Goal: Task Accomplishment & Management: Use online tool/utility

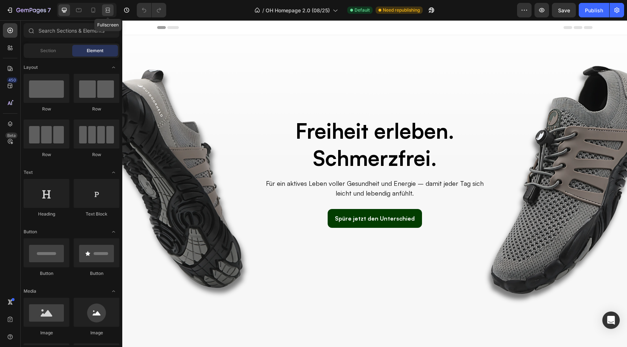
click at [108, 11] on icon at bounding box center [107, 10] width 2 height 2
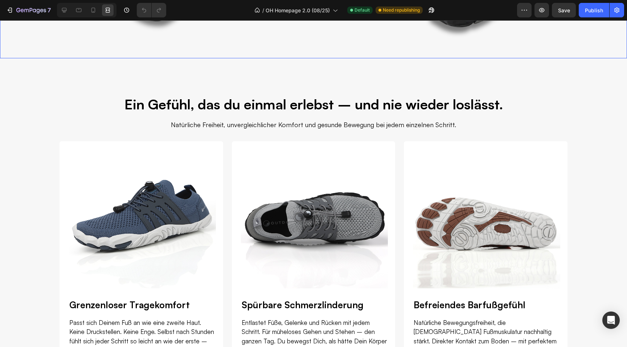
scroll to position [269, 0]
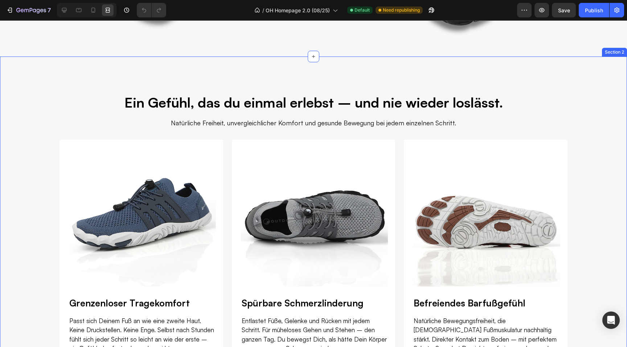
click at [280, 65] on div "Ein Gefühl, das du einmal erlebst – und nie wieder loslässt. Heading Natürliche…" at bounding box center [313, 254] width 627 height 395
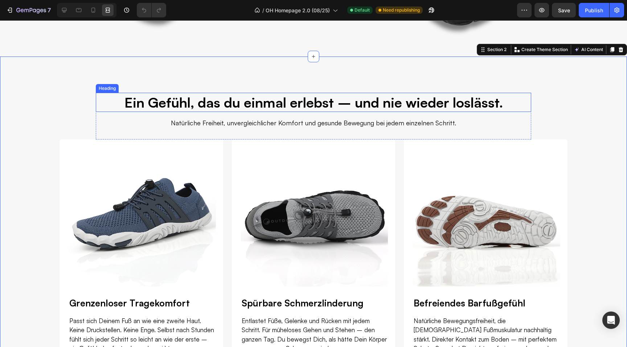
click at [390, 104] on h2 "Ein Gefühl, das du einmal erlebst – und nie wieder loslässt." at bounding box center [313, 102] width 435 height 19
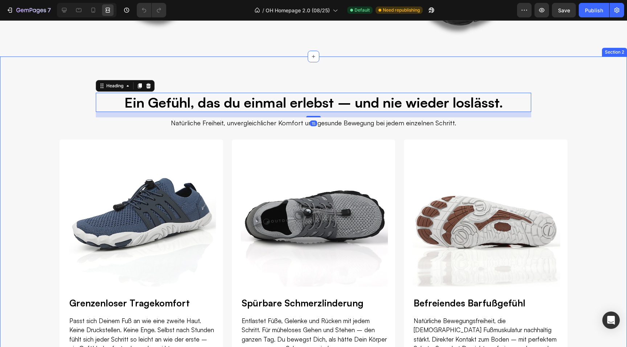
click at [77, 78] on div "Ein Gefühl, das du einmal erlebst – und nie wieder loslässt. Heading 15 Natürli…" at bounding box center [313, 254] width 627 height 395
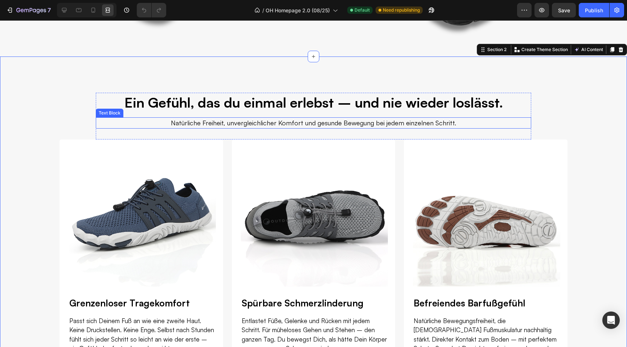
click at [263, 122] on p "Natürliche Freiheit, unvergleichlicher Komfort und gesunde Bewegung bei jedem e…" at bounding box center [313, 123] width 347 height 10
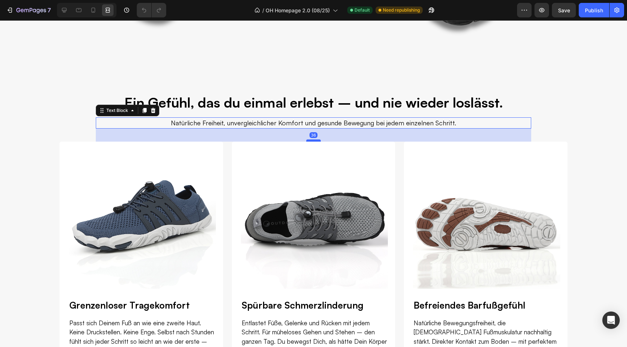
click at [309, 141] on div at bounding box center [313, 141] width 15 height 2
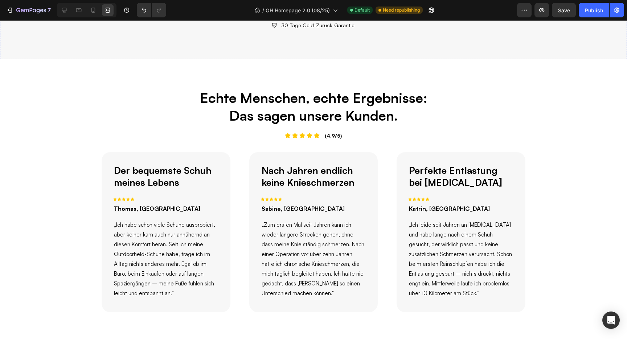
scroll to position [668, 0]
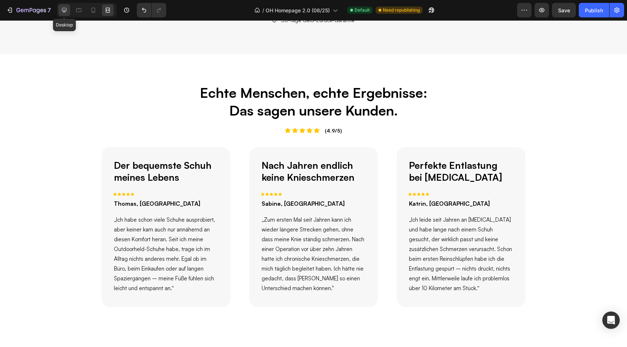
click at [68, 13] on div at bounding box center [64, 10] width 12 height 12
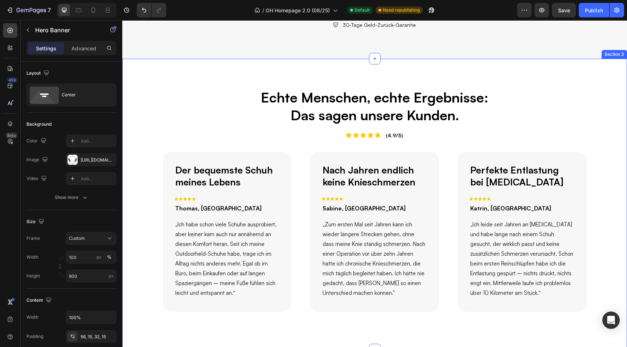
scroll to position [666, 0]
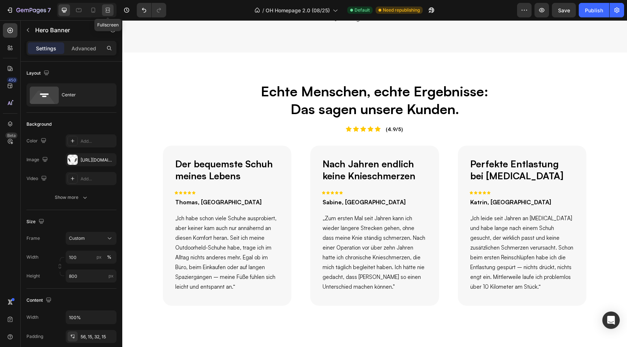
click at [107, 12] on icon at bounding box center [107, 10] width 7 height 7
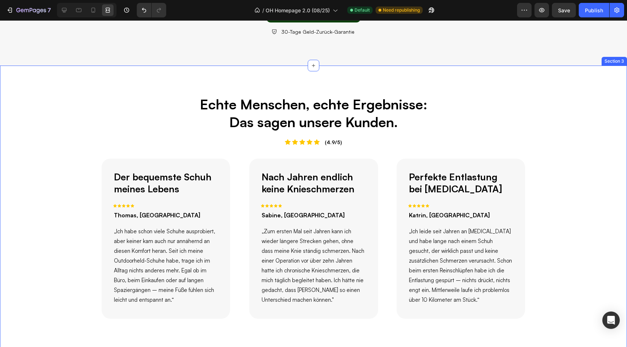
scroll to position [655, 0]
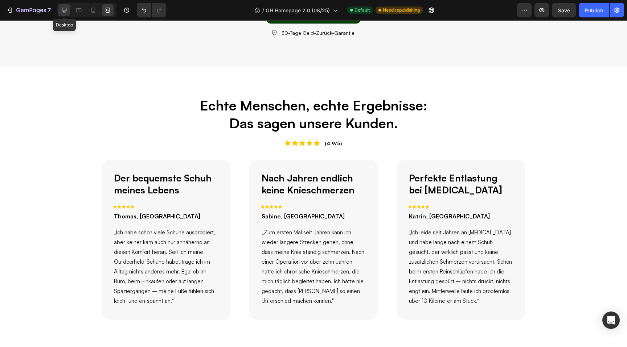
click at [63, 11] on icon at bounding box center [64, 10] width 5 height 5
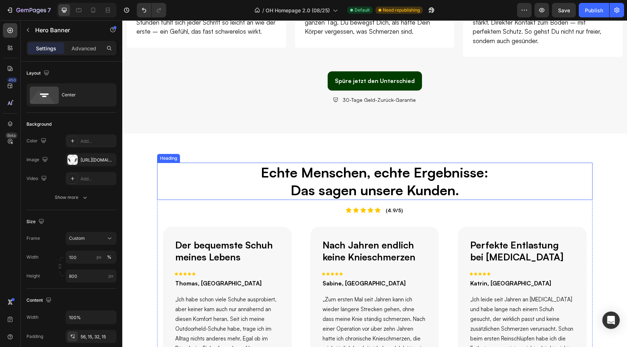
scroll to position [576, 0]
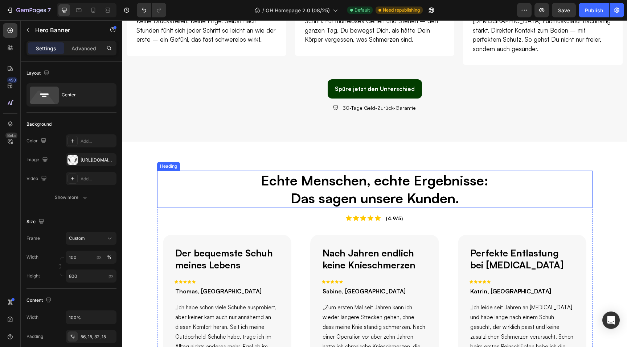
click at [405, 186] on h2 "Echte Menschen, echte Ergebnisse: Das sagen unsere Kunden." at bounding box center [374, 189] width 435 height 37
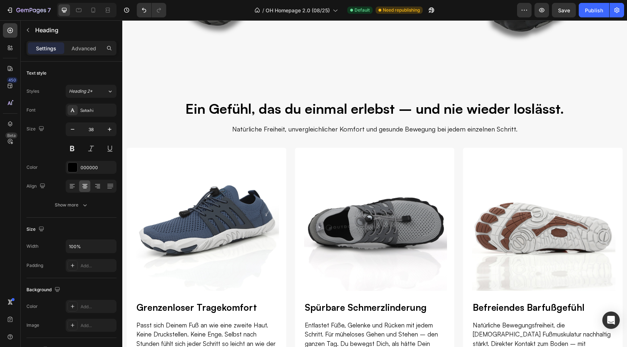
scroll to position [255, 0]
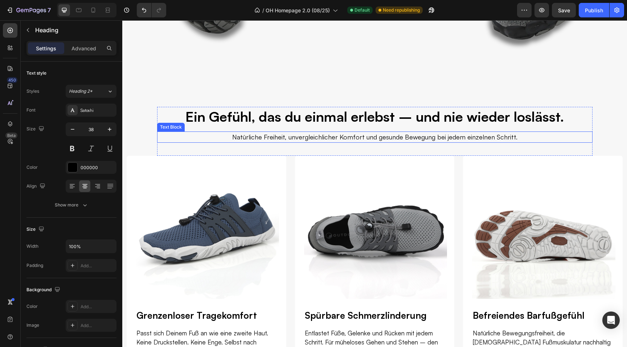
click at [287, 139] on p "Natürliche Freiheit, unvergleichlicher Komfort und gesunde Bewegung bei jedem e…" at bounding box center [374, 137] width 347 height 10
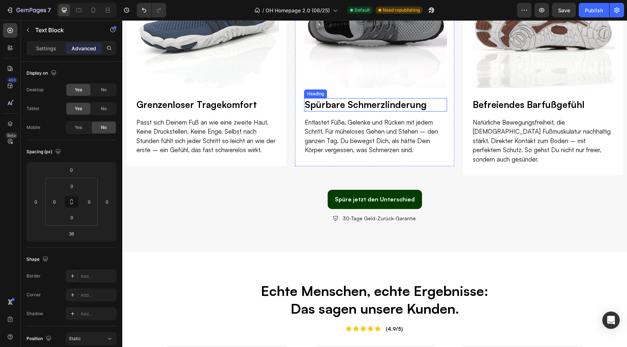
scroll to position [502, 0]
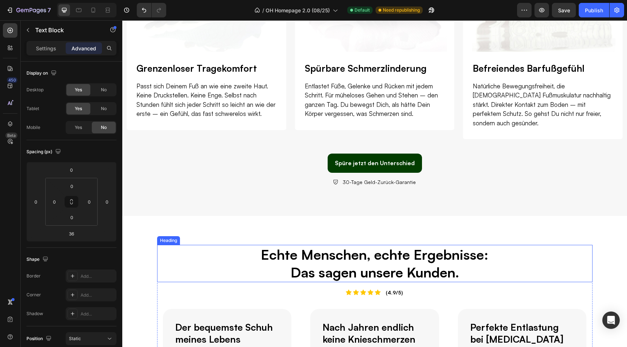
click at [387, 256] on h2 "Echte Menschen, echte Ergebnisse: Das sagen unsere Kunden." at bounding box center [374, 263] width 435 height 37
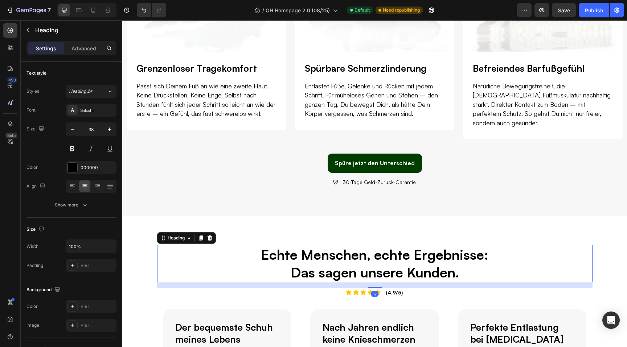
click at [446, 260] on h2 "Echte Menschen, echte Ergebnisse: Das sagen unsere Kunden." at bounding box center [374, 263] width 435 height 37
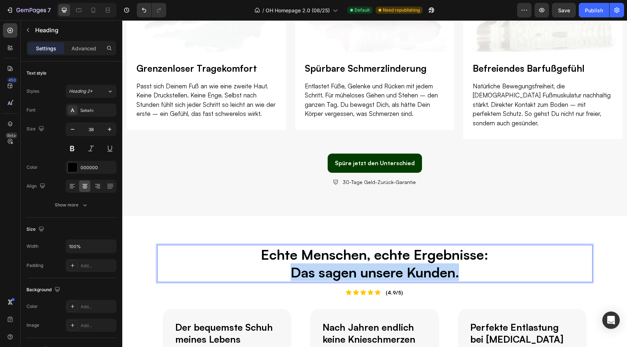
drag, startPoint x: 463, startPoint y: 264, endPoint x: 294, endPoint y: 268, distance: 168.7
click at [294, 268] on p "Echte Menschen, echte Ergebnisse: Das sagen unsere Kunden." at bounding box center [375, 264] width 434 height 36
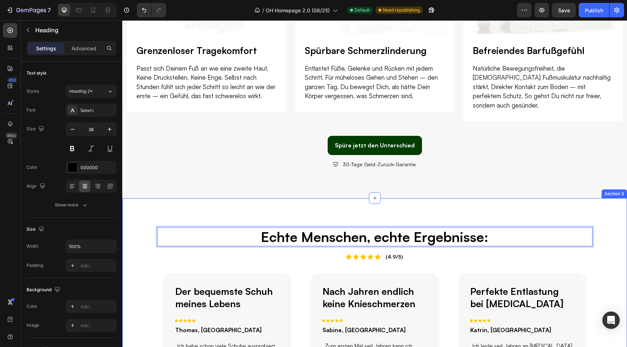
scroll to position [523, 0]
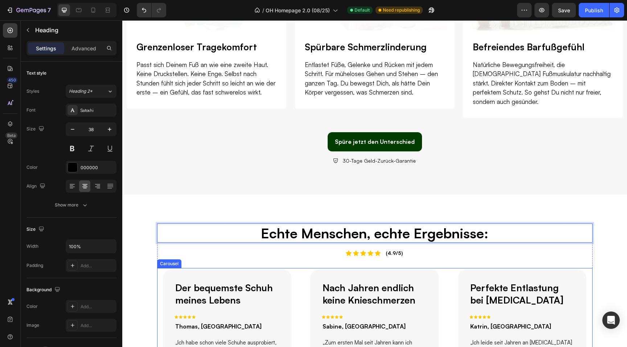
click at [306, 272] on div "Nach Jahren endlich keine Knieschmerzen Text Block Icon Icon Icon Icon Icon Row…" at bounding box center [374, 349] width 140 height 163
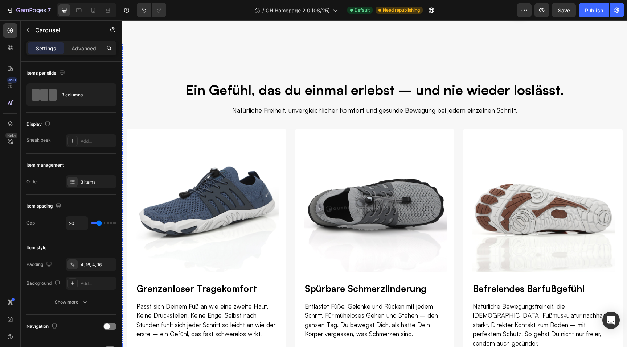
scroll to position [281, 0]
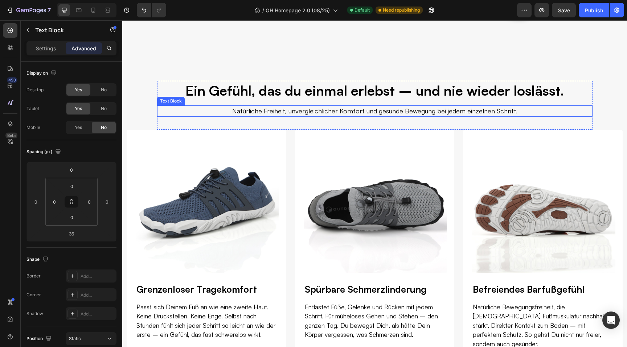
click at [340, 109] on p "Natürliche Freiheit, unvergleichlicher Komfort und gesunde Bewegung bei jedem e…" at bounding box center [374, 111] width 347 height 10
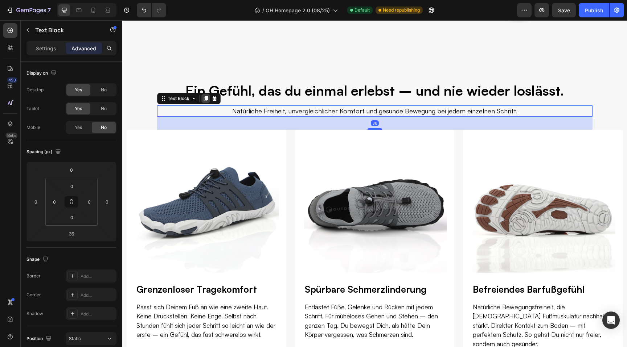
click at [206, 100] on icon at bounding box center [206, 99] width 6 height 6
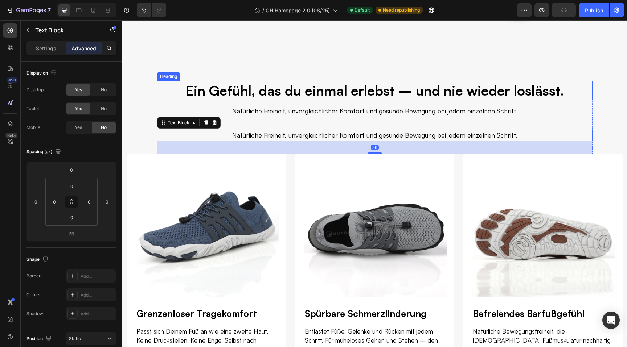
click at [277, 92] on h2 "Ein Gefühl, das du einmal erlebst – und nie wieder loslässt." at bounding box center [374, 90] width 435 height 19
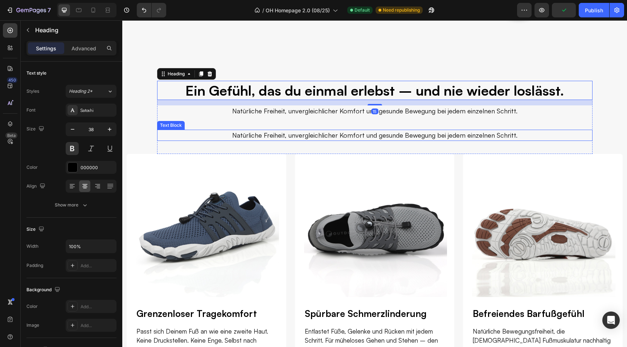
click at [287, 134] on p "Natürliche Freiheit, unvergleichlicher Komfort und gesunde Bewegung bei jedem e…" at bounding box center [374, 136] width 347 height 10
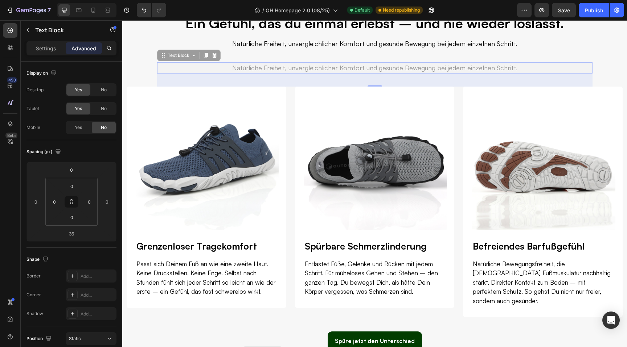
scroll to position [580, 0]
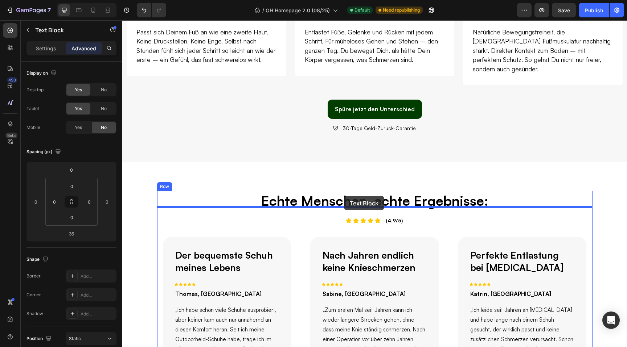
drag, startPoint x: 163, startPoint y: 56, endPoint x: 344, endPoint y: 196, distance: 229.0
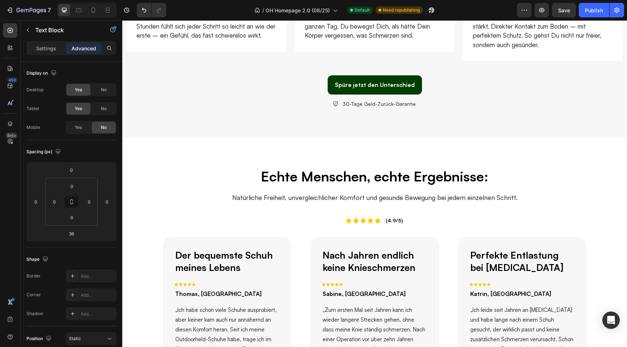
scroll to position [556, 0]
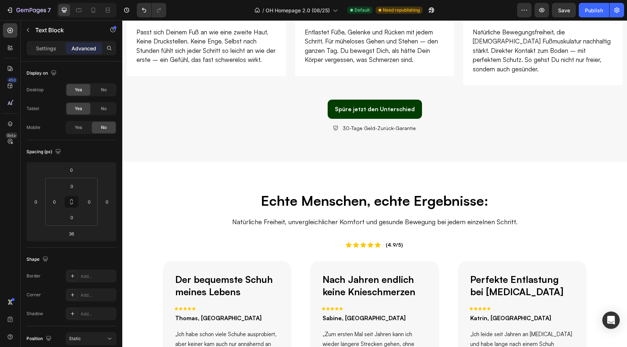
click at [353, 196] on h2 "Echte Menschen, echte Ergebnisse:" at bounding box center [374, 200] width 435 height 19
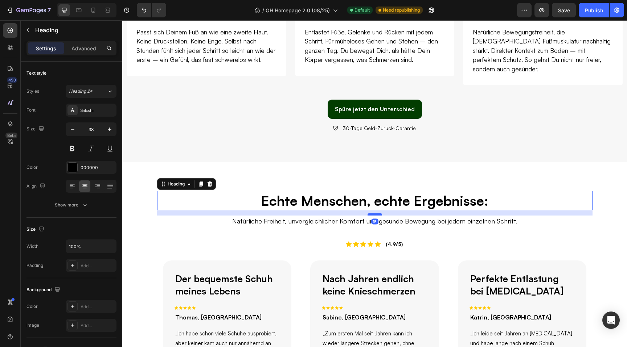
click at [374, 214] on div at bounding box center [374, 215] width 15 height 2
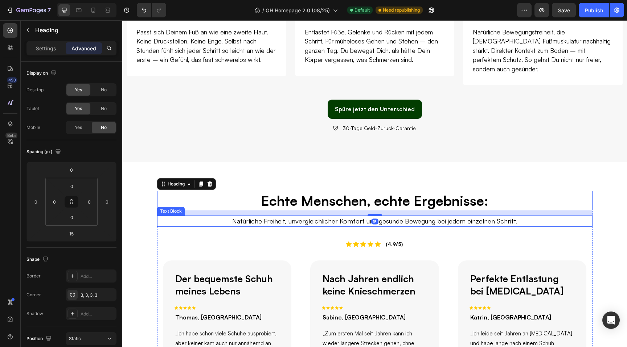
click at [392, 217] on p "Natürliche Freiheit, unvergleichlicher Komfort und gesunde Bewegung bei jedem e…" at bounding box center [374, 222] width 347 height 10
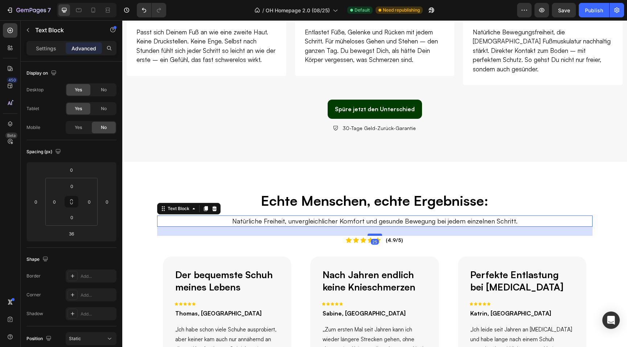
drag, startPoint x: 372, startPoint y: 229, endPoint x: 371, endPoint y: 225, distance: 4.1
click at [371, 234] on div at bounding box center [374, 235] width 15 height 2
type input "25"
click at [408, 236] on div "Icon Icon Icon Icon Icon Icon List (4.9/5) Text Block Row" at bounding box center [374, 240] width 435 height 8
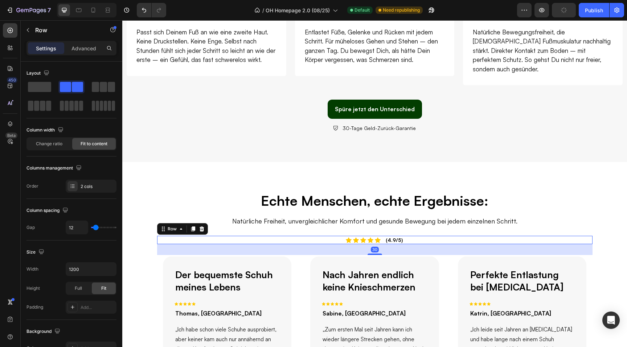
click at [408, 236] on div "Icon Icon Icon Icon Icon Icon List (4.9/5) Text Block Row 30" at bounding box center [374, 240] width 435 height 8
click at [410, 236] on div "Icon Icon Icon Icon Icon Icon List (4.9/5) Text Block Row 30" at bounding box center [374, 240] width 435 height 8
click at [408, 236] on div "Icon Icon Icon Icon Icon Icon List (4.9/5) Text Block Row 30" at bounding box center [374, 240] width 435 height 8
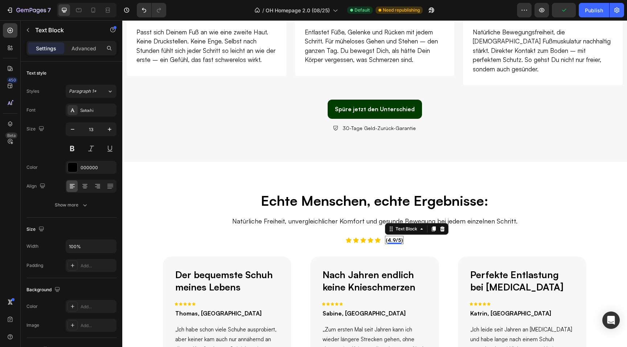
click at [395, 237] on span "(4.9/5)" at bounding box center [394, 240] width 17 height 6
click at [401, 237] on span "(4.9/5)" at bounding box center [394, 240] width 17 height 6
click at [387, 237] on span "(4.9/5) Bewertung" at bounding box center [394, 240] width 46 height 6
click at [408, 237] on span "(4.9/5.0) Bewertung" at bounding box center [394, 240] width 50 height 6
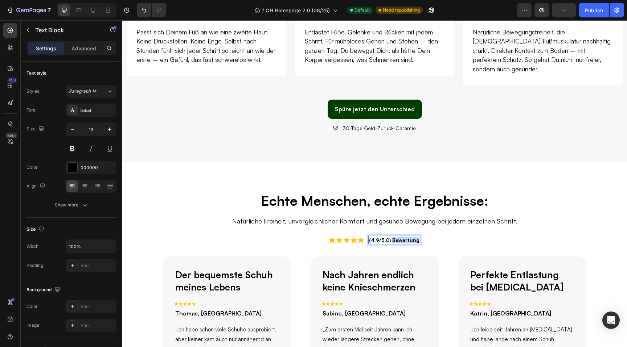
click at [408, 237] on span "(4.9/5.0) Bewertung" at bounding box center [394, 240] width 50 height 6
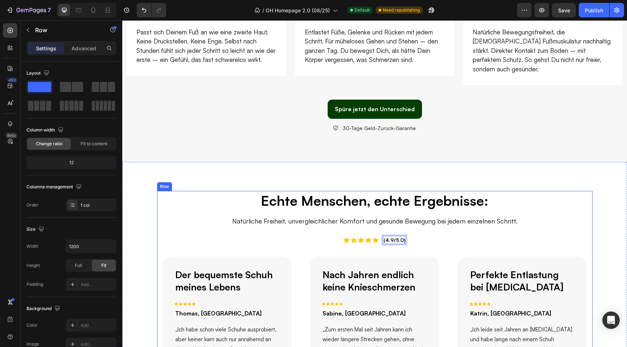
click at [291, 244] on div "Echte Menschen, echte Ergebnisse: Heading Natürliche Freiheit, unvergleichliche…" at bounding box center [374, 304] width 435 height 227
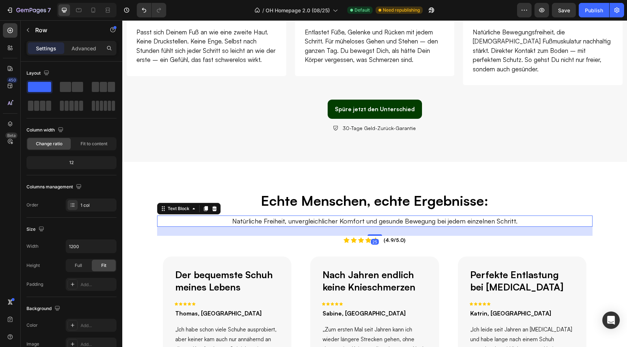
click at [296, 217] on p "Natürliche Freiheit, unvergleichlicher Komfort und gesunde Bewegung bei jedem e…" at bounding box center [374, 222] width 347 height 10
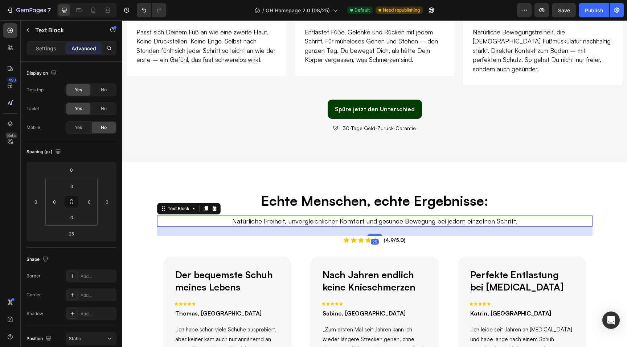
click at [296, 217] on p "Natürliche Freiheit, unvergleichlicher Komfort und gesunde Bewegung bei jedem e…" at bounding box center [374, 222] width 347 height 10
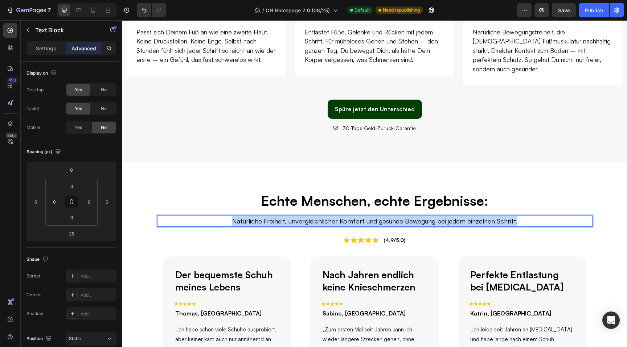
click at [296, 217] on p "Natürliche Freiheit, unvergleichlicher Komfort und gesunde Bewegung bei jedem e…" at bounding box center [374, 222] width 347 height 10
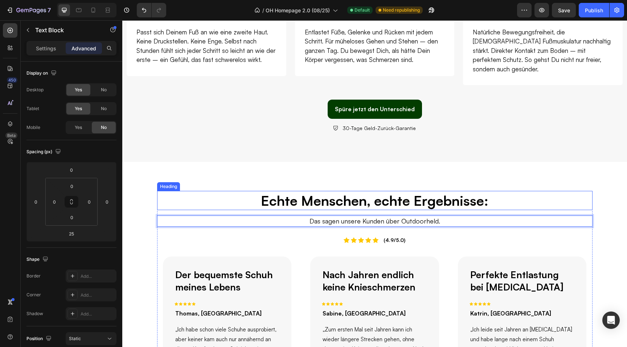
click at [304, 191] on h2 "Echte Menschen, echte Ergebnisse:" at bounding box center [374, 200] width 435 height 19
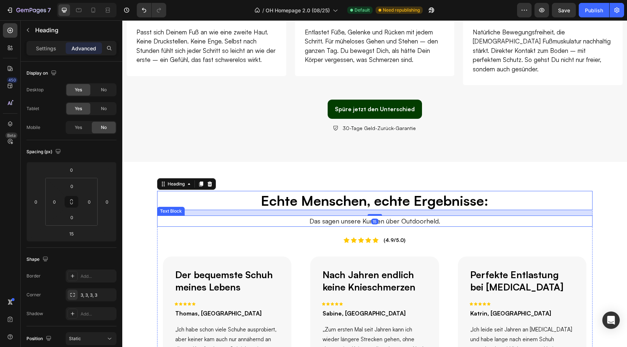
click at [341, 217] on p "Das sagen unsere Kunden über Outdoorheld." at bounding box center [374, 222] width 347 height 10
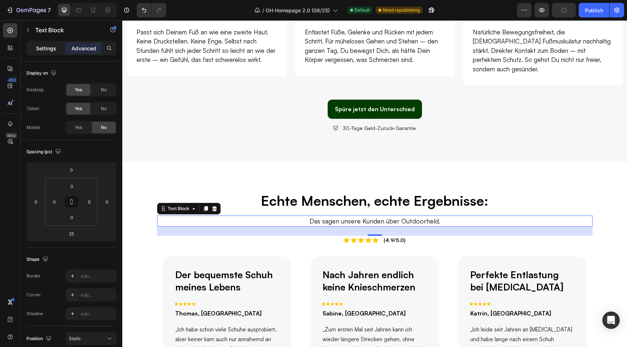
click at [39, 43] on div "Settings" at bounding box center [46, 48] width 36 height 12
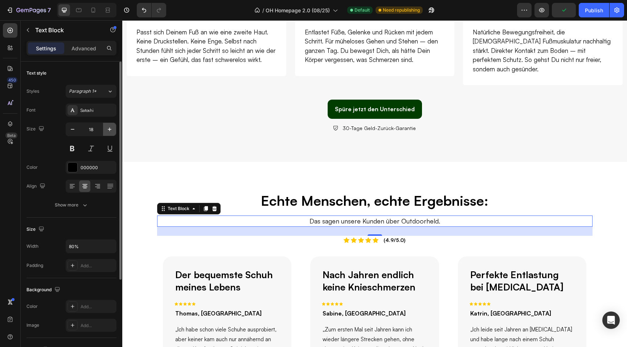
click at [109, 128] on icon "button" at bounding box center [110, 130] width 4 height 4
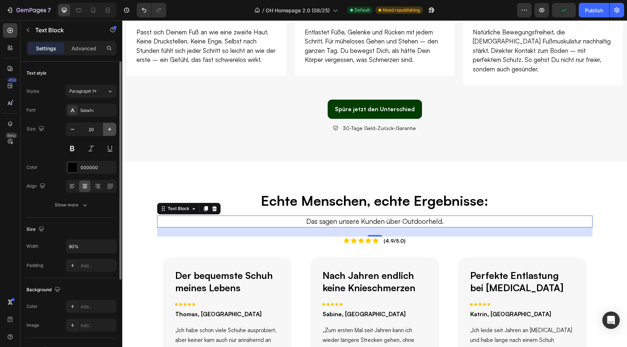
click at [109, 128] on icon "button" at bounding box center [110, 130] width 4 height 4
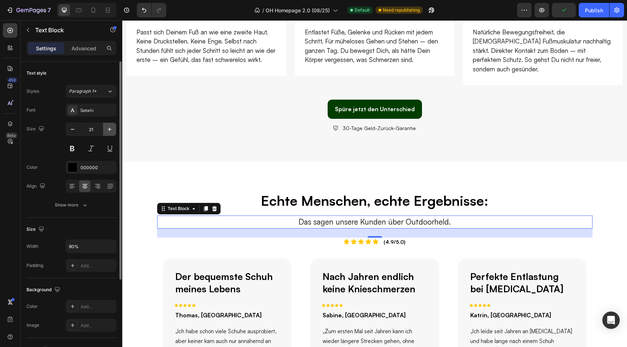
click at [109, 128] on icon "button" at bounding box center [110, 130] width 4 height 4
type input "23"
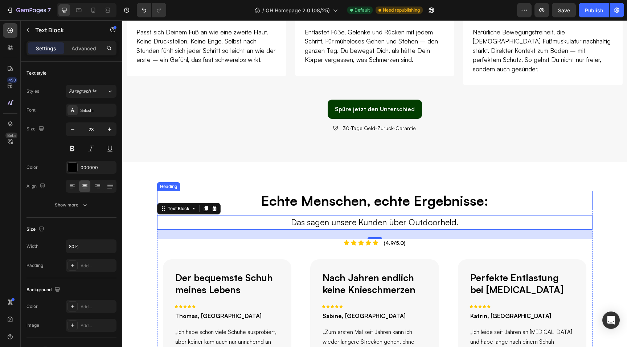
click at [298, 191] on h2 "Echte Menschen, echte Ergebnisse:" at bounding box center [374, 200] width 435 height 19
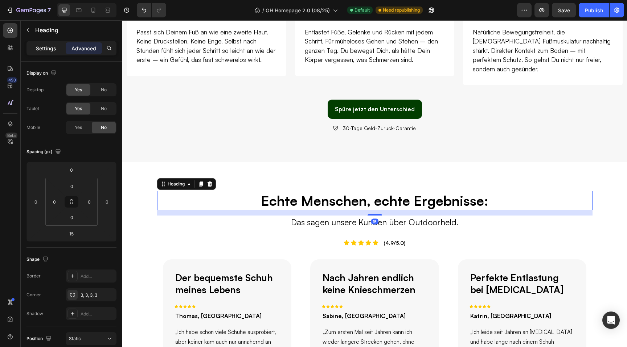
click at [47, 48] on p "Settings" at bounding box center [46, 49] width 20 height 8
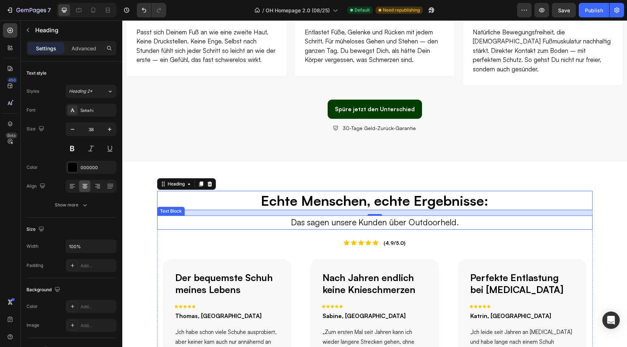
click at [298, 217] on p "Das sagen unsere Kunden über Outdoorheld." at bounding box center [374, 223] width 347 height 13
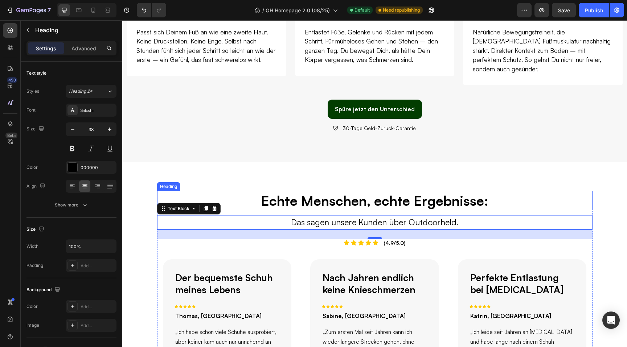
click at [322, 198] on h2 "Echte Menschen, echte Ergebnisse:" at bounding box center [374, 200] width 435 height 19
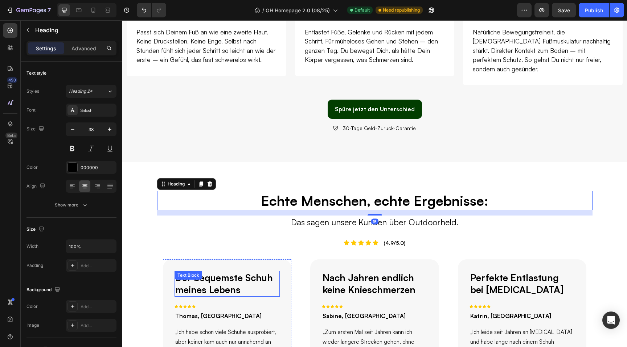
click at [225, 275] on div "Der bequemste Schuh meines Lebens Text Block" at bounding box center [227, 284] width 106 height 26
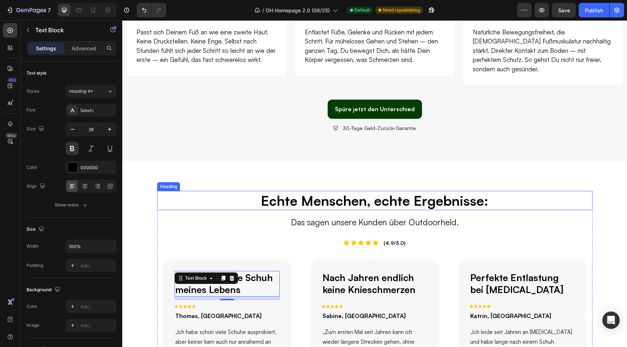
click at [340, 195] on h2 "Echte Menschen, echte Ergebnisse:" at bounding box center [374, 200] width 435 height 19
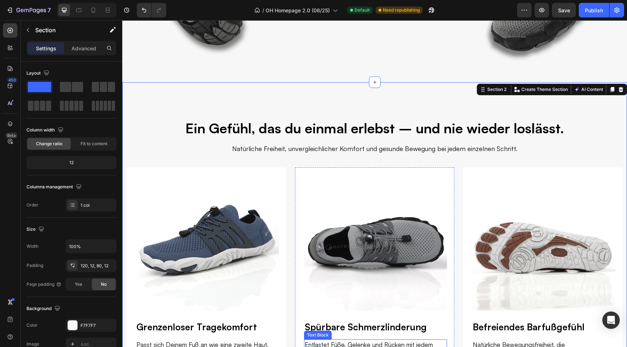
scroll to position [234, 0]
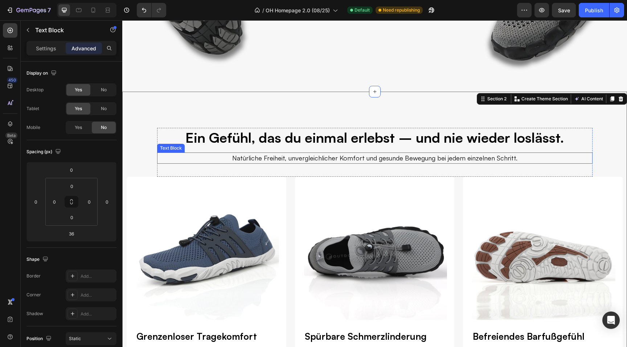
click at [311, 153] on p "Natürliche Freiheit, unvergleichlicher Komfort und gesunde Bewegung bei jedem e…" at bounding box center [374, 158] width 347 height 10
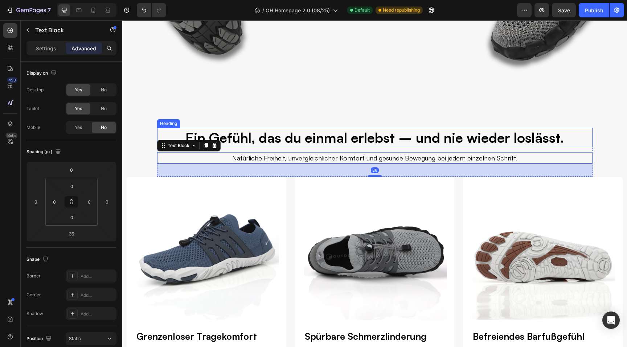
click at [330, 142] on h2 "Ein Gefühl, das du einmal erlebst – und nie wieder loslässt." at bounding box center [374, 137] width 435 height 19
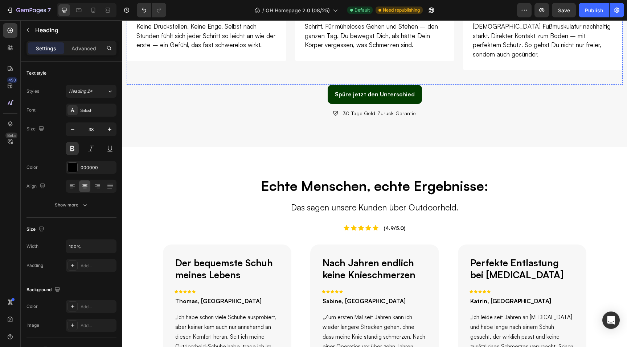
scroll to position [607, 0]
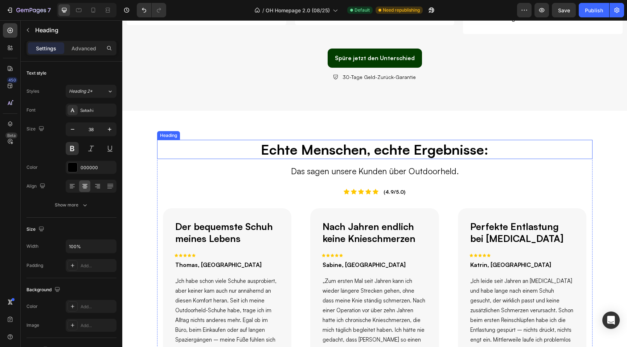
click at [336, 142] on h2 "Echte Menschen, echte Ergebnisse:" at bounding box center [374, 149] width 435 height 19
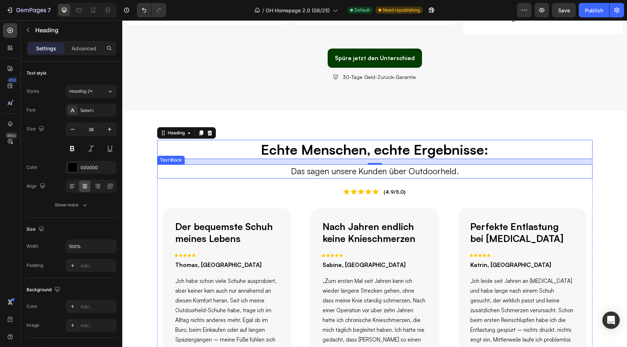
click at [349, 165] on p "Das sagen unsere Kunden über Outdoorheld." at bounding box center [374, 171] width 347 height 13
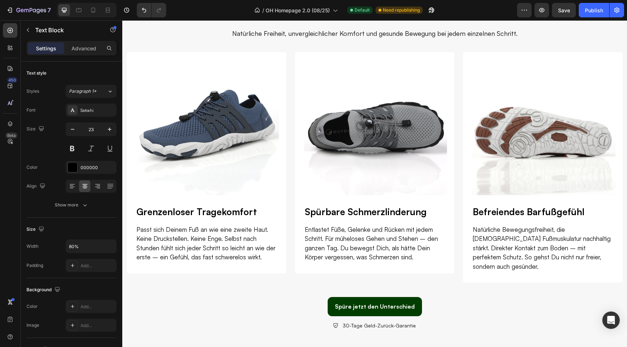
scroll to position [177, 0]
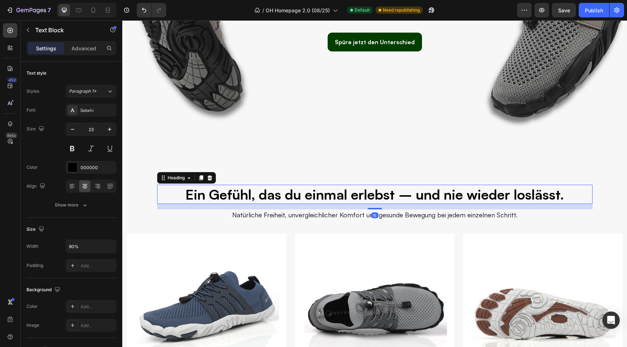
click at [347, 194] on h2 "Ein Gefühl, das du einmal erlebst – und nie wieder loslässt." at bounding box center [374, 194] width 435 height 19
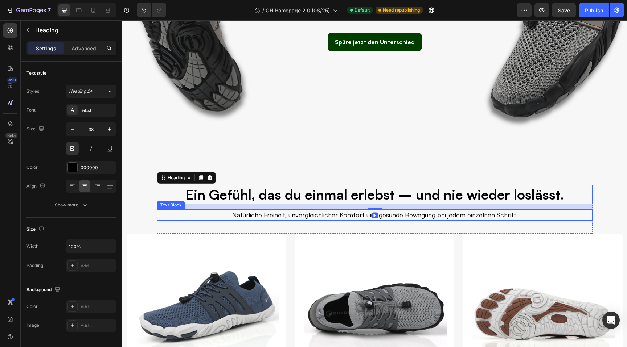
click at [348, 216] on p "Natürliche Freiheit, unvergleichlicher Komfort und gesunde Bewegung bei jedem e…" at bounding box center [374, 215] width 347 height 10
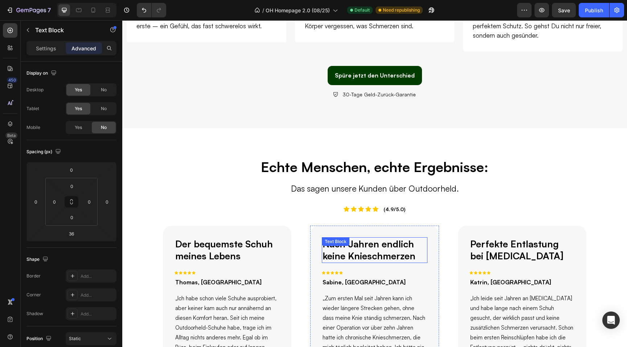
scroll to position [589, 0]
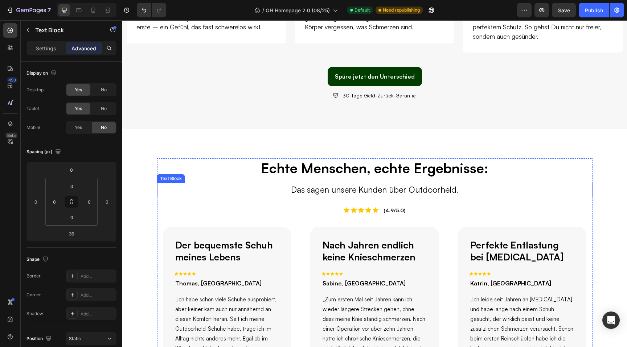
click at [342, 184] on p "Das sagen unsere Kunden über Outdoorheld." at bounding box center [374, 190] width 347 height 13
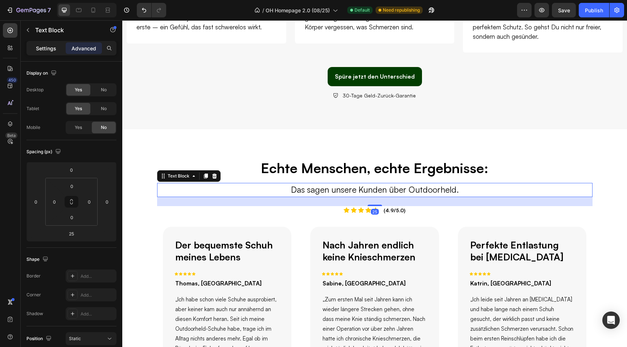
click at [46, 48] on p "Settings" at bounding box center [46, 49] width 20 height 8
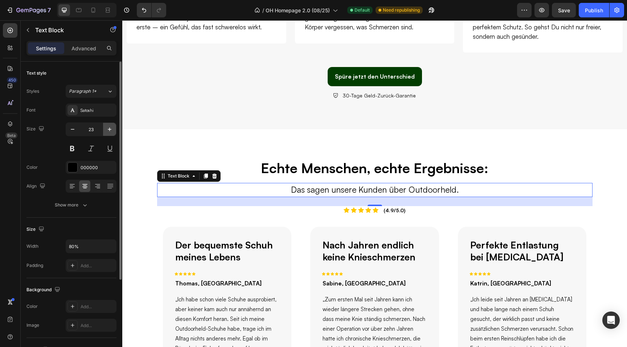
click at [109, 132] on icon "button" at bounding box center [109, 129] width 7 height 7
type input "24"
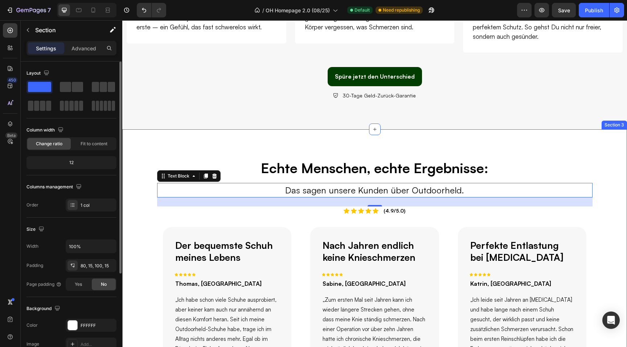
click at [194, 136] on div "Echte Menschen, echte Ergebnisse: Heading Das sagen unsere Kunden über Outdoorh…" at bounding box center [374, 277] width 504 height 296
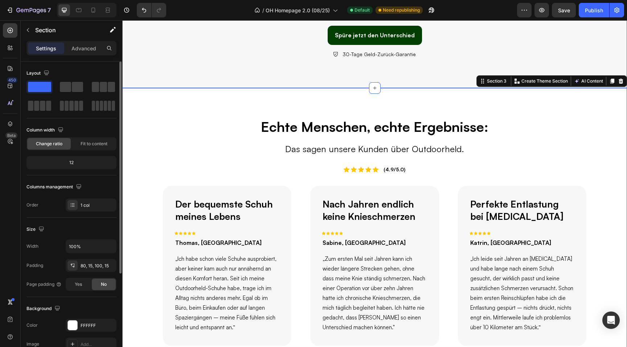
scroll to position [632, 0]
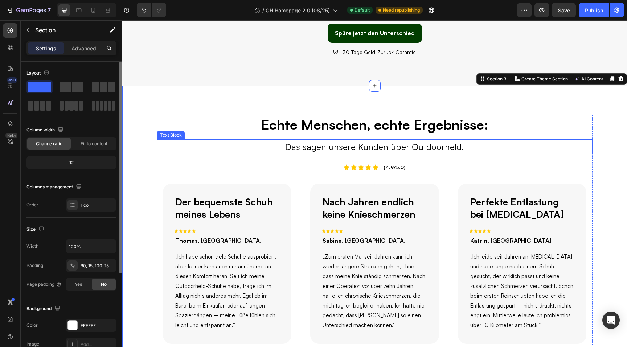
click at [387, 140] on p "Das sagen unsere Kunden über Outdoorheld." at bounding box center [374, 146] width 347 height 13
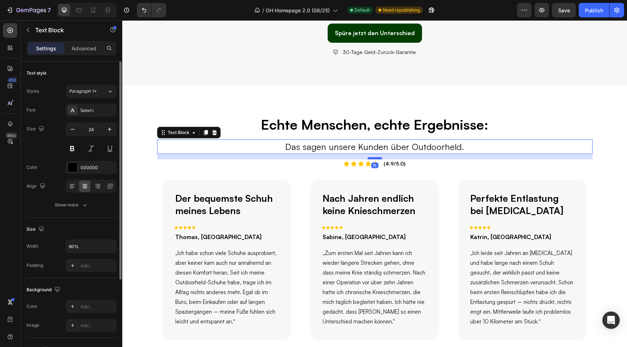
click at [376, 157] on div at bounding box center [374, 158] width 15 height 2
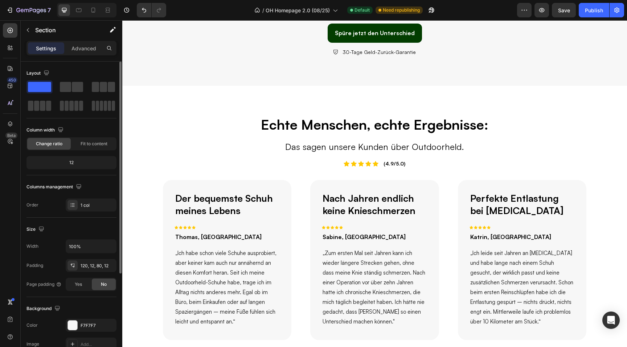
scroll to position [629, 0]
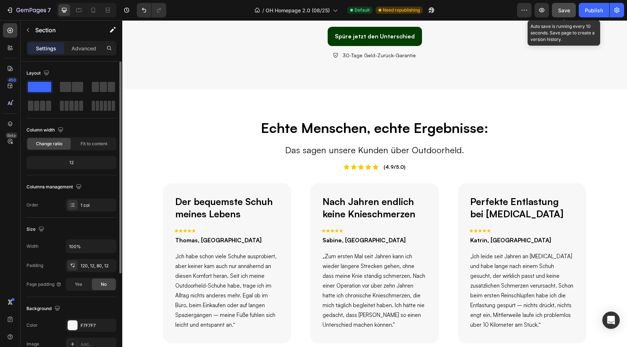
click at [560, 10] on span "Save" at bounding box center [564, 10] width 12 height 6
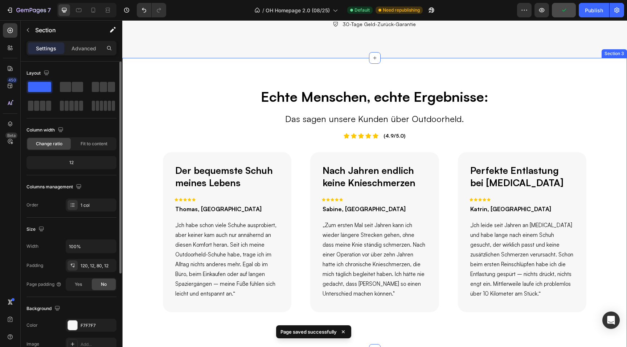
scroll to position [661, 0]
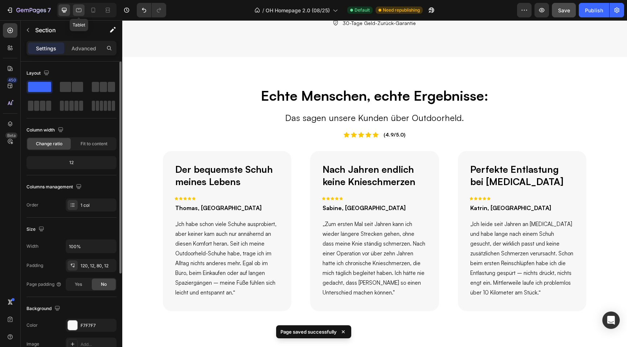
click at [79, 10] on icon at bounding box center [78, 10] width 7 height 7
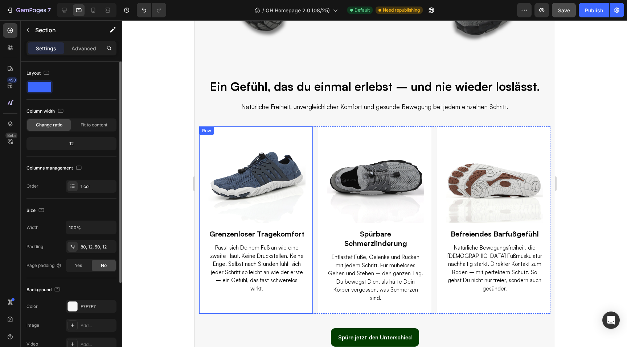
scroll to position [190, 0]
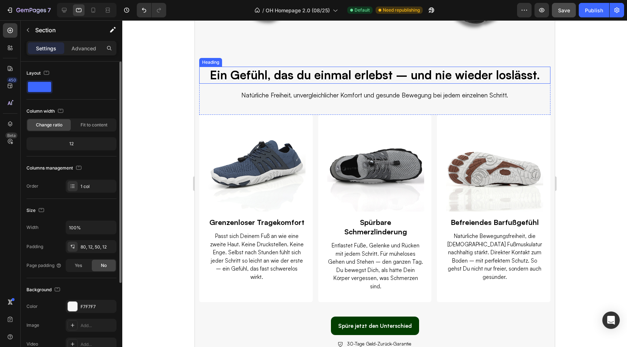
click at [287, 81] on h2 "Ein Gefühl, das du einmal erlebst – und nie wieder loslässt." at bounding box center [374, 75] width 351 height 17
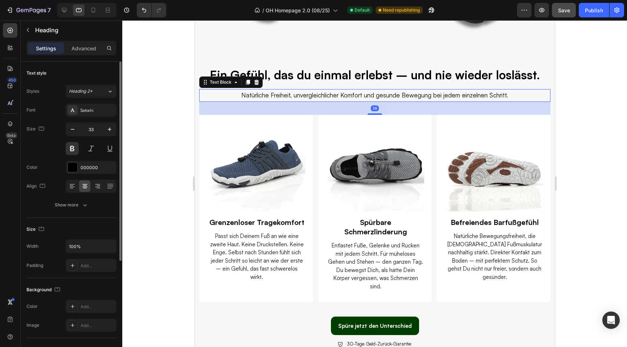
click at [282, 97] on p "Natürliche Freiheit, unvergleichlicher Komfort und gesunde Bewegung bei jedem e…" at bounding box center [374, 95] width 279 height 11
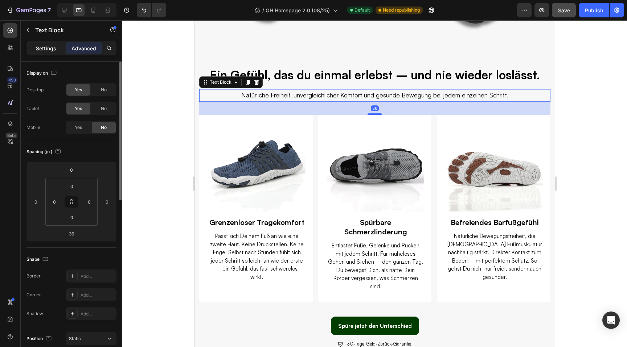
click at [56, 49] on p "Settings" at bounding box center [46, 49] width 20 height 8
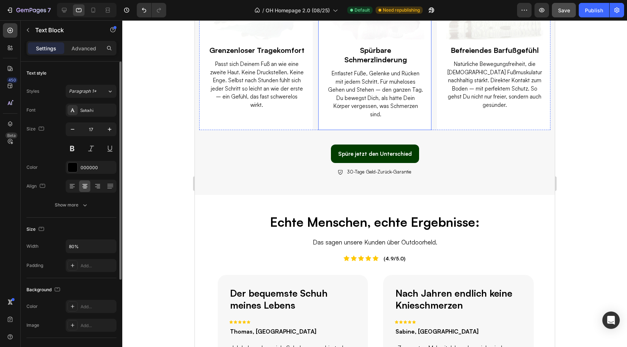
scroll to position [375, 0]
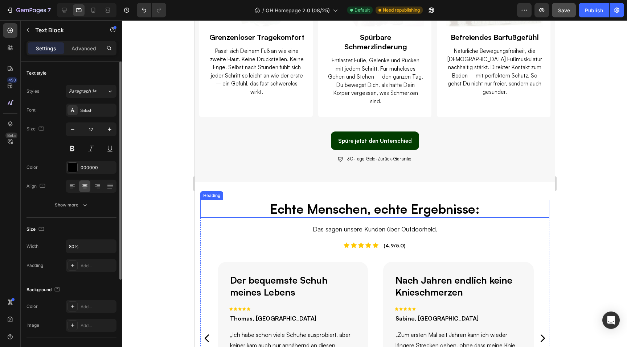
click at [330, 200] on h2 "Echte Menschen, echte Ergebnisse:" at bounding box center [374, 209] width 349 height 18
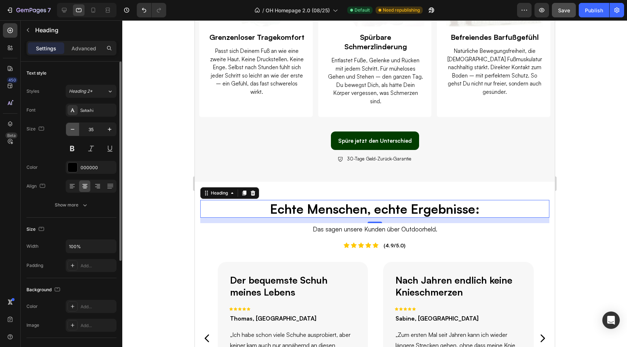
click at [73, 131] on icon "button" at bounding box center [72, 129] width 7 height 7
type input "33"
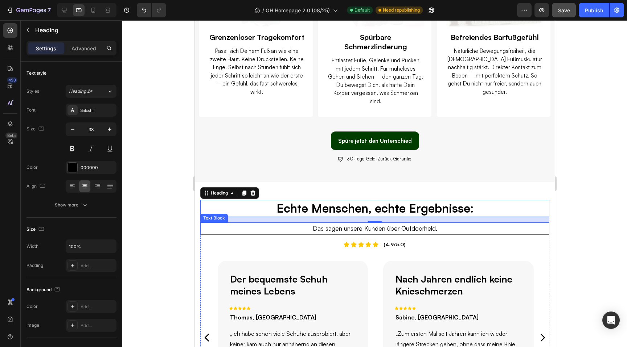
click at [329, 223] on p "Das sagen unsere Kunden über Outdoorheld." at bounding box center [374, 228] width 278 height 11
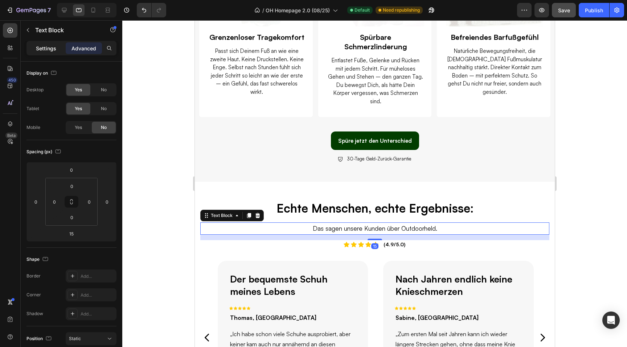
click at [47, 51] on p "Settings" at bounding box center [46, 49] width 20 height 8
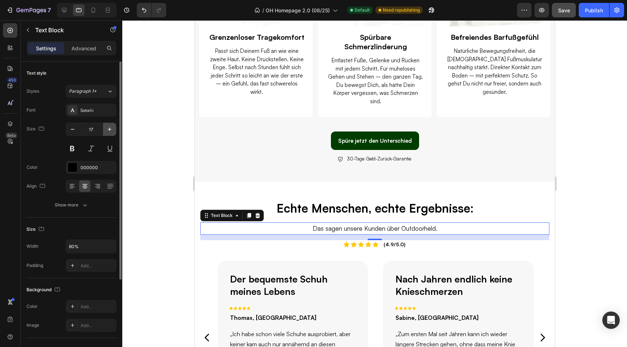
click at [111, 130] on icon "button" at bounding box center [109, 129] width 7 height 7
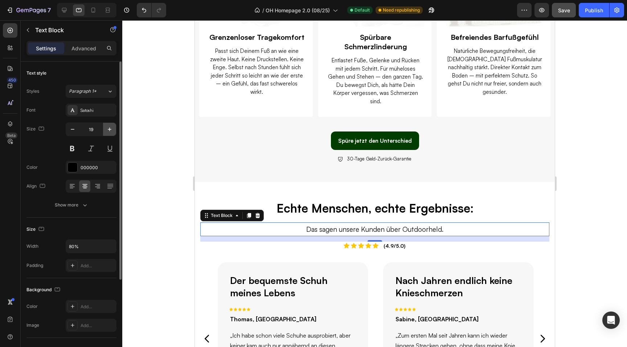
click at [111, 130] on icon "button" at bounding box center [109, 129] width 7 height 7
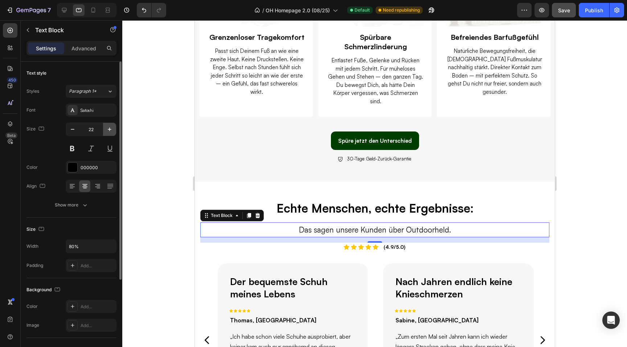
click at [111, 130] on icon "button" at bounding box center [109, 129] width 7 height 7
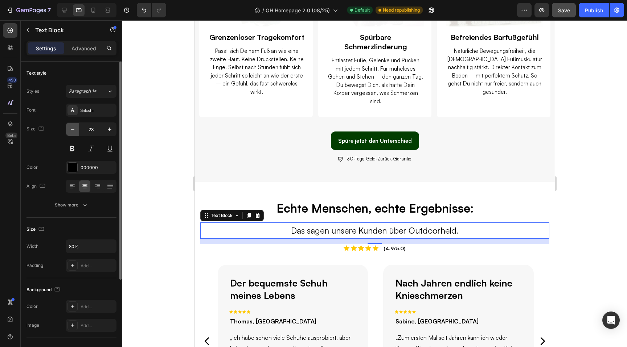
click at [75, 131] on icon "button" at bounding box center [72, 129] width 7 height 7
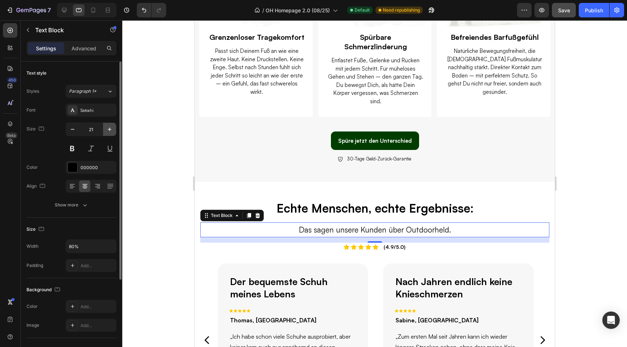
click at [106, 134] on button "button" at bounding box center [109, 129] width 13 height 13
type input "22"
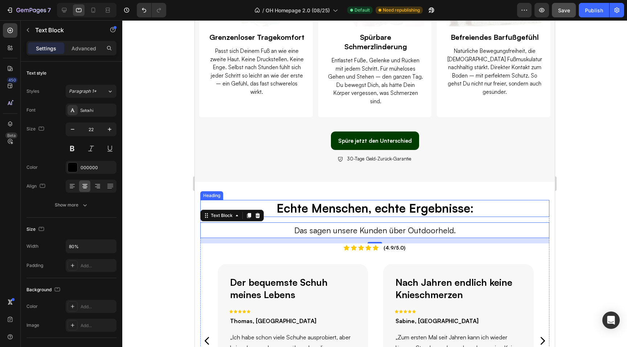
click at [310, 200] on h2 "Echte Menschen, echte Ergebnisse:" at bounding box center [374, 208] width 349 height 17
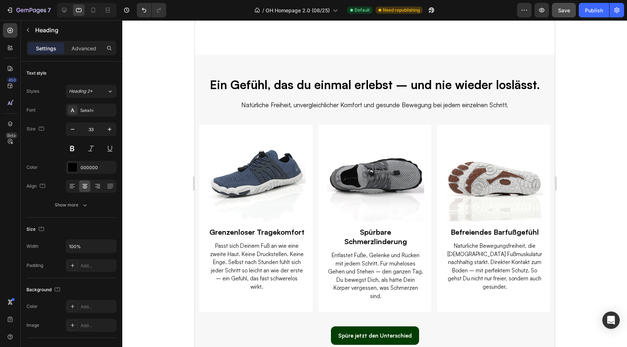
scroll to position [0, 0]
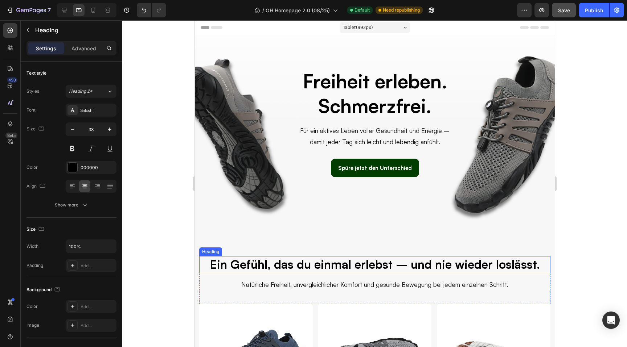
click at [338, 267] on h2 "Ein Gefühl, das du einmal erlebst – und nie wieder loslässt." at bounding box center [374, 264] width 351 height 17
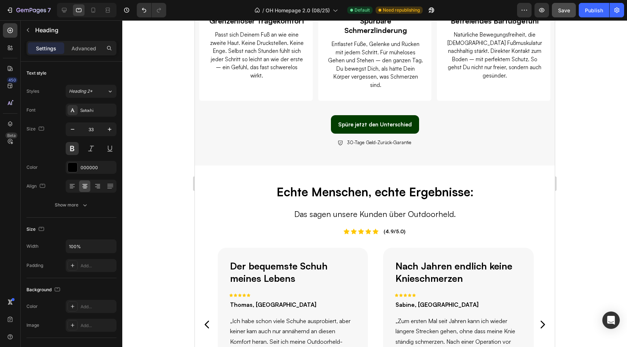
scroll to position [395, 0]
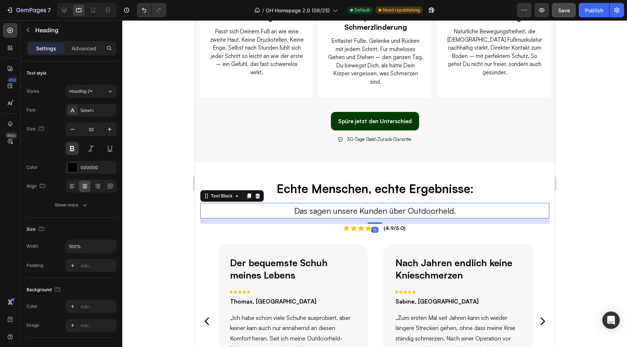
click at [351, 203] on div "Das sagen unsere Kunden über Outdoorheld." at bounding box center [374, 211] width 279 height 16
click at [284, 135] on div "30-Tage Geld-Zurück-Garantie" at bounding box center [374, 139] width 351 height 9
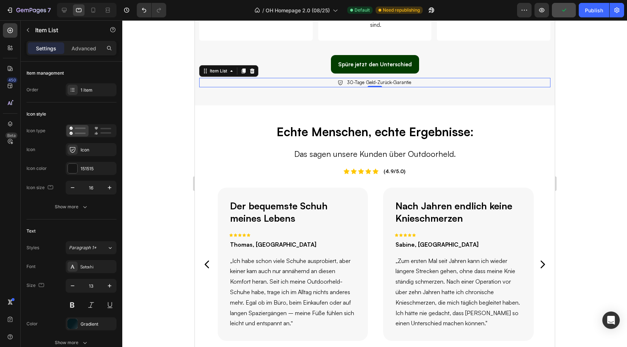
scroll to position [452, 0]
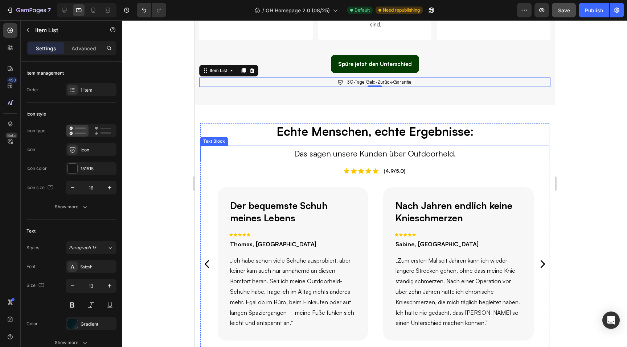
click at [321, 147] on p "Das sagen unsere Kunden über Outdoorheld." at bounding box center [374, 154] width 278 height 15
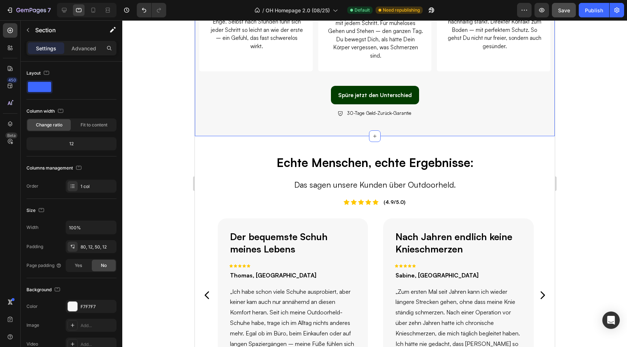
scroll to position [389, 0]
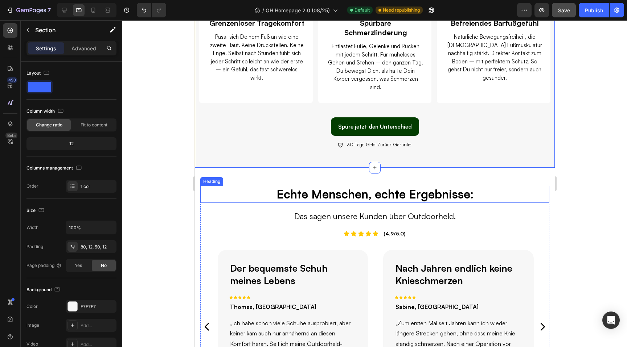
click at [345, 186] on h2 "Echte Menschen, echte Ergebnisse:" at bounding box center [374, 194] width 349 height 17
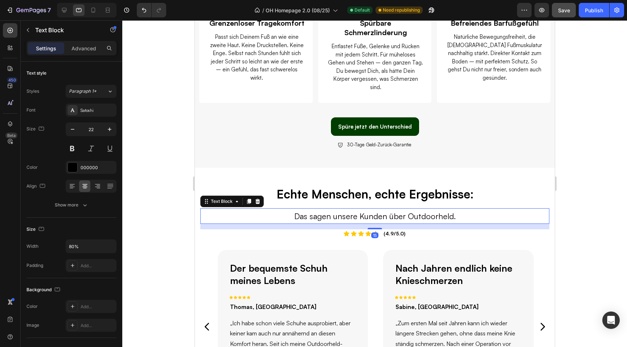
click at [362, 186] on h2 "Echte Menschen, echte Ergebnisse:" at bounding box center [374, 194] width 349 height 17
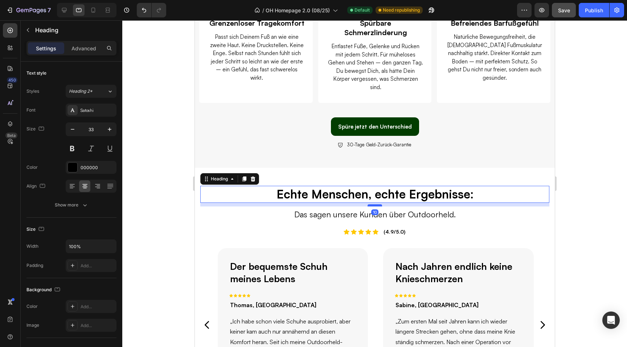
drag, startPoint x: 373, startPoint y: 190, endPoint x: 370, endPoint y: 188, distance: 3.7
click at [370, 205] on div at bounding box center [374, 206] width 15 height 2
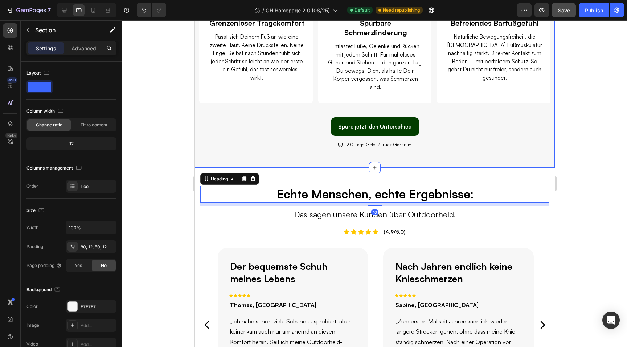
click at [304, 137] on div "Ein Gefühl, das du einmal erlebst – und nie wieder loslässt. Heading Natürliche…" at bounding box center [374, 7] width 360 height 322
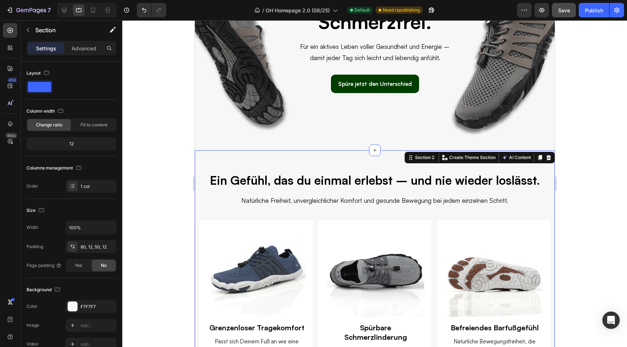
scroll to position [63, 0]
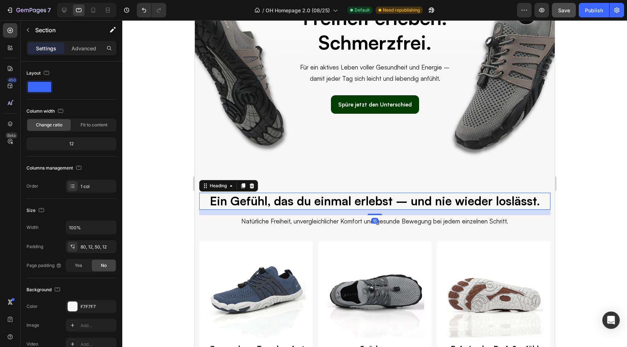
click at [351, 202] on h2 "Ein Gefühl, das du einmal erlebst – und nie wieder loslässt." at bounding box center [374, 201] width 351 height 17
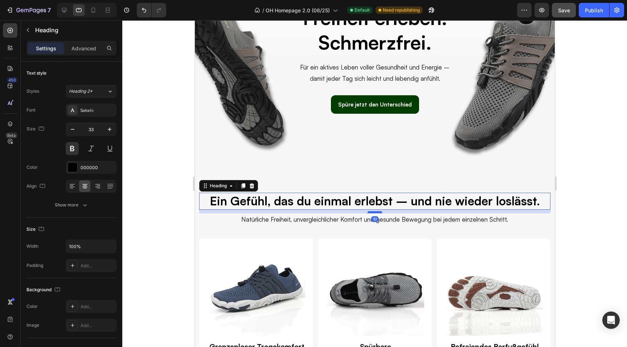
click at [376, 213] on div at bounding box center [374, 212] width 15 height 2
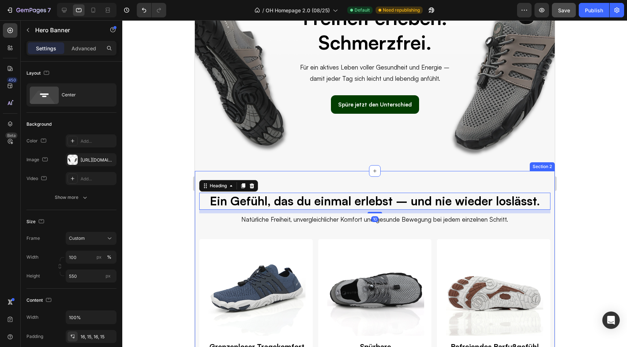
click at [337, 164] on div "Overlay" at bounding box center [374, 71] width 360 height 199
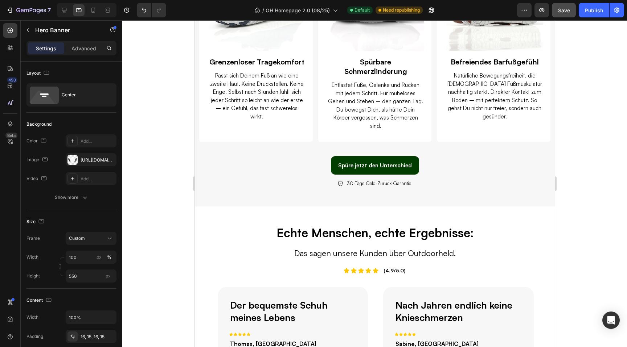
scroll to position [350, 0]
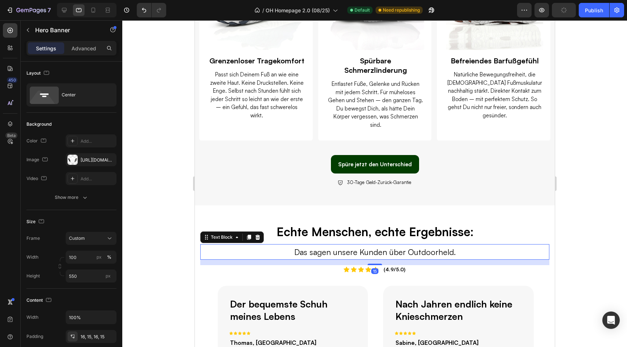
click at [340, 245] on p "Das sagen unsere Kunden über Outdoorheld." at bounding box center [374, 252] width 278 height 15
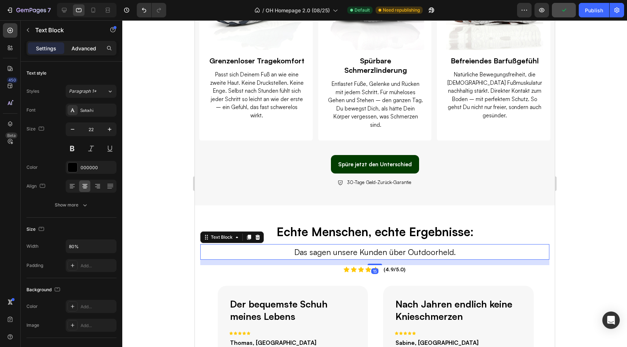
click at [88, 43] on div "Advanced" at bounding box center [84, 48] width 36 height 12
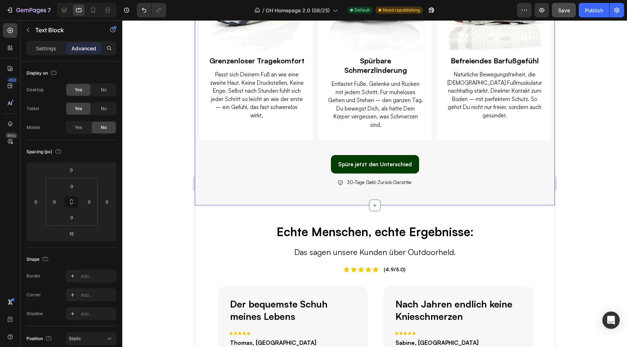
click at [311, 186] on div "Ein Gefühl, das du einmal erlebst – und nie wieder loslässt. Heading Natürliche…" at bounding box center [374, 45] width 360 height 321
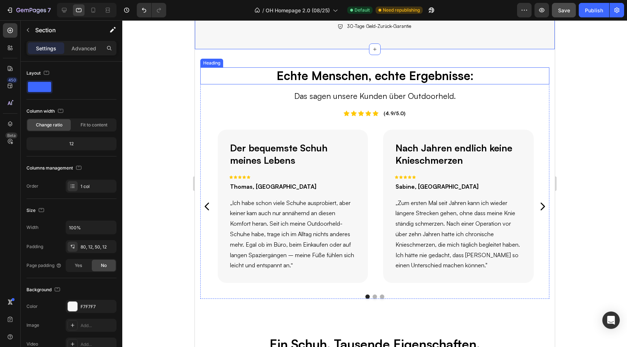
scroll to position [512, 0]
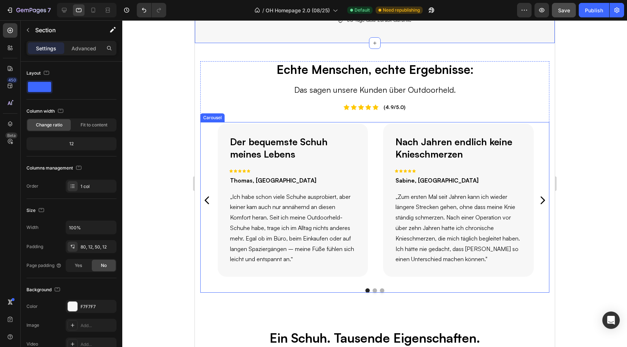
click at [314, 263] on div "Der bequemste Schuh meines Lebens Text Block Icon Icon Icon Icon Icon Row Thoma…" at bounding box center [374, 207] width 349 height 171
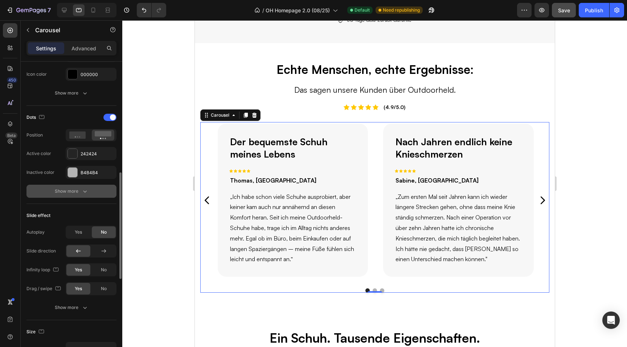
scroll to position [329, 0]
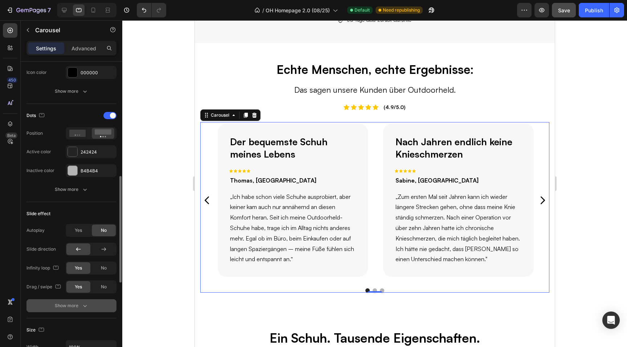
click at [63, 304] on div "Show more" at bounding box center [72, 305] width 34 height 7
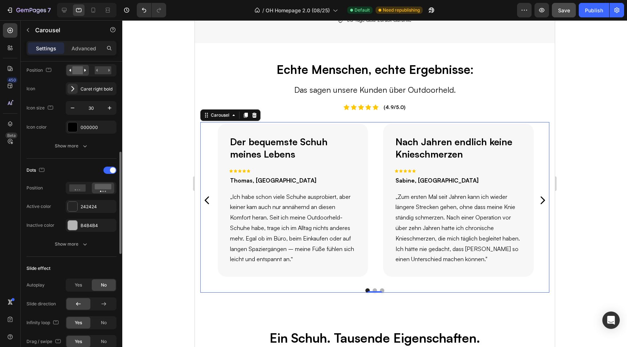
scroll to position [273, 0]
click at [59, 246] on div "Show more" at bounding box center [72, 245] width 34 height 7
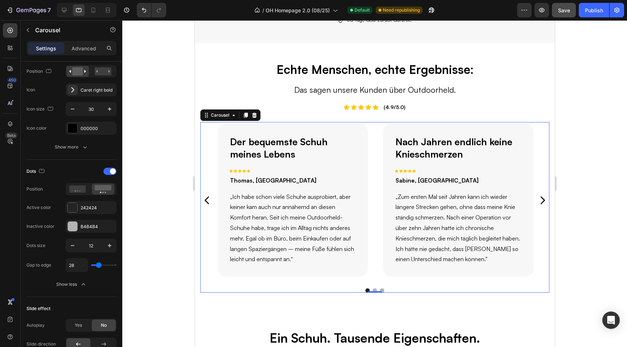
click at [177, 111] on div at bounding box center [374, 183] width 504 height 327
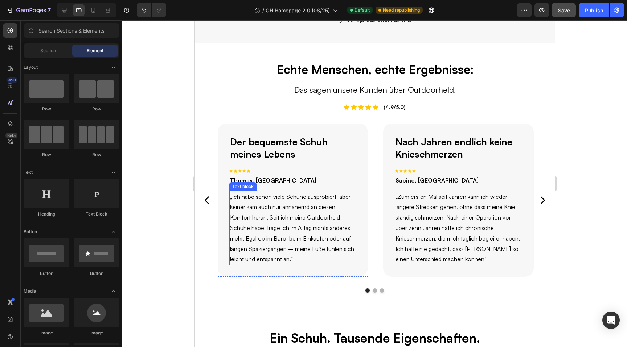
click at [252, 197] on p "„Ich habe schon viele Schuhe ausprobiert, aber keiner kam auch nur annähernd an…" at bounding box center [292, 228] width 125 height 73
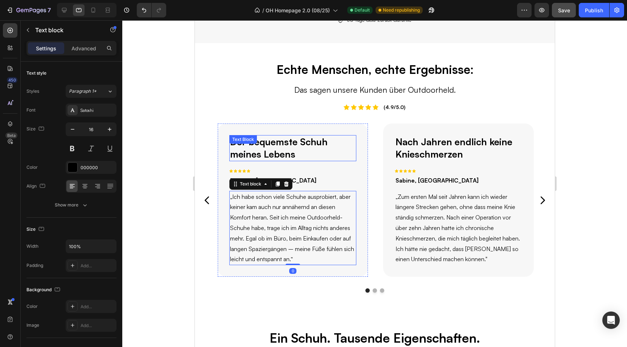
click at [291, 136] on p "Der bequemste Schuh meines Lebens" at bounding box center [292, 148] width 125 height 25
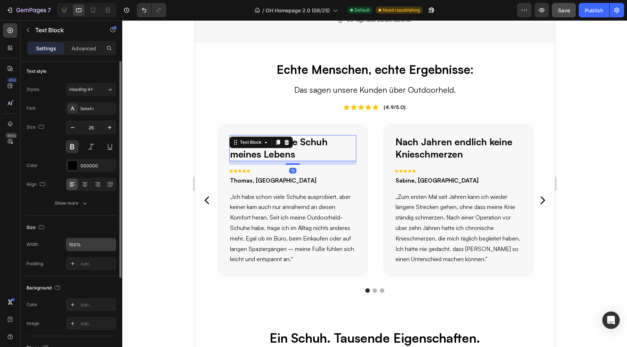
scroll to position [0, 0]
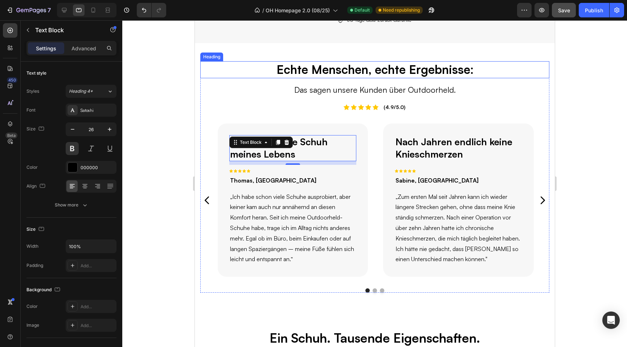
click at [319, 61] on h2 "Echte Menschen, echte Ergebnisse:" at bounding box center [374, 69] width 349 height 17
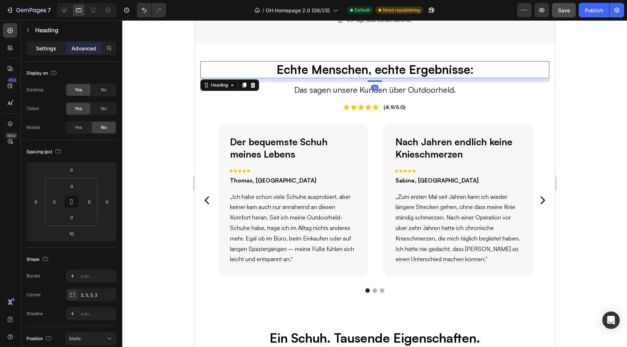
click at [50, 49] on p "Settings" at bounding box center [46, 49] width 20 height 8
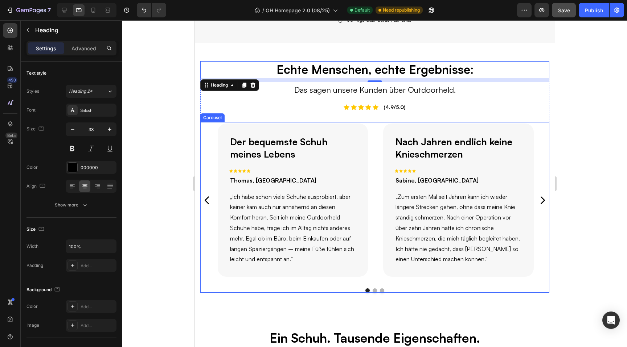
click at [542, 197] on icon "Carousel Next Arrow" at bounding box center [542, 201] width 4 height 8
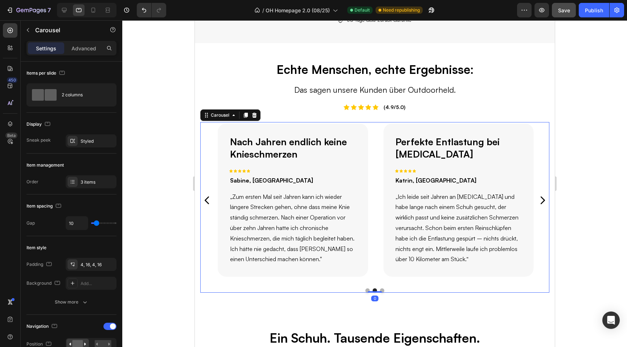
click at [542, 197] on icon "Carousel Next Arrow" at bounding box center [542, 201] width 4 height 8
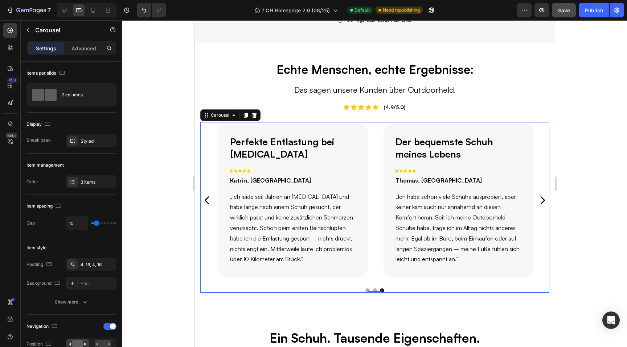
click at [542, 197] on icon "Carousel Next Arrow" at bounding box center [542, 201] width 4 height 8
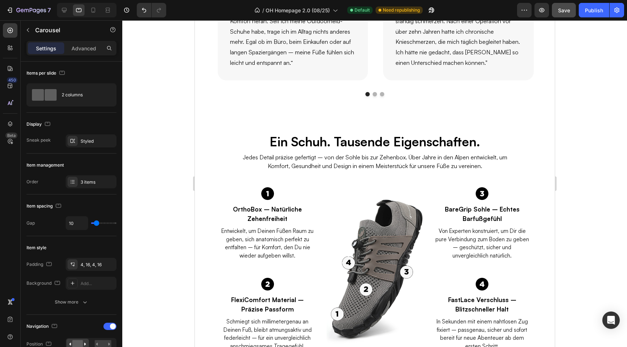
scroll to position [695, 0]
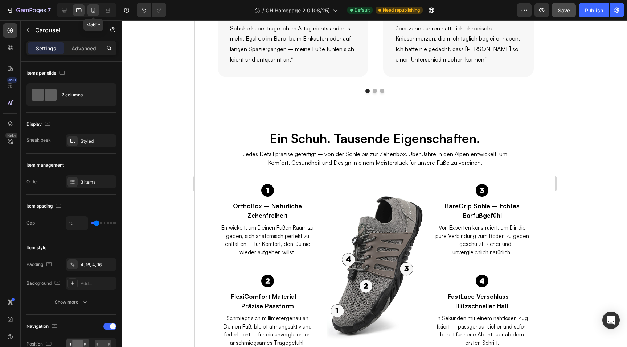
click at [90, 12] on icon at bounding box center [93, 10] width 7 height 7
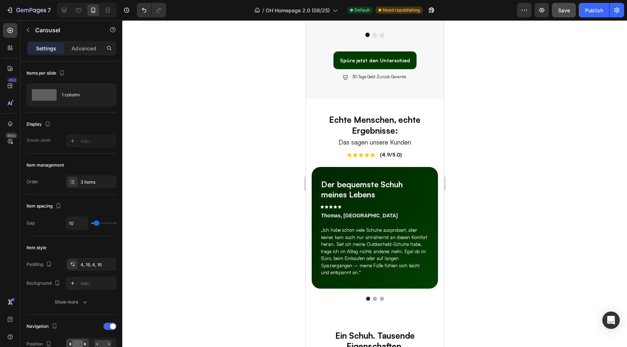
scroll to position [487, 0]
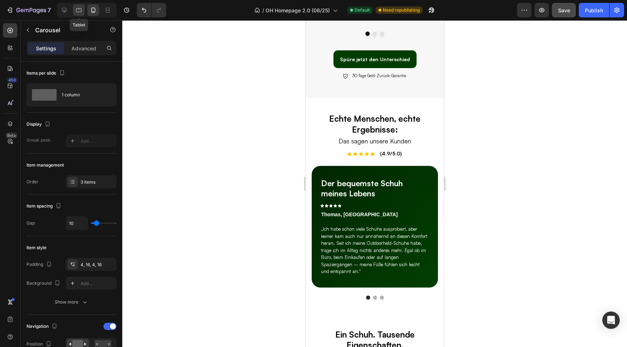
click at [79, 11] on icon at bounding box center [78, 10] width 7 height 7
type input "30"
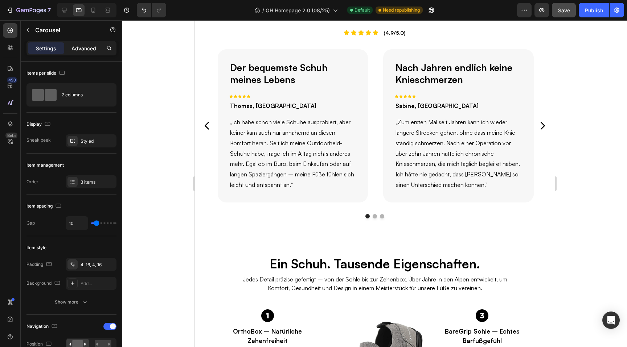
scroll to position [571, 0]
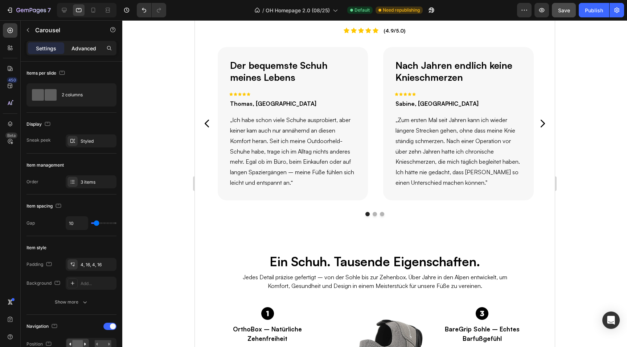
click at [79, 48] on p "Advanced" at bounding box center [83, 49] width 25 height 8
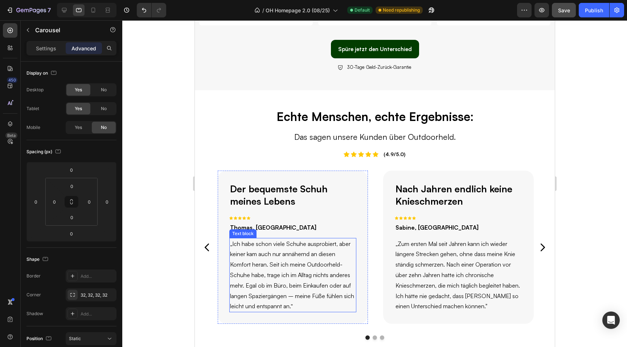
scroll to position [464, 0]
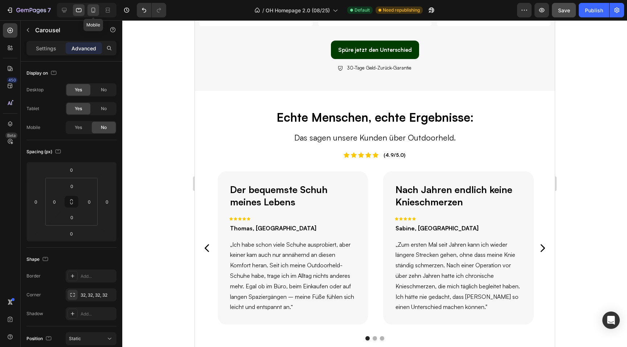
click at [95, 12] on icon at bounding box center [93, 10] width 7 height 7
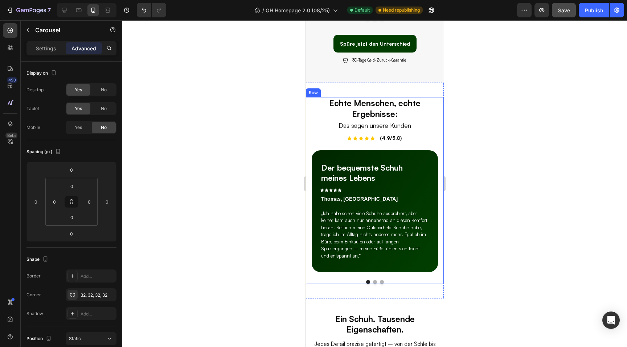
scroll to position [502, 0]
click at [367, 111] on h2 "Echte Menschen, echte Ergebnisse:" at bounding box center [374, 109] width 110 height 23
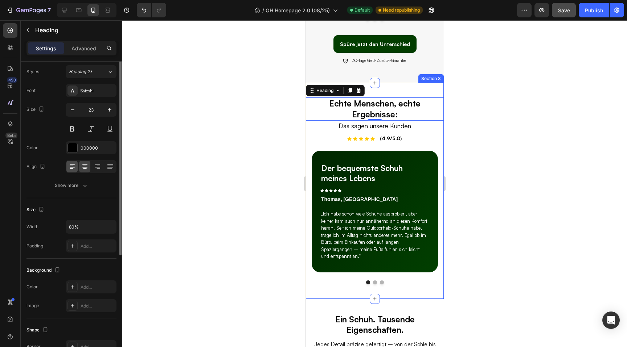
scroll to position [28, 0]
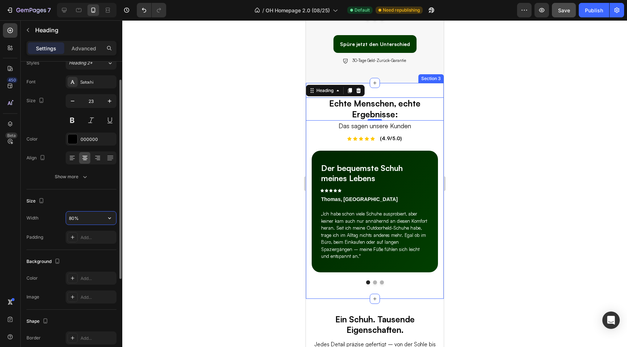
click at [71, 215] on input "80%" at bounding box center [91, 218] width 50 height 13
type input "60%"
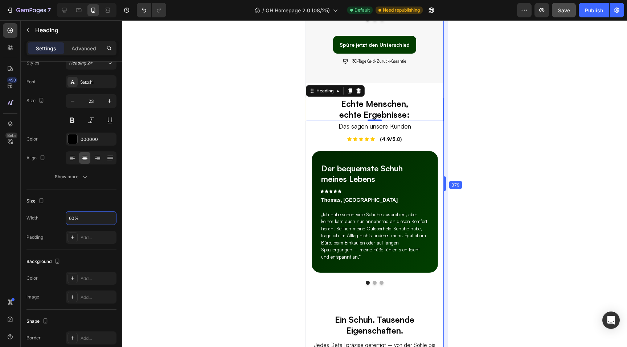
scroll to position [502, 0]
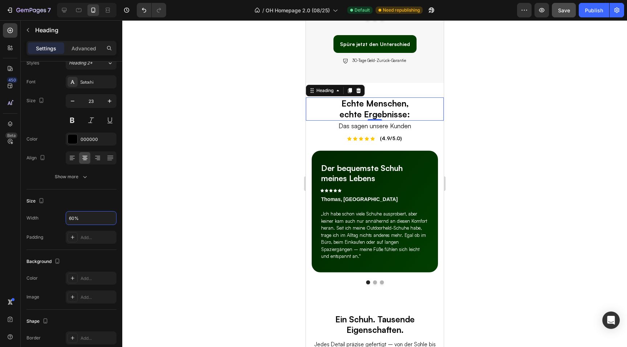
click at [270, 122] on div at bounding box center [374, 183] width 504 height 327
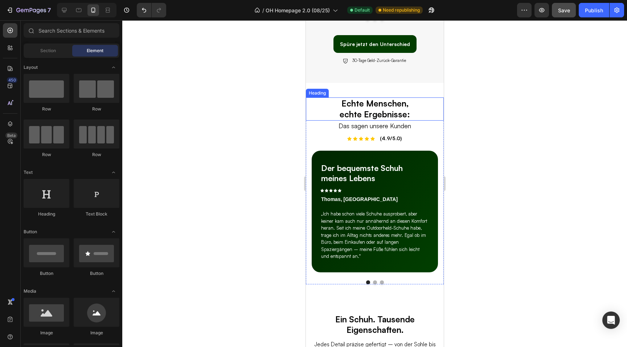
click at [362, 107] on h2 "Echte Menschen, echte Ergebnisse:" at bounding box center [374, 109] width 83 height 23
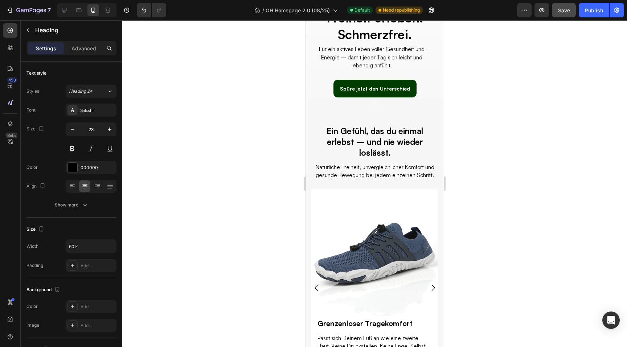
scroll to position [134, 0]
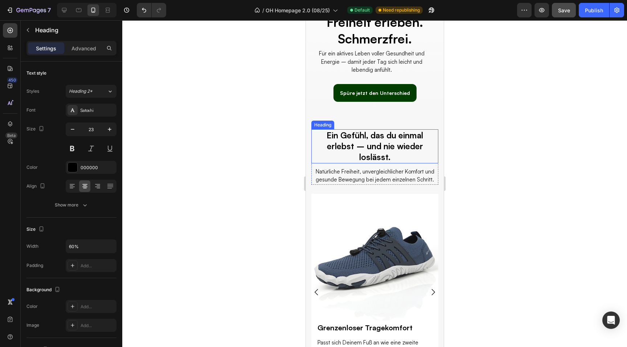
click at [367, 149] on h2 "Ein Gefühl, das du einmal erlebst – und nie wieder loslässt." at bounding box center [374, 146] width 127 height 34
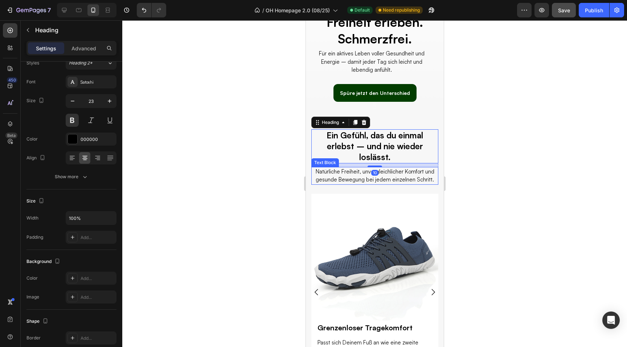
click at [342, 181] on p "Natürliche Freiheit, unvergleichlicher Komfort und gesunde Bewegung bei jedem e…" at bounding box center [374, 176] width 125 height 16
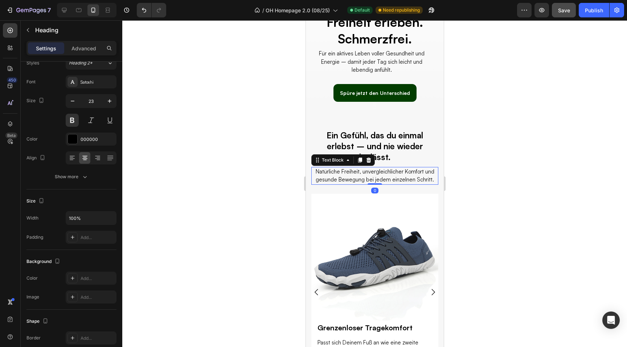
scroll to position [0, 0]
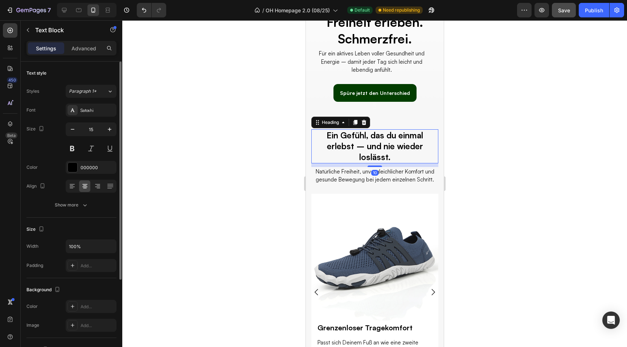
click at [390, 142] on h2 "Ein Gefühl, das du einmal erlebst – und nie wieder loslässt." at bounding box center [374, 146] width 127 height 34
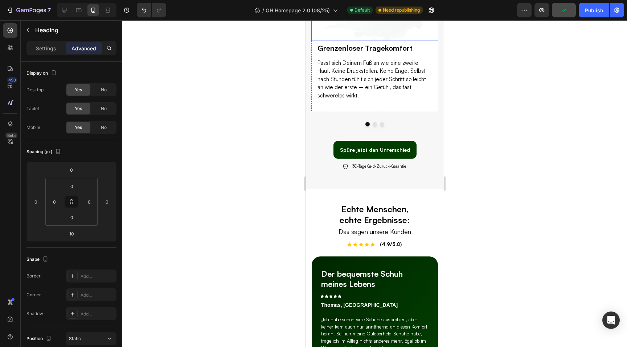
scroll to position [422, 0]
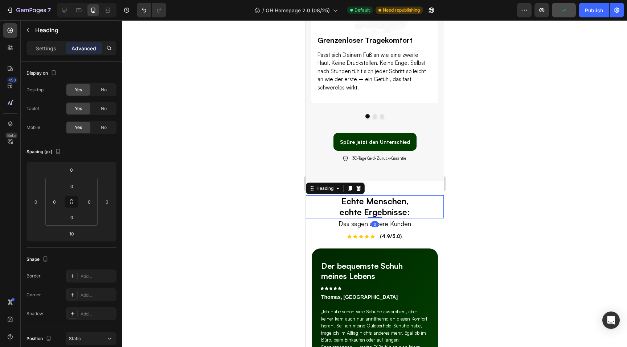
click at [355, 207] on h2 "Echte Menschen, echte Ergebnisse:" at bounding box center [374, 206] width 83 height 23
click at [56, 51] on div "Settings" at bounding box center [46, 48] width 36 height 12
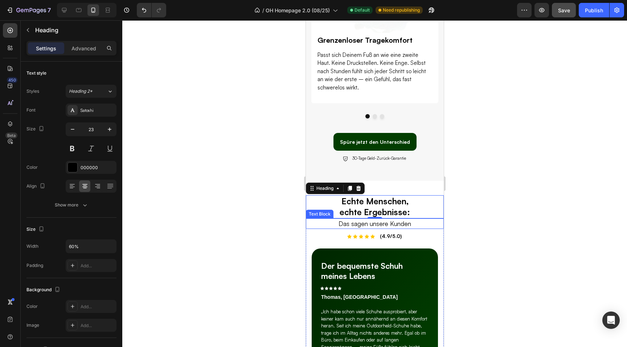
click at [391, 224] on p "Das sagen unsere Kunden" at bounding box center [374, 223] width 136 height 9
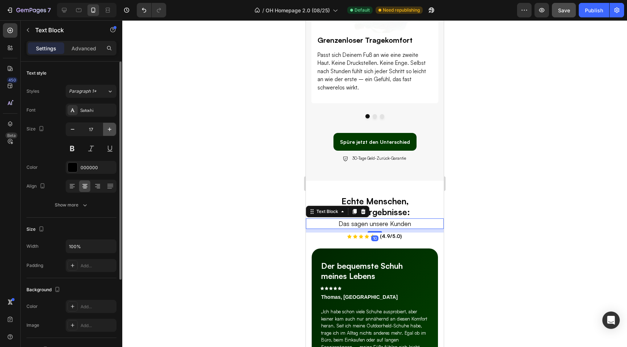
click at [106, 129] on icon "button" at bounding box center [109, 129] width 7 height 7
click at [71, 130] on icon "button" at bounding box center [72, 129] width 7 height 7
type input "17"
click at [250, 213] on div at bounding box center [374, 183] width 504 height 327
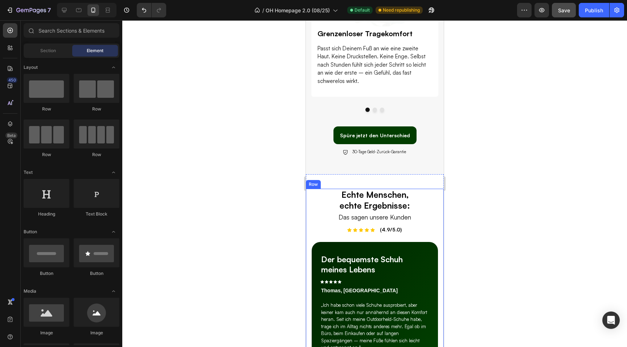
scroll to position [430, 0]
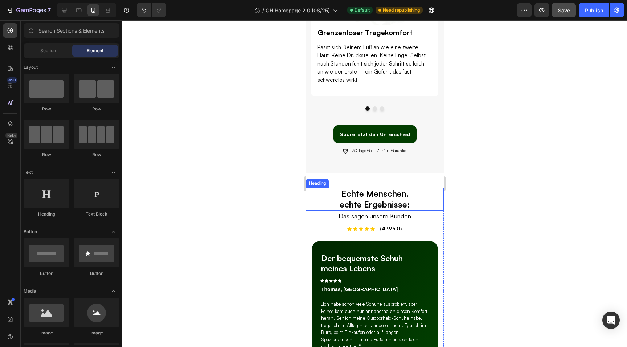
click at [378, 198] on h2 "Echte Menschen, echte Ergebnisse:" at bounding box center [374, 199] width 83 height 23
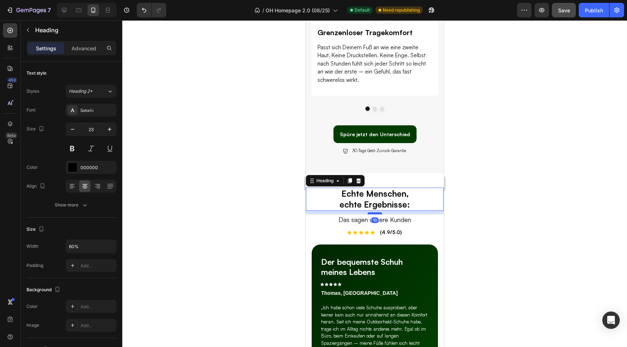
drag, startPoint x: 376, startPoint y: 210, endPoint x: 376, endPoint y: 214, distance: 3.6
click at [376, 214] on div at bounding box center [374, 214] width 15 height 2
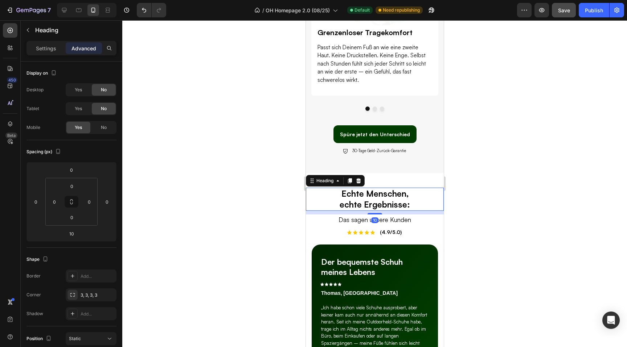
click at [252, 215] on div at bounding box center [374, 183] width 504 height 327
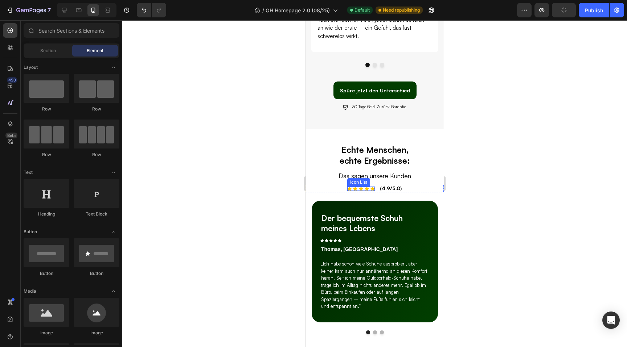
scroll to position [483, 0]
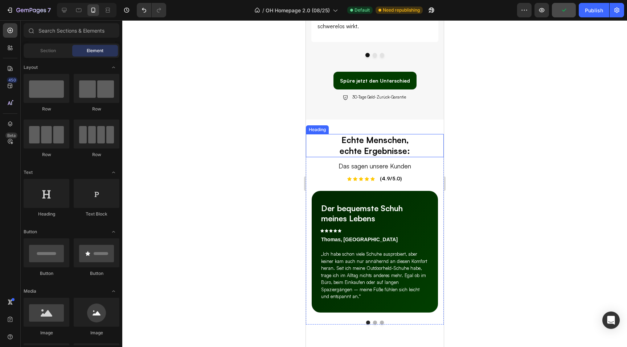
click at [363, 153] on h2 "Echte Menschen, echte Ergebnisse:" at bounding box center [374, 145] width 83 height 23
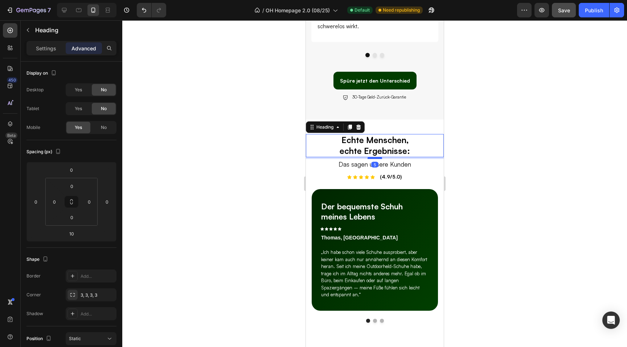
click at [371, 158] on div at bounding box center [374, 158] width 15 height 2
type input "5"
click at [285, 169] on div at bounding box center [374, 183] width 504 height 327
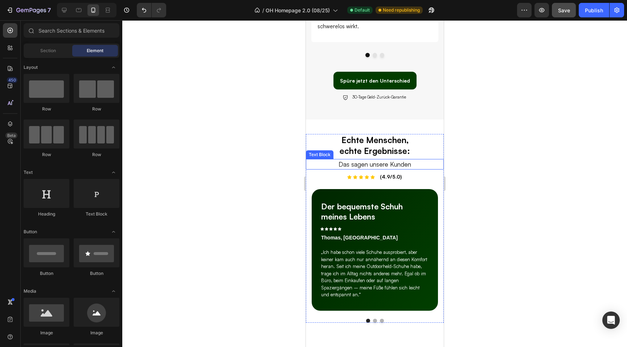
click at [354, 164] on p "Das sagen unsere Kunden" at bounding box center [374, 164] width 136 height 9
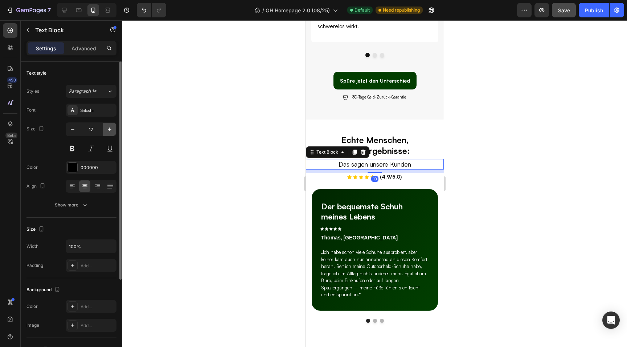
click at [110, 126] on icon "button" at bounding box center [109, 129] width 7 height 7
type input "18"
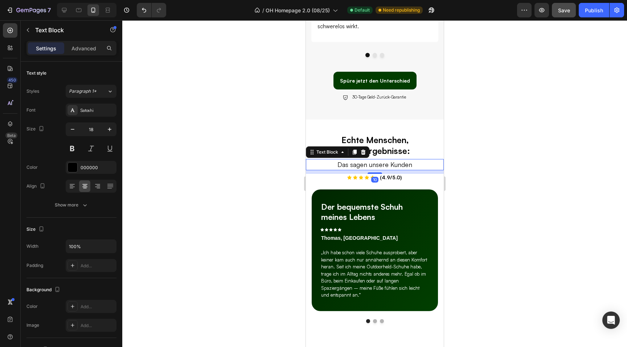
click at [225, 146] on div at bounding box center [374, 183] width 504 height 327
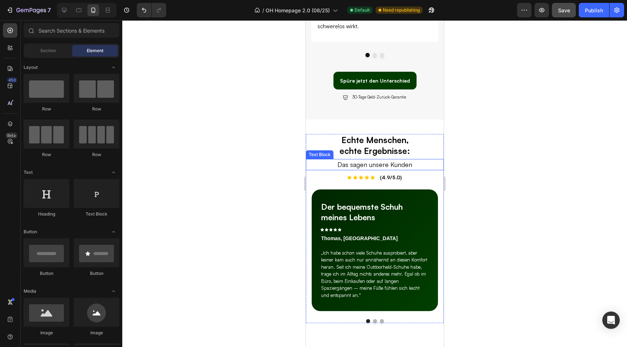
click at [370, 168] on p "Das sagen unsere Kunden" at bounding box center [374, 165] width 136 height 10
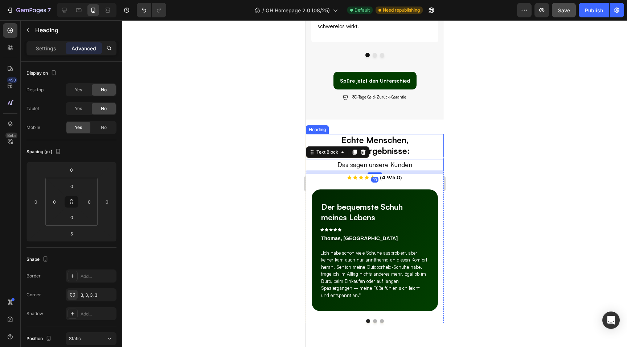
click at [381, 146] on h2 "Echte Menschen, echte Ergebnisse:" at bounding box center [374, 145] width 83 height 23
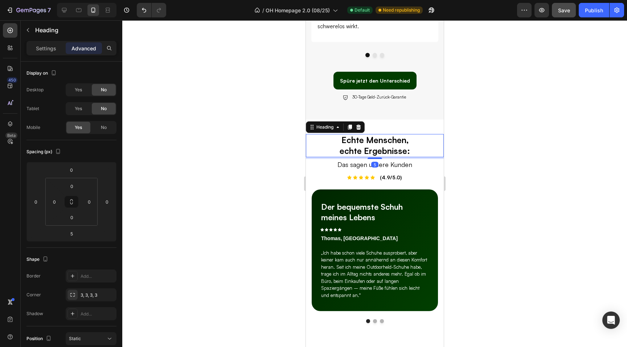
click at [464, 178] on div at bounding box center [374, 183] width 504 height 327
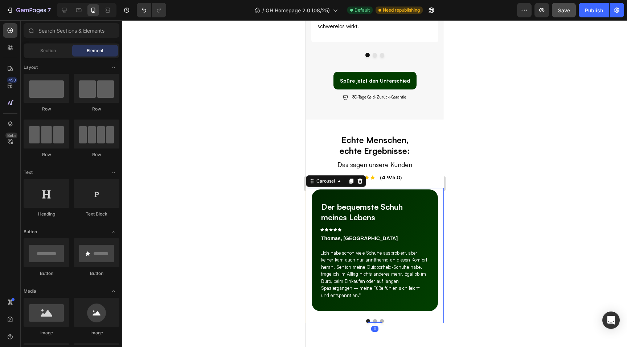
click at [343, 317] on div "Der bequemste Schuh meines Lebens Text Block Icon Icon Icon Icon Icon Row Thoma…" at bounding box center [374, 255] width 138 height 135
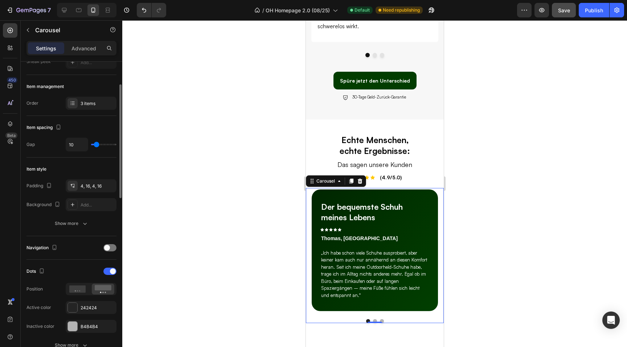
scroll to position [79, 0]
click at [109, 247] on span at bounding box center [107, 247] width 6 height 6
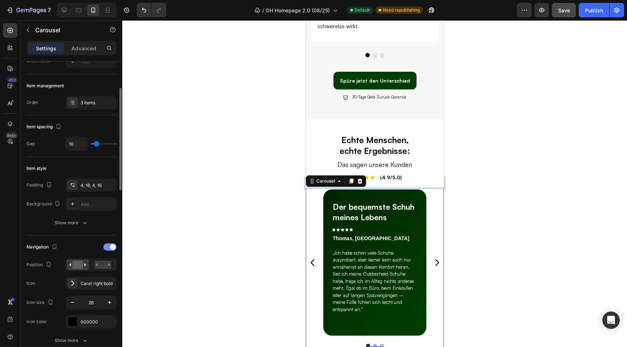
click at [109, 247] on div at bounding box center [109, 247] width 13 height 7
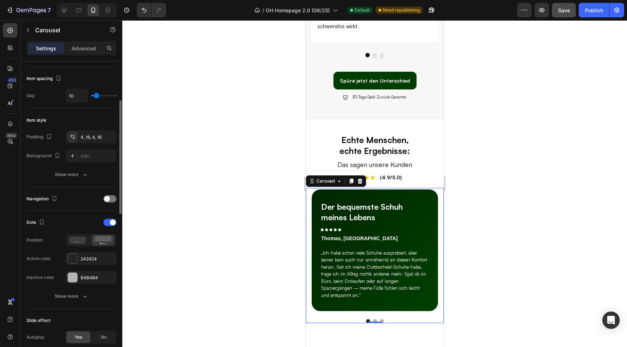
scroll to position [139, 0]
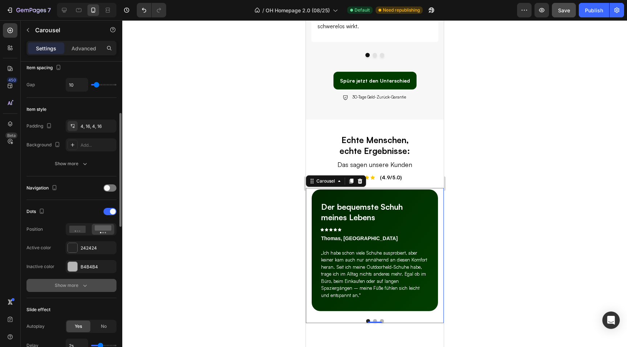
click at [75, 288] on div "Show more" at bounding box center [72, 285] width 34 height 7
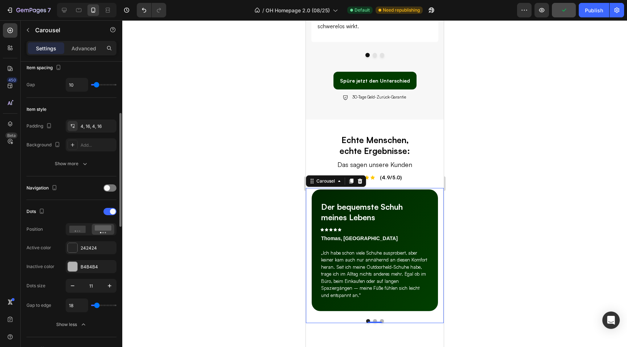
type input "31"
type input "32"
type input "33"
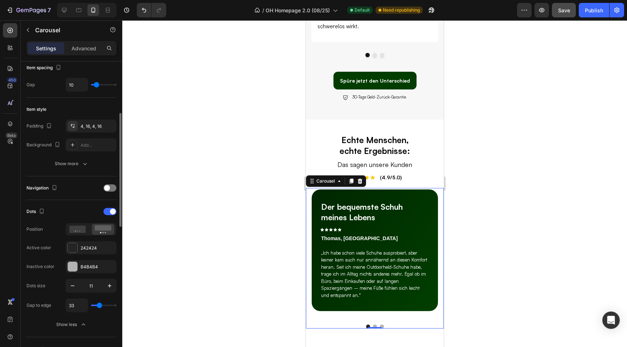
type input "33"
click at [99, 305] on input "range" at bounding box center [103, 305] width 25 height 1
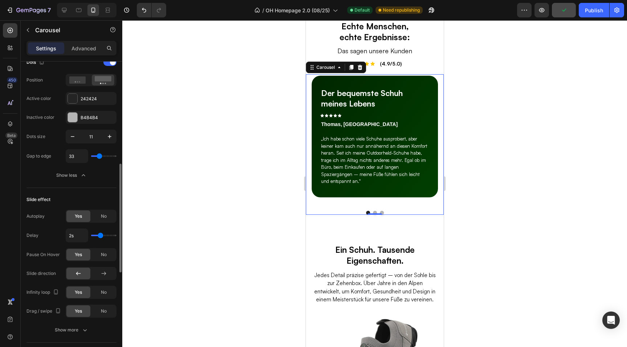
scroll to position [300, 0]
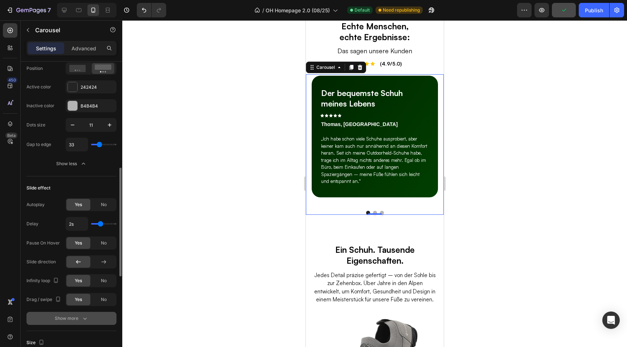
click at [73, 317] on div "Show more" at bounding box center [72, 318] width 34 height 7
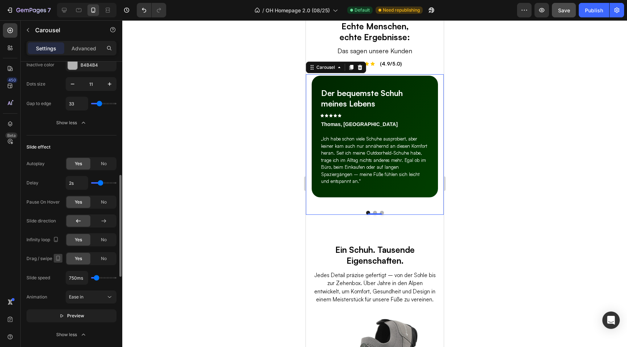
scroll to position [343, 0]
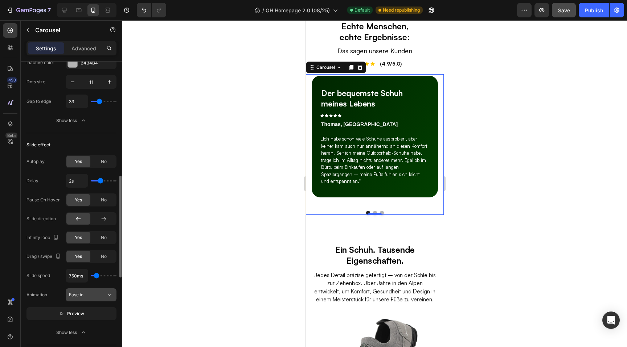
click at [77, 301] on button "Ease in" at bounding box center [91, 295] width 51 height 13
click at [79, 298] on span "Ease in" at bounding box center [76, 295] width 15 height 7
click at [82, 294] on span "Ease in" at bounding box center [76, 294] width 15 height 5
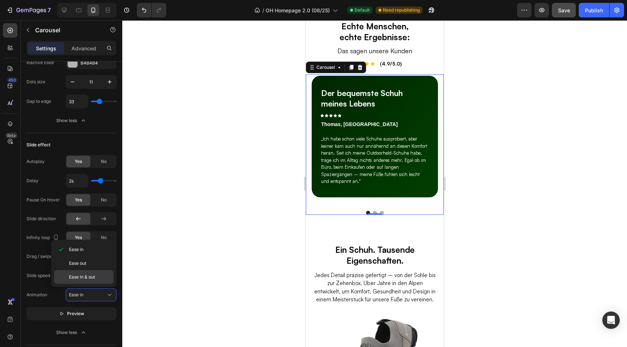
click at [83, 280] on span "Ease in & out" at bounding box center [82, 277] width 26 height 7
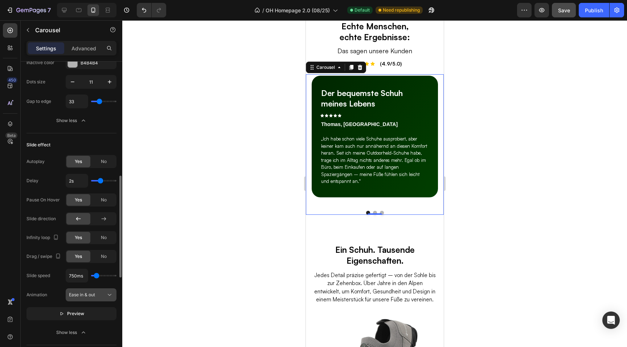
click at [83, 295] on span "Ease in & out" at bounding box center [82, 294] width 26 height 5
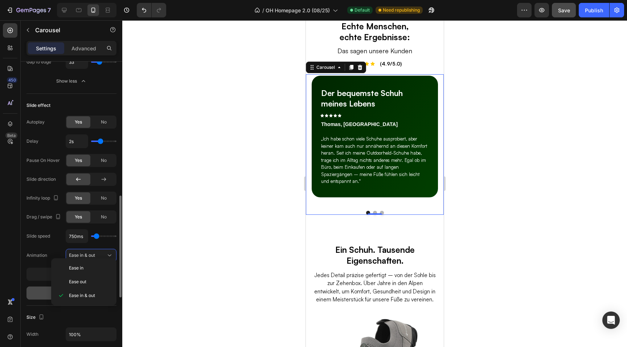
scroll to position [387, 0]
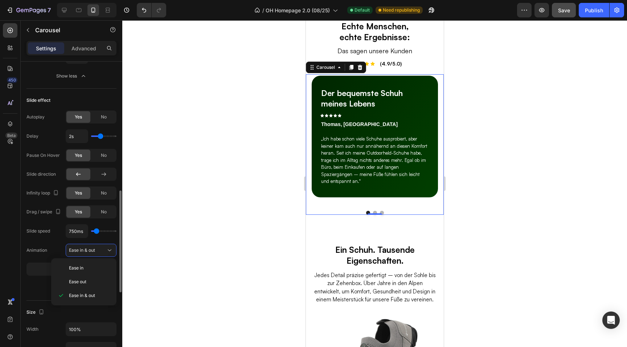
click at [46, 251] on div "Animation" at bounding box center [36, 250] width 21 height 7
click at [73, 250] on span "Ease in & out" at bounding box center [82, 250] width 26 height 5
click at [76, 268] on span "Ease in" at bounding box center [76, 268] width 15 height 7
click at [83, 251] on span "Ease in" at bounding box center [76, 250] width 15 height 5
click at [40, 266] on button "Preview" at bounding box center [71, 269] width 90 height 13
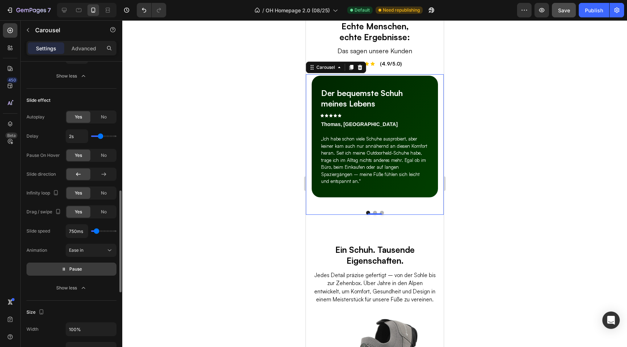
click at [61, 270] on button "Pause" at bounding box center [71, 269] width 90 height 13
click at [66, 288] on div "Show less" at bounding box center [71, 288] width 31 height 7
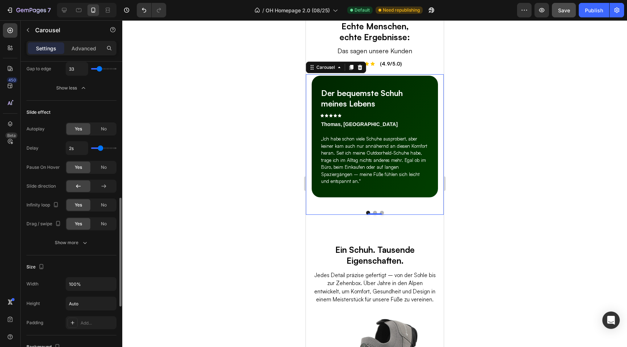
scroll to position [375, 0]
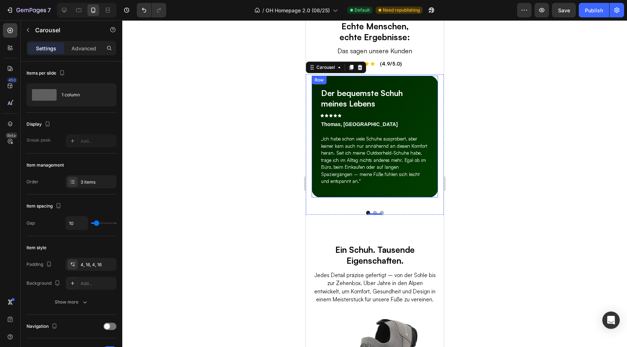
scroll to position [375, 0]
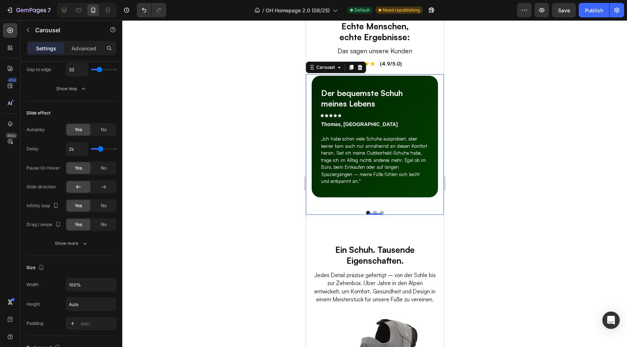
click at [284, 185] on div at bounding box center [374, 183] width 504 height 327
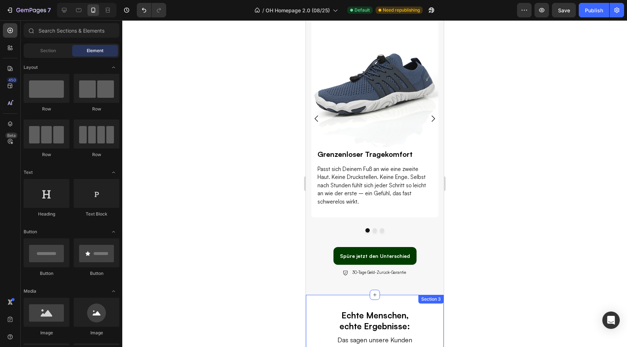
scroll to position [297, 0]
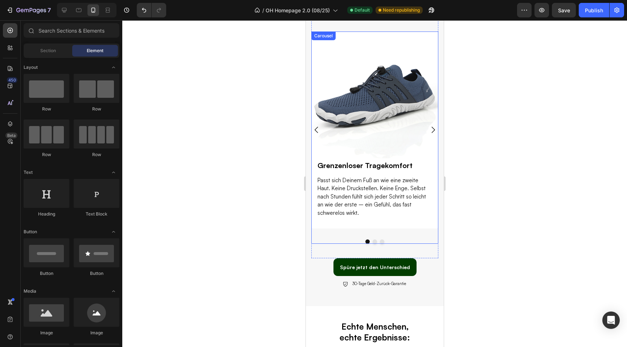
click at [351, 231] on div "Image Grenzenloser Tragekomfort Heading Passt sich Deinem Fuß an wie eine zweit…" at bounding box center [374, 138] width 127 height 213
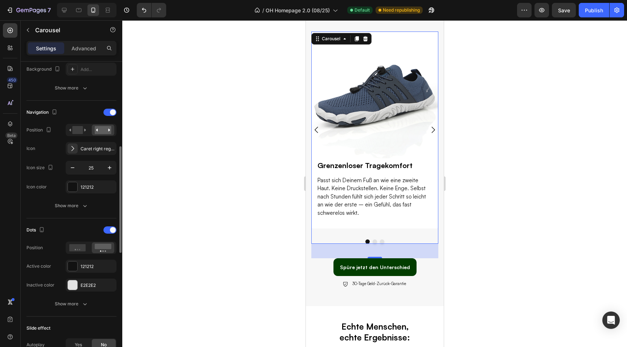
scroll to position [226, 0]
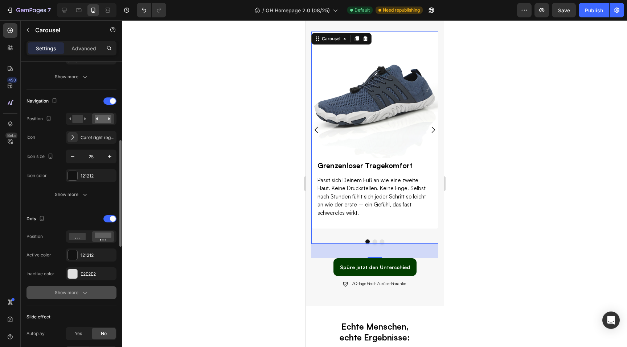
click at [67, 291] on div "Show more" at bounding box center [72, 292] width 34 height 7
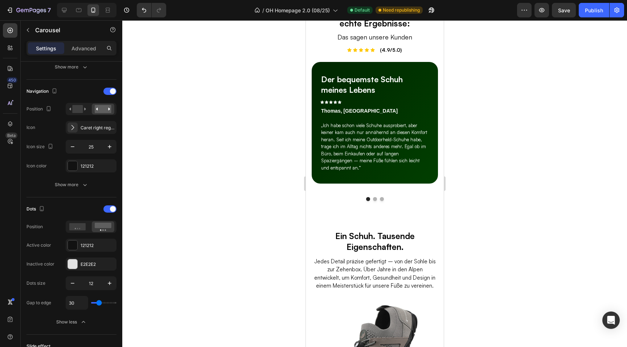
scroll to position [643, 0]
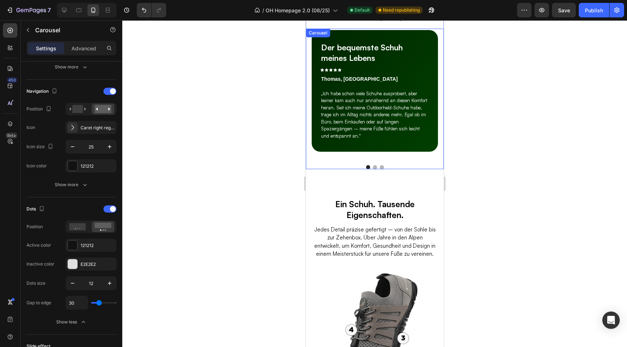
click at [354, 162] on div "Der bequemste Schuh meines Lebens Text Block Icon Icon Icon Icon Icon Row Thoma…" at bounding box center [374, 99] width 138 height 141
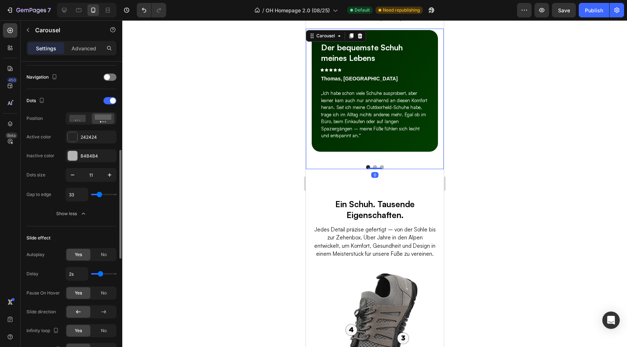
scroll to position [256, 0]
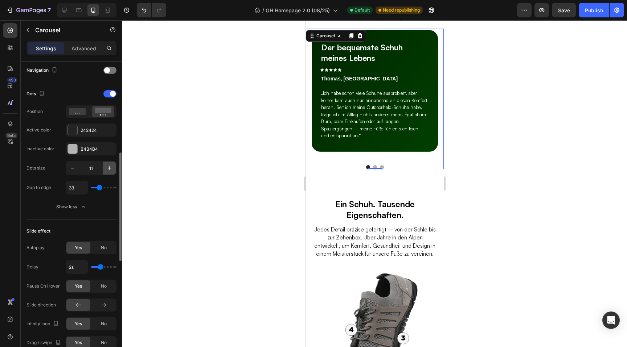
click at [106, 169] on icon "button" at bounding box center [109, 168] width 7 height 7
type input "12"
type input "31"
type input "30"
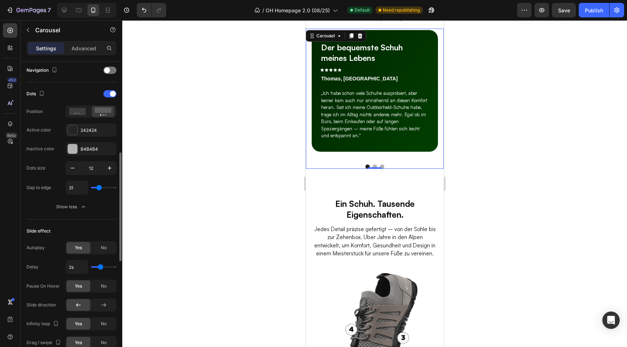
type input "30"
type input "29"
type input "31"
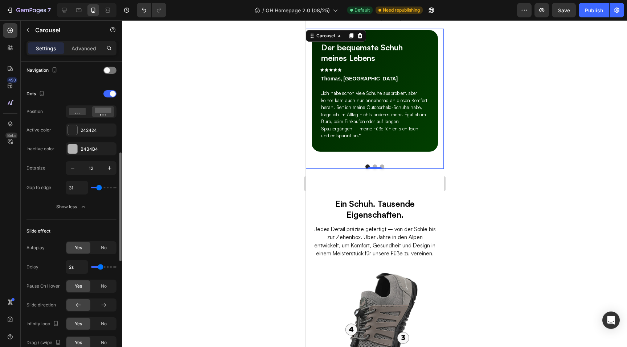
type input "29"
type input "28"
type input "30"
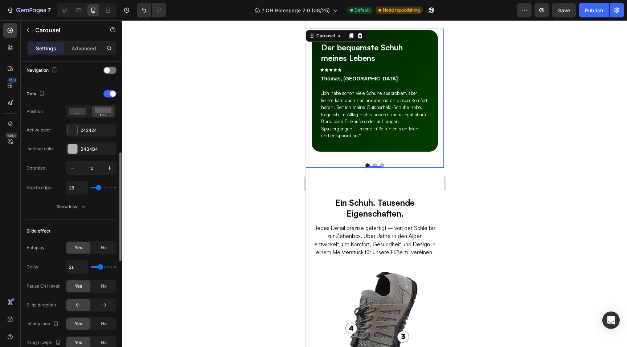
type input "30"
type input "31"
type input "30"
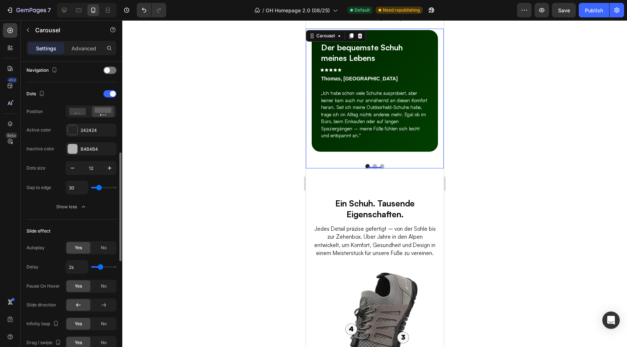
click at [99, 187] on input "range" at bounding box center [103, 187] width 25 height 1
click at [489, 182] on div at bounding box center [374, 183] width 504 height 327
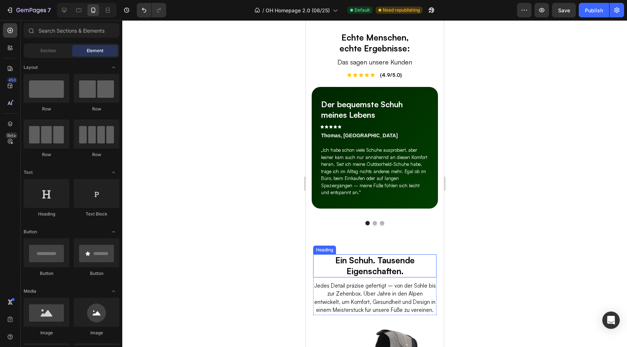
scroll to position [570, 0]
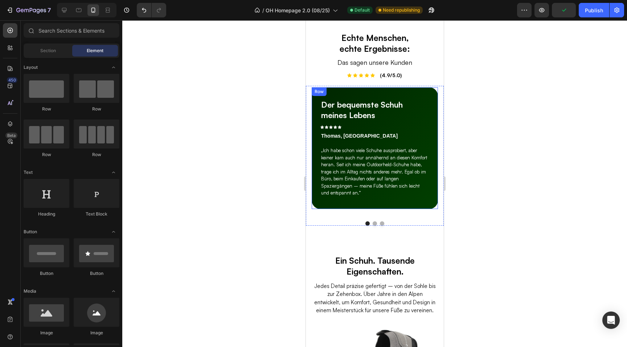
click at [335, 207] on div "Der bequemste Schuh meines Lebens Text Block Icon Icon Icon Icon Icon Row Thoma…" at bounding box center [374, 148] width 126 height 122
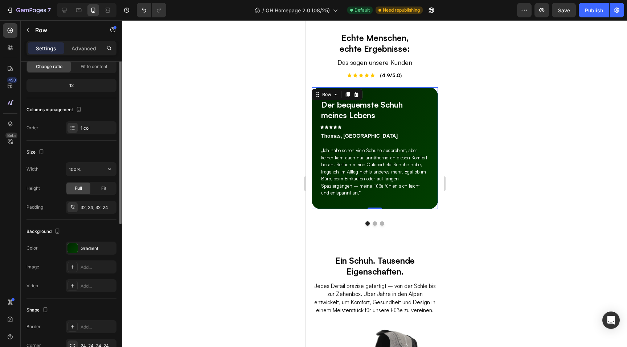
scroll to position [90, 0]
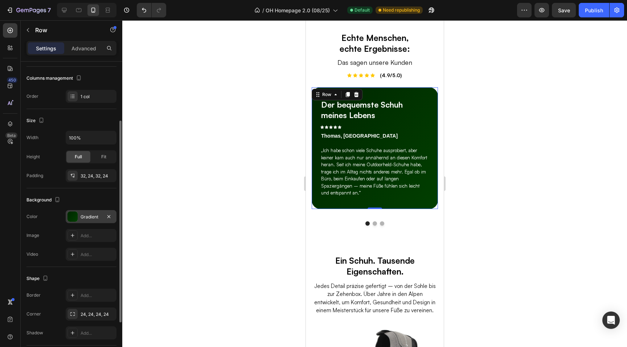
click at [86, 217] on div "Gradient" at bounding box center [91, 217] width 21 height 7
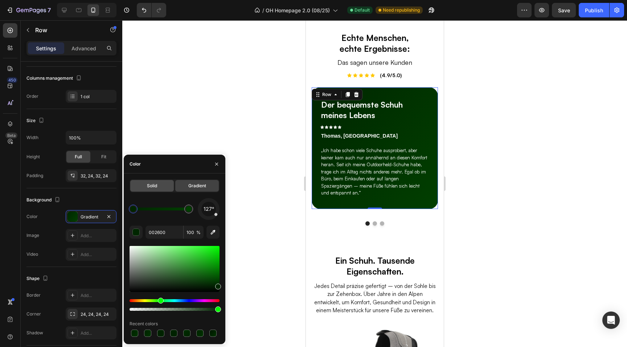
click at [139, 188] on div "Solid" at bounding box center [152, 186] width 44 height 12
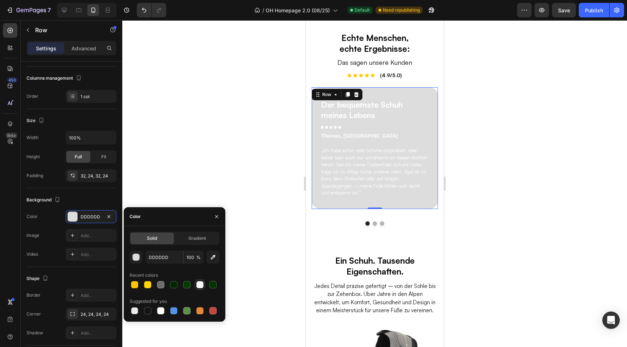
click at [197, 288] on div at bounding box center [199, 284] width 7 height 7
type input "F7F7F7"
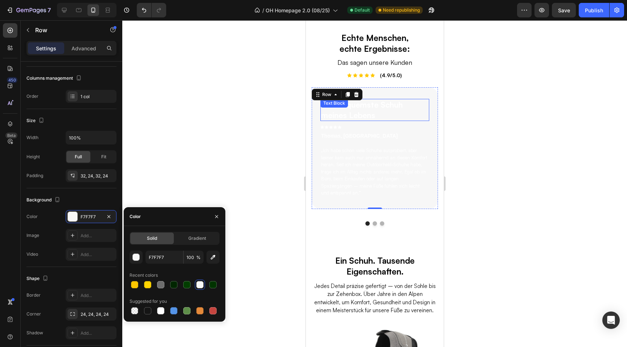
click at [352, 111] on div "Der bequemste Schuh meines Lebens Text Block" at bounding box center [374, 110] width 109 height 22
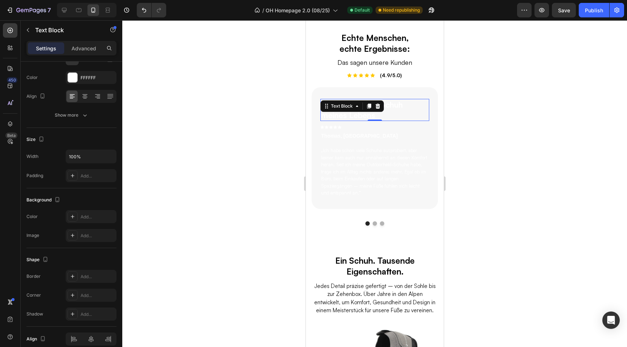
scroll to position [0, 0]
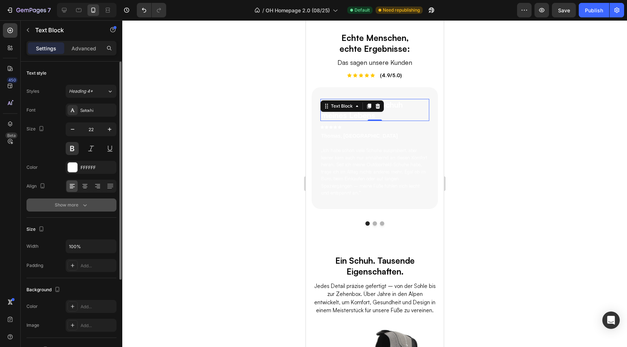
click at [83, 208] on icon "button" at bounding box center [84, 205] width 7 height 7
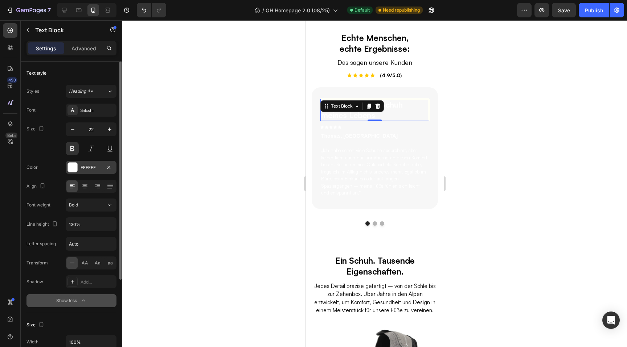
click at [74, 169] on div at bounding box center [72, 167] width 9 height 9
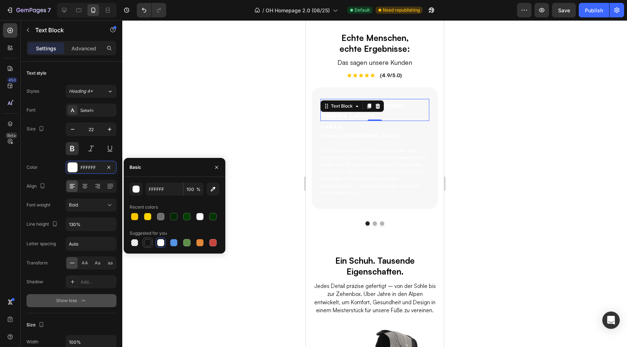
click at [147, 241] on div at bounding box center [147, 242] width 7 height 7
click at [136, 188] on div "button" at bounding box center [136, 189] width 7 height 7
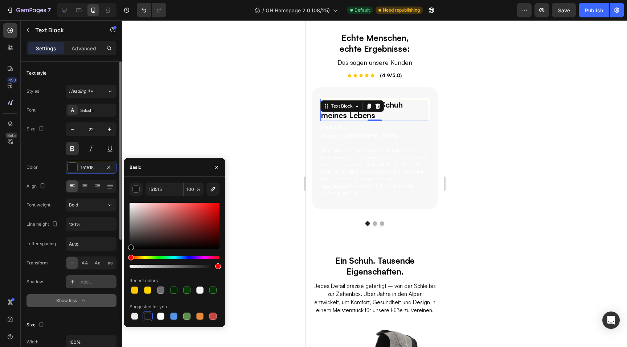
drag, startPoint x: 145, startPoint y: 221, endPoint x: 106, endPoint y: 276, distance: 67.2
click at [106, 276] on div "450 Beta Sections(18) Elements(83) Section Element Hero Section Product Detail …" at bounding box center [61, 183] width 122 height 327
type input "000000"
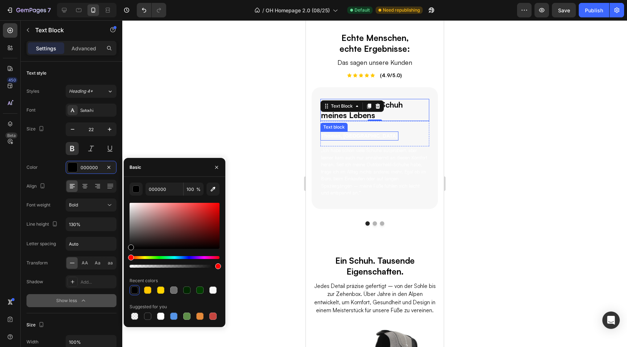
click at [346, 138] on p "Thomas, Köln" at bounding box center [359, 136] width 77 height 8
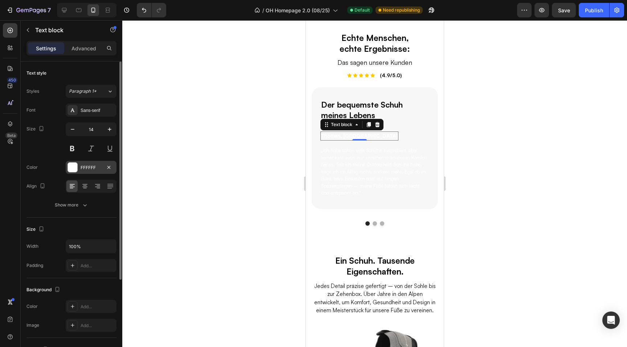
click at [83, 162] on div "FFFFFF" at bounding box center [91, 167] width 51 height 13
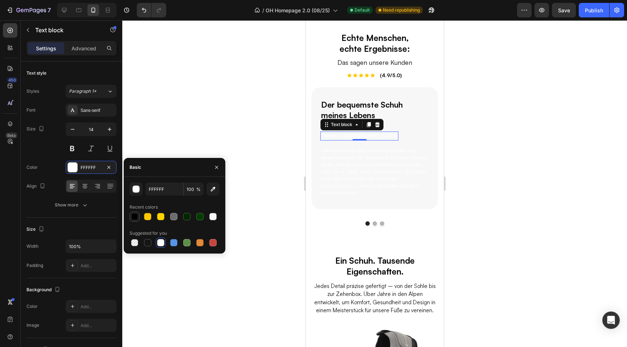
click at [134, 218] on div at bounding box center [134, 216] width 7 height 7
type input "000000"
click at [368, 156] on p "„Ich habe schon viele Schuhe ausprobiert, aber keiner kam auch nur annähernd an…" at bounding box center [374, 172] width 107 height 50
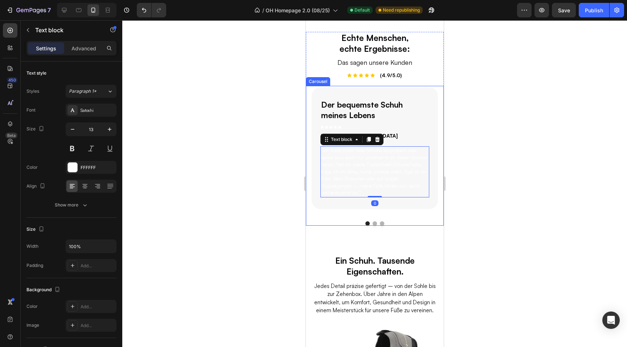
click at [258, 118] on div at bounding box center [374, 183] width 504 height 327
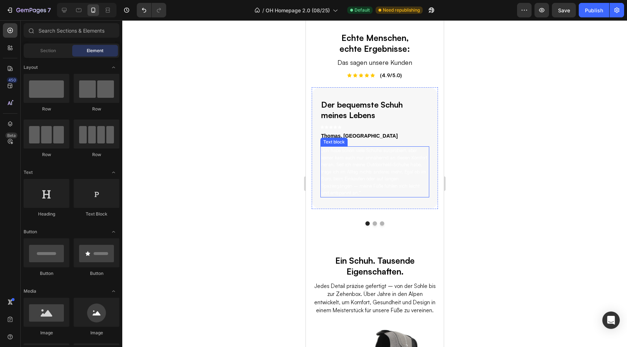
click at [331, 165] on p "„Ich habe schon viele Schuhe ausprobiert, aber keiner kam auch nur annähernd an…" at bounding box center [374, 172] width 107 height 50
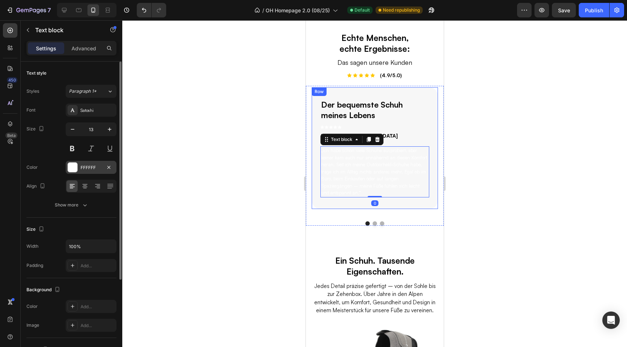
click at [79, 168] on div "FFFFFF" at bounding box center [91, 167] width 51 height 13
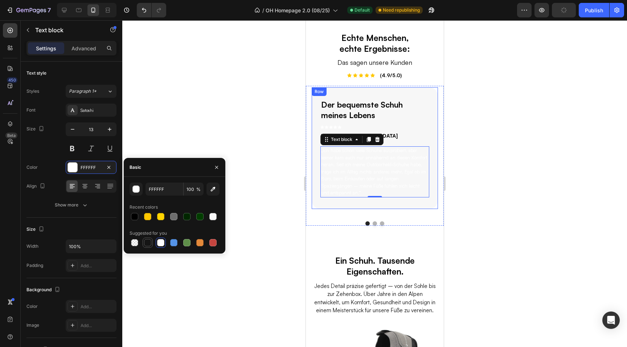
click at [149, 243] on div at bounding box center [147, 242] width 7 height 7
type input "151515"
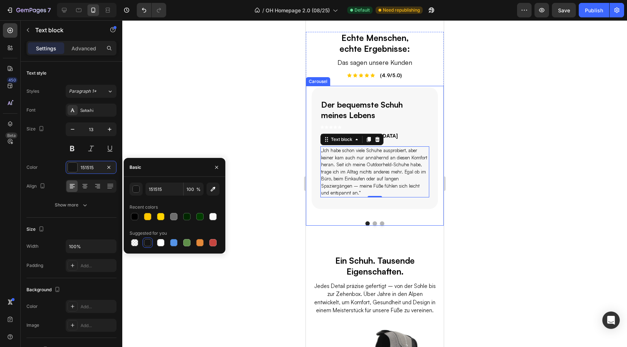
click at [485, 191] on div at bounding box center [374, 183] width 504 height 327
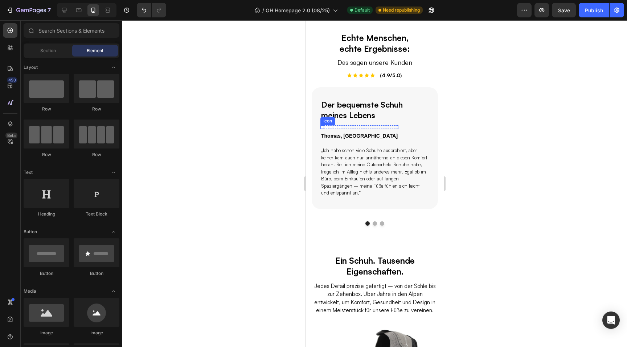
click at [321, 127] on div "Icon" at bounding box center [322, 127] width 4 height 4
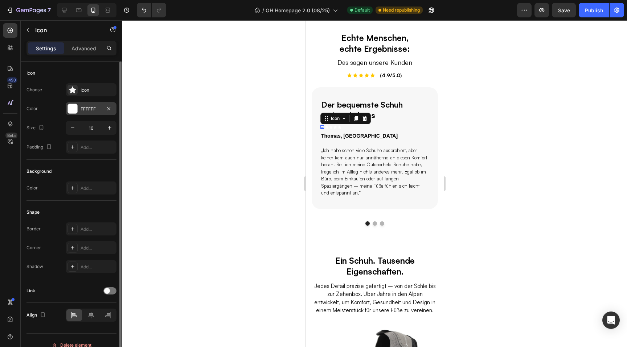
click at [81, 111] on div "FFFFFF" at bounding box center [91, 109] width 21 height 7
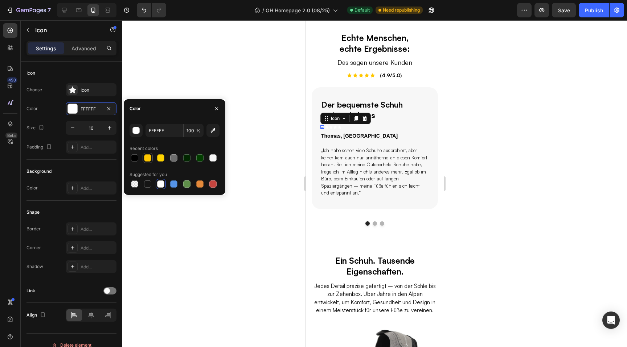
click at [145, 156] on div at bounding box center [147, 157] width 7 height 7
type input "FFC700"
click at [157, 128] on input "FFC700" at bounding box center [164, 130] width 38 height 13
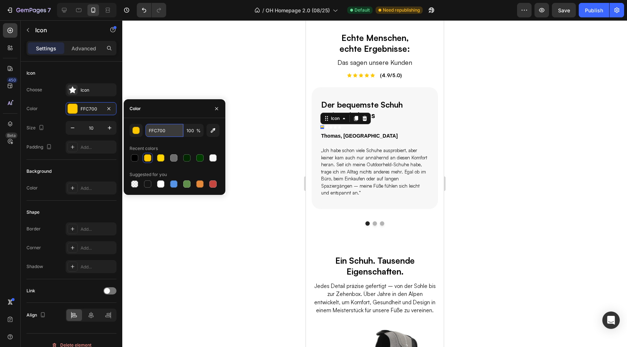
click at [157, 128] on input "FFC700" at bounding box center [164, 130] width 38 height 13
click at [293, 166] on div at bounding box center [374, 183] width 504 height 327
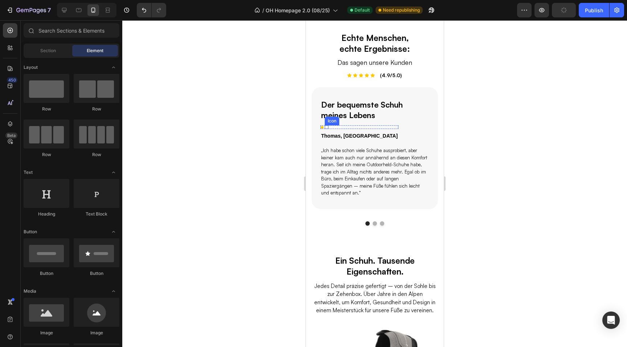
click at [326, 126] on icon at bounding box center [326, 127] width 4 height 3
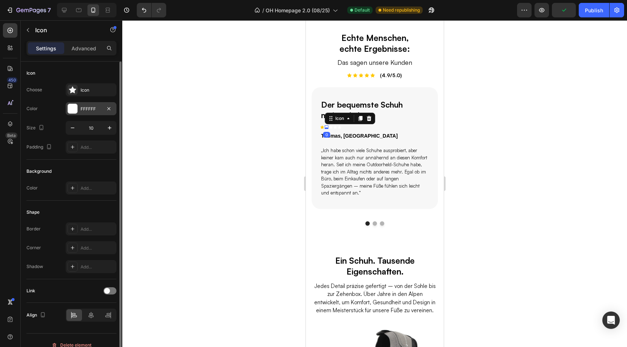
click at [96, 112] on div "FFFFFF" at bounding box center [91, 108] width 51 height 13
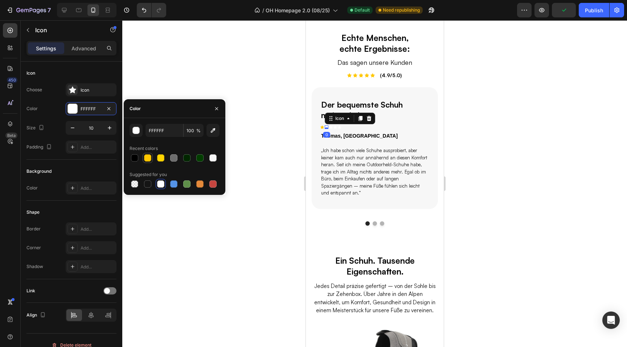
click at [148, 157] on div at bounding box center [147, 157] width 7 height 7
type input "FFC700"
click at [329, 127] on div "Icon 0" at bounding box center [331, 127] width 4 height 4
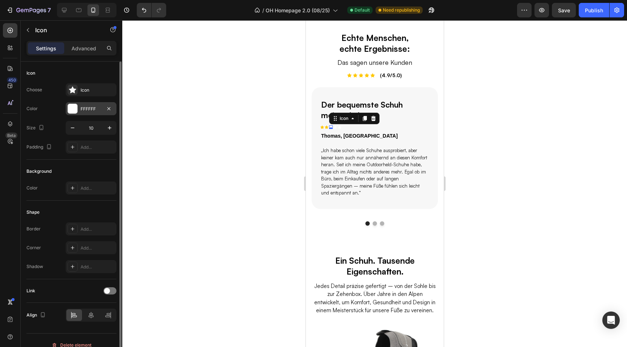
click at [70, 113] on div at bounding box center [72, 108] width 9 height 9
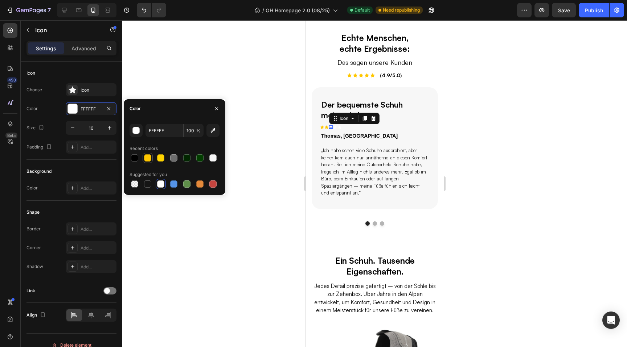
click at [149, 158] on div at bounding box center [147, 157] width 7 height 7
type input "FFC700"
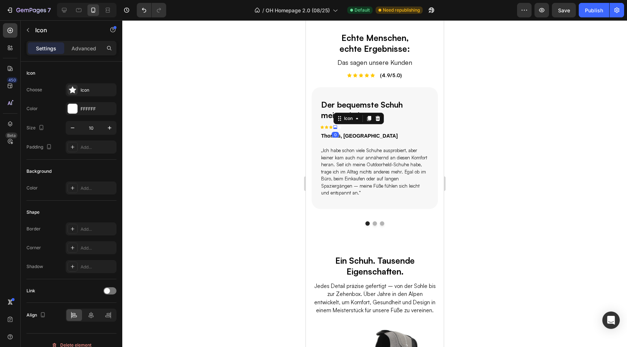
click at [335, 127] on icon at bounding box center [335, 127] width 4 height 3
click at [80, 107] on div "FFFFFF" at bounding box center [91, 108] width 51 height 13
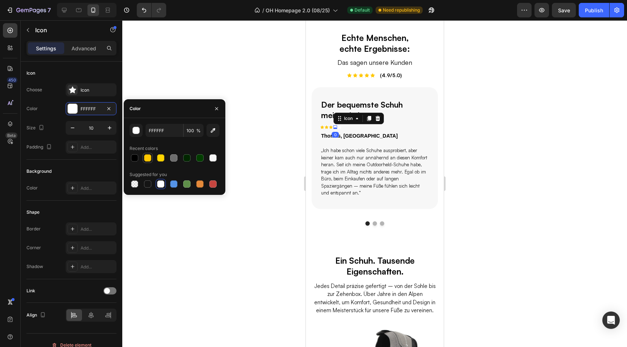
click at [146, 158] on div at bounding box center [147, 157] width 7 height 7
type input "FFC700"
click at [338, 128] on div "Icon" at bounding box center [339, 127] width 4 height 4
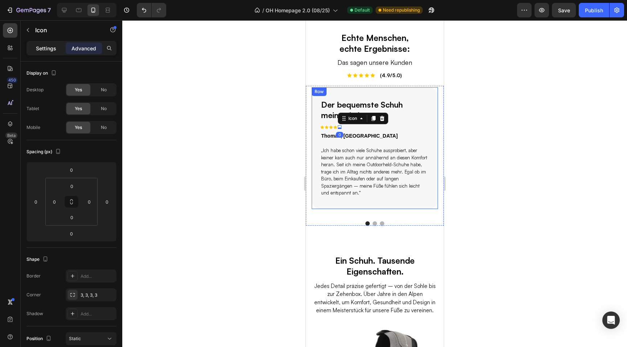
click at [47, 49] on p "Settings" at bounding box center [46, 49] width 20 height 8
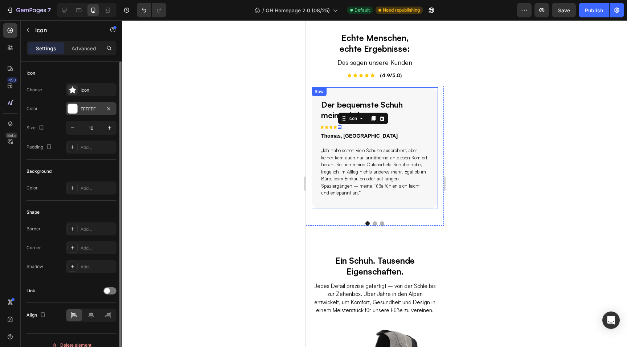
click at [80, 112] on div "FFFFFF" at bounding box center [91, 108] width 51 height 13
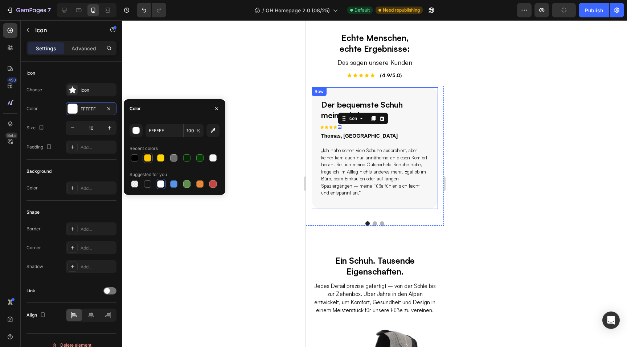
click at [145, 157] on div at bounding box center [147, 157] width 7 height 7
type input "FFC700"
click at [519, 162] on div at bounding box center [374, 183] width 504 height 327
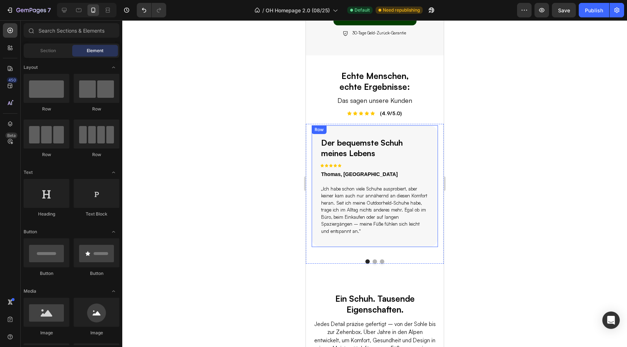
scroll to position [545, 0]
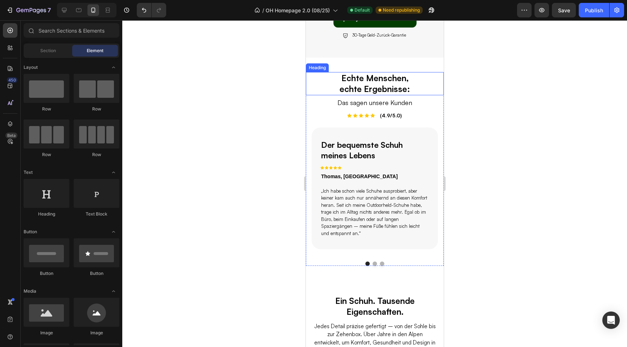
click at [362, 85] on h2 "Echte Menschen, echte Ergebnisse:" at bounding box center [374, 83] width 83 height 23
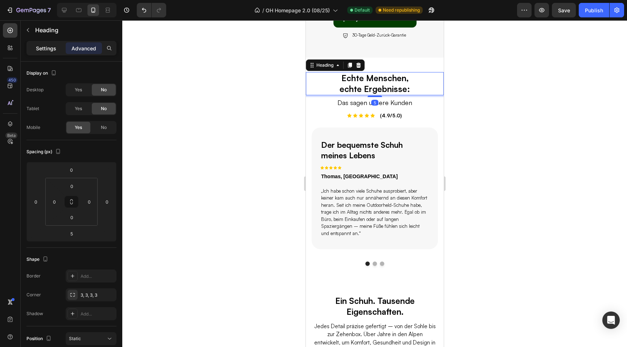
click at [45, 50] on p "Settings" at bounding box center [46, 49] width 20 height 8
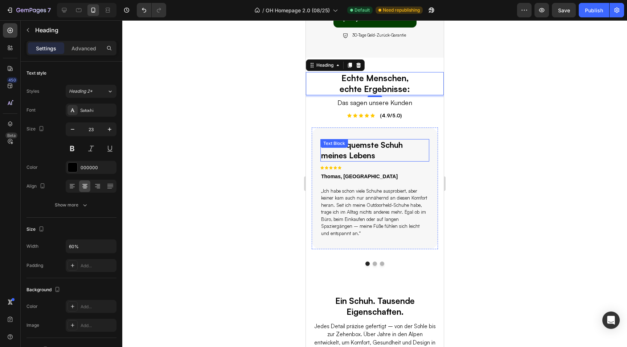
click at [338, 151] on div "Der bequemste Schuh meines Lebens Text Block" at bounding box center [374, 150] width 109 height 22
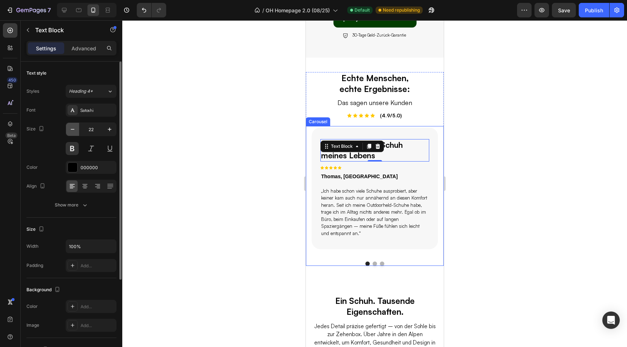
click at [70, 129] on icon "button" at bounding box center [72, 129] width 7 height 7
type input "20"
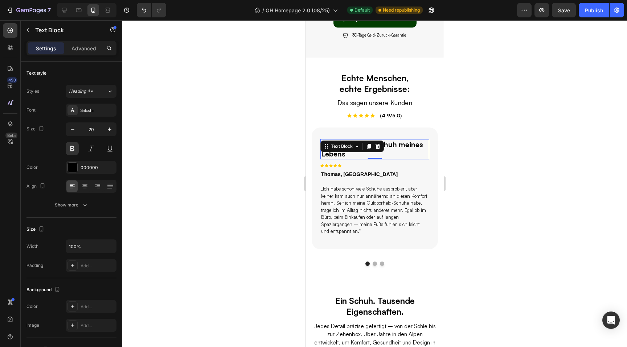
click at [483, 187] on div at bounding box center [374, 183] width 504 height 327
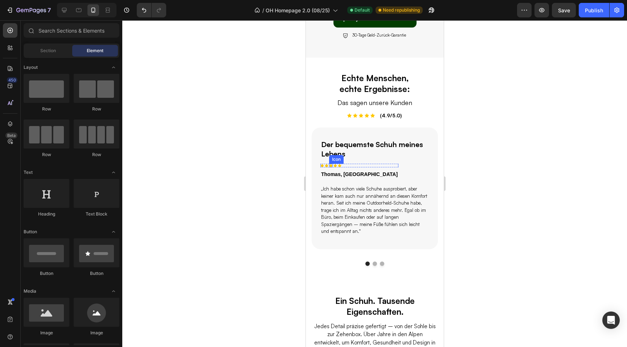
click at [252, 184] on div at bounding box center [374, 183] width 504 height 327
click at [389, 214] on p "„Ich habe schon viele Schuhe ausprobiert, aber keiner kam auch nur annähernd an…" at bounding box center [374, 211] width 107 height 50
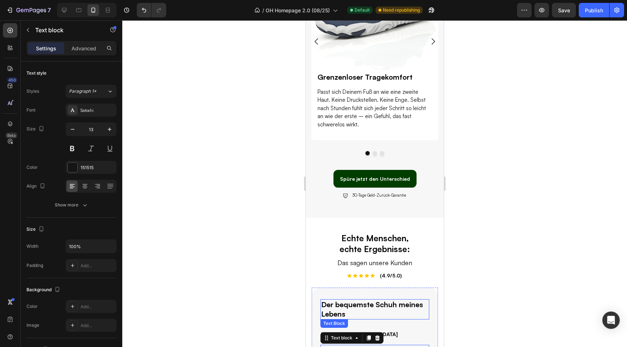
scroll to position [374, 0]
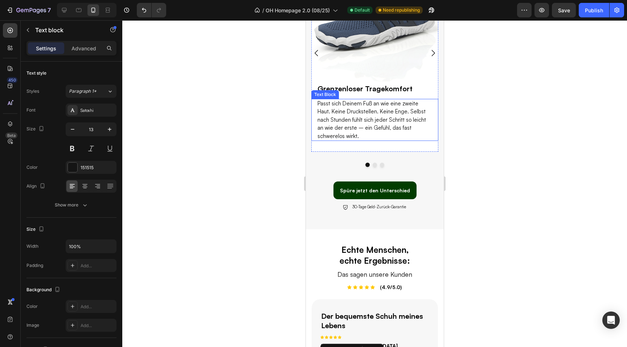
click at [355, 102] on p "Passt sich Deinem Fuß an wie eine zweite Haut. Keine Druckstellen. Keine Enge. …" at bounding box center [374, 120] width 115 height 41
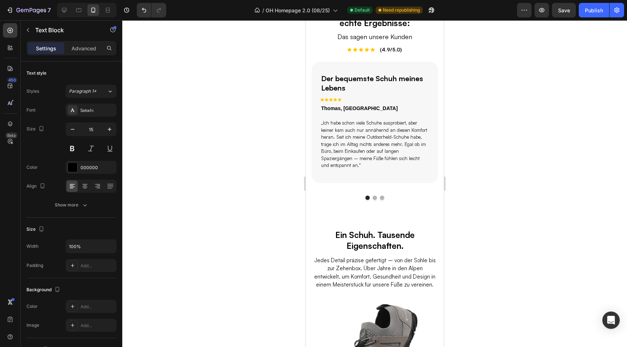
scroll to position [640, 0]
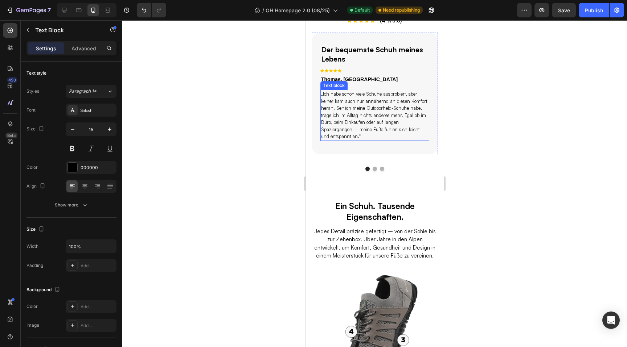
click at [346, 127] on p "„Ich habe schon viele Schuhe ausprobiert, aber keiner kam auch nur annähernd an…" at bounding box center [374, 116] width 107 height 50
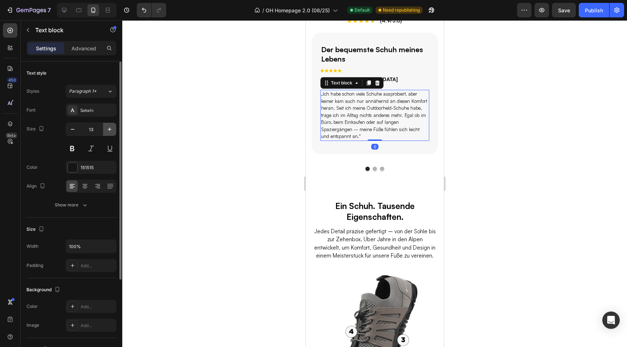
click at [108, 126] on icon "button" at bounding box center [109, 129] width 7 height 7
type input "14"
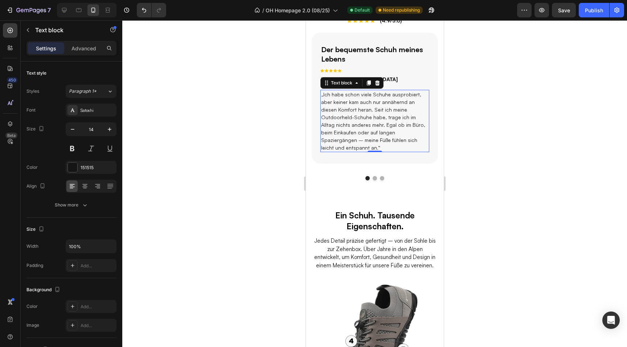
click at [576, 162] on div at bounding box center [374, 183] width 504 height 327
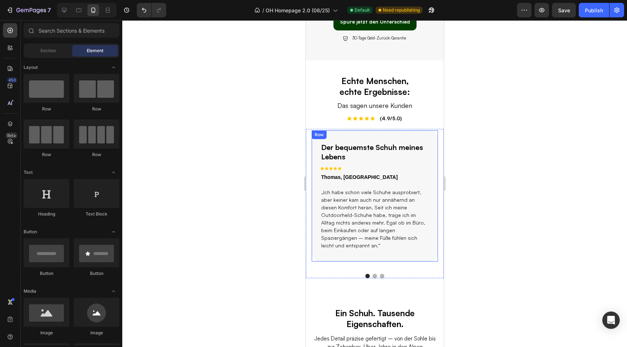
scroll to position [541, 0]
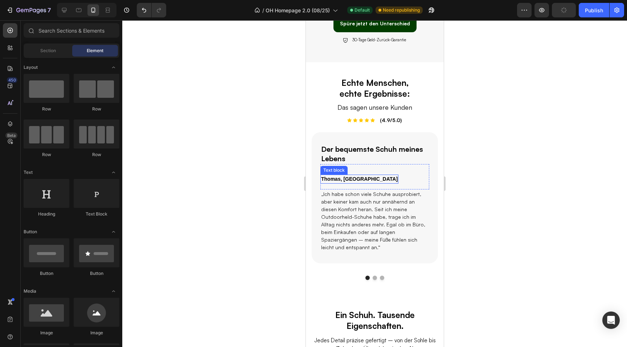
click at [338, 179] on p "Thomas, [GEOGRAPHIC_DATA]" at bounding box center [359, 180] width 77 height 8
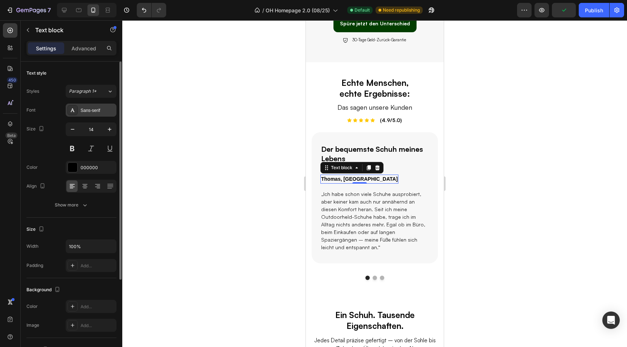
click at [101, 110] on div "Sans-serif" at bounding box center [98, 110] width 34 height 7
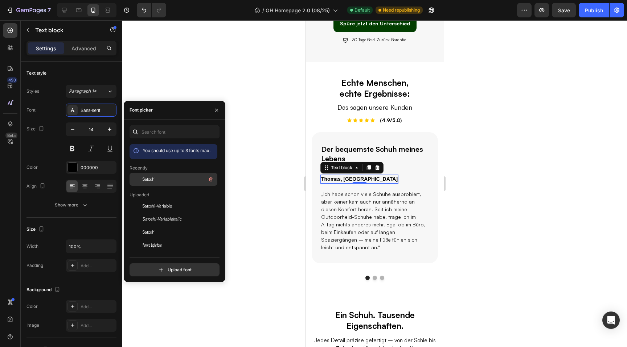
click at [146, 178] on span "Satoshi" at bounding box center [149, 179] width 13 height 7
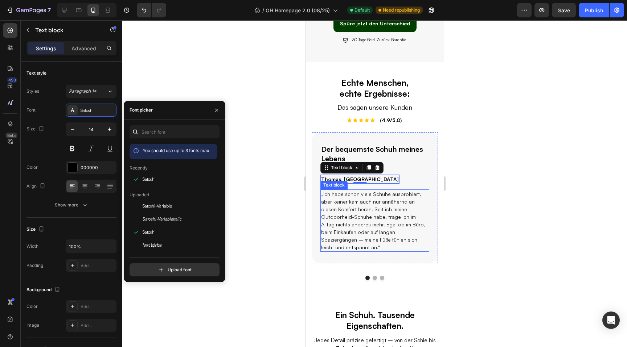
click at [360, 207] on p "„Ich habe schon viele Schuhe ausprobiert, aber keiner kam auch nur annähernd an…" at bounding box center [374, 220] width 107 height 61
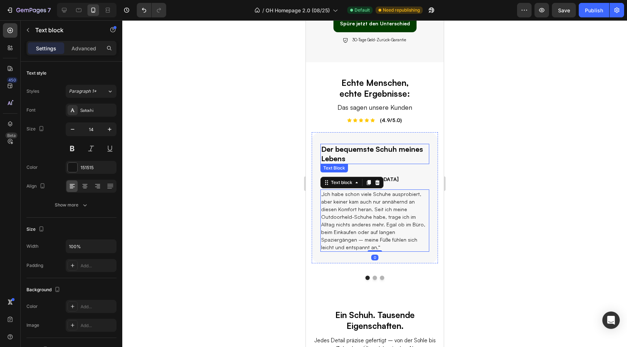
click at [364, 152] on p "Der bequemste Schuh meines Lebens" at bounding box center [374, 154] width 107 height 19
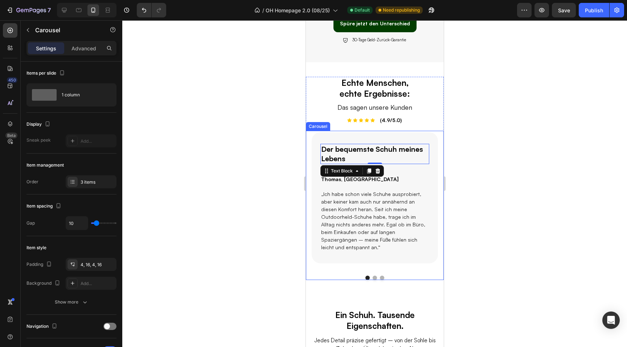
click at [375, 276] on button "Dot" at bounding box center [374, 278] width 4 height 4
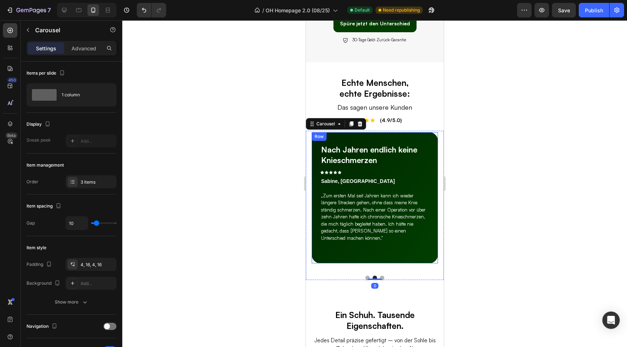
click at [370, 250] on div "Nach Jahren endlich keine Knieschmerzen Text Block Icon Icon Icon Icon Icon Row…" at bounding box center [374, 197] width 126 height 131
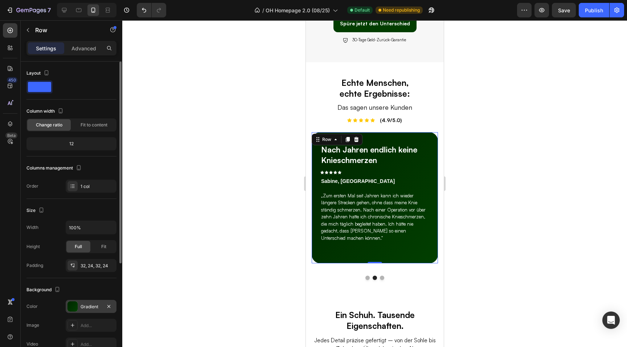
click at [97, 310] on div "Gradient" at bounding box center [91, 306] width 51 height 13
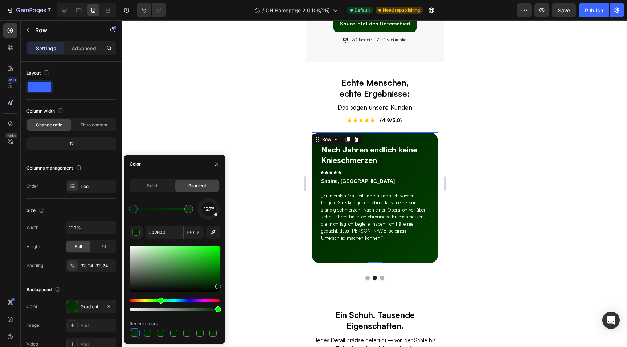
click at [152, 186] on span "Solid" at bounding box center [152, 186] width 10 height 7
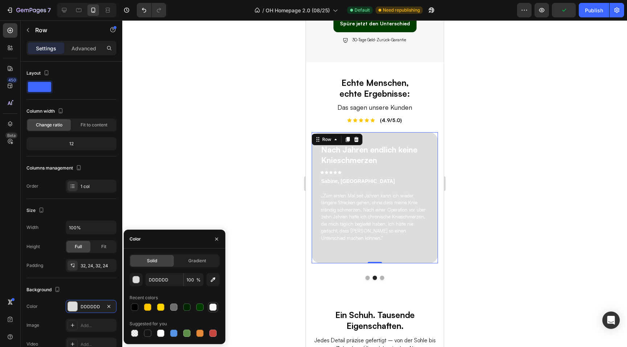
click at [210, 308] on div at bounding box center [212, 307] width 7 height 7
type input "F7F7F7"
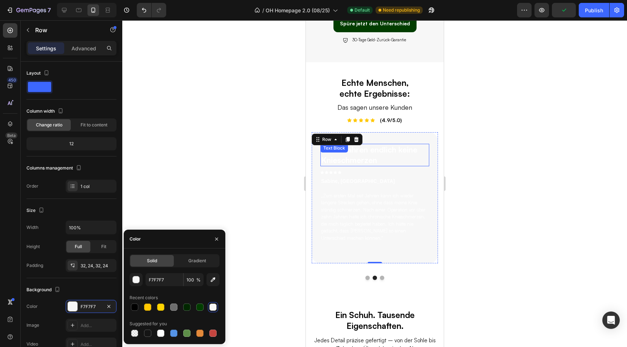
click at [363, 154] on div "Nach Jahren endlich keine Knieschmerzen Text Block" at bounding box center [374, 155] width 109 height 22
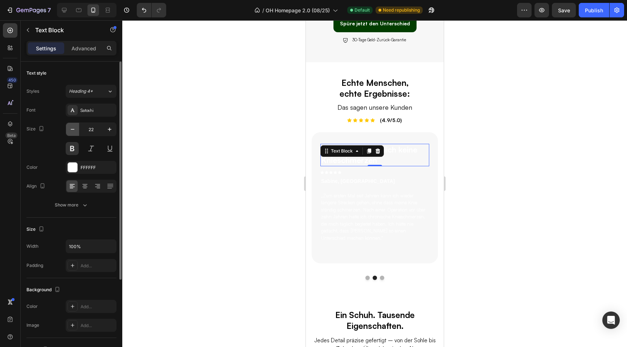
click at [71, 131] on icon "button" at bounding box center [72, 129] width 7 height 7
type input "20"
click at [74, 166] on div at bounding box center [72, 167] width 9 height 9
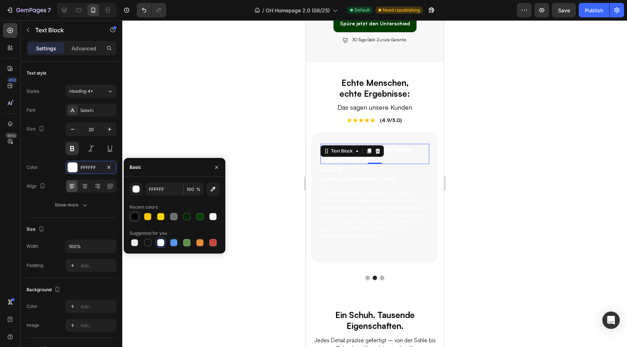
click at [136, 220] on div at bounding box center [134, 216] width 7 height 7
type input "000000"
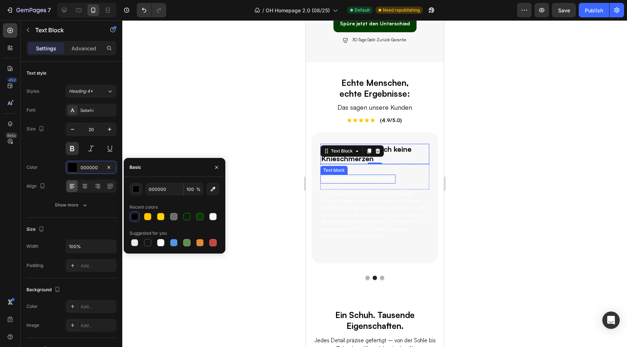
click at [342, 180] on p "Sabine, Hannover" at bounding box center [358, 180] width 74 height 8
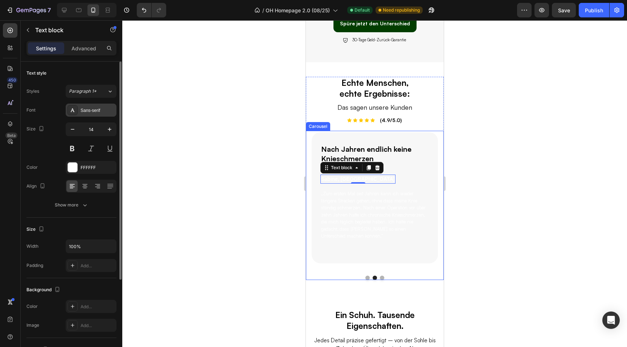
click at [87, 111] on div "Sans-serif" at bounding box center [98, 110] width 34 height 7
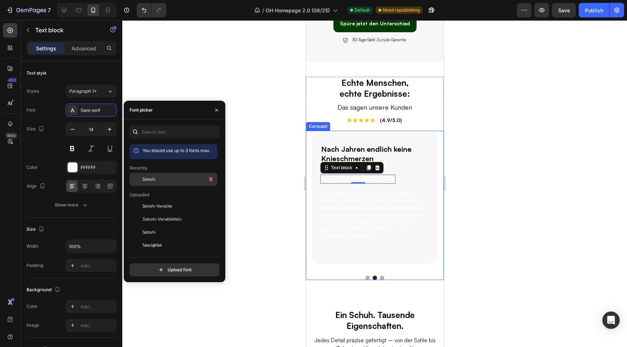
click at [155, 178] on span "Satoshi" at bounding box center [149, 179] width 13 height 7
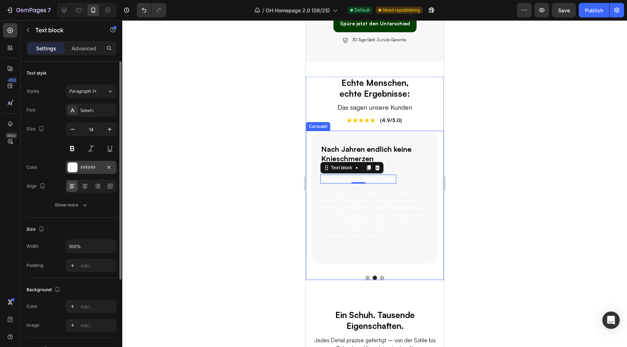
click at [81, 172] on div "FFFFFF" at bounding box center [91, 167] width 51 height 13
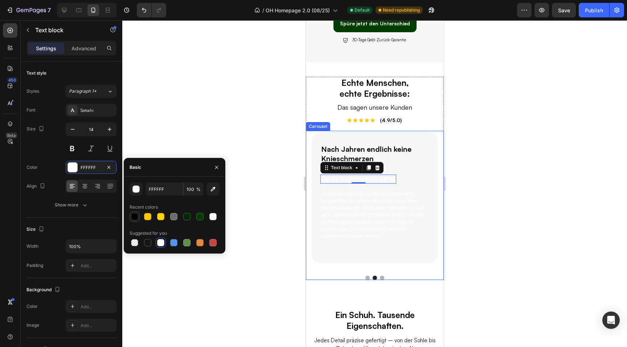
click at [133, 214] on div at bounding box center [134, 216] width 7 height 7
type input "000000"
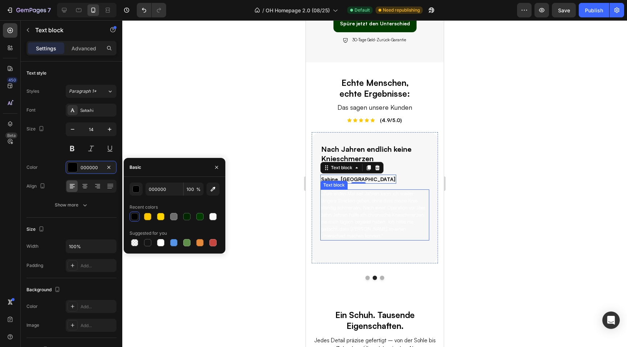
click at [347, 207] on p "„Zum ersten Mal seit Jahren kann ich wieder längere Strecken gehen, ohne dass m…" at bounding box center [374, 215] width 107 height 50
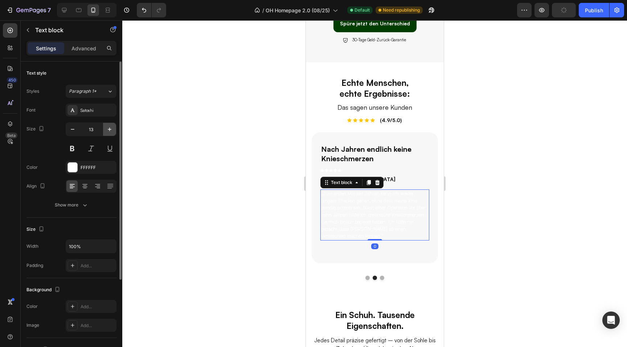
click at [109, 129] on icon "button" at bounding box center [110, 130] width 4 height 4
type input "14"
click at [81, 167] on div "FFFFFF" at bounding box center [91, 168] width 21 height 7
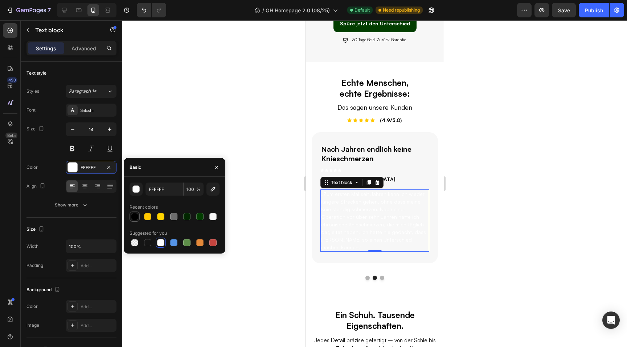
click at [131, 217] on div at bounding box center [134, 217] width 9 height 9
type input "000000"
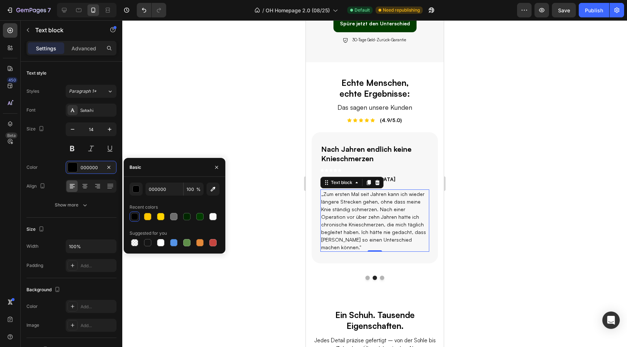
click at [503, 186] on div at bounding box center [374, 183] width 504 height 327
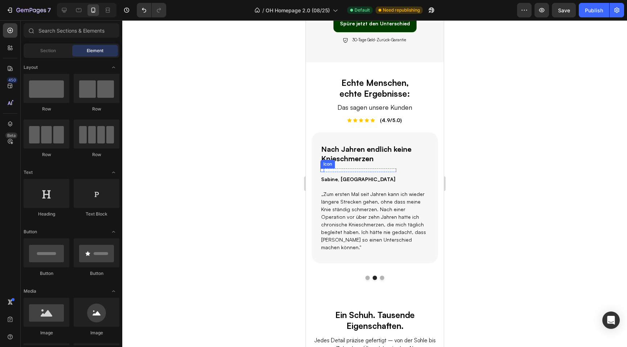
click at [321, 170] on div "Icon" at bounding box center [322, 171] width 4 height 4
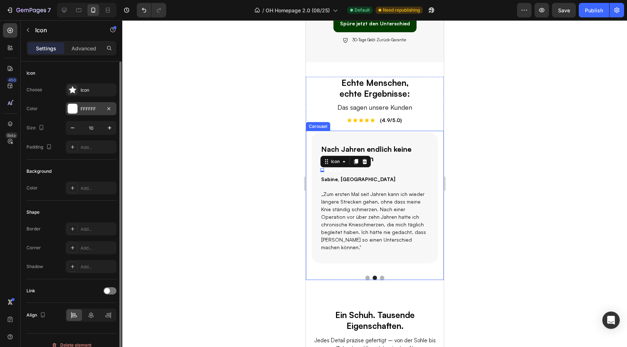
click at [89, 111] on div "FFFFFF" at bounding box center [91, 109] width 21 height 7
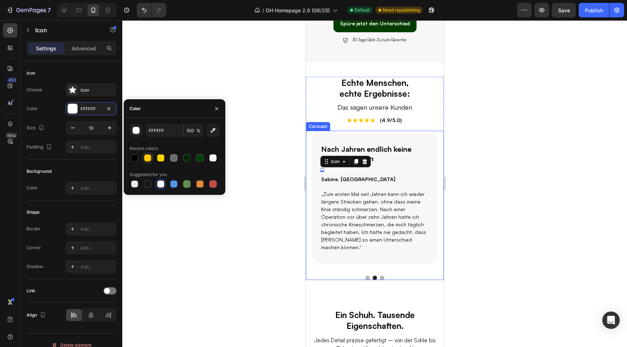
click at [147, 157] on div at bounding box center [147, 157] width 7 height 7
type input "FFC700"
click at [338, 141] on div "Nach Jahren endlich keine Knieschmerzen Text Block Icon 0 Icon Icon Icon Icon R…" at bounding box center [374, 197] width 126 height 131
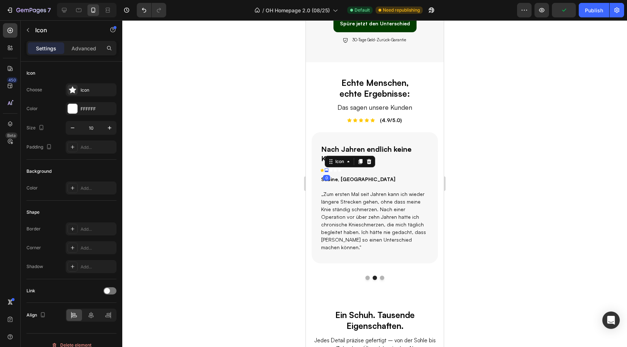
click at [326, 170] on icon at bounding box center [326, 170] width 4 height 3
click at [77, 116] on div "Choose Icon Color FFFFFF Size 10 Padding Add..." at bounding box center [71, 118] width 90 height 70
click at [72, 103] on div "FFFFFF" at bounding box center [91, 108] width 51 height 13
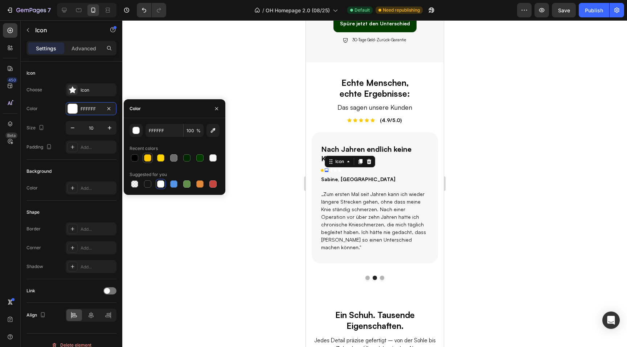
click at [149, 161] on div at bounding box center [147, 157] width 7 height 7
type input "FFC700"
click at [330, 171] on div "Icon" at bounding box center [331, 171] width 4 height 4
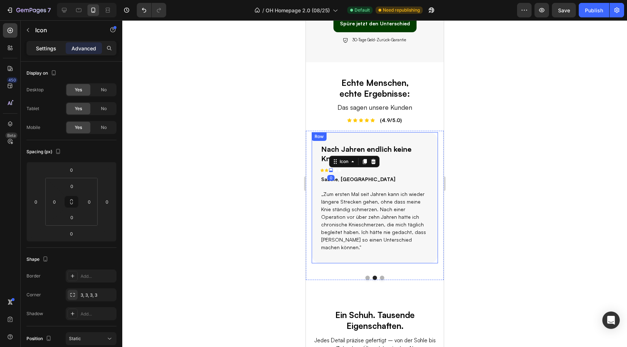
click at [46, 50] on p "Settings" at bounding box center [46, 49] width 20 height 8
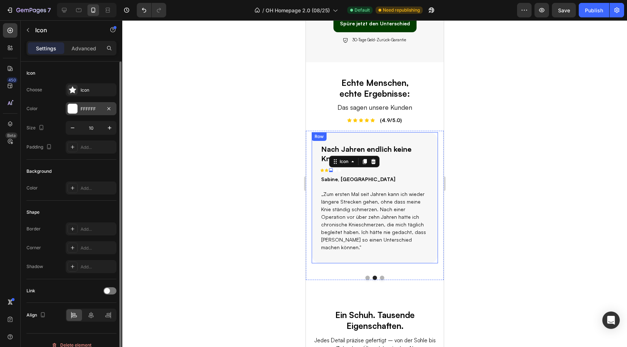
click at [87, 110] on div "FFFFFF" at bounding box center [91, 109] width 21 height 7
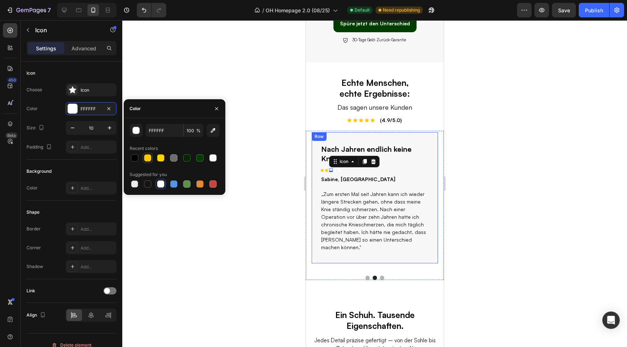
click at [149, 161] on div at bounding box center [147, 157] width 7 height 7
type input "FFC700"
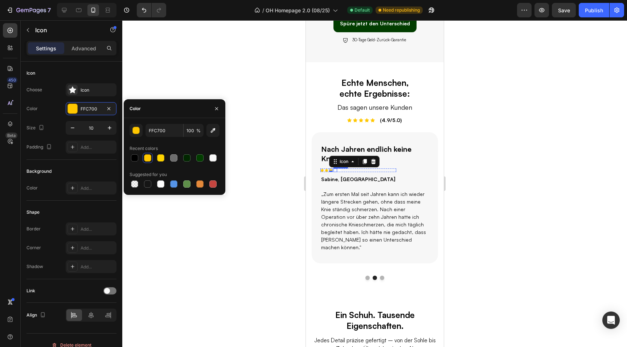
click at [334, 172] on div "Icon" at bounding box center [335, 171] width 4 height 4
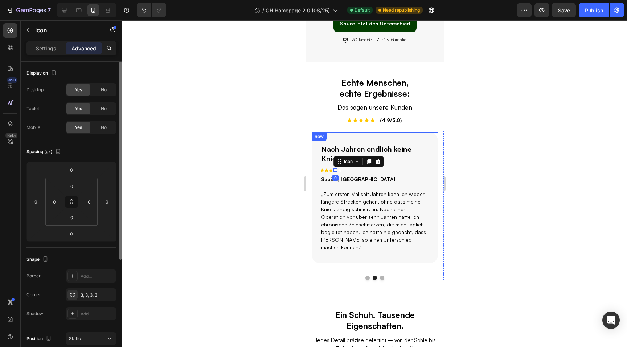
click at [52, 52] on p "Settings" at bounding box center [46, 49] width 20 height 8
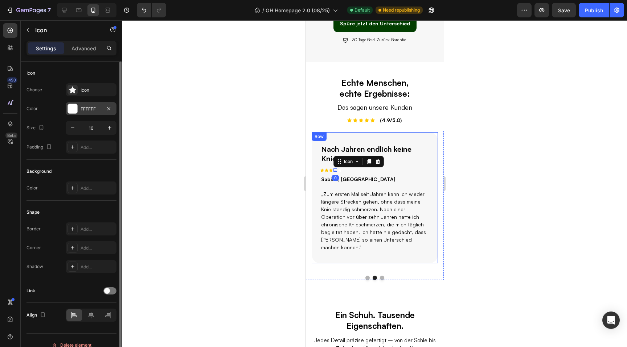
click at [85, 106] on div "FFFFFF" at bounding box center [91, 109] width 21 height 7
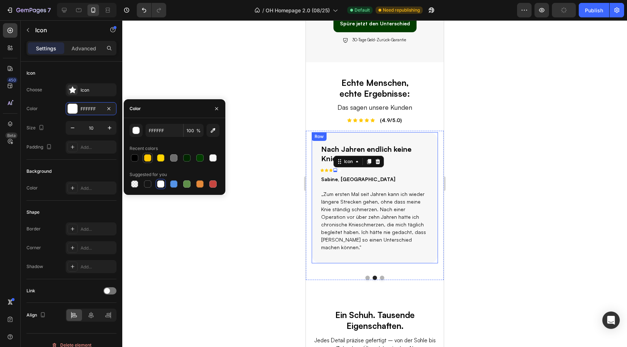
click at [149, 158] on div at bounding box center [147, 157] width 7 height 7
type input "FFC700"
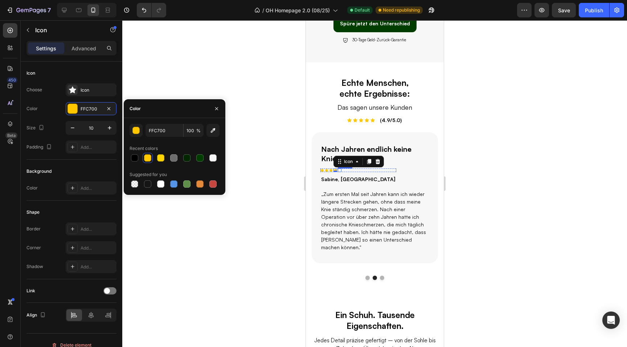
click at [338, 171] on div "Icon" at bounding box center [339, 171] width 4 height 4
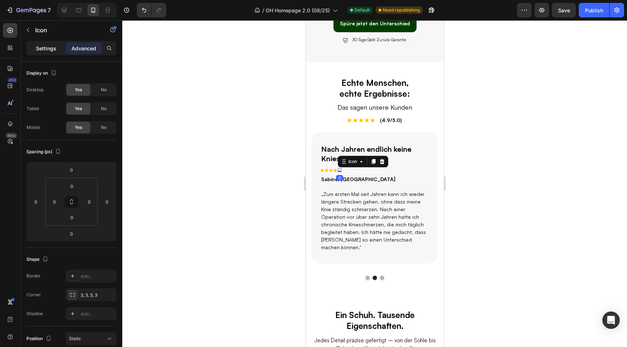
click at [40, 48] on p "Settings" at bounding box center [46, 49] width 20 height 8
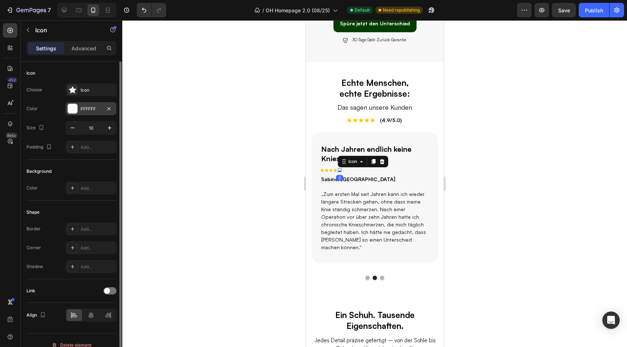
click at [82, 107] on div "FFFFFF" at bounding box center [91, 109] width 21 height 7
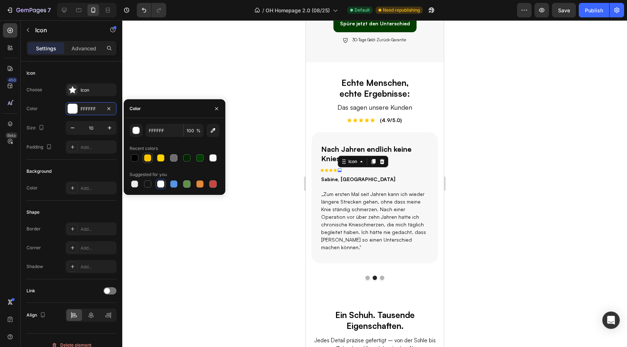
click at [147, 157] on div at bounding box center [147, 157] width 7 height 7
type input "FFC700"
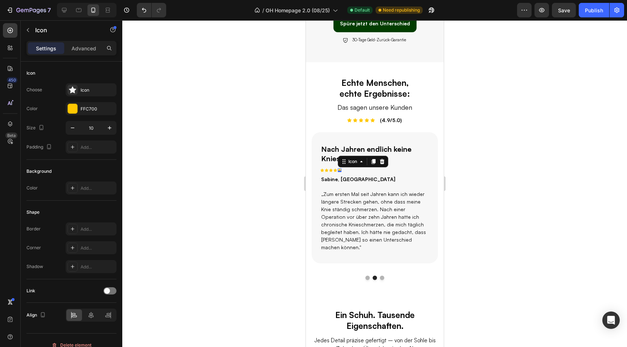
click at [539, 201] on div at bounding box center [374, 183] width 504 height 327
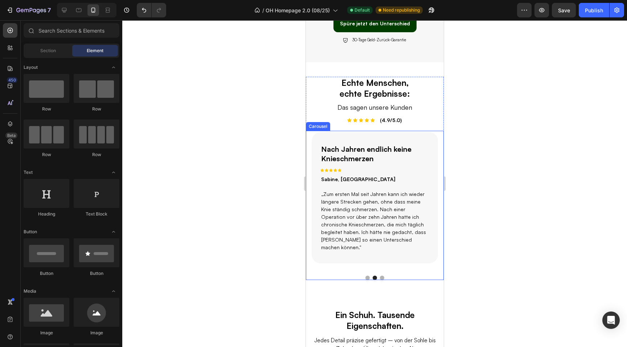
click at [366, 276] on button "Dot" at bounding box center [367, 278] width 4 height 4
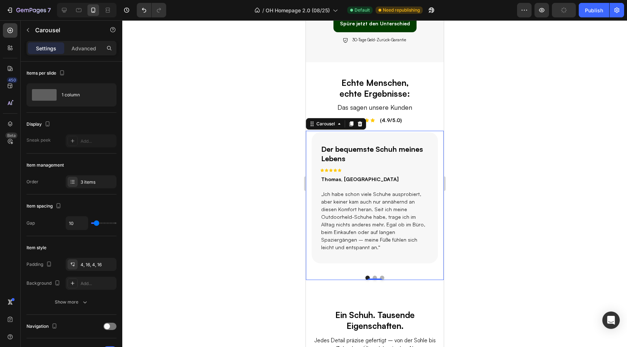
click at [374, 276] on button "Dot" at bounding box center [374, 278] width 4 height 4
click at [266, 233] on div at bounding box center [374, 183] width 504 height 327
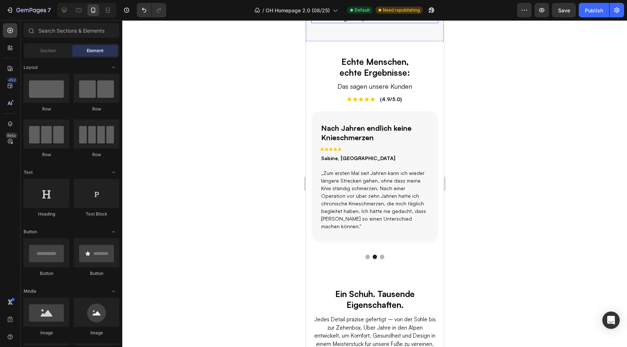
scroll to position [564, 0]
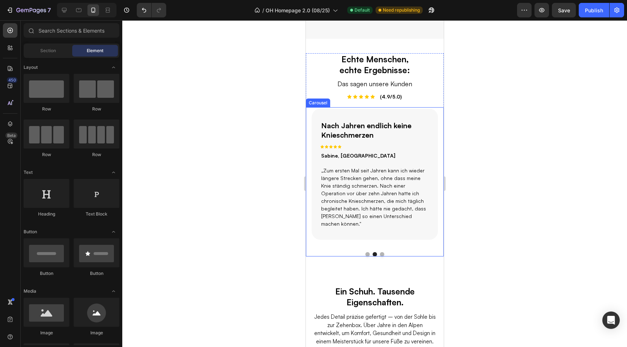
click at [380, 252] on button "Dot" at bounding box center [381, 254] width 4 height 4
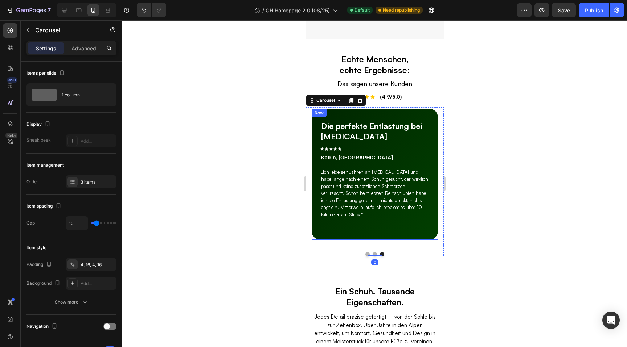
click at [362, 226] on div "Die perfekte Entlastung bei Hallux Valgus Text Block Icon Icon Icon Icon Icon R…" at bounding box center [374, 174] width 126 height 131
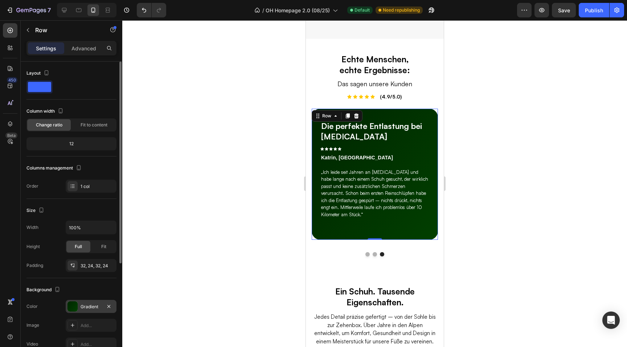
click at [91, 310] on div "Gradient" at bounding box center [91, 306] width 51 height 13
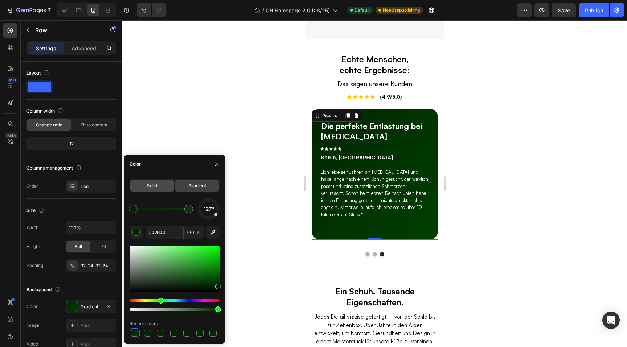
click at [146, 188] on div "Solid" at bounding box center [152, 186] width 44 height 12
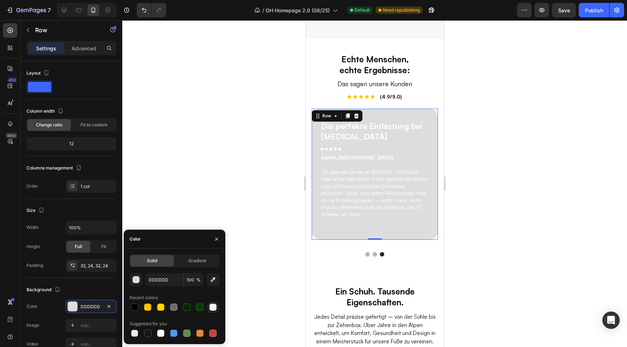
click at [213, 306] on div at bounding box center [212, 307] width 7 height 7
type input "F7F7F7"
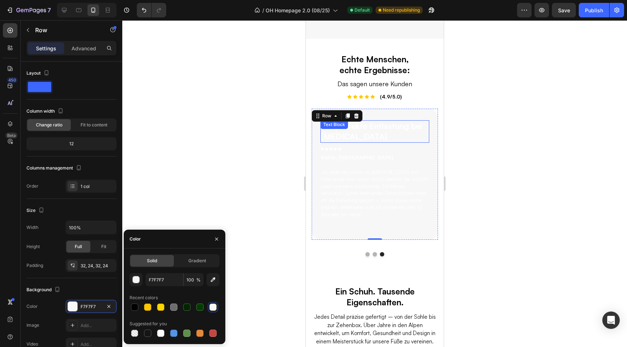
click at [374, 133] on div "Die perfekte Entlastung bei Hallux Valgus Text Block" at bounding box center [374, 131] width 109 height 22
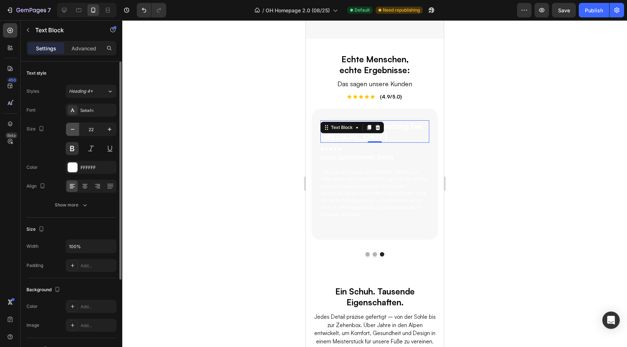
click at [68, 131] on button "button" at bounding box center [72, 129] width 13 height 13
type input "20"
click at [72, 166] on div at bounding box center [72, 167] width 9 height 9
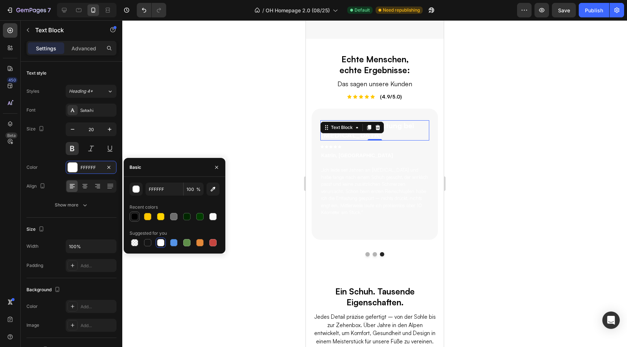
click at [135, 219] on div at bounding box center [134, 216] width 7 height 7
type input "000000"
click at [334, 155] on p "Katrin, Freiburg" at bounding box center [357, 156] width 72 height 8
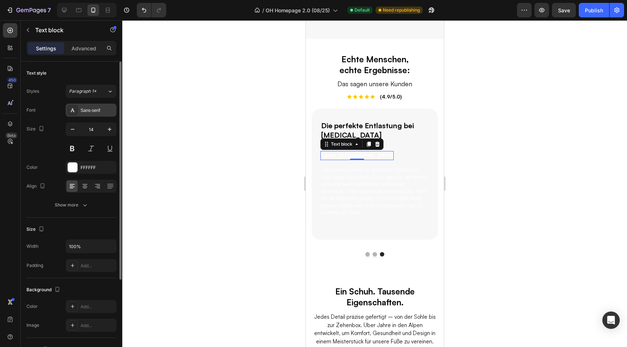
click at [107, 111] on div "Sans-serif" at bounding box center [98, 110] width 34 height 7
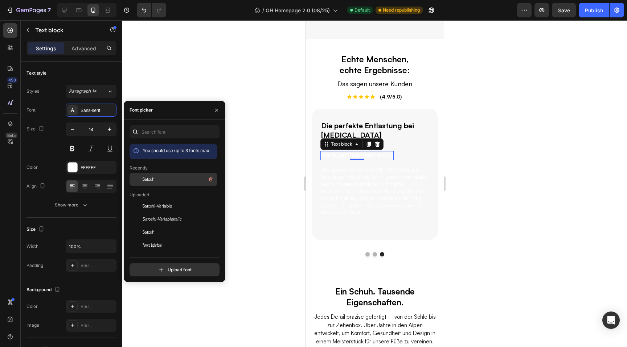
click at [138, 174] on div at bounding box center [135, 179] width 13 height 13
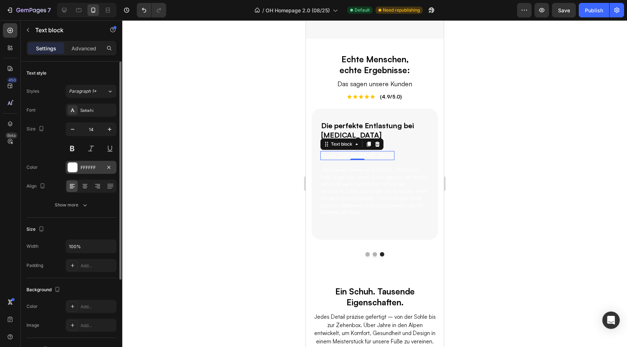
click at [76, 165] on div at bounding box center [72, 167] width 9 height 9
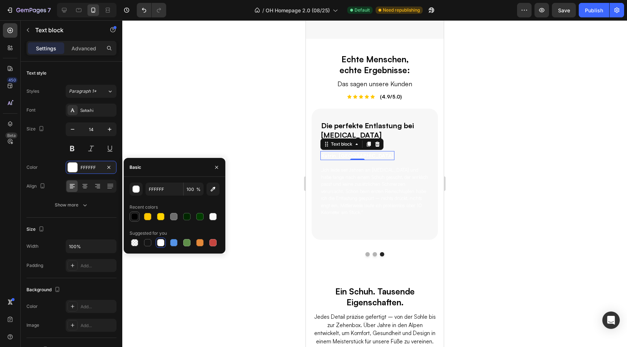
click at [135, 217] on div at bounding box center [134, 216] width 7 height 7
type input "000000"
click at [373, 199] on p "„Ich leide seit Jahren an Hallux Valgus und habe lange nach einem Schuh gesucht…" at bounding box center [374, 192] width 107 height 50
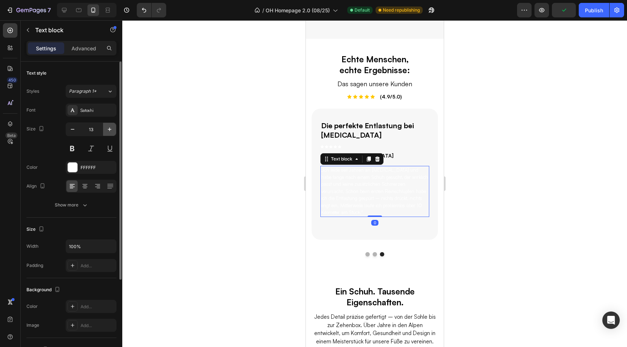
click at [110, 129] on icon "button" at bounding box center [109, 129] width 7 height 7
type input "14"
click at [70, 163] on div at bounding box center [72, 167] width 9 height 9
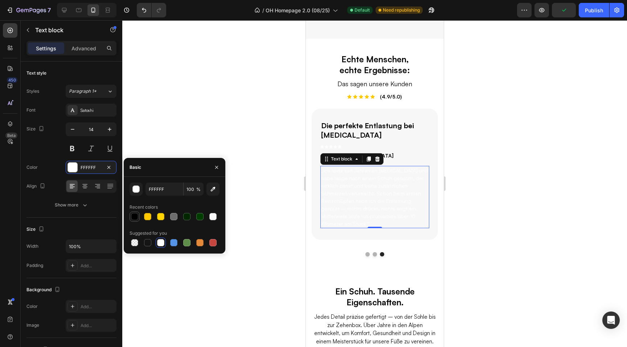
click at [133, 215] on div at bounding box center [134, 216] width 7 height 7
type input "000000"
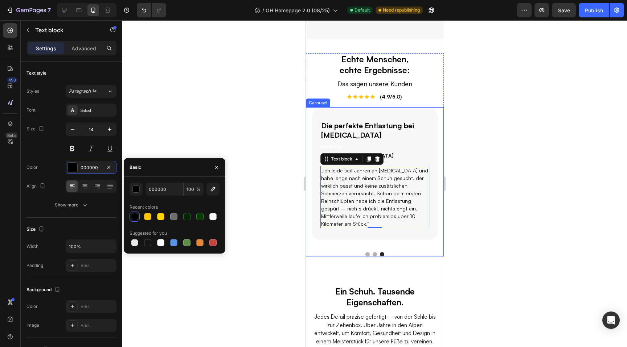
click at [482, 176] on div at bounding box center [374, 183] width 504 height 327
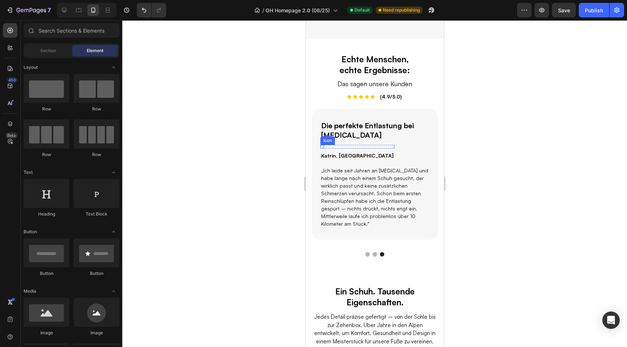
click at [320, 147] on div "Icon" at bounding box center [322, 147] width 4 height 4
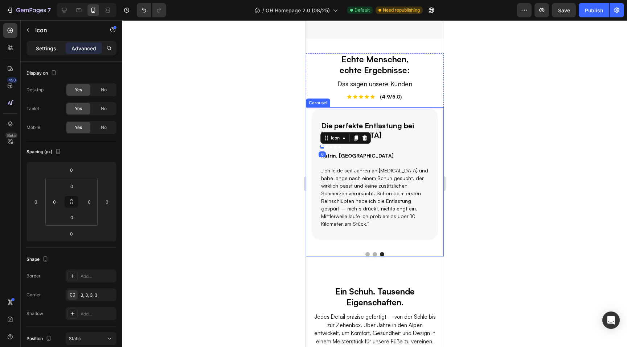
click at [52, 45] on p "Settings" at bounding box center [46, 49] width 20 height 8
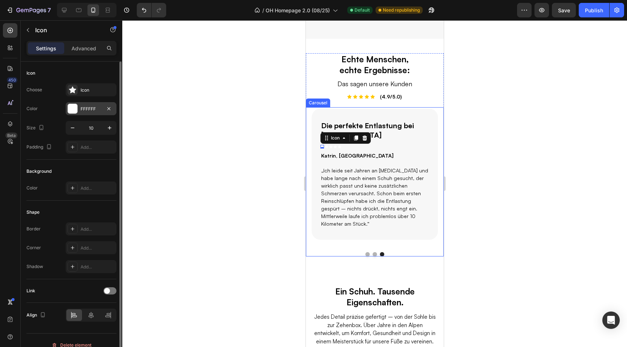
click at [85, 107] on div "FFFFFF" at bounding box center [91, 109] width 21 height 7
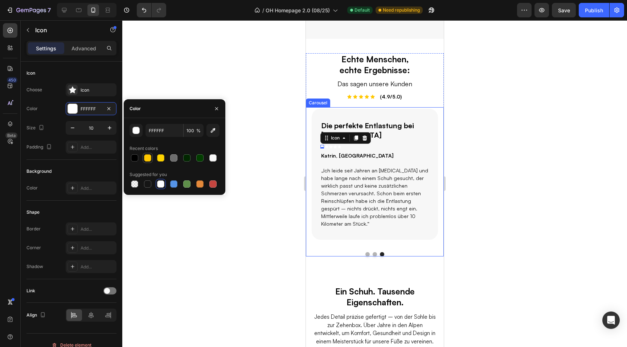
click at [148, 160] on div at bounding box center [147, 157] width 7 height 7
type input "FFC700"
click at [326, 147] on div "Icon" at bounding box center [326, 147] width 4 height 4
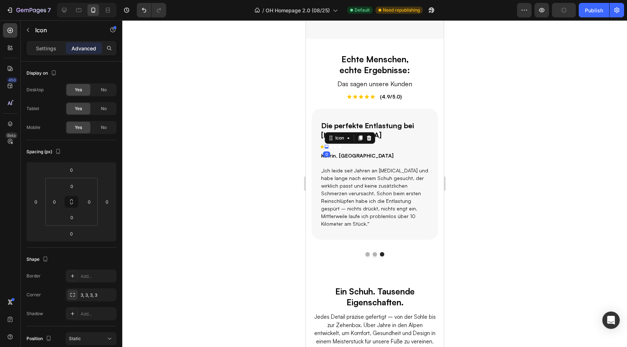
click at [51, 51] on p "Settings" at bounding box center [46, 49] width 20 height 8
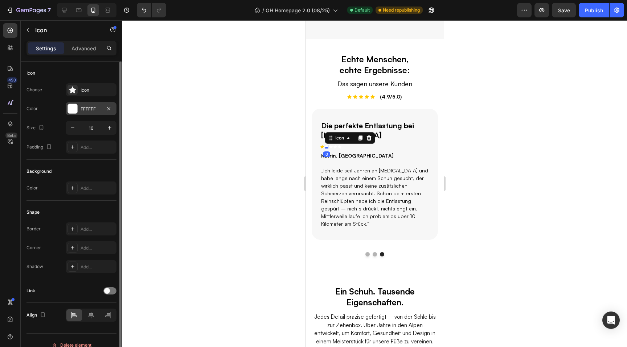
click at [84, 113] on div "FFFFFF" at bounding box center [91, 108] width 51 height 13
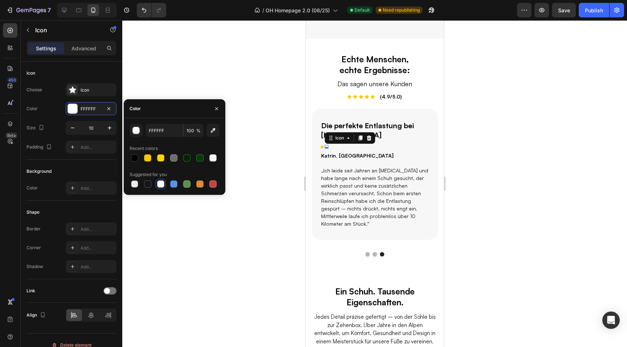
click at [141, 156] on div at bounding box center [174, 158] width 90 height 10
click at [146, 156] on div at bounding box center [147, 157] width 7 height 7
type input "FFC700"
click at [331, 147] on div "Icon" at bounding box center [331, 147] width 4 height 4
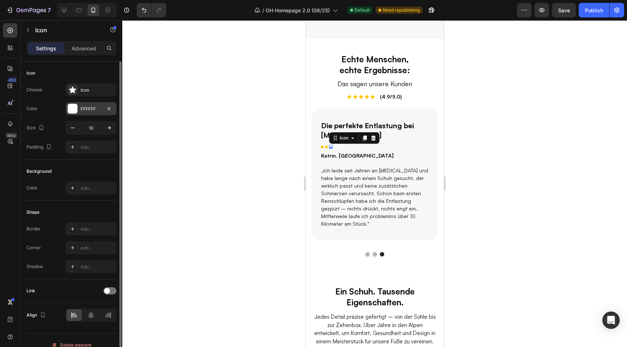
click at [86, 107] on div "FFFFFF" at bounding box center [91, 109] width 21 height 7
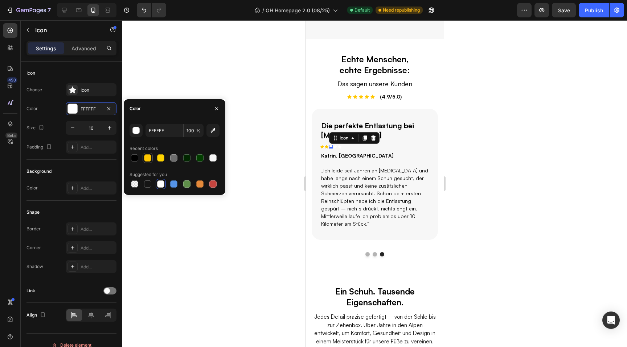
click at [148, 156] on div at bounding box center [147, 157] width 7 height 7
type input "FFC700"
click at [334, 148] on div "Icon" at bounding box center [335, 147] width 4 height 4
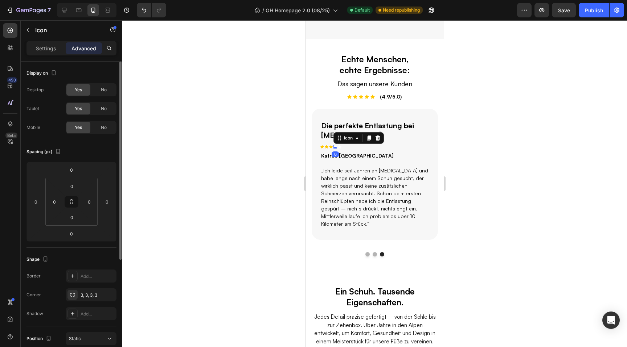
click at [36, 49] on p "Settings" at bounding box center [46, 49] width 20 height 8
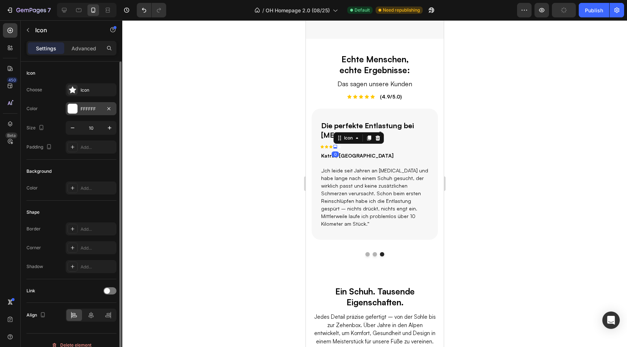
click at [75, 111] on div at bounding box center [72, 108] width 9 height 9
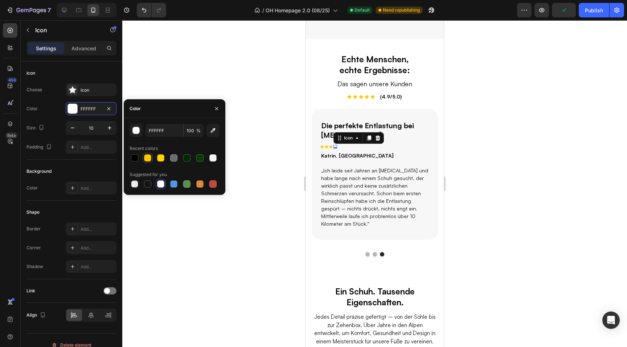
click at [148, 159] on div at bounding box center [147, 157] width 7 height 7
type input "FFC700"
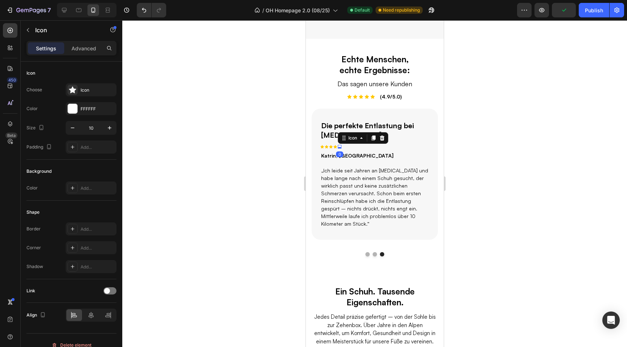
click at [338, 147] on icon at bounding box center [339, 146] width 4 height 3
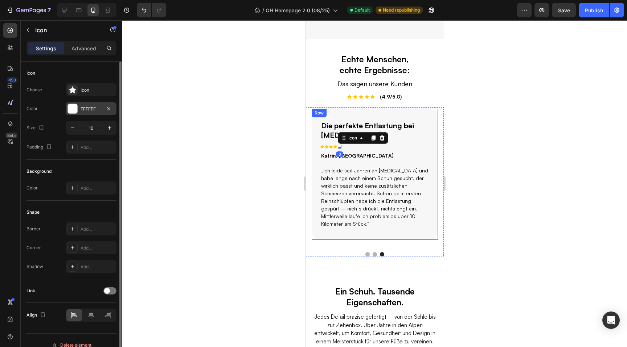
click at [84, 113] on div "FFFFFF" at bounding box center [91, 108] width 51 height 13
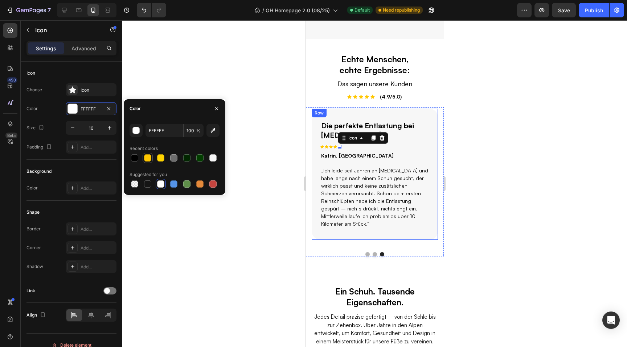
click at [147, 157] on div at bounding box center [147, 157] width 7 height 7
type input "FFC700"
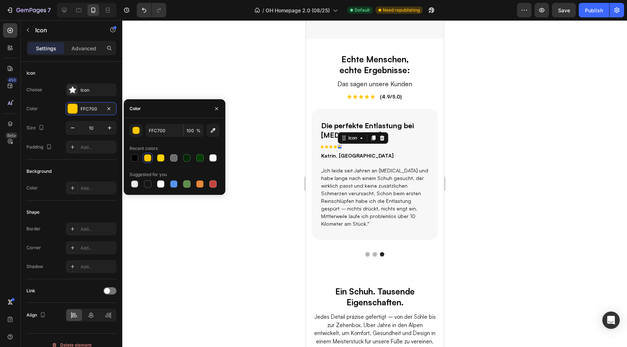
click at [468, 176] on div at bounding box center [374, 183] width 504 height 327
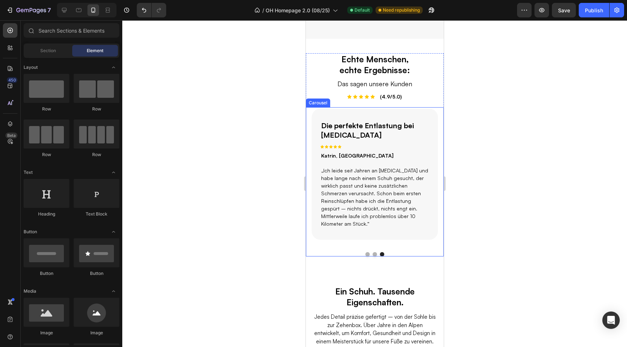
click at [331, 240] on div "Der bequemste Schuh meines Lebens Text Block Icon Icon Icon Icon Icon Row Thoma…" at bounding box center [374, 181] width 138 height 149
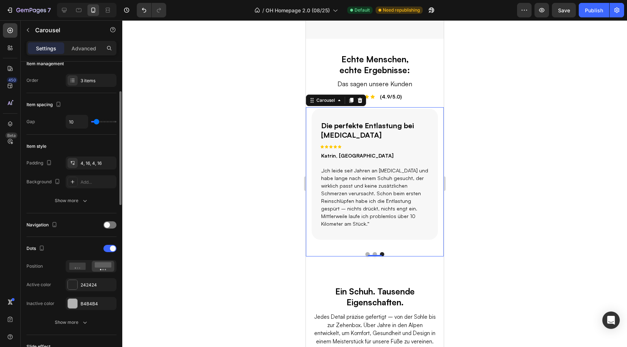
scroll to position [103, 0]
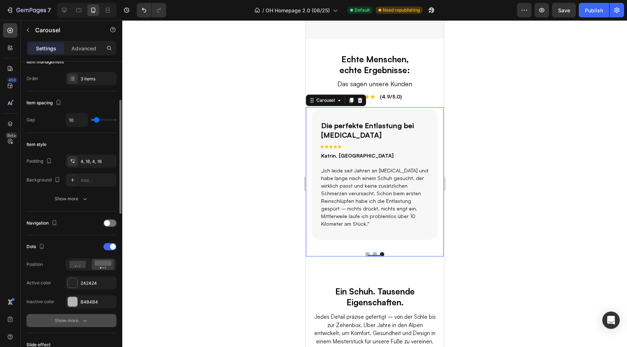
click at [59, 316] on button "Show more" at bounding box center [71, 320] width 90 height 13
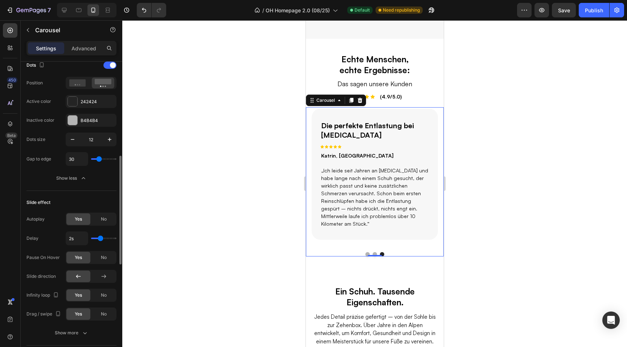
scroll to position [286, 0]
click at [76, 332] on div "Show more" at bounding box center [72, 332] width 34 height 7
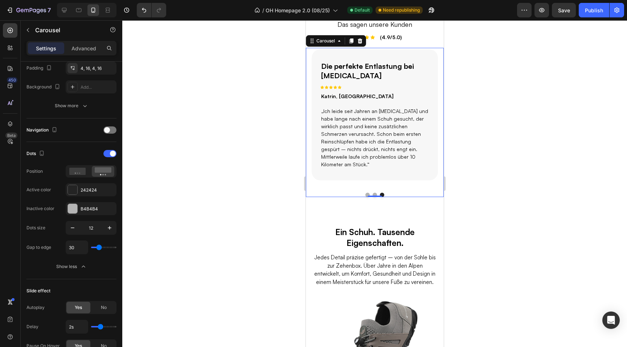
scroll to position [626, 0]
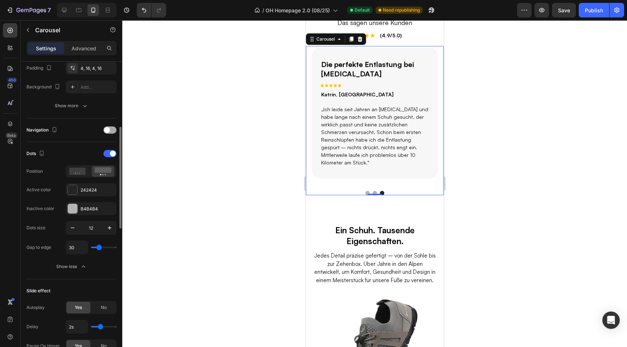
click at [108, 130] on span at bounding box center [107, 130] width 6 height 6
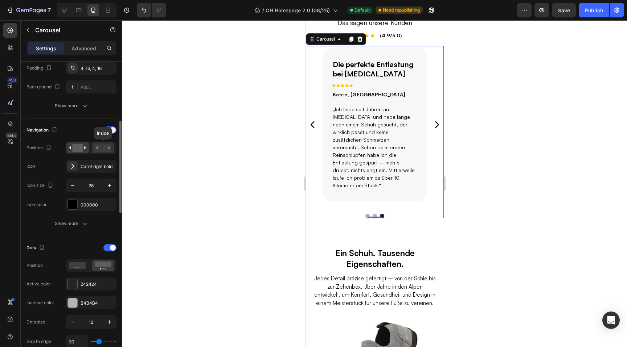
click at [102, 149] on rect at bounding box center [103, 148] width 17 height 8
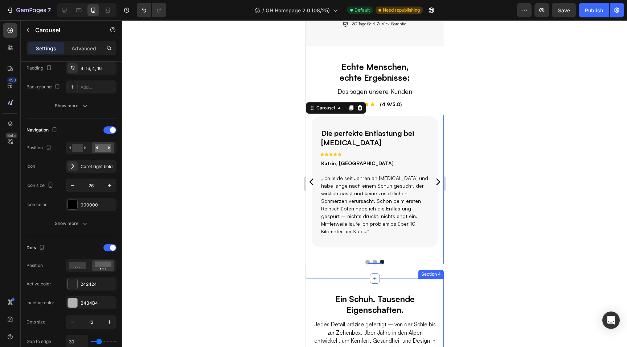
scroll to position [555, 0]
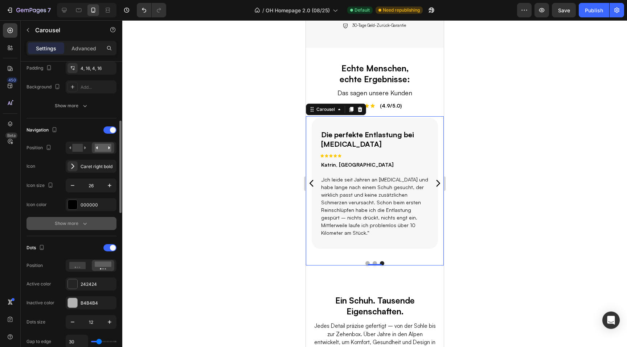
click at [79, 218] on button "Show more" at bounding box center [71, 223] width 90 height 13
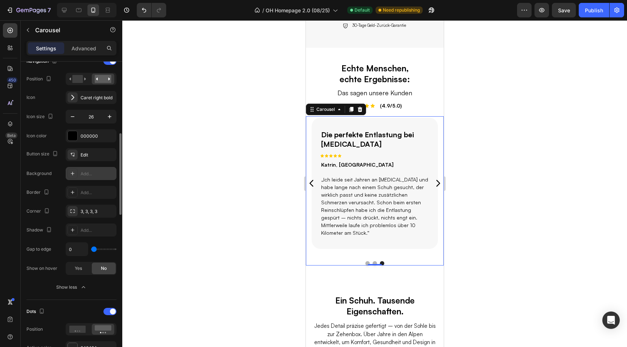
scroll to position [267, 0]
type input "15"
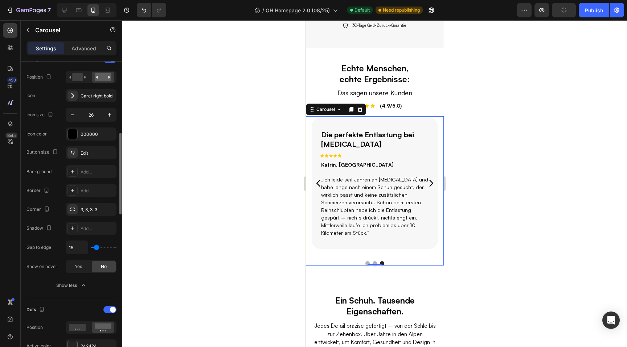
type input "19"
type input "15"
type input "10"
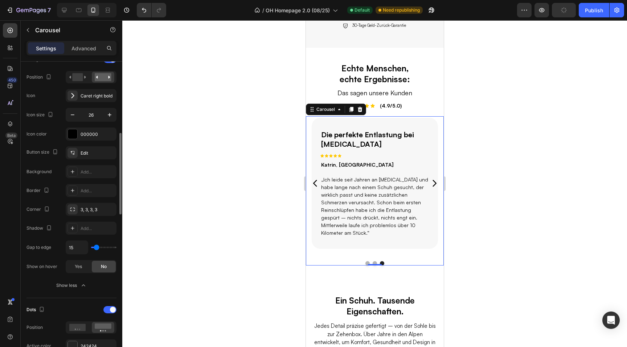
type input "10"
type input "9"
type input "6"
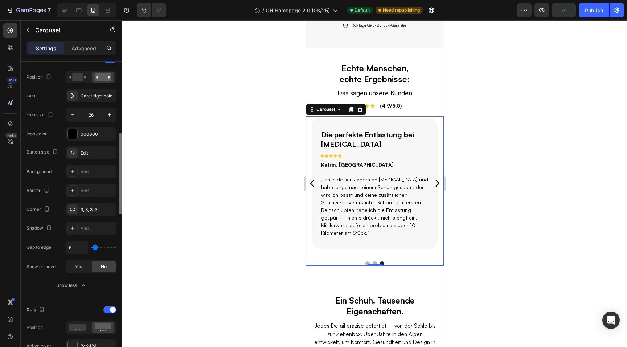
type input "2"
type input "0"
drag, startPoint x: 95, startPoint y: 249, endPoint x: 91, endPoint y: 250, distance: 4.1
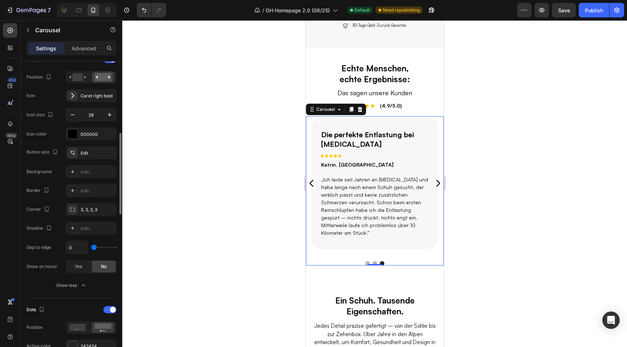
click at [91, 248] on input "range" at bounding box center [103, 247] width 25 height 1
click at [222, 249] on div at bounding box center [374, 183] width 504 height 327
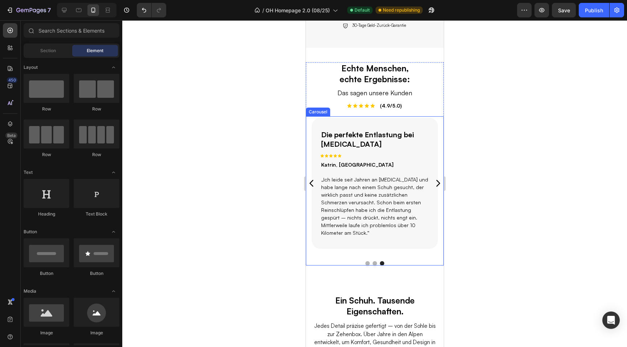
click at [312, 179] on icon "Carousel Back Arrow" at bounding box center [310, 183] width 9 height 9
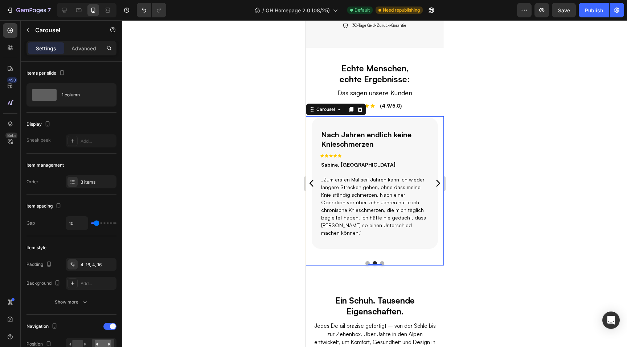
click at [437, 180] on icon "Carousel Next Arrow" at bounding box center [437, 183] width 9 height 9
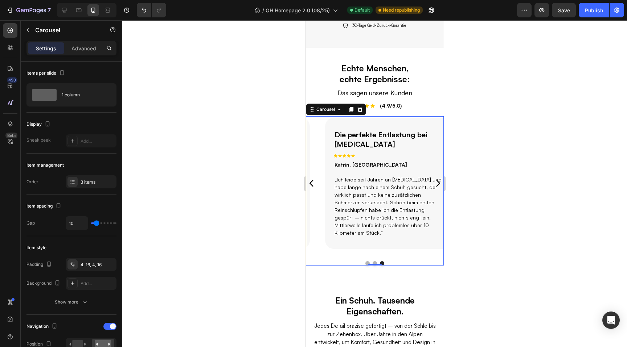
click at [437, 180] on icon "Carousel Next Arrow" at bounding box center [437, 183] width 9 height 9
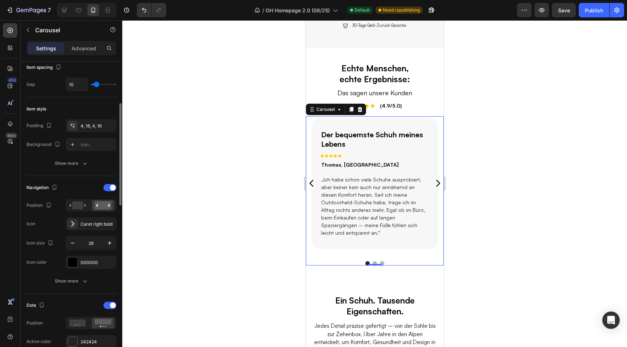
scroll to position [147, 0]
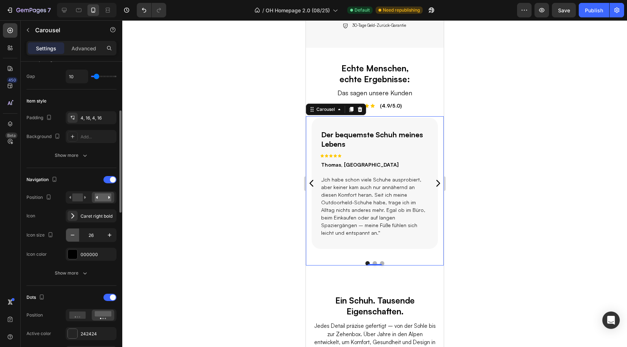
click at [73, 236] on icon "button" at bounding box center [72, 235] width 7 height 7
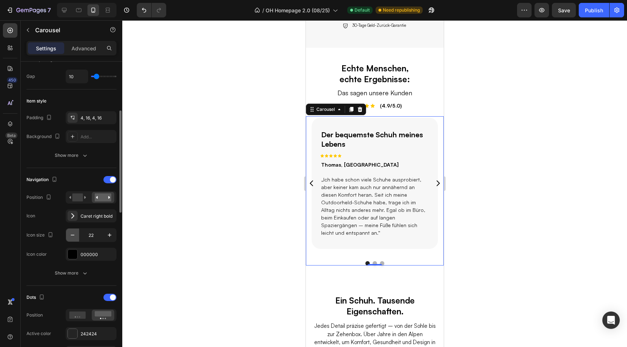
click at [73, 236] on icon "button" at bounding box center [72, 235] width 7 height 7
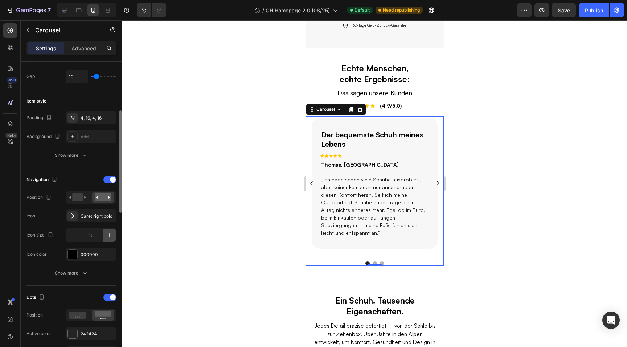
click at [110, 236] on icon "button" at bounding box center [109, 235] width 7 height 7
click at [110, 238] on icon "button" at bounding box center [109, 235] width 7 height 7
click at [76, 237] on icon "button" at bounding box center [72, 235] width 7 height 7
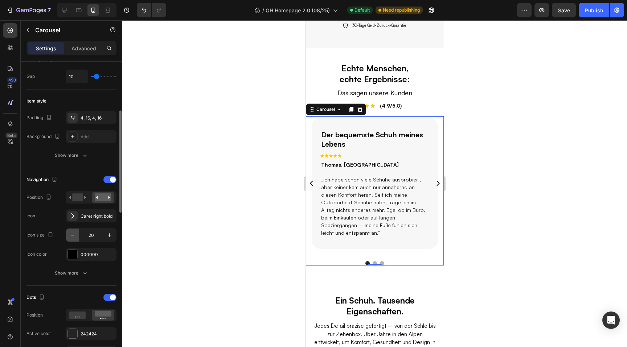
type input "19"
click at [77, 276] on div "Show more" at bounding box center [72, 273] width 34 height 7
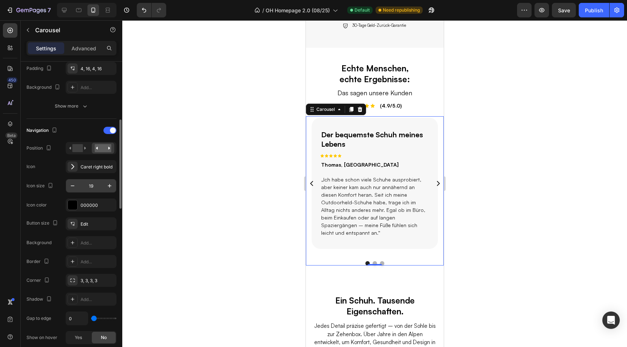
scroll to position [202, 0]
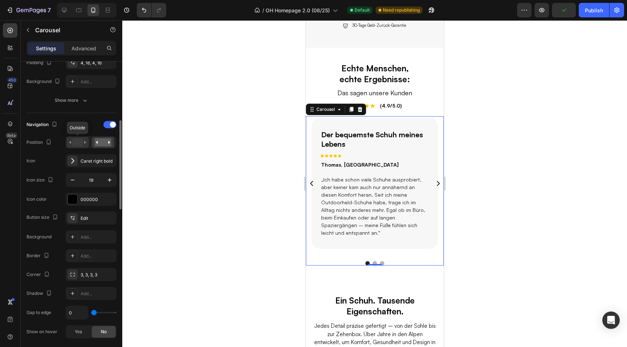
click at [84, 143] on icon at bounding box center [77, 143] width 17 height 8
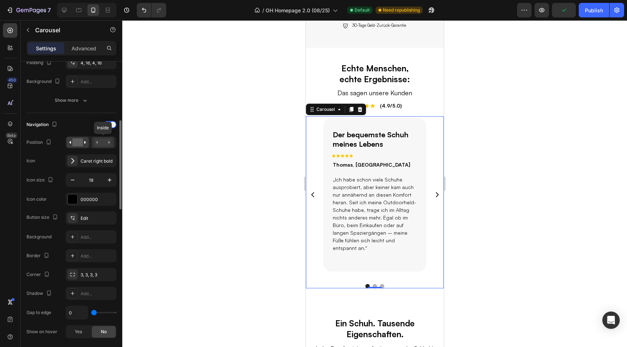
click at [103, 146] on rect at bounding box center [103, 143] width 17 height 8
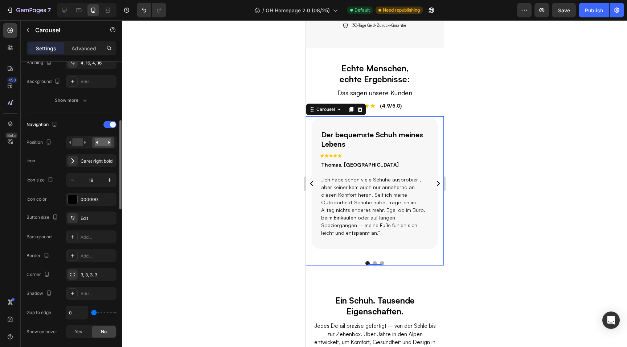
type input "9"
type input "11"
type input "7"
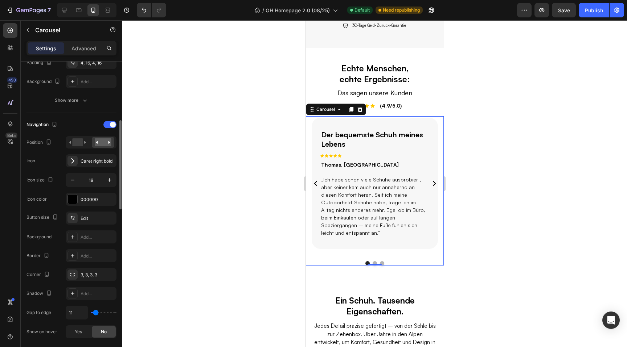
type input "7"
type input "3"
type input "1"
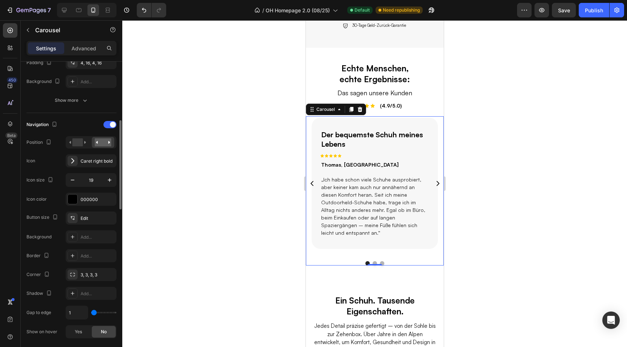
type input "2"
type input "3"
type input "2"
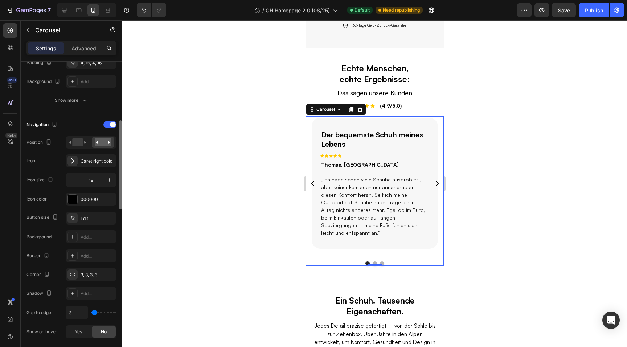
type input "2"
type input "1"
type input "0"
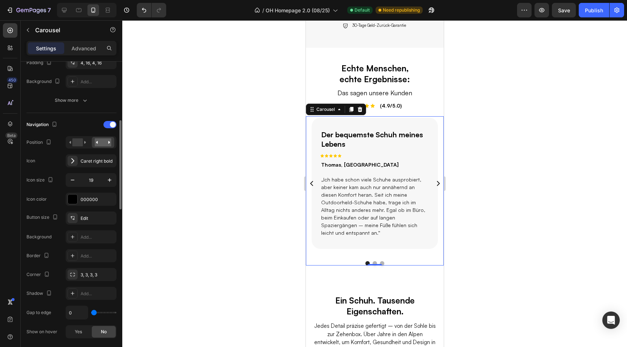
type input "7"
type input "14"
type input "13"
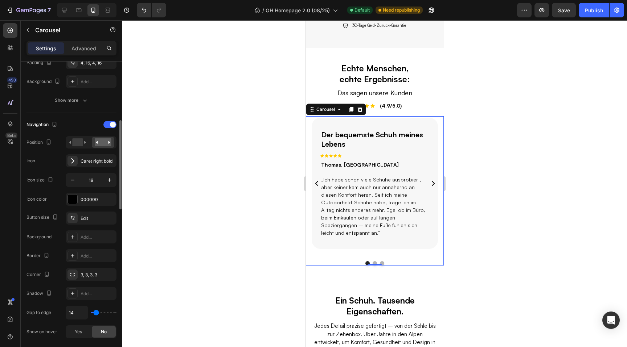
type input "13"
type input "0"
type input "7"
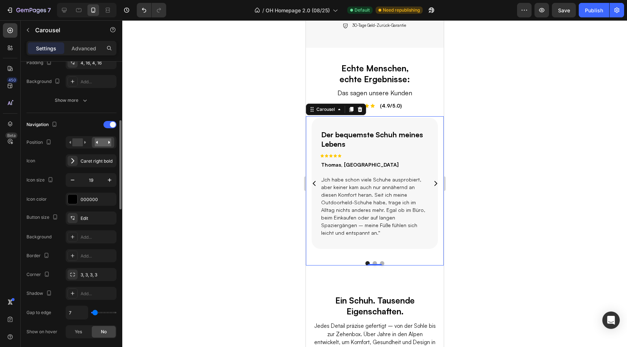
type input "6"
type input "5"
type input "4"
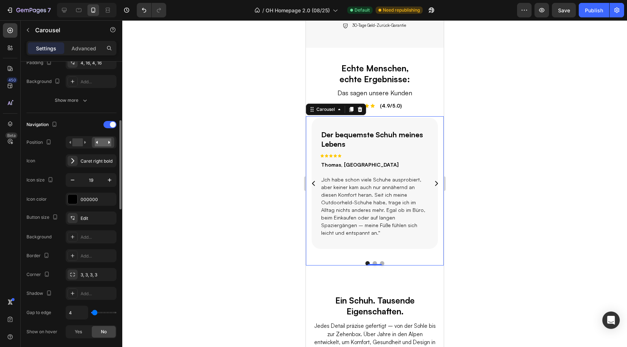
type input "4"
type input "5"
type input "1"
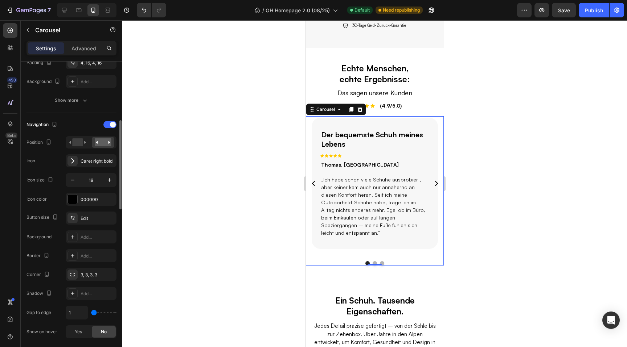
type input "0"
click at [92, 312] on input "range" at bounding box center [103, 312] width 25 height 1
click at [484, 243] on div at bounding box center [374, 183] width 504 height 327
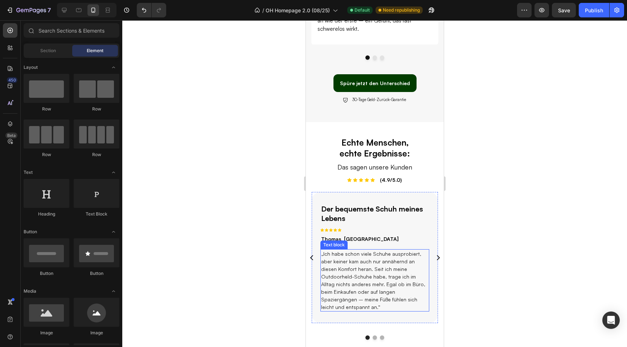
scroll to position [490, 0]
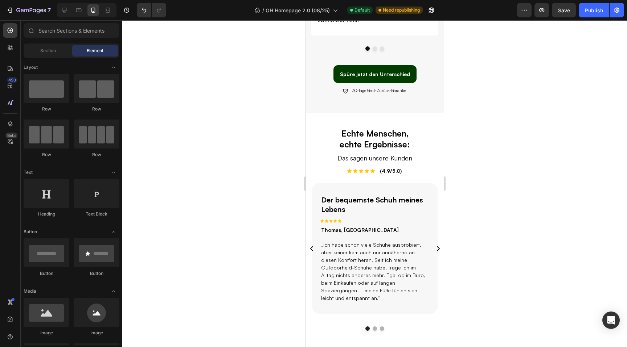
click at [517, 235] on div at bounding box center [374, 183] width 504 height 327
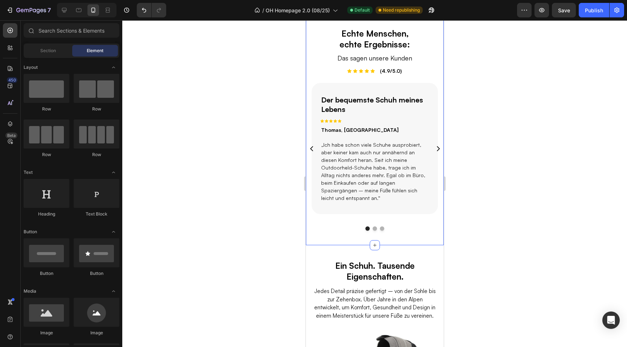
scroll to position [604, 0]
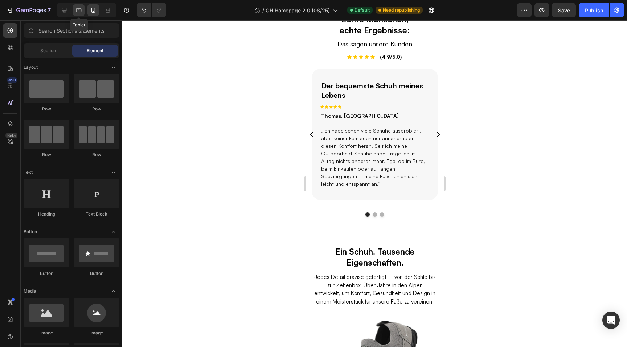
click at [82, 11] on icon at bounding box center [78, 10] width 7 height 7
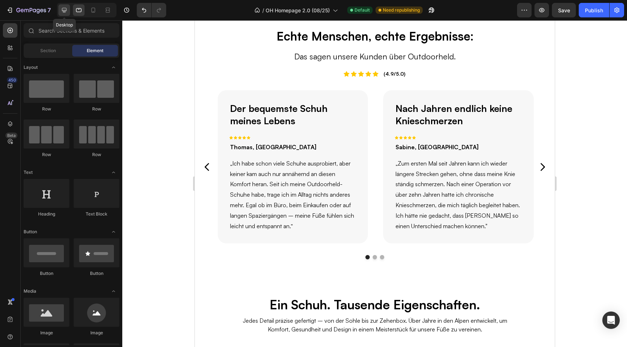
click at [64, 13] on icon at bounding box center [64, 10] width 7 height 7
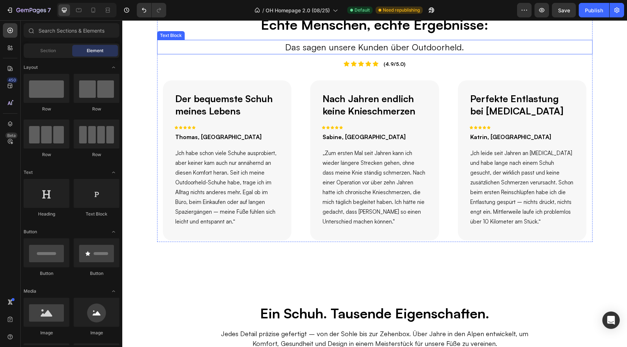
scroll to position [651, 0]
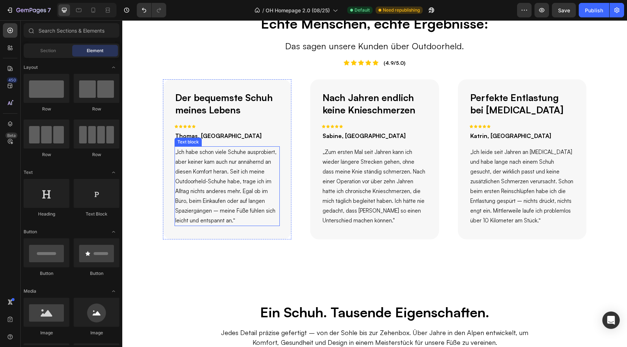
click at [220, 195] on p "„Ich habe schon viele Schuhe ausprobiert, aber keiner kam auch nur annähernd an…" at bounding box center [227, 186] width 104 height 78
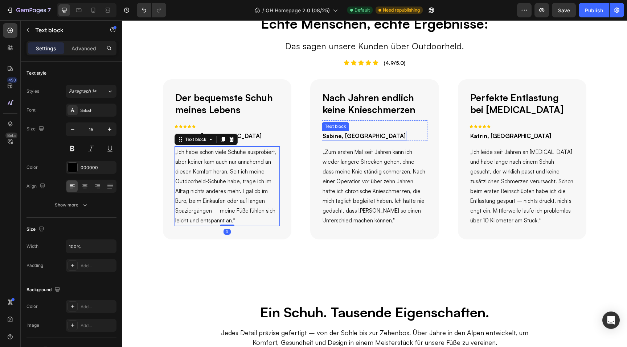
click at [354, 133] on p "Sabine, Hannover" at bounding box center [363, 136] width 83 height 9
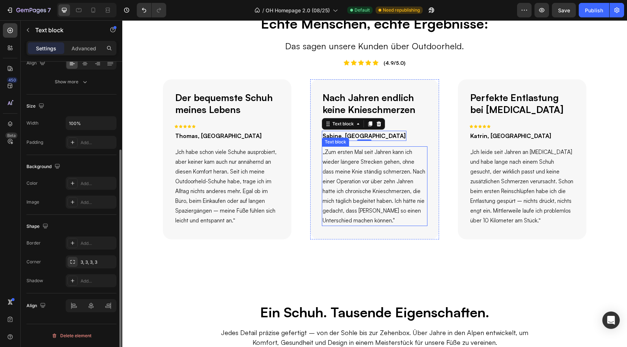
click at [370, 178] on p "„Zum ersten Mal seit Jahren kann ich wieder längere Strecken gehen, ohne dass m…" at bounding box center [374, 186] width 104 height 78
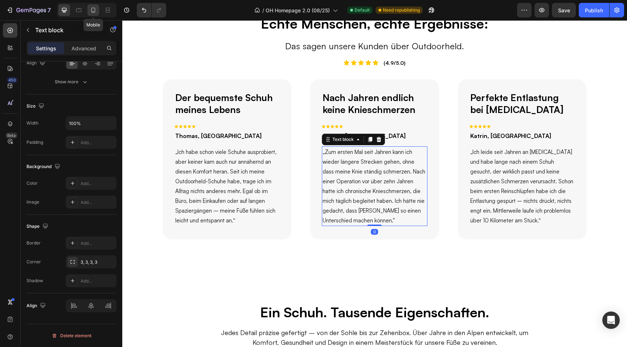
click at [92, 11] on icon at bounding box center [93, 10] width 7 height 7
type input "14"
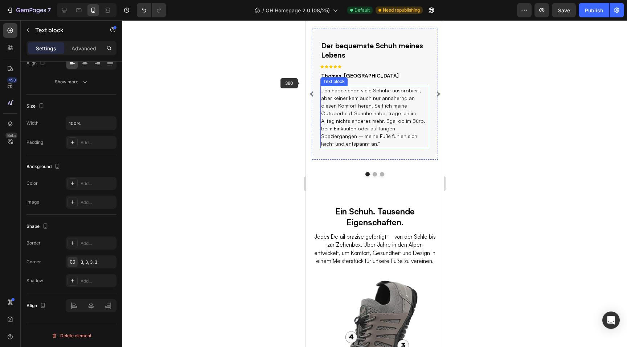
scroll to position [637, 0]
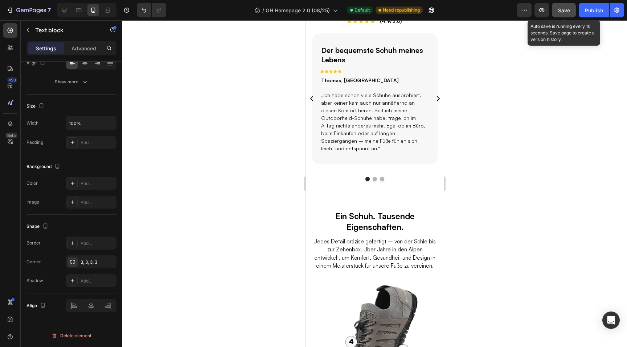
click at [565, 13] on div "Save" at bounding box center [564, 11] width 12 height 8
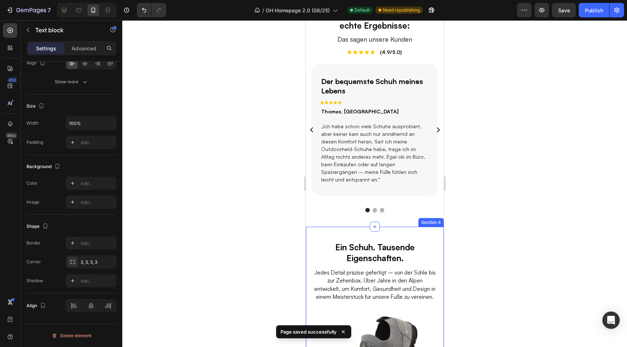
scroll to position [598, 0]
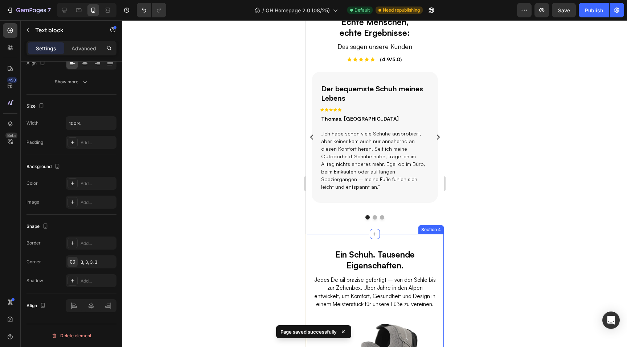
click at [356, 249] on h2 "Ein Schuh. Tausende Eigenschaften." at bounding box center [374, 260] width 123 height 23
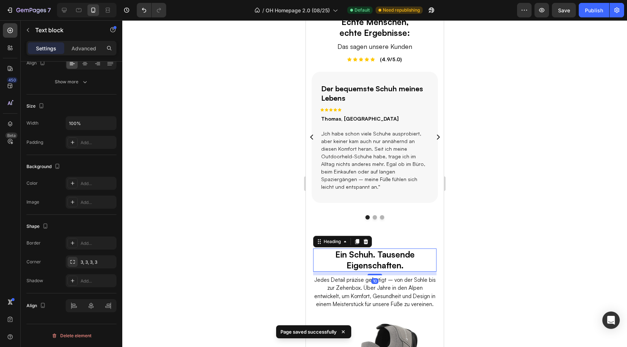
scroll to position [0, 0]
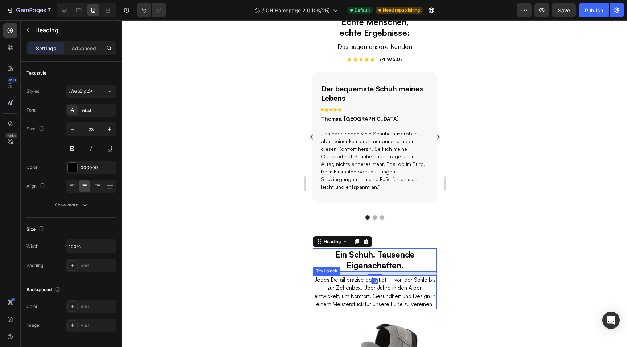
click at [346, 284] on p "Jedes Detail präzise gefertigt – von der Sohle bis zur Zehenbox. Über Jahre in …" at bounding box center [374, 292] width 122 height 33
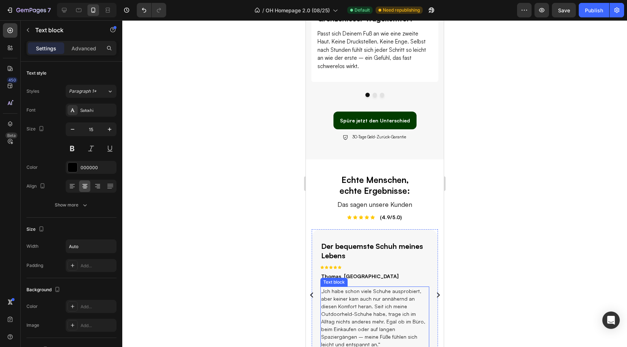
scroll to position [436, 0]
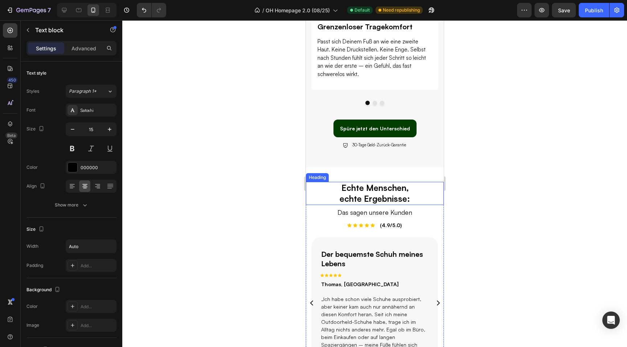
click at [360, 189] on h2 "Echte Menschen, echte Ergebnisse:" at bounding box center [374, 193] width 83 height 23
click at [354, 215] on p "Das sagen unsere Kunden" at bounding box center [374, 213] width 136 height 10
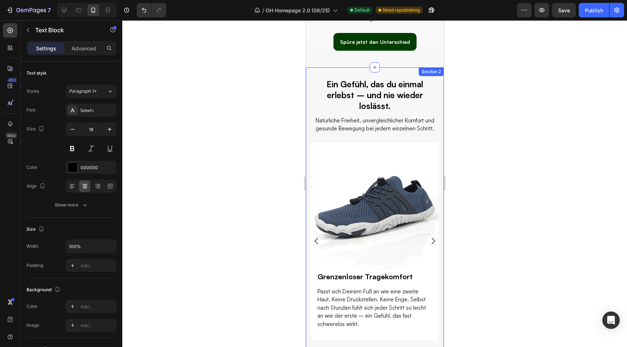
scroll to position [173, 0]
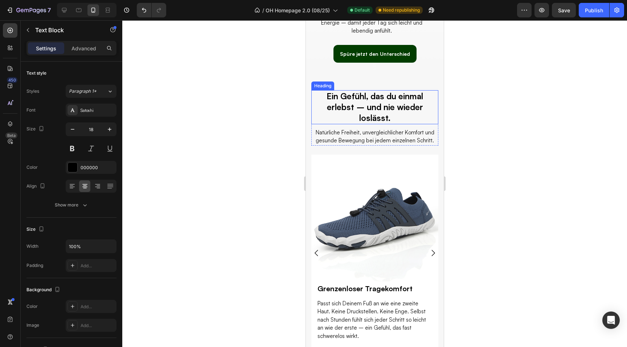
click at [359, 111] on h2 "Ein Gefühl, das du einmal erlebst – und nie wieder loslässt." at bounding box center [374, 107] width 127 height 34
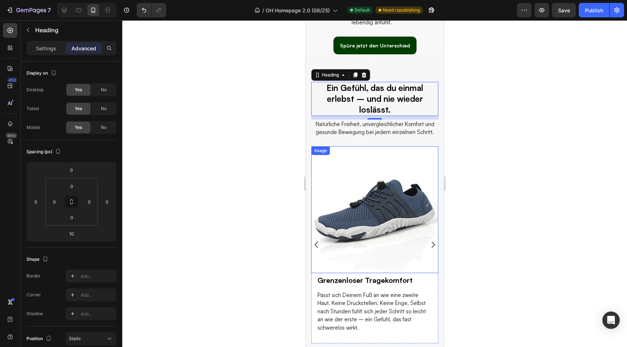
scroll to position [176, 0]
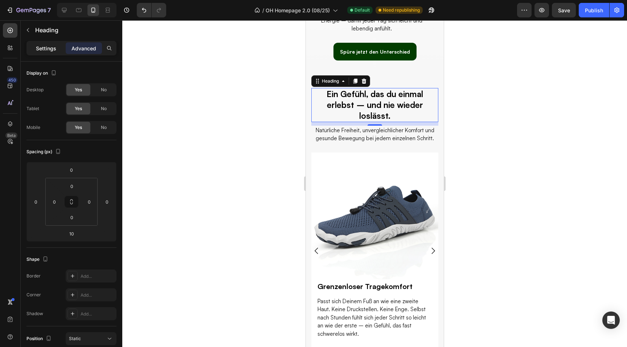
click at [49, 45] on p "Settings" at bounding box center [46, 49] width 20 height 8
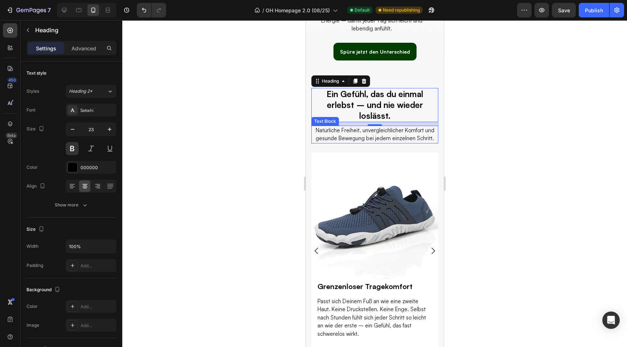
click at [366, 139] on p "Natürliche Freiheit, unvergleichlicher Komfort und gesunde Bewegung bei jedem e…" at bounding box center [374, 135] width 125 height 16
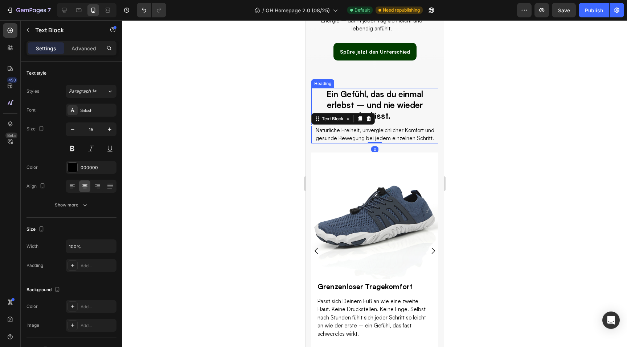
click at [415, 108] on h2 "Ein Gefühl, das du einmal erlebst – und nie wieder loslässt." at bounding box center [374, 105] width 127 height 34
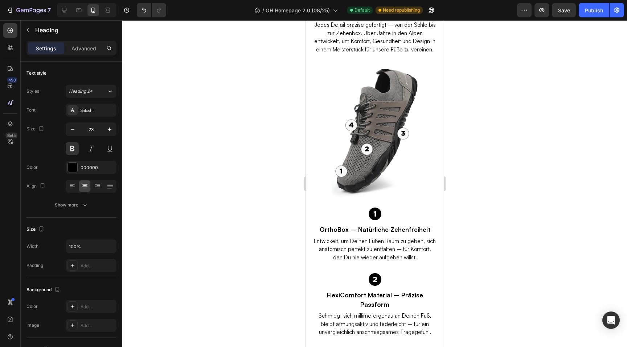
scroll to position [852, 0]
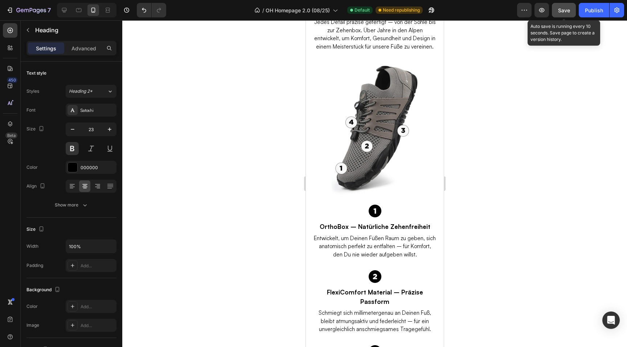
click at [561, 13] on div "Save" at bounding box center [564, 11] width 12 height 8
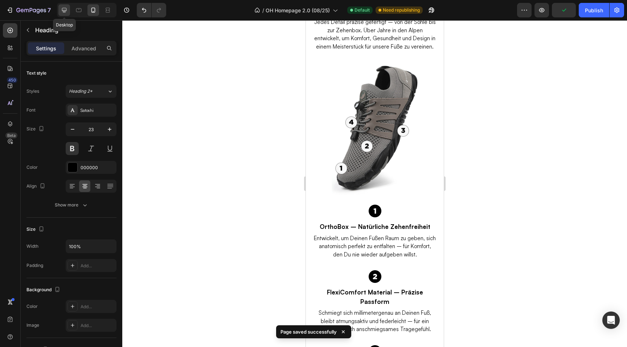
click at [64, 11] on icon at bounding box center [64, 10] width 7 height 7
type input "38"
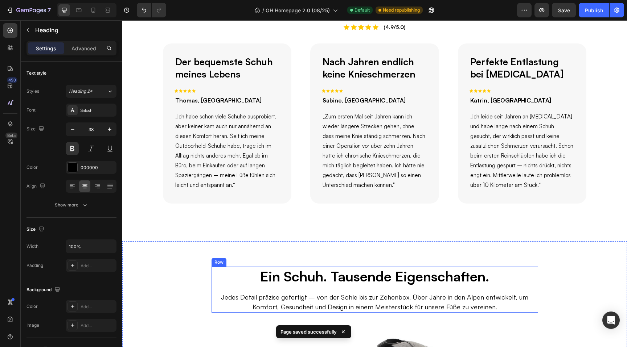
scroll to position [630, 0]
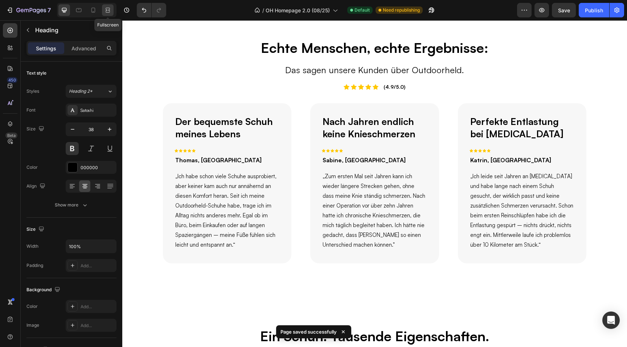
click at [112, 11] on div at bounding box center [108, 10] width 12 height 12
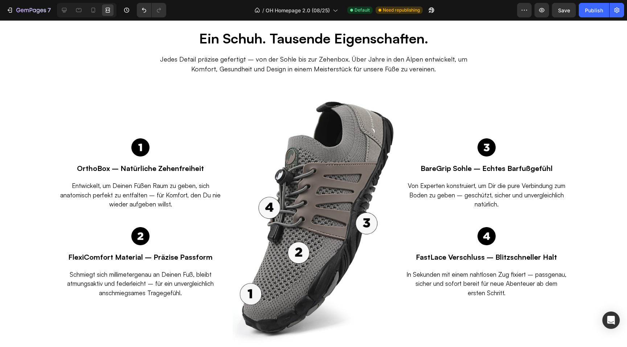
scroll to position [1003, 0]
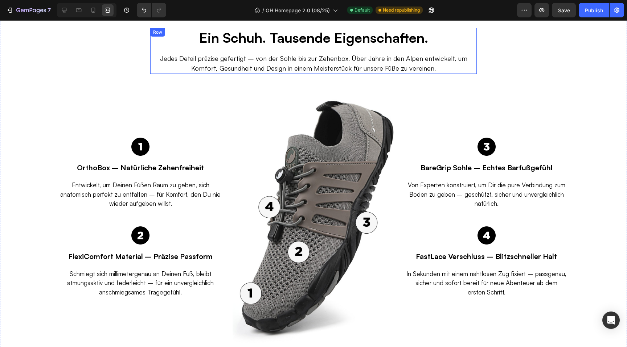
click at [281, 40] on h2 "Ein Schuh. Tausende Eigenschaften." at bounding box center [313, 37] width 230 height 19
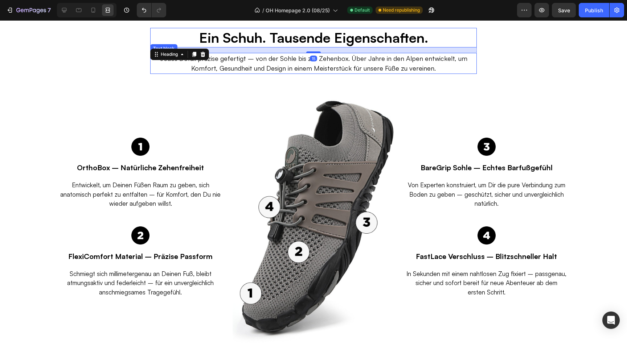
click at [280, 62] on p "Jedes Detail präzise gefertigt – von der Sohle bis zur Zehenbox. Über Jahre in …" at bounding box center [313, 64] width 313 height 20
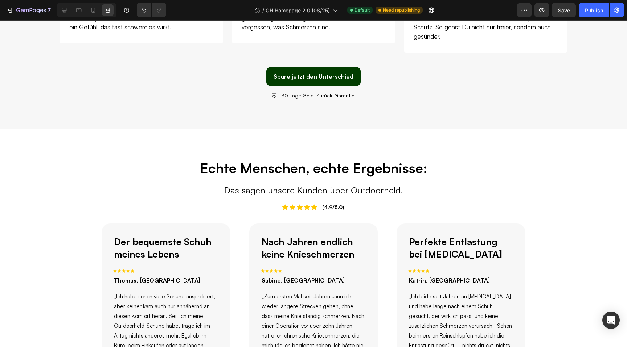
scroll to position [554, 0]
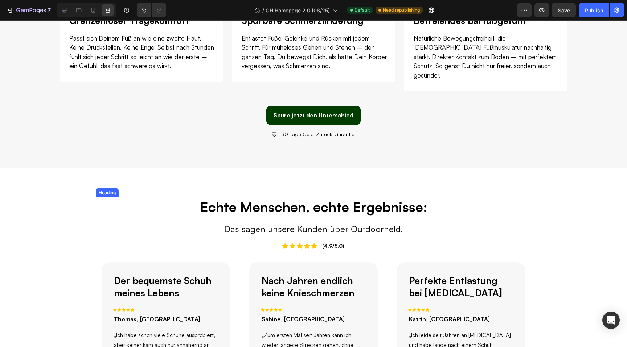
click at [286, 197] on h2 "Echte Menschen, echte Ergebnisse:" at bounding box center [313, 206] width 435 height 19
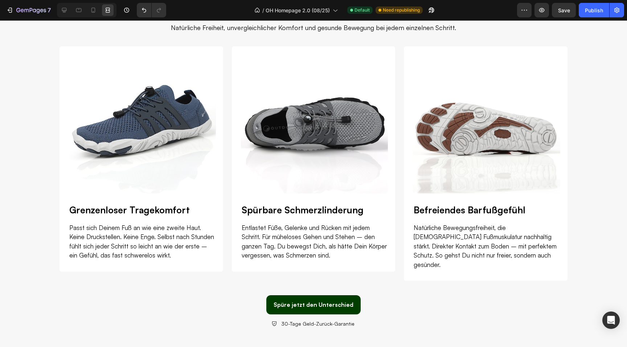
scroll to position [321, 0]
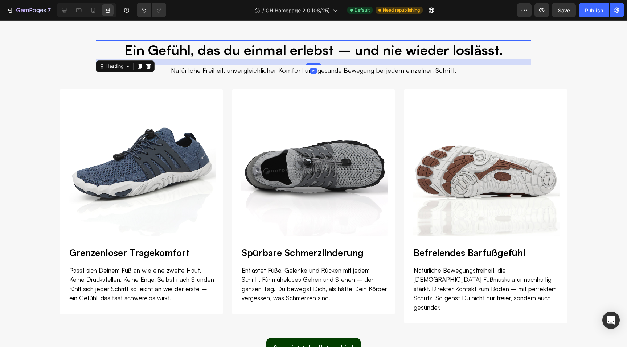
click at [294, 54] on h2 "Ein Gefühl, das du einmal erlebst – und nie wieder loslässt." at bounding box center [313, 49] width 435 height 19
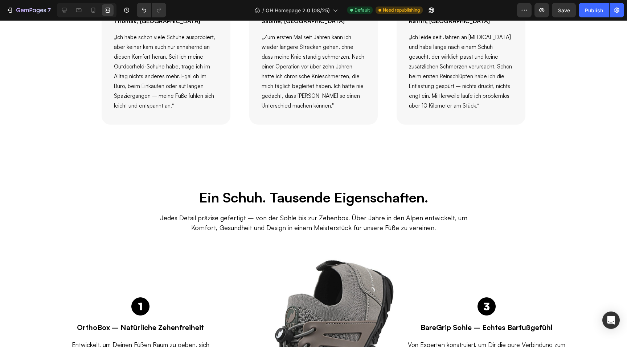
scroll to position [850, 0]
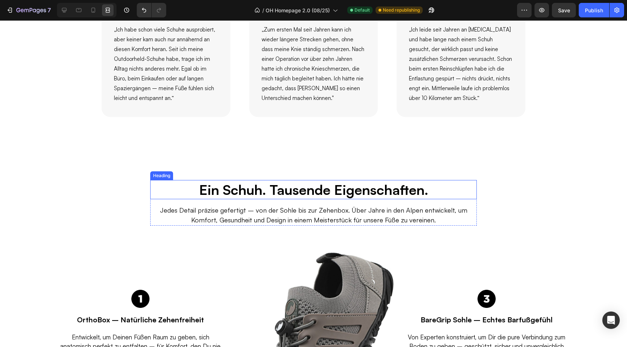
click at [290, 191] on h2 "Ein Schuh. Tausende Eigenschaften." at bounding box center [313, 189] width 230 height 19
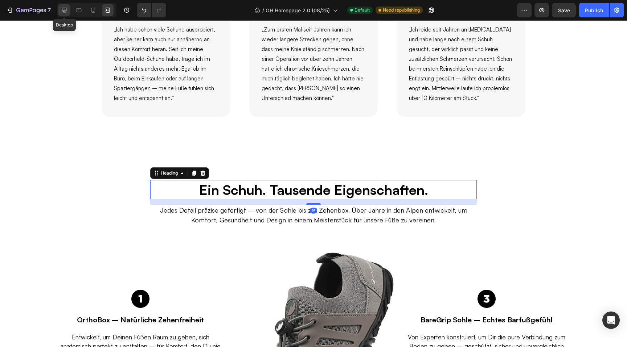
click at [65, 8] on icon at bounding box center [64, 10] width 7 height 7
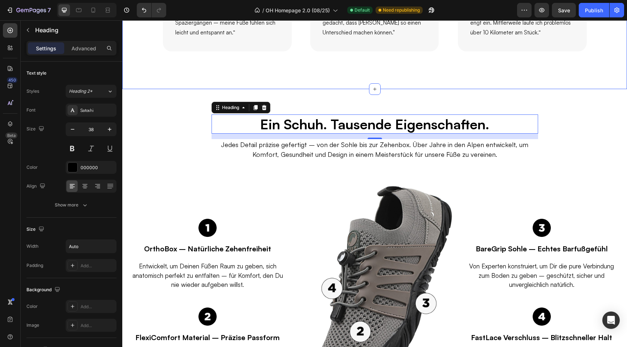
scroll to position [916, 0]
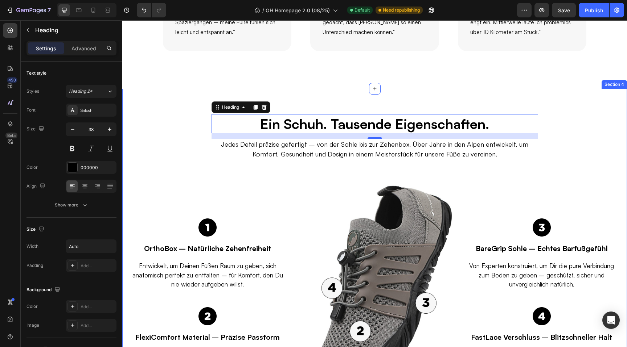
click at [172, 96] on div "Ein Schuh. Tausende Eigenschaften. Heading 15 Jedes Detail präzise gefertigt – …" at bounding box center [374, 263] width 504 height 349
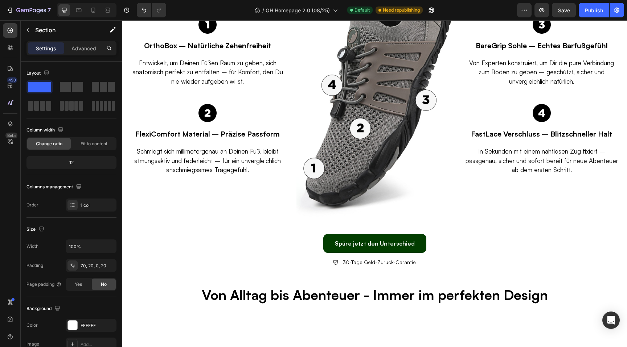
scroll to position [1117, 0]
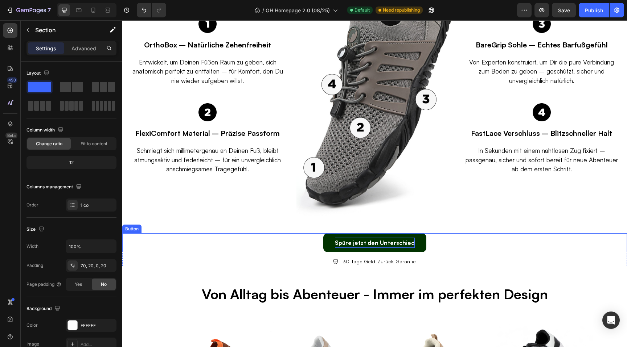
click at [339, 247] on p "Spüre jetzt den Unterschied" at bounding box center [375, 243] width 80 height 11
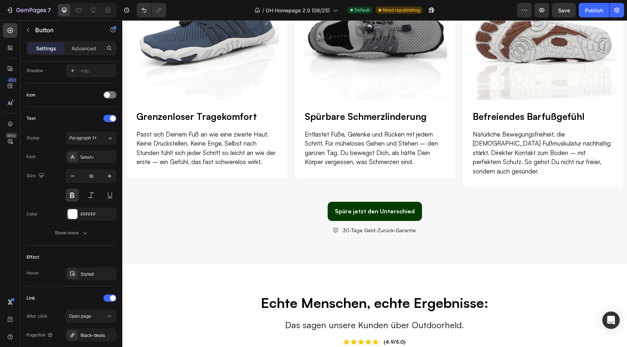
scroll to position [451, 0]
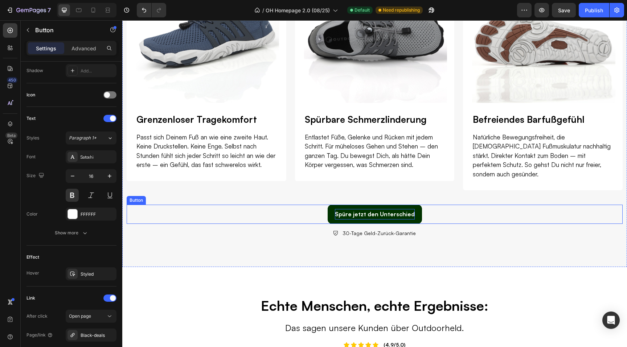
click at [348, 209] on p "Spüre jetzt den Unterschied" at bounding box center [375, 214] width 80 height 11
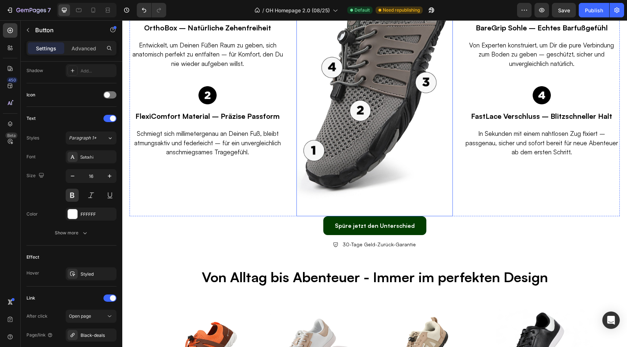
scroll to position [1145, 0]
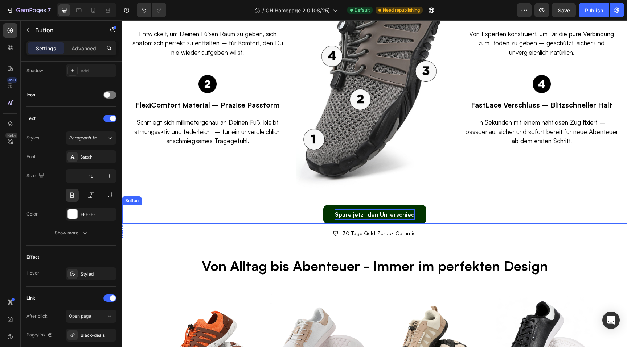
click at [362, 219] on p "Spüre jetzt den Unterschied" at bounding box center [375, 215] width 80 height 11
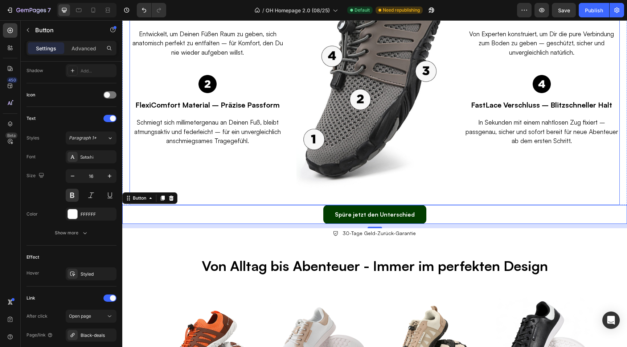
click at [276, 188] on div "Image OrthoBox – Natürliche Zehenfreiheit Text block Entwickelt, um Deinen Füße…" at bounding box center [207, 66] width 156 height 277
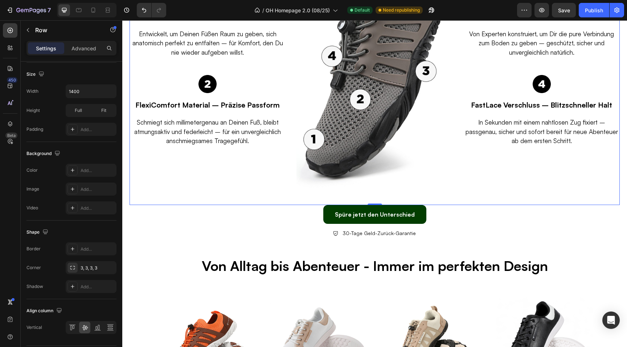
scroll to position [0, 0]
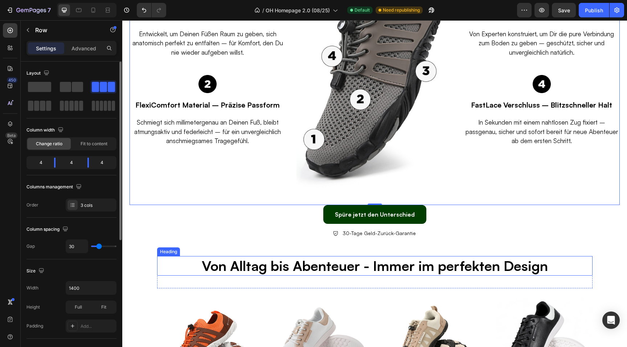
click at [287, 264] on h2 "Von Alltag bis Abenteuer - Immer im perfekten Design" at bounding box center [374, 265] width 435 height 19
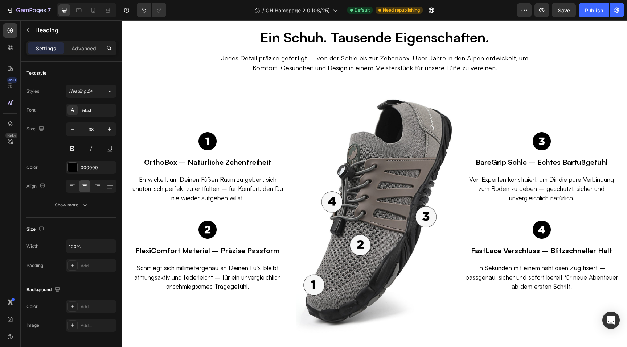
scroll to position [999, 0]
click at [387, 191] on img at bounding box center [374, 212] width 156 height 277
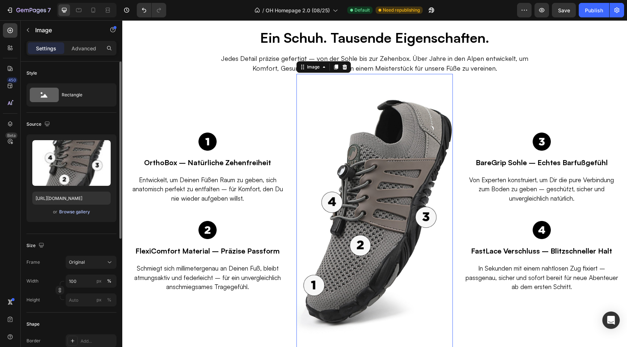
click at [69, 209] on div "Browse gallery" at bounding box center [74, 212] width 31 height 7
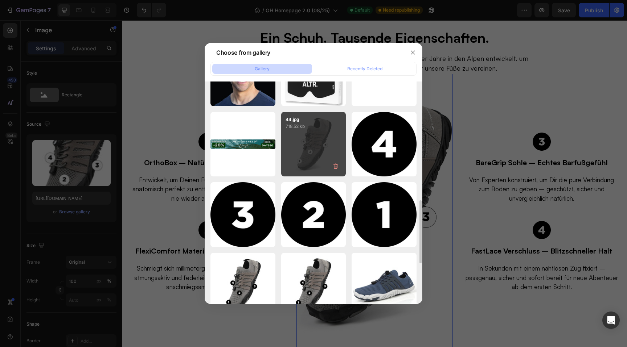
scroll to position [472, 0]
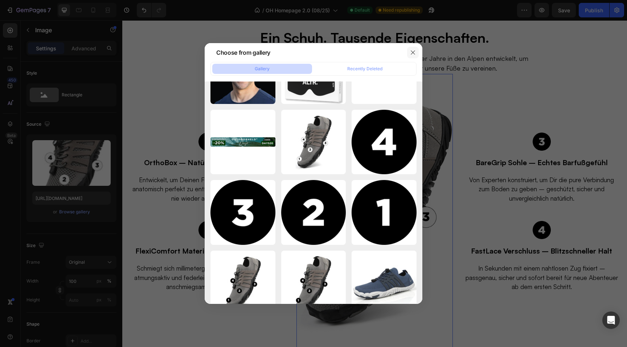
click at [413, 50] on icon "button" at bounding box center [413, 53] width 6 height 6
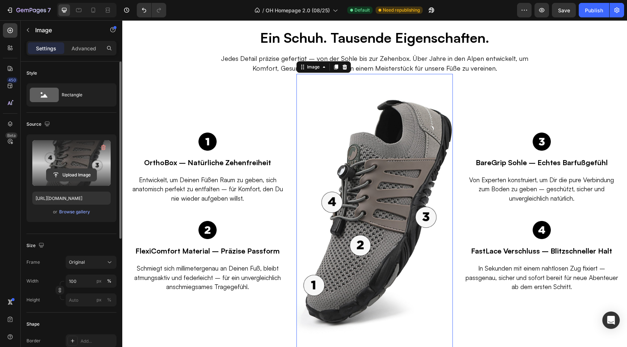
click at [69, 176] on input "file" at bounding box center [71, 175] width 50 height 12
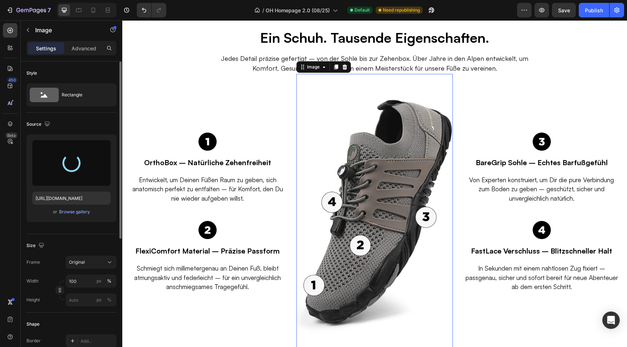
type input "https://cdn.shopify.com/s/files/1/0636/0245/8851/files/gempages_510192950911698…"
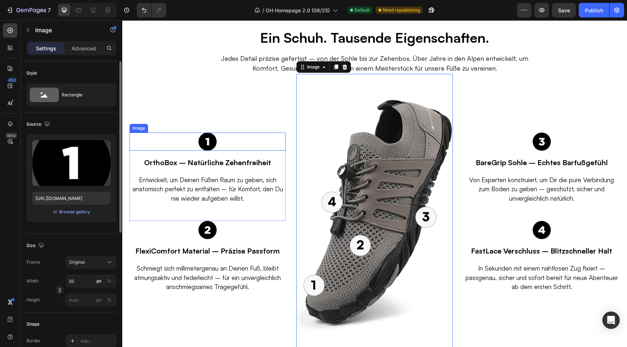
click at [209, 145] on img at bounding box center [207, 142] width 18 height 18
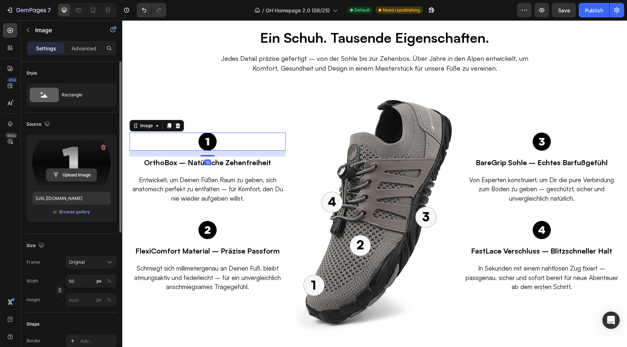
click at [74, 178] on input "file" at bounding box center [71, 175] width 50 height 12
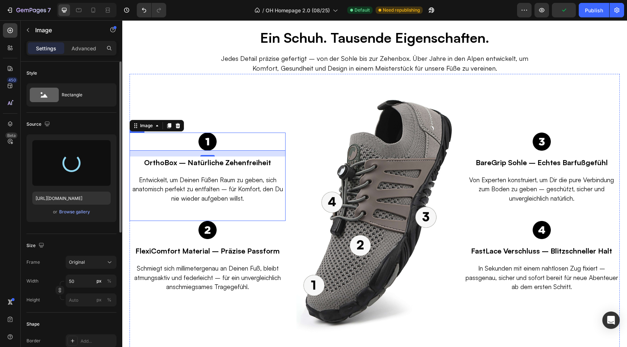
type input "https://cdn.shopify.com/s/files/1/0636/0245/8851/files/gempages_510192950911698…"
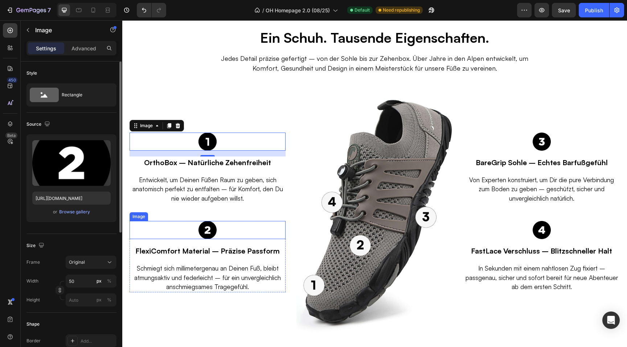
click at [205, 232] on img at bounding box center [207, 230] width 18 height 18
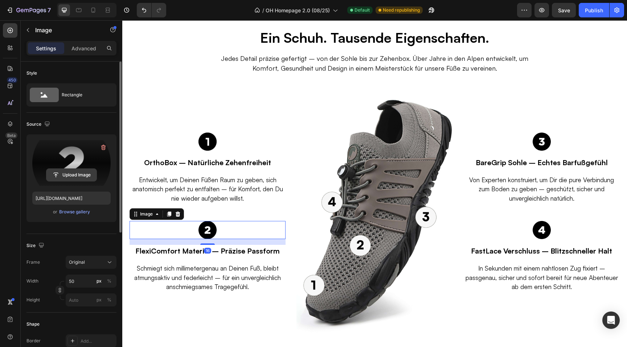
click at [77, 178] on input "file" at bounding box center [71, 175] width 50 height 12
type input "https://cdn.shopify.com/s/files/1/0636/0245/8851/files/gempages_510192950911698…"
click at [540, 144] on img at bounding box center [541, 142] width 18 height 18
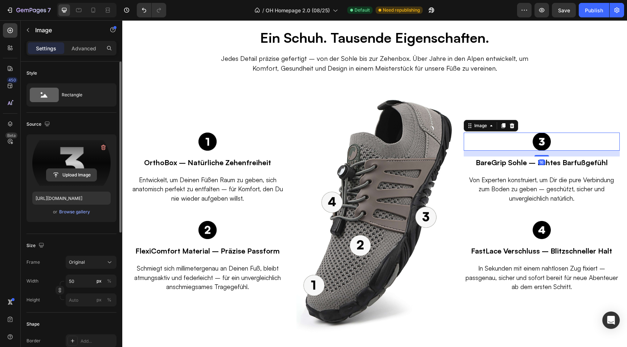
click at [87, 177] on input "file" at bounding box center [71, 175] width 50 height 12
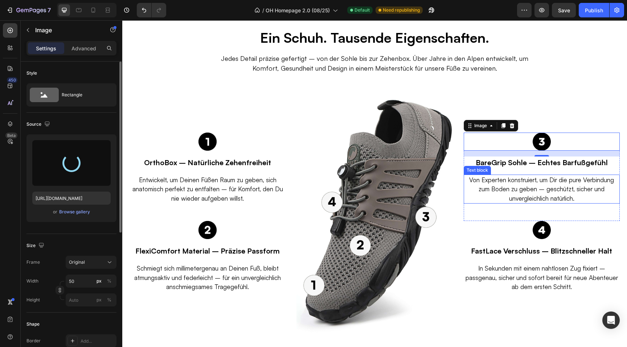
type input "https://cdn.shopify.com/s/files/1/0636/0245/8851/files/gempages_510192950911698…"
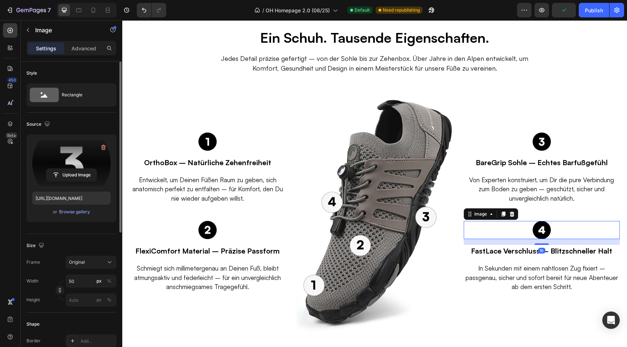
click at [541, 228] on img at bounding box center [541, 230] width 18 height 18
click at [73, 176] on input "file" at bounding box center [71, 175] width 50 height 12
type input "https://cdn.shopify.com/s/files/1/0636/0245/8851/files/gempages_510192950911698…"
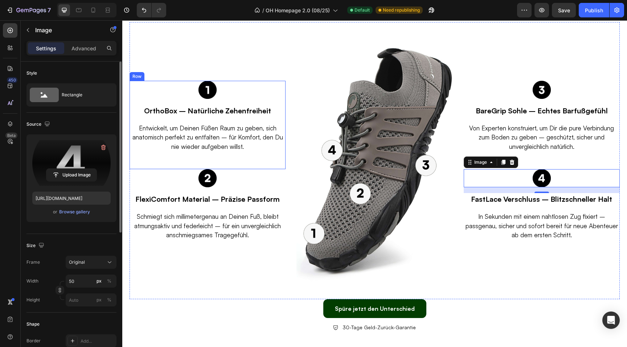
scroll to position [1060, 0]
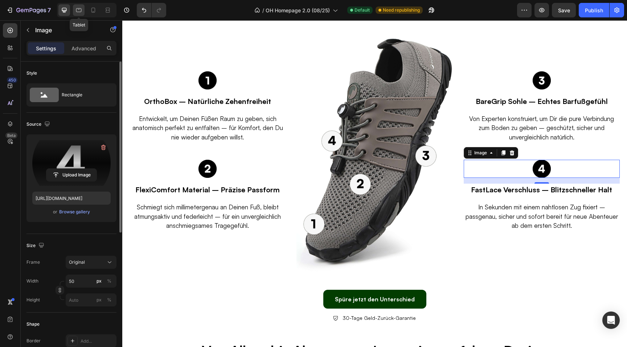
click at [77, 12] on icon at bounding box center [78, 10] width 7 height 7
type input "35"
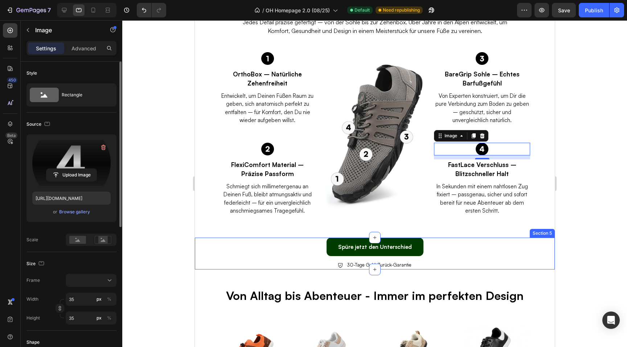
scroll to position [966, 0]
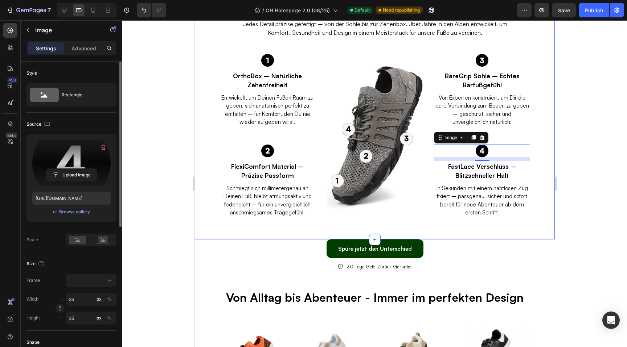
click at [166, 124] on div at bounding box center [374, 183] width 504 height 327
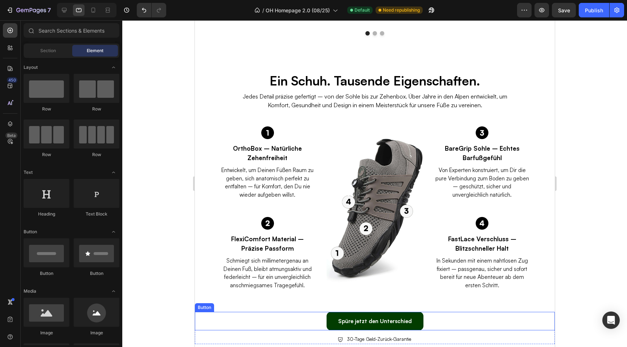
scroll to position [899, 0]
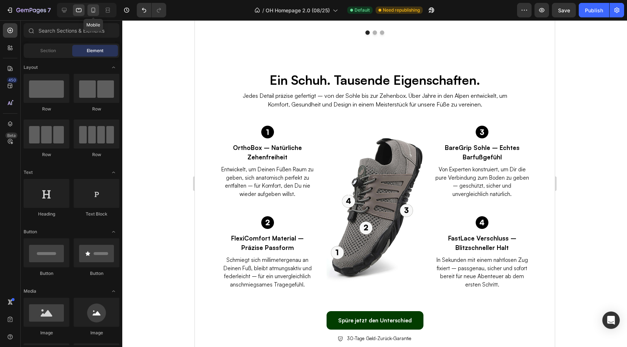
click at [97, 7] on div at bounding box center [93, 10] width 12 height 12
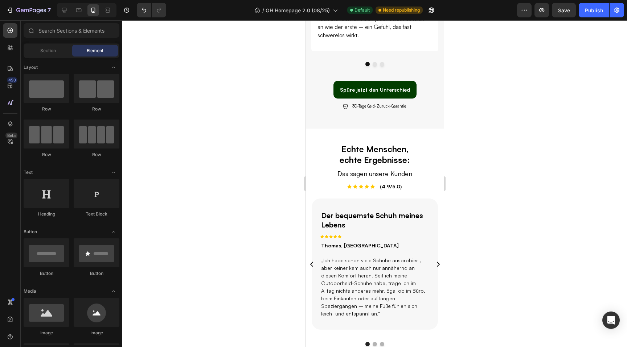
scroll to position [543, 0]
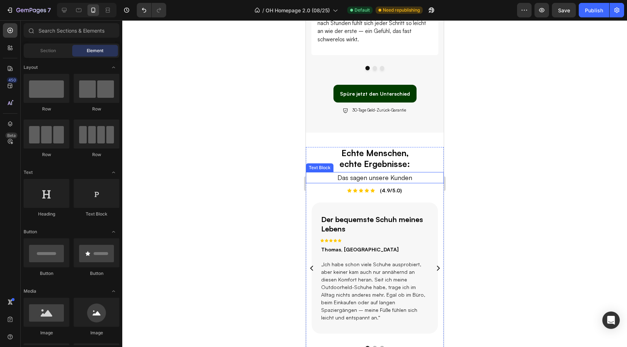
click at [362, 168] on h2 "Echte Menschen, echte Ergebnisse:" at bounding box center [374, 158] width 83 height 23
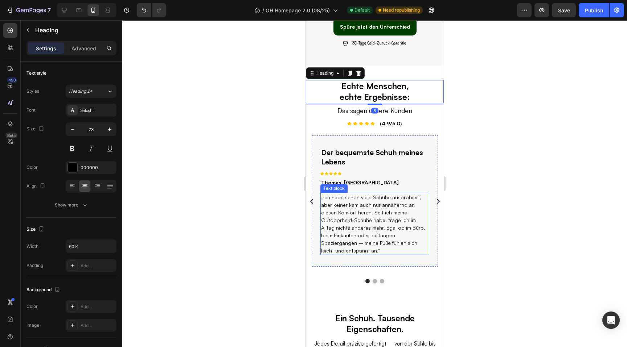
scroll to position [625, 0]
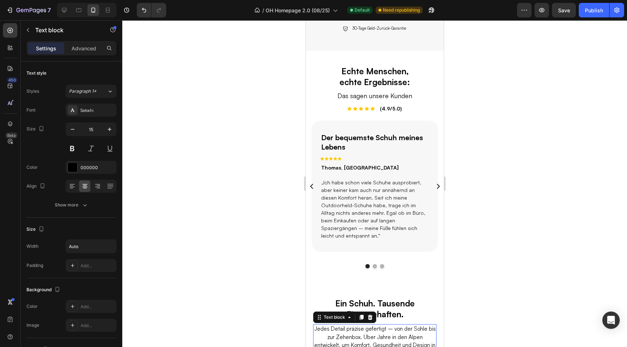
click at [377, 325] on p "Jedes Detail präzise gefertigt – von der Sohle bis zur Zehenbox. Über Jahre in …" at bounding box center [374, 341] width 122 height 33
click at [367, 298] on h2 "Ein Schuh. Tausende Eigenschaften." at bounding box center [374, 309] width 123 height 23
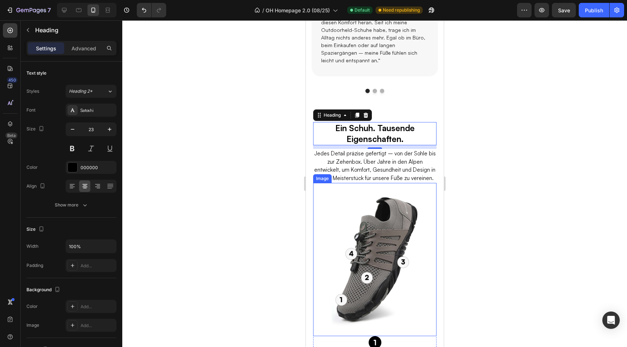
scroll to position [801, 0]
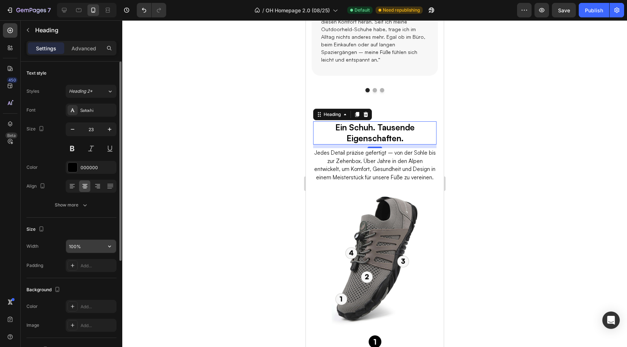
click at [71, 246] on input "100%" at bounding box center [91, 246] width 50 height 13
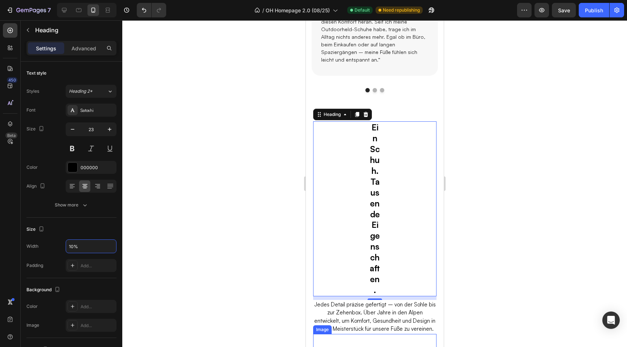
type input "100%"
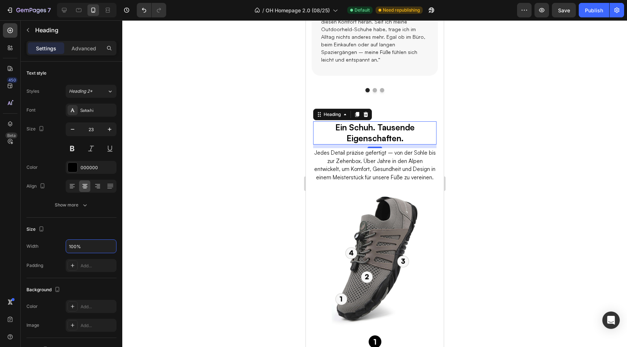
click at [502, 157] on div at bounding box center [374, 183] width 504 height 327
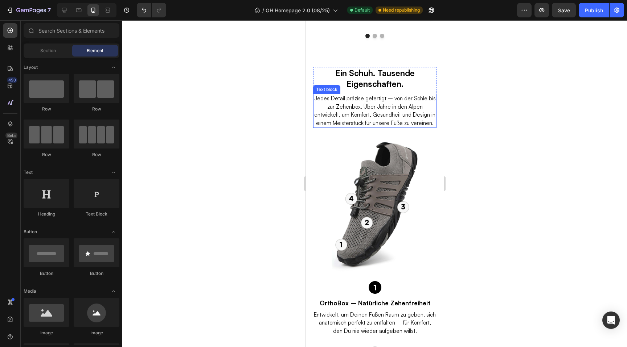
scroll to position [874, 0]
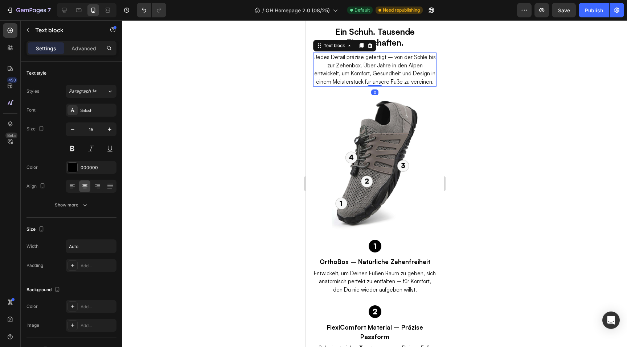
click at [352, 72] on p "Jedes Detail präzise gefertigt – von der Sohle bis zur Zehenbox. Über Jahre in …" at bounding box center [374, 69] width 122 height 33
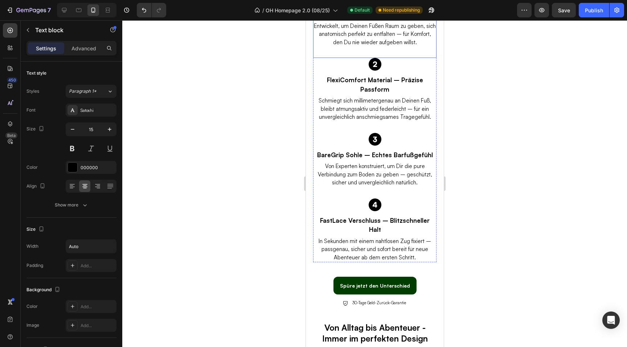
scroll to position [1124, 0]
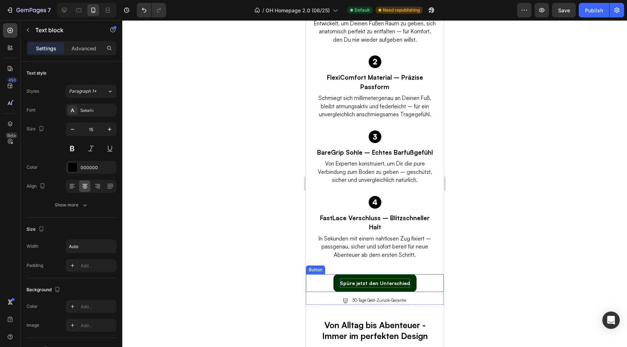
click at [379, 279] on p "Spüre jetzt den Unterschied" at bounding box center [374, 283] width 70 height 9
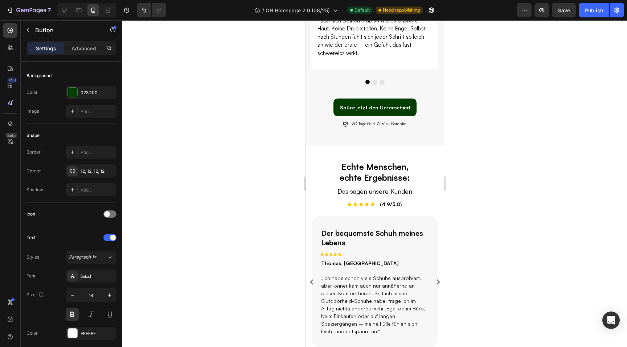
scroll to position [509, 0]
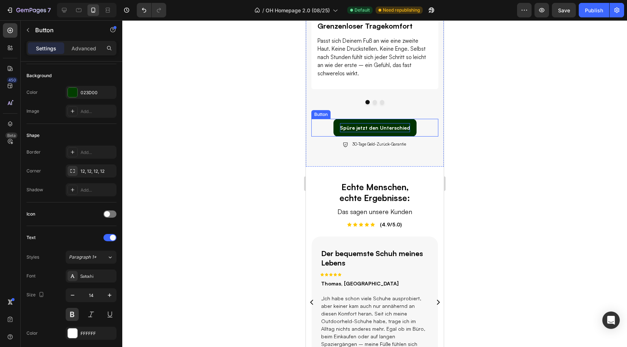
click at [358, 130] on p "Spüre jetzt den Unterschied" at bounding box center [374, 127] width 70 height 9
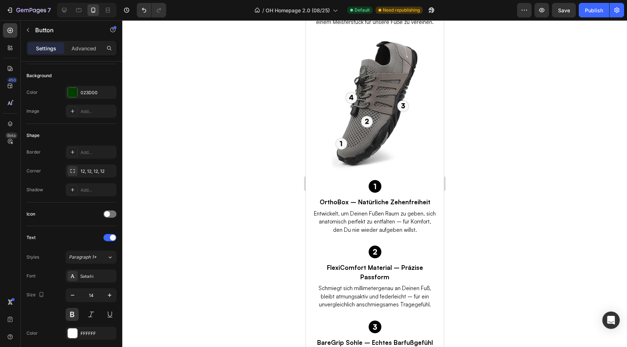
scroll to position [923, 0]
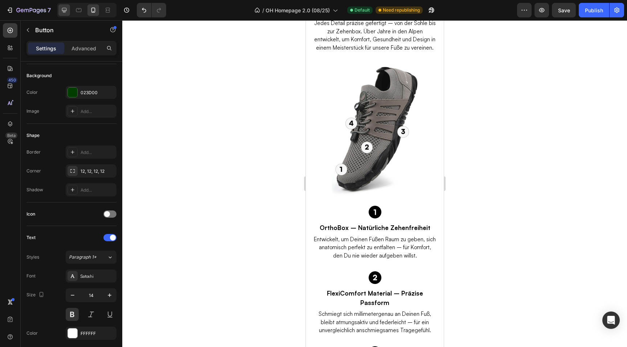
click at [63, 13] on icon at bounding box center [64, 10] width 7 height 7
type input "16"
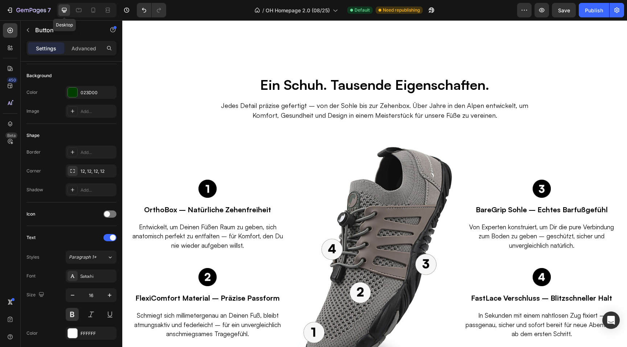
scroll to position [912, 0]
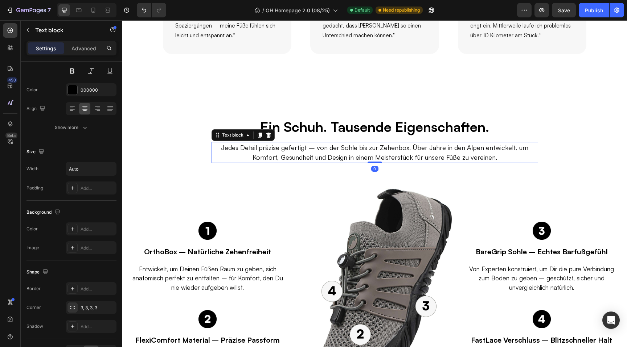
click at [374, 154] on p "Jedes Detail präzise gefertigt – von der Sohle bis zur Zehenbox. Über Jahre in …" at bounding box center [374, 153] width 313 height 20
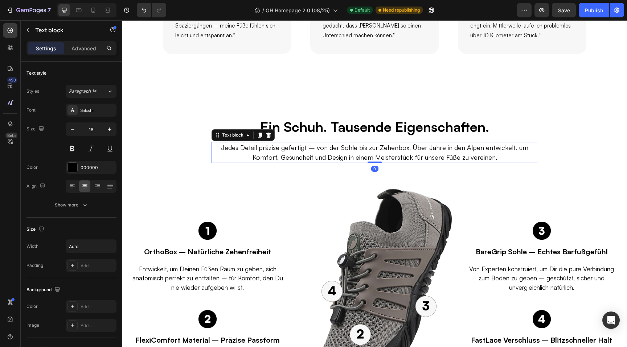
click at [374, 154] on p "Jedes Detail präzise gefertigt – von der Sohle bis zur Zehenbox. Über Jahre in …" at bounding box center [374, 153] width 313 height 20
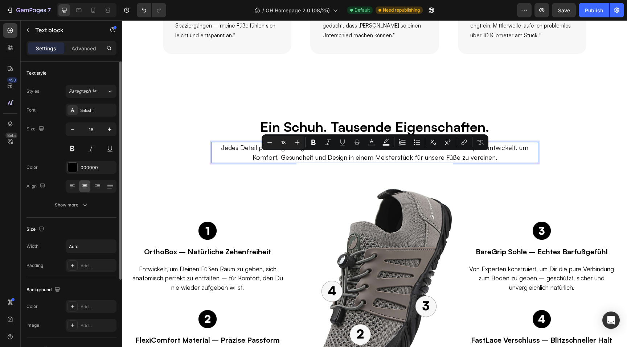
click at [392, 156] on p "Jedes Detail präzise gefertigt – von der Sohle bis zur Zehenbox. Über Jahre in …" at bounding box center [374, 153] width 313 height 20
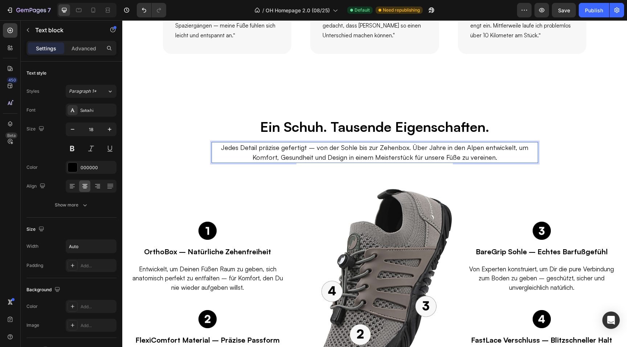
click at [461, 148] on p "Jedes Detail präzise gefertigt – von der Sohle bis zur Zehenbox. Über Jahre in …" at bounding box center [374, 153] width 313 height 20
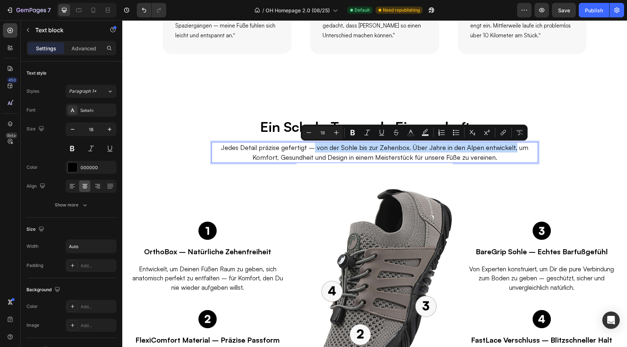
drag, startPoint x: 512, startPoint y: 149, endPoint x: 316, endPoint y: 148, distance: 195.8
click at [316, 148] on p "Jedes Detail präzise gefertigt – von der Sohle bis zur Zehenbox. Über Jahre in …" at bounding box center [374, 153] width 313 height 20
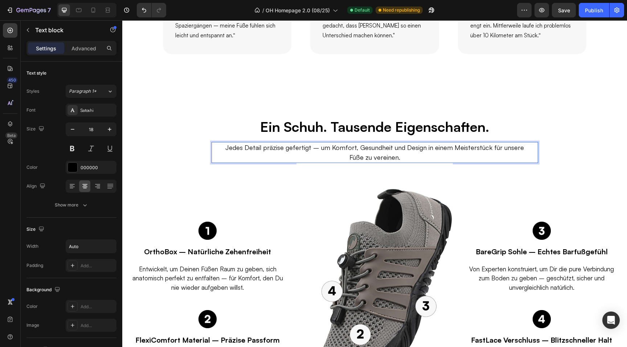
click at [401, 157] on p "Jedes Detail präzise gefertigt – um Komfort, Gesundheit und Design in einem Mei…" at bounding box center [374, 153] width 313 height 20
click at [239, 188] on div "Image OrthoBox – Natürliche Zehenfreiheit Text block Entwickelt, um Deinen Füße…" at bounding box center [207, 301] width 156 height 277
click at [250, 147] on p "Jedes Detail präzise gefertigt – um Komfort, Gesundheit und Design in einem Mei…" at bounding box center [374, 153] width 313 height 20
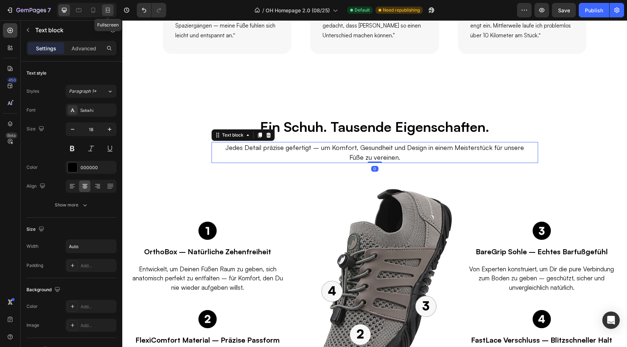
click at [106, 10] on icon at bounding box center [107, 10] width 7 height 7
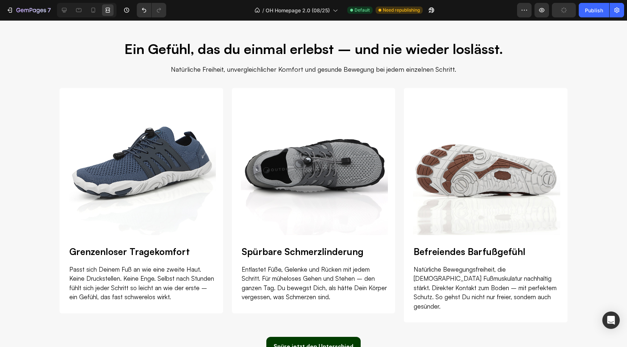
scroll to position [271, 0]
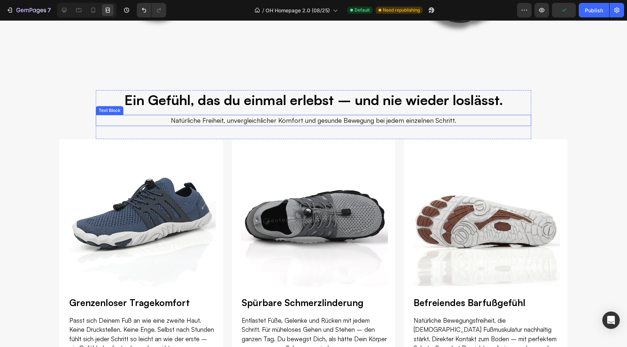
click at [199, 119] on p "Natürliche Freiheit, unvergleichlicher Komfort und gesunde Bewegung bei jedem e…" at bounding box center [313, 121] width 347 height 10
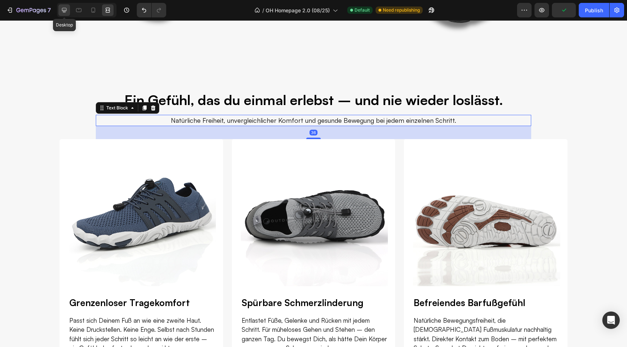
click at [66, 8] on icon at bounding box center [64, 10] width 7 height 7
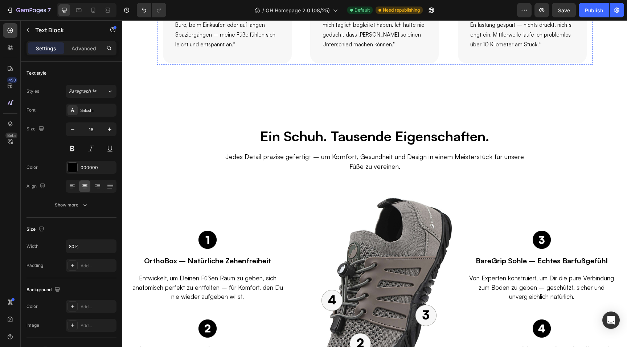
scroll to position [915, 0]
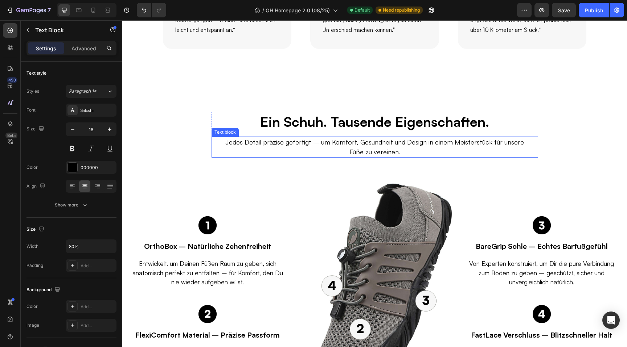
click at [234, 143] on p "Jedes Detail präzise gefertigt – um Komfort, Gesundheit und Design in einem Mei…" at bounding box center [374, 147] width 313 height 20
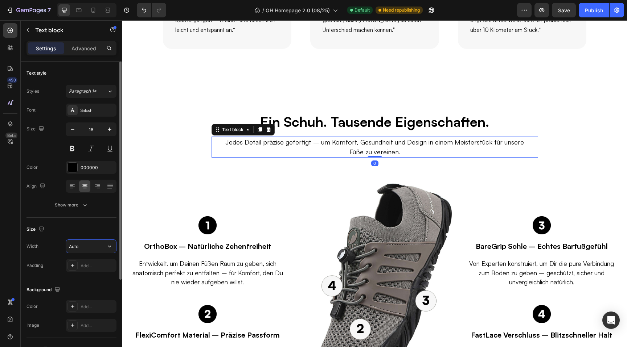
click at [86, 250] on input "Auto" at bounding box center [91, 246] width 50 height 13
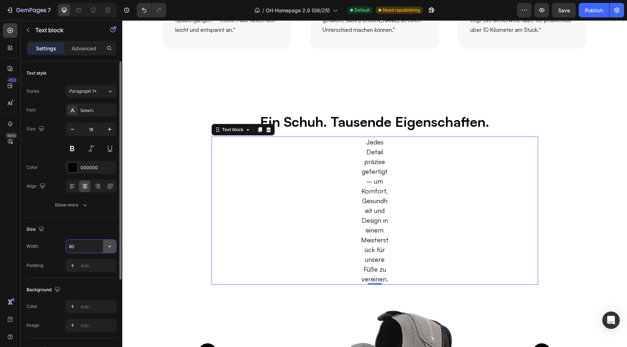
click at [109, 245] on icon "button" at bounding box center [109, 246] width 7 height 7
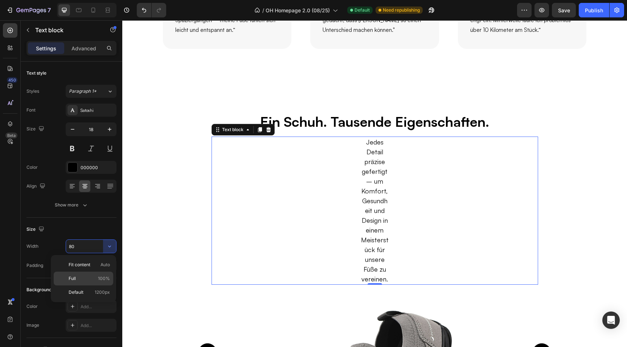
click at [85, 279] on p "Full 100%" at bounding box center [89, 279] width 41 height 7
type input "100%"
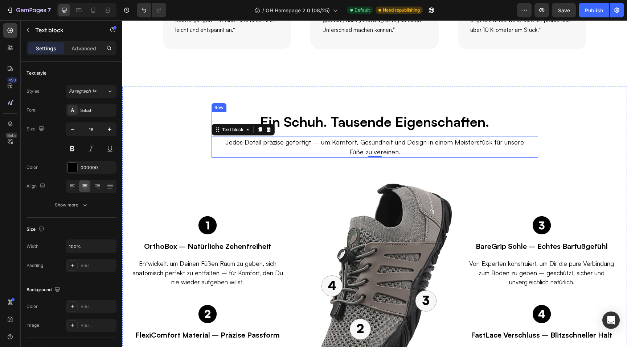
click at [474, 135] on div "Ein Schuh. Tausende Eigenschaften. Heading Jedes Detail präzise gefertigt – um …" at bounding box center [374, 135] width 326 height 46
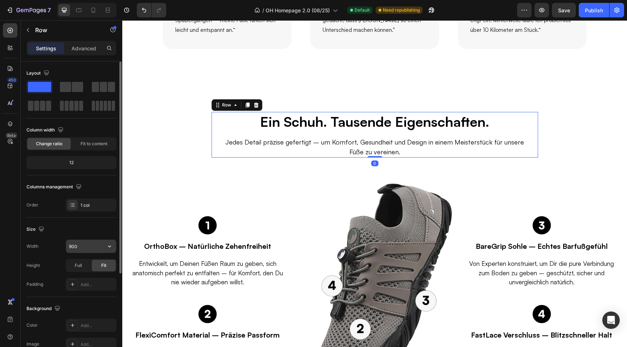
click at [79, 248] on input "900" at bounding box center [91, 246] width 50 height 13
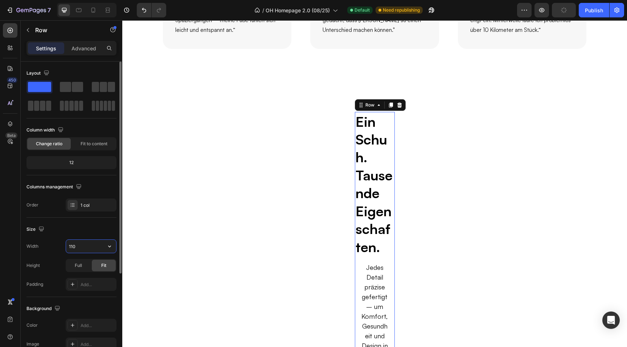
type input "1100"
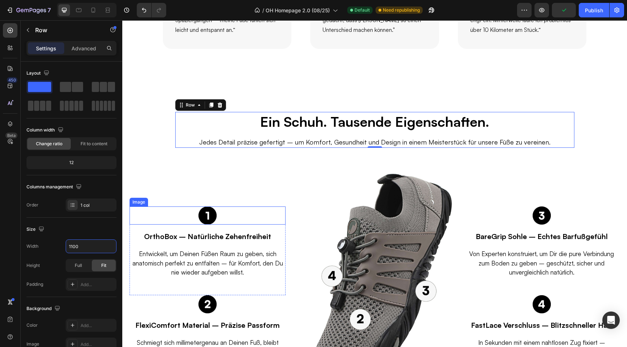
click at [169, 193] on div "Image OrthoBox – Natürliche Zehenfreiheit Text block Entwickelt, um Deinen Füße…" at bounding box center [207, 286] width 156 height 277
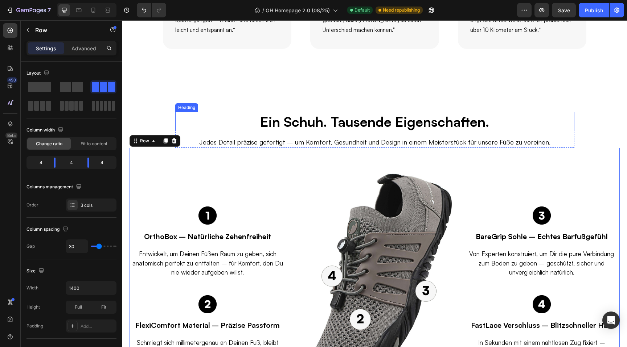
click at [285, 118] on h2 "Ein Schuh. Tausende Eigenschaften." at bounding box center [374, 121] width 230 height 19
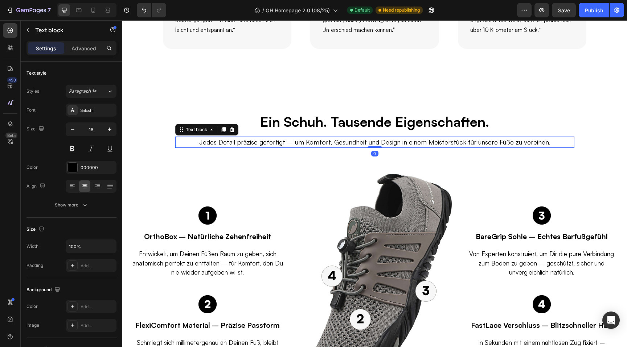
click at [339, 139] on p "Jedes Detail präzise gefertigt – um Komfort, Gesundheit und Design in einem Mei…" at bounding box center [375, 142] width 386 height 10
click at [340, 121] on h2 "Ein Schuh. Tausende Eigenschaften." at bounding box center [374, 121] width 230 height 19
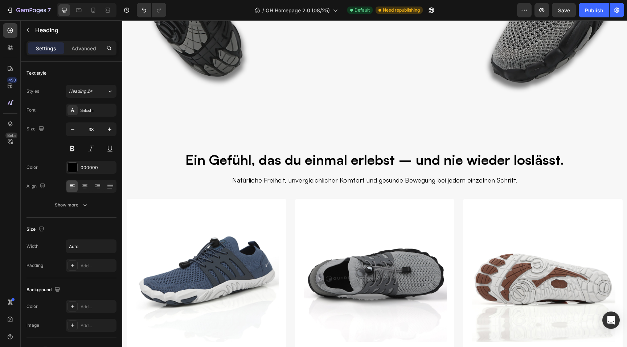
scroll to position [201, 0]
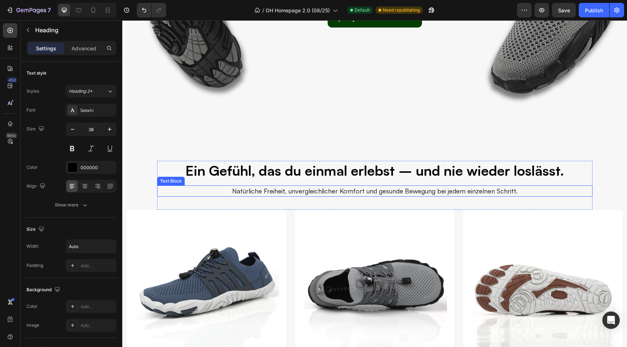
click at [278, 188] on p "Natürliche Freiheit, unvergleichlicher Komfort und gesunde Bewegung bei jedem e…" at bounding box center [374, 191] width 347 height 10
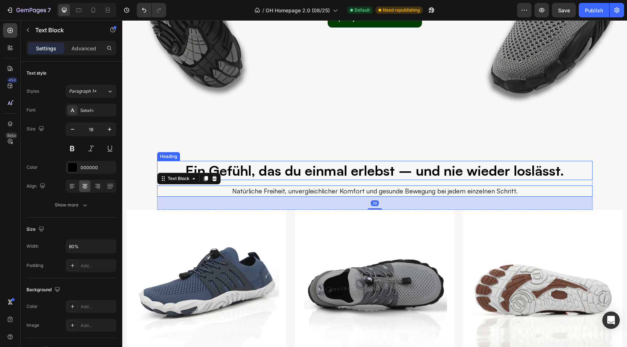
click at [294, 175] on h2 "Ein Gefühl, das du einmal erlebst – und nie wieder loslässt." at bounding box center [374, 170] width 435 height 19
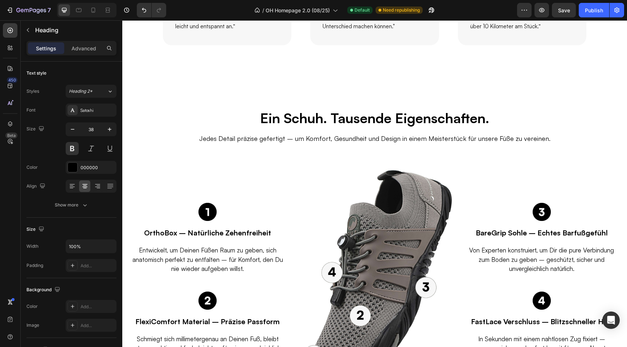
scroll to position [910, 0]
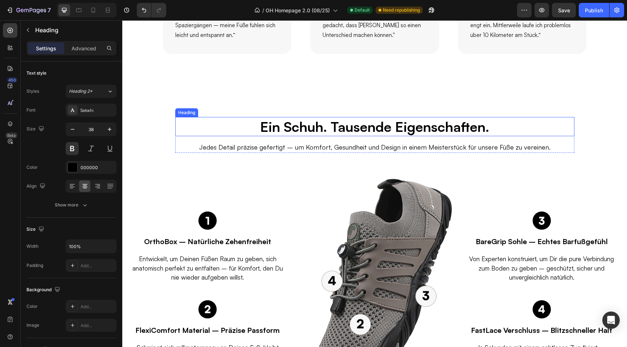
click at [316, 129] on h2 "Ein Schuh. Tausende Eigenschaften." at bounding box center [374, 126] width 230 height 19
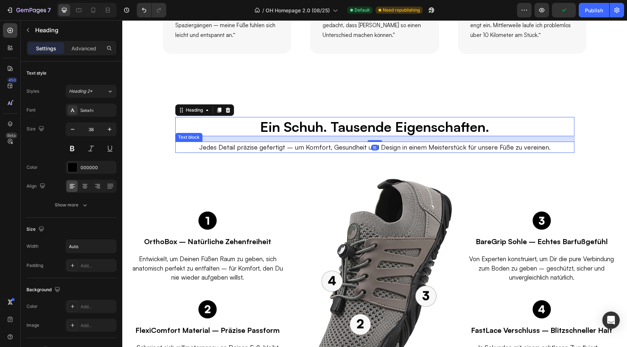
click at [318, 147] on p "Jedes Detail präzise gefertigt – um Komfort, Gesundheit und Design in einem Mei…" at bounding box center [375, 148] width 386 height 10
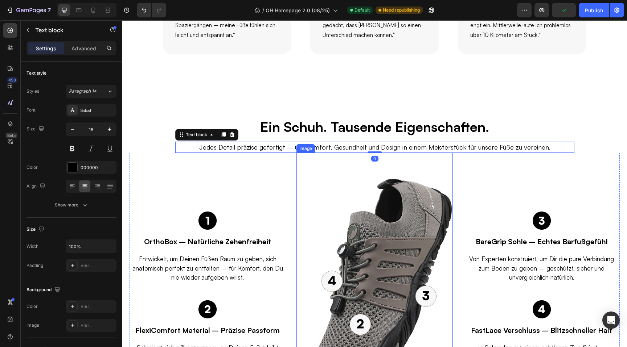
click at [303, 178] on img at bounding box center [374, 291] width 156 height 277
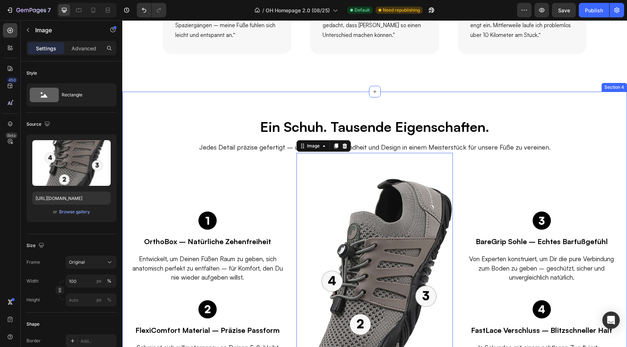
click at [222, 99] on div "Ein Schuh. Tausende Eigenschaften. Heading Jedes Detail präzise gefertigt – um …" at bounding box center [374, 261] width 504 height 339
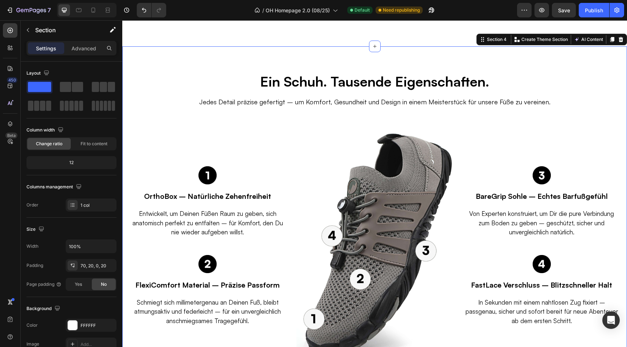
scroll to position [960, 0]
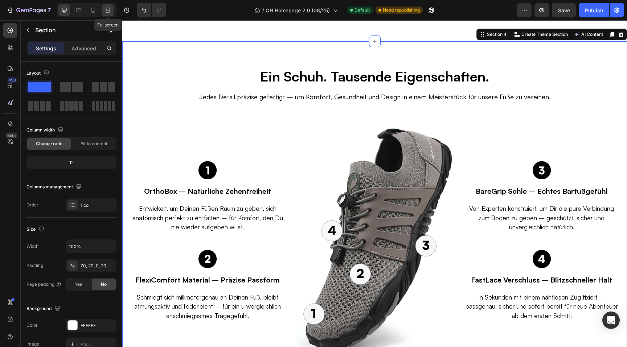
click at [110, 9] on icon at bounding box center [107, 10] width 7 height 7
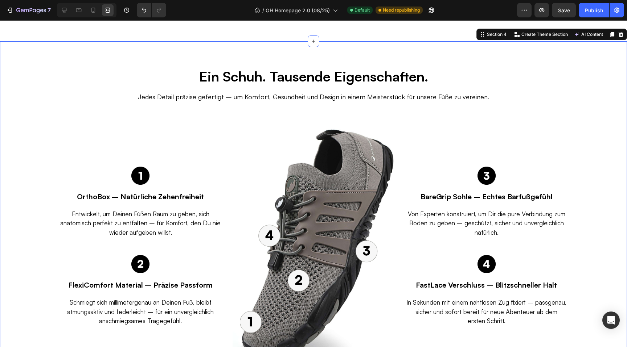
click at [44, 92] on div "Ein Schuh. Tausende Eigenschaften. Heading Jedes Detail präzise gefertigt – um …" at bounding box center [313, 229] width 612 height 324
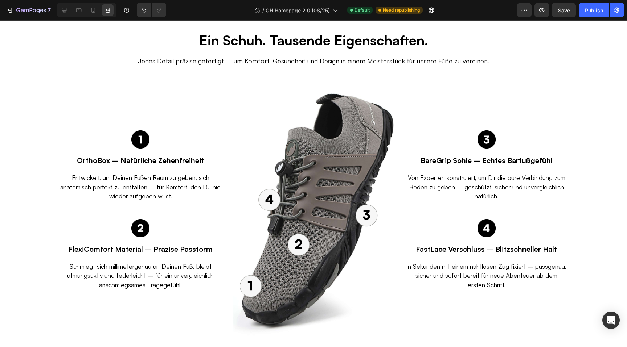
scroll to position [1002, 0]
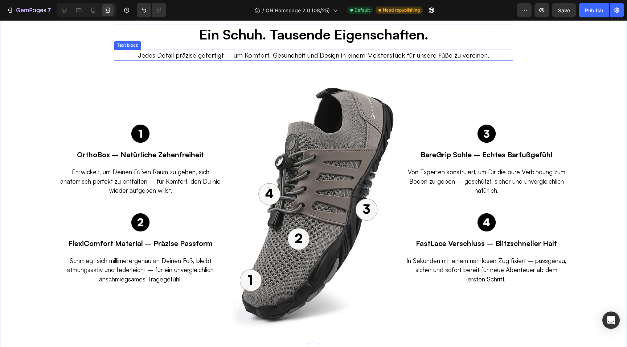
click at [180, 53] on p "Jedes Detail präzise gefertigt – um Komfort, Gesundheit und Design in einem Mei…" at bounding box center [313, 55] width 386 height 10
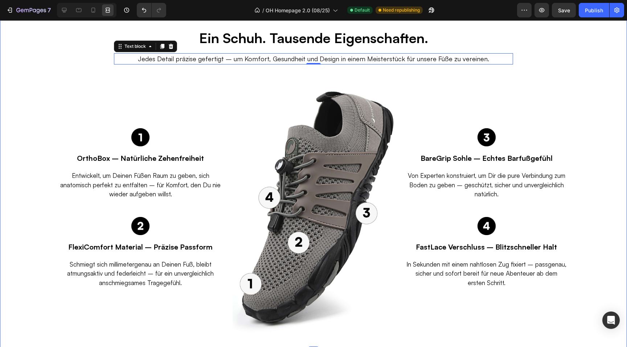
click at [41, 117] on div "Ein Schuh. Tausende Eigenschaften. Heading Jedes Detail präzise gefertigt – um …" at bounding box center [313, 190] width 612 height 324
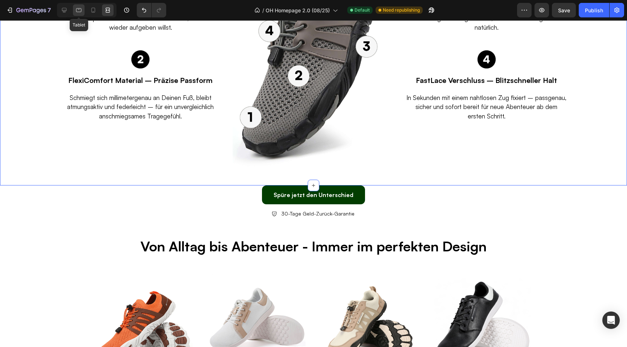
click at [80, 9] on icon at bounding box center [78, 10] width 7 height 7
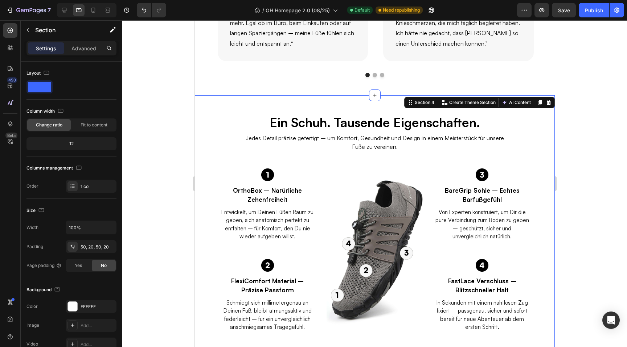
scroll to position [856, 0]
click at [268, 133] on div "Ein Schuh. Tausende Eigenschaften. Heading Jedes Detail präzise gefertigt – um …" at bounding box center [374, 133] width 283 height 39
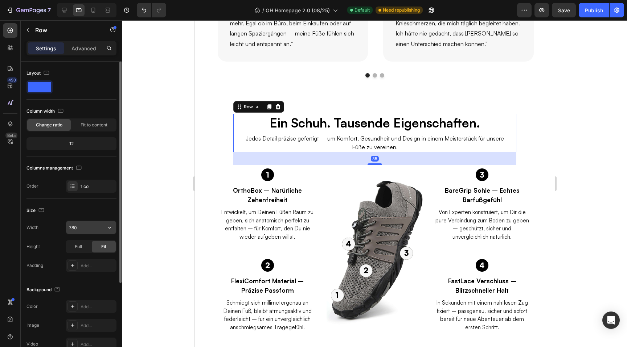
click at [84, 226] on input "780" at bounding box center [91, 227] width 50 height 13
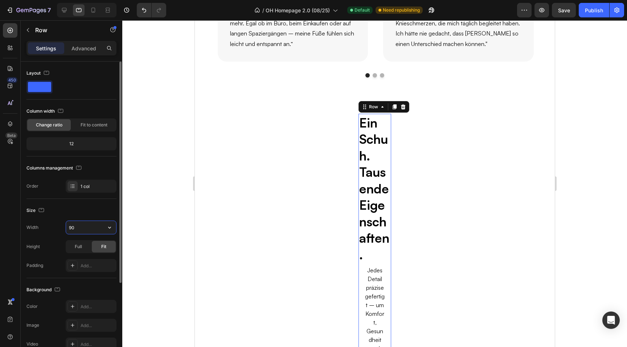
type input "900"
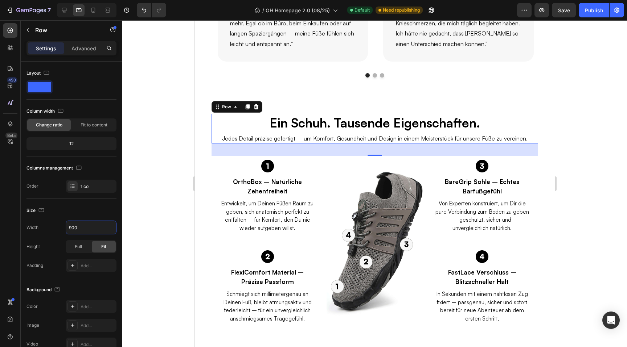
click at [166, 164] on div at bounding box center [374, 183] width 504 height 327
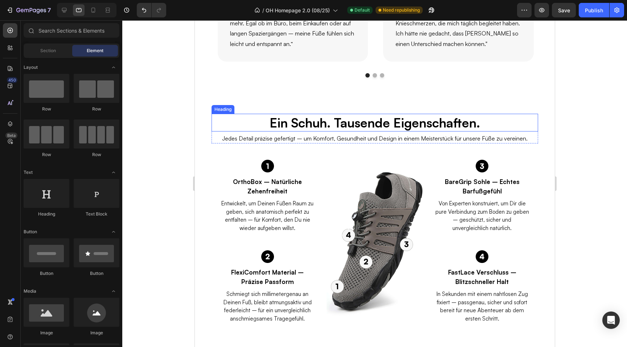
click at [300, 126] on h2 "Ein Schuh. Tausende Eigenschaften." at bounding box center [374, 123] width 212 height 18
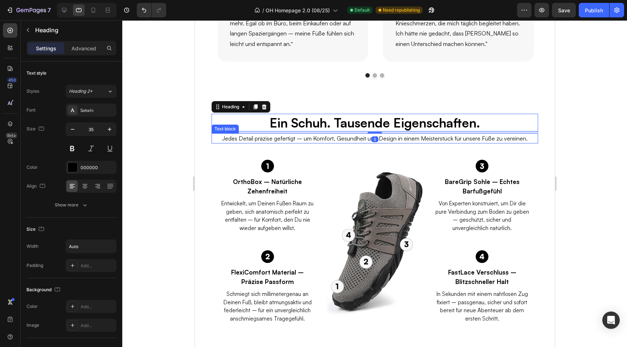
click at [310, 136] on p "Jedes Detail präzise gefertigt – um Komfort, Gesundheit und Design in einem Mei…" at bounding box center [374, 138] width 313 height 9
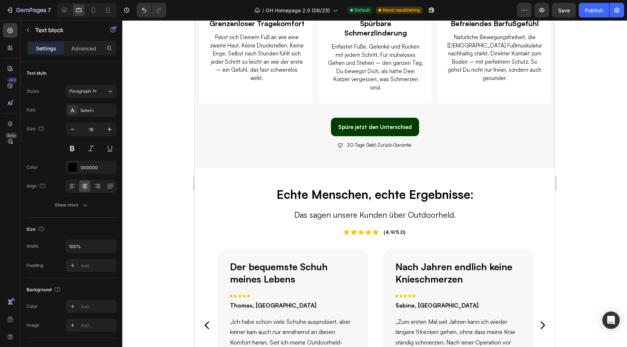
scroll to position [474, 0]
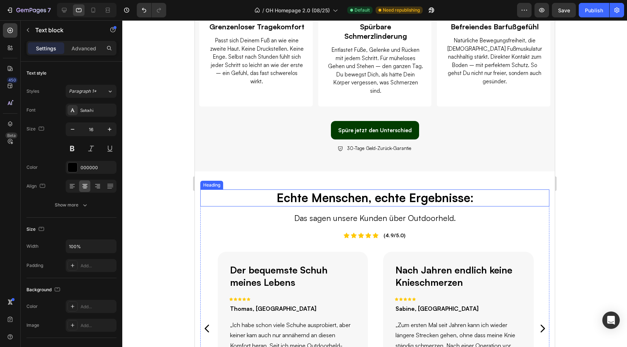
click at [320, 190] on h2 "Echte Menschen, echte Ergebnisse:" at bounding box center [374, 198] width 349 height 17
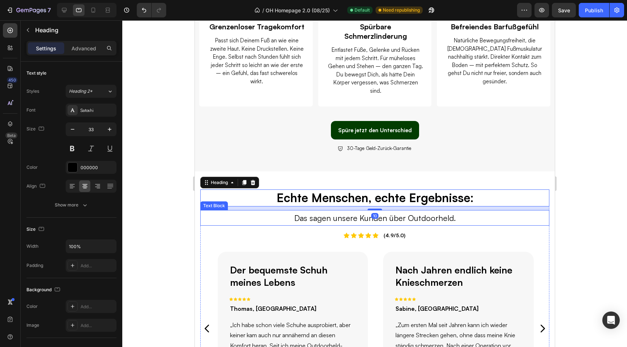
click at [321, 211] on p "Das sagen unsere Kunden über Outdoorheld." at bounding box center [374, 218] width 278 height 15
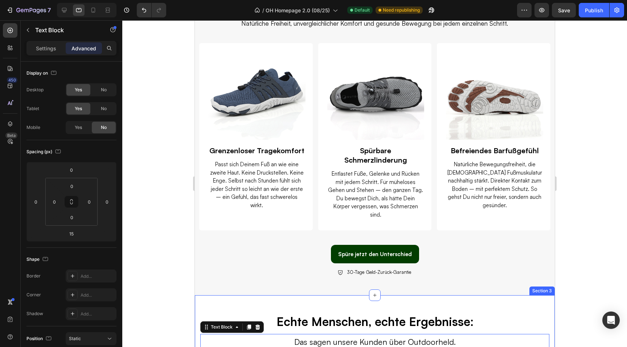
scroll to position [216, 0]
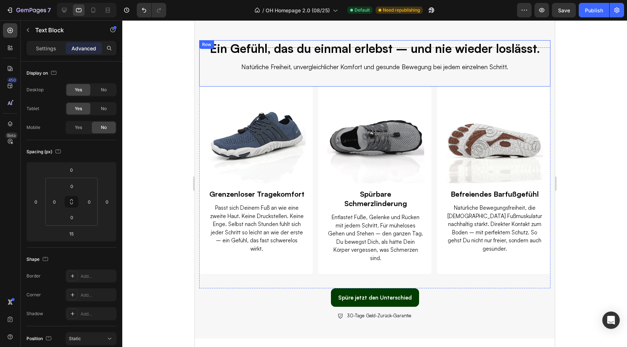
click at [310, 50] on h2 "Ein Gefühl, das du einmal erlebst – und nie wieder loslässt." at bounding box center [374, 48] width 351 height 17
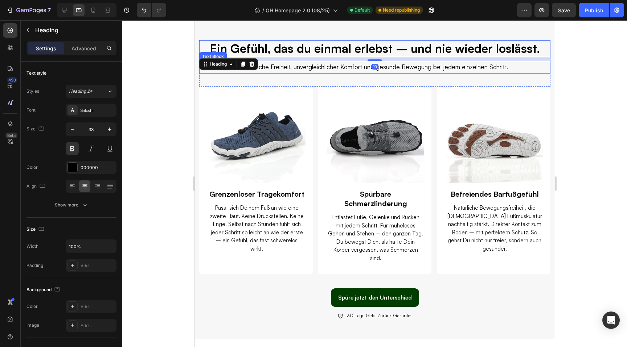
click at [306, 70] on p "Natürliche Freiheit, unvergleichlicher Komfort und gesunde Bewegung bei jedem e…" at bounding box center [374, 67] width 279 height 11
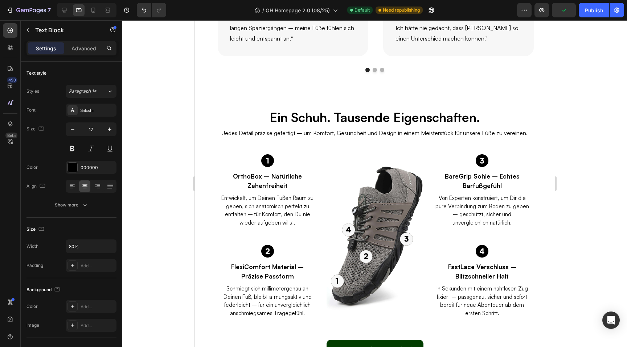
scroll to position [709, 0]
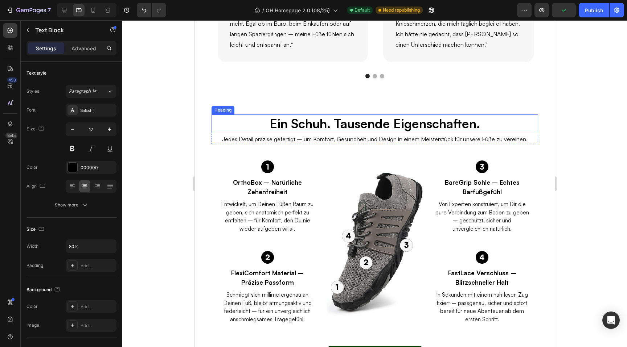
click at [309, 127] on h2 "Ein Schuh. Tausende Eigenschaften." at bounding box center [374, 124] width 212 height 18
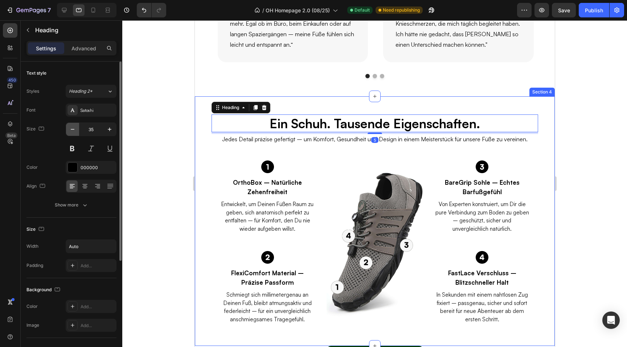
click at [68, 131] on button "button" at bounding box center [72, 129] width 13 height 13
type input "33"
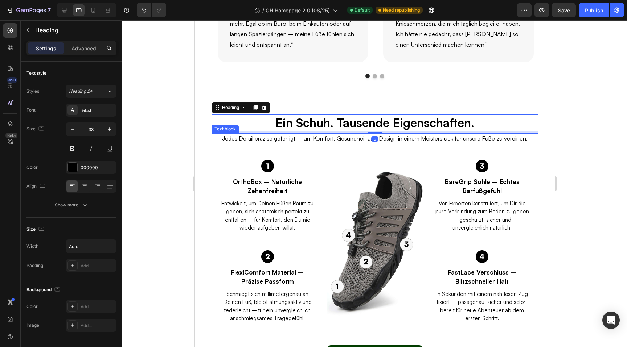
click at [276, 139] on p "Jedes Detail präzise gefertigt – um Komfort, Gesundheit und Design in einem Mei…" at bounding box center [374, 138] width 313 height 9
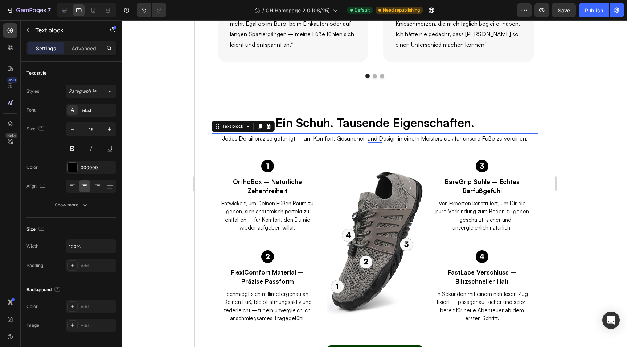
click at [174, 140] on div at bounding box center [374, 183] width 504 height 327
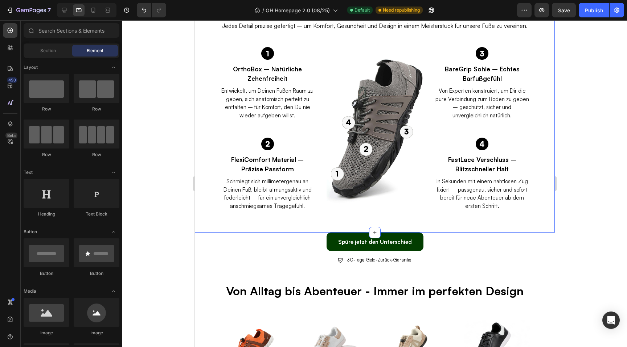
scroll to position [866, 0]
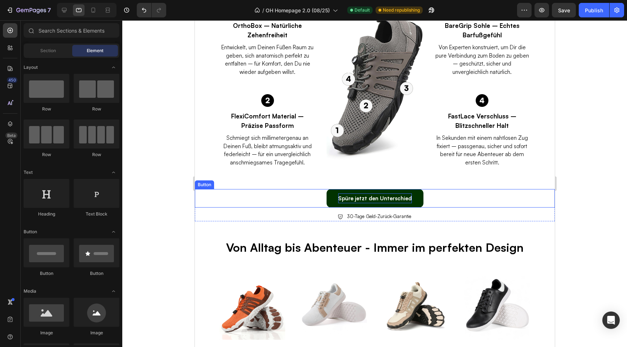
click at [341, 198] on p "Spüre jetzt den Unterschied" at bounding box center [375, 199] width 74 height 10
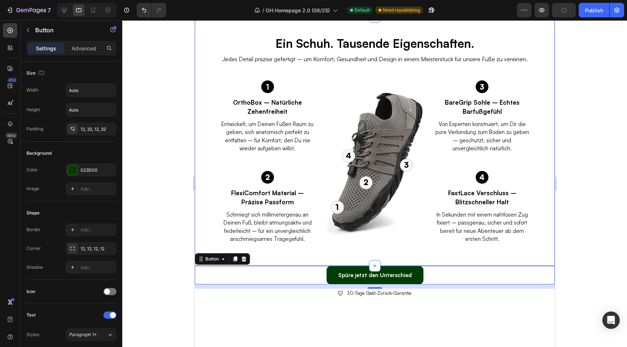
scroll to position [709, 0]
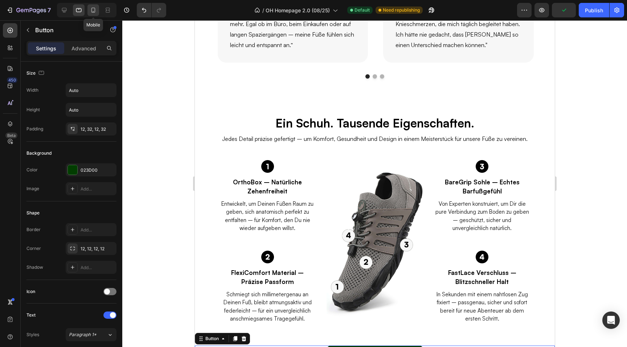
click at [96, 13] on icon at bounding box center [93, 10] width 7 height 7
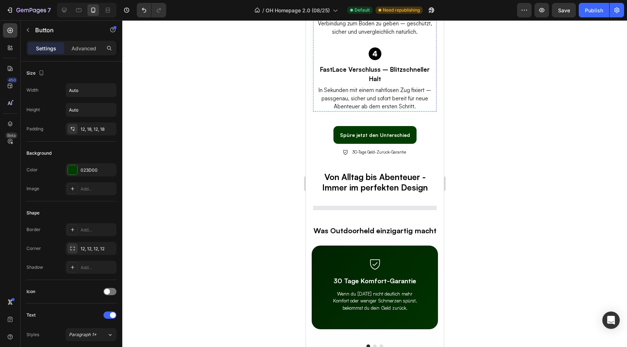
scroll to position [1131, 0]
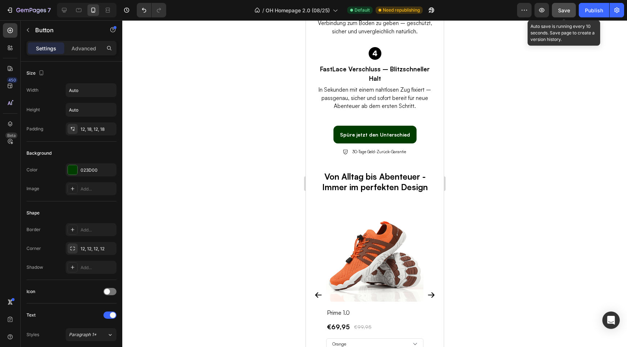
click at [564, 14] on button "Save" at bounding box center [564, 10] width 24 height 15
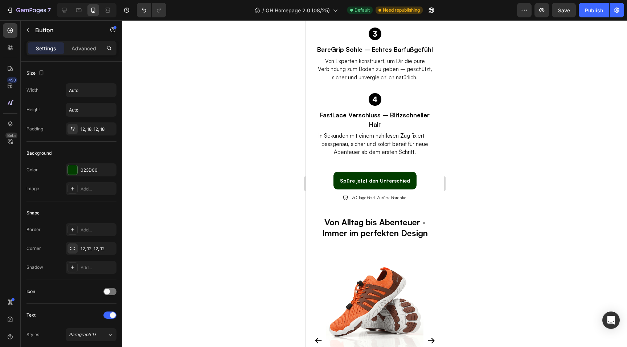
scroll to position [1162, 0]
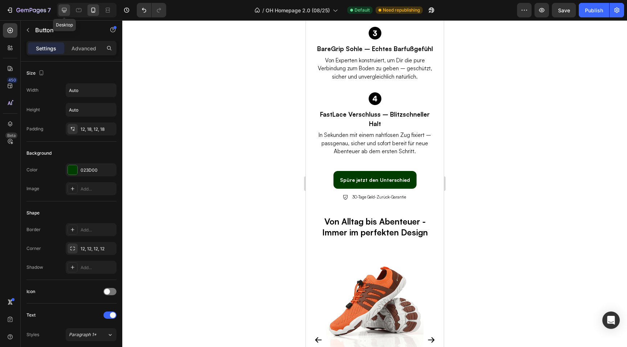
click at [61, 10] on icon at bounding box center [64, 10] width 7 height 7
type input "16"
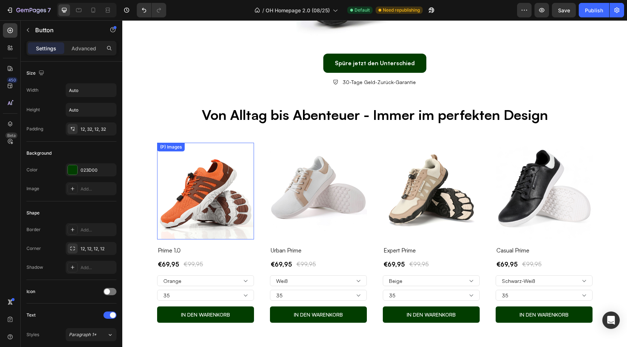
scroll to position [1198, 0]
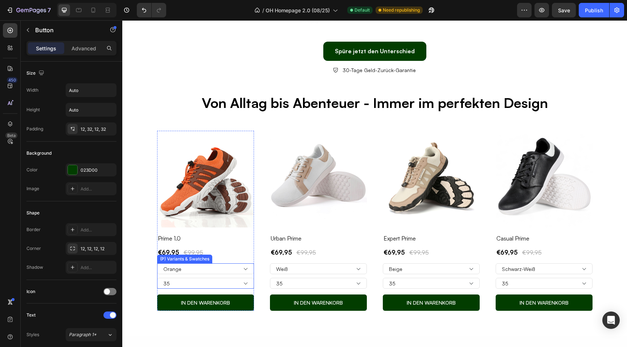
click at [224, 288] on select "35 36 37 38 39 40 41 42 43 44 45 46 47" at bounding box center [205, 283] width 97 height 11
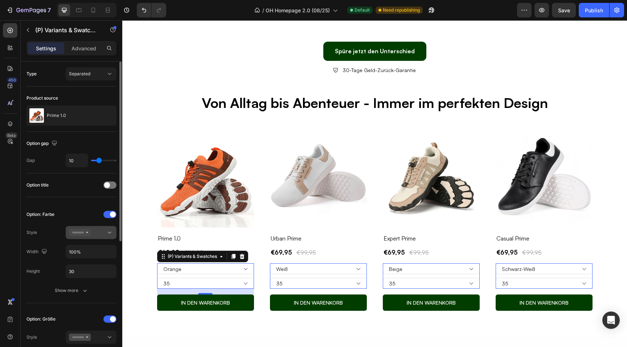
click at [110, 232] on icon at bounding box center [109, 232] width 7 height 7
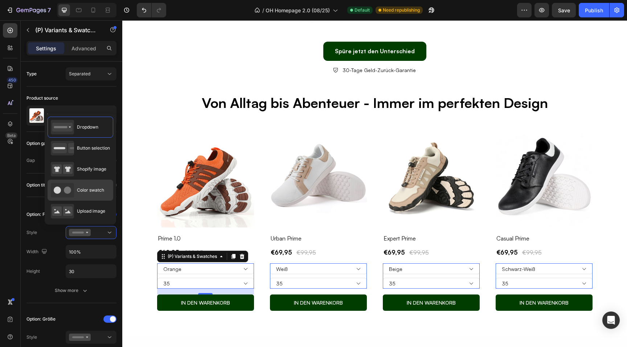
click at [89, 188] on span "Color swatch" at bounding box center [90, 190] width 27 height 7
type input "18"
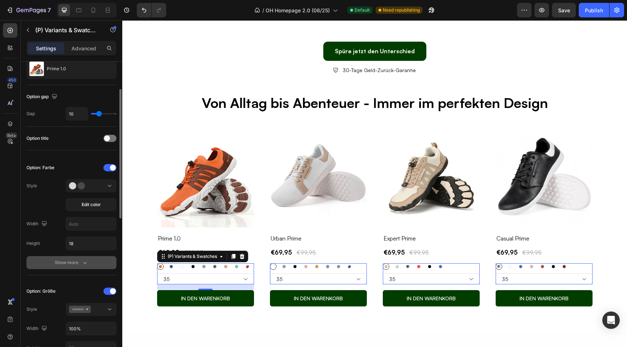
scroll to position [52, 0]
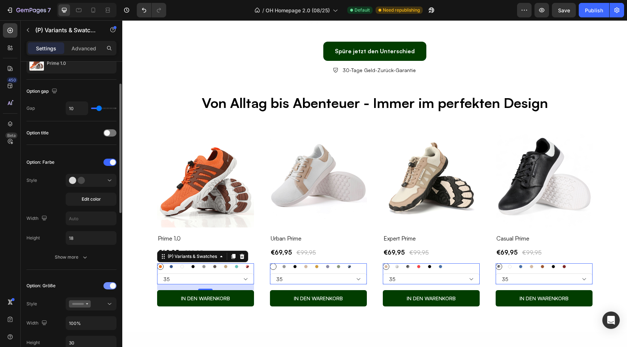
click at [115, 287] on span at bounding box center [113, 286] width 6 height 6
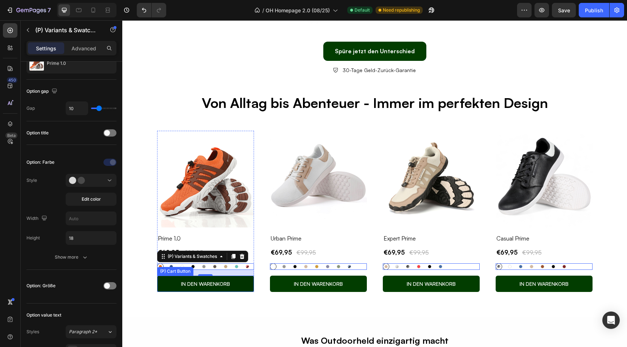
click at [177, 286] on button "IN DEN WARENKORB" at bounding box center [205, 284] width 97 height 16
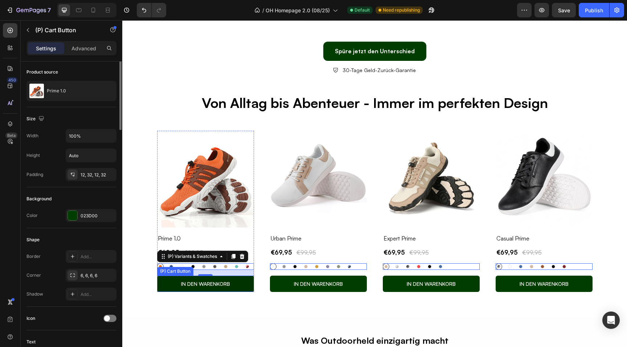
scroll to position [0, 0]
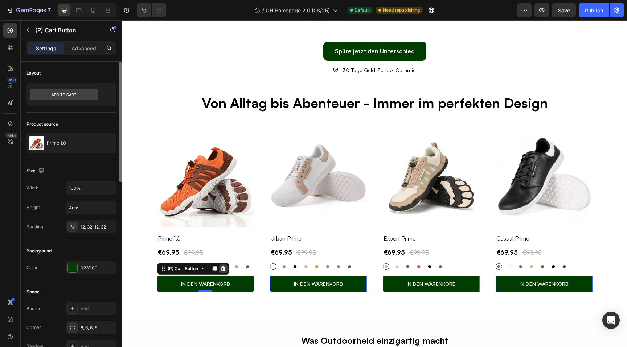
click at [223, 270] on icon at bounding box center [223, 269] width 5 height 5
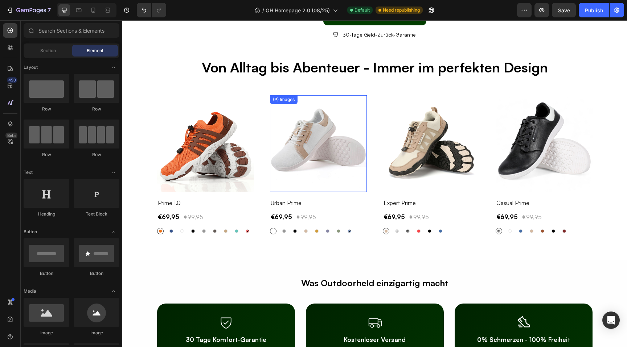
scroll to position [1254, 0]
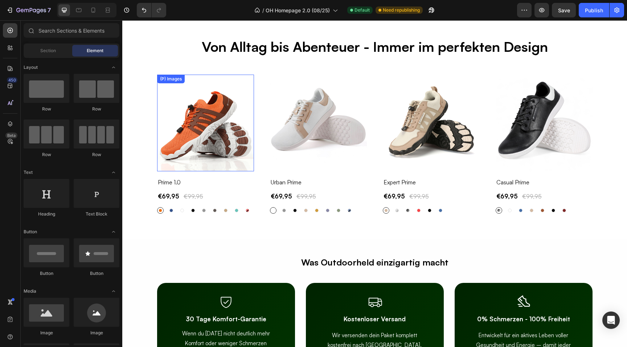
click at [212, 156] on img at bounding box center [205, 123] width 97 height 97
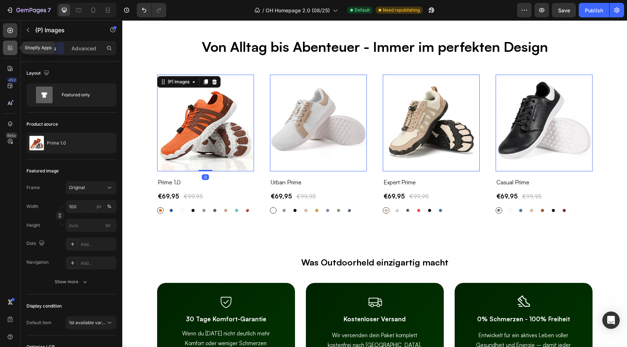
click at [11, 50] on icon at bounding box center [12, 49] width 2 height 2
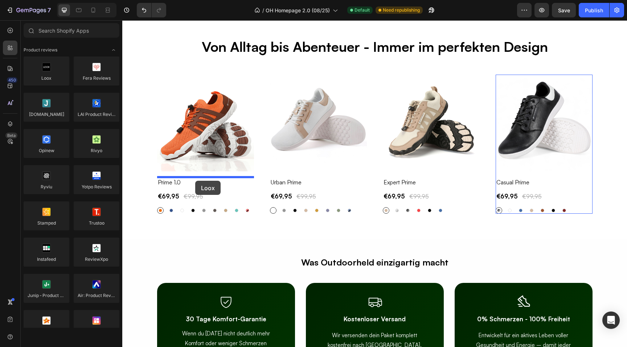
drag, startPoint x: 166, startPoint y: 95, endPoint x: 195, endPoint y: 181, distance: 90.9
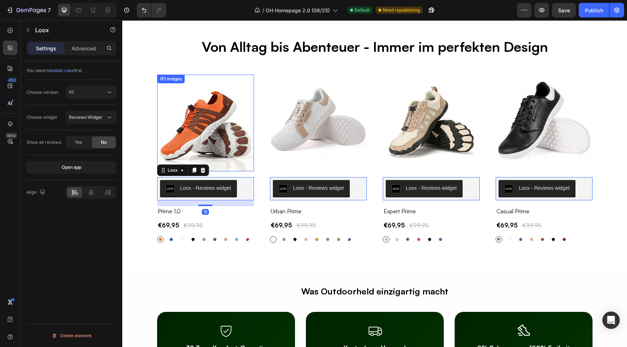
click at [215, 132] on img at bounding box center [205, 123] width 97 height 97
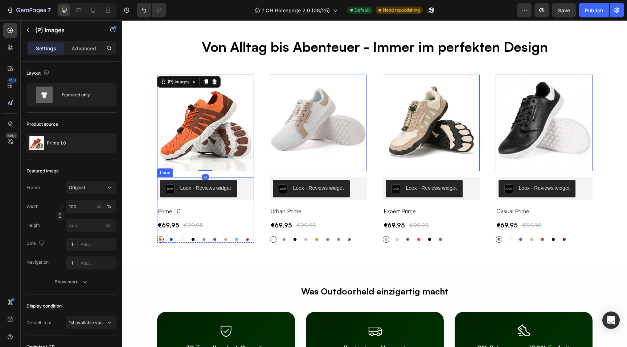
click at [223, 185] on div "Loox - Reviews widget" at bounding box center [205, 189] width 51 height 8
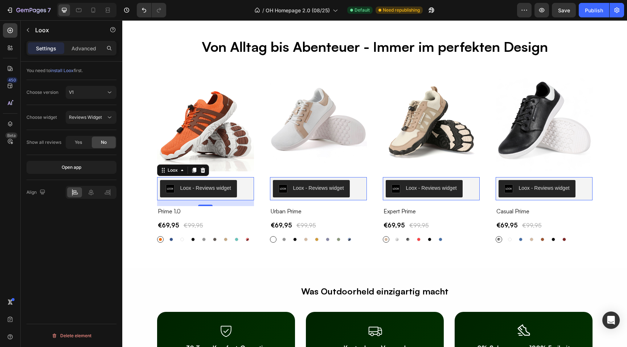
click at [78, 110] on div "Choose widget Reviews Widget" at bounding box center [71, 117] width 90 height 25
click at [79, 114] on span "Reviews Widget" at bounding box center [85, 117] width 33 height 7
click at [95, 147] on span "Rating Widget" at bounding box center [83, 149] width 29 height 7
click at [227, 214] on h2 "Prime 1.0" at bounding box center [205, 211] width 97 height 10
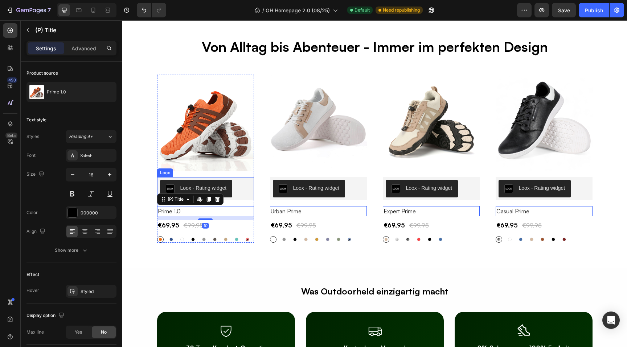
click at [236, 190] on div "Loox - Rating widget" at bounding box center [205, 188] width 91 height 17
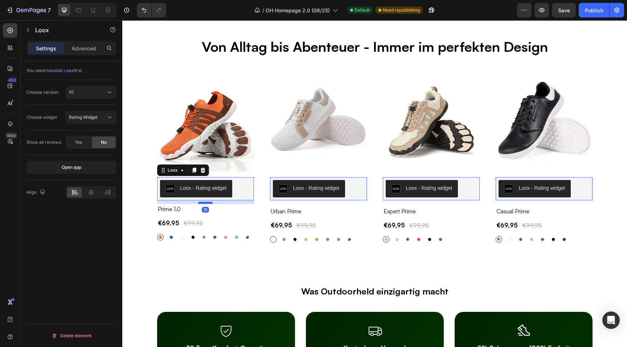
click at [203, 203] on div at bounding box center [205, 203] width 15 height 2
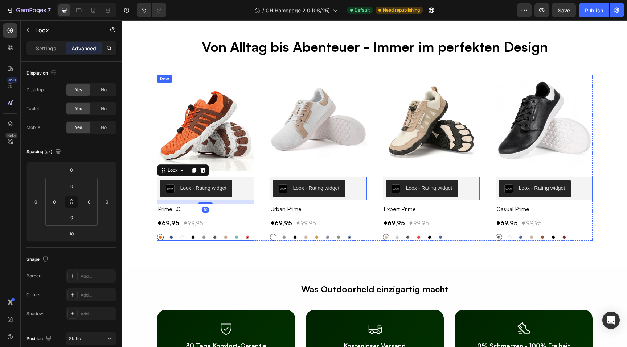
click at [219, 214] on div "(P) Images Row Loox - Rating widget Loox 10 Prime 1.0 (P) Title €69,95 (P) Pric…" at bounding box center [205, 158] width 97 height 166
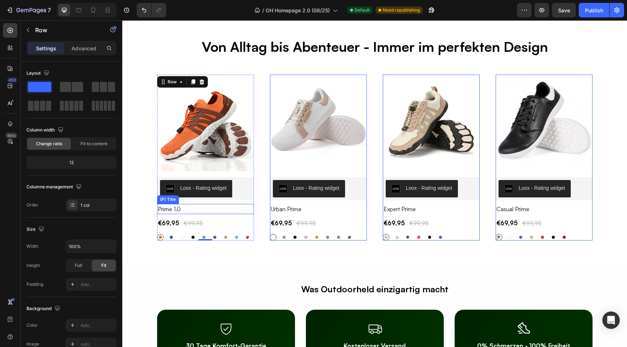
click at [229, 209] on h2 "Prime 1.0" at bounding box center [205, 209] width 97 height 10
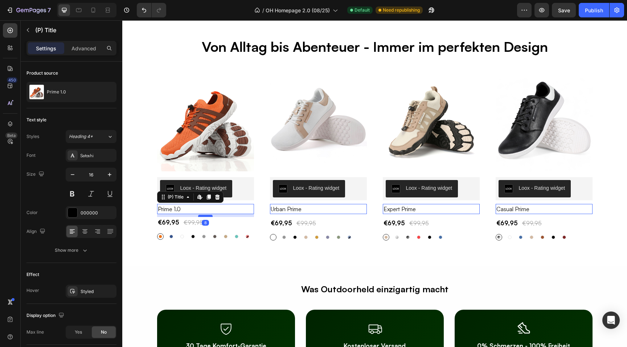
click at [208, 216] on div at bounding box center [205, 216] width 15 height 2
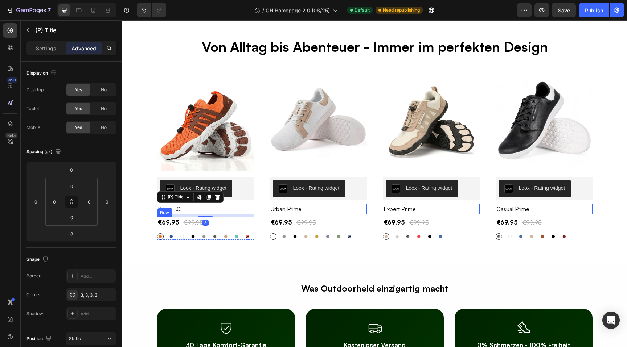
click at [219, 225] on div "€69,95 (P) Price (P) Price €99,95 (P) Price (P) Price Row" at bounding box center [205, 222] width 97 height 11
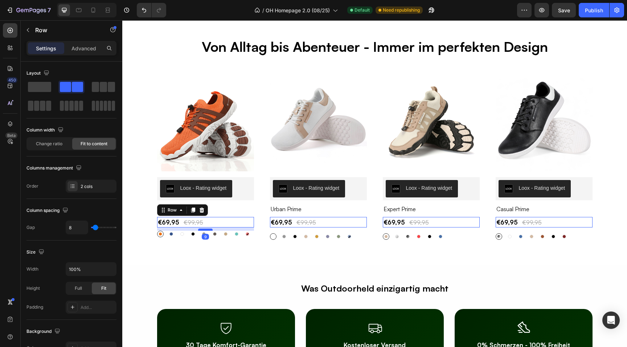
click at [206, 230] on div at bounding box center [205, 230] width 15 height 2
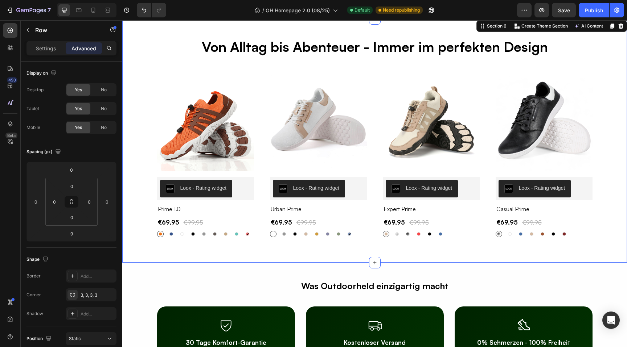
click at [143, 195] on div "Von Alltag bis Abenteuer - Immer im perfekten Design Heading Row (P) Images Row…" at bounding box center [375, 150] width 494 height 226
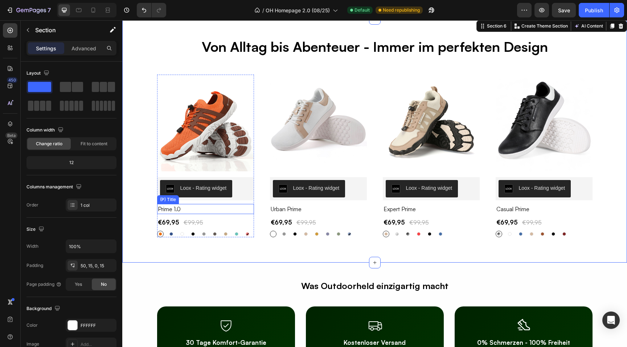
click at [164, 208] on h2 "Prime 1.0" at bounding box center [205, 209] width 97 height 10
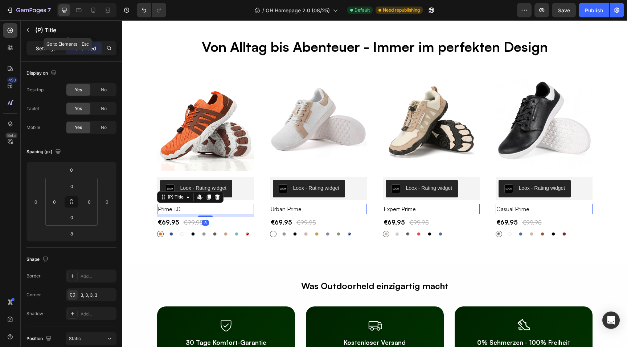
click at [47, 53] on div "Settings" at bounding box center [46, 48] width 36 height 12
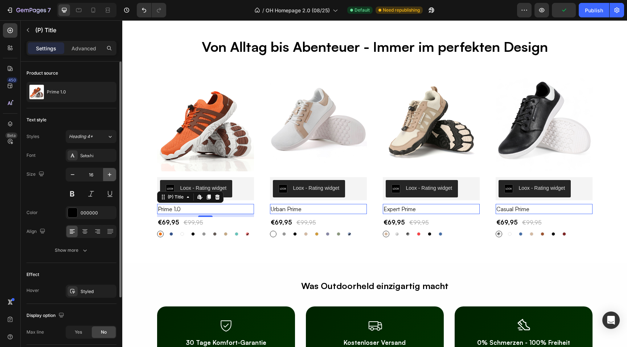
click at [107, 175] on icon "button" at bounding box center [109, 174] width 7 height 7
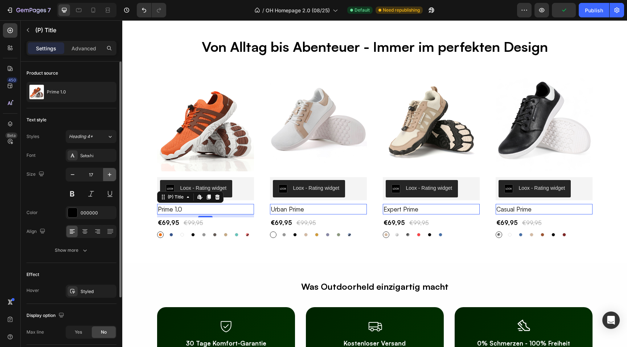
click at [107, 175] on icon "button" at bounding box center [109, 174] width 7 height 7
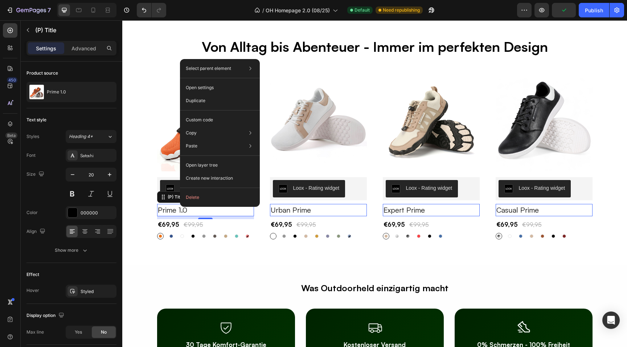
drag, startPoint x: 180, startPoint y: 207, endPoint x: 304, endPoint y: 226, distance: 125.9
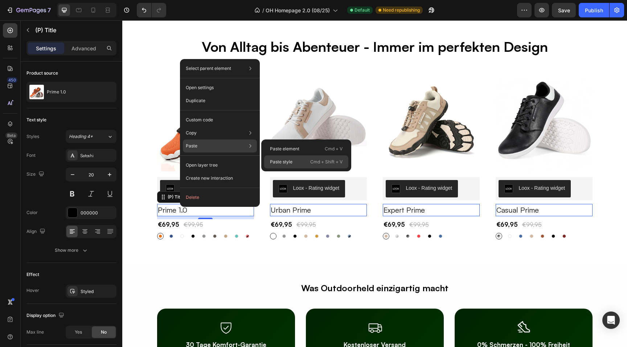
click at [275, 157] on div "Paste style Cmd + Shift + V" at bounding box center [306, 162] width 84 height 13
type input "23"
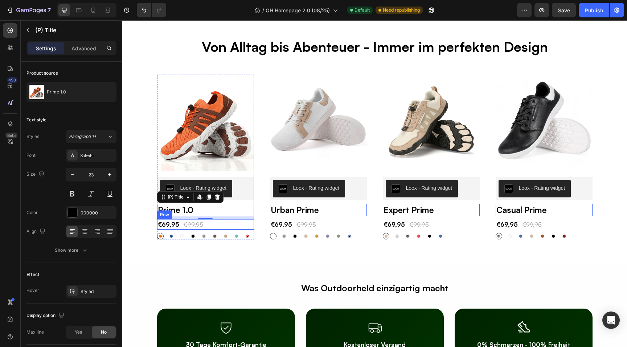
click at [235, 227] on div "€69,95 (P) Price (P) Price €99,95 (P) Price (P) Price Row" at bounding box center [205, 224] width 97 height 11
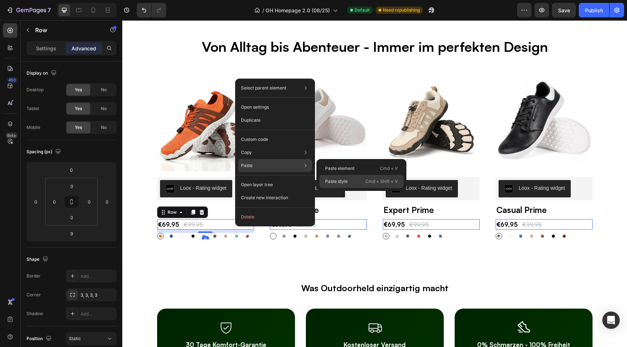
click at [331, 182] on p "Paste style" at bounding box center [336, 181] width 22 height 7
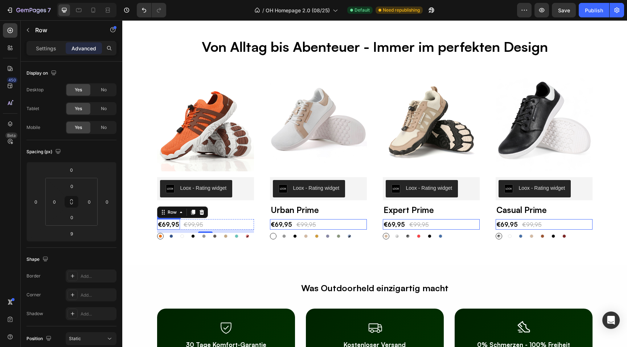
click at [168, 228] on div "€69,95" at bounding box center [168, 224] width 23 height 11
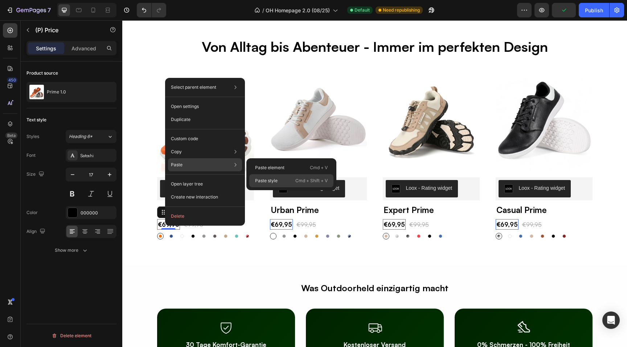
click at [264, 178] on p "Paste style" at bounding box center [266, 181] width 22 height 7
type input "21"
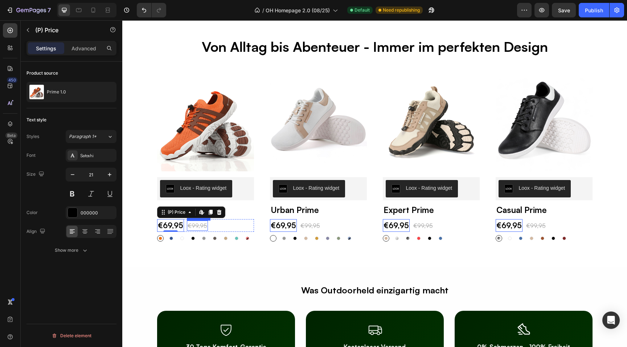
click at [194, 224] on div "€99,95" at bounding box center [197, 226] width 21 height 10
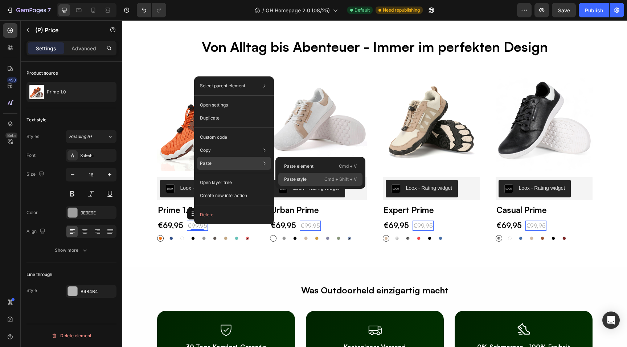
click at [290, 183] on div "Paste style Cmd + Shift + V" at bounding box center [320, 179] width 84 height 13
type input "17"
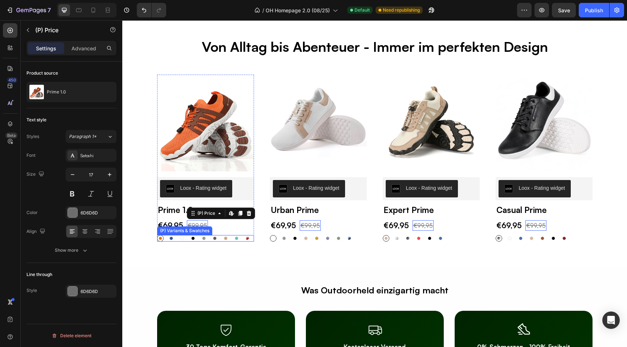
click at [176, 241] on div "Orange Orange Blau Blau Weiß Weiß Schwarz Schwarz Grau Grau Dunkelgrau Dunkelgr…" at bounding box center [205, 238] width 97 height 7
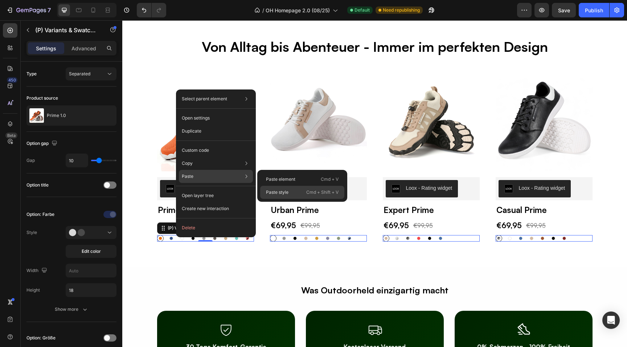
click at [276, 193] on p "Paste style" at bounding box center [277, 192] width 22 height 7
type input "11"
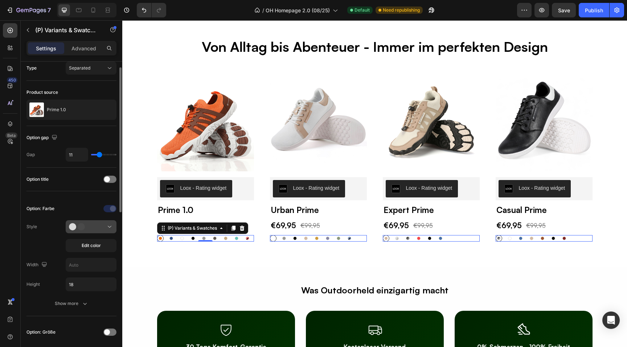
scroll to position [9, 0]
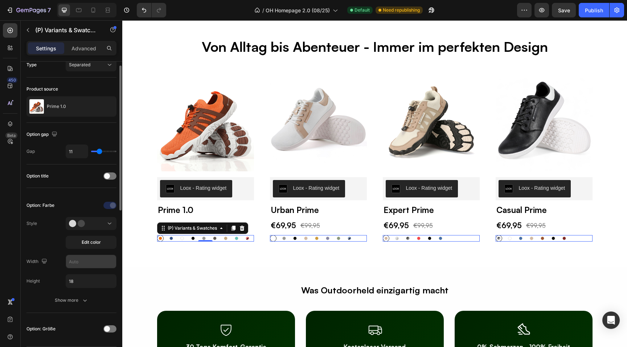
click at [80, 264] on input "text" at bounding box center [91, 261] width 50 height 13
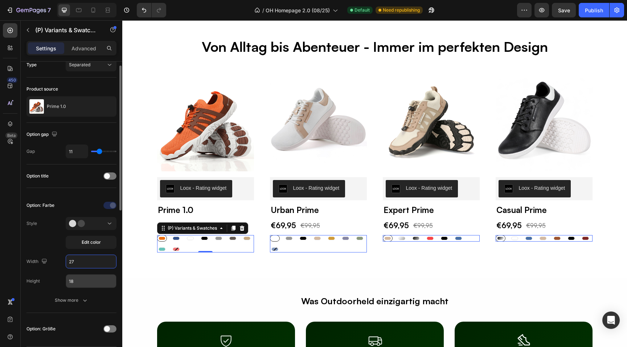
type input "27"
click at [80, 279] on input "18" at bounding box center [91, 281] width 50 height 13
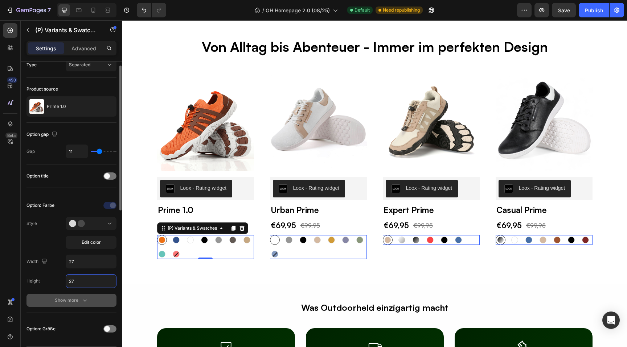
type input "27"
click at [95, 302] on button "Show more" at bounding box center [71, 300] width 90 height 13
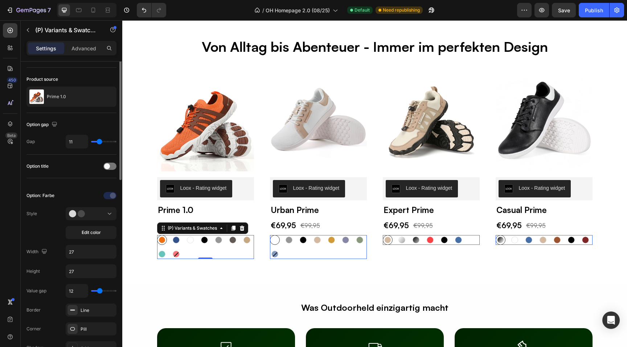
scroll to position [36, 0]
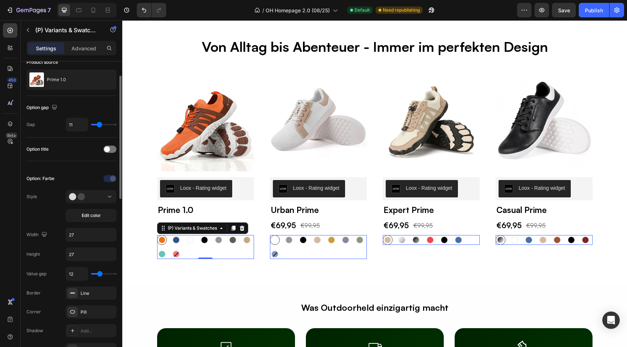
type input "0"
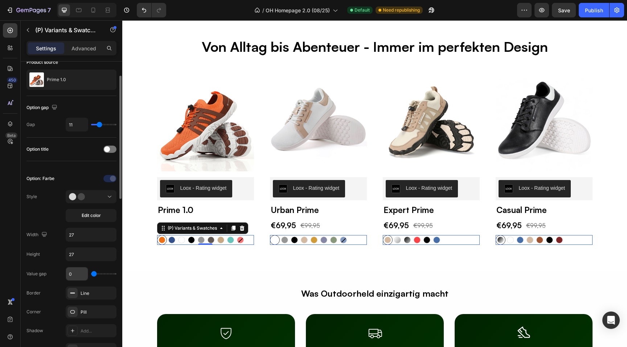
drag, startPoint x: 101, startPoint y: 273, endPoint x: 84, endPoint y: 273, distance: 17.0
type input "0"
click at [91, 273] on input "range" at bounding box center [103, 273] width 25 height 1
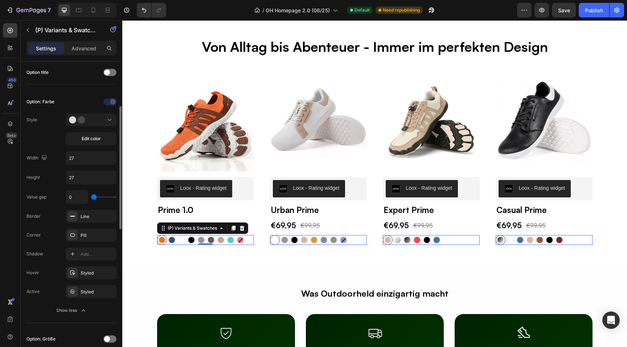
scroll to position [113, 0]
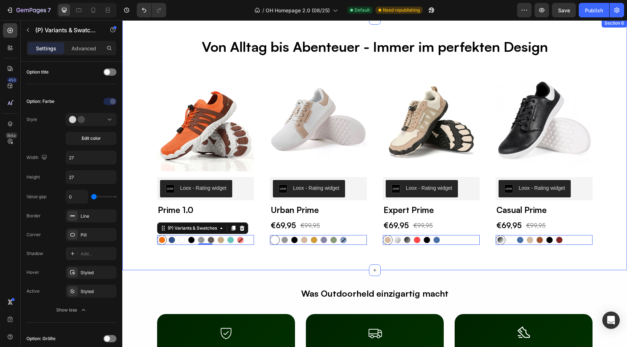
click at [140, 110] on div "Von Alltag bis Abenteuer - Immer im perfekten Design Heading Row (P) Images Row…" at bounding box center [375, 154] width 494 height 234
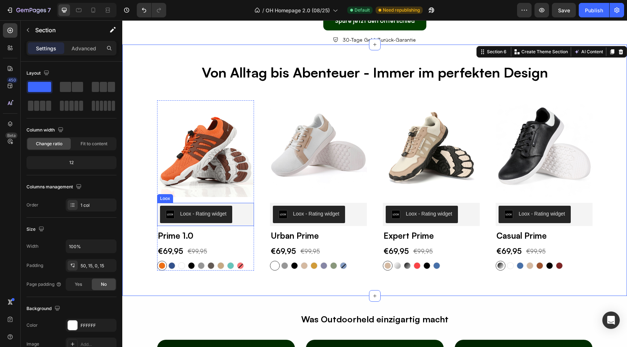
scroll to position [1227, 0]
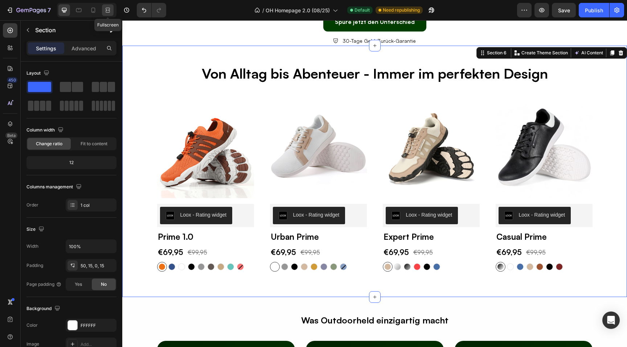
click at [103, 9] on div at bounding box center [108, 10] width 12 height 12
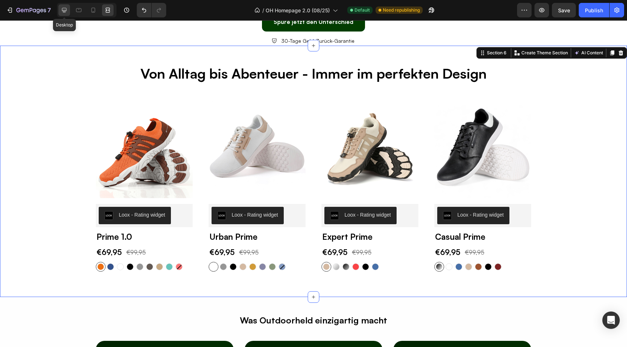
click at [63, 13] on icon at bounding box center [64, 10] width 7 height 7
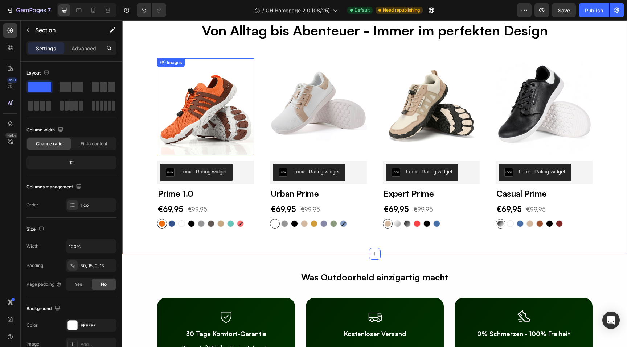
scroll to position [1278, 0]
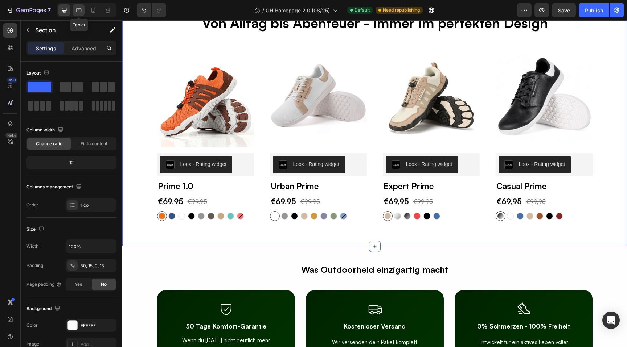
click at [78, 8] on icon at bounding box center [78, 10] width 5 height 4
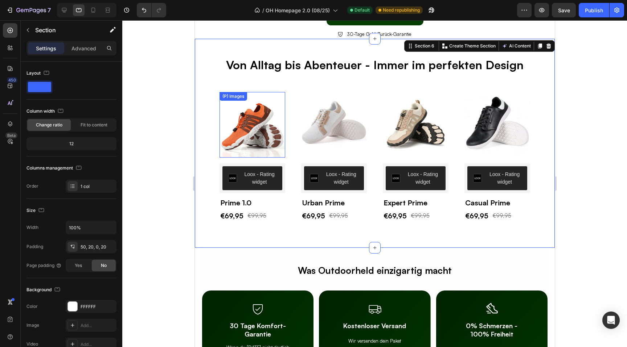
scroll to position [1183, 0]
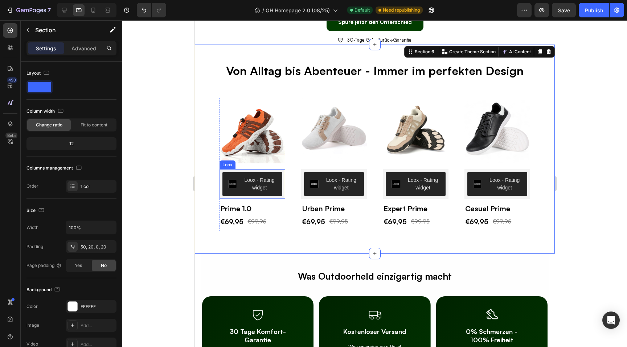
click at [243, 190] on div "Loox - Rating widget" at bounding box center [259, 184] width 34 height 15
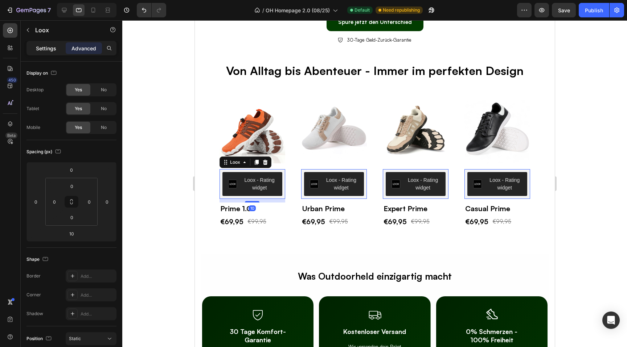
click at [47, 46] on p "Settings" at bounding box center [46, 49] width 20 height 8
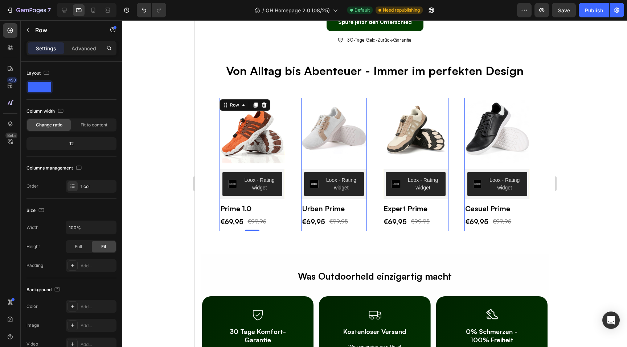
click at [252, 230] on div "(P) Images Row Loox - Rating widget Loox Prime 1.0 (P) Title €69,95 (P) Price (…" at bounding box center [252, 164] width 66 height 133
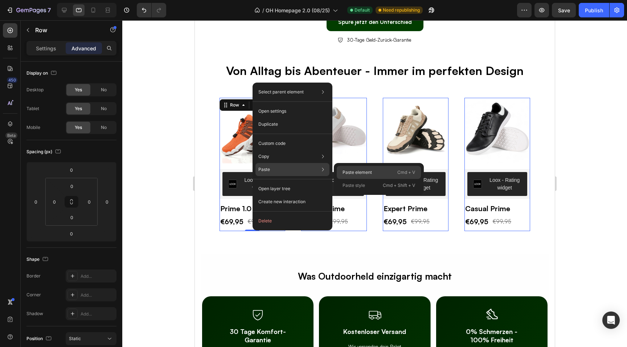
click at [351, 175] on p "Paste element" at bounding box center [356, 172] width 29 height 7
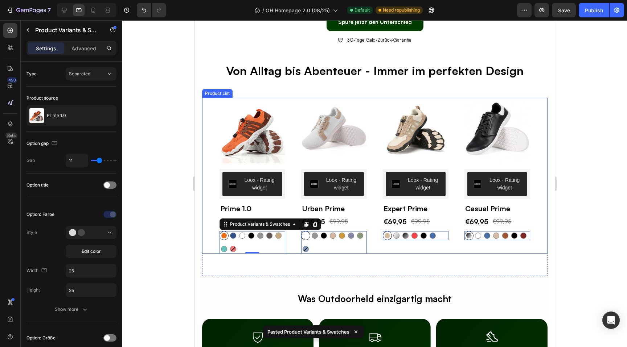
click at [199, 207] on div "Von Alltag bis Abenteuer - Immer im perfekten Design Heading Row (P) Images Row…" at bounding box center [374, 160] width 360 height 231
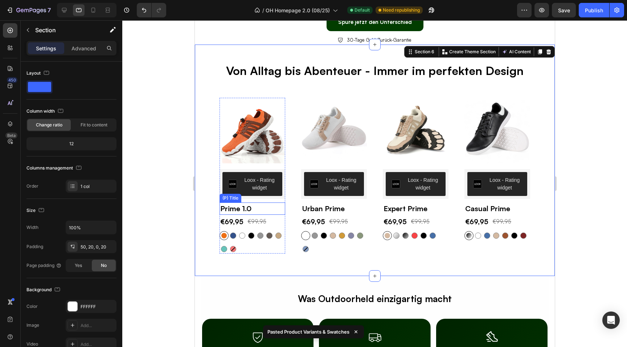
click at [257, 209] on h2 "Prime 1.0" at bounding box center [252, 209] width 66 height 12
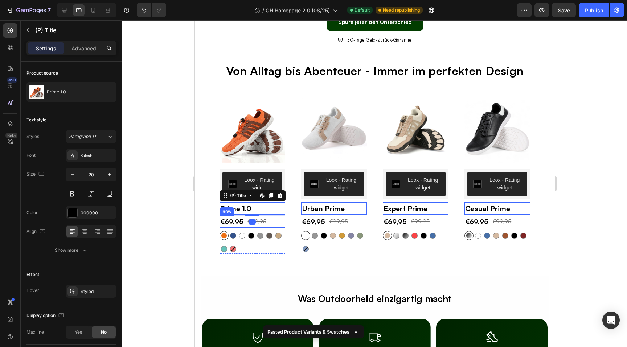
click at [270, 218] on div "€69,95 (P) Price (P) Price €99,95 (P) Price (P) Price Row" at bounding box center [252, 222] width 66 height 12
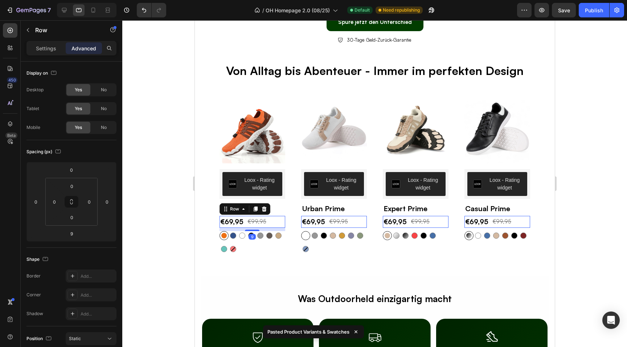
click at [187, 207] on div at bounding box center [374, 183] width 504 height 327
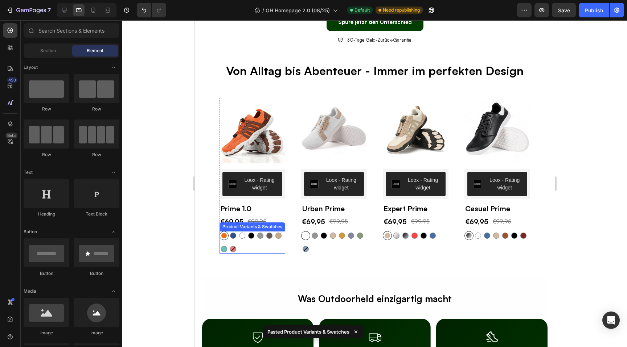
click at [261, 247] on div "Orange Orange Blau Blau Weiß Weiß Schwarz Schwarz Grau Grau Dunkelgrau Dunkelgr…" at bounding box center [252, 242] width 66 height 22
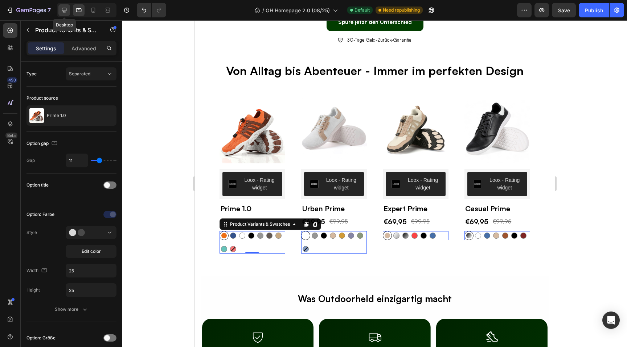
click at [65, 12] on icon at bounding box center [64, 10] width 7 height 7
type input "30"
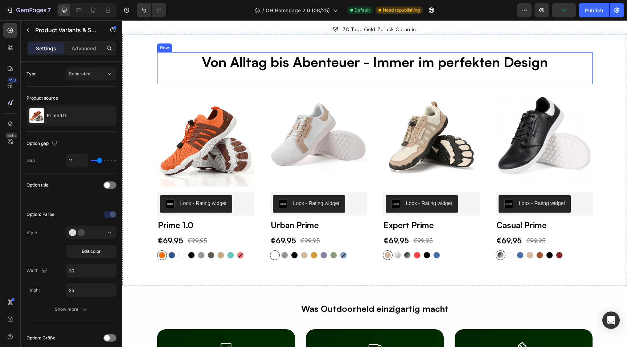
scroll to position [1240, 0]
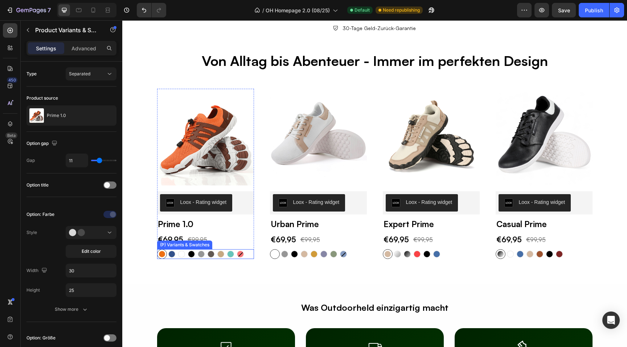
click at [226, 258] on div at bounding box center [231, 255] width 10 height 10
click at [226, 250] on input "Türkis (Neu) Türkis (Neu)" at bounding box center [225, 249] width 0 height 0
radio input "false"
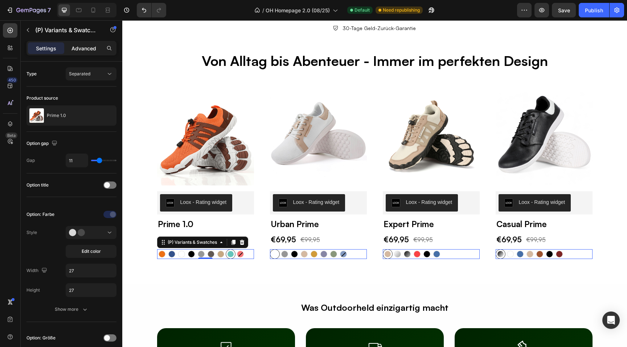
click at [86, 50] on p "Advanced" at bounding box center [83, 49] width 25 height 8
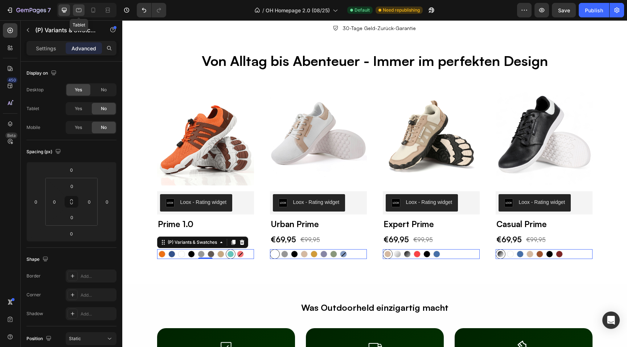
click at [80, 13] on icon at bounding box center [78, 10] width 7 height 7
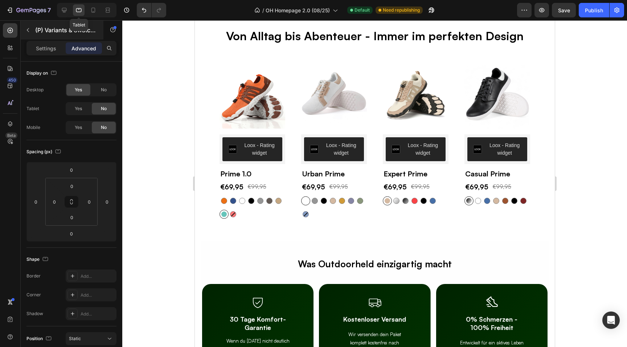
scroll to position [1215, 0]
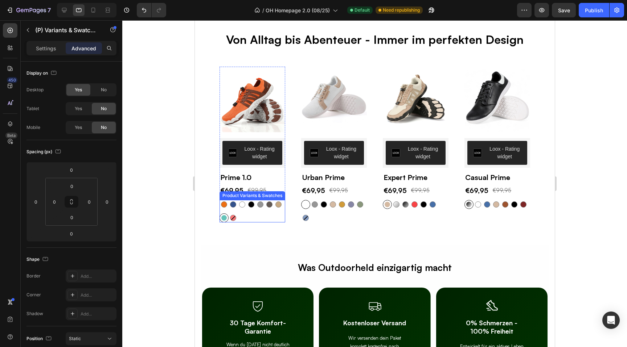
click at [240, 211] on div "Orange Orange Blau Blau Weiß Weiß Schwarz Schwarz Grau Grau Dunkelgrau Dunkelgr…" at bounding box center [252, 211] width 66 height 22
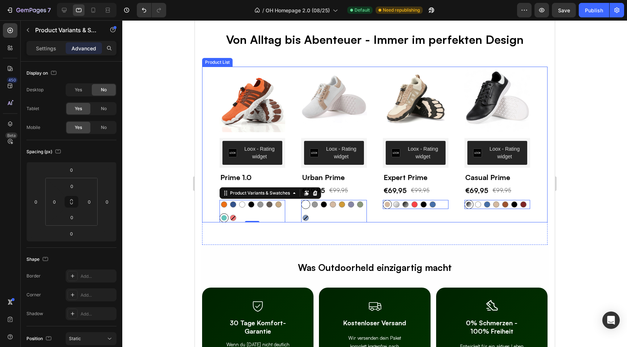
click at [295, 155] on div "(P) Images Row Loox - Rating widget Loox Prime 1.0 (P) Title €69,95 (P) Price (…" at bounding box center [374, 145] width 311 height 156
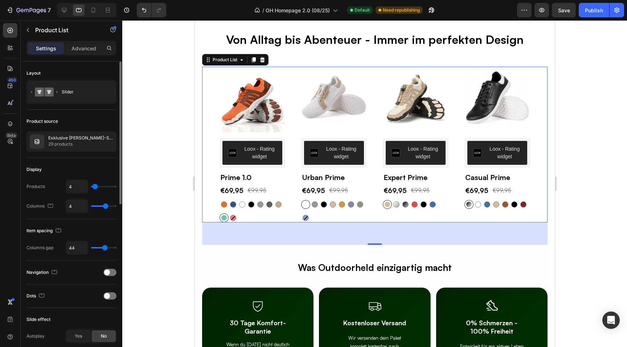
type input "37"
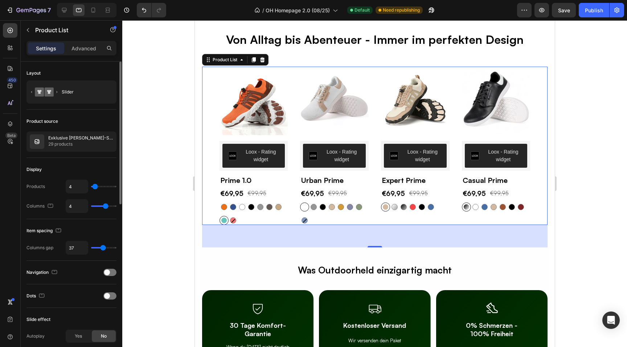
type input "34"
type input "32"
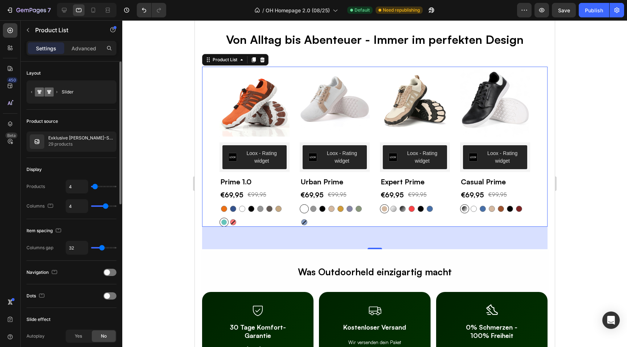
type input "28"
type input "27"
type input "28"
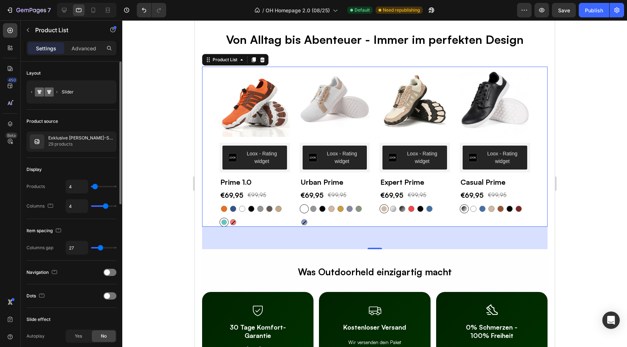
type input "28"
type input "29"
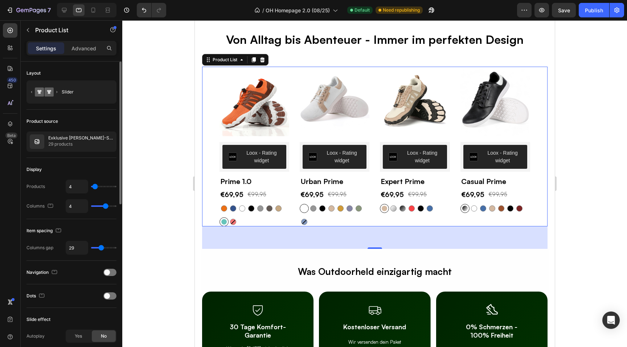
type input "30"
type input "27"
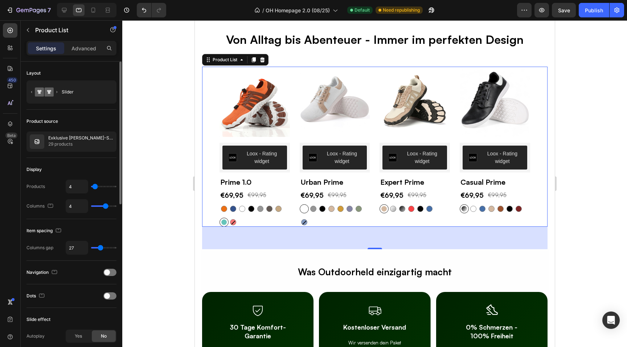
type input "27"
click at [100, 249] on input "range" at bounding box center [103, 247] width 25 height 1
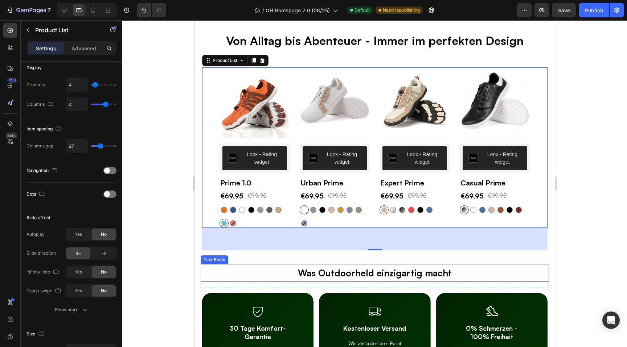
scroll to position [1105, 0]
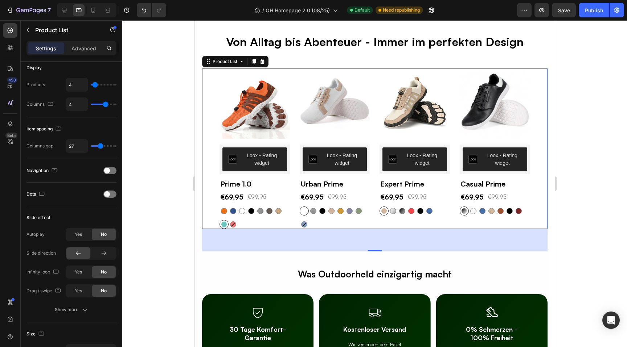
click at [184, 99] on div at bounding box center [374, 183] width 504 height 327
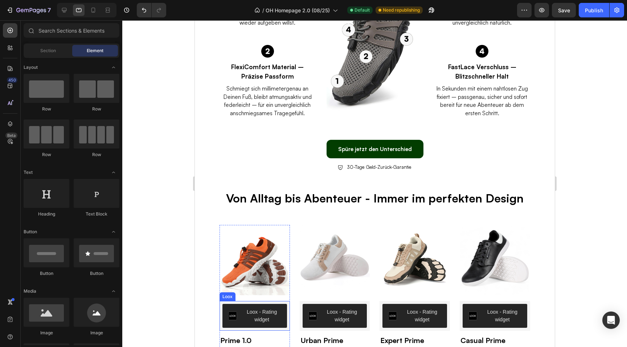
scroll to position [953, 0]
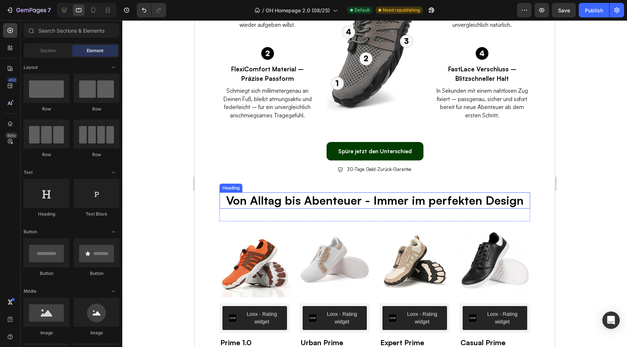
click at [327, 198] on h2 "Von Alltag bis Abenteuer - Immer im perfekten Design" at bounding box center [374, 201] width 311 height 17
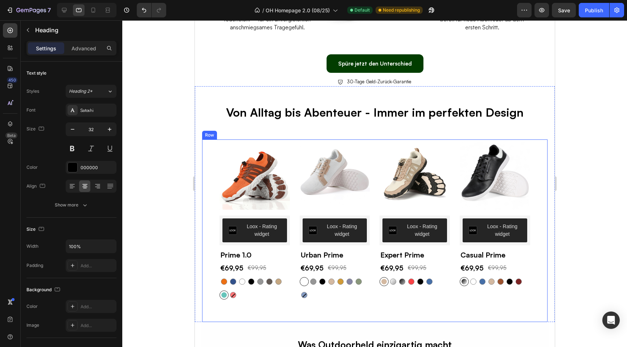
scroll to position [1078, 0]
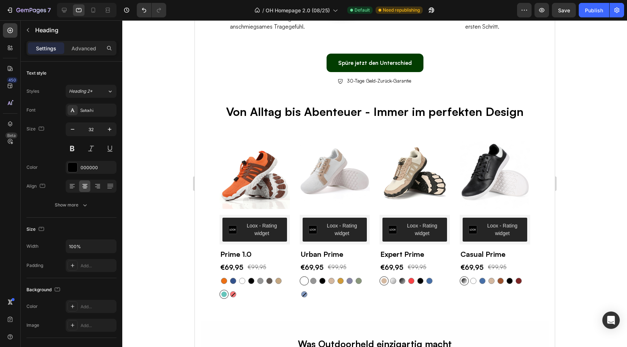
click at [338, 113] on h2 "Von Alltag bis Abenteuer - Immer im perfekten Design" at bounding box center [374, 112] width 311 height 17
click at [273, 126] on div "Von Alltag bis Abenteuer - Immer im perfekten Design Heading" at bounding box center [374, 118] width 311 height 29
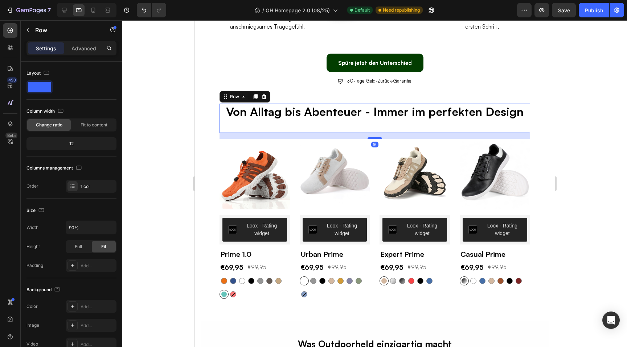
click at [318, 128] on div "Von Alltag bis Abenteuer - Immer im perfekten Design Heading" at bounding box center [374, 118] width 311 height 29
click at [368, 126] on div "Von Alltag bis Abenteuer - Immer im perfekten Design Heading" at bounding box center [374, 118] width 311 height 29
click at [437, 123] on div "Von Alltag bis Abenteuer - Immer im perfekten Design Heading" at bounding box center [374, 118] width 311 height 29
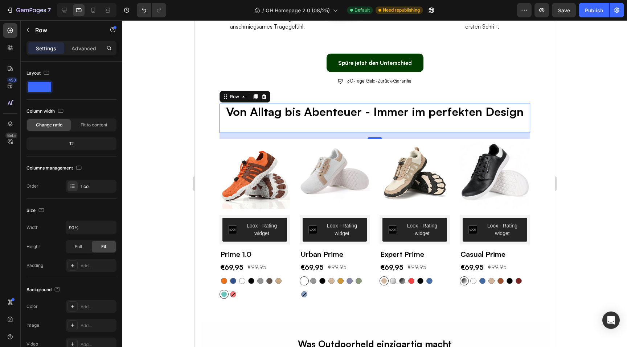
click at [523, 119] on p "Von Alltag bis Abenteuer - Immer im perfekten Design" at bounding box center [374, 111] width 309 height 15
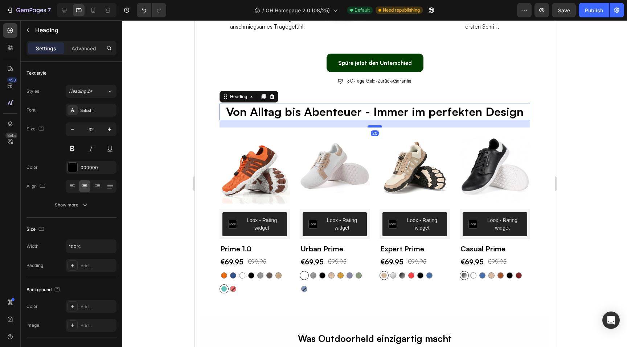
drag, startPoint x: 371, startPoint y: 132, endPoint x: 367, endPoint y: 127, distance: 6.7
click at [367, 127] on div at bounding box center [374, 126] width 15 height 2
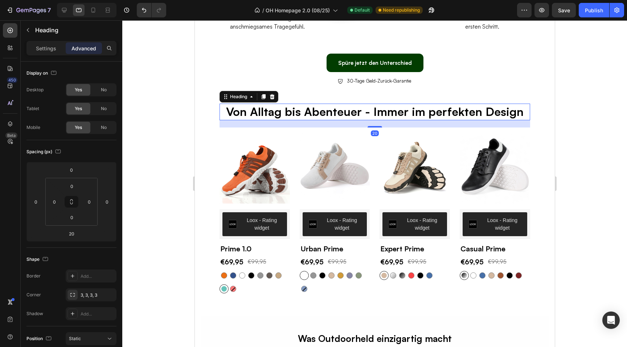
click at [181, 124] on div at bounding box center [374, 183] width 504 height 327
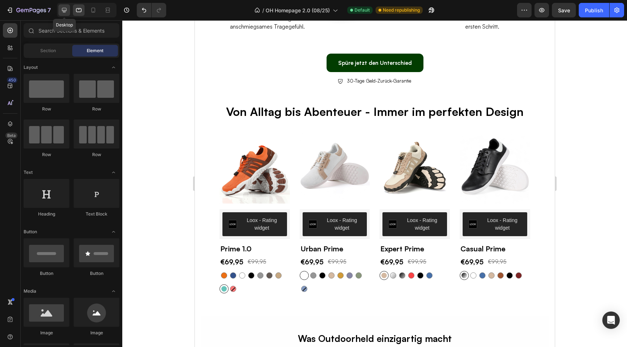
click at [63, 6] on div at bounding box center [64, 10] width 12 height 12
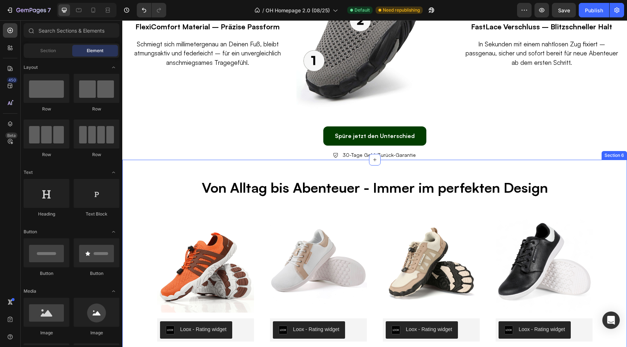
scroll to position [1161, 0]
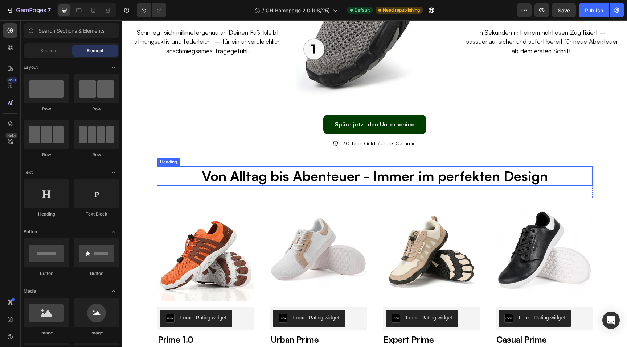
click at [287, 179] on p "Von Alltag bis Abenteuer - Immer im perfekten Design" at bounding box center [375, 176] width 434 height 18
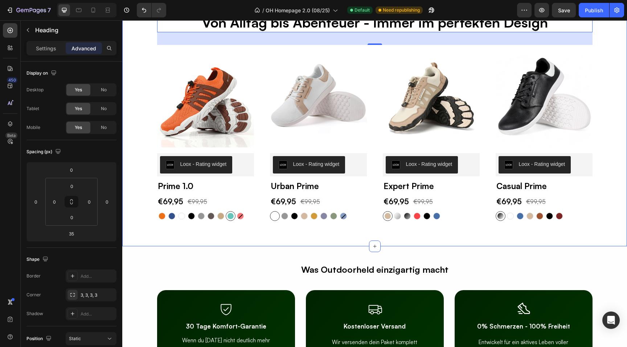
scroll to position [1316, 0]
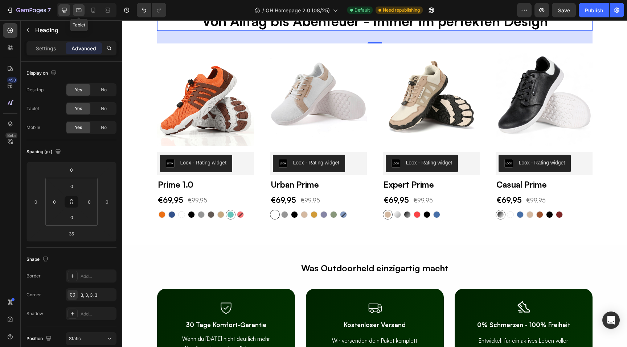
click at [75, 7] on div at bounding box center [79, 10] width 12 height 12
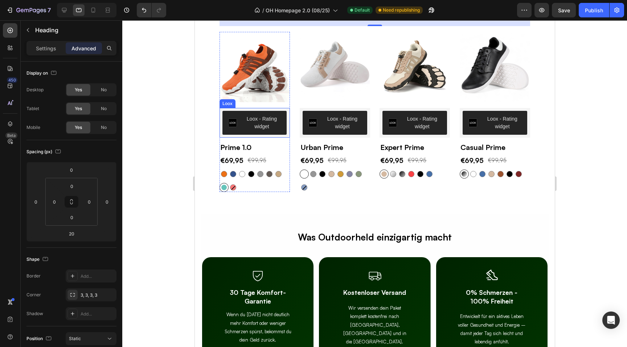
scroll to position [1171, 0]
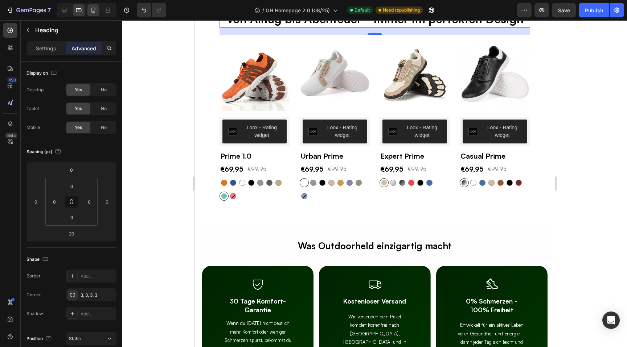
click at [94, 13] on icon at bounding box center [93, 10] width 7 height 7
type input "15"
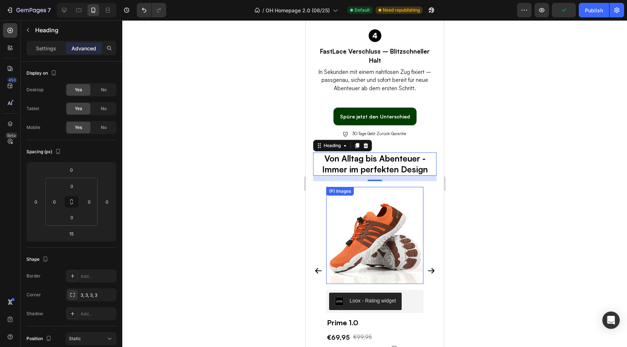
scroll to position [1282, 0]
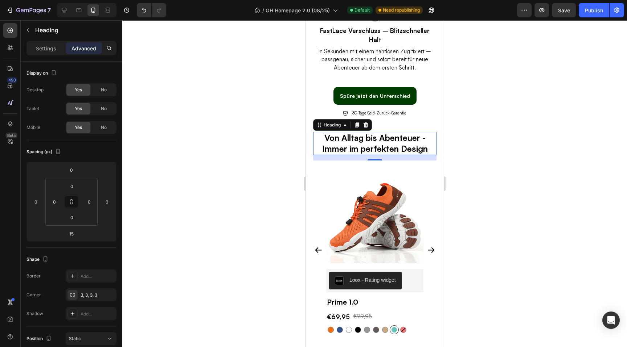
click at [254, 160] on div at bounding box center [374, 183] width 504 height 327
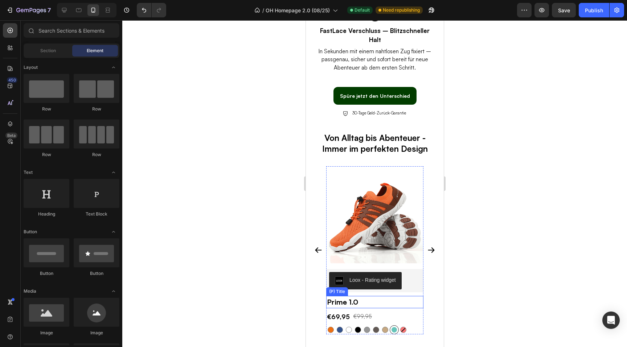
click at [350, 296] on h2 "Prime 1.0" at bounding box center [374, 302] width 97 height 12
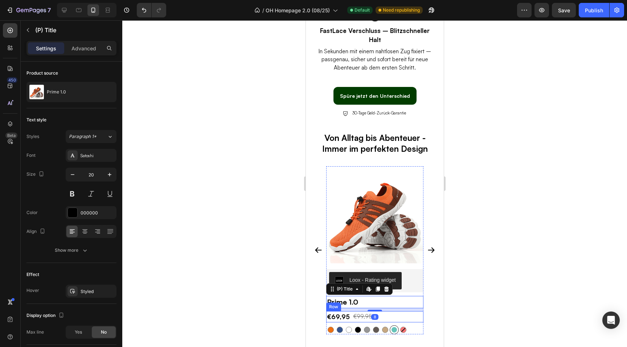
click at [387, 312] on div "€69,95 (P) Price (P) Price €99,95 (P) Price (P) Price Row" at bounding box center [374, 317] width 97 height 11
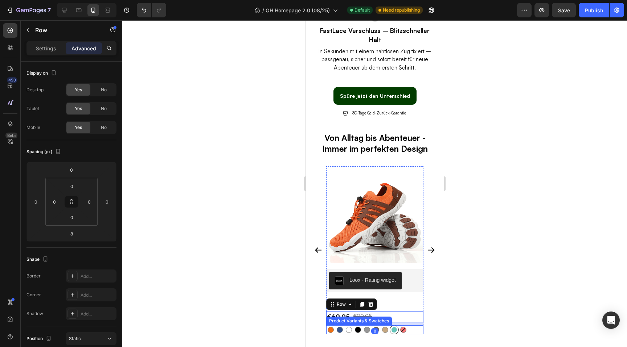
click at [416, 326] on div "Orange Orange Blau Blau Weiß Weiß Schwarz Schwarz Grau Grau Dunkelgrau Dunkelgr…" at bounding box center [374, 330] width 97 height 9
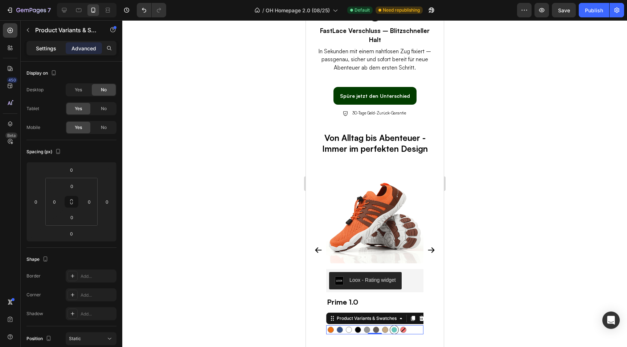
click at [50, 48] on p "Settings" at bounding box center [46, 49] width 20 height 8
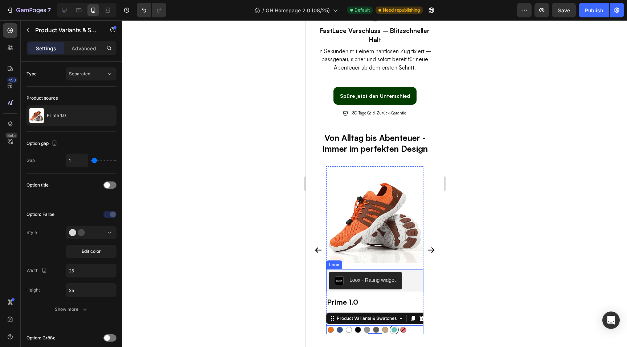
click at [402, 272] on div "Loox - Rating widget" at bounding box center [374, 280] width 91 height 17
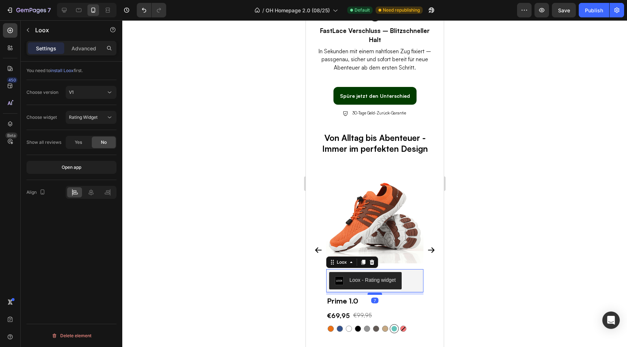
click at [378, 293] on div at bounding box center [374, 294] width 15 height 2
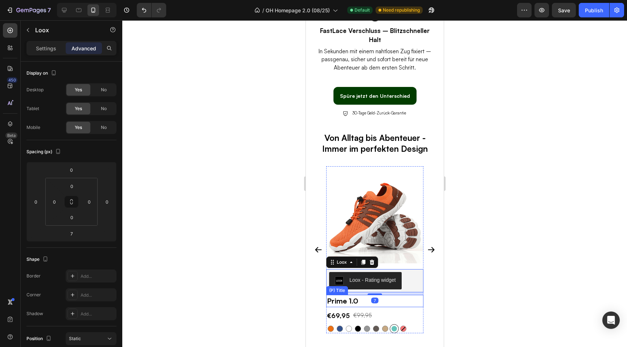
click at [388, 295] on h2 "Prime 1.0" at bounding box center [374, 301] width 97 height 12
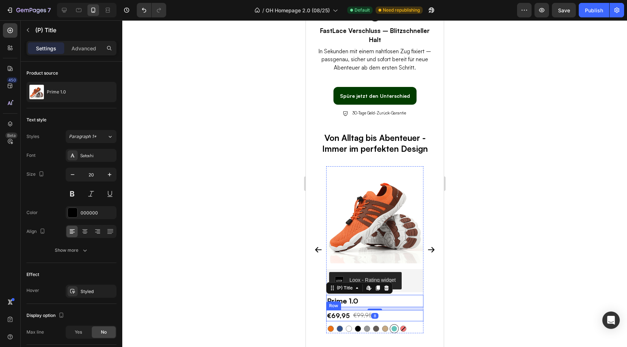
click at [393, 310] on div "€69,95 (P) Price (P) Price €99,95 (P) Price (P) Price Row" at bounding box center [374, 315] width 97 height 11
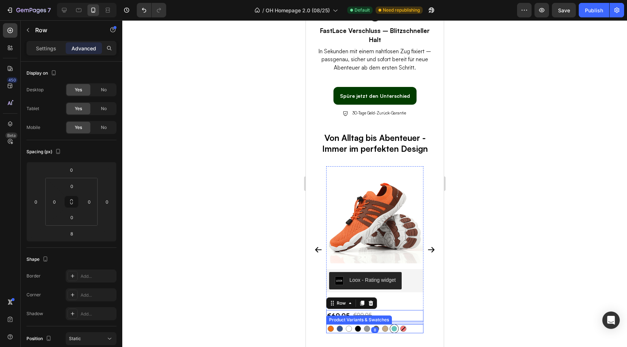
click at [414, 325] on div "Orange Orange Blau Blau Weiß Weiß Schwarz Schwarz Grau Grau Dunkelgrau Dunkelgr…" at bounding box center [374, 329] width 97 height 9
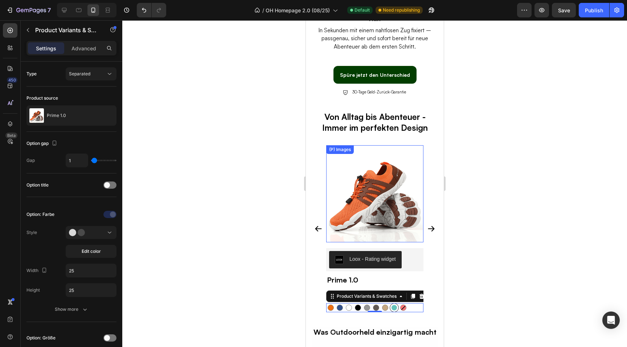
scroll to position [1311, 0]
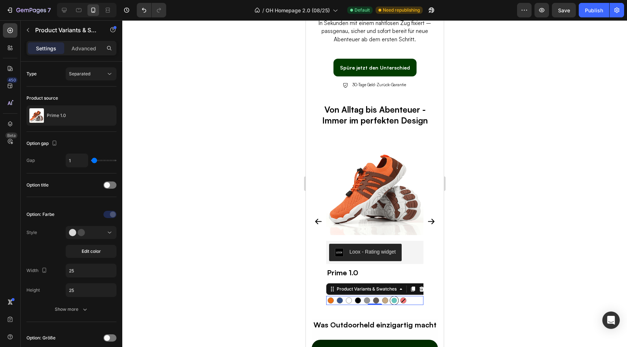
click at [284, 225] on div at bounding box center [374, 183] width 504 height 327
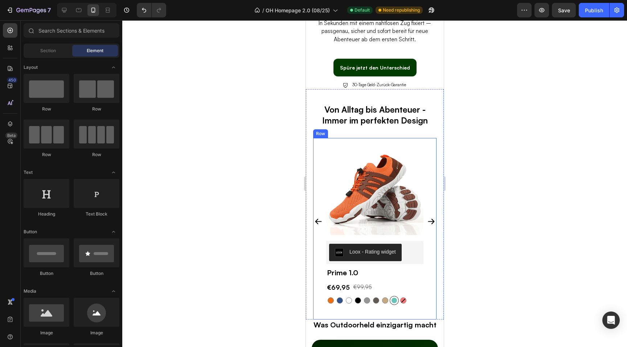
click at [415, 289] on div "(P) Images Row Loox - Rating widget Loox Prime 1.0 (P) Title €69,95 (P) Price (…" at bounding box center [374, 229] width 123 height 182
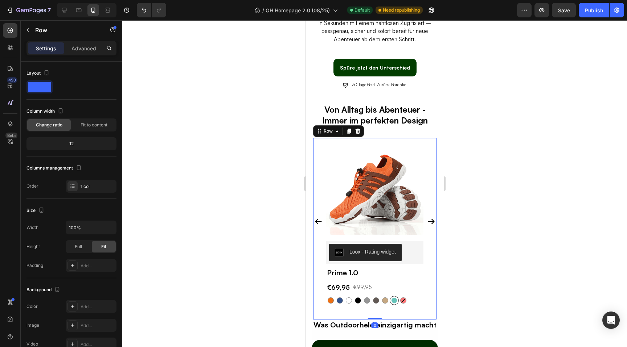
click at [84, 55] on div "Settings Advanced" at bounding box center [71, 48] width 90 height 15
click at [84, 51] on p "Advanced" at bounding box center [83, 49] width 25 height 8
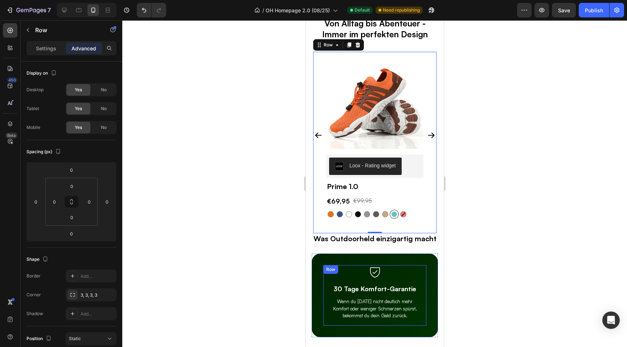
scroll to position [1379, 0]
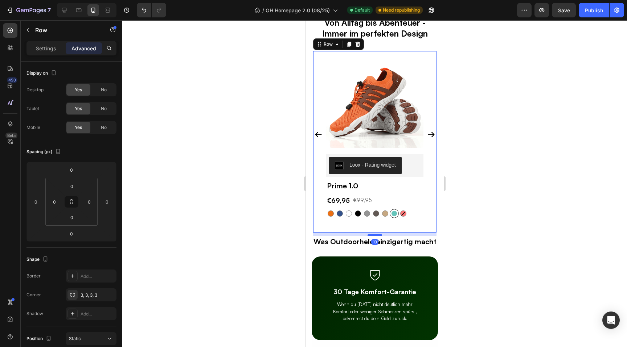
drag, startPoint x: 372, startPoint y: 231, endPoint x: 371, endPoint y: 235, distance: 3.6
click at [371, 235] on div at bounding box center [374, 235] width 15 height 2
type input "10"
click at [260, 226] on div at bounding box center [374, 183] width 504 height 327
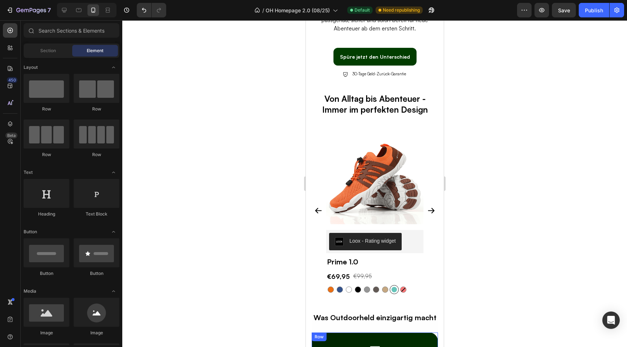
scroll to position [1321, 0]
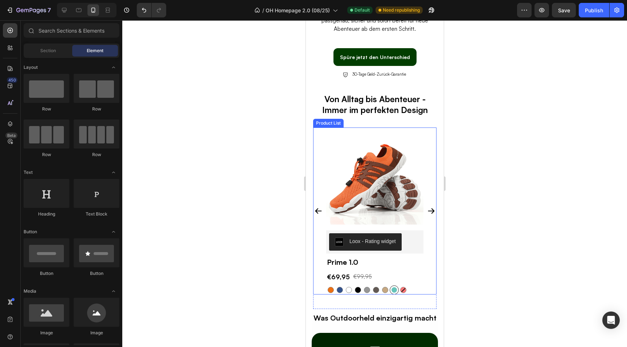
click at [317, 202] on div "(P) Images Row Loox - Rating widget Loox Prime 1.0 (P) Title €69,95 (P) Price (…" at bounding box center [374, 211] width 123 height 167
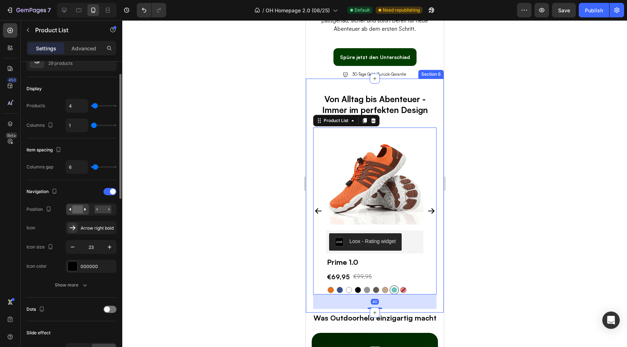
scroll to position [83, 0]
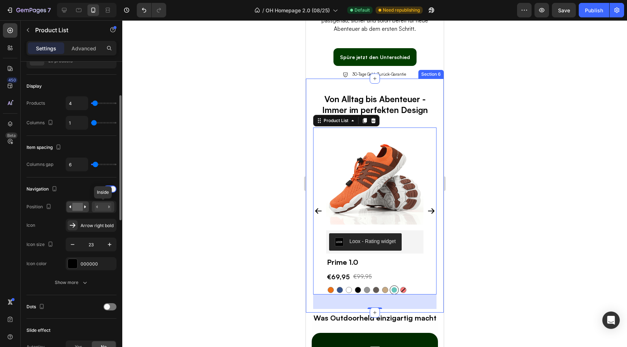
click at [100, 211] on rect at bounding box center [103, 207] width 17 height 8
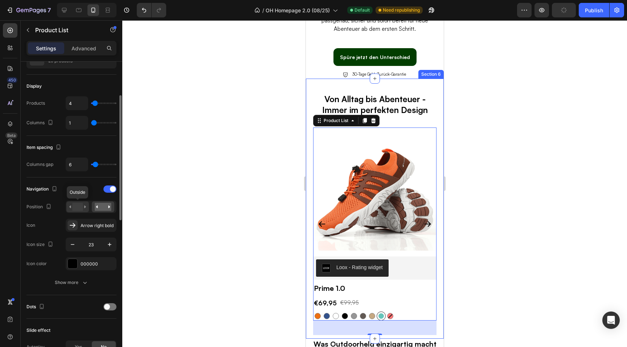
click at [78, 204] on rect at bounding box center [77, 207] width 11 height 8
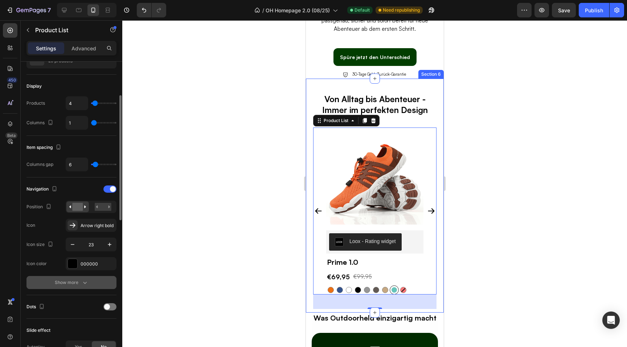
click at [84, 280] on icon "button" at bounding box center [84, 282] width 7 height 7
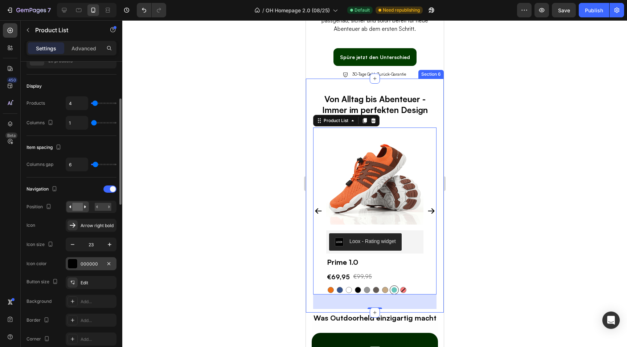
scroll to position [96, 0]
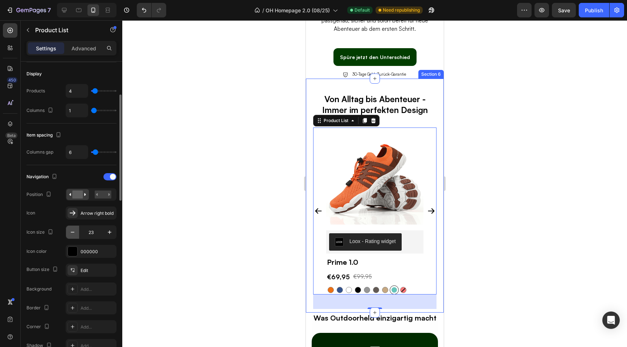
click at [75, 235] on icon "button" at bounding box center [72, 232] width 7 height 7
type input "20"
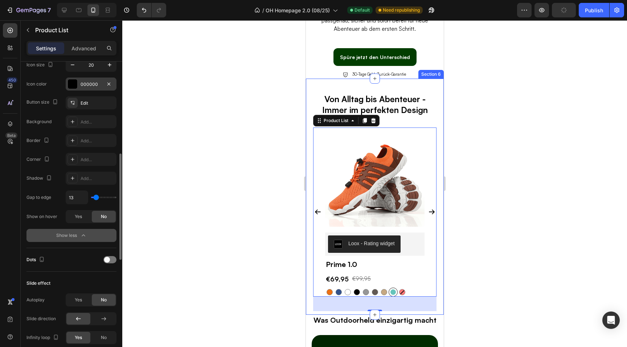
scroll to position [264, 0]
type input "0"
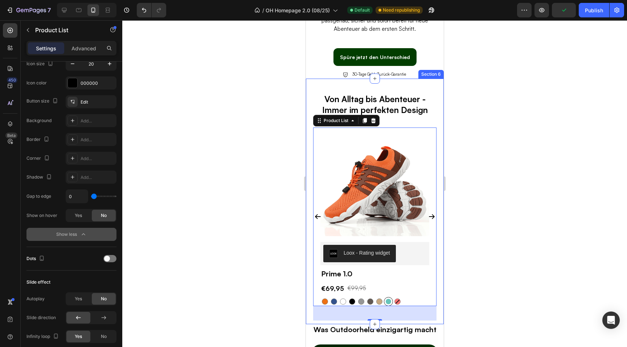
type input "24"
type input "45"
type input "48"
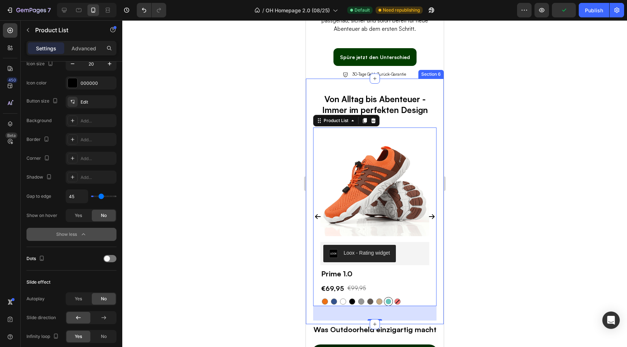
type input "48"
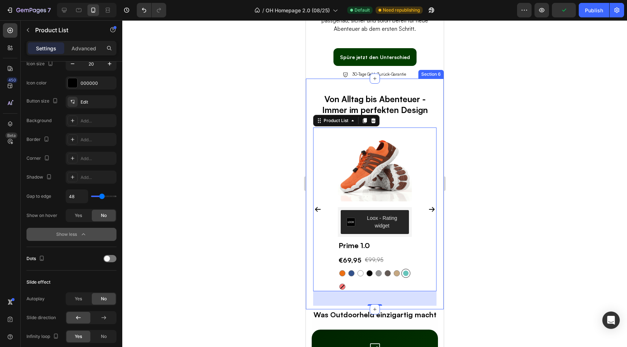
type input "39"
type input "0"
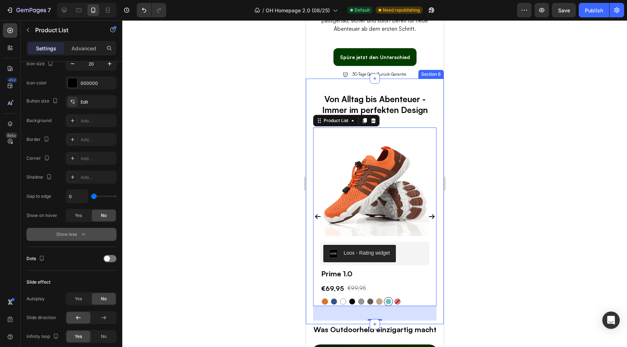
type input "4"
type input "20"
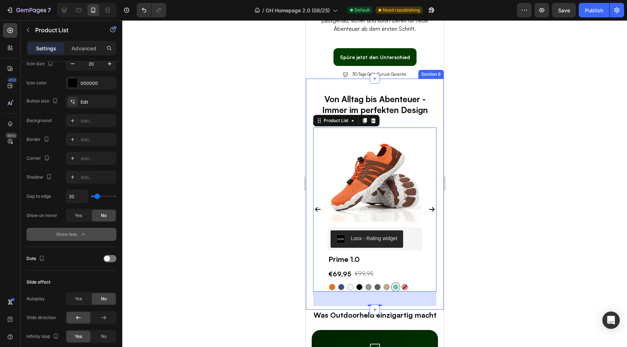
type input "18"
type input "11"
type input "8"
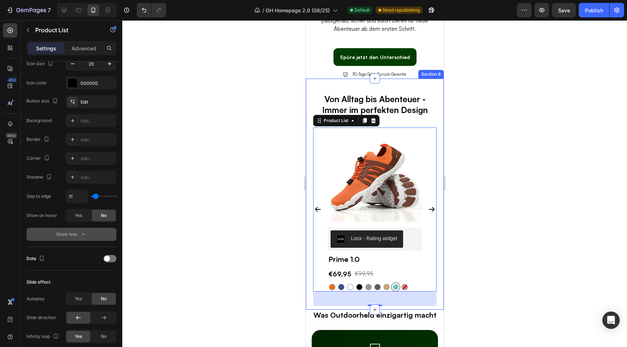
type input "8"
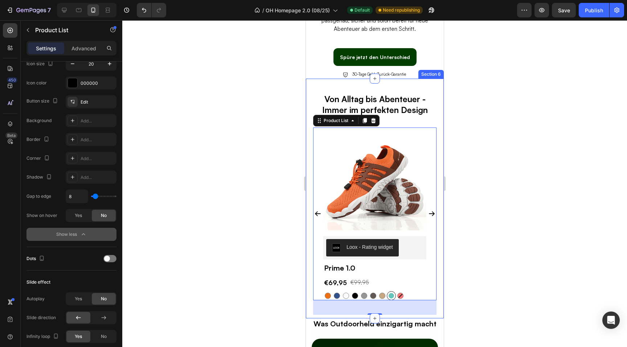
type input "5"
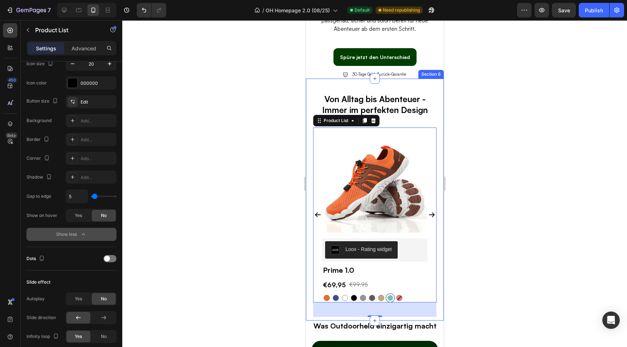
type input "6"
type input "8"
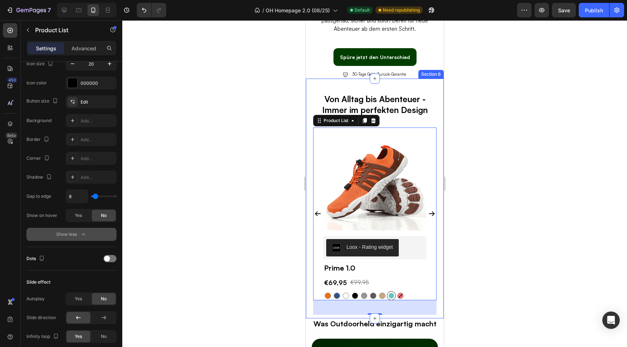
type input "12"
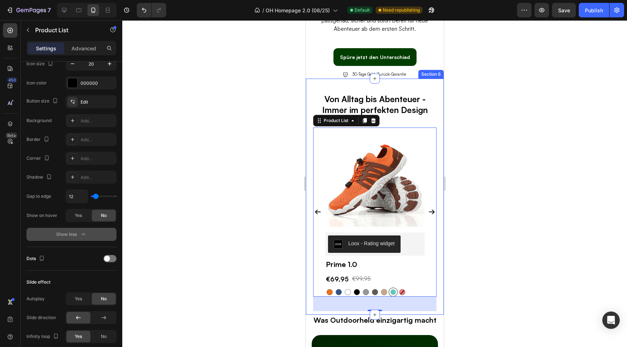
type input "13"
type input "12"
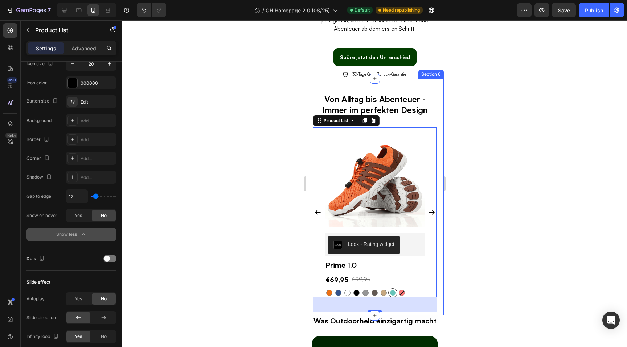
type input "12"
click at [96, 196] on input "range" at bounding box center [103, 196] width 25 height 1
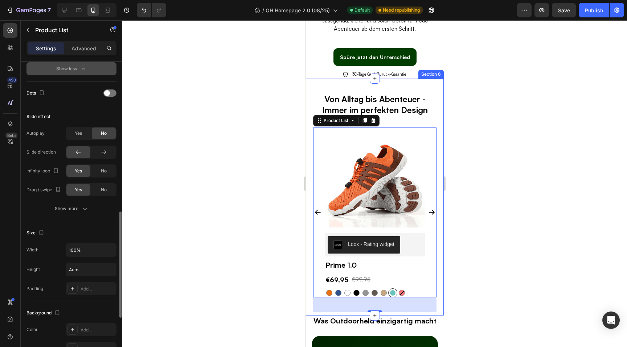
scroll to position [432, 0]
click at [257, 209] on div at bounding box center [374, 183] width 504 height 327
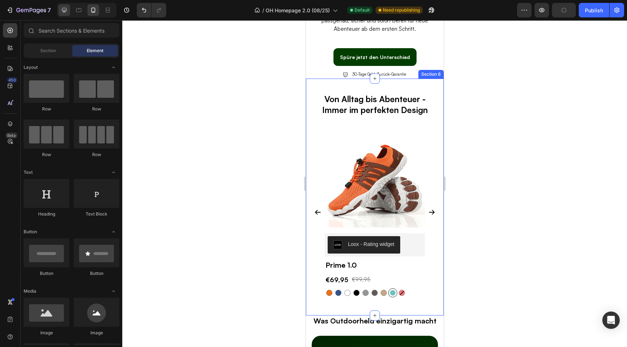
click at [67, 11] on icon at bounding box center [64, 10] width 7 height 7
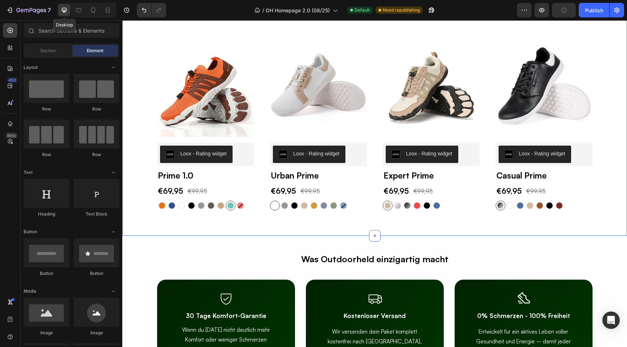
scroll to position [1322, 0]
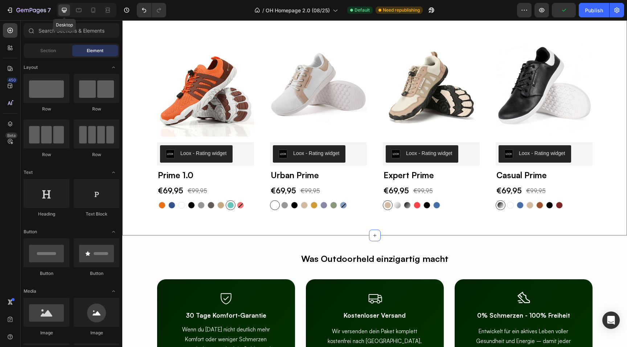
click at [64, 11] on icon at bounding box center [64, 10] width 7 height 7
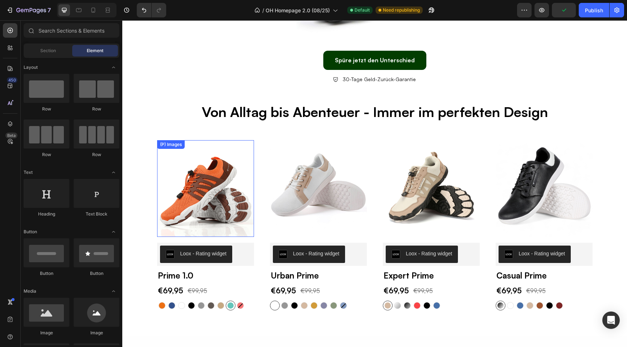
scroll to position [1224, 0]
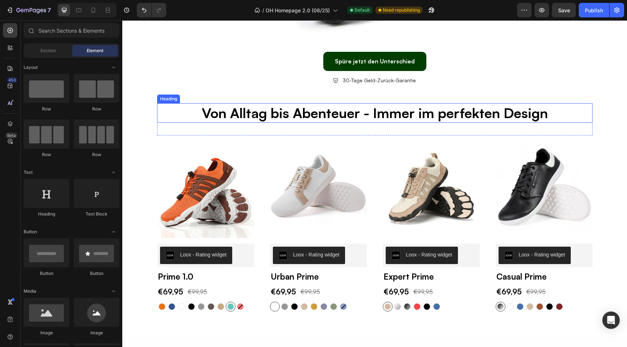
click at [261, 120] on p "Von Alltag bis Abenteuer - Immer im perfekten Design" at bounding box center [375, 113] width 434 height 18
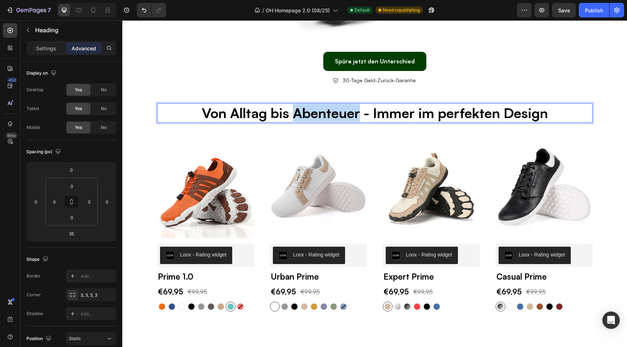
click at [299, 116] on p "Von Alltag bis Abenteuer - Immer im perfekten Design" at bounding box center [375, 113] width 434 height 18
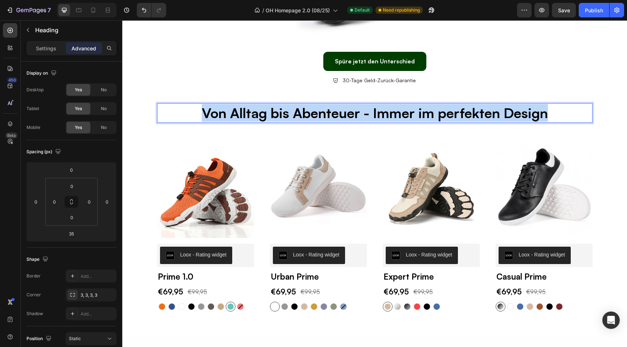
click at [299, 116] on p "Von Alltag bis Abenteuer - Immer im perfekten Design" at bounding box center [375, 113] width 434 height 18
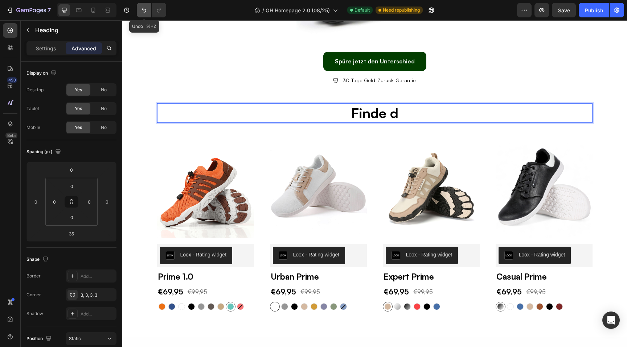
click at [145, 12] on icon "Undo/Redo" at bounding box center [144, 10] width 4 height 5
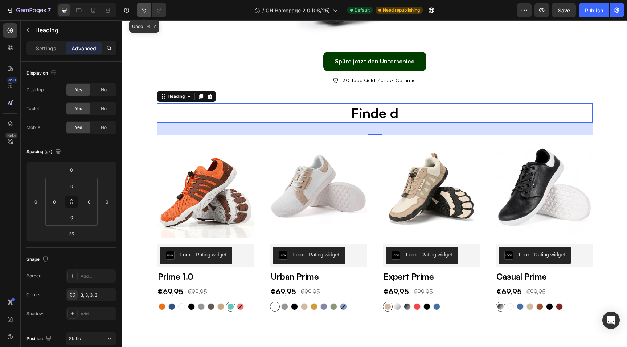
click at [145, 12] on icon "Undo/Redo" at bounding box center [144, 10] width 4 height 5
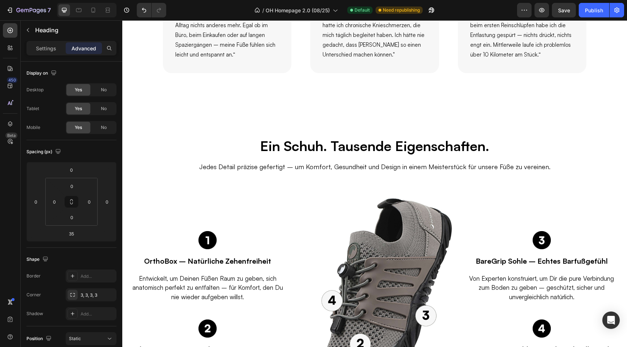
scroll to position [811, 0]
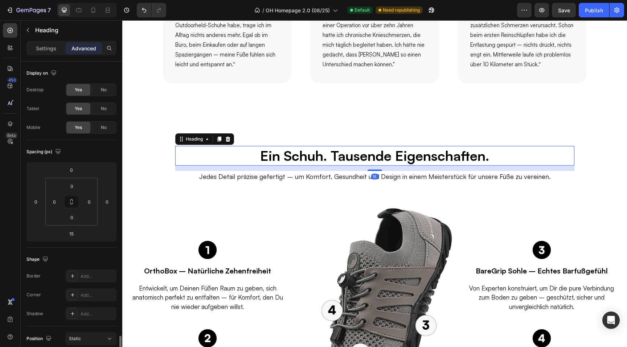
click at [283, 162] on h2 "Ein Schuh. Tausende Eigenschaften." at bounding box center [374, 155] width 230 height 19
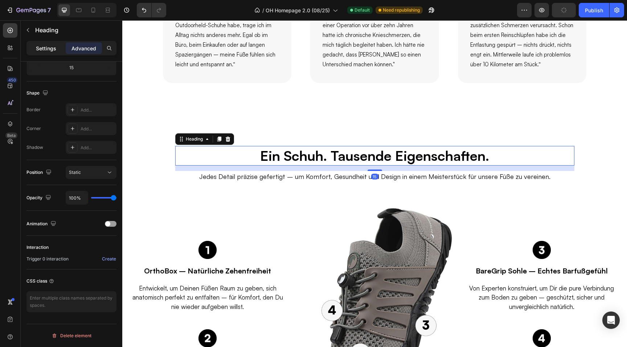
click at [53, 50] on p "Settings" at bounding box center [46, 49] width 20 height 8
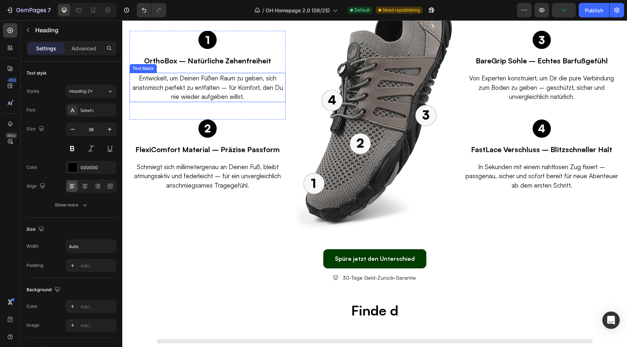
scroll to position [1029, 0]
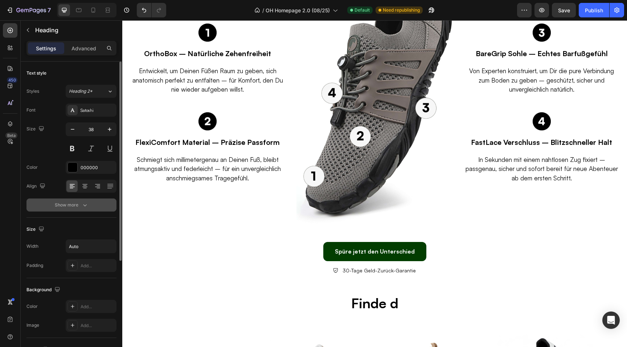
click at [95, 204] on button "Show more" at bounding box center [71, 205] width 90 height 13
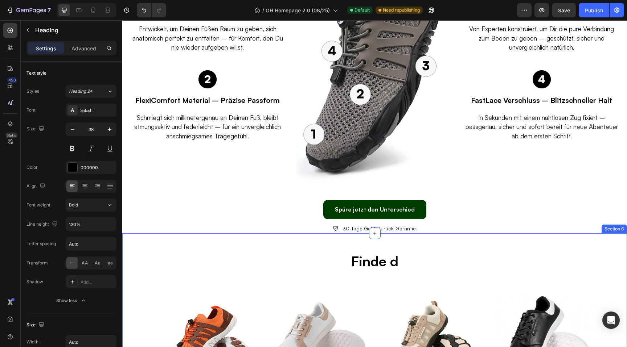
scroll to position [1072, 0]
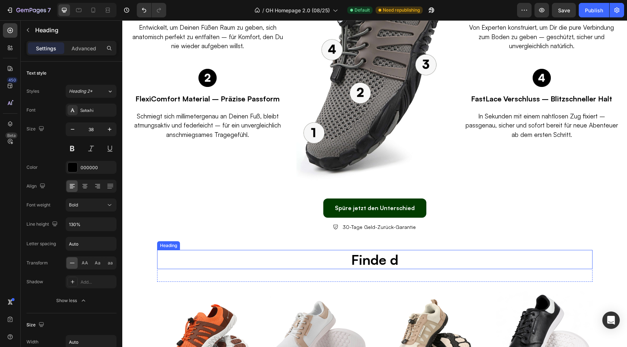
click at [364, 261] on h2 "Finde d" at bounding box center [374, 259] width 435 height 19
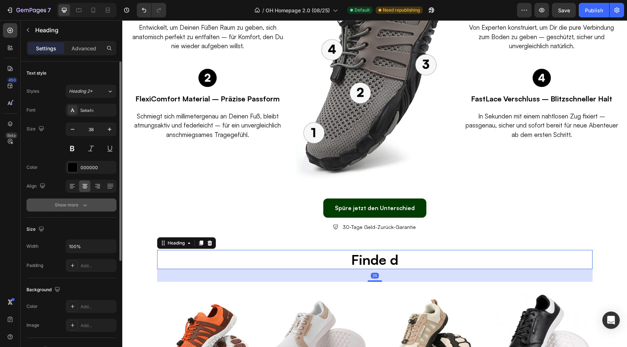
click at [102, 206] on button "Show more" at bounding box center [71, 205] width 90 height 13
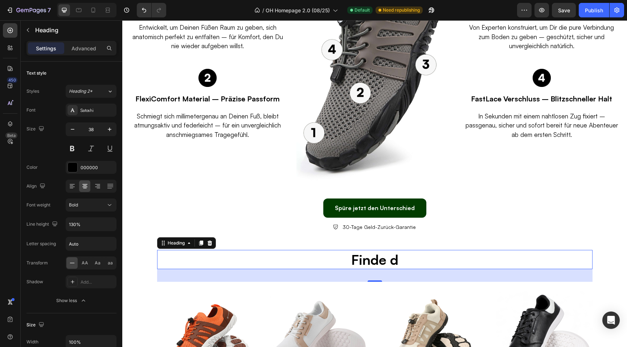
click at [398, 260] on h2 "Finde d" at bounding box center [374, 259] width 435 height 19
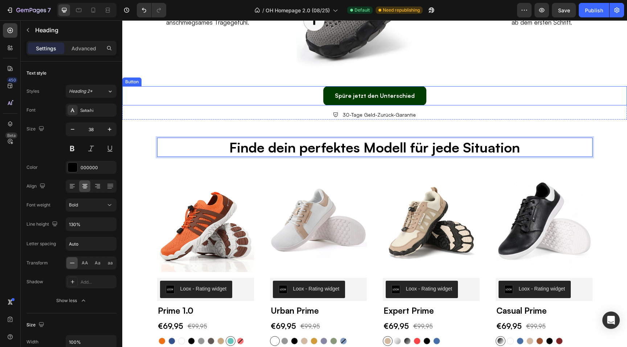
scroll to position [1186, 0]
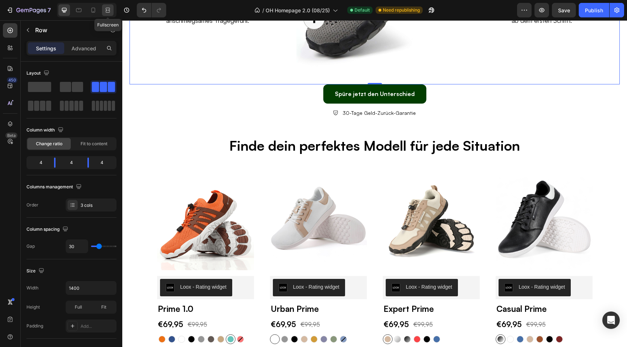
click at [107, 12] on icon at bounding box center [107, 10] width 7 height 7
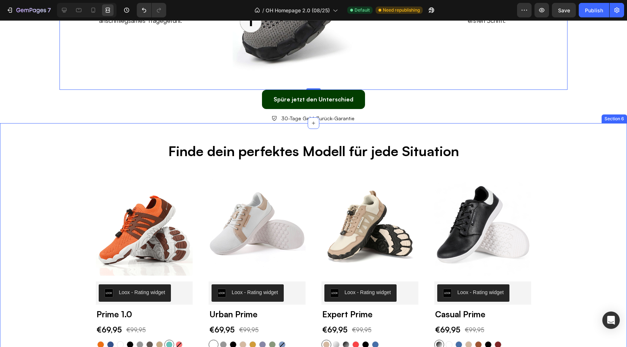
click at [45, 166] on div "Finde dein perfektes Modell für jede Situation Heading Row (P) Images Row Loox …" at bounding box center [313, 258] width 616 height 234
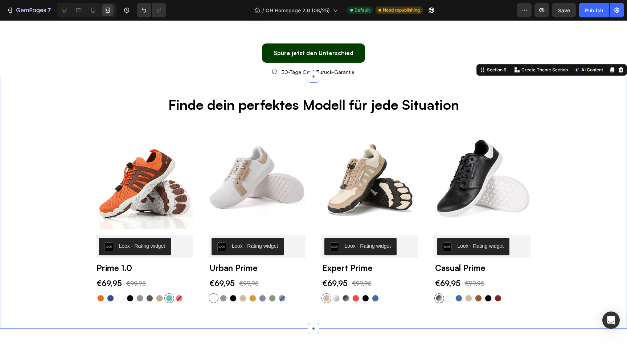
scroll to position [1260, 0]
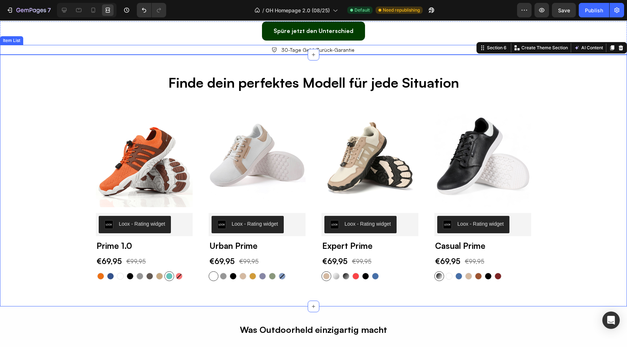
click at [4, 38] on div "Spüre jetzt den Unterschied Button 30-Tage Geld-Zurück-Garantie Item List" at bounding box center [313, 37] width 627 height 33
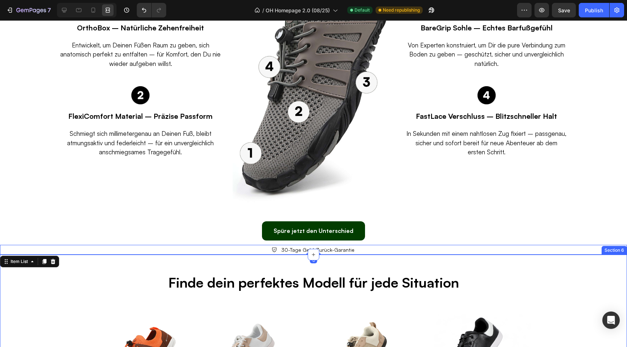
scroll to position [1048, 0]
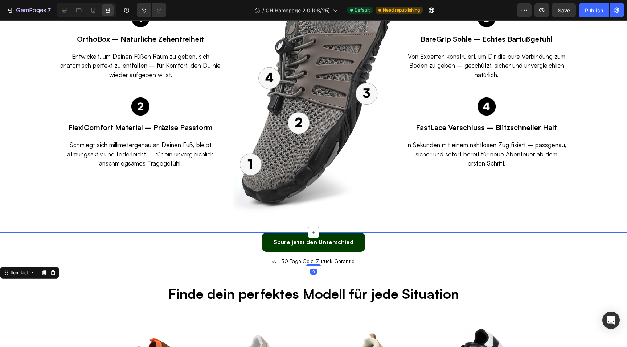
click at [58, 95] on div "Ein Schuh. Tausende Eigenschaften. Heading Jedes Detail präzise gefertigt – um …" at bounding box center [313, 71] width 612 height 324
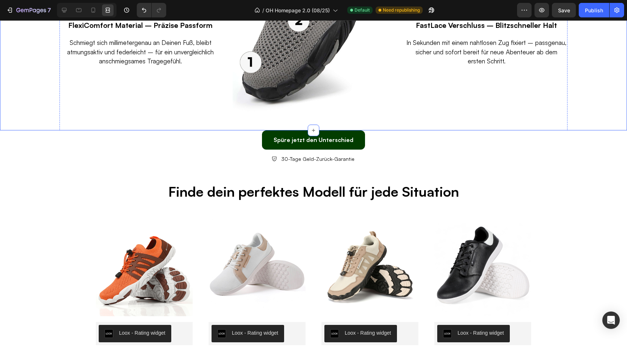
scroll to position [1155, 0]
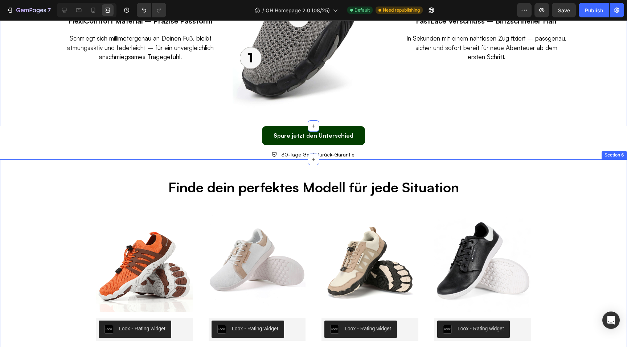
click at [386, 161] on div "Finde dein perfektes Modell für jede Situation Heading Row (P) Images Row Loox …" at bounding box center [313, 286] width 627 height 252
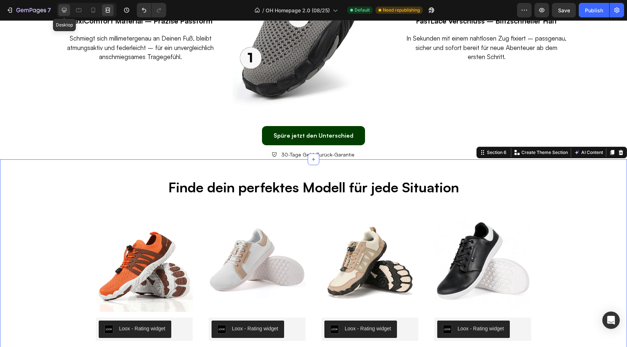
click at [63, 7] on icon at bounding box center [64, 10] width 7 height 7
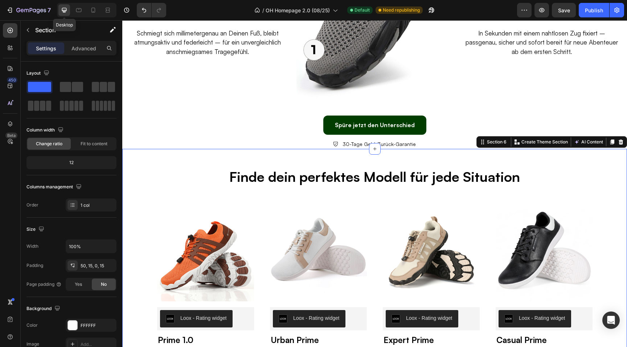
scroll to position [1150, 0]
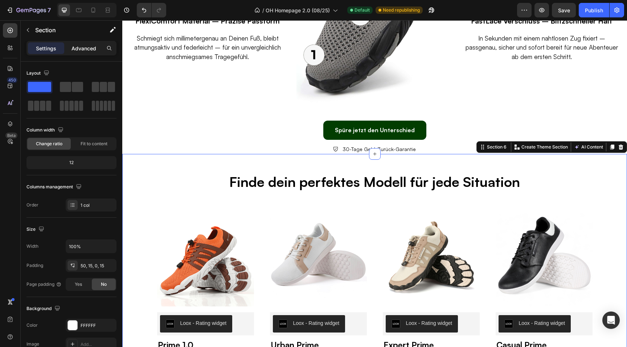
click at [78, 48] on p "Advanced" at bounding box center [83, 49] width 25 height 8
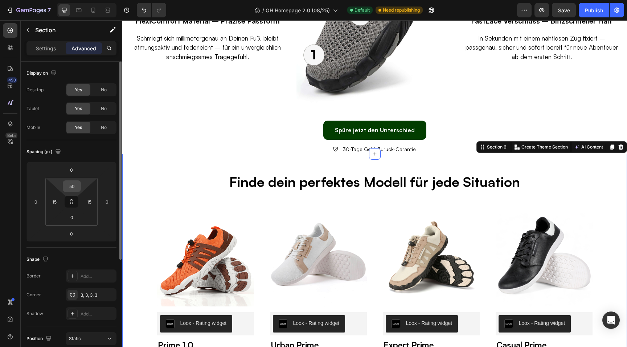
click at [73, 184] on input "50" at bounding box center [72, 186] width 15 height 11
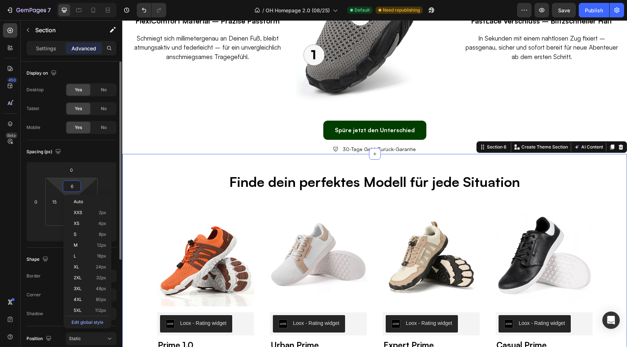
type input "60"
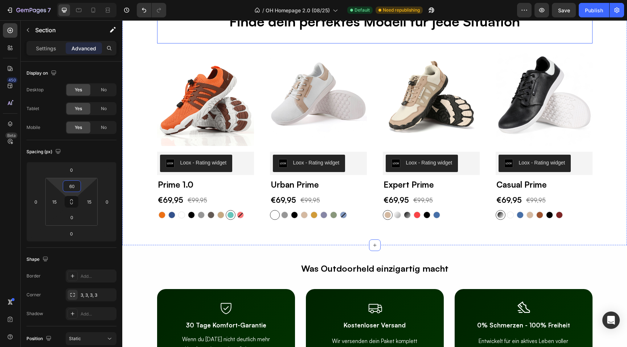
scroll to position [1319, 0]
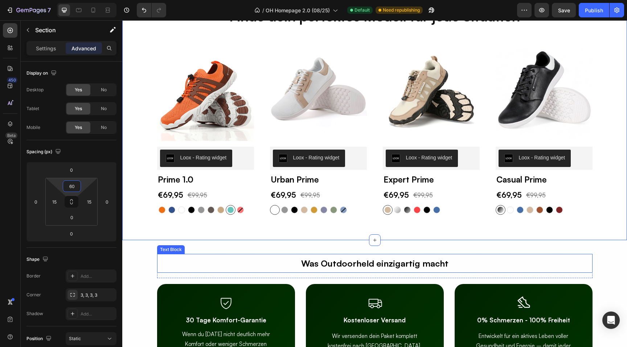
click at [192, 270] on p "Was Outdoorheld einzigartig macht" at bounding box center [375, 263] width 434 height 17
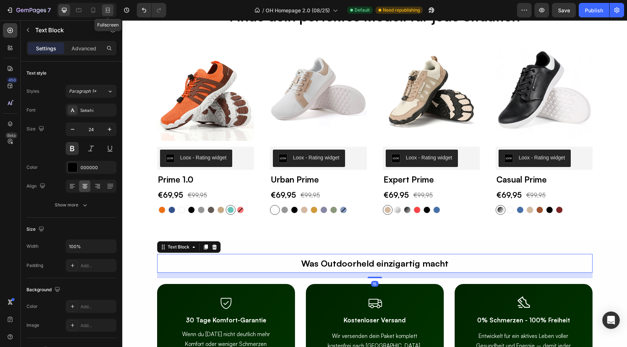
click at [111, 7] on icon at bounding box center [107, 10] width 7 height 7
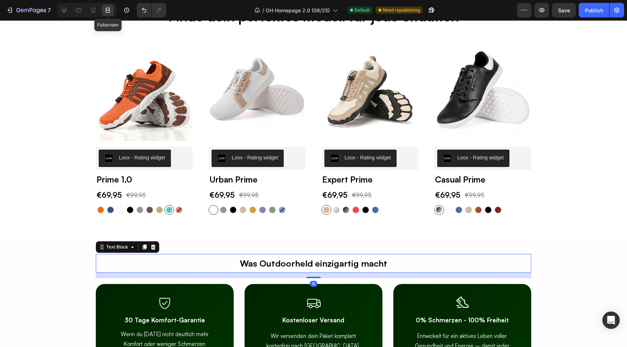
click at [24, 107] on div "Finde dein perfektes Modell für jede Situation Heading Row (P) Images Row Loox …" at bounding box center [313, 124] width 616 height 234
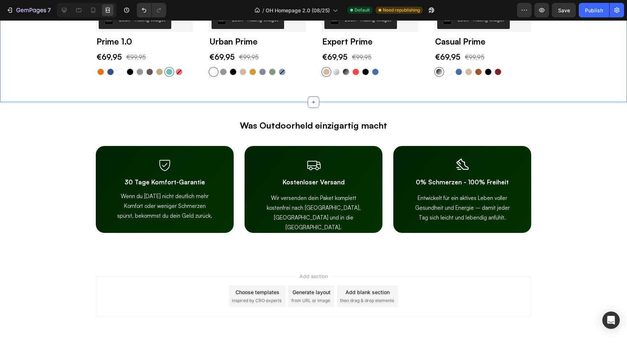
scroll to position [1469, 0]
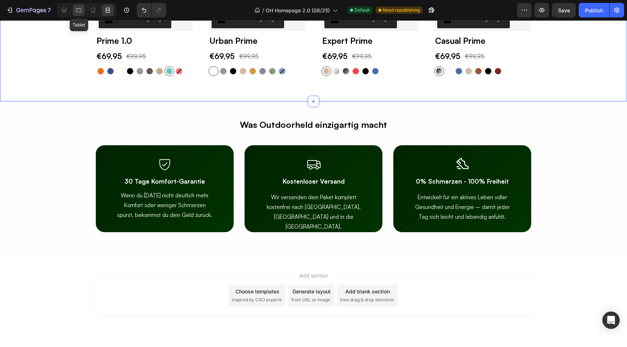
click at [80, 11] on icon at bounding box center [78, 10] width 7 height 7
type input "50"
type input "20"
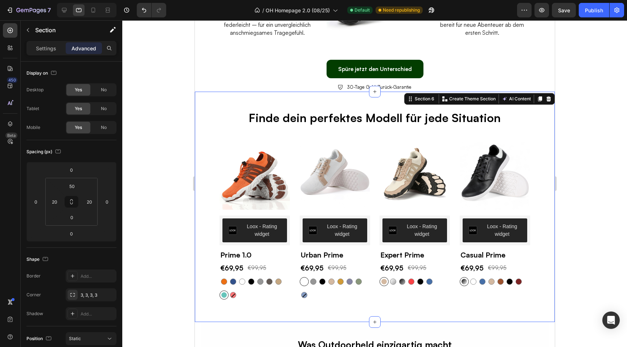
scroll to position [1058, 0]
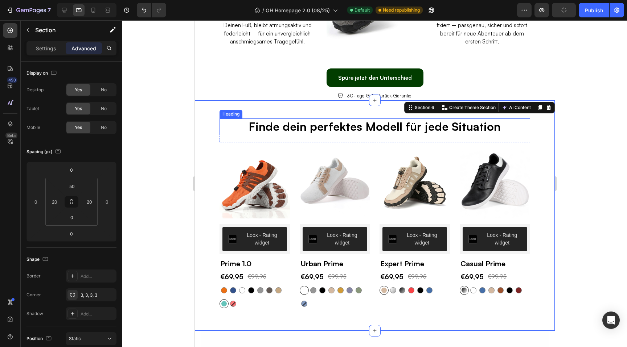
click at [278, 127] on p "Finde dein perfektes Modell für jede Situation" at bounding box center [374, 126] width 309 height 15
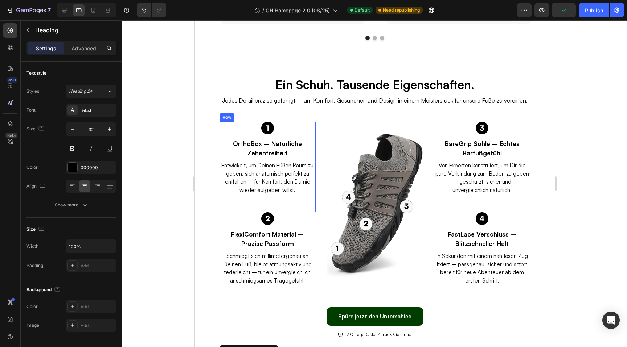
scroll to position [822, 0]
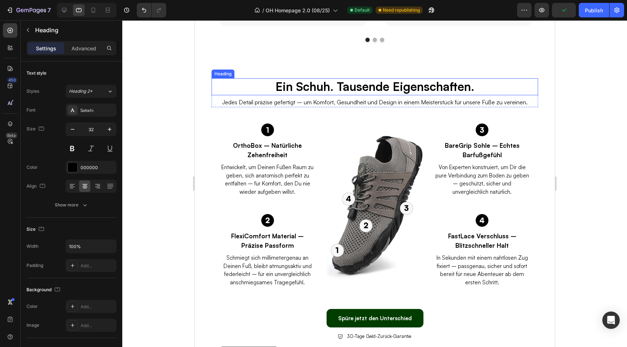
click at [318, 84] on h2 "Ein Schuh. Tausende Eigenschaften." at bounding box center [374, 86] width 200 height 17
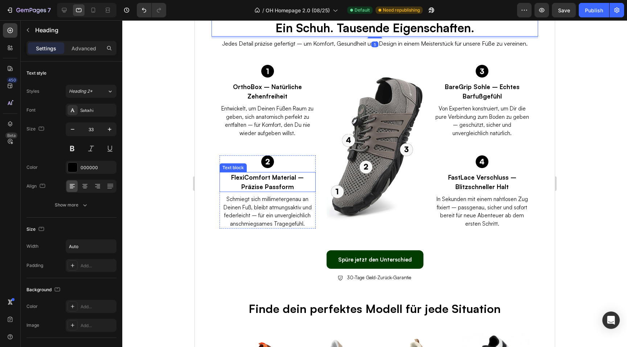
scroll to position [905, 0]
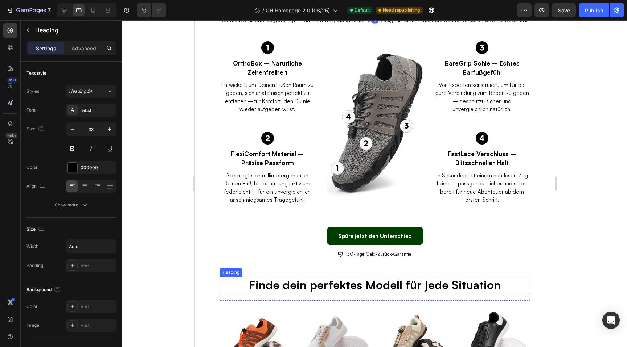
click at [330, 285] on p "Finde dein perfektes Modell für jede Situation" at bounding box center [374, 285] width 309 height 15
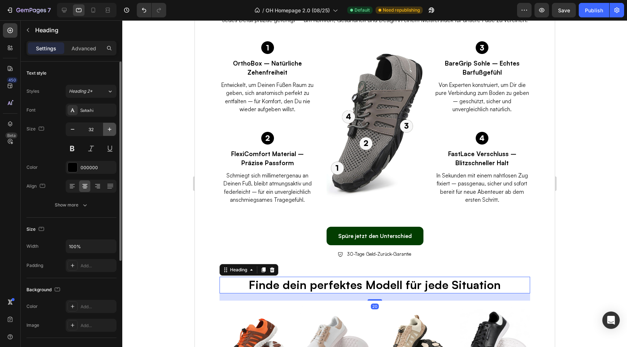
click at [112, 130] on icon "button" at bounding box center [109, 129] width 7 height 7
type input "33"
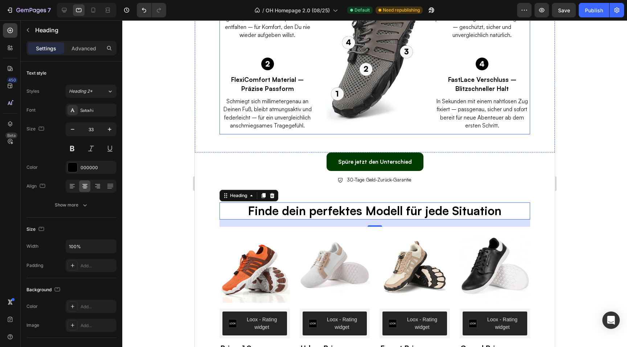
scroll to position [989, 0]
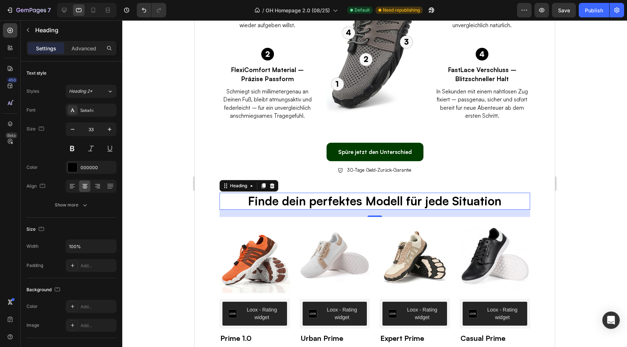
click at [161, 203] on div at bounding box center [374, 183] width 504 height 327
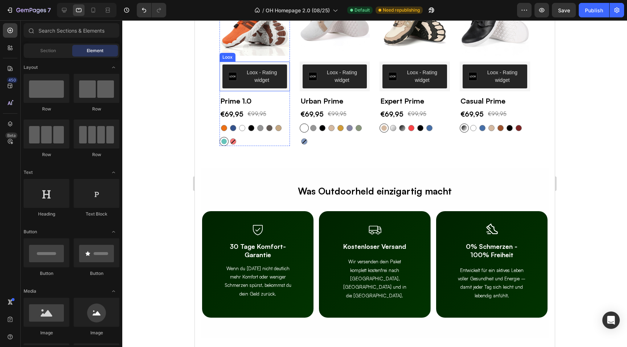
scroll to position [1233, 0]
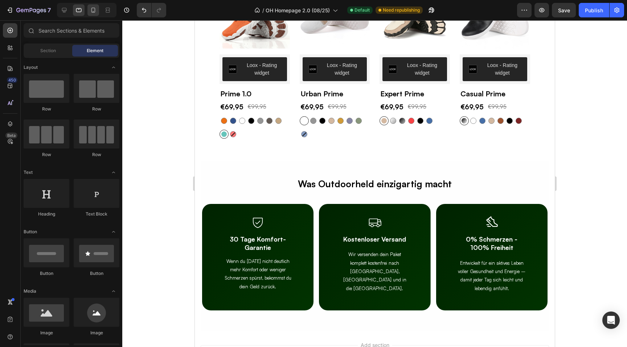
click at [94, 15] on div at bounding box center [93, 10] width 12 height 12
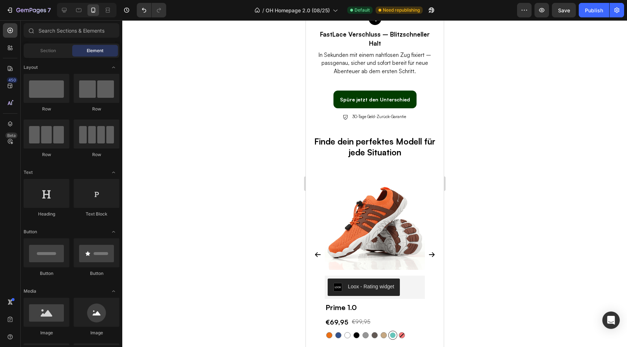
scroll to position [1297, 0]
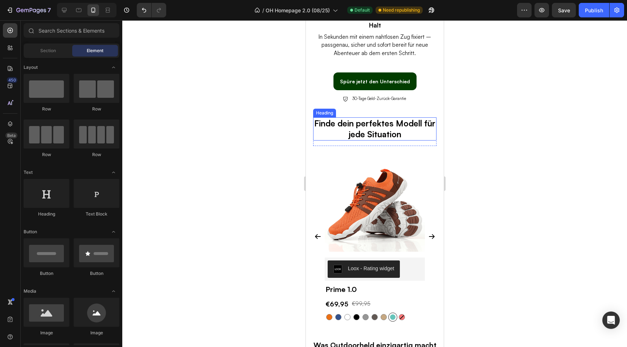
click at [350, 118] on h2 "Finde dein perfektes Modell für jede Situation" at bounding box center [374, 129] width 123 height 23
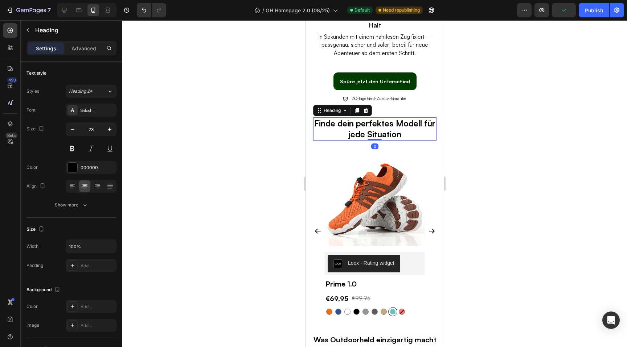
drag, startPoint x: 372, startPoint y: 126, endPoint x: 373, endPoint y: 119, distance: 7.7
click at [373, 119] on div "Finde dein perfektes Modell für jede Situation Heading 0" at bounding box center [374, 129] width 123 height 23
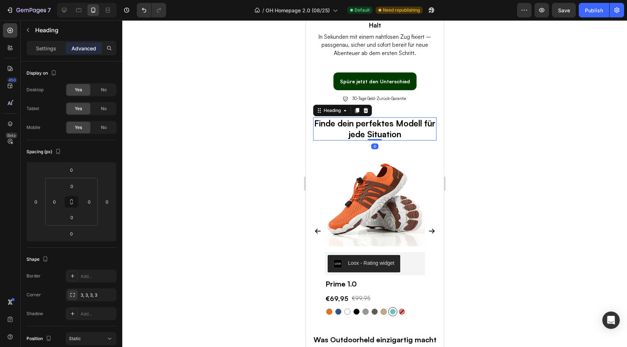
click at [486, 126] on div at bounding box center [374, 183] width 504 height 327
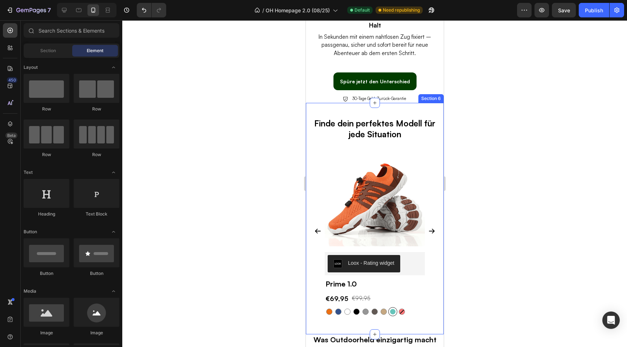
click at [414, 103] on div "Finde dein perfektes Modell für jede Situation Heading Row (P) Images Row Loox …" at bounding box center [374, 219] width 138 height 232
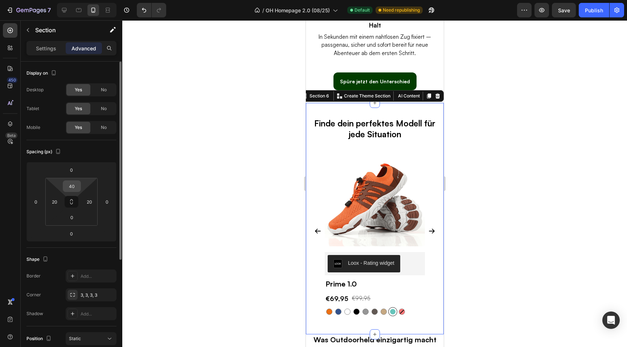
click at [73, 186] on input "40" at bounding box center [72, 186] width 15 height 11
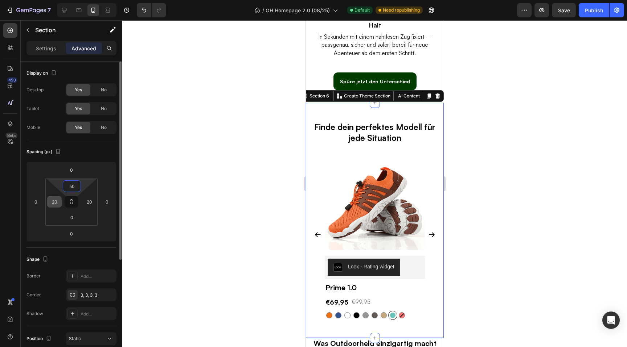
type input "50"
click at [55, 201] on input "20" at bounding box center [54, 202] width 11 height 11
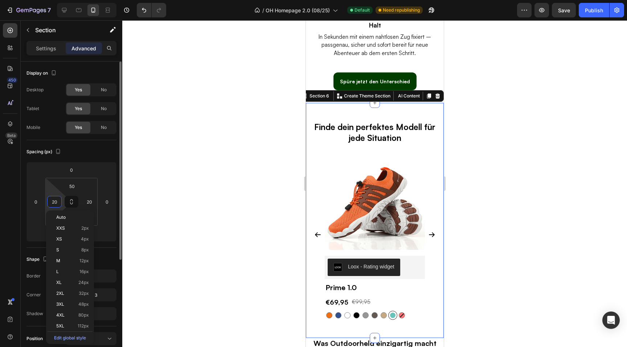
click at [55, 201] on input "20" at bounding box center [54, 202] width 11 height 11
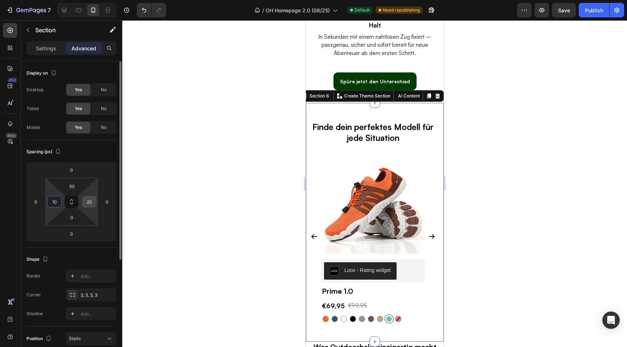
type input "10"
click at [88, 199] on input "20" at bounding box center [89, 202] width 11 height 11
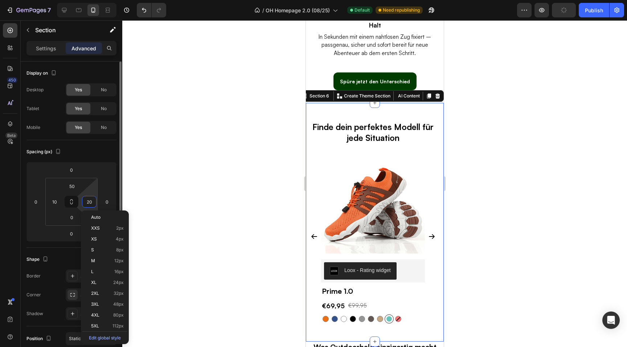
click at [88, 199] on input "20" at bounding box center [89, 202] width 11 height 11
type input "10"
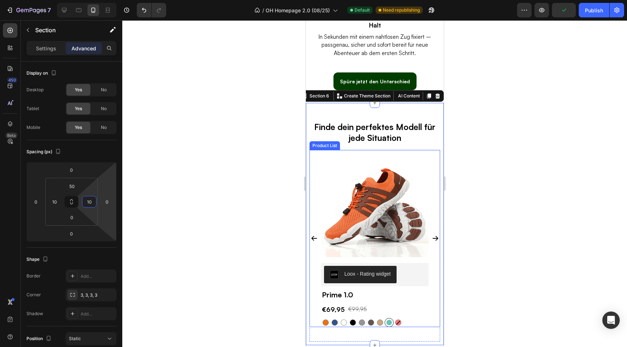
click at [501, 212] on div at bounding box center [374, 183] width 504 height 327
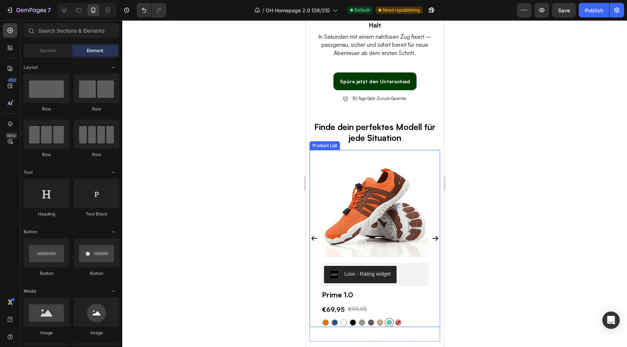
click at [501, 212] on div at bounding box center [374, 183] width 504 height 327
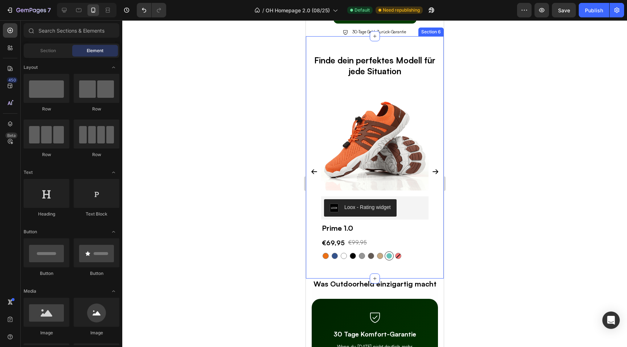
scroll to position [1349, 0]
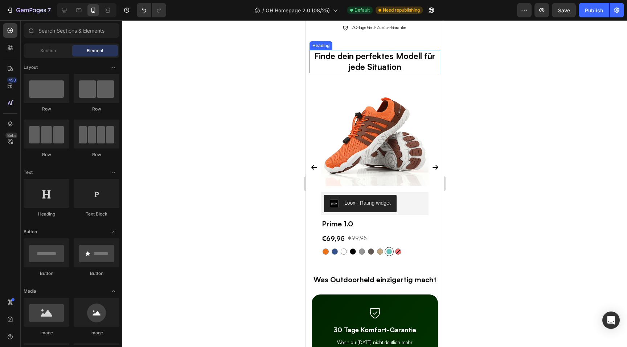
click at [356, 61] on h2 "Finde dein perfektes Modell für jede Situation" at bounding box center [374, 61] width 131 height 23
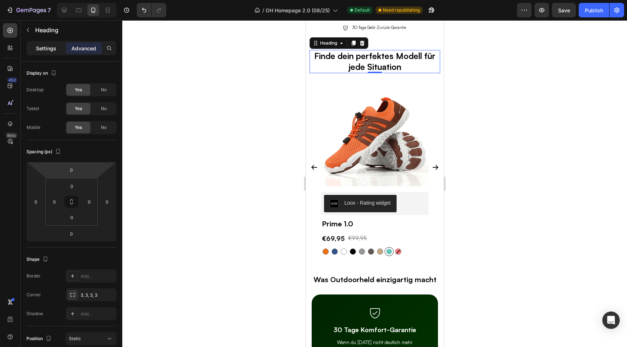
click at [48, 45] on p "Settings" at bounding box center [46, 49] width 20 height 8
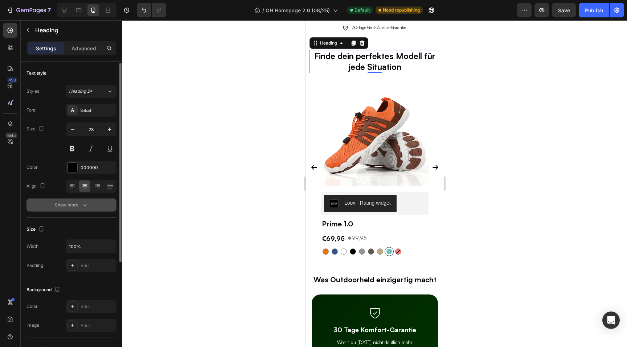
scroll to position [47, 0]
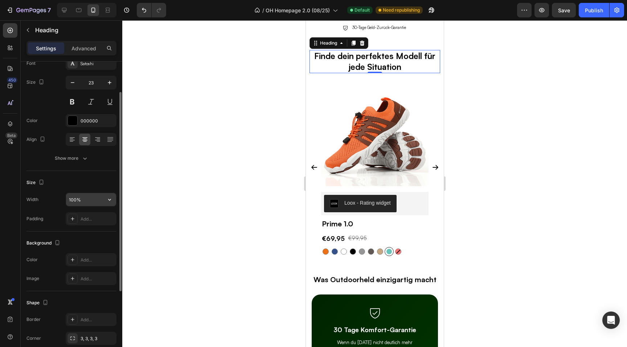
click at [72, 198] on input "100%" at bounding box center [91, 199] width 50 height 13
click at [68, 200] on input "100%" at bounding box center [91, 199] width 50 height 13
click at [73, 200] on input "100%" at bounding box center [91, 199] width 50 height 13
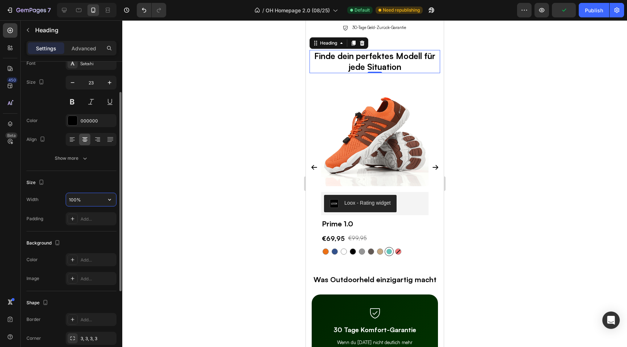
click at [73, 200] on input "100%" at bounding box center [91, 199] width 50 height 13
click at [70, 200] on input "100%" at bounding box center [91, 199] width 50 height 13
click at [45, 199] on div "Width 100%" at bounding box center [71, 200] width 90 height 14
click at [75, 199] on input "100%" at bounding box center [91, 199] width 50 height 13
type input "90%"
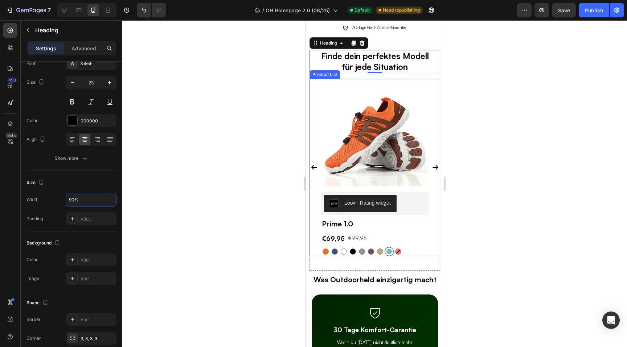
click at [502, 189] on div at bounding box center [374, 183] width 504 height 327
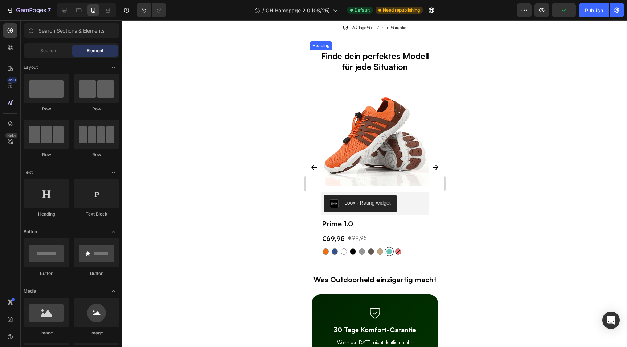
click at [381, 68] on h2 "Finde dein perfektes Modell für jede Situation" at bounding box center [375, 61] width 118 height 23
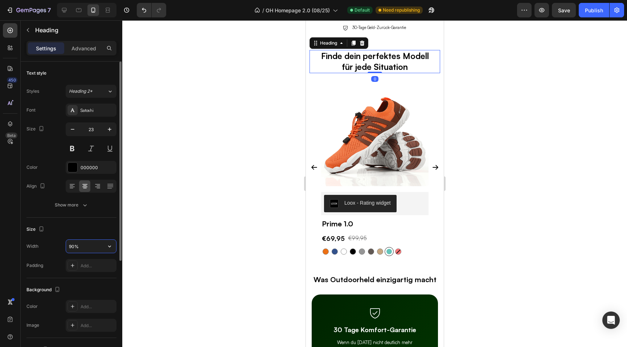
click at [72, 247] on input "90%" at bounding box center [91, 246] width 50 height 13
type input "85%"
click at [255, 153] on div at bounding box center [374, 183] width 504 height 327
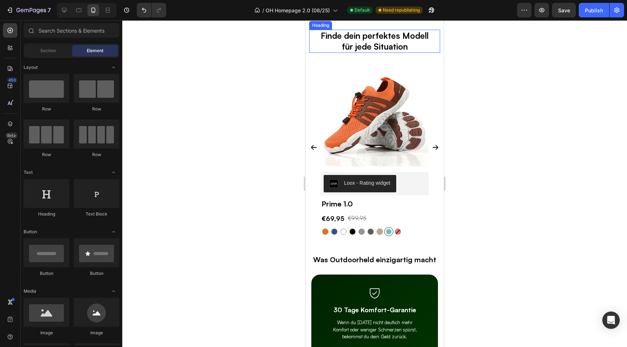
scroll to position [1371, 0]
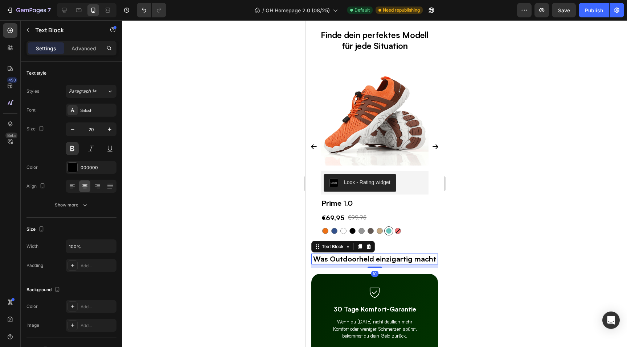
click at [341, 261] on p "Was Outdoorheld einzigartig macht" at bounding box center [374, 259] width 125 height 9
click at [361, 35] on div "Finde dein perfektes Modell für jede Situation Heading" at bounding box center [374, 40] width 131 height 23
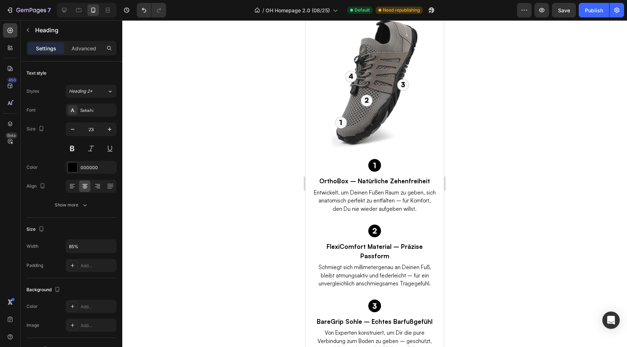
scroll to position [923, 0]
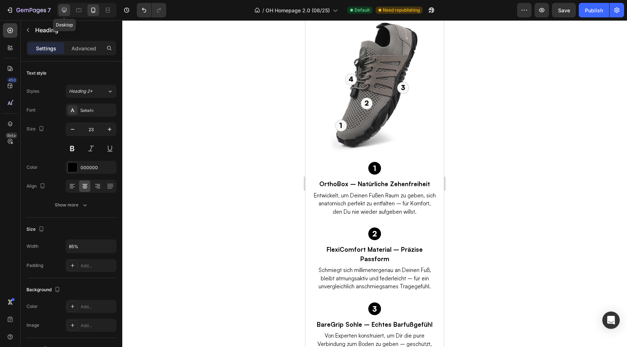
click at [62, 9] on icon at bounding box center [64, 10] width 7 height 7
type input "38"
type input "100%"
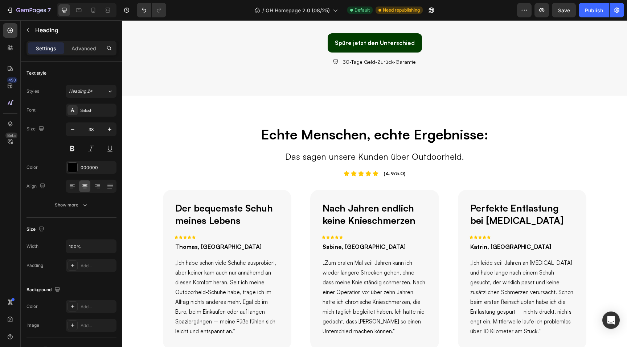
scroll to position [548, 0]
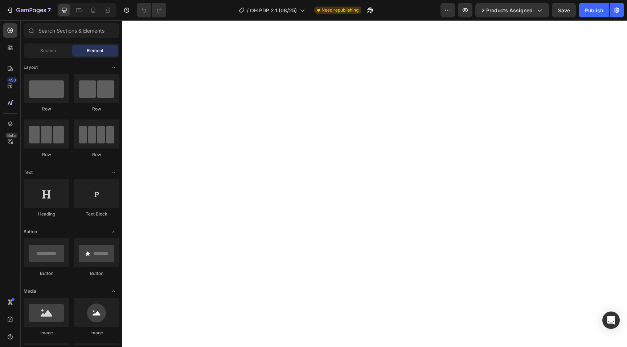
select select "36"
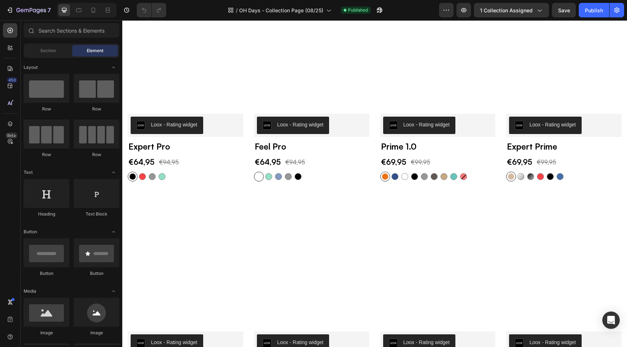
scroll to position [196, 0]
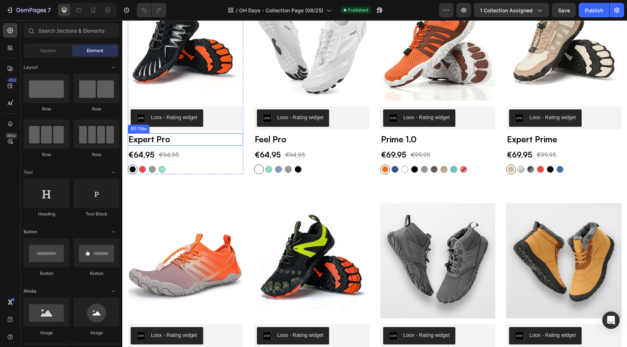
click at [177, 141] on h2 "Expert Pro" at bounding box center [185, 139] width 115 height 12
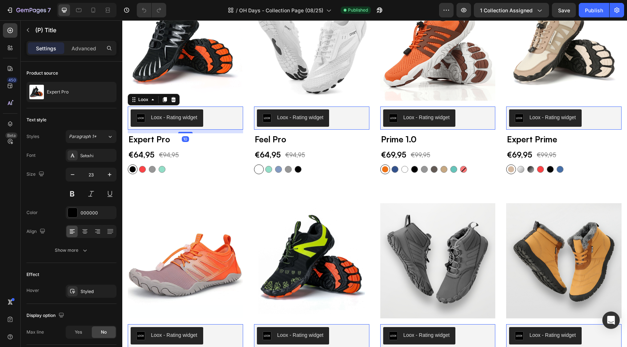
click at [215, 121] on div "Loox - Rating widget" at bounding box center [186, 118] width 110 height 17
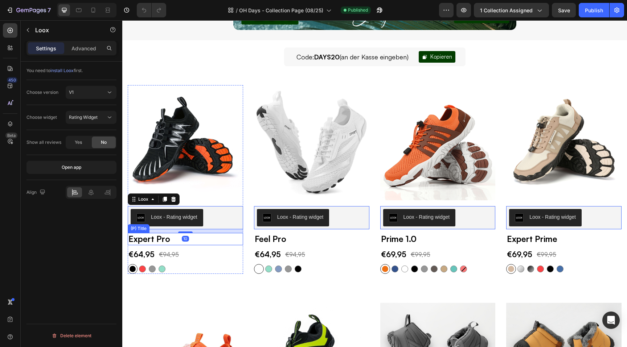
scroll to position [95, 0]
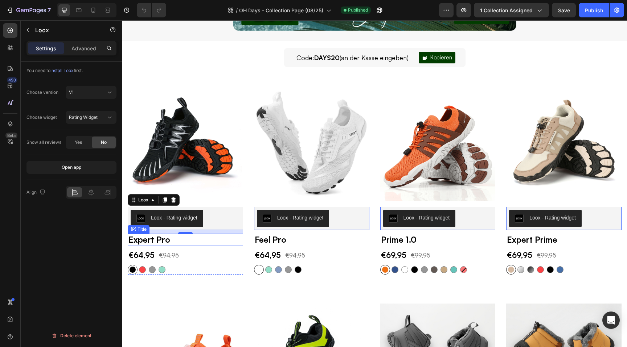
click at [213, 246] on h2 "Expert Pro" at bounding box center [185, 240] width 115 height 12
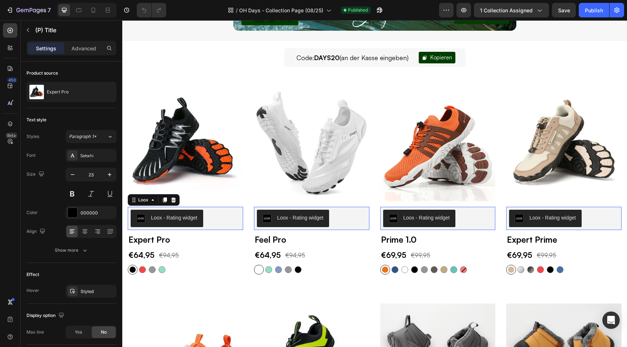
click at [219, 219] on div "Loox - Rating widget" at bounding box center [186, 218] width 110 height 17
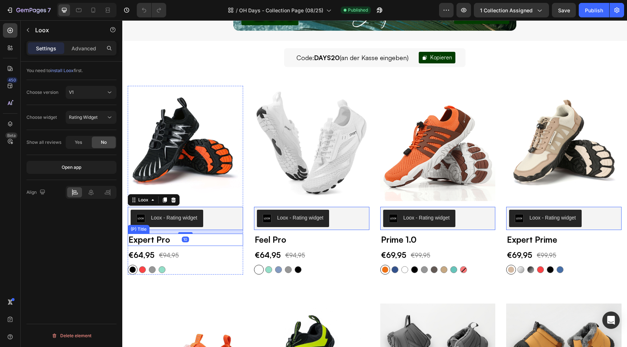
click at [207, 241] on h2 "Expert Pro" at bounding box center [185, 240] width 115 height 12
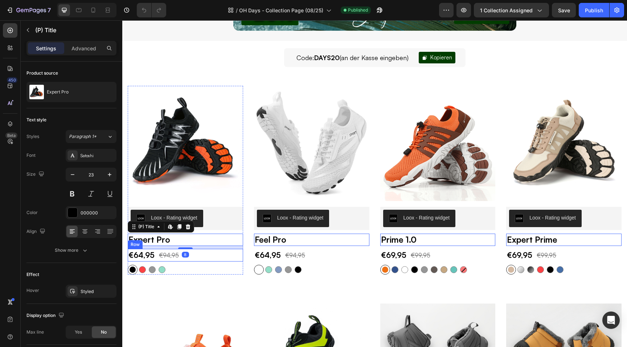
click at [209, 256] on div "€64,95 (P) Price (P) Price €94,95 (P) Price (P) Price Row" at bounding box center [185, 255] width 115 height 13
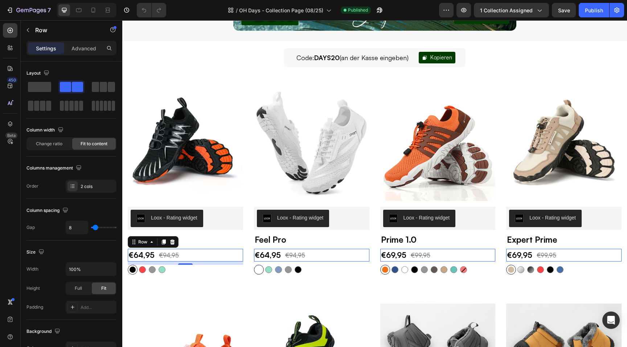
click at [43, 48] on p "Settings" at bounding box center [46, 49] width 20 height 8
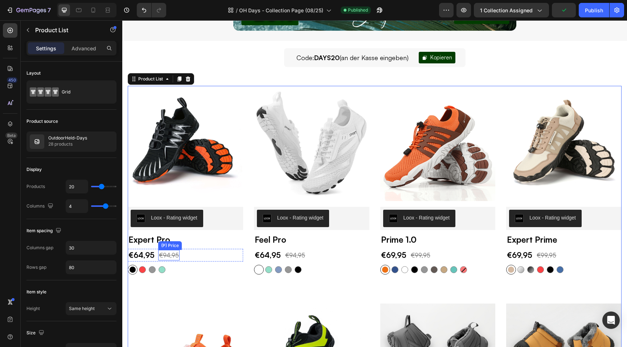
click at [162, 242] on div "(P) Price" at bounding box center [170, 246] width 24 height 9
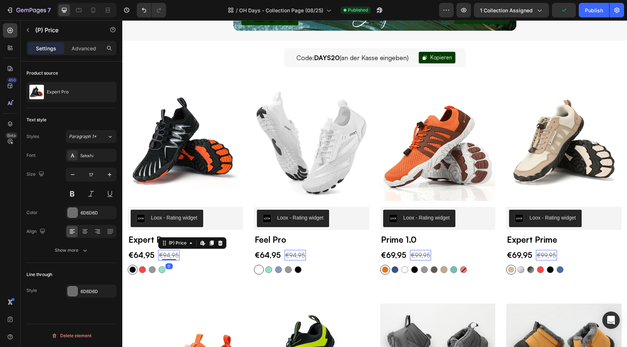
click at [142, 239] on h2 "Expert Pro" at bounding box center [185, 240] width 115 height 12
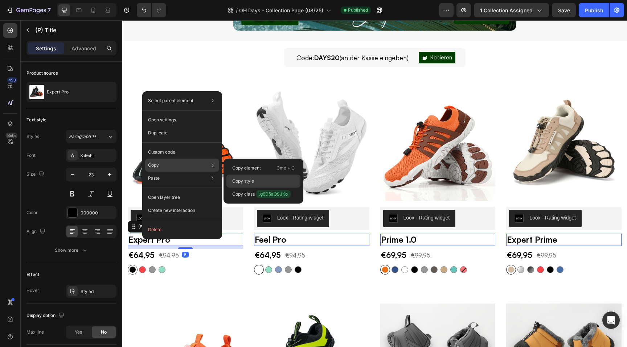
click at [243, 180] on p "Copy style" at bounding box center [243, 181] width 22 height 7
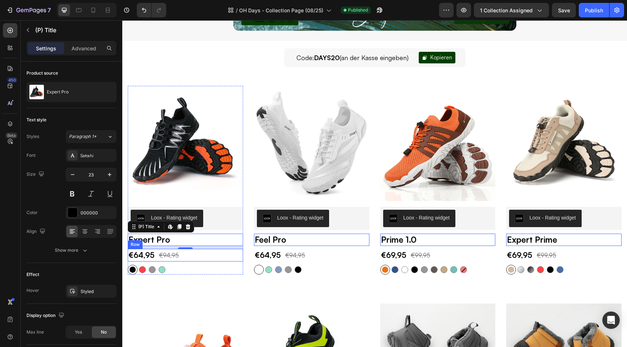
click at [206, 259] on div "€64,95 (P) Price (P) Price €94,95 (P) Price (P) Price Row" at bounding box center [185, 255] width 115 height 13
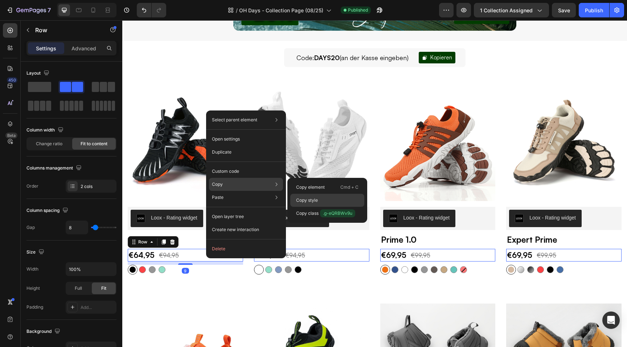
click at [304, 201] on p "Copy style" at bounding box center [307, 200] width 22 height 7
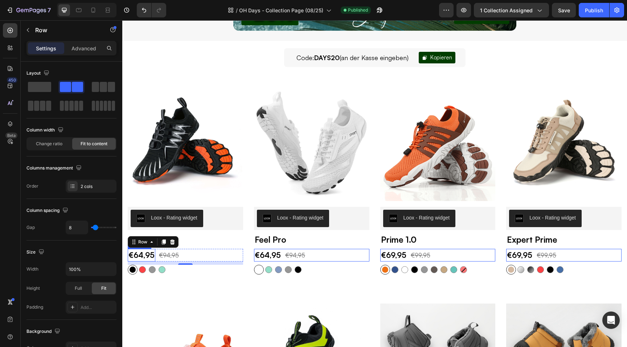
click at [143, 253] on div "€64,95" at bounding box center [142, 255] width 28 height 13
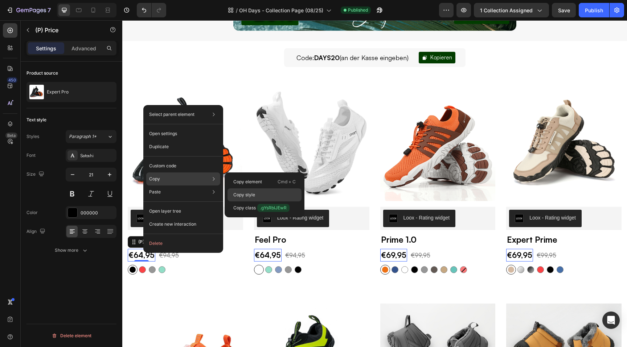
click at [247, 193] on p "Copy style" at bounding box center [244, 195] width 22 height 7
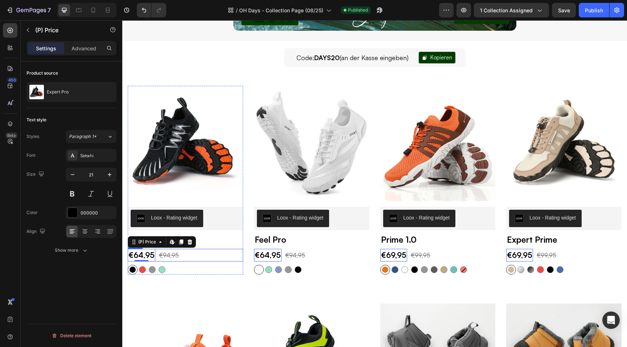
click at [171, 256] on div "€94,95" at bounding box center [168, 255] width 21 height 11
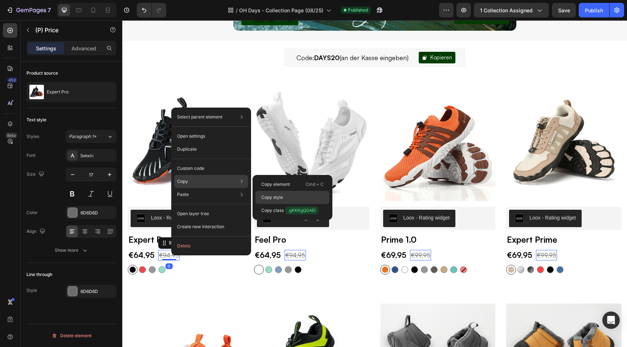
click at [271, 198] on p "Copy style" at bounding box center [272, 197] width 22 height 7
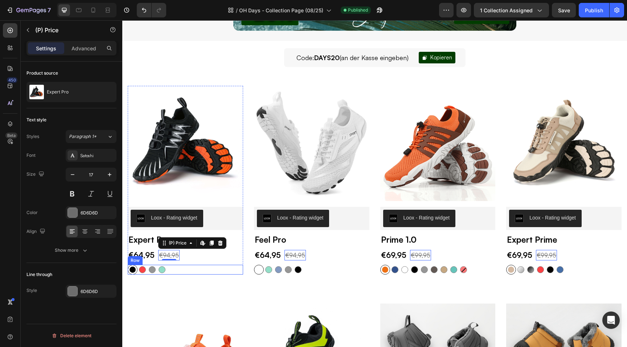
click at [192, 268] on div "[PERSON_NAME] [PERSON_NAME] Rot Rot [PERSON_NAME] [PERSON_NAME] Türkis Türkis P…" at bounding box center [185, 270] width 115 height 10
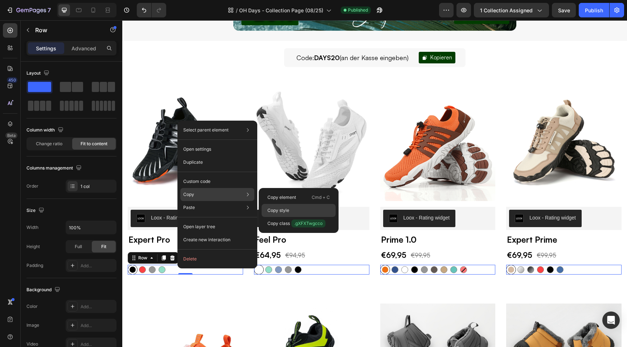
click at [281, 210] on p "Copy style" at bounding box center [278, 210] width 22 height 7
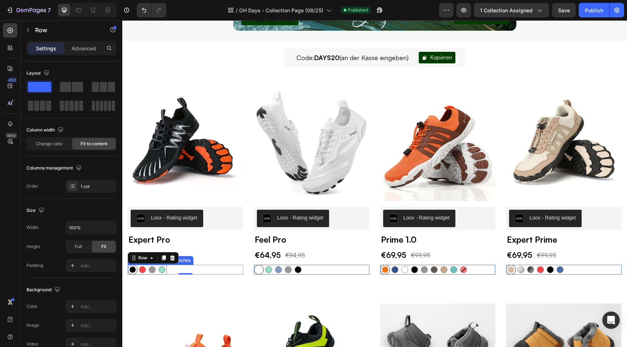
click at [158, 273] on div at bounding box center [162, 270] width 10 height 10
click at [157, 265] on input "[DEMOGRAPHIC_DATA]" at bounding box center [157, 265] width 0 height 0
radio input "false"
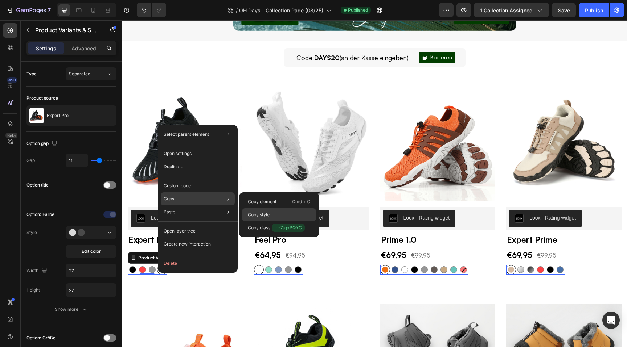
click at [259, 213] on p "Copy style" at bounding box center [259, 215] width 22 height 7
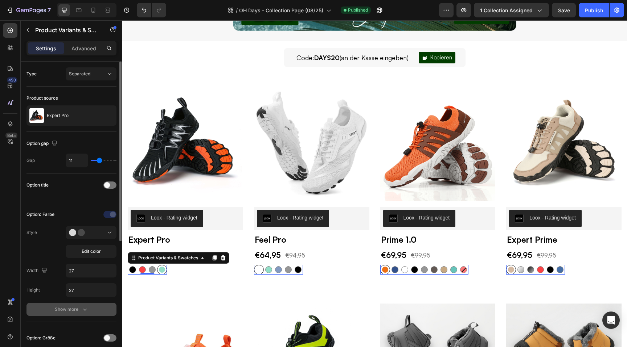
click at [66, 313] on div "Show more" at bounding box center [72, 309] width 34 height 7
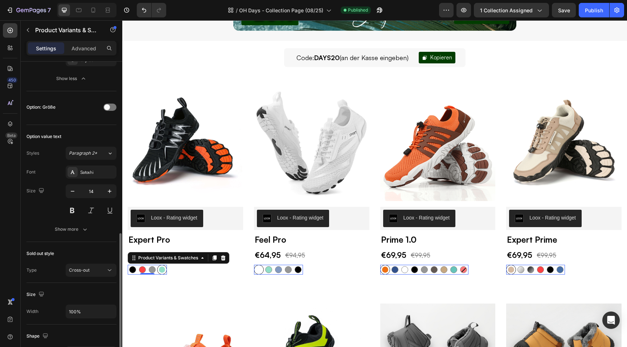
scroll to position [370, 0]
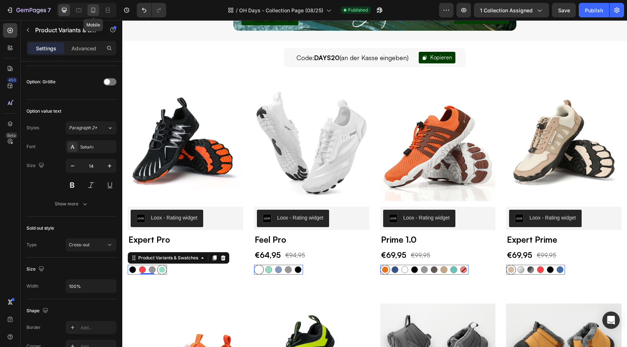
click at [90, 13] on icon at bounding box center [93, 10] width 7 height 7
type input "12"
type input "1"
type input "22"
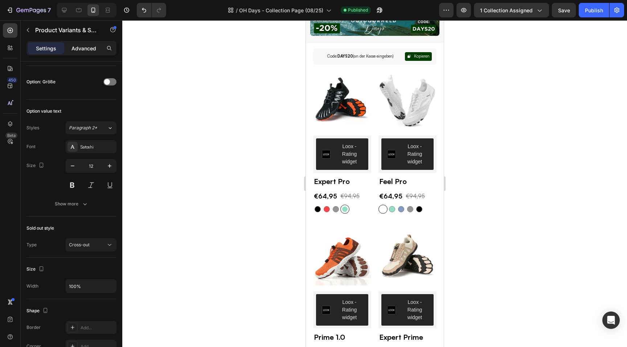
scroll to position [70, 0]
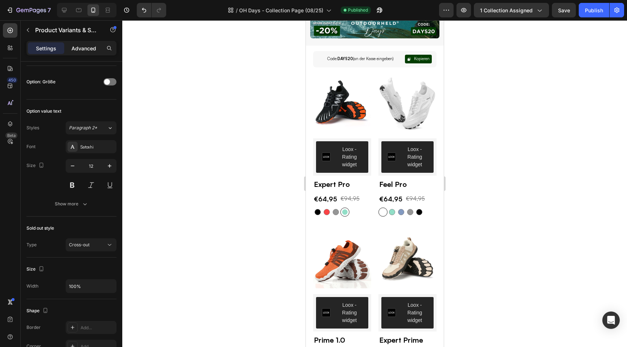
click at [81, 46] on p "Advanced" at bounding box center [83, 49] width 25 height 8
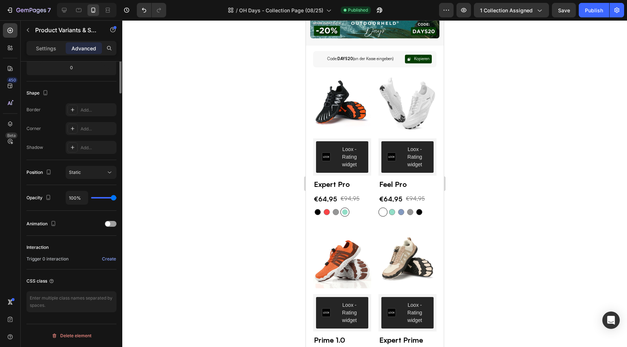
scroll to position [0, 0]
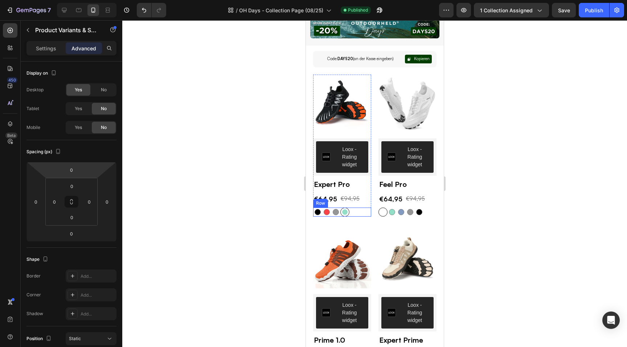
click at [354, 208] on div "Schwarz Schwarz Rot Rot Grau Grau Türkis Türkis Product Variants & Swatches 0 S…" at bounding box center [342, 212] width 58 height 9
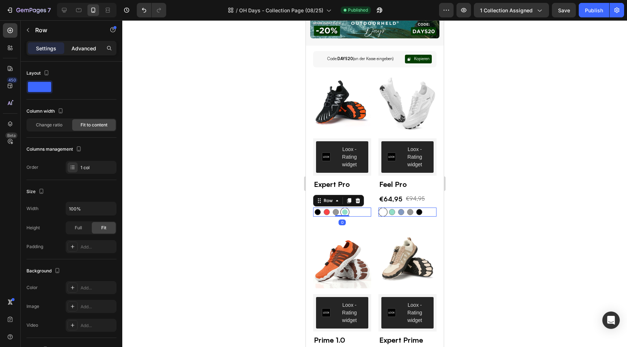
click at [84, 48] on p "Advanced" at bounding box center [83, 49] width 25 height 8
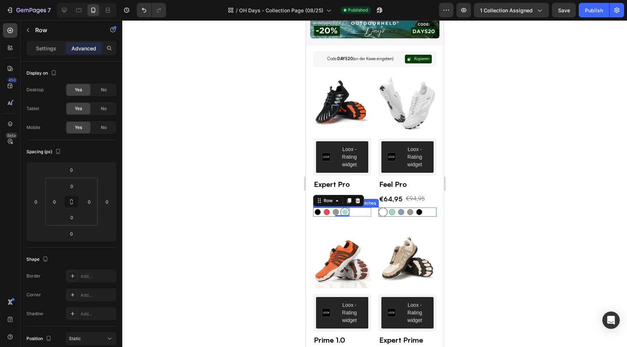
click at [322, 208] on div at bounding box center [326, 212] width 9 height 9
click at [322, 207] on input "Rot Rot" at bounding box center [321, 207] width 0 height 0
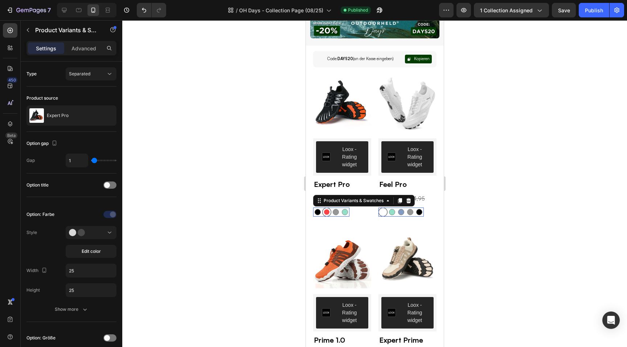
radio input "false"
click at [82, 52] on div "Advanced" at bounding box center [84, 48] width 36 height 12
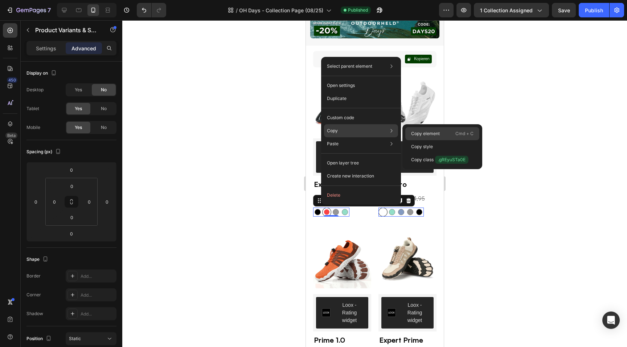
click at [425, 131] on p "Copy element" at bounding box center [425, 134] width 29 height 7
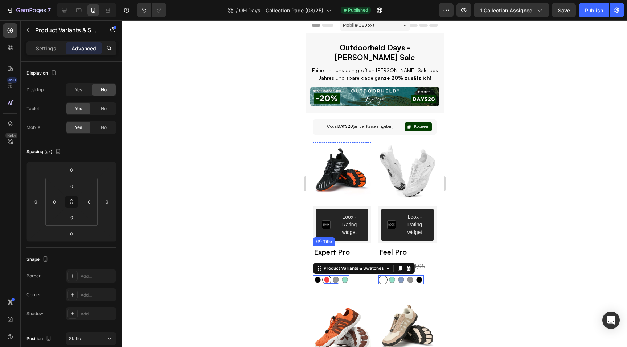
scroll to position [7, 0]
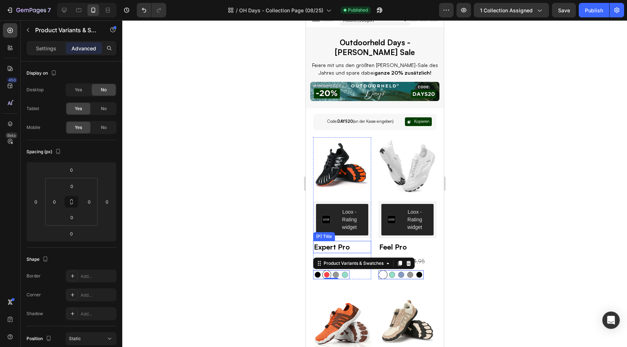
click at [355, 241] on h2 "Expert Pro" at bounding box center [342, 247] width 58 height 12
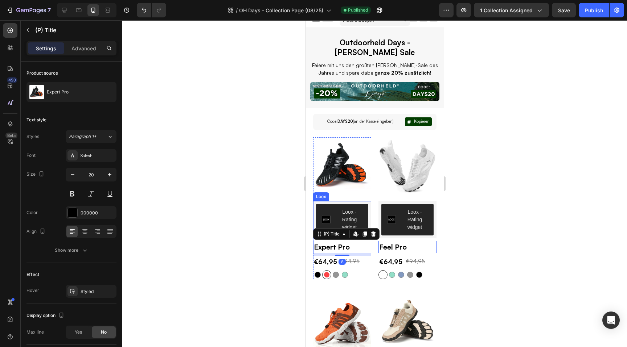
click at [352, 209] on div "Loox - Rating widget" at bounding box center [349, 220] width 26 height 23
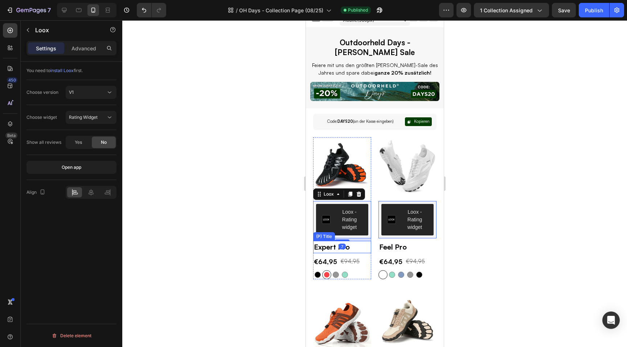
click at [360, 241] on h2 "Expert Pro" at bounding box center [342, 247] width 58 height 12
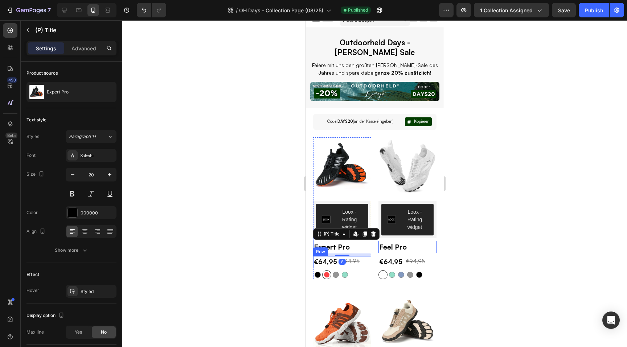
click at [363, 256] on div "€64,95 (P) Price (P) Price €94,95 (P) Price (P) Price Row" at bounding box center [342, 261] width 58 height 11
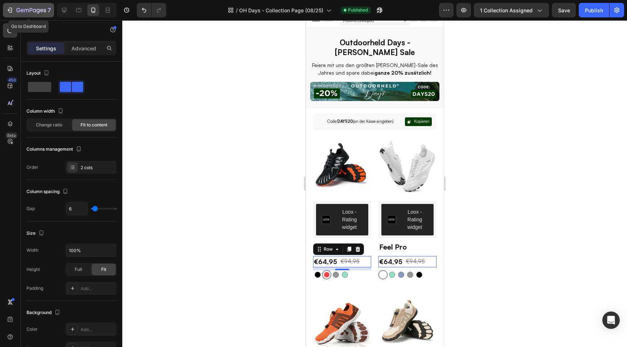
click at [28, 11] on icon "button" at bounding box center [31, 11] width 30 height 6
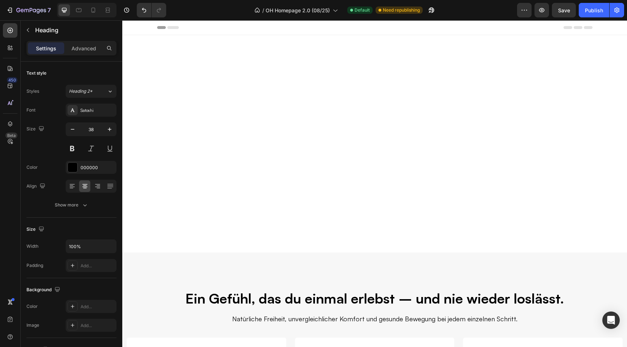
scroll to position [548, 0]
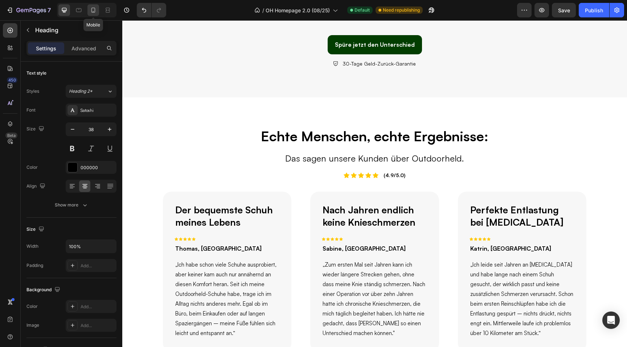
click at [90, 9] on icon at bounding box center [93, 10] width 7 height 7
type input "23"
type input "85%"
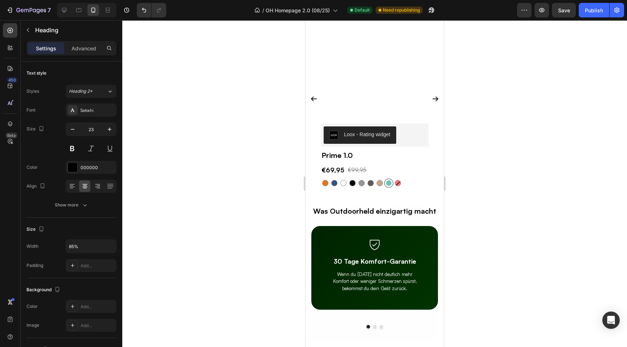
scroll to position [1385, 0]
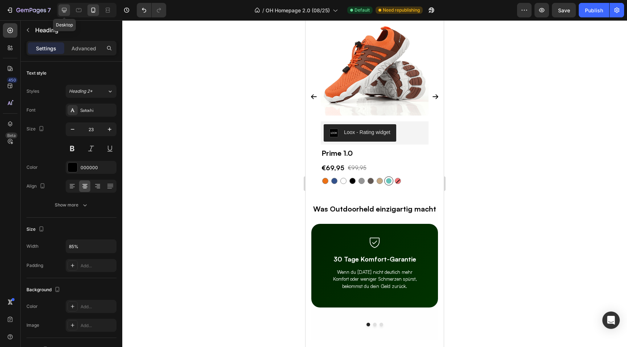
click at [65, 9] on icon at bounding box center [64, 10] width 7 height 7
type input "38"
type input "100%"
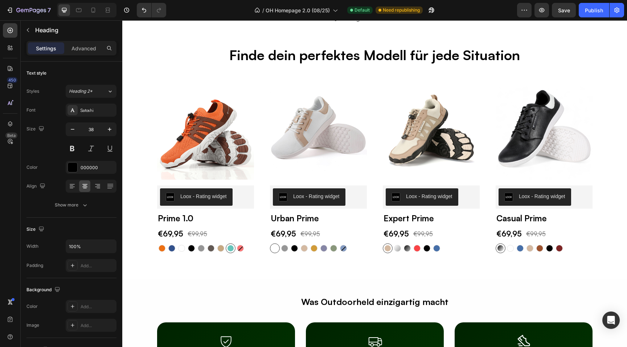
scroll to position [1394, 0]
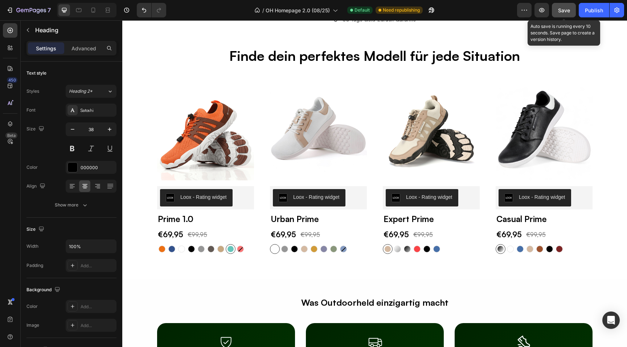
click at [565, 8] on span "Save" at bounding box center [564, 10] width 12 height 6
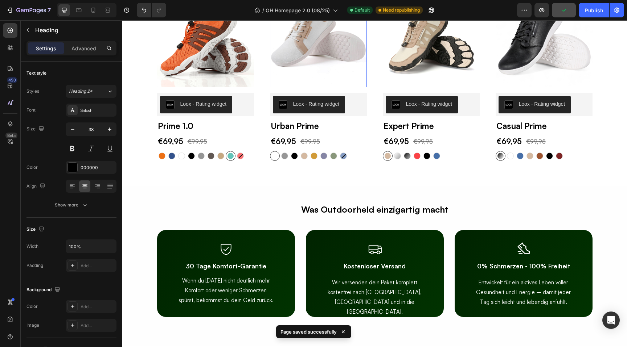
scroll to position [1497, 0]
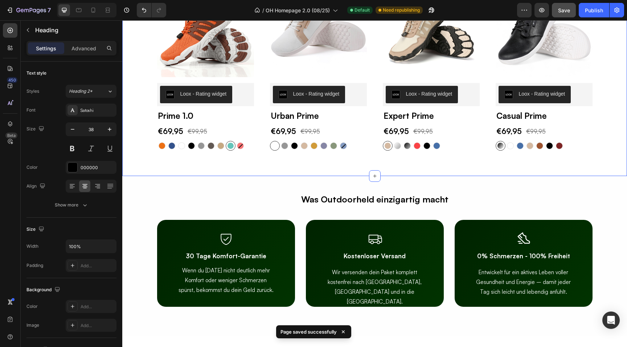
click at [140, 169] on div "Finde dein perfektes Modell für jede Situation Heading Row (P) Images Row Loox …" at bounding box center [375, 60] width 494 height 234
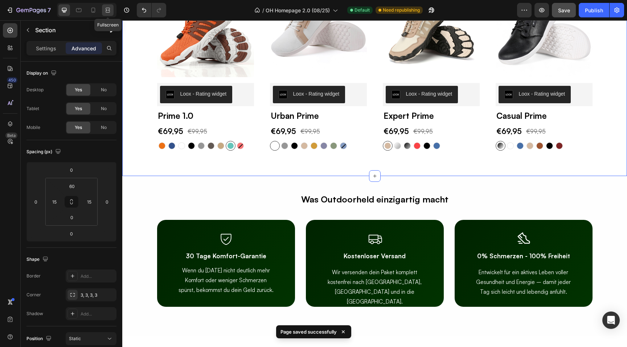
click at [106, 11] on icon at bounding box center [107, 10] width 7 height 7
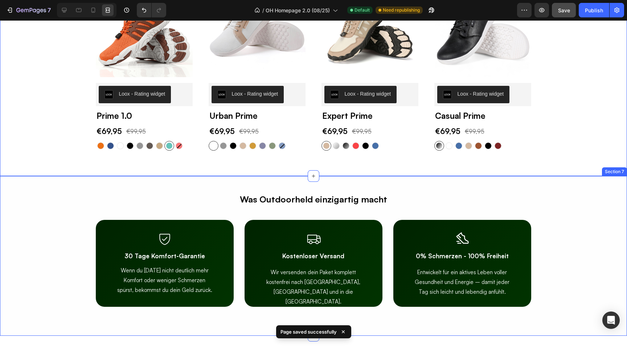
click at [54, 205] on div "Was Outdoorheld einzigartig macht Text Block Row Icon 30 Tage Komfort-Garantie …" at bounding box center [313, 248] width 627 height 117
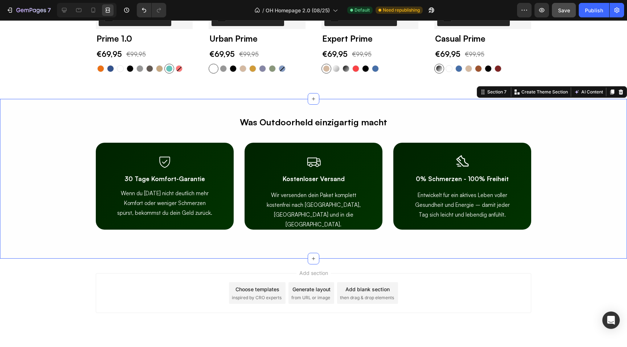
scroll to position [1590, 0]
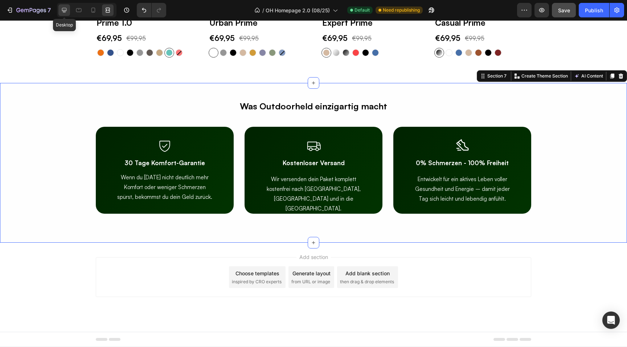
click at [68, 15] on div at bounding box center [64, 10] width 12 height 12
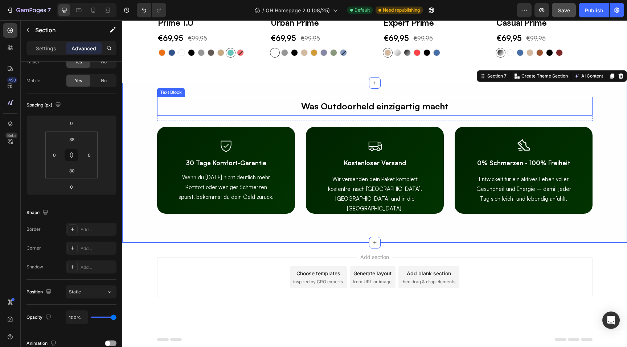
click at [336, 110] on p "Was Outdoorheld einzigartig macht" at bounding box center [375, 106] width 434 height 17
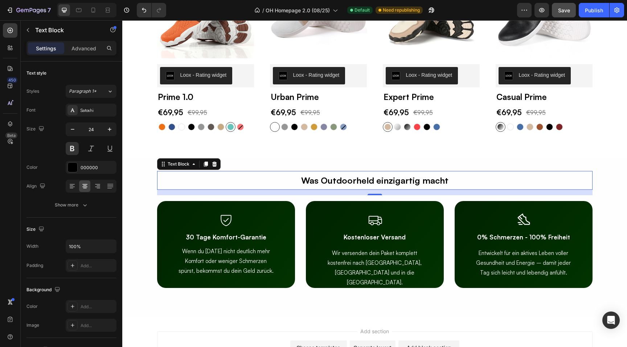
scroll to position [1390, 0]
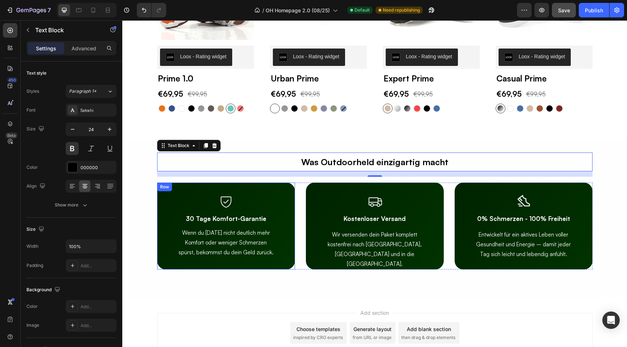
click at [165, 195] on div "Icon 30 Tage Komfort-Garantie Heading Wenn du [DATE] nicht deutlich mehr Komfor…" at bounding box center [226, 226] width 138 height 87
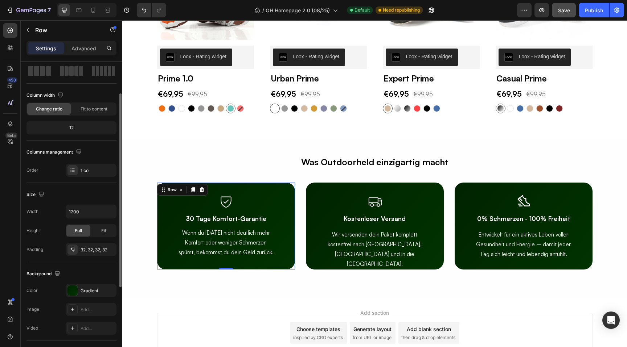
scroll to position [41, 0]
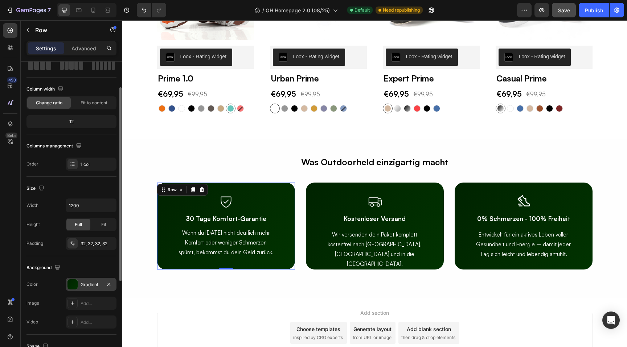
click at [91, 283] on div "Gradient" at bounding box center [91, 285] width 21 height 7
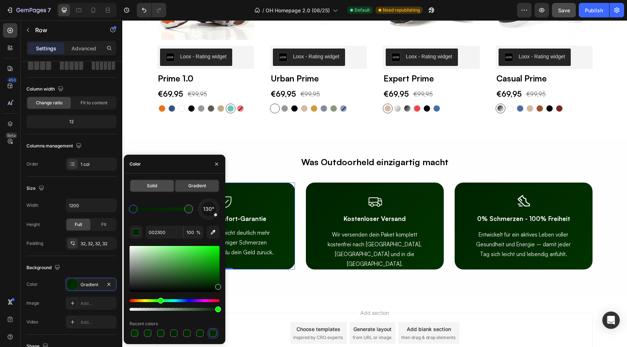
click at [152, 186] on span "Solid" at bounding box center [152, 186] width 10 height 7
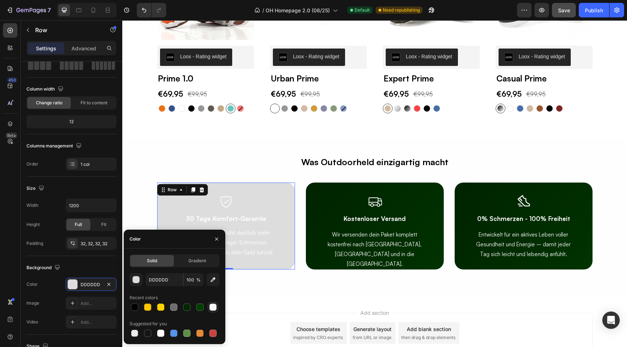
click at [215, 308] on div at bounding box center [212, 307] width 7 height 7
type input "F7F7F7"
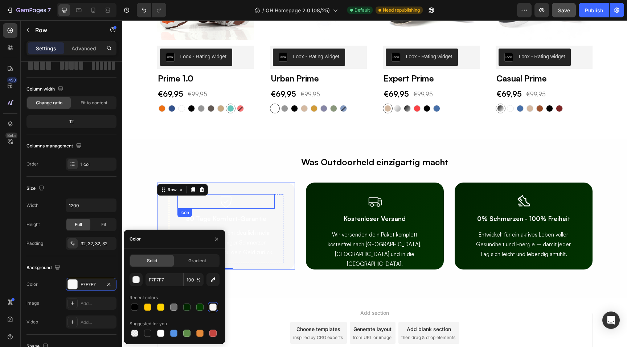
click at [238, 201] on div "Icon" at bounding box center [225, 201] width 97 height 15
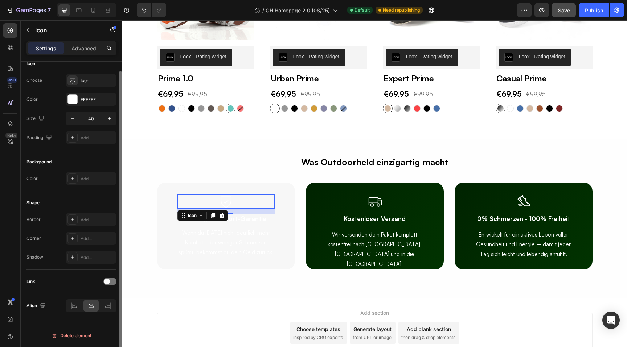
scroll to position [0, 0]
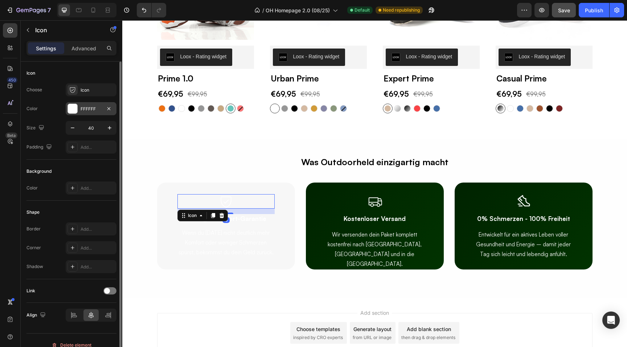
click at [88, 112] on div "FFFFFF" at bounding box center [91, 109] width 21 height 7
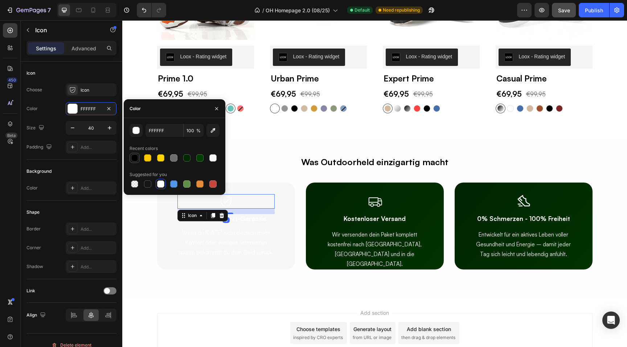
click at [131, 155] on div at bounding box center [134, 157] width 7 height 7
type input "000000"
click at [244, 217] on h2 "30 Tage Komfort-Garantie" at bounding box center [225, 218] width 97 height 9
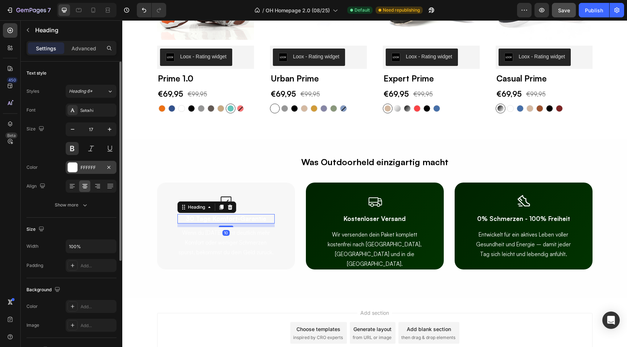
click at [74, 166] on div at bounding box center [72, 167] width 9 height 9
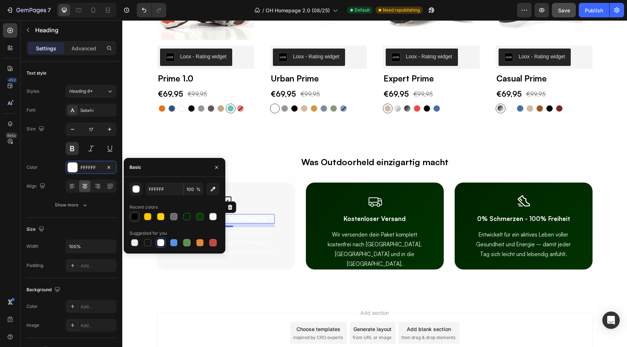
click at [130, 215] on div at bounding box center [134, 217] width 9 height 9
type input "000000"
click at [247, 246] on h2 "Wenn du [DATE] nicht deutlich mehr Komfort oder weniger Schmerzen spürst, bekom…" at bounding box center [225, 242] width 97 height 31
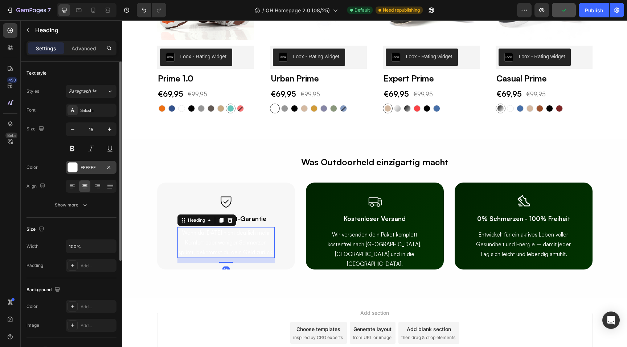
click at [75, 169] on div at bounding box center [72, 167] width 9 height 9
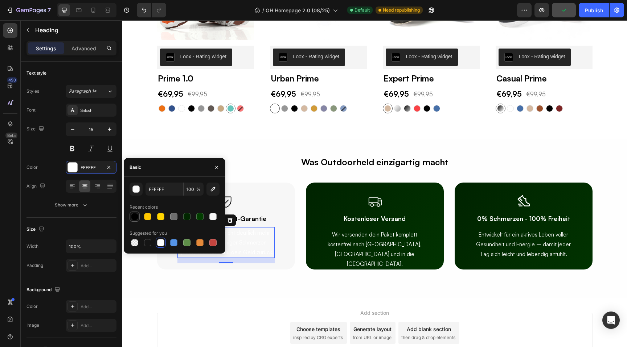
click at [135, 219] on div at bounding box center [134, 216] width 7 height 7
type input "000000"
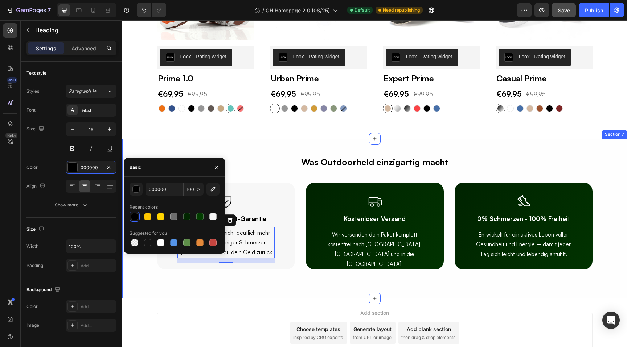
click at [249, 273] on div "Was Outdoorheld einzigartig macht Text Block Row Icon 30 Tage Komfort-Garantie …" at bounding box center [374, 219] width 504 height 160
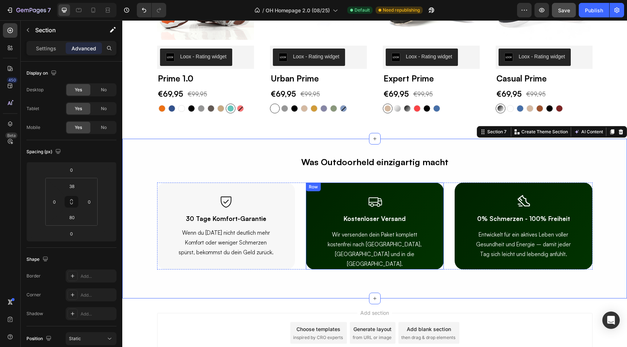
click at [311, 195] on div "Icon Kostenloser Versand Heading Wir versenden dein Paket komplett kostenfrei n…" at bounding box center [375, 226] width 138 height 87
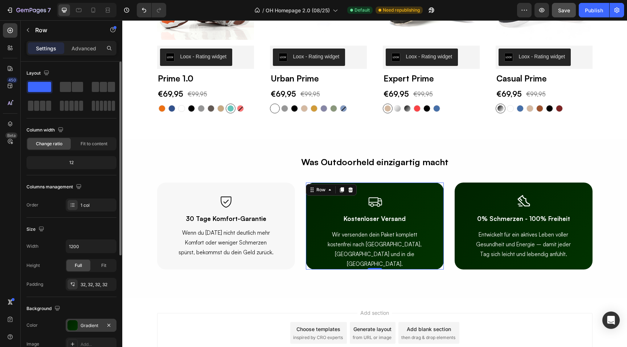
click at [101, 326] on div "Gradient" at bounding box center [91, 326] width 21 height 7
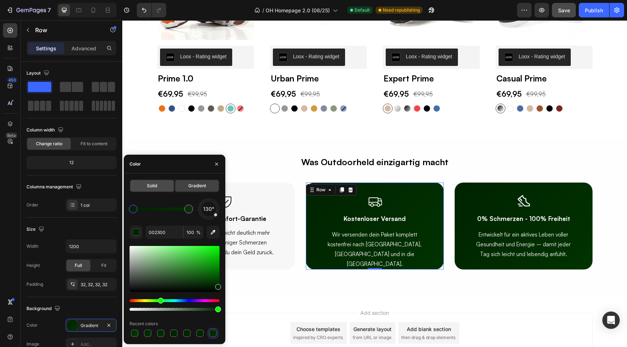
click at [148, 181] on div "Solid" at bounding box center [152, 186] width 44 height 12
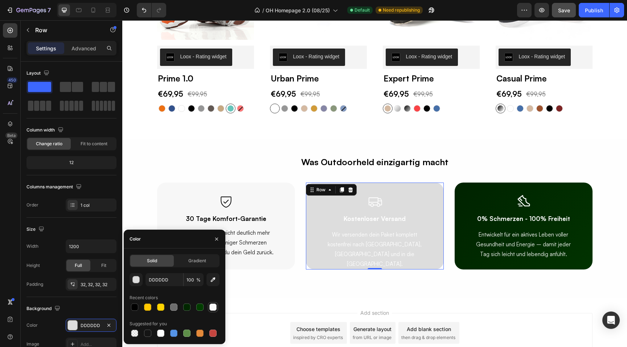
click at [214, 308] on div at bounding box center [212, 307] width 7 height 7
type input "F7F7F7"
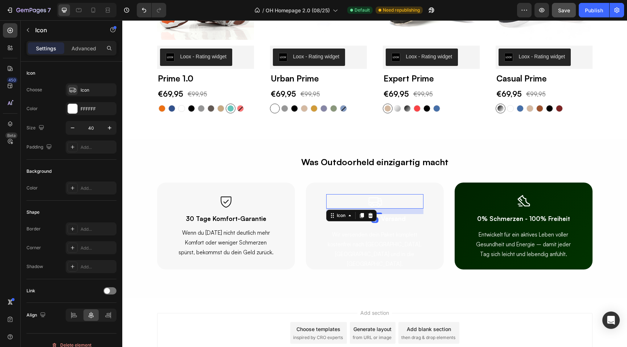
click at [379, 203] on icon at bounding box center [374, 201] width 15 height 15
click at [73, 107] on div at bounding box center [72, 108] width 9 height 9
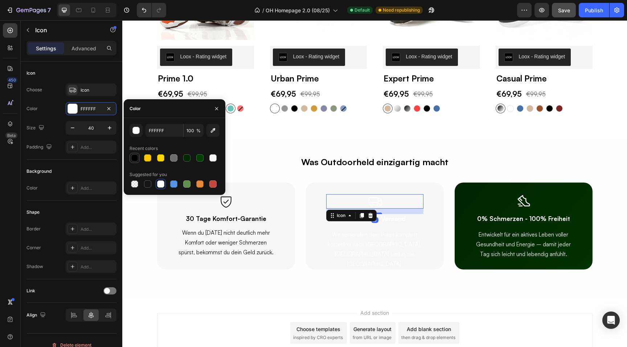
click at [137, 157] on div at bounding box center [134, 157] width 7 height 7
type input "000000"
click at [392, 220] on h2 "Kostenloser Versand" at bounding box center [374, 218] width 97 height 9
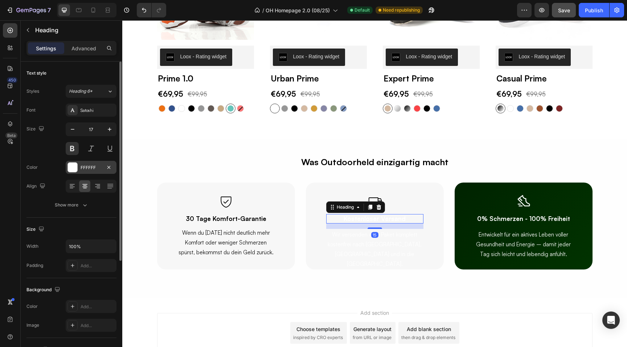
click at [78, 161] on div "FFFFFF" at bounding box center [91, 167] width 51 height 13
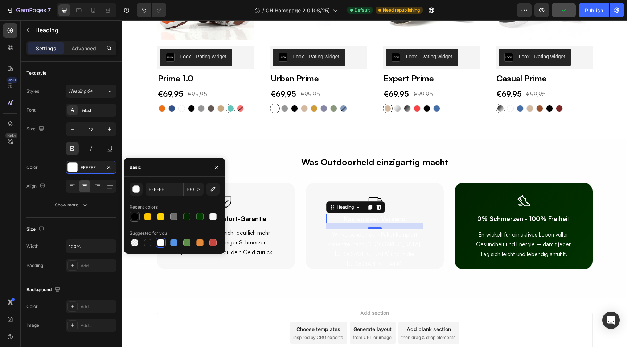
click at [134, 214] on div at bounding box center [134, 216] width 7 height 7
type input "000000"
click at [400, 242] on h2 "Wir versenden dein Paket komplett kostenfrei nach Deutschland, Österreich und i…" at bounding box center [374, 249] width 97 height 41
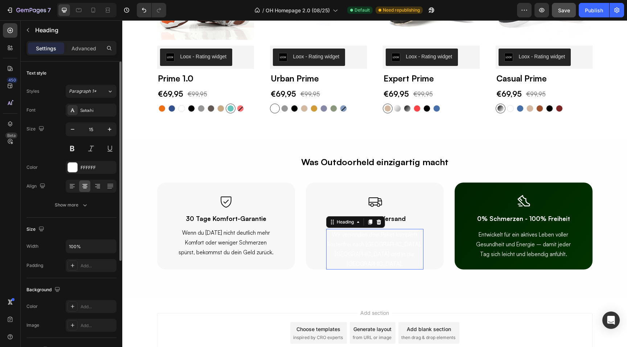
click at [74, 174] on div "Font Satoshi Size 15 Color FFFFFF Align Show more" at bounding box center [71, 158] width 90 height 108
click at [74, 172] on div at bounding box center [72, 167] width 9 height 9
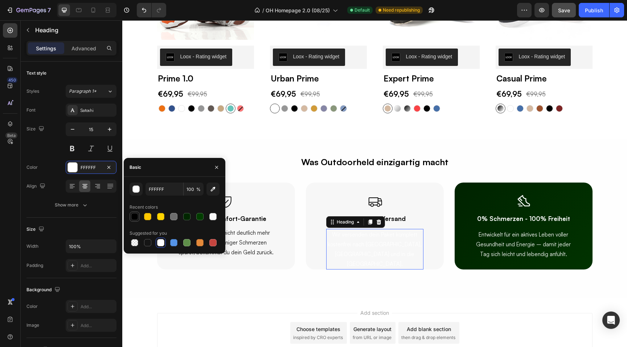
click at [136, 214] on div at bounding box center [134, 216] width 7 height 7
type input "000000"
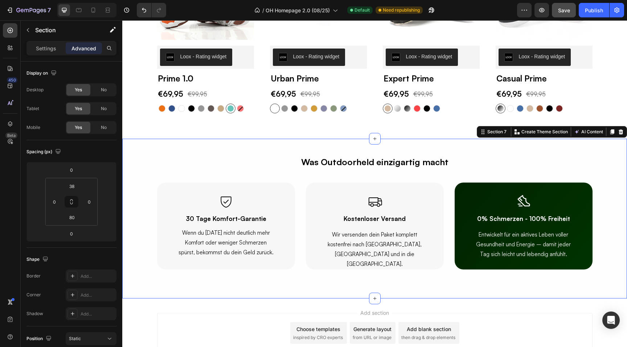
click at [397, 296] on div "Was Outdoorheld einzigartig macht Text Block Row Icon 30 Tage Komfort-Garantie …" at bounding box center [374, 219] width 504 height 160
click at [462, 201] on div "Icon 0% Schmerzen - 100% Freiheit Heading Entwickelt für ein aktives Leben voll…" at bounding box center [523, 226] width 138 height 87
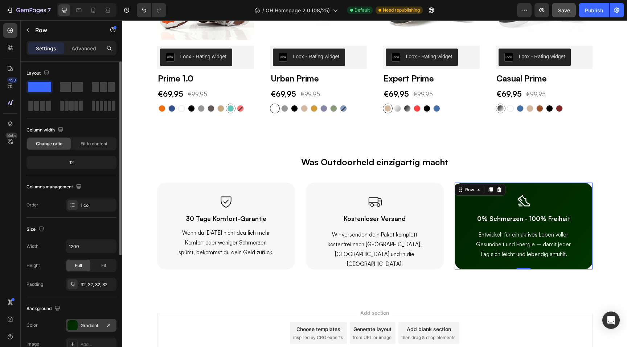
click at [92, 326] on div "Gradient" at bounding box center [91, 326] width 21 height 7
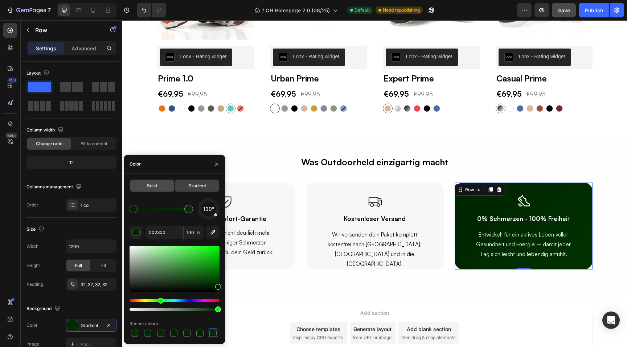
click at [151, 184] on span "Solid" at bounding box center [152, 186] width 10 height 7
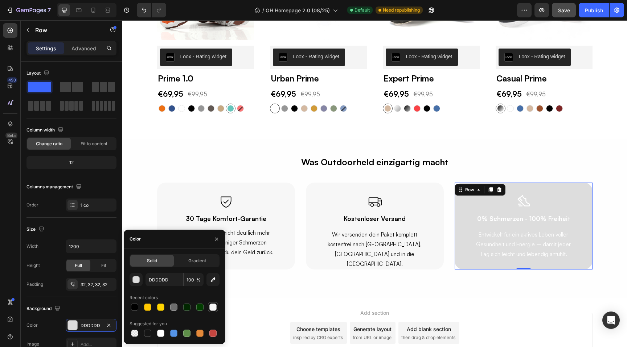
click at [212, 306] on div at bounding box center [212, 307] width 7 height 7
type input "F7F7F7"
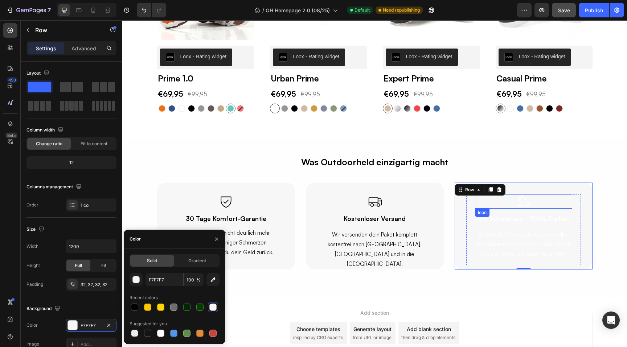
click at [514, 202] on div "Icon" at bounding box center [523, 201] width 97 height 15
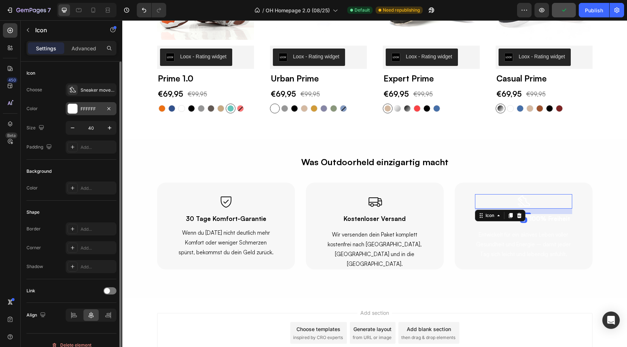
click at [71, 108] on div at bounding box center [72, 108] width 9 height 9
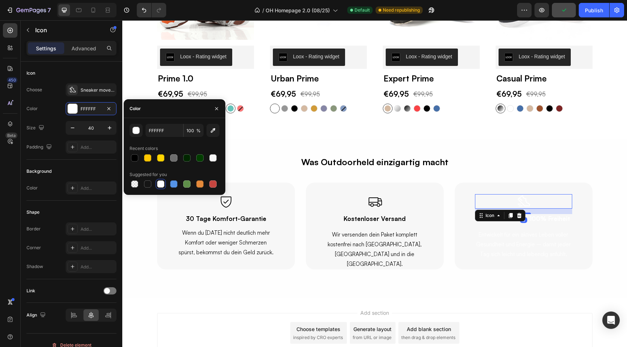
click at [136, 163] on div "FFFFFF 100 % Recent colors Suggested for you" at bounding box center [174, 156] width 90 height 65
click at [135, 155] on div at bounding box center [134, 157] width 7 height 7
type input "000000"
click at [541, 222] on h2 "0% Schmerzen - 100% Freiheit" at bounding box center [523, 218] width 97 height 9
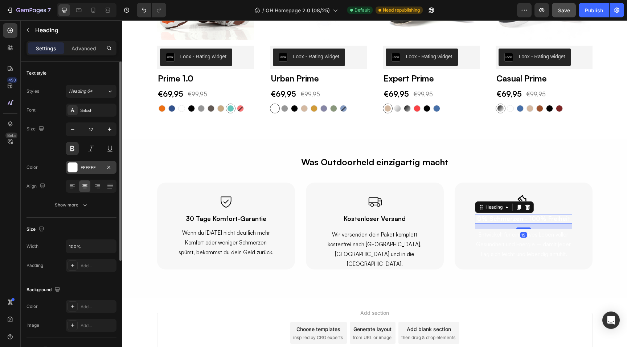
click at [70, 169] on div at bounding box center [72, 167] width 9 height 9
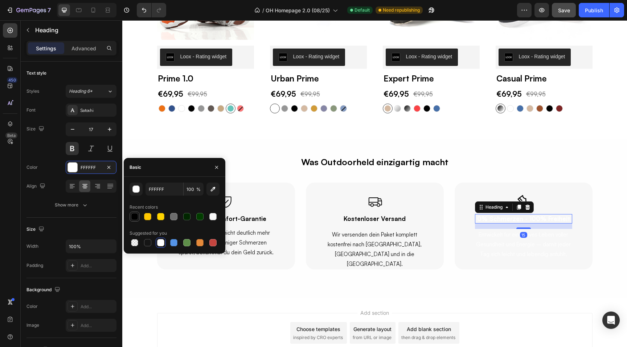
click at [132, 220] on div at bounding box center [134, 216] width 7 height 7
type input "000000"
click at [508, 246] on h2 "Entwickelt für ein aktives Leben voller Gesundheit und Energie – damit jeder Ta…" at bounding box center [523, 244] width 97 height 31
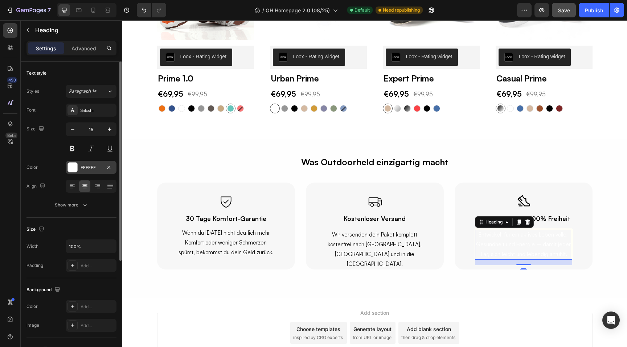
click at [69, 170] on div at bounding box center [72, 167] width 9 height 9
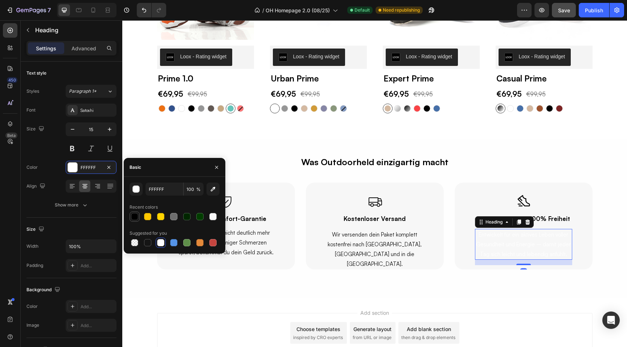
click at [135, 218] on div at bounding box center [134, 216] width 7 height 7
type input "000000"
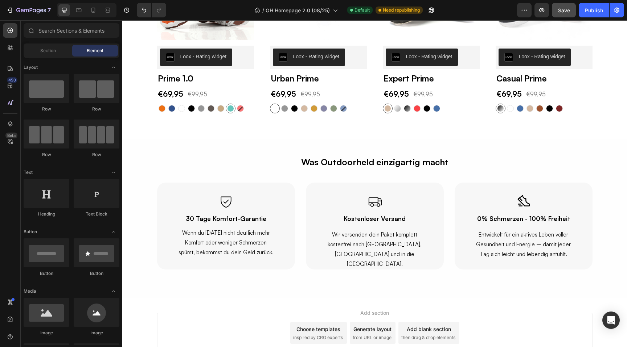
click at [351, 309] on div "Add section Choose templates inspired by CRO experts Generate layout from URL o…" at bounding box center [374, 343] width 504 height 89
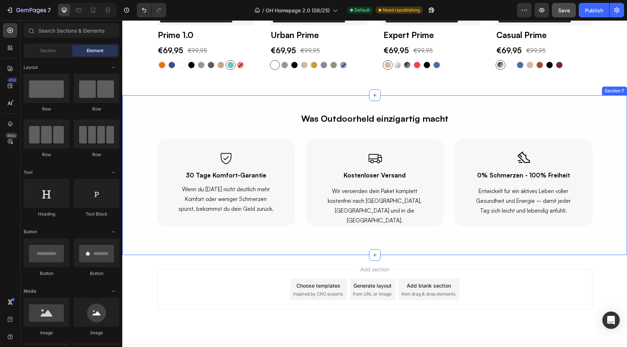
scroll to position [1446, 0]
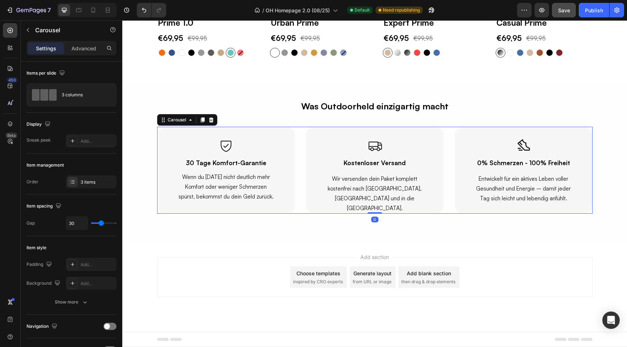
click at [301, 206] on div "Icon 30 Tage Komfort-Garantie Heading Wenn du nach 30 Tagen nicht deutlich mehr…" at bounding box center [374, 170] width 435 height 87
click at [304, 223] on div "Was Outdoorheld einzigartig macht Text Block Row Icon 30 Tage Komfort-Garantie …" at bounding box center [374, 163] width 504 height 160
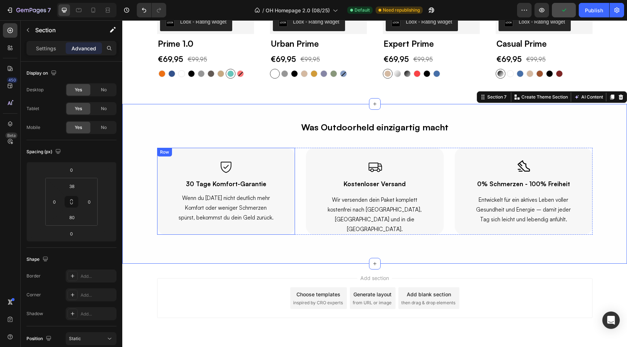
scroll to position [1423, 0]
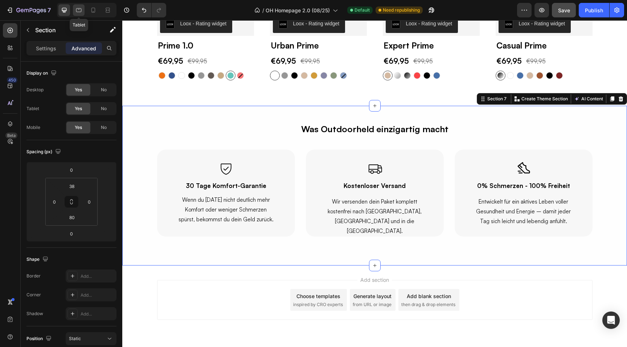
click at [80, 14] on div at bounding box center [79, 10] width 12 height 12
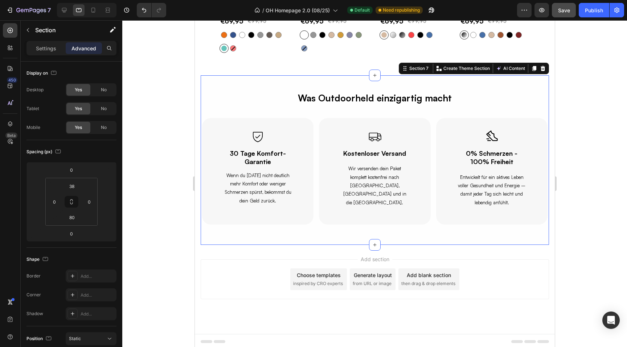
scroll to position [1388, 0]
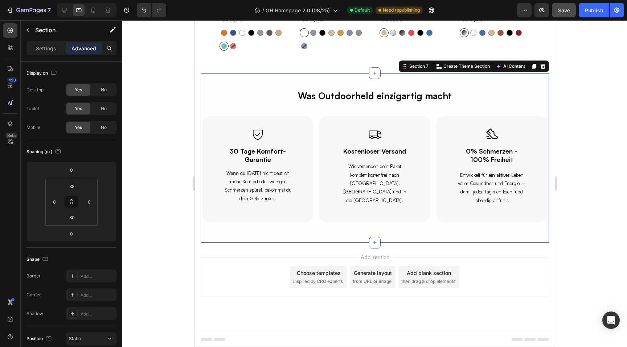
click at [158, 255] on div at bounding box center [374, 183] width 504 height 327
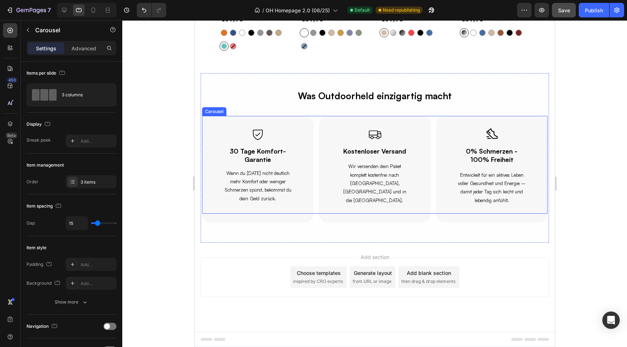
click at [316, 207] on div "Icon 30 Tage Komfort-Garantie Heading Wenn du nach 30 Tagen nicht deutlich mehr…" at bounding box center [374, 169] width 345 height 107
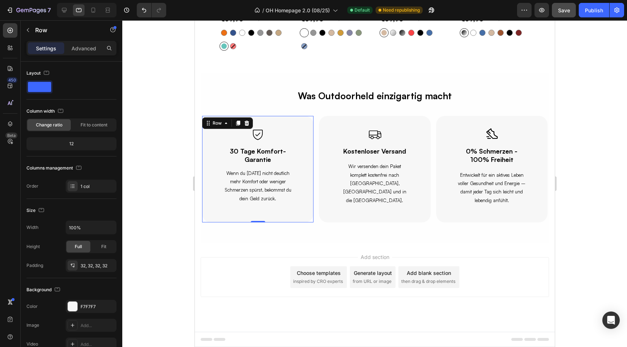
click at [308, 219] on div "Icon 30 Tage Komfort-Garantie Heading Wenn du nach 30 Tagen nicht deutlich mehr…" at bounding box center [257, 169] width 111 height 107
click at [78, 47] on p "Advanced" at bounding box center [83, 49] width 25 height 8
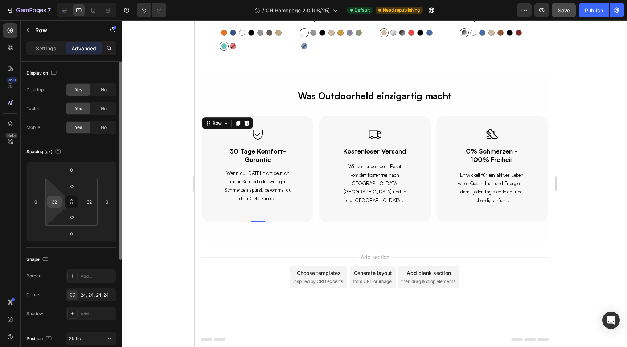
click at [55, 205] on input "32" at bounding box center [54, 202] width 11 height 11
type input "10"
click at [92, 206] on input "32" at bounding box center [89, 202] width 11 height 11
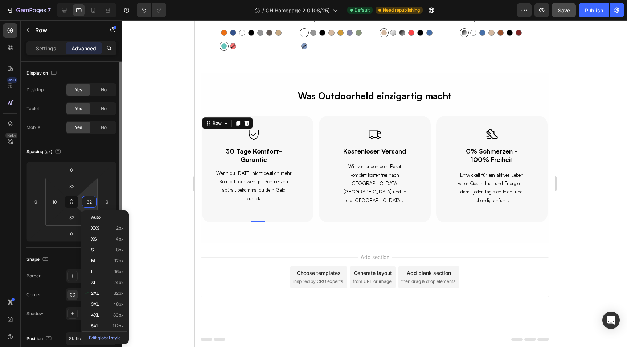
type input "0"
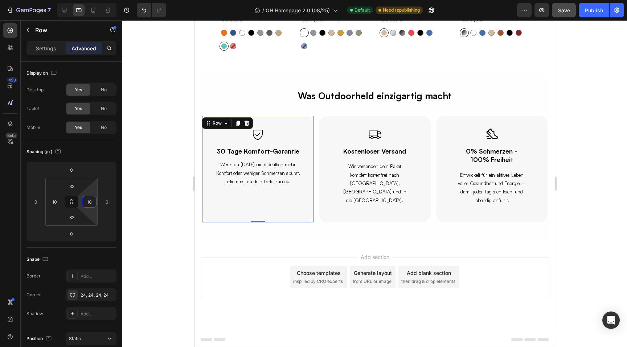
type input "10"
click at [141, 202] on div at bounding box center [374, 183] width 504 height 327
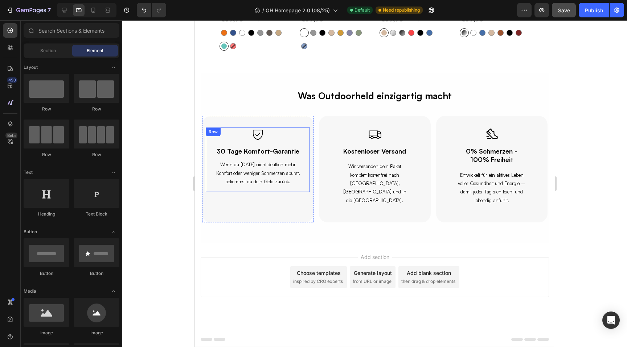
click at [209, 180] on div "Icon 30 Tage Komfort-Garantie Heading Wenn du nach 30 Tagen nicht deutlich mehr…" at bounding box center [257, 160] width 104 height 65
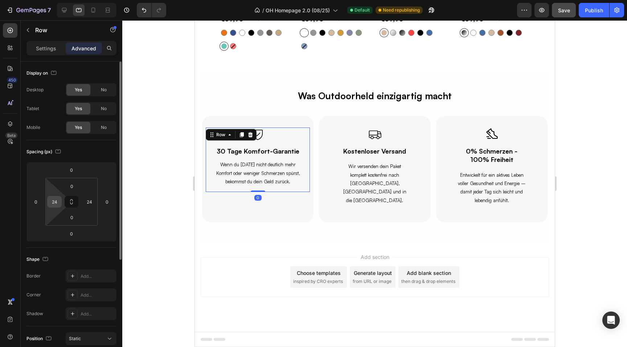
click at [54, 202] on input "24" at bounding box center [54, 202] width 11 height 11
type input "0"
click at [92, 203] on input "24" at bounding box center [89, 202] width 11 height 11
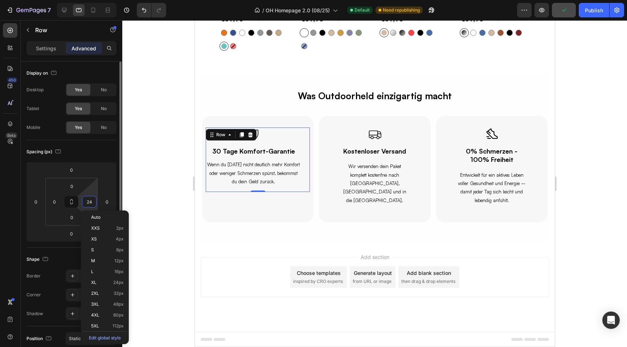
click at [92, 203] on input "24" at bounding box center [89, 202] width 11 height 11
type input "0"
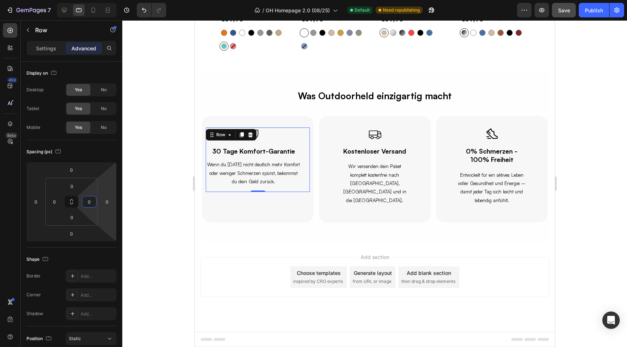
click at [160, 201] on div at bounding box center [374, 183] width 504 height 327
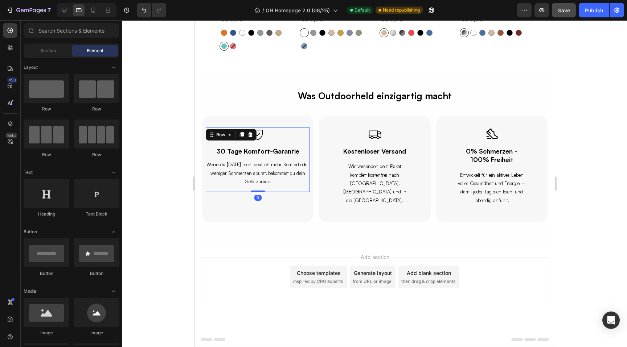
click at [285, 191] on div "Icon 30 Tage Komfort-Garantie Heading Wenn du nach 30 Tagen nicht deutlich mehr…" at bounding box center [257, 160] width 104 height 65
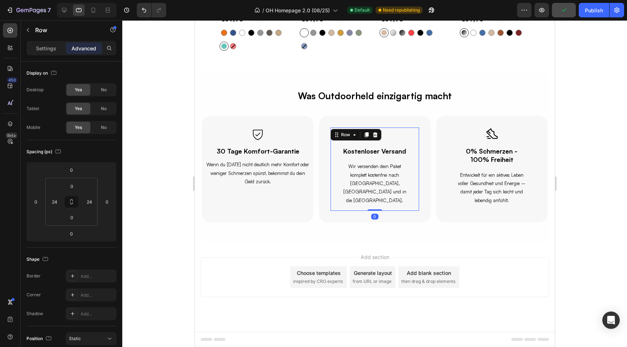
click at [331, 171] on div "Icon Kostenloser Versand Heading Wir versenden dein Paket komplett kostenfrei n…" at bounding box center [374, 169] width 88 height 83
click at [56, 204] on input "24" at bounding box center [54, 202] width 11 height 11
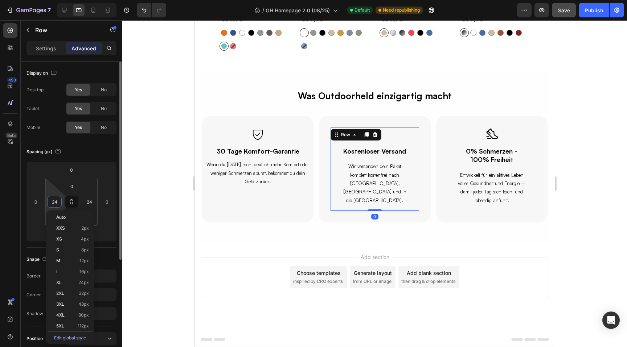
click at [56, 204] on input "24" at bounding box center [54, 202] width 11 height 11
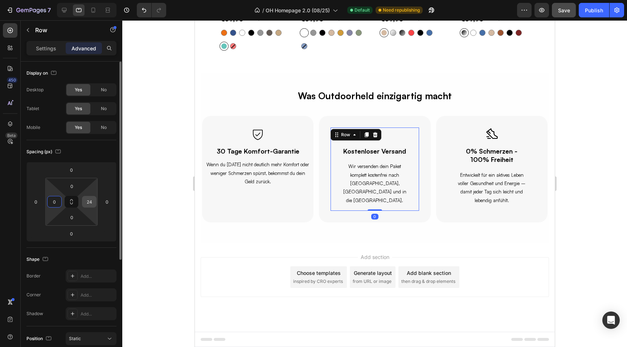
type input "0"
click at [92, 202] on input "24" at bounding box center [89, 202] width 11 height 11
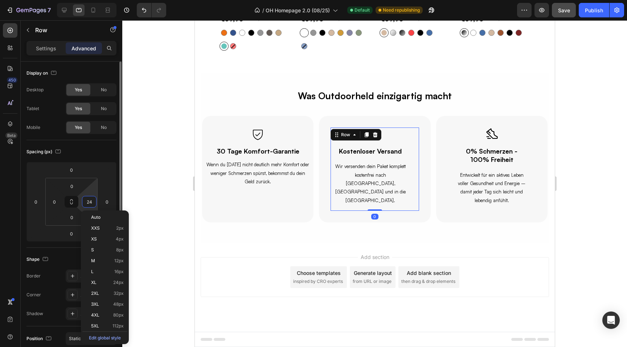
click at [92, 202] on input "24" at bounding box center [89, 202] width 11 height 11
type input "0"
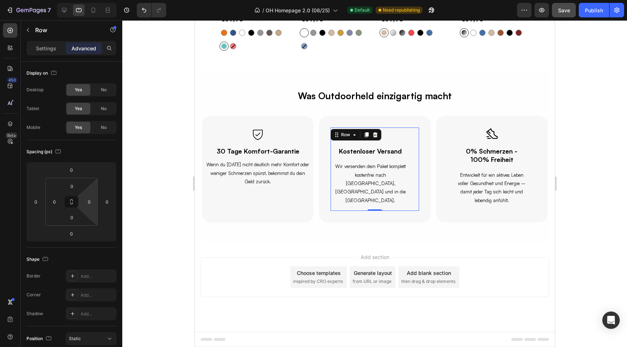
click at [167, 153] on div at bounding box center [374, 183] width 504 height 327
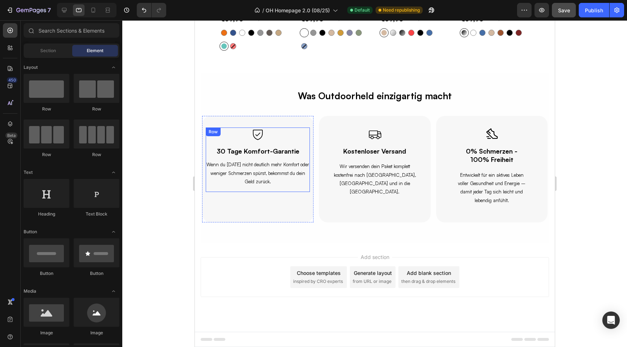
click at [230, 192] on div "Icon 30 Tage Komfort-Garantie Heading Wenn du nach 30 Tagen nicht deutlich mehr…" at bounding box center [257, 160] width 104 height 65
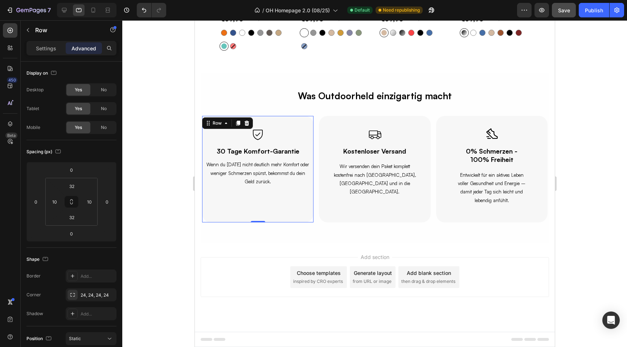
click at [242, 206] on div "Icon 30 Tage Komfort-Garantie Heading Wenn du nach 30 Tagen nicht deutlich mehr…" at bounding box center [257, 169] width 104 height 83
click at [75, 213] on input "32" at bounding box center [72, 217] width 15 height 11
type input "0"
click at [0, 0] on div "Spacing (px) 0 0 0 0 32 10 0 10" at bounding box center [0, 0] width 0 height 0
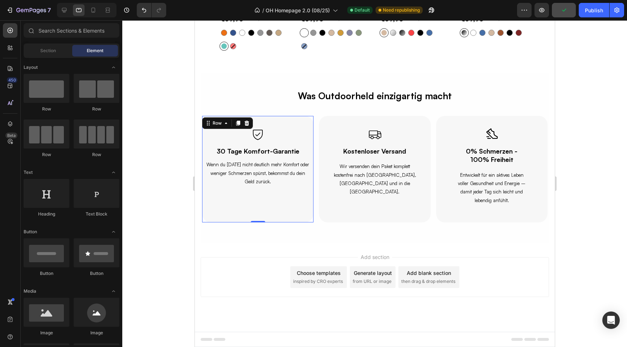
click at [201, 259] on div "Add section Choose templates inspired by CRO experts Generate layout from URL o…" at bounding box center [374, 277] width 348 height 40
click at [234, 207] on div "Icon 30 Tage Komfort-Garantie Heading Wenn du nach 30 Tagen nicht deutlich mehr…" at bounding box center [257, 175] width 104 height 95
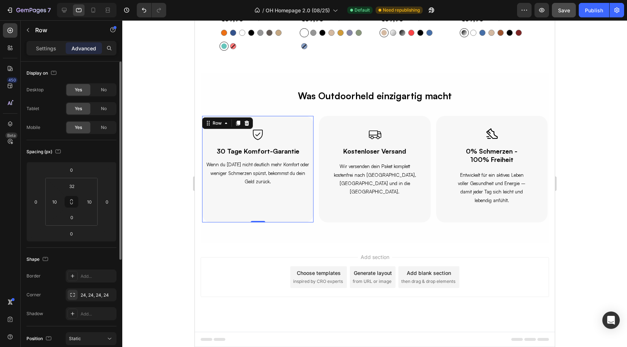
click at [50, 45] on p "Settings" at bounding box center [46, 49] width 20 height 8
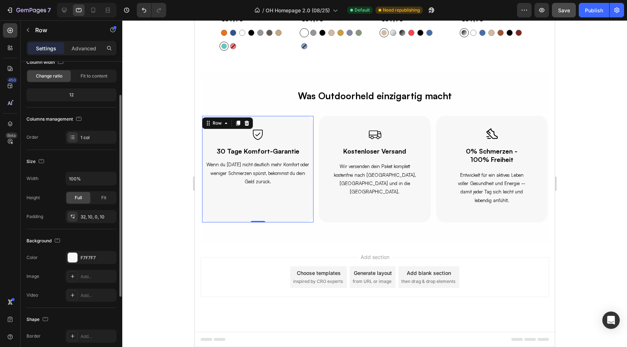
scroll to position [50, 0]
click at [100, 198] on div "Fit" at bounding box center [104, 197] width 24 height 12
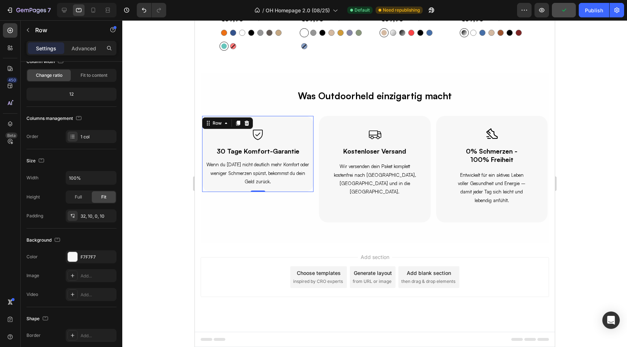
click at [165, 214] on div at bounding box center [374, 183] width 504 height 327
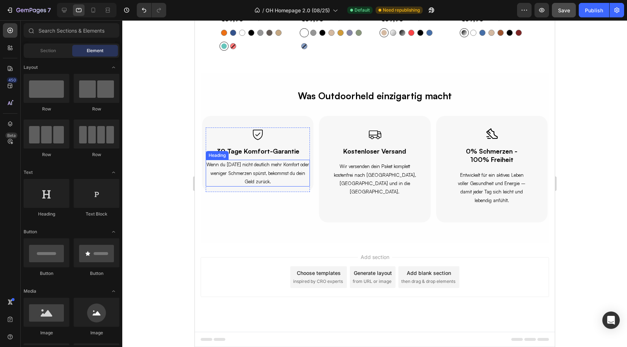
click at [242, 182] on h2 "Wenn du nach 30 Tagen nicht deutlich mehr Komfort oder weniger Schmerzen spürst…" at bounding box center [257, 173] width 104 height 27
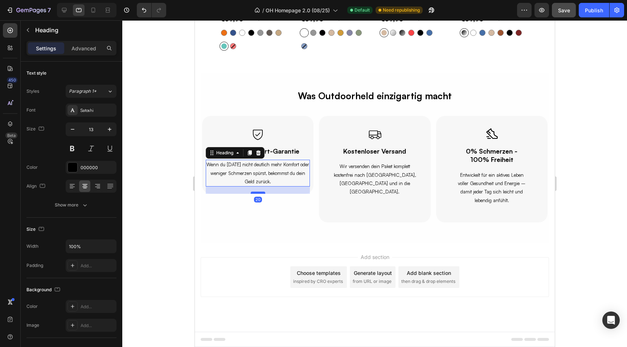
click at [255, 193] on div at bounding box center [257, 193] width 15 height 2
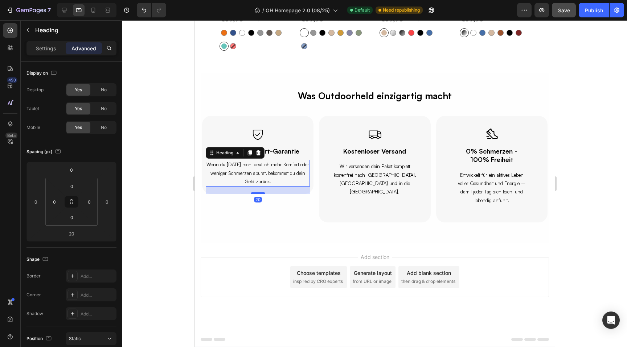
click at [186, 181] on div at bounding box center [374, 183] width 504 height 327
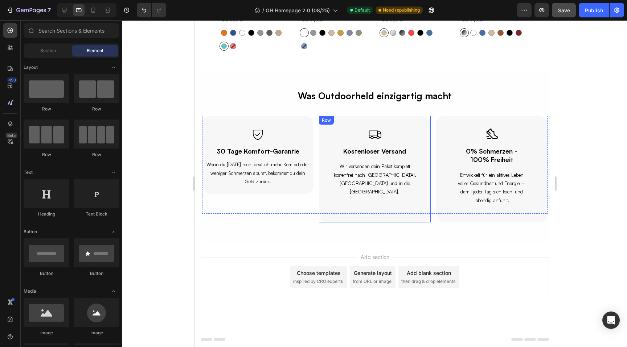
click at [325, 221] on div "Icon Kostenloser Versand Heading Wir versenden dein Paket komplett kostenfrei n…" at bounding box center [373, 169] width 111 height 107
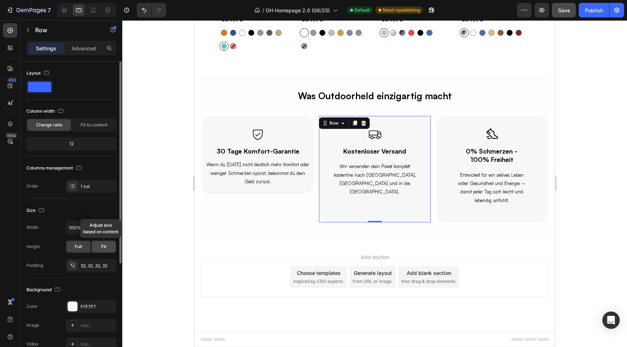
click at [103, 252] on div "Fit" at bounding box center [104, 247] width 24 height 12
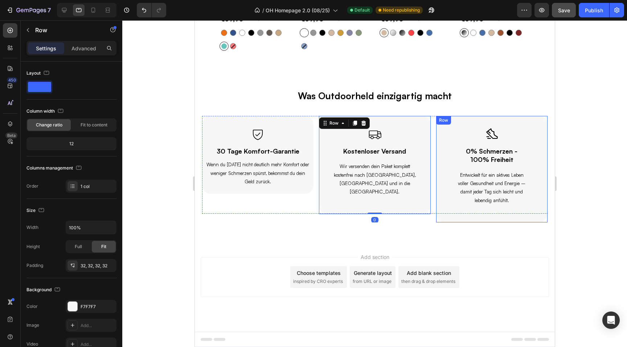
click at [447, 222] on div "Icon 0% Schmerzen - 100% Freiheit Heading Entwickelt für ein aktives Leben voll…" at bounding box center [491, 169] width 111 height 107
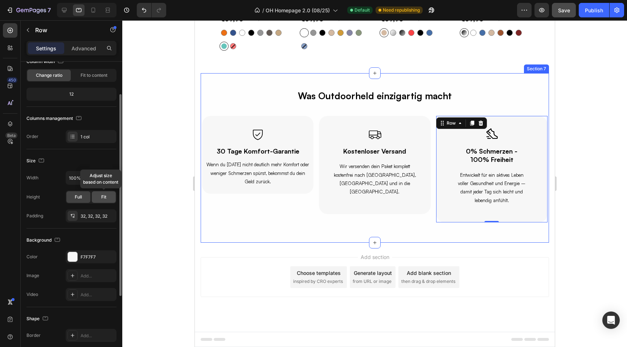
click at [98, 200] on div "Fit" at bounding box center [104, 197] width 24 height 12
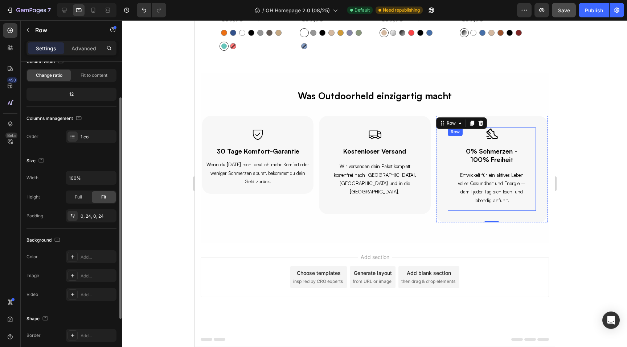
click at [451, 164] on div "Icon 0% Schmerzen - 100% Freiheit Heading Entwickelt für ein aktives Leben voll…" at bounding box center [491, 169] width 88 height 83
click at [88, 45] on p "Advanced" at bounding box center [83, 49] width 25 height 8
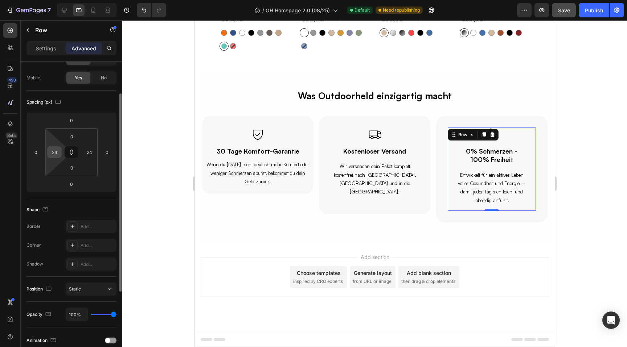
click at [54, 149] on input "24" at bounding box center [54, 152] width 11 height 11
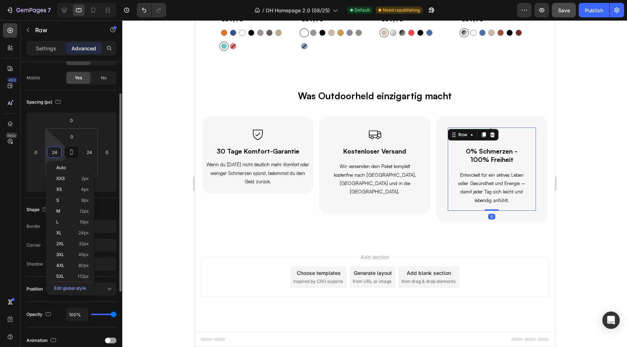
click at [54, 149] on input "24" at bounding box center [54, 152] width 11 height 11
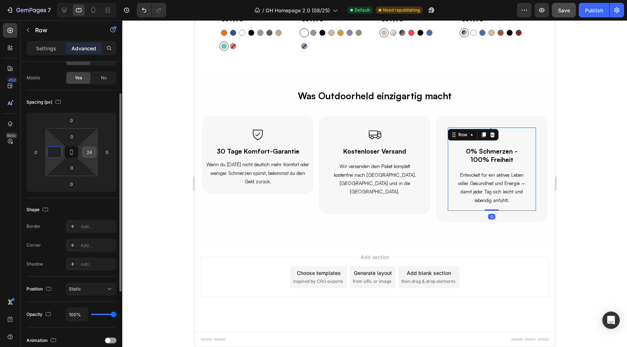
type input "0"
click at [85, 150] on input "24" at bounding box center [89, 152] width 11 height 11
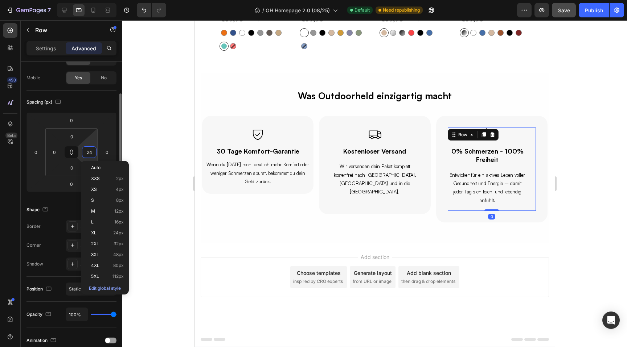
click at [85, 150] on input "24" at bounding box center [89, 152] width 11 height 11
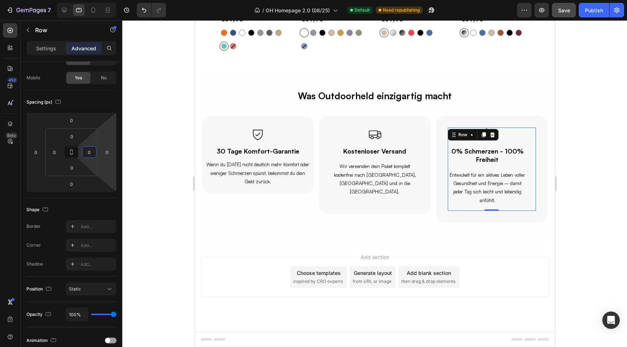
click at [189, 120] on div at bounding box center [374, 183] width 504 height 327
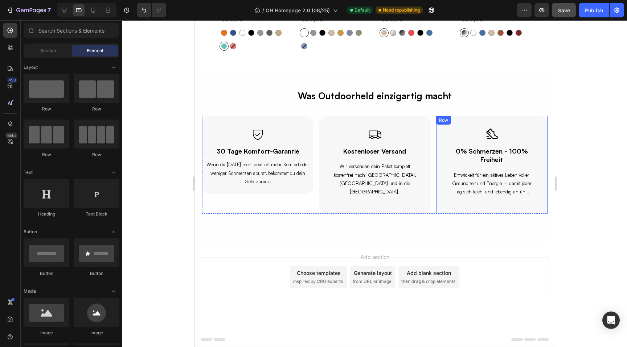
click at [440, 165] on div "Icon 0% Schmerzen - 100% Freiheit Heading Entwickelt für ein aktives Leben voll…" at bounding box center [491, 165] width 111 height 98
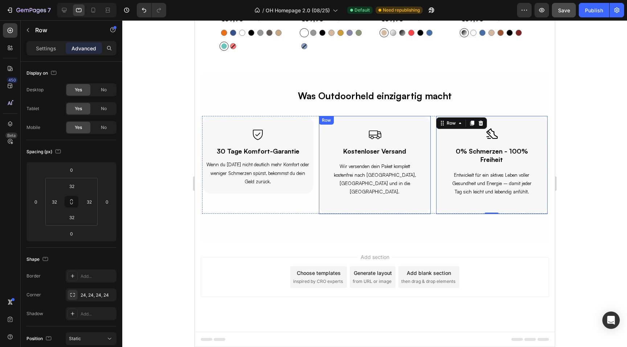
click at [323, 194] on div "Icon Kostenloser Versand Heading Wir versenden dein Paket komplett kostenfrei n…" at bounding box center [373, 165] width 111 height 98
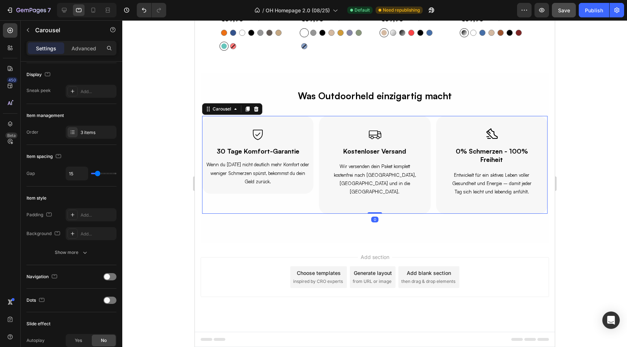
click at [203, 191] on div "Icon 30 Tage Komfort-Garantie Heading Wenn du nach 30 Tagen nicht deutlich mehr…" at bounding box center [257, 165] width 111 height 98
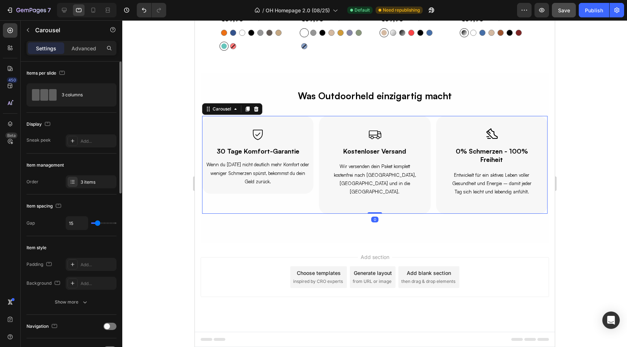
click at [182, 135] on div at bounding box center [374, 183] width 504 height 327
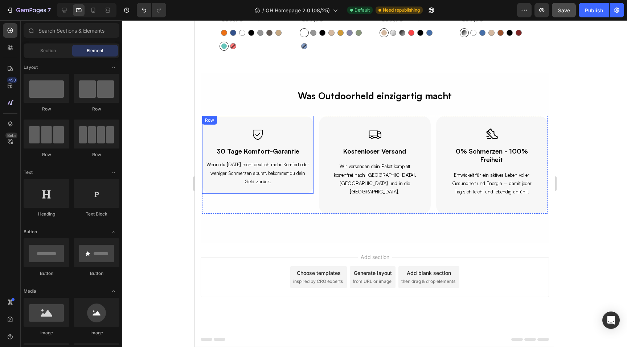
click at [236, 121] on div "Icon 30 Tage Komfort-Garantie Heading Wenn du nach 30 Tagen nicht deutlich mehr…" at bounding box center [257, 155] width 111 height 78
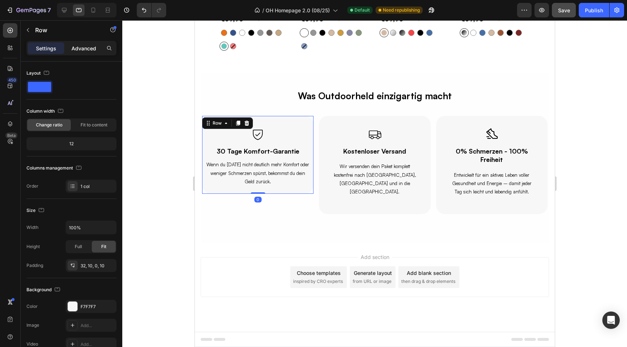
click at [87, 49] on p "Advanced" at bounding box center [83, 49] width 25 height 8
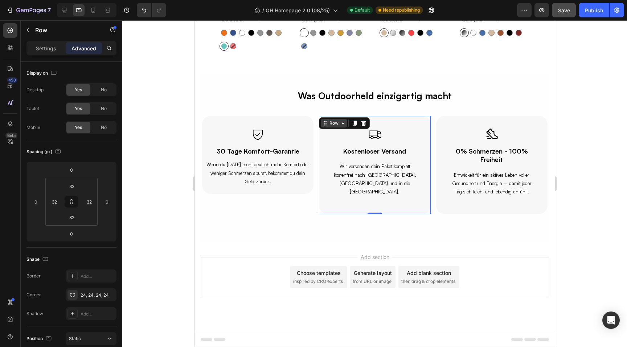
click at [328, 119] on div "Row" at bounding box center [333, 123] width 26 height 9
click at [57, 200] on input "32" at bounding box center [54, 202] width 11 height 11
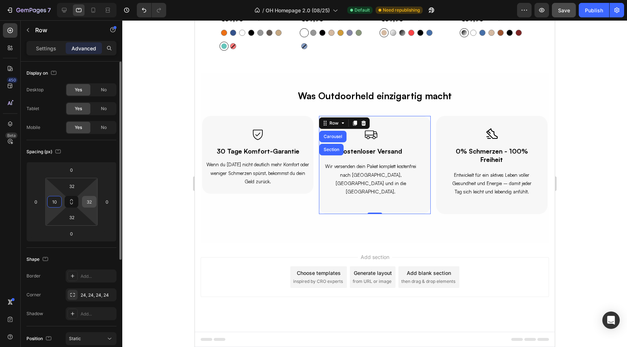
type input "10"
click at [93, 201] on input "32" at bounding box center [89, 202] width 11 height 11
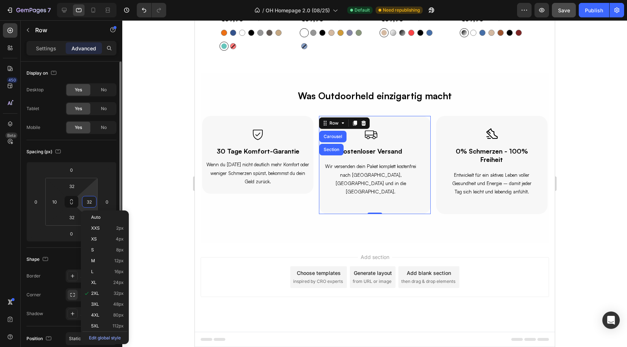
click at [93, 201] on input "32" at bounding box center [89, 202] width 11 height 11
type input "10"
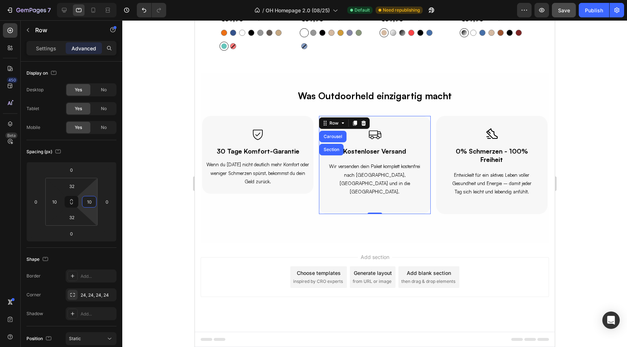
click at [199, 213] on section "Was Outdoorheld einzigartig macht Text Block Row Icon 30 Tage Komfort-Garantie …" at bounding box center [374, 158] width 360 height 170
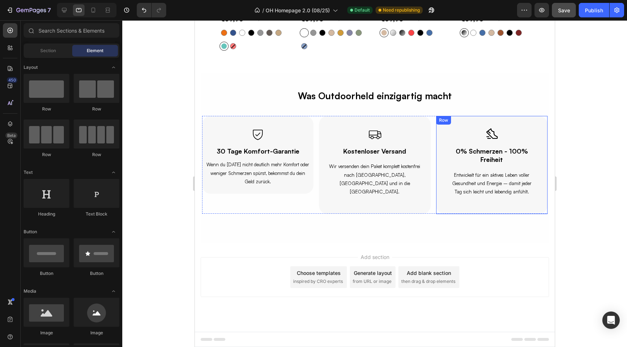
click at [440, 129] on div "Icon 0% Schmerzen - 100% Freiheit Heading Entwickelt für ein aktives Leben voll…" at bounding box center [491, 165] width 111 height 98
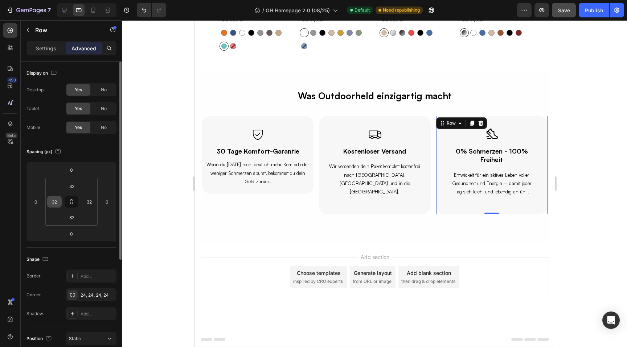
click at [56, 203] on input "32" at bounding box center [54, 202] width 11 height 11
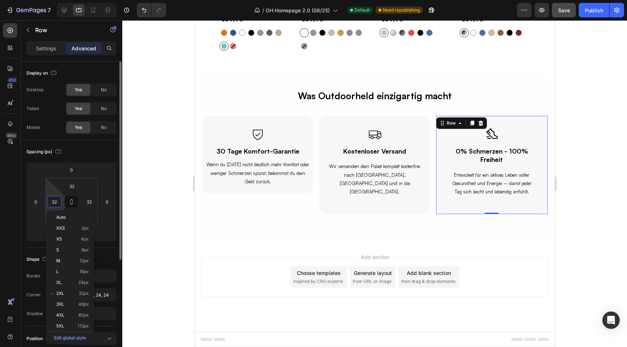
click at [56, 203] on input "32" at bounding box center [54, 202] width 11 height 11
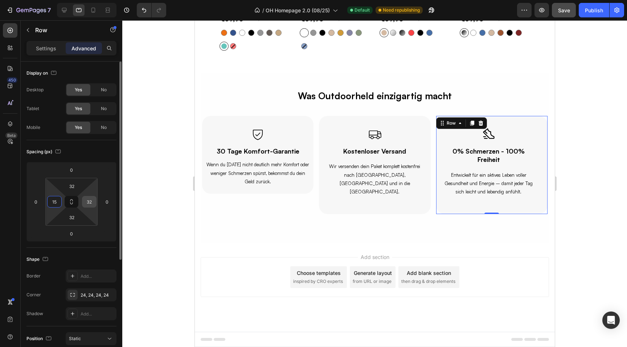
type input "15"
click at [86, 197] on input "32" at bounding box center [89, 202] width 11 height 11
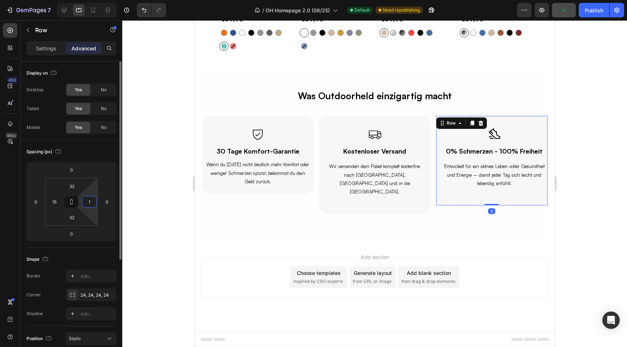
type input "15"
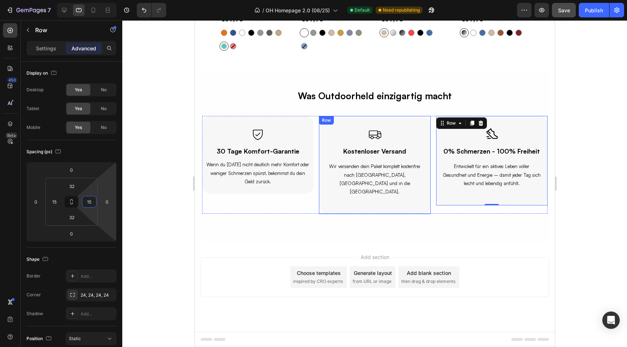
click at [322, 191] on div "Icon Kostenloser Versand Heading Wir versenden dein Paket komplett kostenfrei n…" at bounding box center [373, 165] width 111 height 98
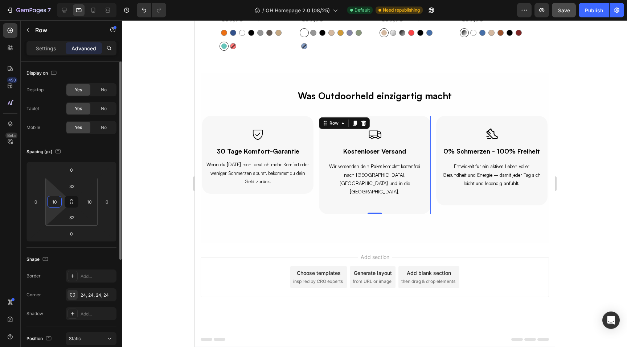
click at [54, 201] on input "10" at bounding box center [54, 202] width 11 height 11
type input "15"
click at [88, 203] on input "10" at bounding box center [89, 202] width 11 height 11
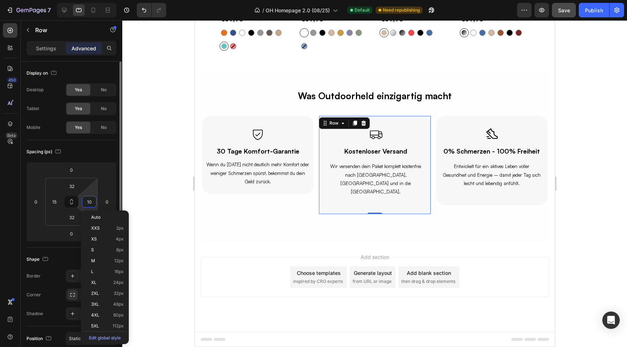
click at [88, 203] on input "10" at bounding box center [89, 202] width 11 height 11
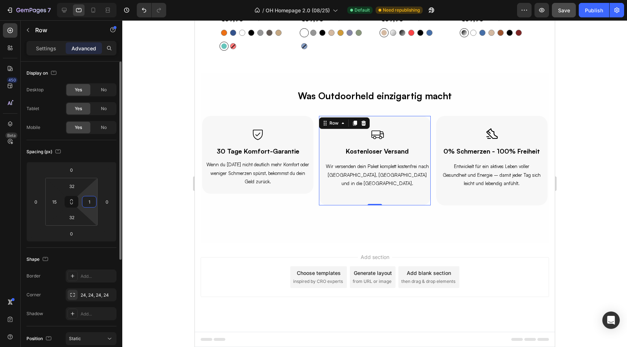
type input "15"
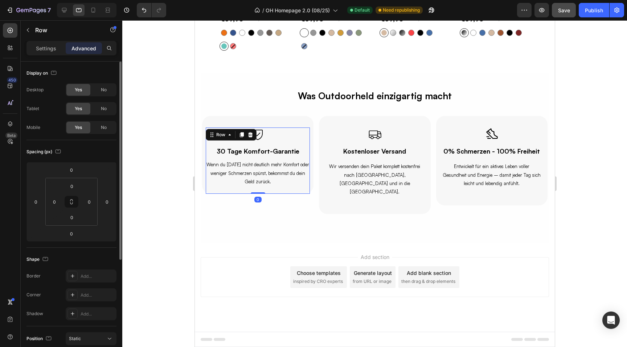
click at [205, 187] on div "Icon 30 Tage Komfort-Garantie Heading Wenn du nach 30 Tagen nicht deutlich mehr…" at bounding box center [257, 161] width 104 height 67
click at [202, 187] on div "Icon 30 Tage Komfort-Garantie Heading Wenn du nach 30 Tagen nicht deutlich mehr…" at bounding box center [257, 155] width 111 height 78
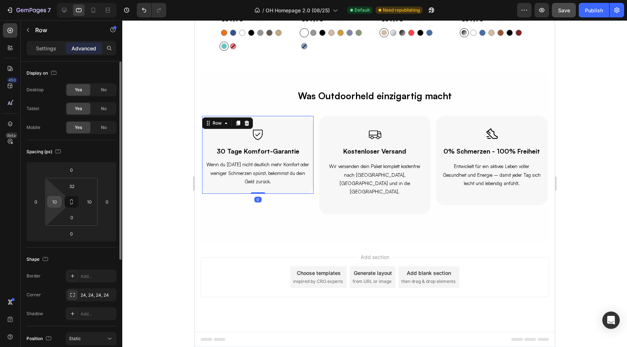
click at [54, 203] on input "10" at bounding box center [54, 202] width 11 height 11
type input "15"
click at [88, 198] on input "10" at bounding box center [89, 202] width 11 height 11
type input "15"
click at [141, 204] on div at bounding box center [374, 183] width 504 height 327
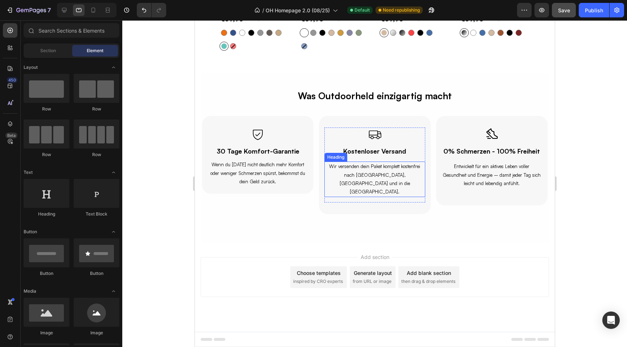
click at [362, 184] on h2 "Wir versenden dein Paket komplett kostenfrei nach Deutschland, Österreich und i…" at bounding box center [374, 180] width 100 height 36
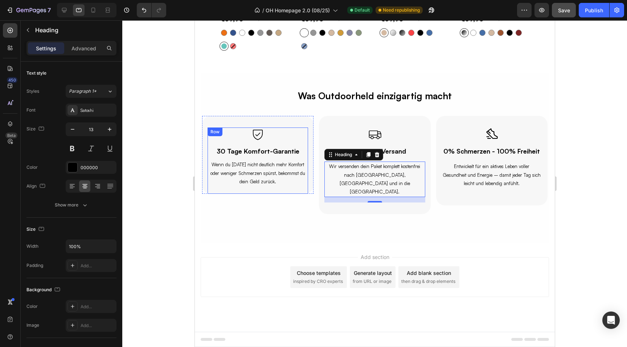
click at [289, 192] on div "Icon 30 Tage Komfort-Garantie Heading Wenn du nach 30 Tagen nicht deutlich mehr…" at bounding box center [257, 161] width 100 height 67
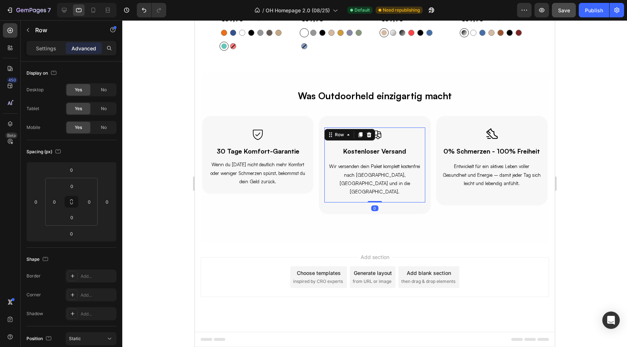
click at [362, 193] on div "Icon Kostenloser Versand Heading Wir versenden dein Paket komplett kostenfrei n…" at bounding box center [374, 165] width 100 height 75
click at [352, 198] on div "Icon Kostenloser Versand Heading Wir versenden dein Paket komplett kostenfrei n…" at bounding box center [373, 165] width 111 height 98
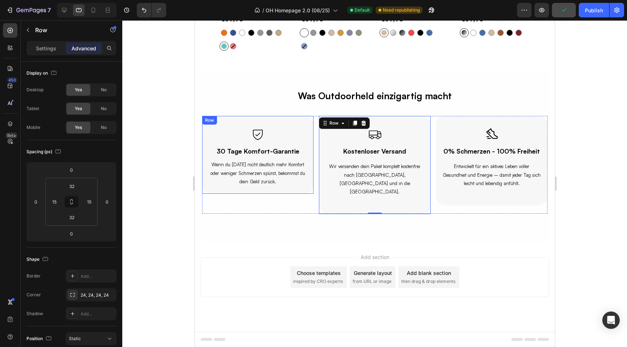
click at [203, 188] on div "Icon 30 Tage Komfort-Garantie Heading Wenn du nach 30 Tagen nicht deutlich mehr…" at bounding box center [257, 155] width 111 height 78
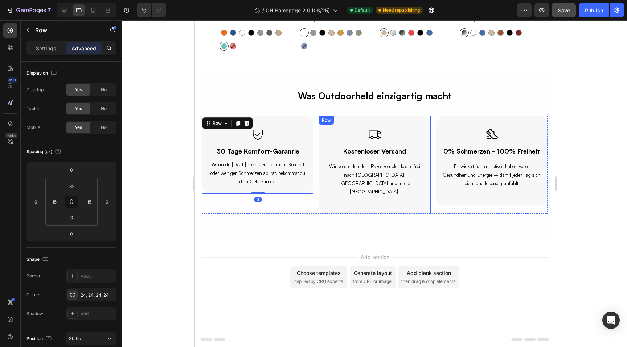
click at [323, 202] on div "Icon Kostenloser Versand Heading Wir versenden dein Paket komplett kostenfrei n…" at bounding box center [373, 165] width 111 height 98
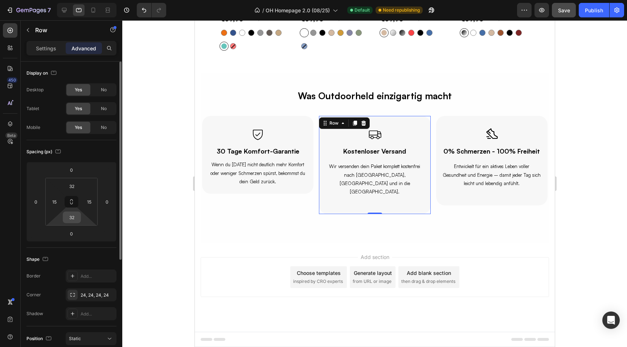
click at [74, 216] on input "32" at bounding box center [72, 217] width 15 height 11
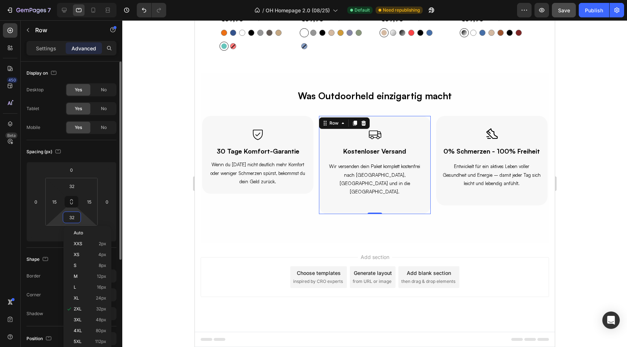
click at [74, 216] on input "32" at bounding box center [72, 217] width 15 height 11
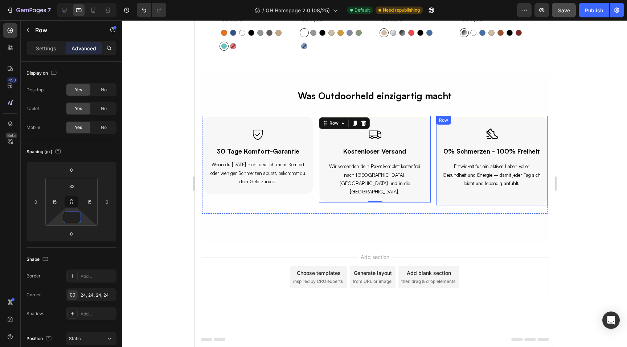
click at [445, 202] on div "Icon 0% Schmerzen - 100% Freiheit Heading Entwickelt für ein aktives Leben voll…" at bounding box center [491, 161] width 111 height 90
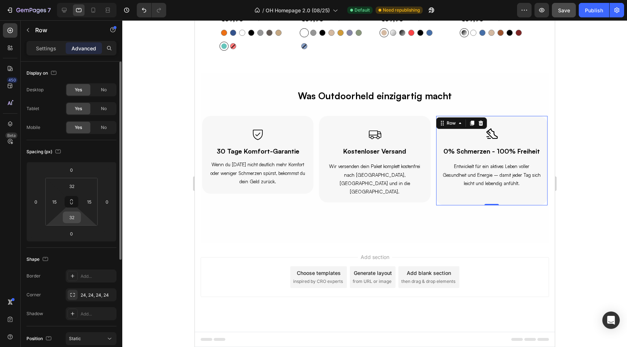
click at [71, 219] on input "32" at bounding box center [72, 217] width 15 height 11
type input "10"
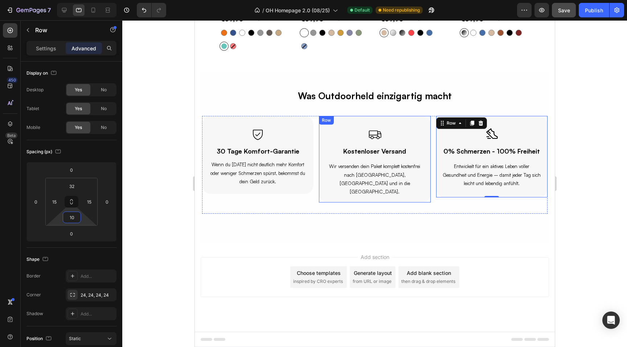
click at [322, 192] on div "Icon Kostenloser Versand Heading Wir versenden dein Paket komplett kostenfrei n…" at bounding box center [373, 159] width 111 height 87
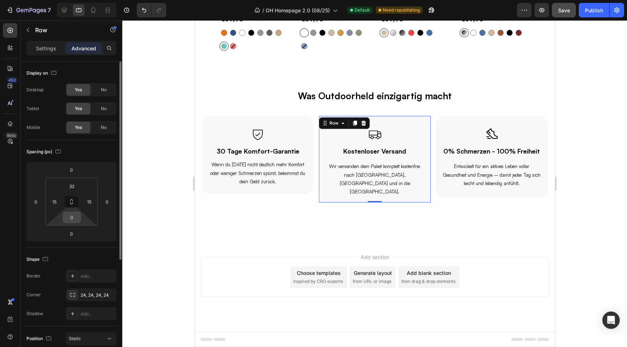
click at [77, 217] on input "0" at bounding box center [72, 217] width 15 height 11
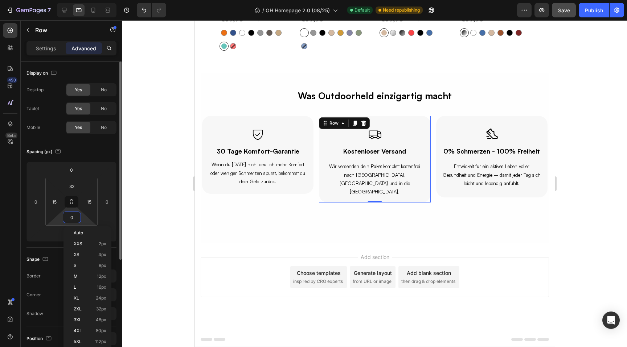
click at [77, 217] on input "0" at bounding box center [72, 217] width 15 height 11
type input "10"
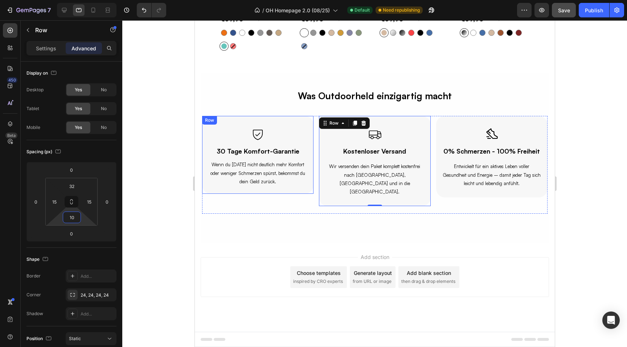
click at [203, 189] on div "Icon 30 Tage Komfort-Garantie Heading Wenn du nach 30 Tagen nicht deutlich mehr…" at bounding box center [257, 155] width 111 height 78
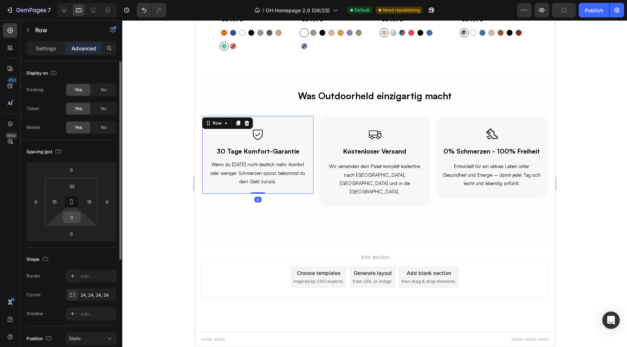
click at [77, 218] on input "0" at bounding box center [72, 217] width 15 height 11
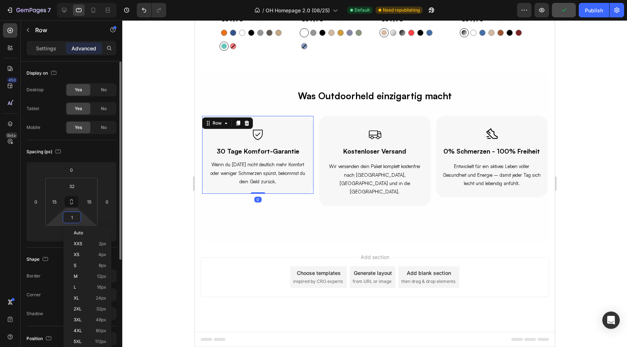
type input "10"
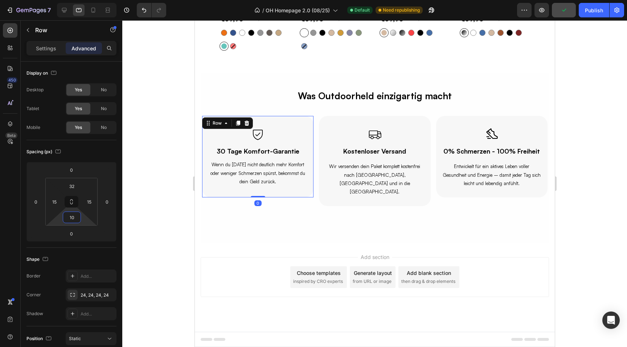
click at [141, 203] on div at bounding box center [374, 183] width 504 height 327
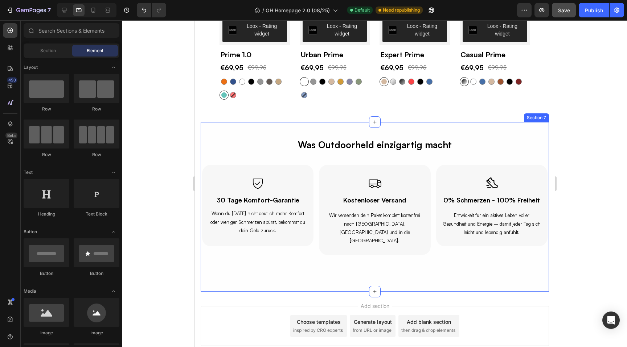
scroll to position [1324, 0]
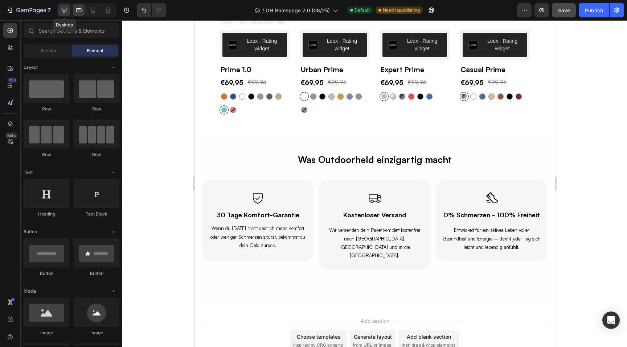
click at [62, 14] on div at bounding box center [64, 10] width 12 height 12
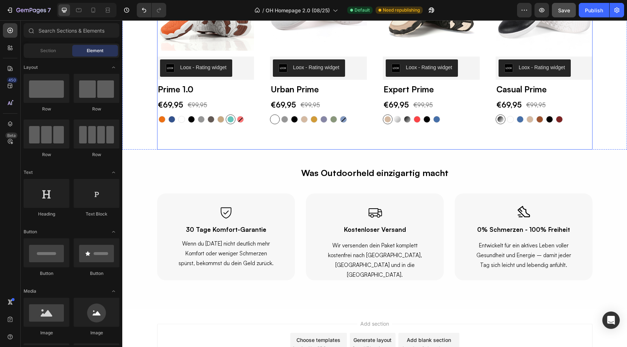
scroll to position [1380, 0]
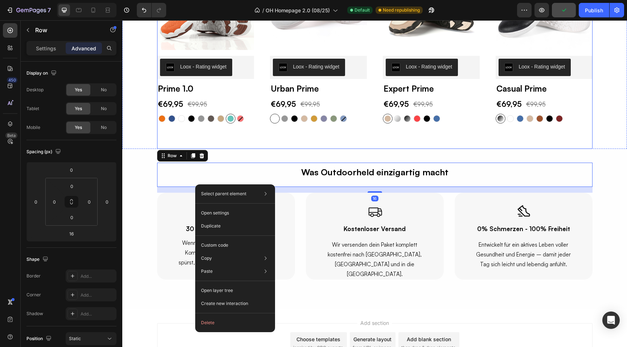
click at [204, 140] on div "(P) Images Row Loox - Rating widget Loox Prime 1.0 (P) Title €69,95 (P) Price (…" at bounding box center [374, 51] width 435 height 196
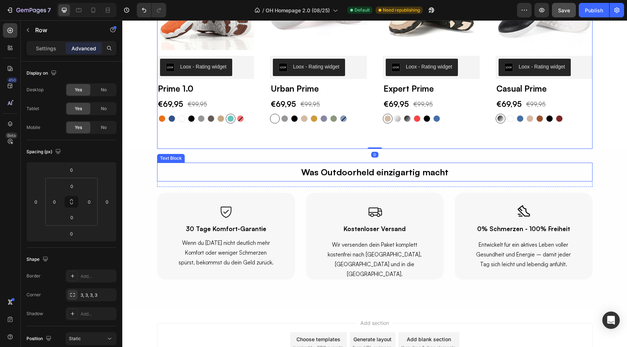
click at [316, 172] on p "Was Outdoorheld einzigartig macht" at bounding box center [375, 172] width 434 height 17
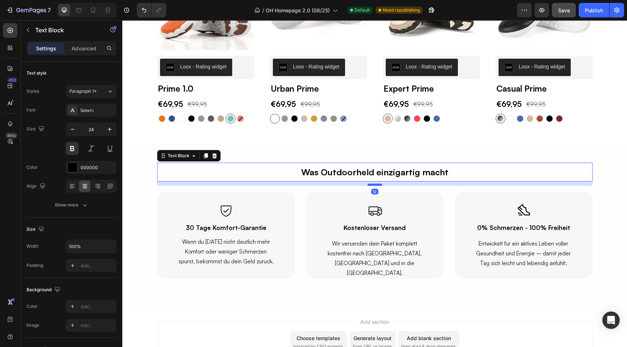
click at [377, 185] on div at bounding box center [374, 185] width 15 height 2
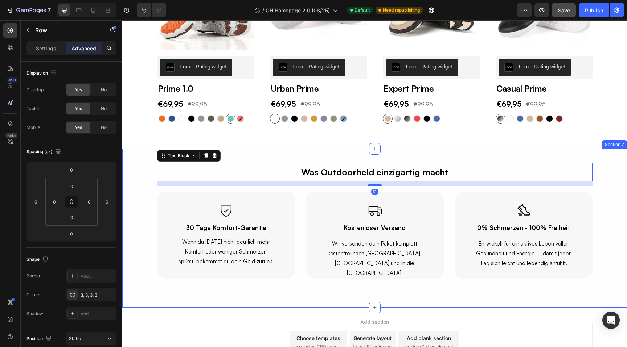
click at [302, 133] on div "(P) Images Row Loox - Rating widget Loox Prime 1.0 (P) Title €69,95 (P) Price (…" at bounding box center [374, 51] width 435 height 196
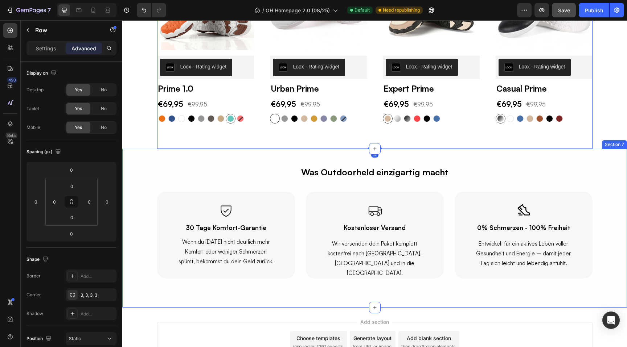
scroll to position [1369, 0]
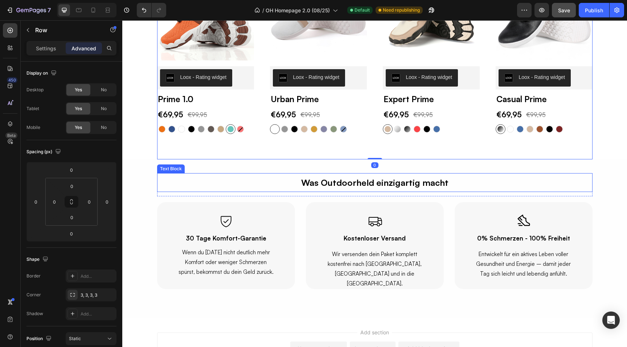
click at [315, 183] on p "Was Outdoorheld einzigartig macht" at bounding box center [375, 182] width 434 height 17
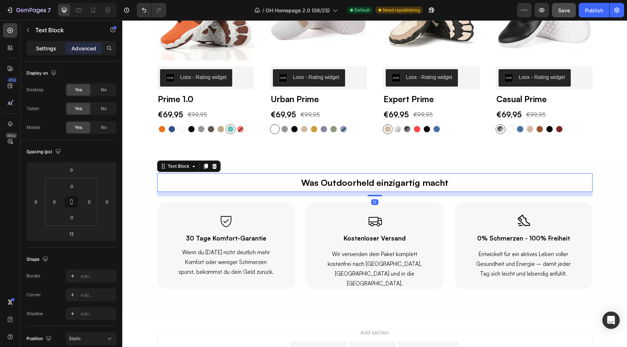
click at [55, 49] on p "Settings" at bounding box center [46, 49] width 20 height 8
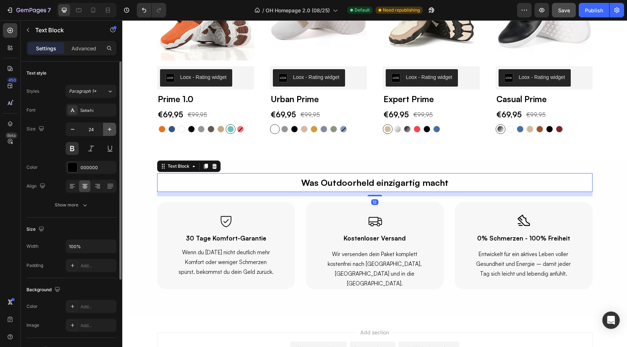
click at [111, 128] on icon "button" at bounding box center [109, 129] width 7 height 7
type input "25"
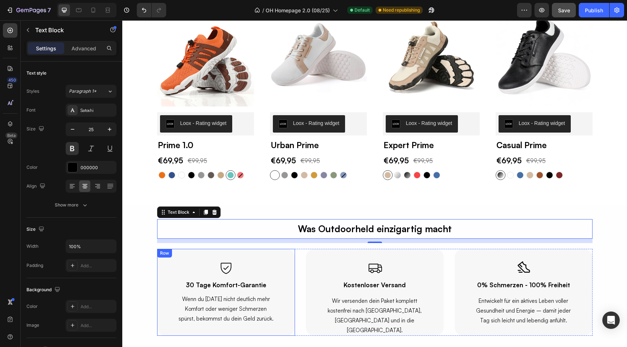
scroll to position [1348, 0]
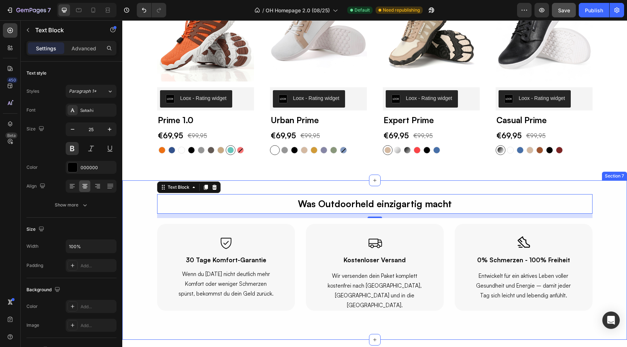
click at [287, 326] on div "Was Outdoorheld einzigartig macht Text Block 12 Row Icon 30 Tage Komfort-Garant…" at bounding box center [374, 261] width 504 height 160
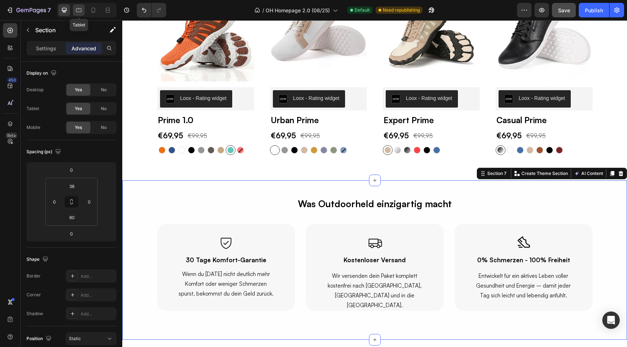
click at [83, 12] on div at bounding box center [79, 10] width 12 height 12
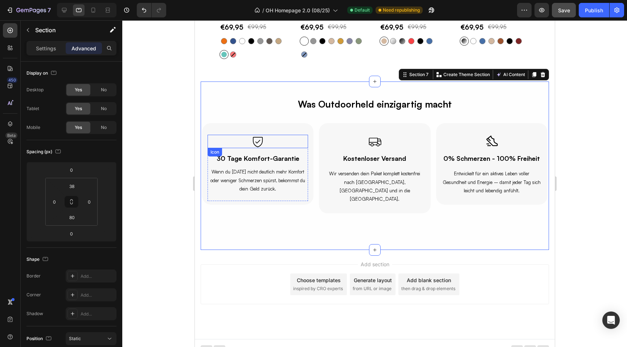
scroll to position [1386, 0]
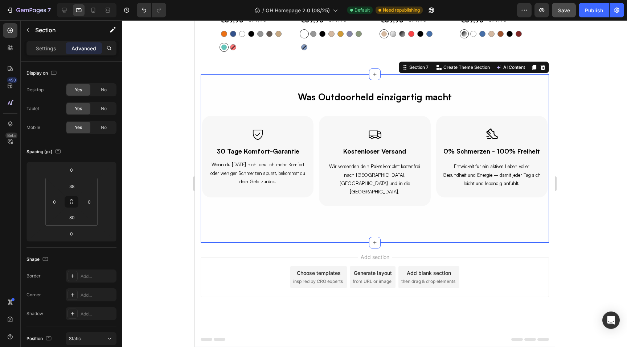
click at [172, 147] on div at bounding box center [374, 183] width 504 height 327
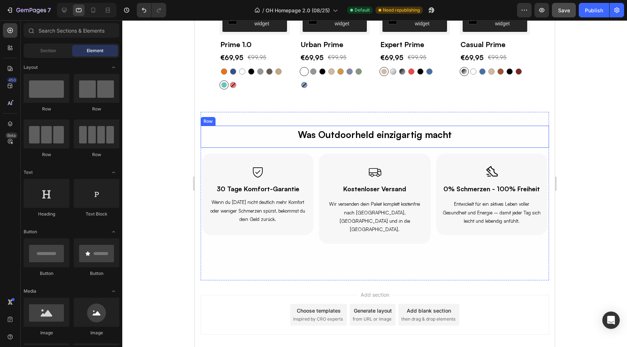
scroll to position [1346, 0]
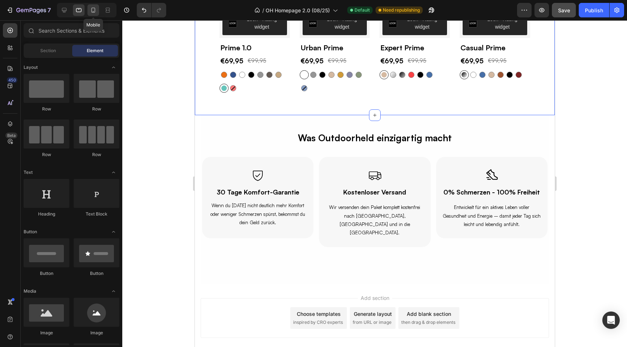
click at [95, 7] on icon at bounding box center [93, 10] width 7 height 7
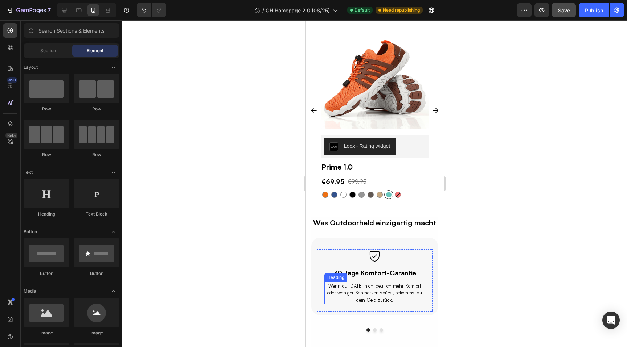
scroll to position [1221, 0]
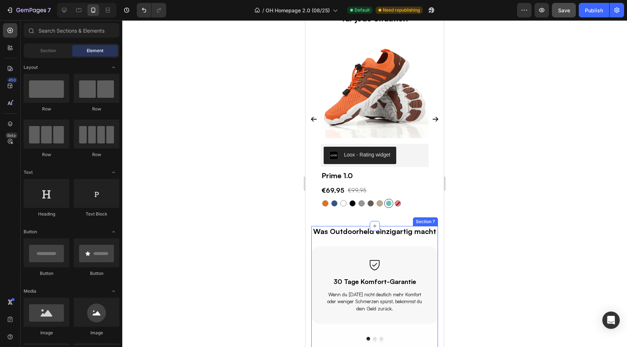
click at [323, 241] on div "Was Outdoorheld einzigartig macht Text Block Row Icon 30 Tage Komfort-Garantie …" at bounding box center [374, 285] width 127 height 118
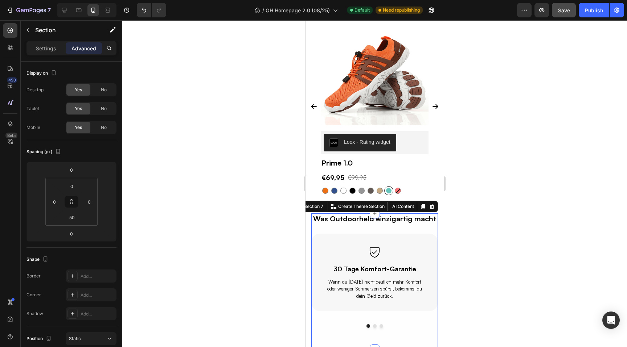
scroll to position [1236, 0]
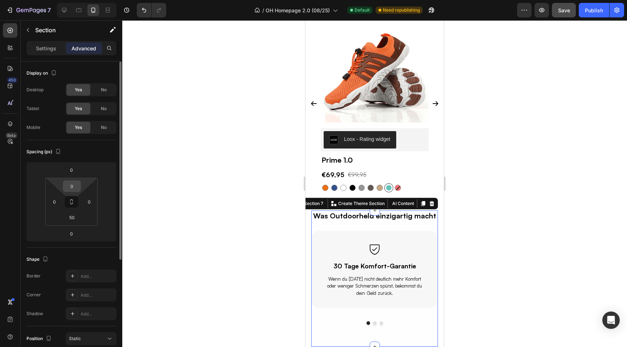
click at [72, 188] on input "0" at bounding box center [72, 186] width 15 height 11
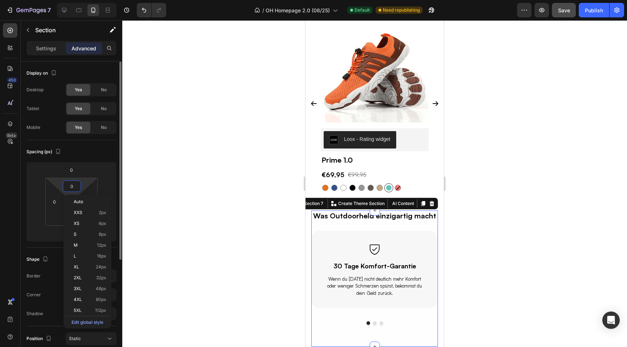
click at [72, 188] on input "0" at bounding box center [72, 186] width 15 height 11
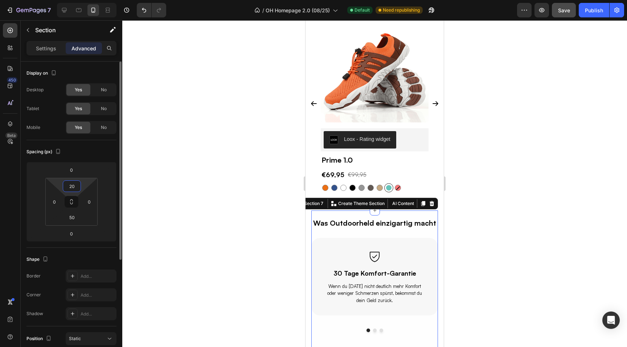
type input "2"
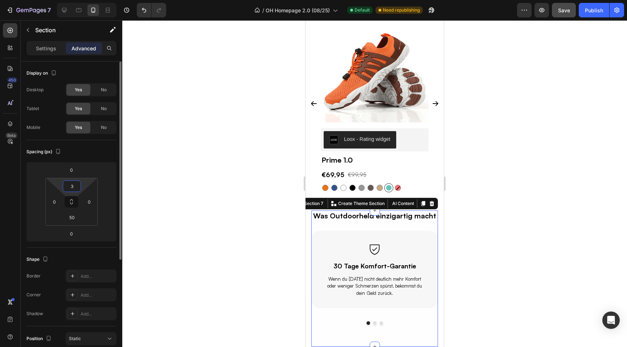
type input "30"
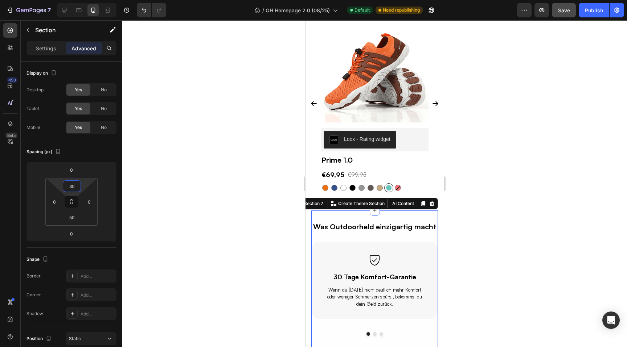
click at [277, 239] on div at bounding box center [374, 183] width 504 height 327
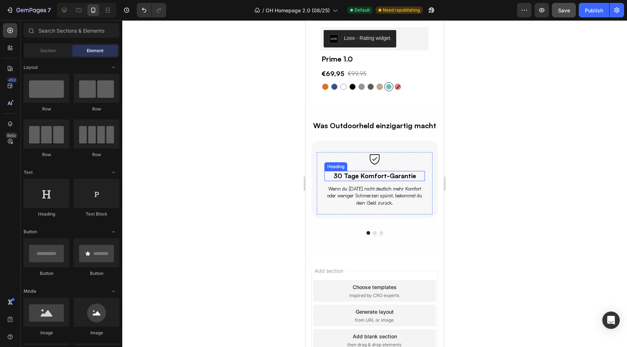
scroll to position [1338, 0]
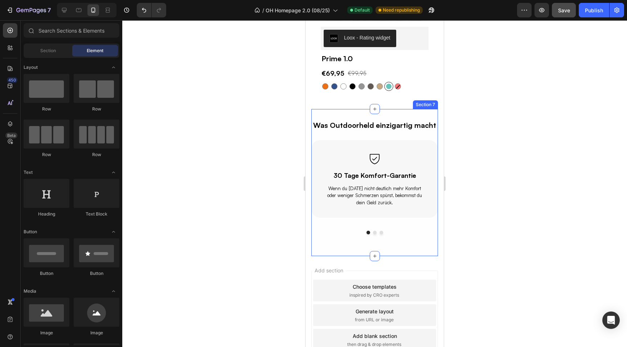
click at [342, 112] on div "Was Outdoorheld einzigartig macht Text Block Row Icon 30 Tage Komfort-Garantie …" at bounding box center [374, 182] width 127 height 147
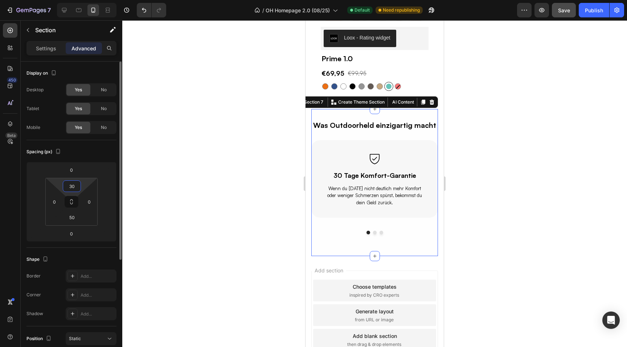
click at [72, 184] on input "30" at bounding box center [72, 186] width 15 height 11
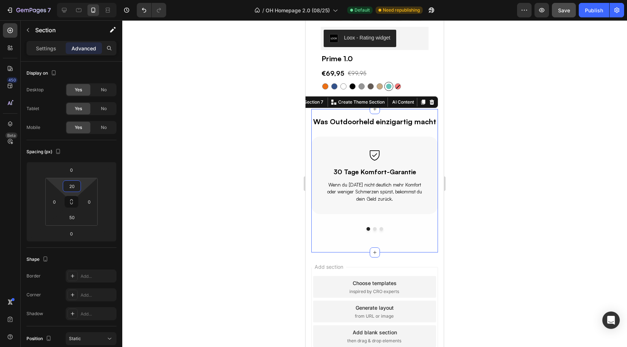
type input "20"
click at [262, 170] on div at bounding box center [374, 183] width 504 height 327
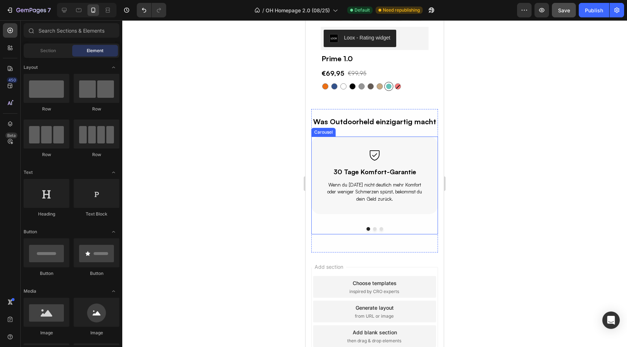
click at [335, 218] on div "Icon 30 Tage Komfort-Garantie Heading Wenn du nach 30 Tagen nicht deutlich mehr…" at bounding box center [374, 186] width 127 height 98
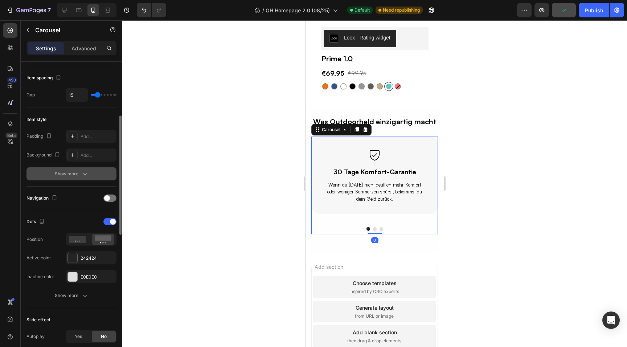
scroll to position [132, 0]
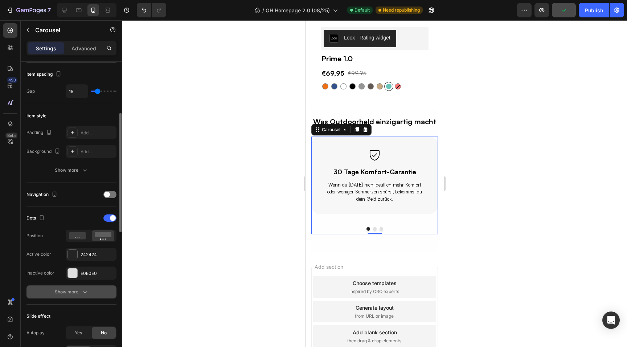
click at [73, 294] on div "Show more" at bounding box center [72, 292] width 34 height 7
click at [110, 296] on icon "button" at bounding box center [109, 292] width 7 height 7
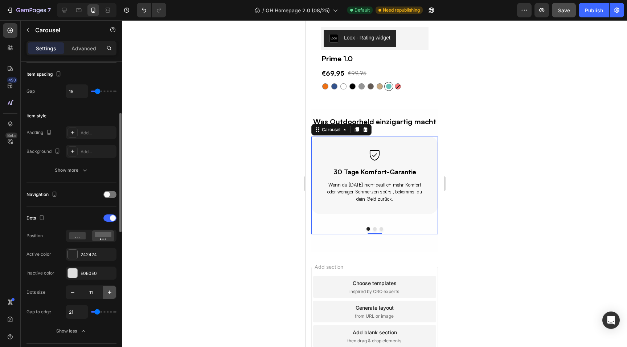
click at [110, 296] on icon "button" at bounding box center [109, 292] width 7 height 7
click at [72, 293] on icon "button" at bounding box center [72, 292] width 7 height 7
type input "10"
type input "27"
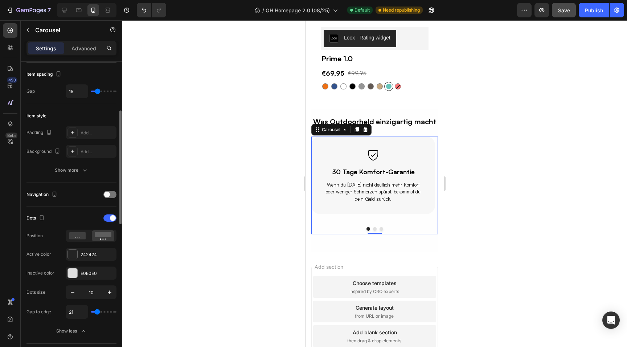
type input "27"
type input "28"
type input "29"
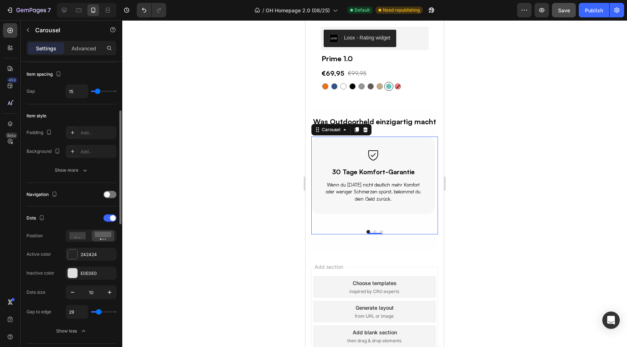
type input "28"
type input "27"
click at [98, 312] on input "range" at bounding box center [103, 312] width 25 height 1
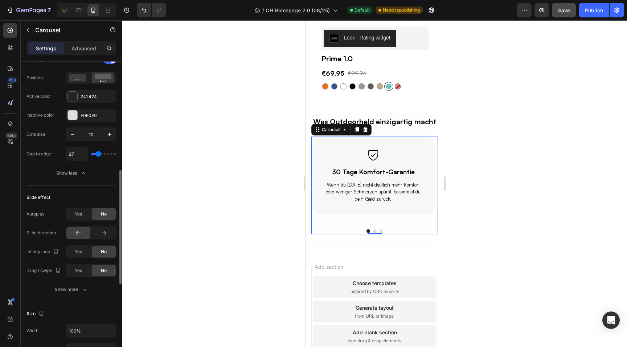
scroll to position [291, 0]
click at [78, 269] on span "Yes" at bounding box center [78, 270] width 7 height 7
click at [78, 250] on span "Yes" at bounding box center [78, 251] width 7 height 7
click at [73, 213] on div "Yes" at bounding box center [78, 213] width 24 height 12
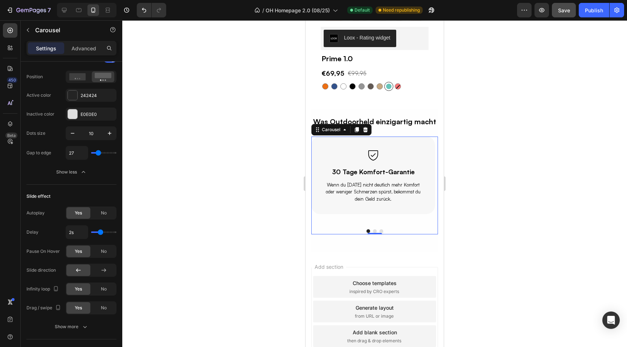
click at [258, 223] on div at bounding box center [374, 183] width 504 height 327
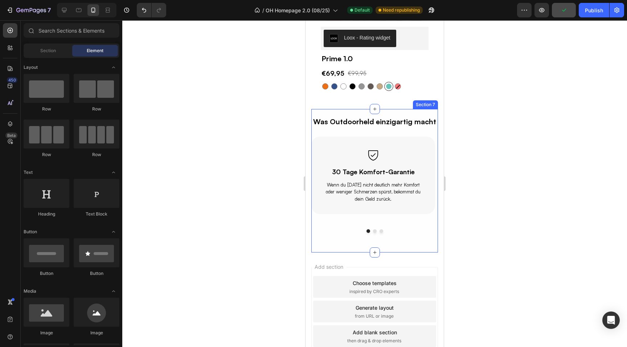
click at [336, 242] on div "Was Outdoorheld einzigartig macht Text Block Row Icon 30 Tage Komfort-Garantie …" at bounding box center [374, 181] width 127 height 144
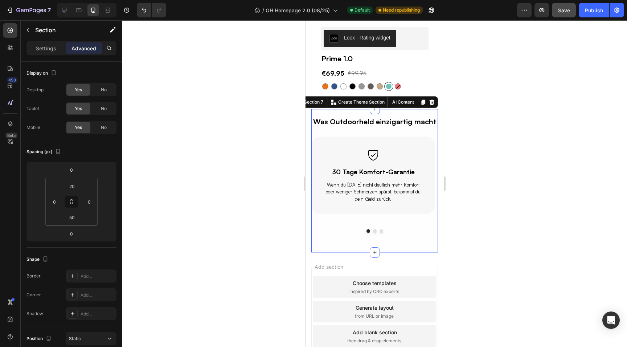
click at [254, 242] on div at bounding box center [374, 183] width 504 height 327
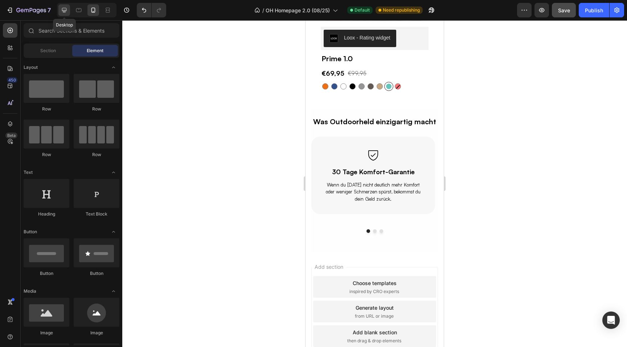
click at [66, 13] on icon at bounding box center [64, 10] width 7 height 7
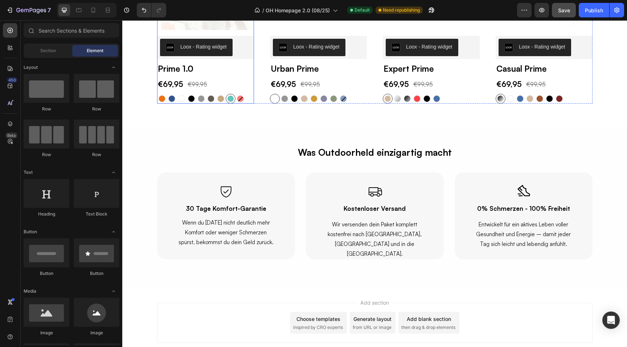
scroll to position [1401, 0]
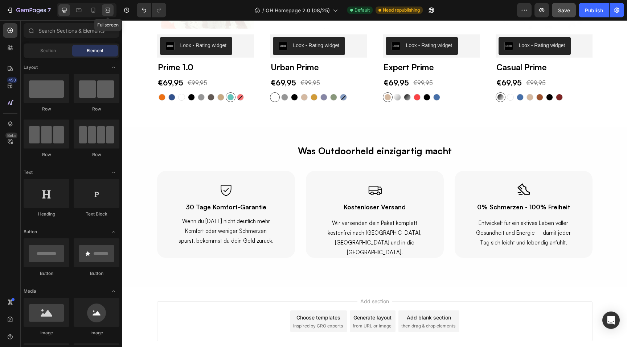
click at [106, 9] on icon at bounding box center [107, 10] width 7 height 7
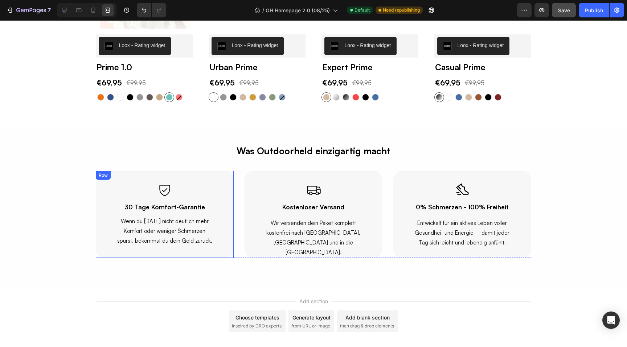
click at [103, 242] on div "Icon 30 Tage Komfort-Garantie Heading Wenn du nach 30 Tagen nicht deutlich mehr…" at bounding box center [165, 214] width 138 height 87
click at [62, 14] on div at bounding box center [64, 10] width 12 height 12
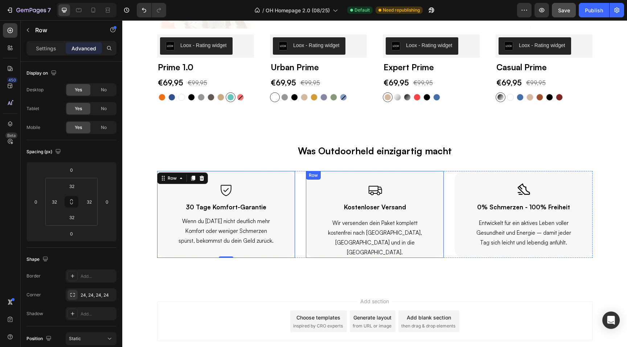
click at [315, 255] on div "Icon Kostenloser Versand Heading Wir versenden dein Paket komplett kostenfrei n…" at bounding box center [375, 214] width 138 height 87
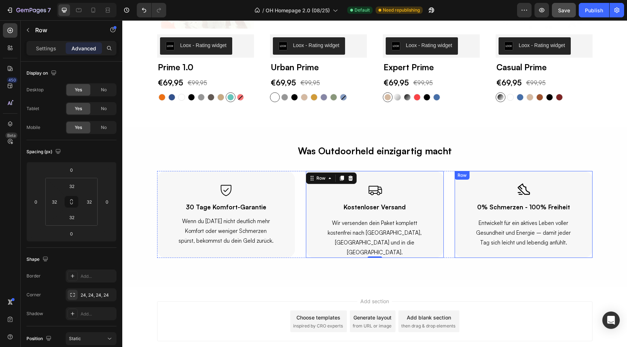
click at [465, 254] on div "Icon 0% Schmerzen - 100% Freiheit Heading Entwickelt für ein aktives Leben voll…" at bounding box center [523, 214] width 138 height 87
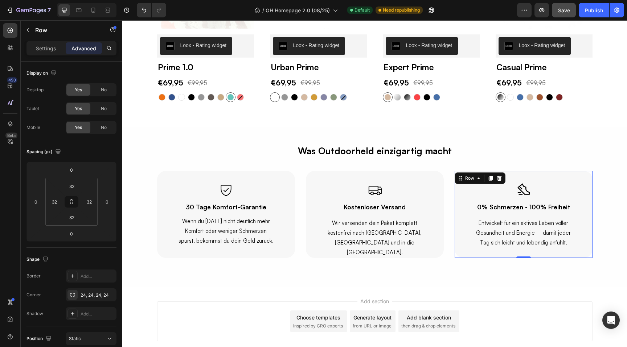
click at [318, 297] on div "Add section Choose templates inspired by CRO experts Generate layout from URL o…" at bounding box center [374, 331] width 504 height 89
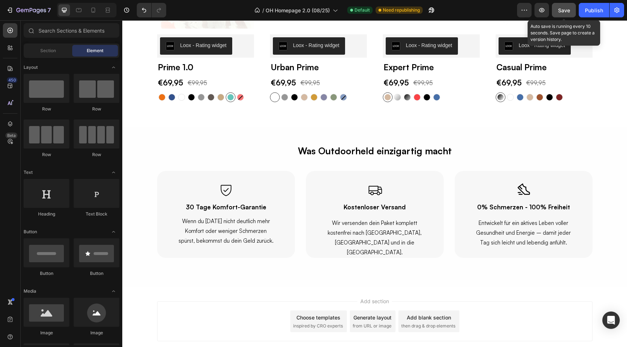
click at [562, 12] on span "Save" at bounding box center [564, 10] width 12 height 6
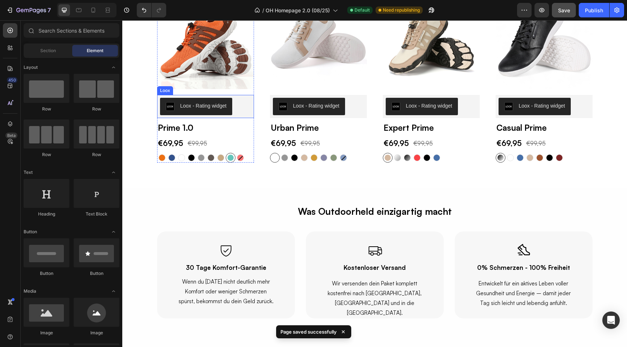
scroll to position [1367, 0]
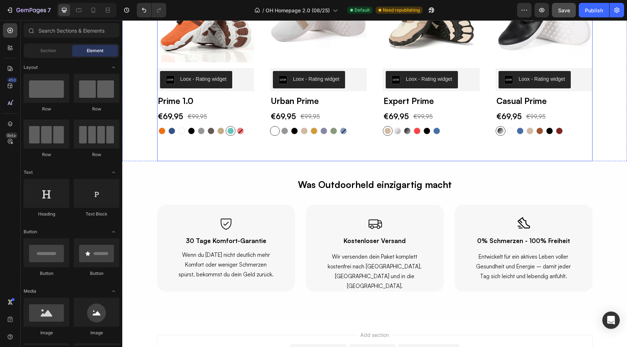
click at [307, 158] on div "(P) Images Row Loox - Rating widget Loox Prime 1.0 (P) Title €69,95 (P) Price (…" at bounding box center [374, 64] width 435 height 196
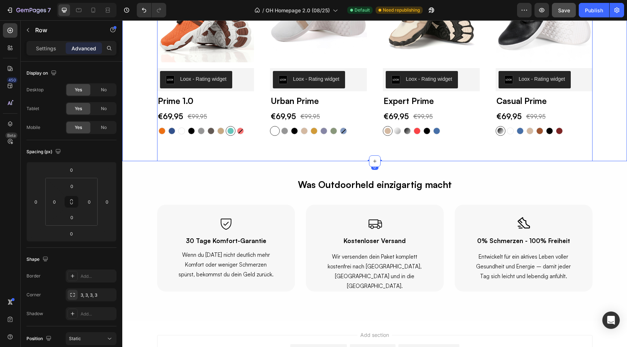
click at [146, 158] on div "Finde dein perfektes Modell für jede Situation Heading Row (P) Images Row Loox …" at bounding box center [375, 45] width 494 height 234
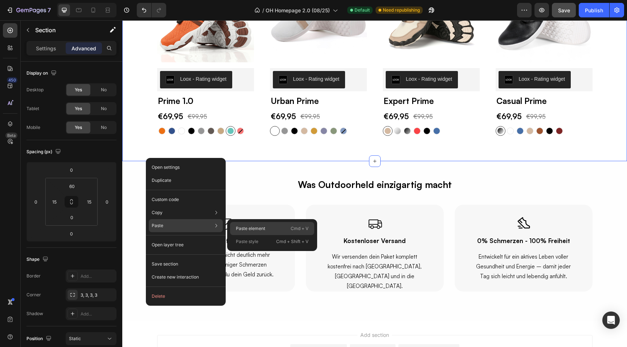
click at [247, 227] on p "Paste element" at bounding box center [250, 229] width 29 height 7
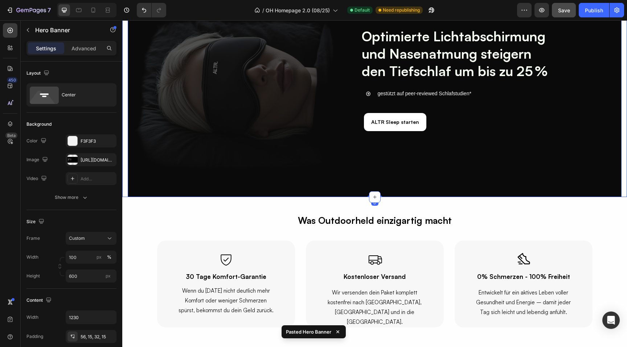
scroll to position [1564, 0]
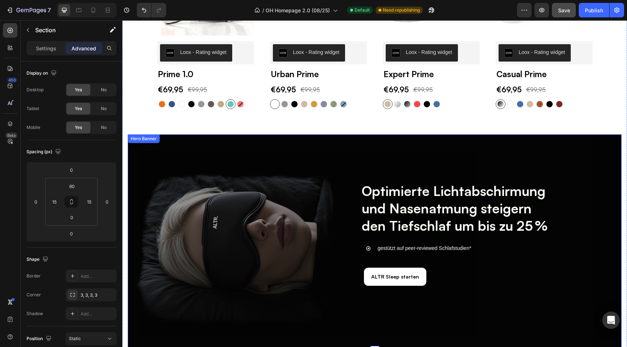
scroll to position [1398, 0]
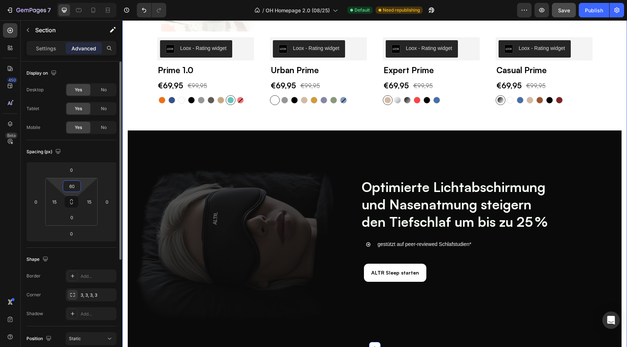
click at [75, 184] on input "60" at bounding box center [72, 186] width 15 height 11
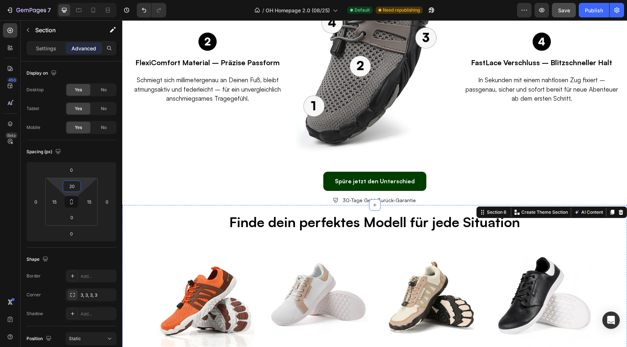
scroll to position [1071, 0]
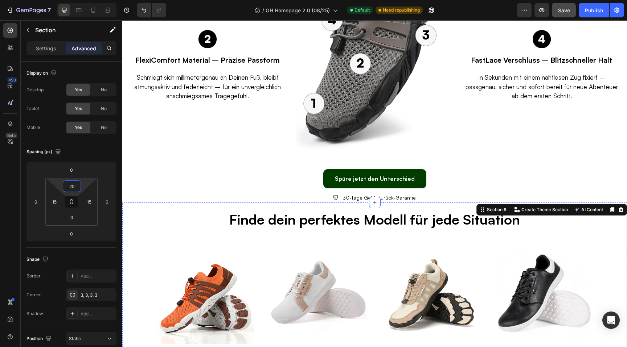
type input "2"
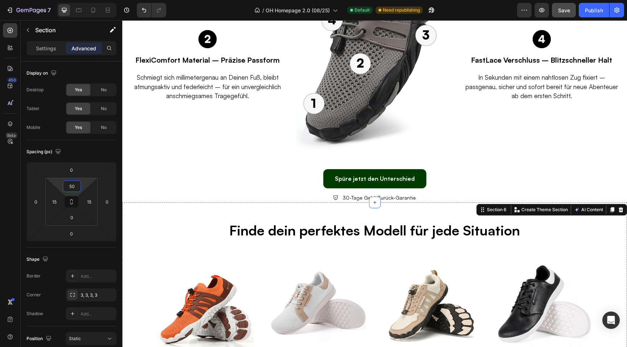
type input "5"
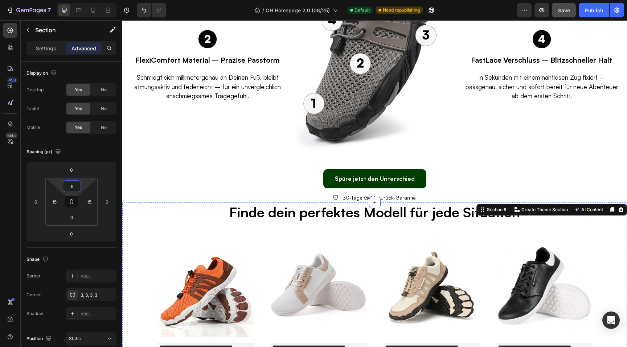
type input "60"
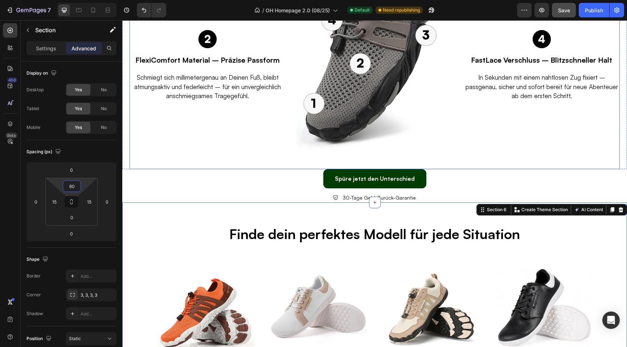
click at [224, 162] on div "Image OrthoBox – Natürliche Zehenfreiheit Text block Entwickelt, um Deinen Füße…" at bounding box center [207, 30] width 156 height 277
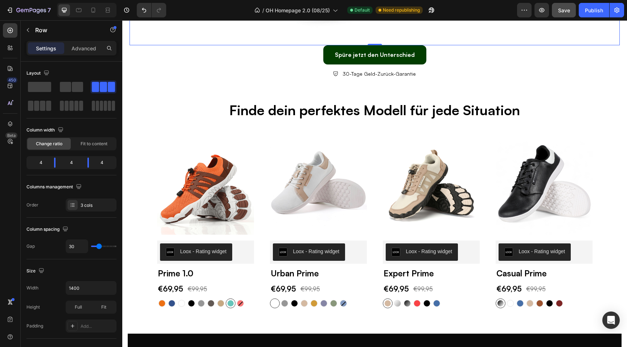
scroll to position [1197, 0]
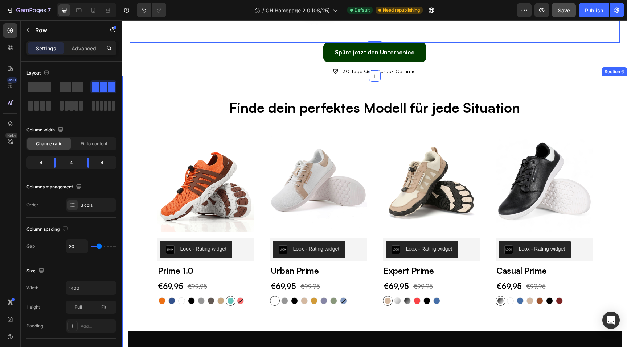
click at [278, 89] on div "Finde dein perfektes Modell für jede Situation Heading Row (P) Images Row Loox …" at bounding box center [374, 312] width 504 height 473
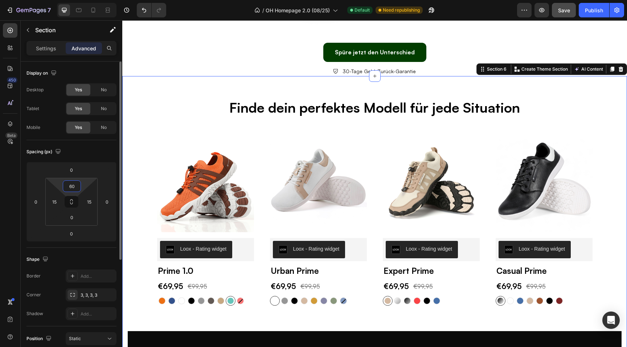
click at [75, 189] on input "60" at bounding box center [72, 186] width 15 height 11
type input "70"
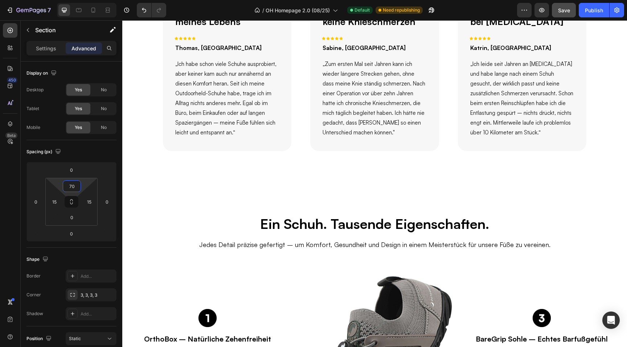
scroll to position [743, 0]
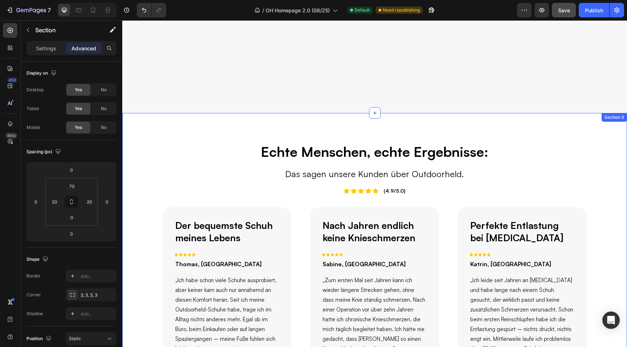
scroll to position [485, 0]
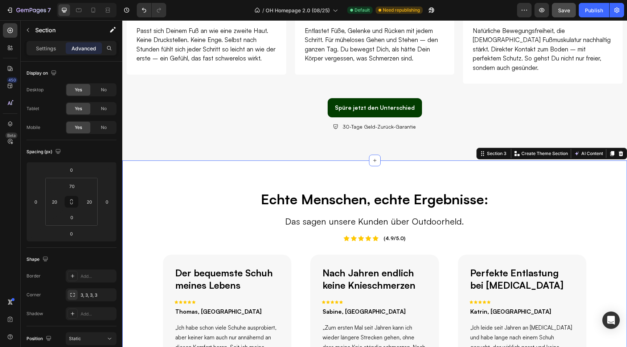
click at [259, 163] on div "Echte Menschen, echte Ergebnisse: Heading Das sagen unsere Kunden über Outdoorh…" at bounding box center [374, 307] width 504 height 292
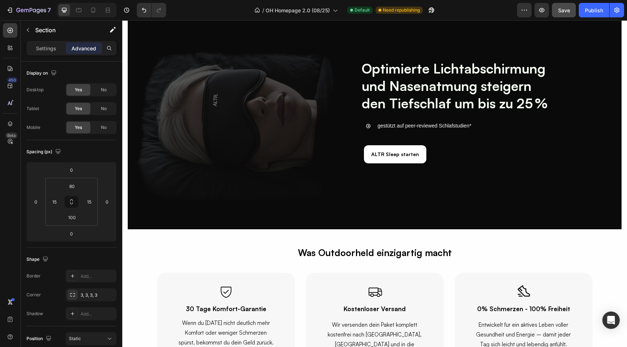
scroll to position [1570, 0]
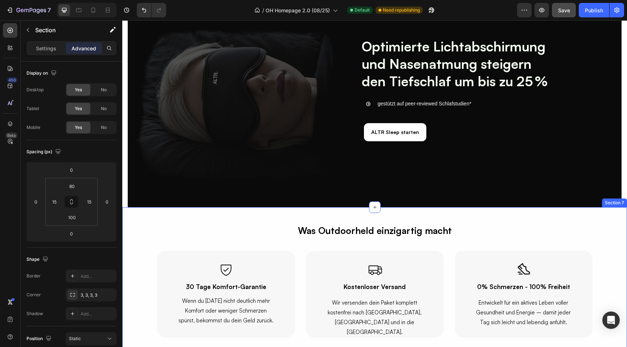
click at [288, 213] on div "Was Outdoorheld einzigartig macht Text Block Row Icon 30 Tage Komfort-Garantie …" at bounding box center [374, 287] width 504 height 160
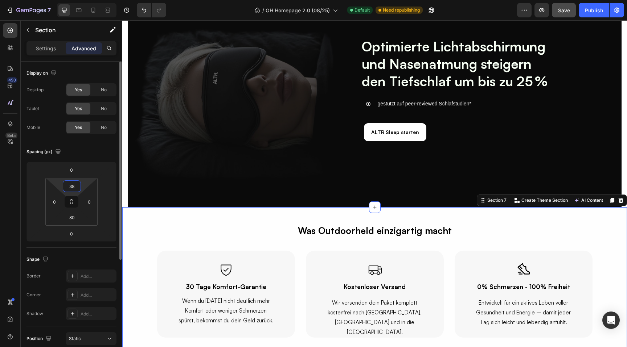
click at [73, 186] on input "38" at bounding box center [72, 186] width 15 height 11
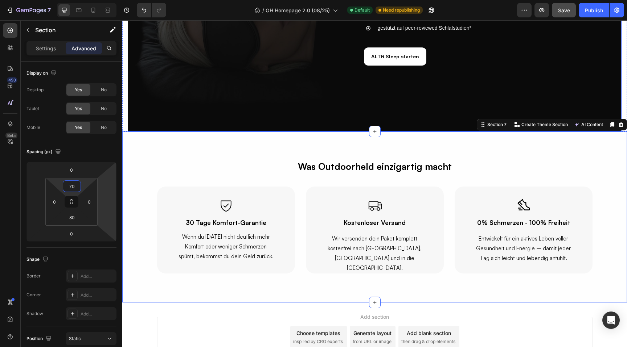
scroll to position [1706, 0]
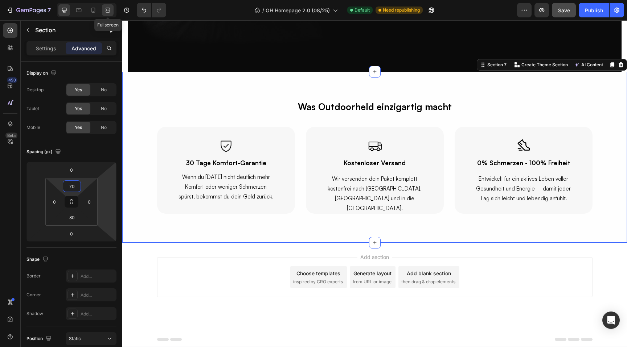
type input "70"
click at [109, 13] on icon at bounding box center [107, 10] width 7 height 7
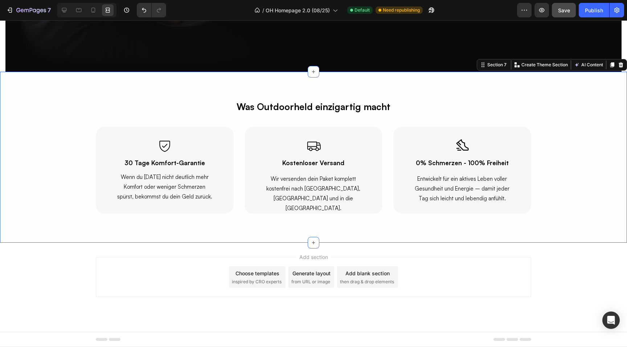
click at [32, 150] on div "Icon 30 Tage Komfort-Garantie Heading Wenn du nach 30 Tagen nicht deutlich mehr…" at bounding box center [313, 170] width 627 height 87
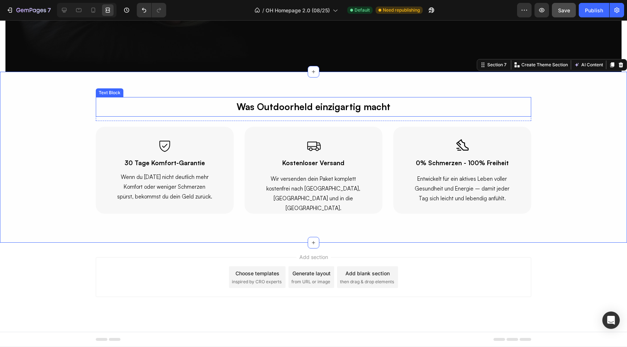
click at [249, 107] on p "Was Outdoorheld einzigartig macht" at bounding box center [313, 107] width 434 height 18
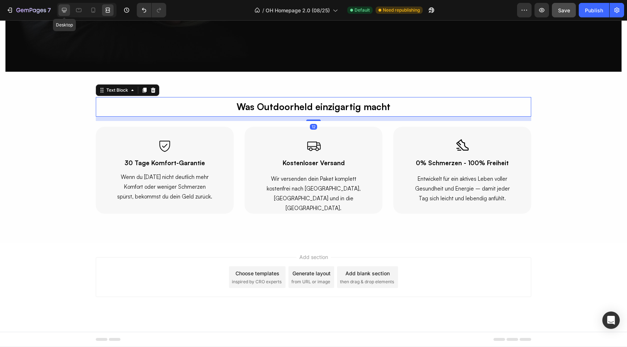
click at [65, 6] on div at bounding box center [64, 10] width 12 height 12
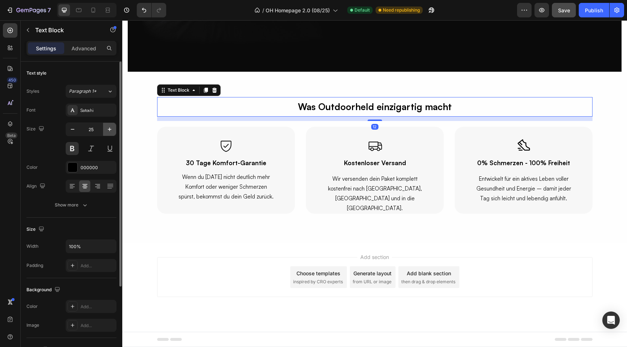
click at [111, 127] on icon "button" at bounding box center [109, 129] width 7 height 7
type input "27"
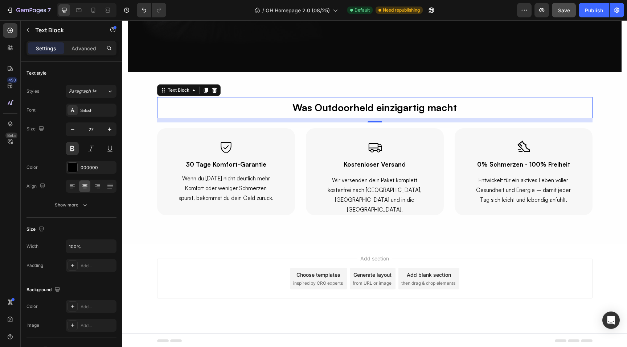
click at [246, 271] on div "Add section Choose templates inspired by CRO experts Generate layout from URL o…" at bounding box center [374, 279] width 435 height 40
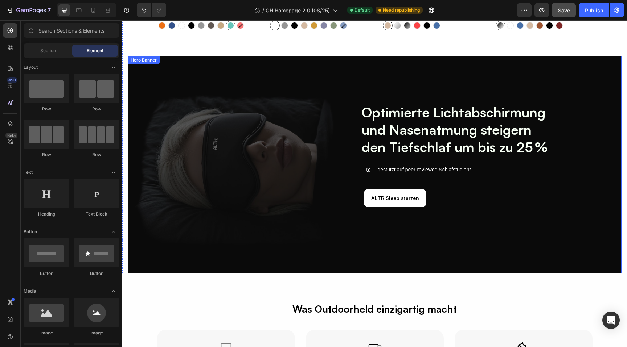
scroll to position [1498, 0]
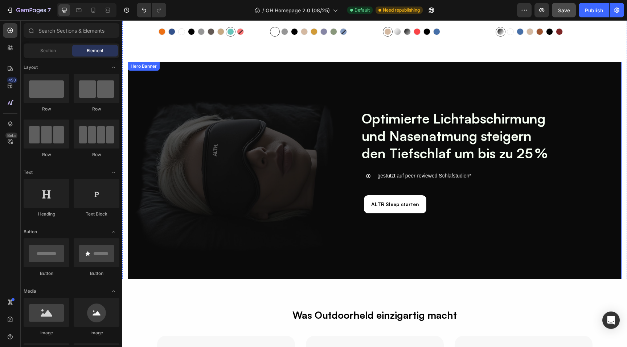
click at [201, 258] on div "Optimierte Lichtabschirmung und Nasenatmung steigern den Tiefschlaf um bis zu 2…" at bounding box center [375, 171] width 446 height 179
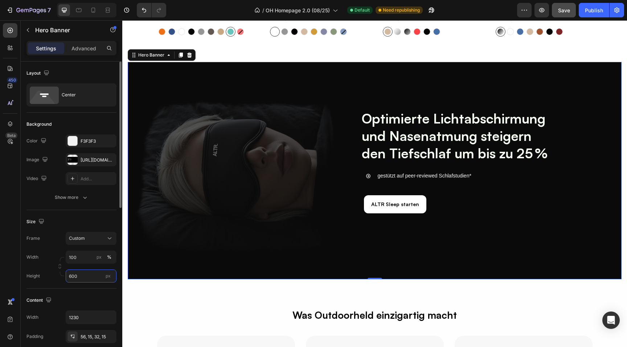
click at [83, 274] on input "600" at bounding box center [91, 276] width 51 height 13
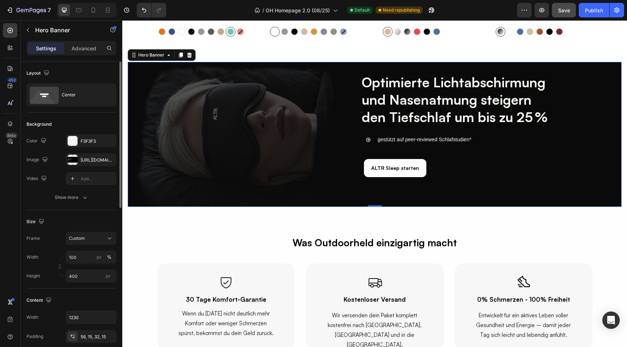
click at [77, 267] on div "Width 100 px % Height 400 px" at bounding box center [71, 267] width 90 height 32
click at [79, 273] on input "400" at bounding box center [91, 276] width 51 height 13
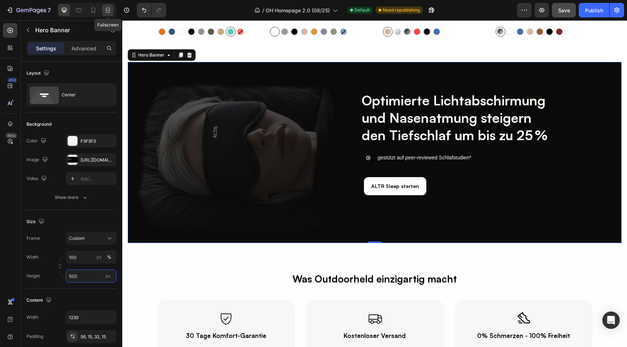
type input "500"
click at [103, 10] on div at bounding box center [108, 10] width 12 height 12
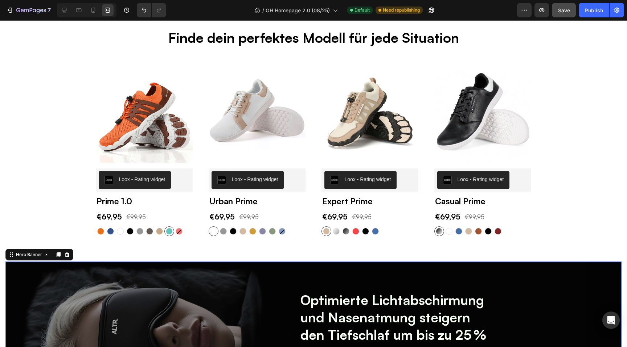
scroll to position [1296, 0]
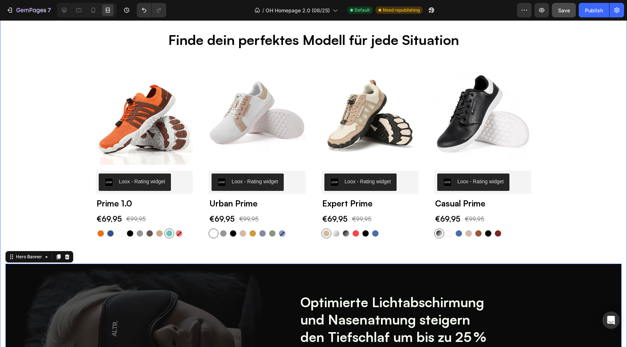
click at [55, 67] on div "Finde dein perfektes Modell für jede Situation Heading Row (P) Images Row Loox …" at bounding box center [313, 237] width 616 height 415
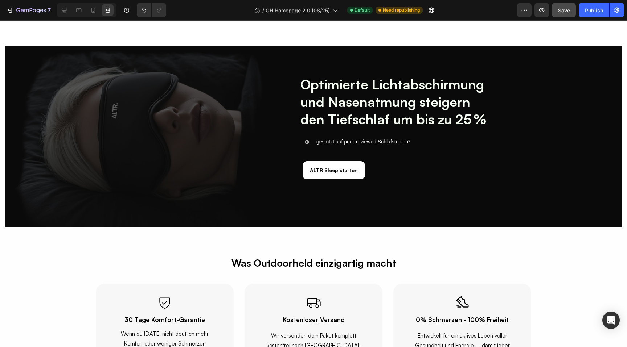
scroll to position [1602, 0]
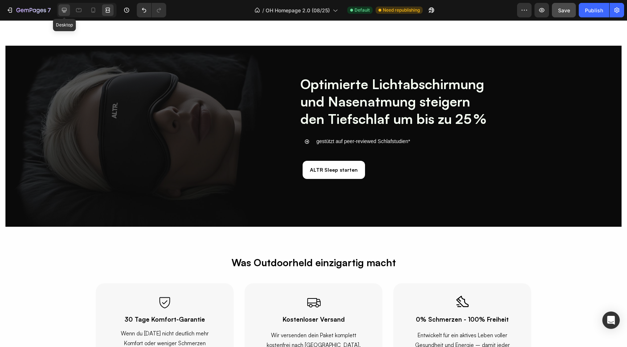
click at [65, 15] on div at bounding box center [64, 10] width 12 height 12
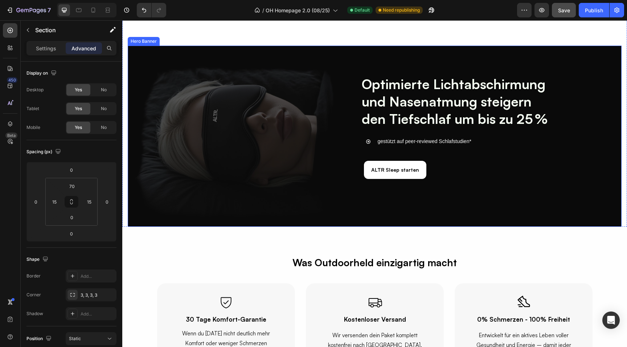
click at [166, 202] on div "Optimierte Lichtabschirmung und Nasenatmung steigern den Tiefschlaf um bis zu 2…" at bounding box center [374, 140] width 435 height 147
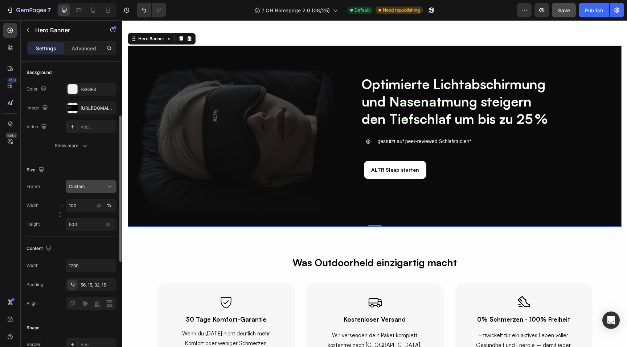
scroll to position [76, 0]
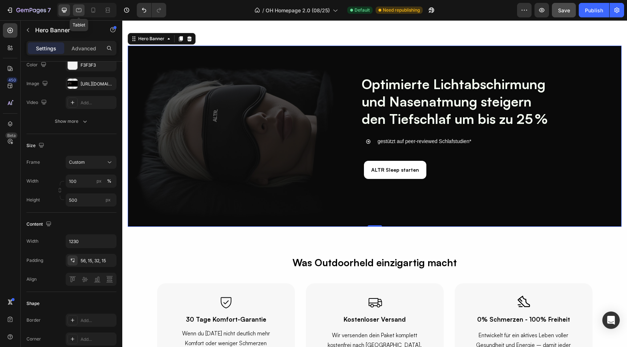
click at [83, 11] on div at bounding box center [79, 10] width 12 height 12
type input "100%"
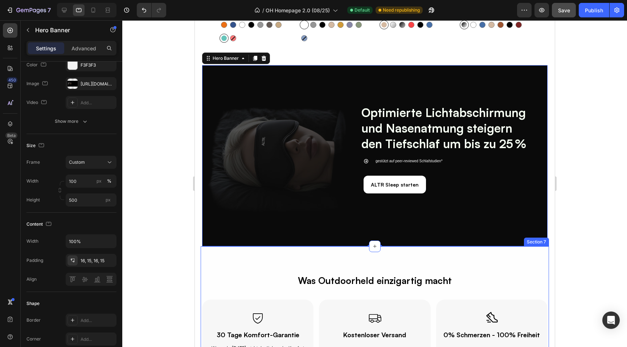
scroll to position [1431, 0]
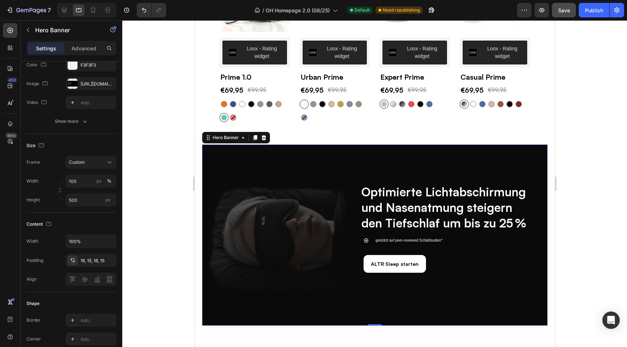
click at [171, 143] on div at bounding box center [374, 183] width 504 height 327
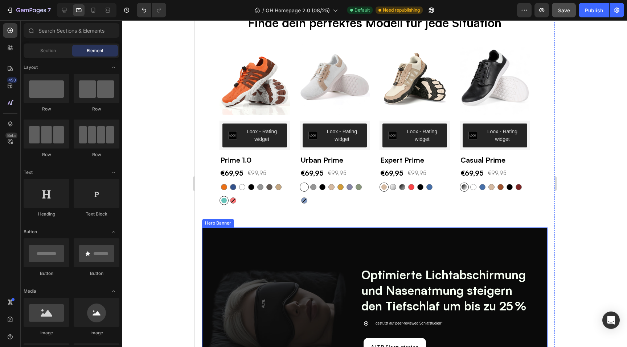
scroll to position [1336, 0]
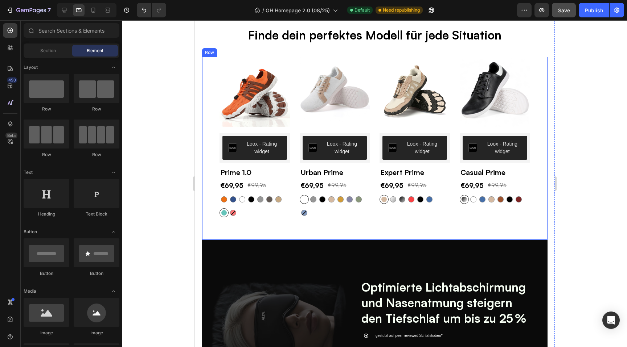
click at [287, 233] on div "(P) Images Row Loox - Rating widget Loox Prime 1.0 (P) Title €69,95 (P) Price (…" at bounding box center [374, 148] width 345 height 183
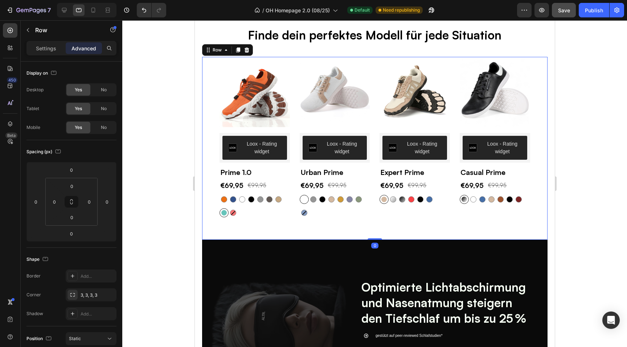
click at [287, 233] on div "(P) Images Row Loox - Rating widget Loox Prime 1.0 (P) Title €69,95 (P) Price (…" at bounding box center [374, 148] width 345 height 183
click at [290, 215] on div "(P) Images Row Loox - Rating widget Loox Prime 1.0 (P) Title €69,95 (P) Price (…" at bounding box center [374, 137] width 311 height 160
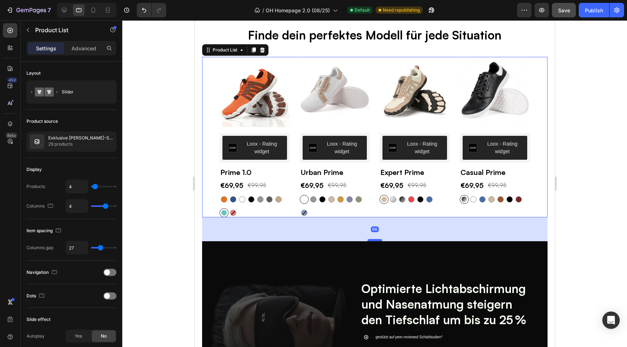
click at [372, 240] on div at bounding box center [374, 240] width 15 height 2
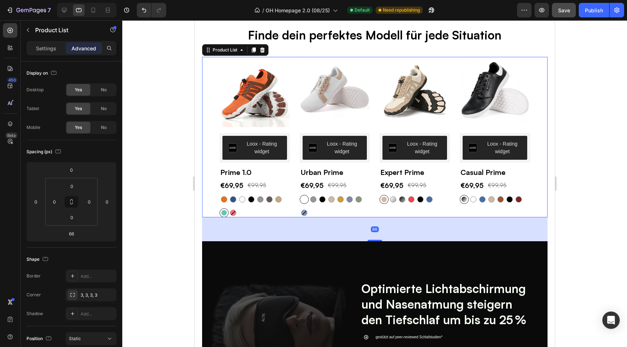
click at [143, 197] on div at bounding box center [374, 183] width 504 height 327
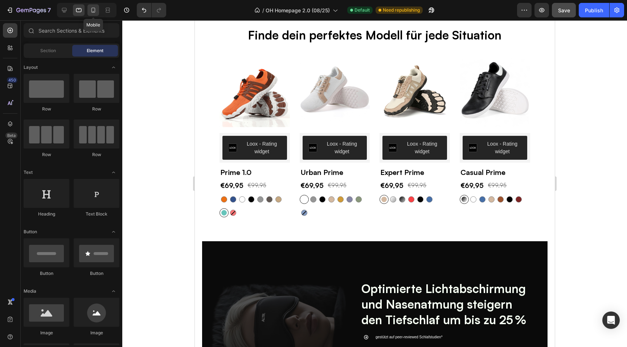
click at [95, 10] on icon at bounding box center [93, 10] width 7 height 7
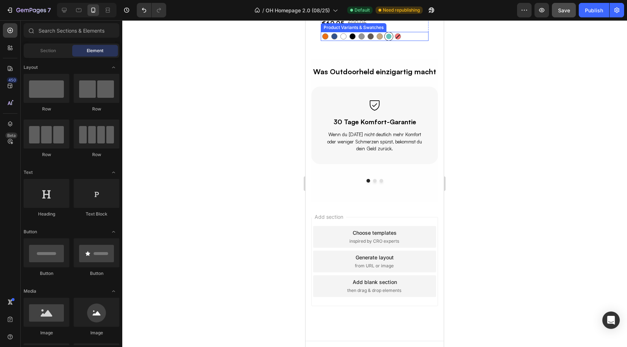
scroll to position [1489, 0]
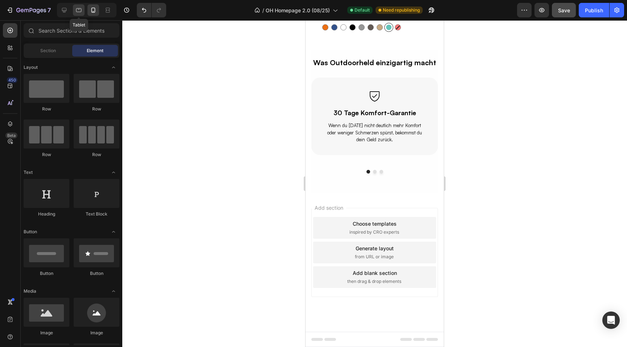
click at [81, 11] on icon at bounding box center [78, 10] width 5 height 4
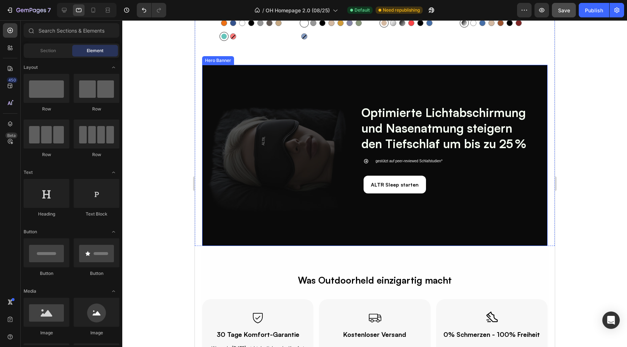
click at [263, 82] on div "Optimierte Lichtabschirmung und Nasenatmung steigern den Tiefschlaf um bis zu 2…" at bounding box center [374, 156] width 345 height 158
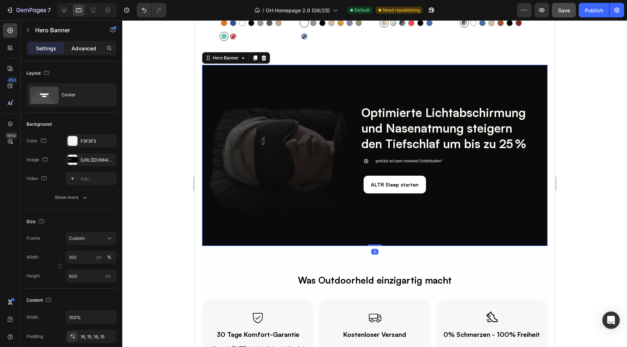
click at [74, 45] on p "Advanced" at bounding box center [83, 49] width 25 height 8
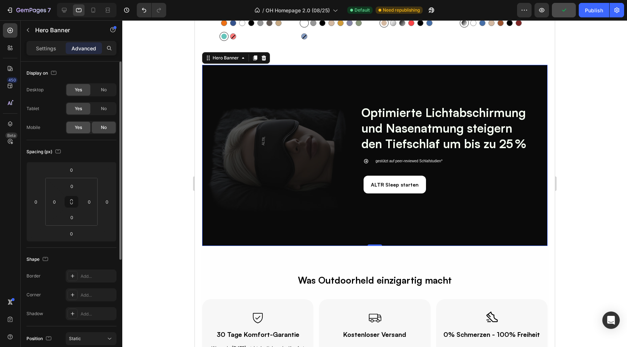
click at [77, 127] on span "Yes" at bounding box center [78, 127] width 7 height 7
click at [95, 8] on icon at bounding box center [93, 10] width 4 height 5
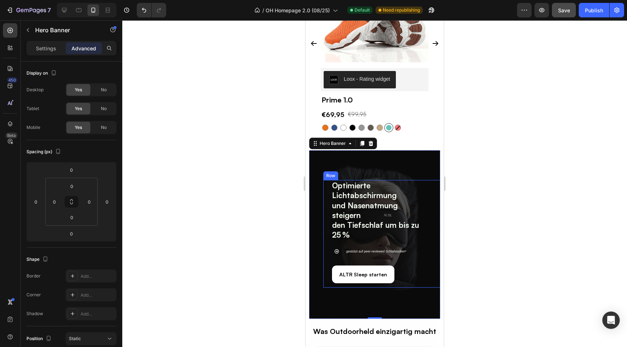
scroll to position [1371, 0]
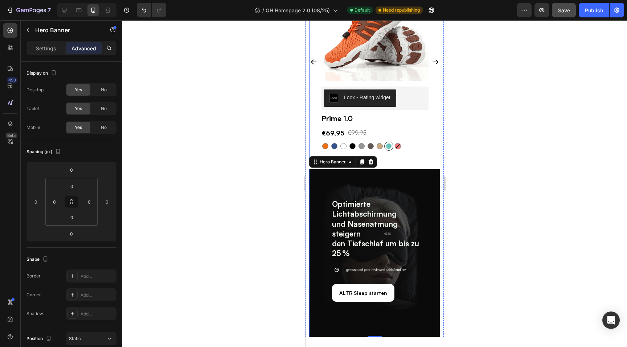
click at [402, 162] on div "(P) Images Row Loox - Rating widget Loox Prime 1.0 (P) Title €69,95 (P) Price (…" at bounding box center [374, 69] width 131 height 192
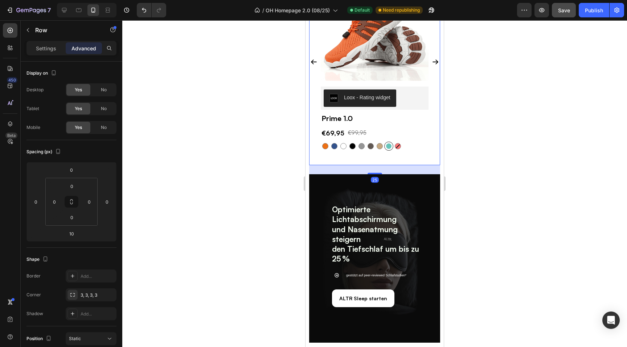
drag, startPoint x: 375, startPoint y: 168, endPoint x: 377, endPoint y: 175, distance: 7.4
click at [376, 174] on div at bounding box center [374, 173] width 15 height 1
type input "26"
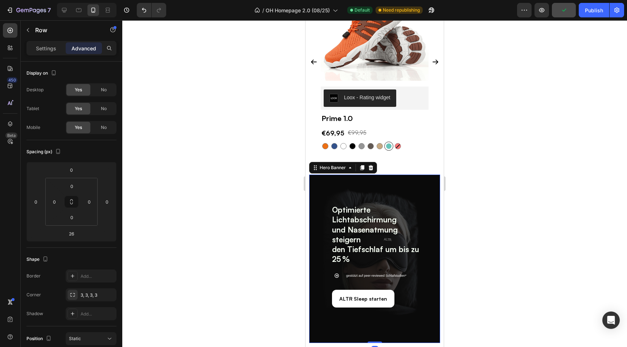
click at [341, 193] on div "Optimierte Lichtabschirmung und Nasenatmung steigern den Tiefschlaf um bis zu 2…" at bounding box center [374, 258] width 120 height 137
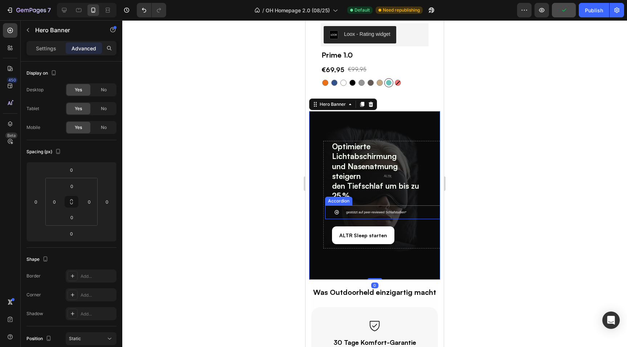
scroll to position [1434, 0]
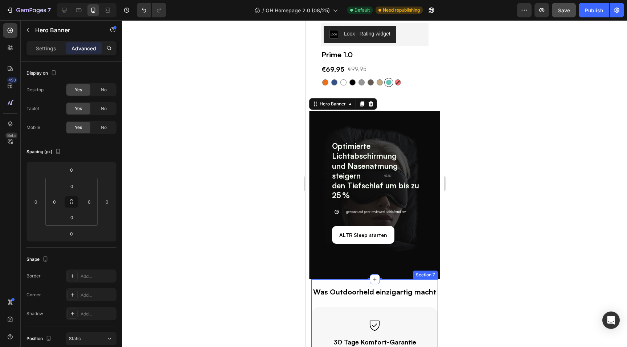
click at [359, 283] on div "Was Outdoorheld einzigartig macht Text Block Row Icon 30 Tage Komfort-Garantie …" at bounding box center [374, 352] width 127 height 144
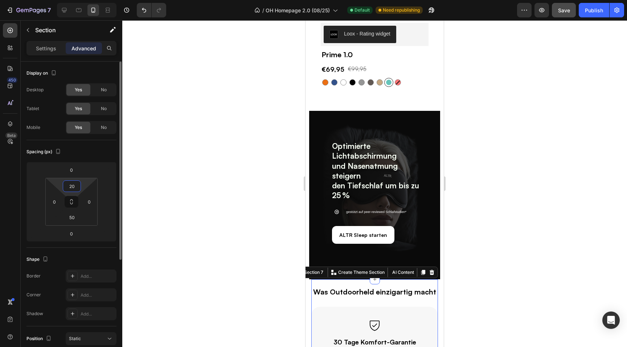
click at [72, 188] on input "20" at bounding box center [72, 186] width 15 height 11
type input "50"
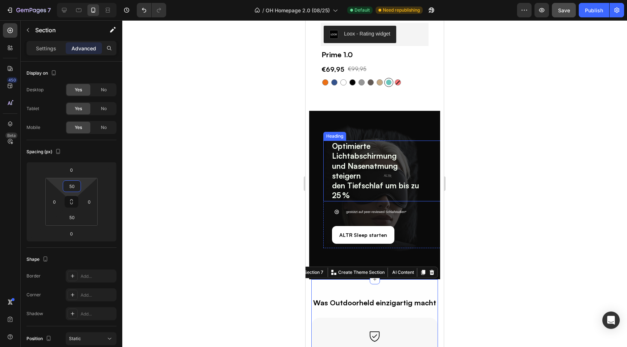
click at [481, 197] on div at bounding box center [374, 183] width 504 height 327
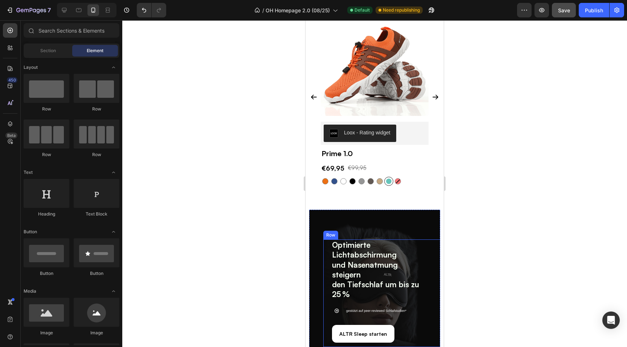
scroll to position [1328, 0]
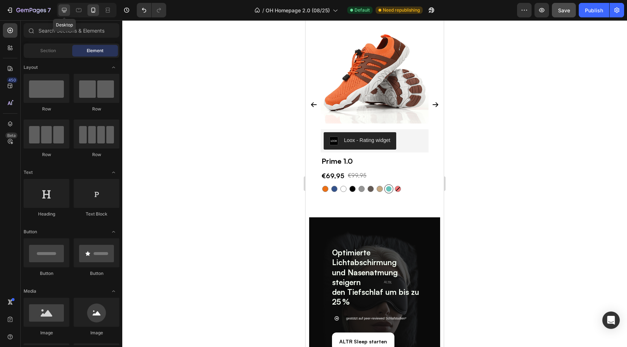
click at [65, 15] on div at bounding box center [64, 10] width 12 height 12
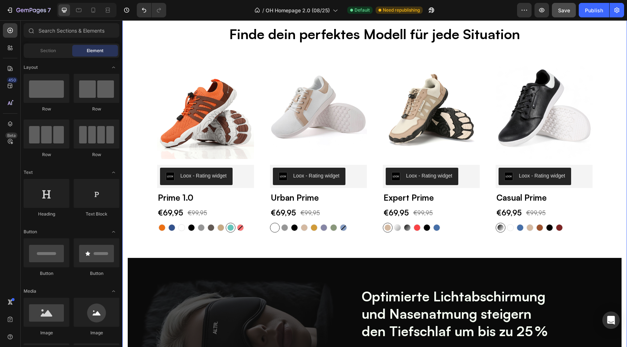
scroll to position [1370, 0]
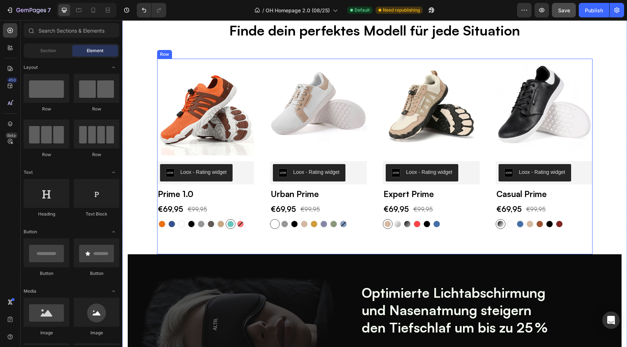
click at [327, 247] on div "(P) Images Row Loox - Rating widget Loox Prime 1.0 (P) Title €69,95 (P) Price (…" at bounding box center [374, 157] width 435 height 196
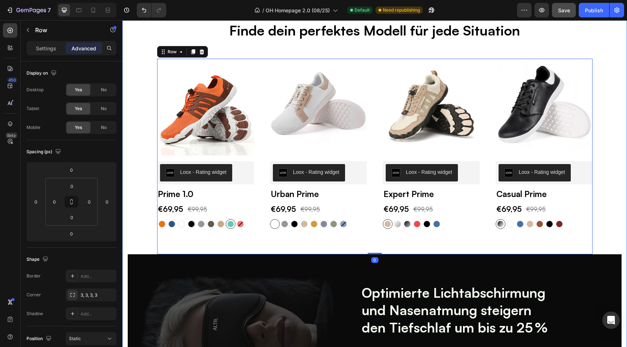
click at [146, 236] on div "Finde dein perfektes Modell für jede Situation Heading Row (P) Images Row Loox …" at bounding box center [375, 228] width 494 height 415
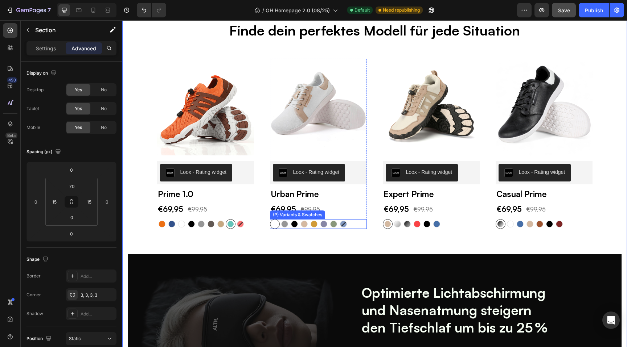
click at [254, 225] on div "Weiß Weiß Grau Grau Schwarz Schwarz Beige Beige Gelb (NEU) Gelb (NEU) Grau-Blau…" at bounding box center [205, 224] width 97 height 10
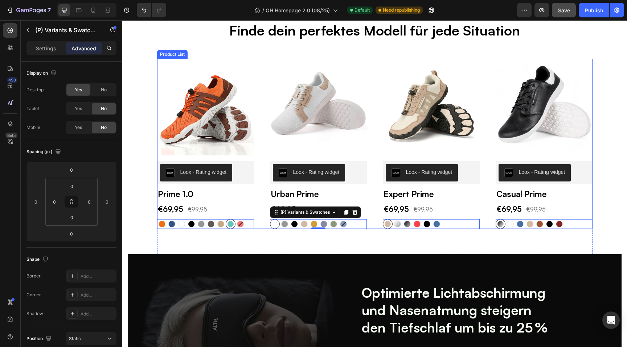
click at [372, 224] on div "(P) Images Row Loox - Rating widget Loox Prime 1.0 (P) Title €69,95 (P) Price (…" at bounding box center [374, 144] width 435 height 170
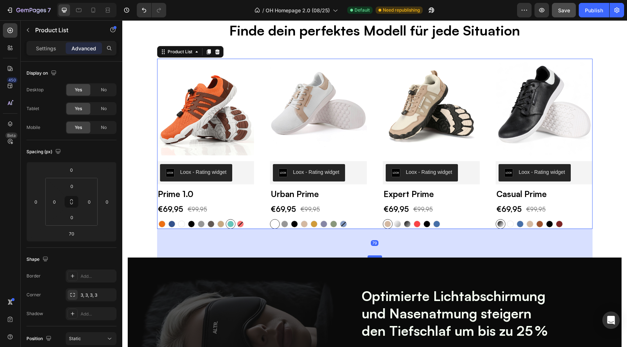
click at [373, 257] on div at bounding box center [374, 257] width 15 height 2
type input "79"
click at [105, 11] on icon at bounding box center [107, 10] width 7 height 7
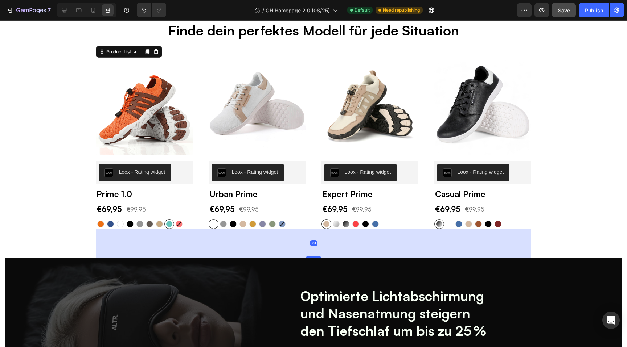
click at [17, 110] on div "Finde dein perfektes Modell für jede Situation Heading Row (P) Images Row Loox …" at bounding box center [313, 230] width 616 height 419
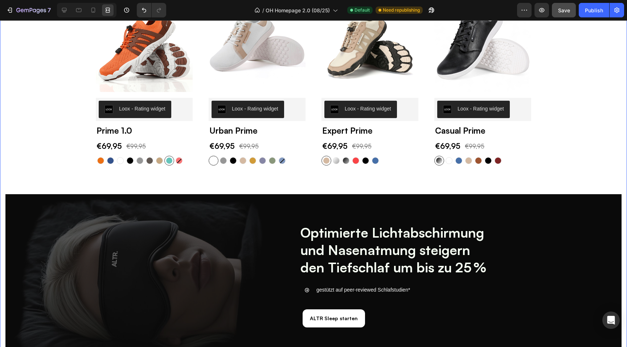
scroll to position [1443, 0]
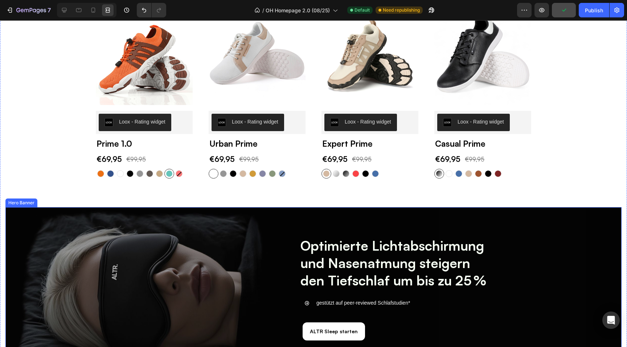
click at [37, 232] on div "Overlay" at bounding box center [313, 297] width 616 height 181
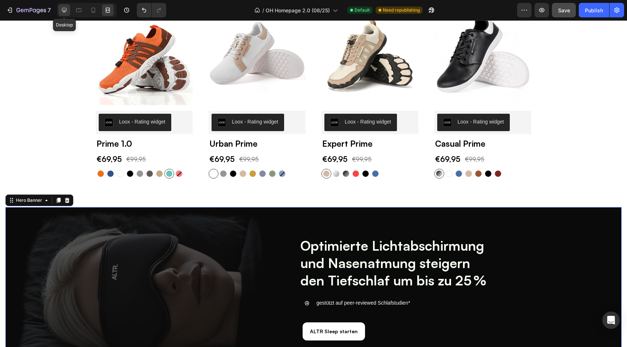
click at [66, 12] on icon at bounding box center [64, 10] width 7 height 7
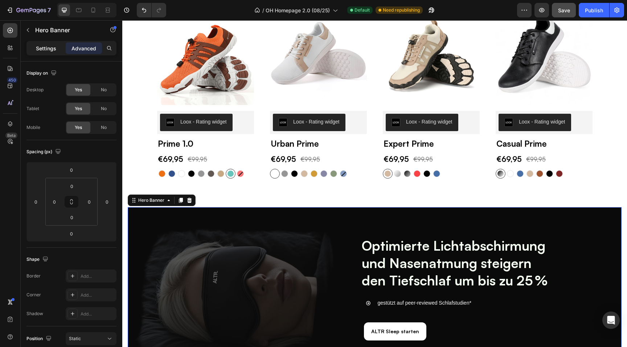
click at [44, 50] on p "Settings" at bounding box center [46, 49] width 20 height 8
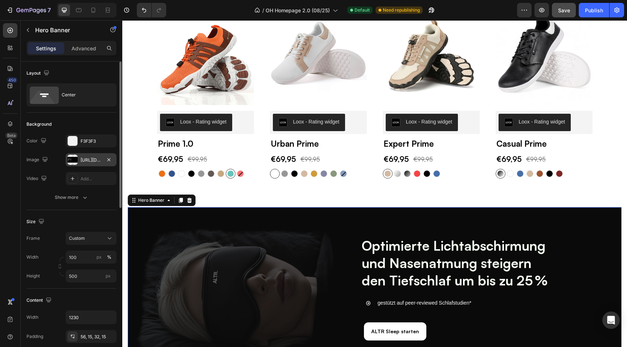
click at [96, 157] on div "https://cdn.shopify.com/s/files/1/0636/0245/8851/files/gempages_510192950911698…" at bounding box center [91, 160] width 21 height 7
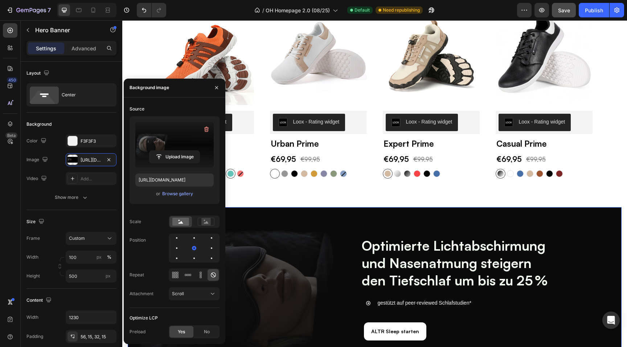
click at [165, 139] on label at bounding box center [174, 145] width 78 height 46
click at [165, 151] on input "file" at bounding box center [174, 157] width 50 height 12
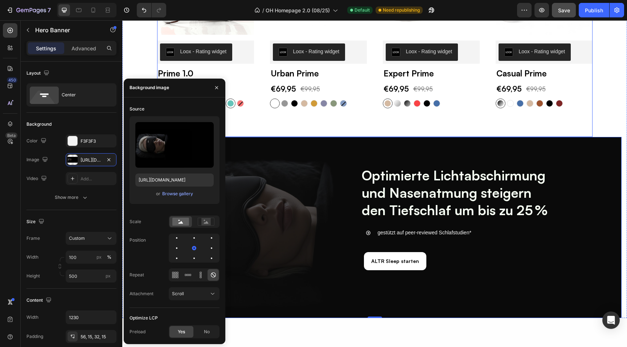
scroll to position [1517, 0]
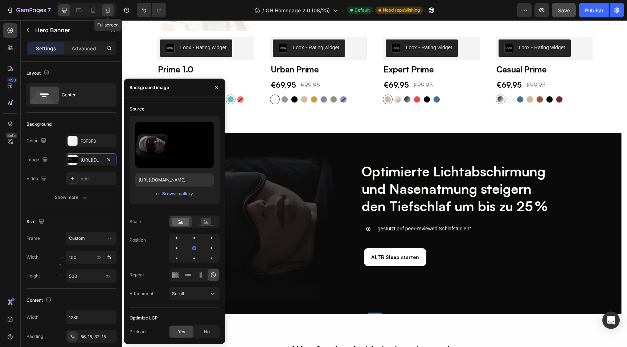
click at [106, 11] on icon at bounding box center [107, 10] width 2 height 2
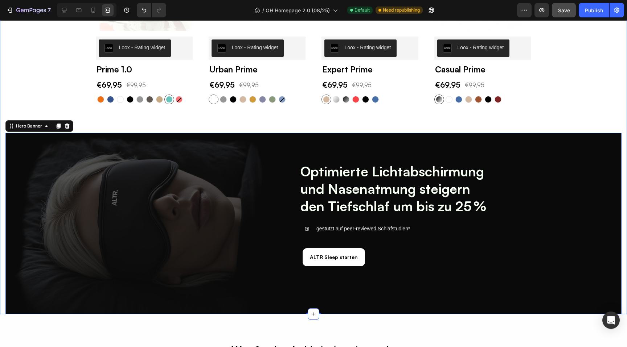
click at [28, 96] on div "Finde dein perfektes Modell für jede Situation Heading Row (P) Images Row Loox …" at bounding box center [313, 105] width 616 height 419
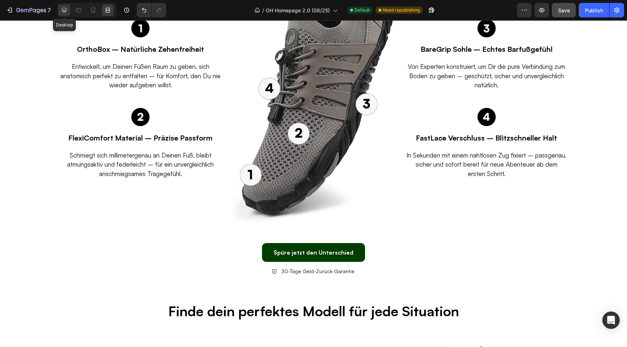
click at [67, 12] on icon at bounding box center [64, 10] width 7 height 7
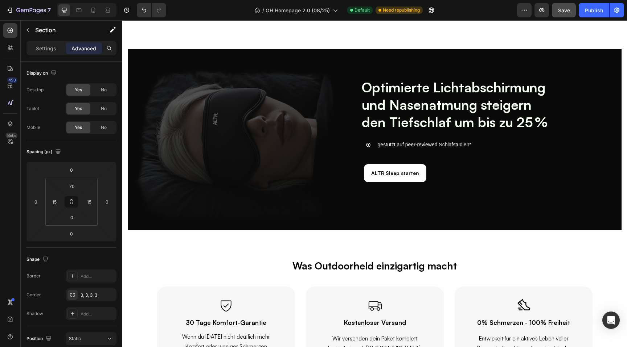
scroll to position [1666, 0]
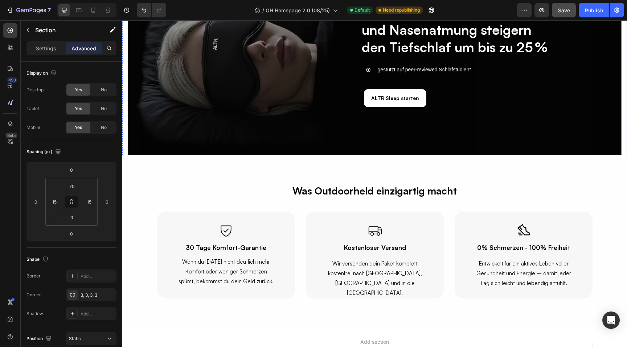
click at [141, 145] on div "Overlay" at bounding box center [375, 64] width 494 height 181
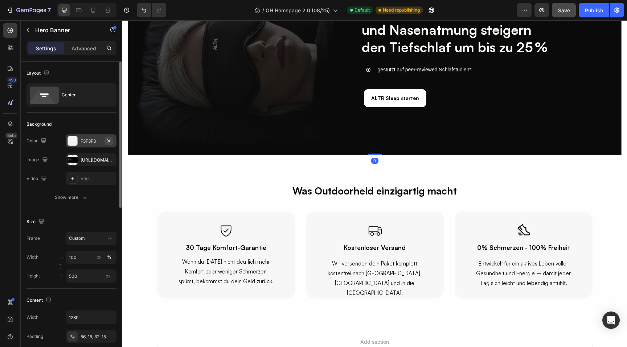
click at [110, 139] on icon "button" at bounding box center [109, 141] width 6 height 6
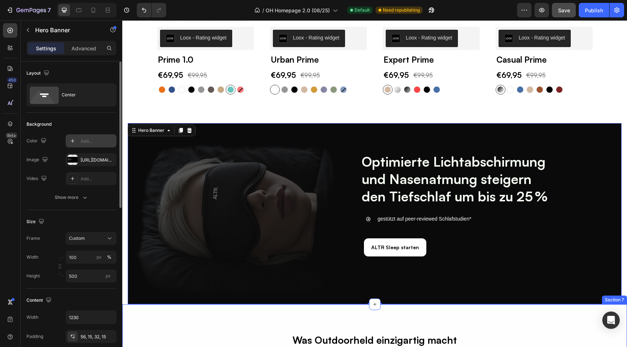
scroll to position [1497, 0]
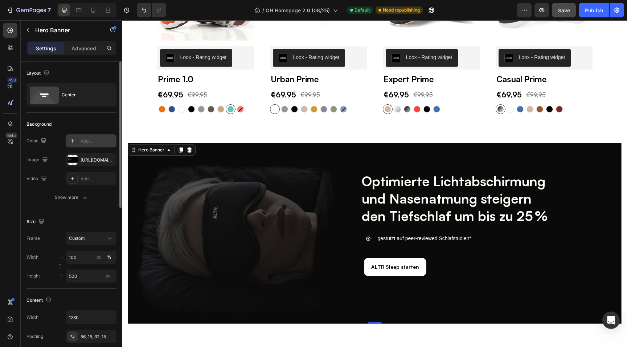
click at [225, 227] on div "Optimierte Lichtabschirmung und Nasenatmung steigern den Tiefschlaf um bis zu 2…" at bounding box center [374, 238] width 435 height 147
click at [68, 194] on div "Show more" at bounding box center [72, 197] width 34 height 7
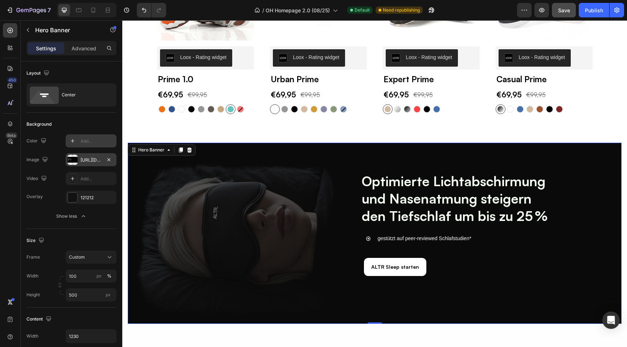
click at [90, 161] on div "https://cdn.shopify.com/s/files/1/0636/0245/8851/files/gempages_510192950911698…" at bounding box center [91, 160] width 21 height 7
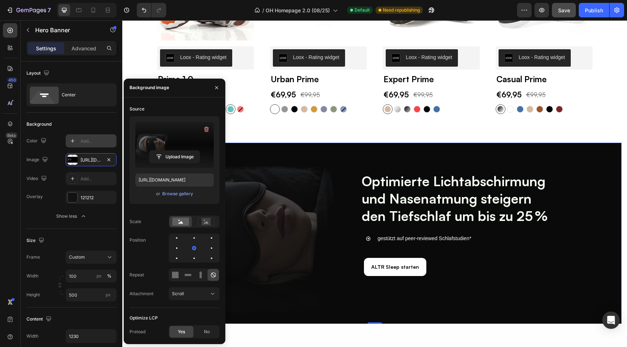
click at [172, 143] on label at bounding box center [174, 145] width 78 height 46
click at [172, 151] on input "file" at bounding box center [174, 157] width 50 height 12
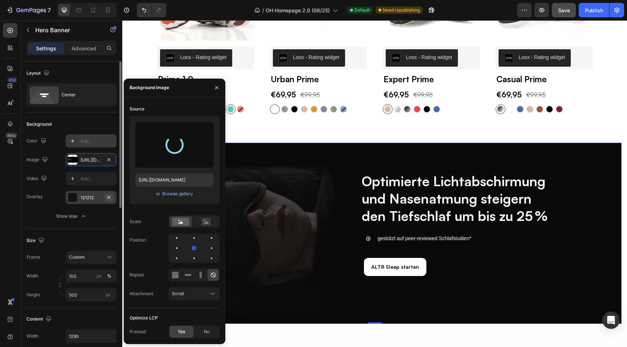
click at [110, 197] on icon "button" at bounding box center [109, 198] width 6 height 6
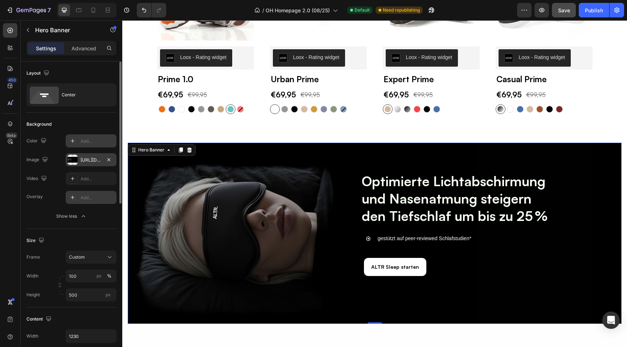
click at [84, 160] on div "https://cdn.shopify.com/s/files/1/0636/0245/8851/files/gempages_510192950911698…" at bounding box center [91, 160] width 21 height 7
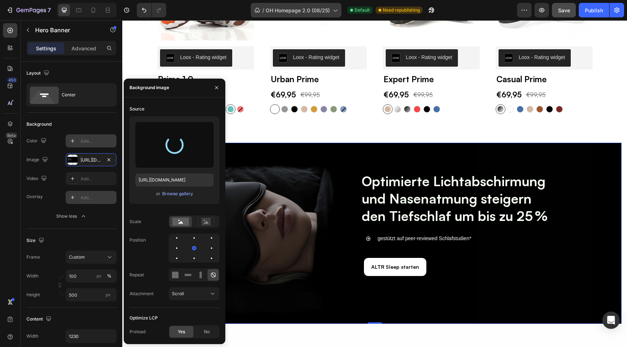
type input "https://cdn.shopify.com/s/files/1/0636/0245/8851/files/gempages_510192950911698…"
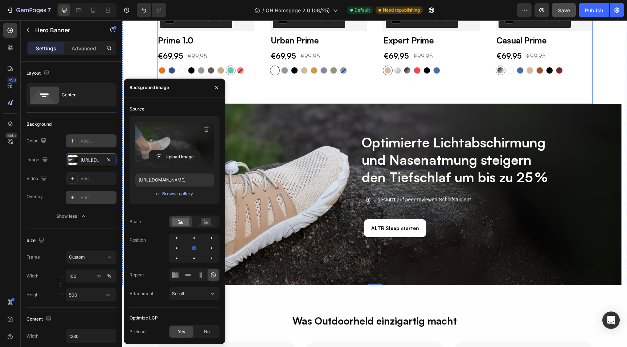
scroll to position [1540, 0]
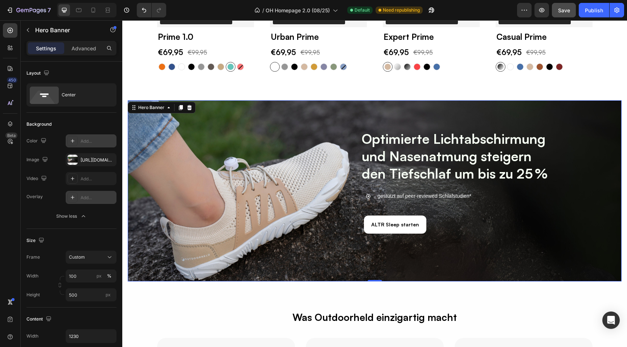
click at [38, 196] on div "Overlay" at bounding box center [34, 197] width 16 height 7
click at [256, 195] on div "Optimierte Lichtabschirmung und Nasenatmung steigern den Tiefschlaf um bis zu 2…" at bounding box center [374, 195] width 435 height 147
click at [78, 294] on input "500" at bounding box center [91, 295] width 51 height 13
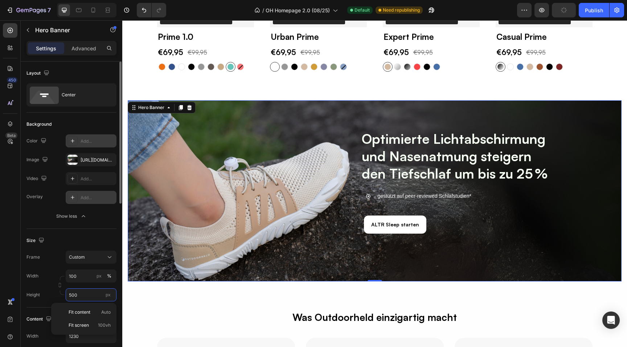
click at [78, 294] on input "500" at bounding box center [91, 295] width 51 height 13
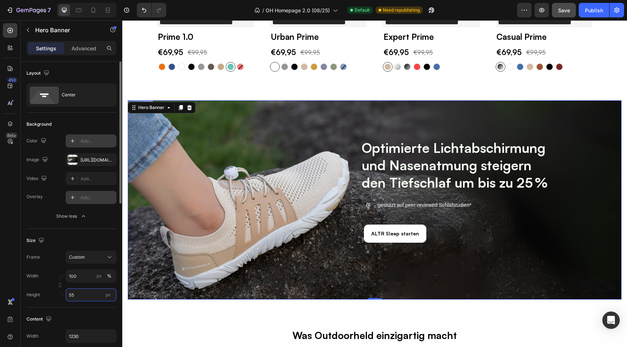
type input "5"
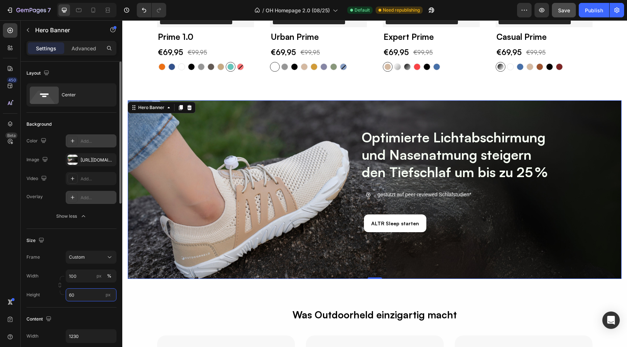
type input "600"
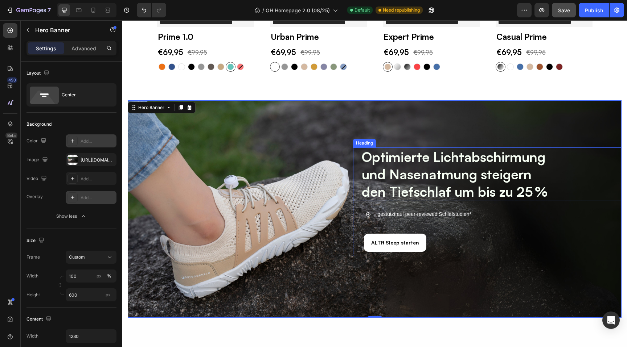
click at [354, 159] on div "Optimierte Lichtabschirmung und Nasenatmung steigern den Tiefschlaf um bis zu 2…" at bounding box center [498, 175] width 290 height 54
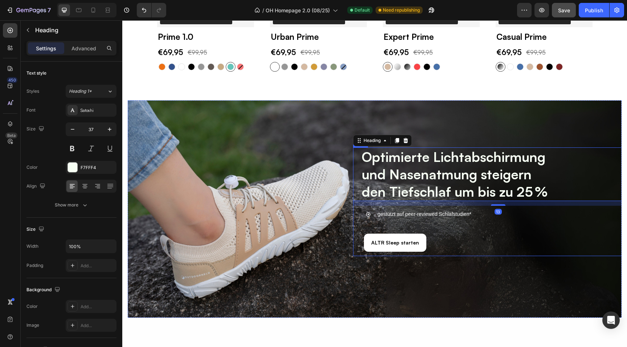
click at [355, 209] on div "Optimierte Lichtabschirmung und Nasenatmung steigern den Tiefschlaf um bis zu 2…" at bounding box center [498, 202] width 290 height 109
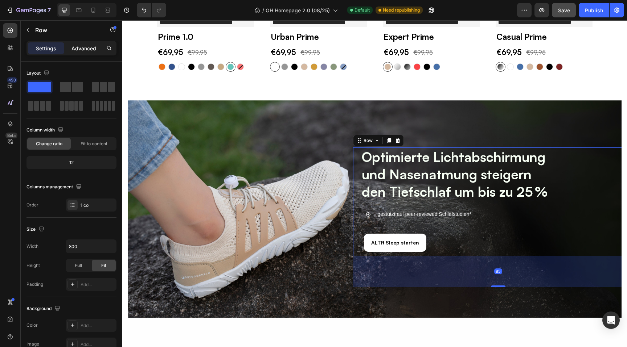
click at [90, 43] on div "Advanced" at bounding box center [84, 48] width 36 height 12
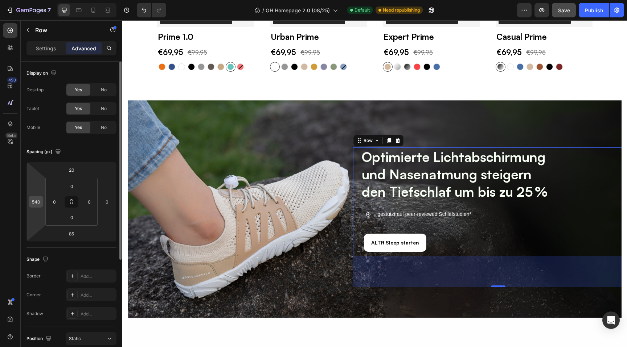
click at [37, 205] on input "540" at bounding box center [35, 202] width 11 height 11
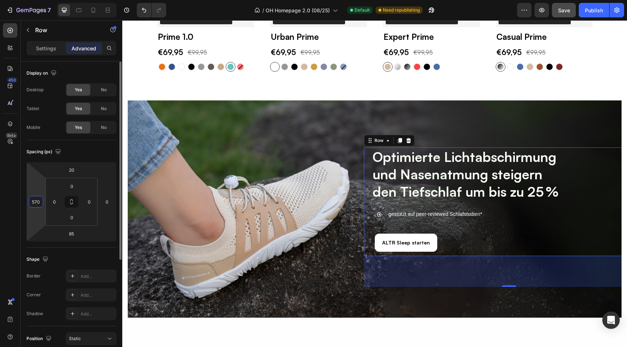
click at [36, 205] on input "570" at bounding box center [35, 202] width 11 height 11
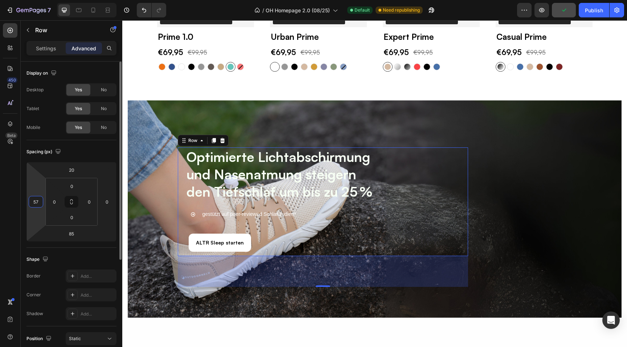
click at [41, 201] on input "57" at bounding box center [35, 202] width 11 height 11
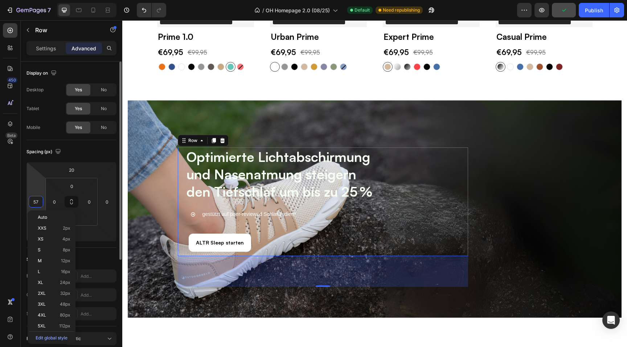
click at [41, 201] on input "57" at bounding box center [35, 202] width 11 height 11
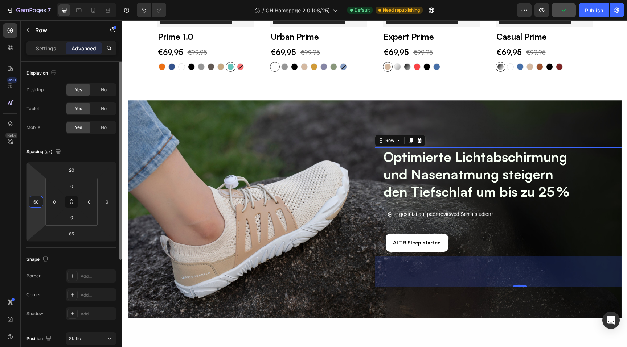
type input "600"
click at [202, 92] on div "(P) Images Row Loox - Rating widget Loox Prime 1.0 (P) Title €69,95 (P) Price (…" at bounding box center [374, 0] width 435 height 199
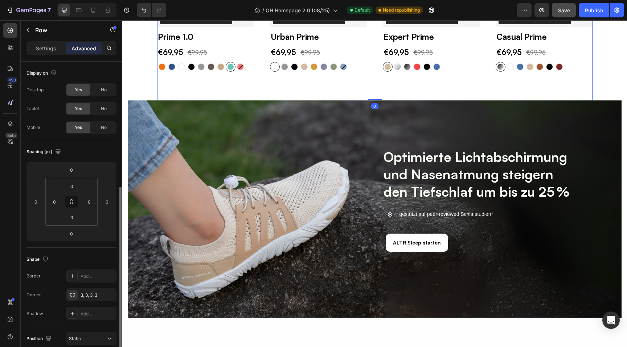
scroll to position [76, 0]
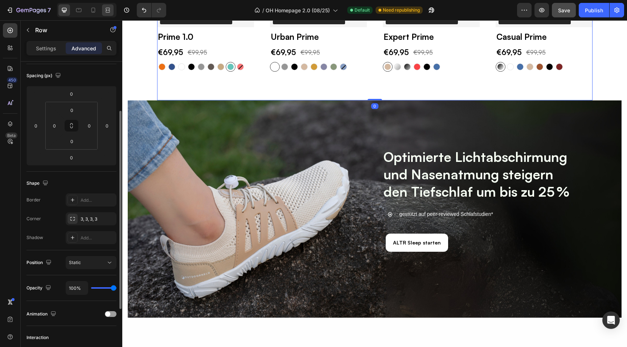
click at [110, 13] on icon at bounding box center [107, 10] width 7 height 7
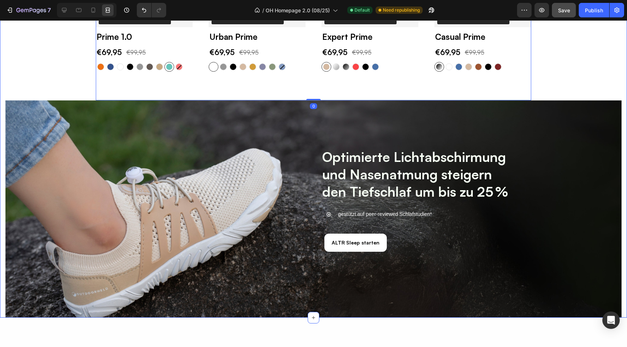
click at [47, 71] on div "Finde dein perfektes Modell für jede Situation Heading Row (P) Images Row Loox …" at bounding box center [313, 90] width 616 height 455
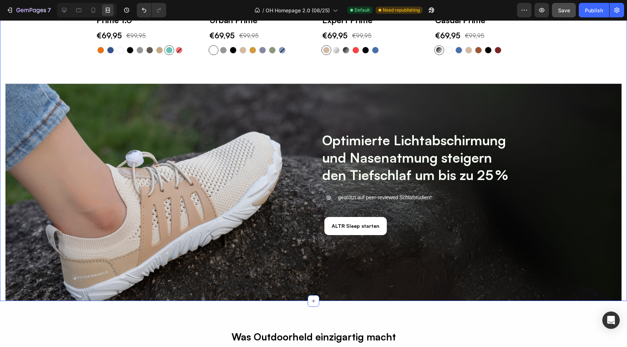
scroll to position [1557, 0]
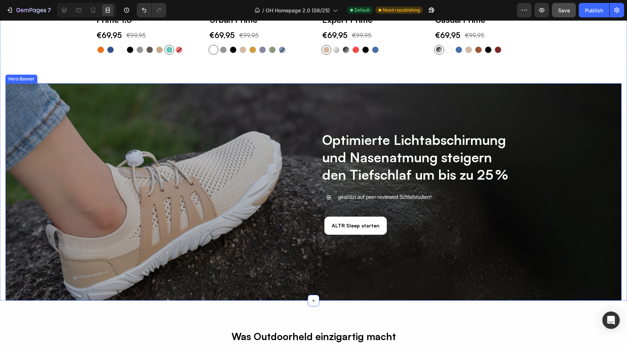
click at [36, 112] on div "Overlay" at bounding box center [313, 192] width 616 height 218
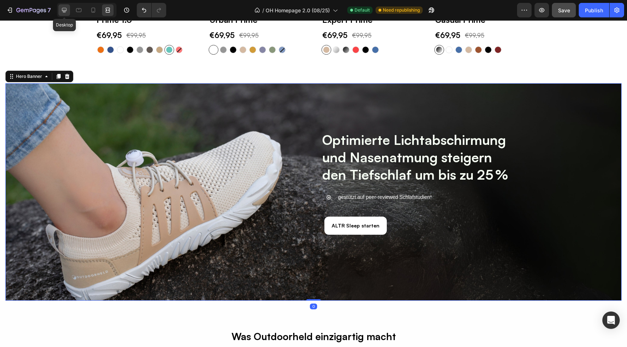
click at [63, 12] on icon at bounding box center [64, 10] width 7 height 7
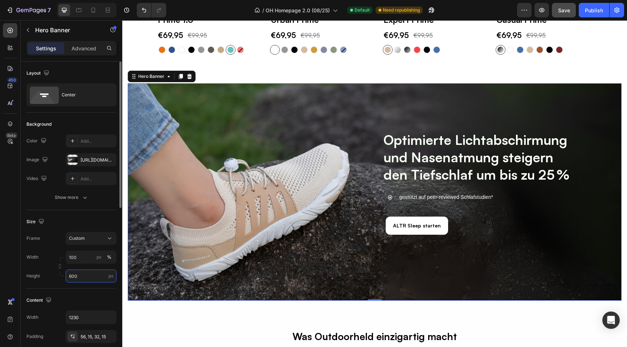
click at [93, 276] on input "600" at bounding box center [91, 276] width 51 height 13
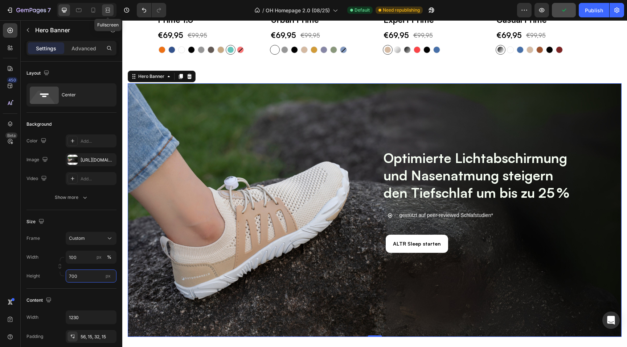
type input "700"
click at [110, 7] on icon at bounding box center [107, 10] width 7 height 7
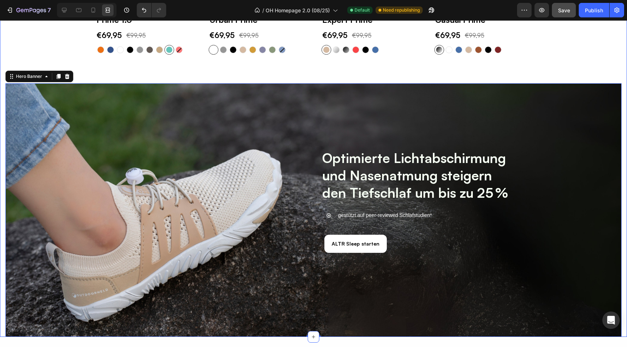
click at [53, 46] on div "Finde dein perfektes Modell für jede Situation Heading Row (P) Images Row Loox …" at bounding box center [313, 91] width 616 height 491
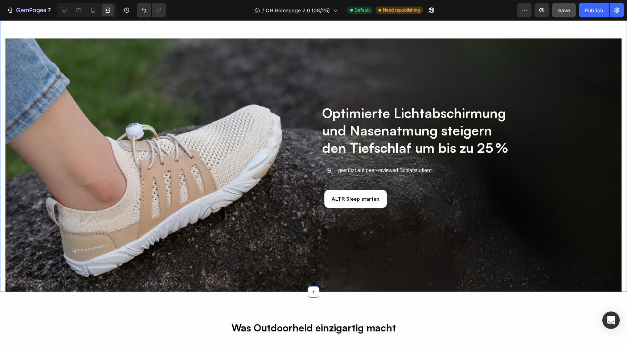
scroll to position [1601, 0]
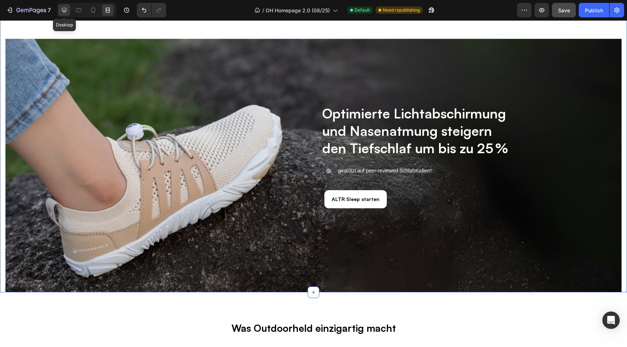
click at [66, 9] on icon at bounding box center [64, 10] width 7 height 7
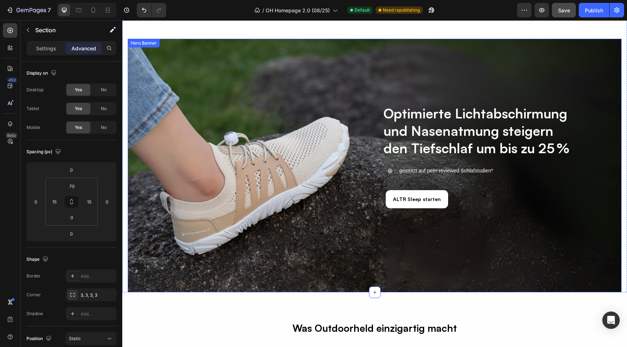
click at [158, 154] on div "Optimierte Lichtabschirmung und Nasenatmung steigern den Tiefschlaf um bis zu 2…" at bounding box center [374, 170] width 435 height 147
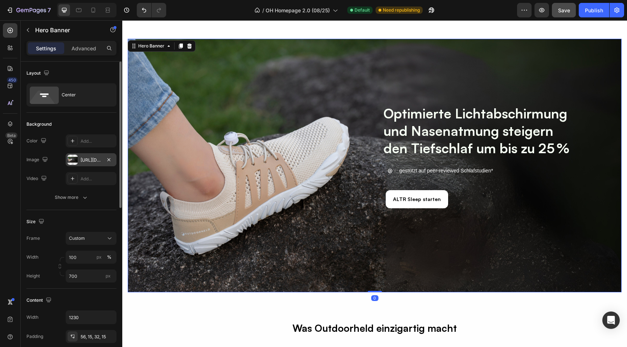
click at [87, 164] on div "https://cdn.shopify.com/s/files/1/0636/0245/8851/files/gempages_510192950911698…" at bounding box center [91, 159] width 51 height 13
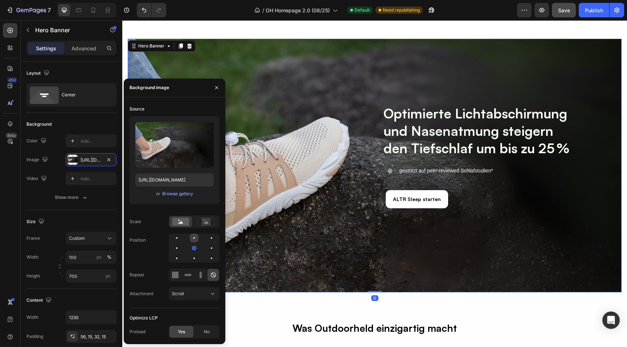
click at [207, 239] on div at bounding box center [211, 238] width 9 height 9
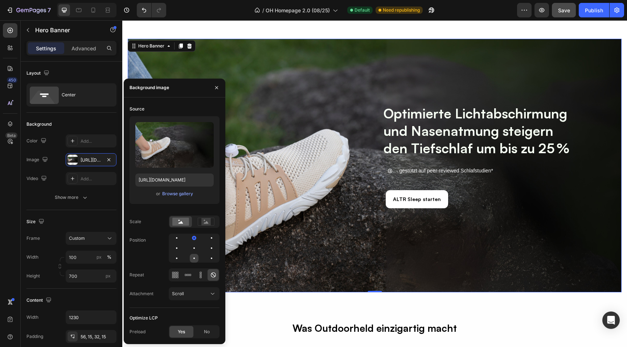
click at [207, 258] on div at bounding box center [211, 258] width 9 height 9
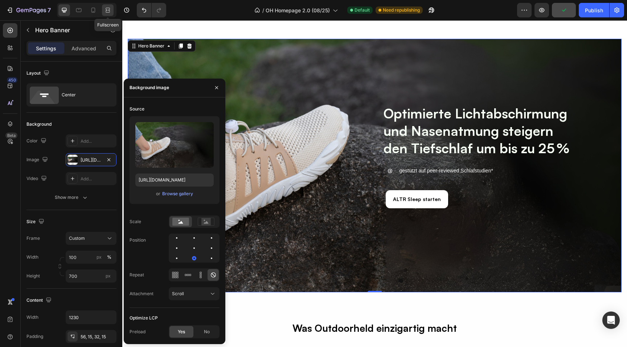
click at [108, 11] on icon at bounding box center [107, 10] width 2 height 2
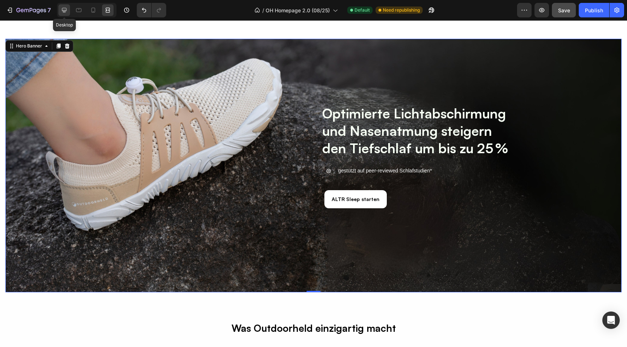
click at [64, 10] on icon at bounding box center [64, 10] width 5 height 5
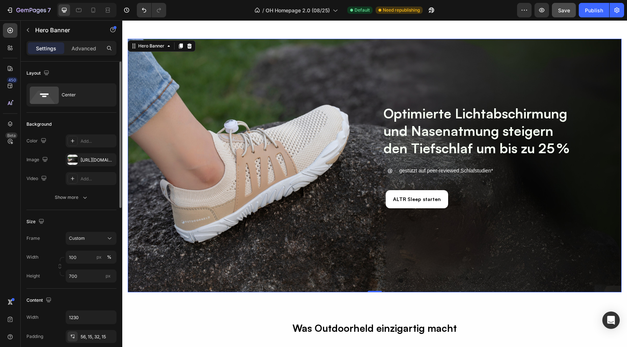
click at [81, 284] on div "Size Frame Custom Width 100 px % Height 700 px" at bounding box center [71, 249] width 90 height 79
click at [81, 276] on input "700" at bounding box center [91, 276] width 51 height 13
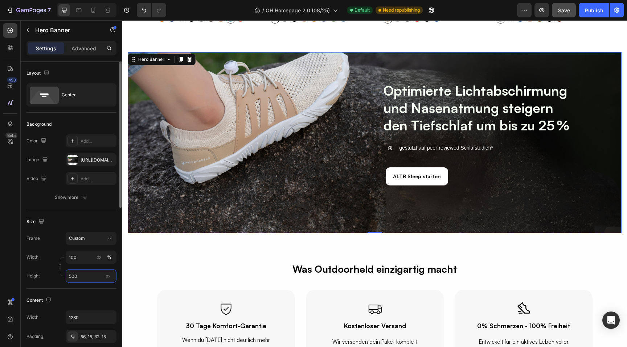
scroll to position [1601, 0]
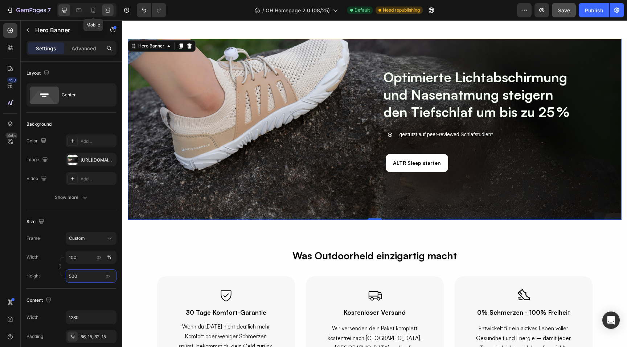
type input "500"
click at [108, 10] on icon at bounding box center [109, 10] width 2 height 2
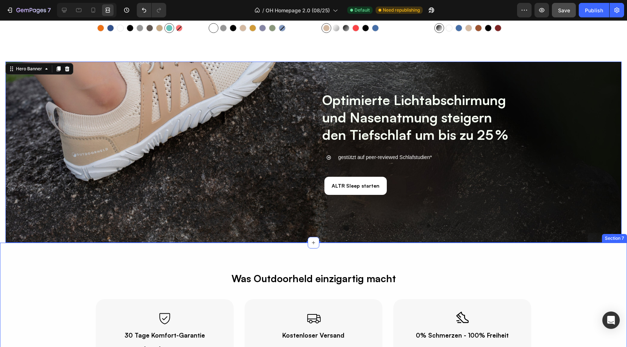
scroll to position [1577, 0]
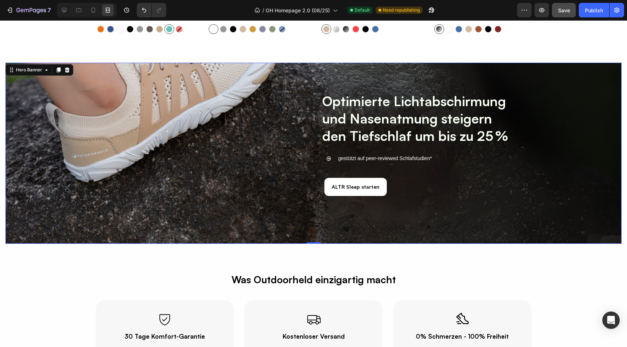
click at [107, 140] on div "Optimierte Lichtabschirmung und Nasenatmung steigern den Tiefschlaf um bis zu 2…" at bounding box center [313, 158] width 435 height 147
click at [64, 9] on icon at bounding box center [64, 10] width 7 height 7
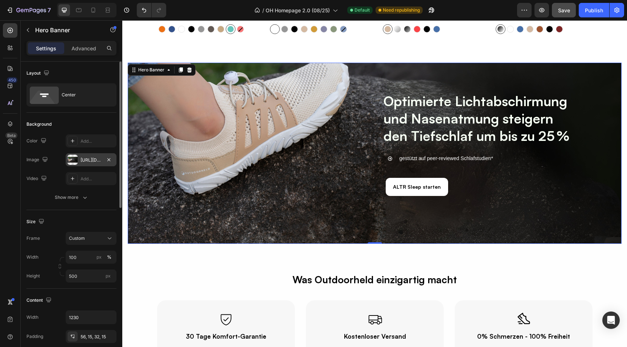
click at [88, 158] on div "https://cdn.shopify.com/s/files/1/0636/0245/8851/files/gempages_510192950911698…" at bounding box center [91, 160] width 21 height 7
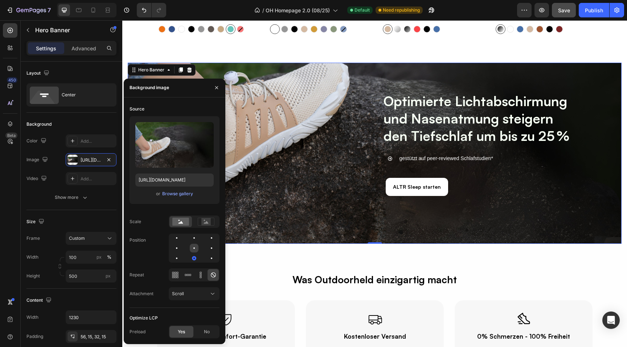
click at [207, 248] on div at bounding box center [211, 248] width 9 height 9
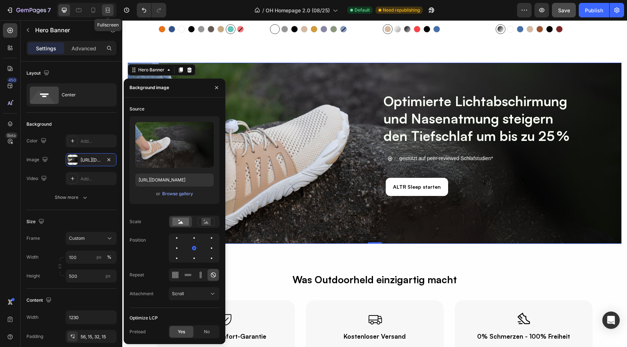
click at [109, 9] on icon at bounding box center [107, 10] width 7 height 7
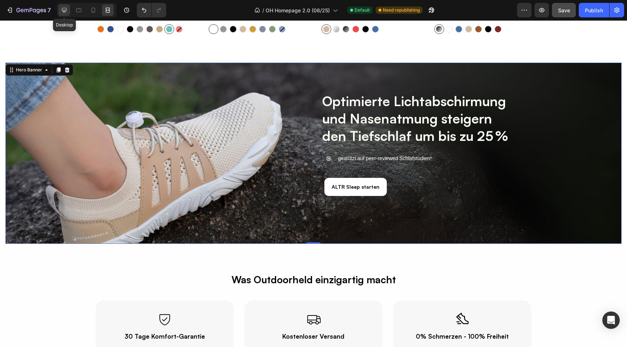
click at [64, 11] on icon at bounding box center [64, 10] width 7 height 7
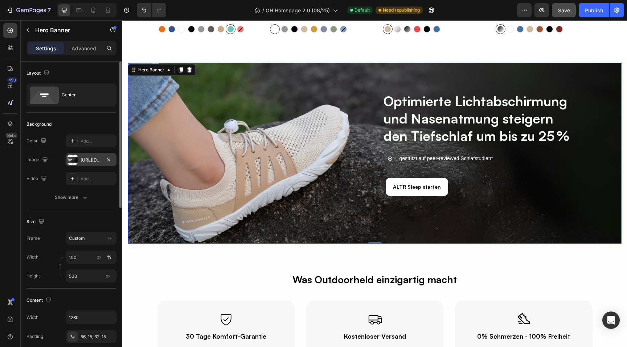
click at [91, 163] on div "https://cdn.shopify.com/s/files/1/0636/0245/8851/files/gempages_510192950911698…" at bounding box center [91, 159] width 51 height 13
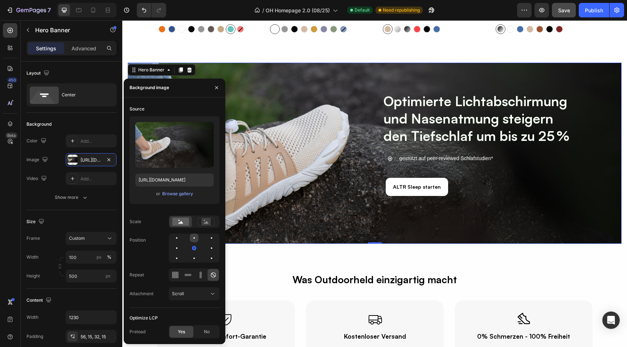
click at [207, 237] on div at bounding box center [211, 238] width 9 height 9
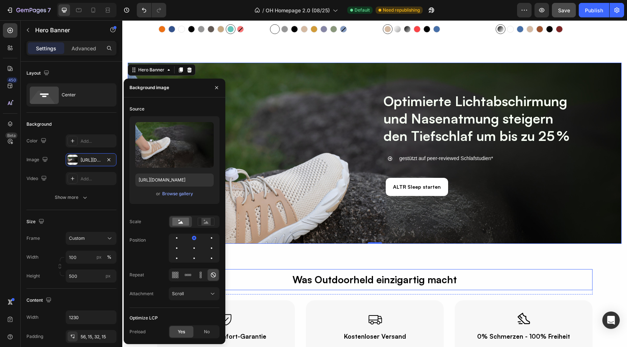
click at [285, 277] on p "Was Outdoorheld einzigartig macht" at bounding box center [375, 280] width 434 height 20
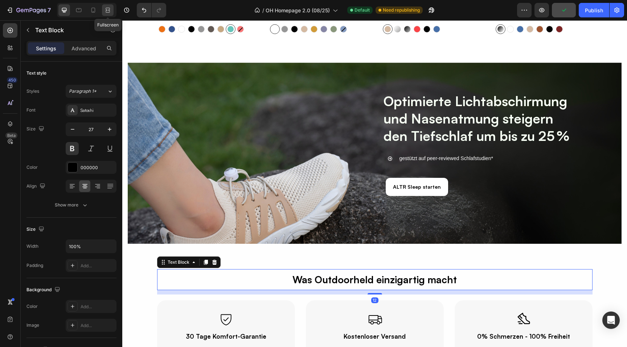
click at [112, 10] on div at bounding box center [108, 10] width 12 height 12
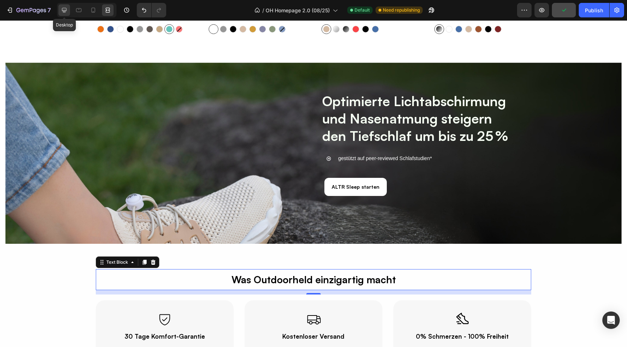
click at [64, 9] on icon at bounding box center [64, 10] width 7 height 7
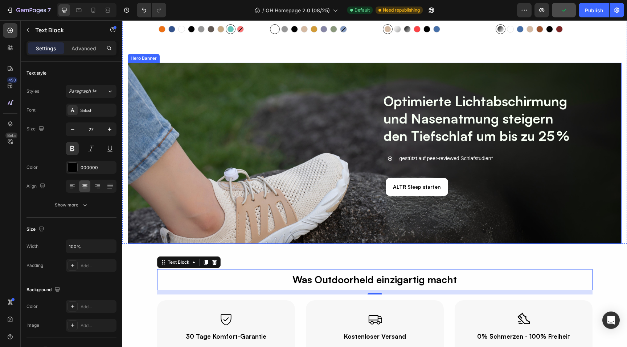
click at [204, 217] on div "Optimierte Lichtabschirmung und Nasenatmung steigern den Tiefschlaf um bis zu 2…" at bounding box center [374, 158] width 435 height 147
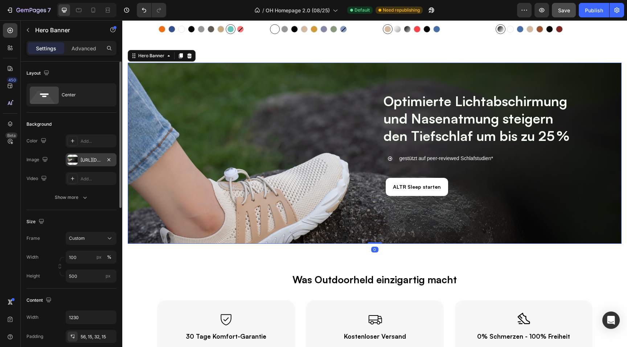
click at [87, 160] on div "https://cdn.shopify.com/s/files/1/0636/0245/8851/files/gempages_510192950911698…" at bounding box center [91, 160] width 21 height 7
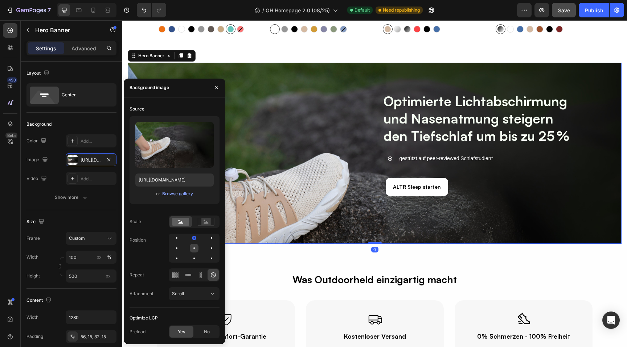
click at [207, 250] on div at bounding box center [211, 248] width 9 height 9
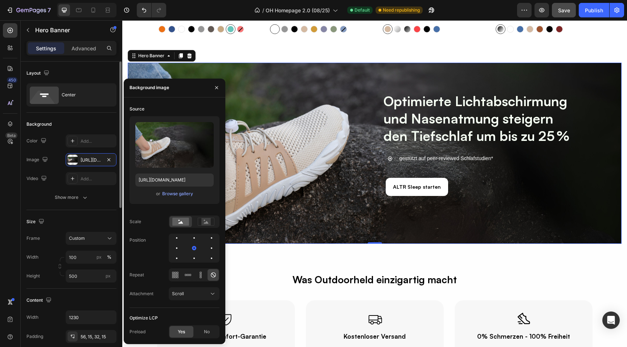
click at [76, 285] on div "Size Frame Custom Width 100 px % Height 500 px" at bounding box center [71, 249] width 90 height 79
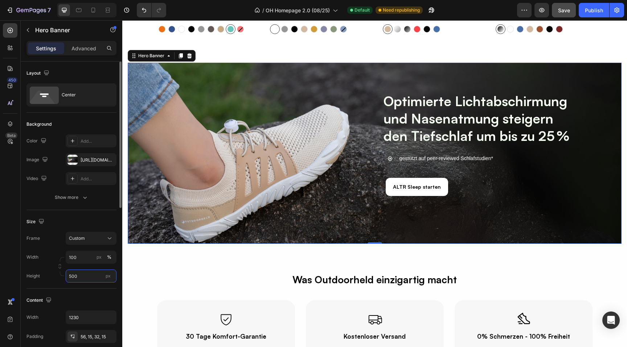
click at [78, 280] on input "500" at bounding box center [91, 276] width 51 height 13
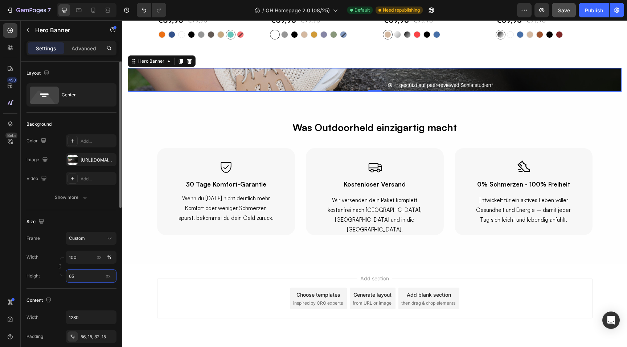
scroll to position [1577, 0]
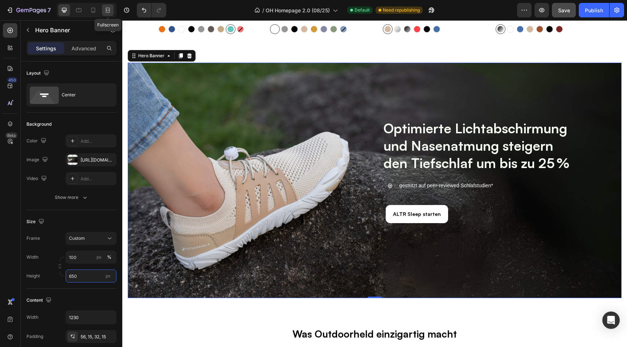
type input "650"
click at [108, 9] on icon at bounding box center [109, 10] width 2 height 2
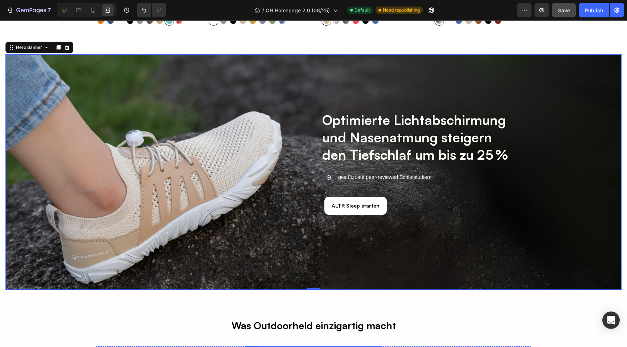
scroll to position [1575, 0]
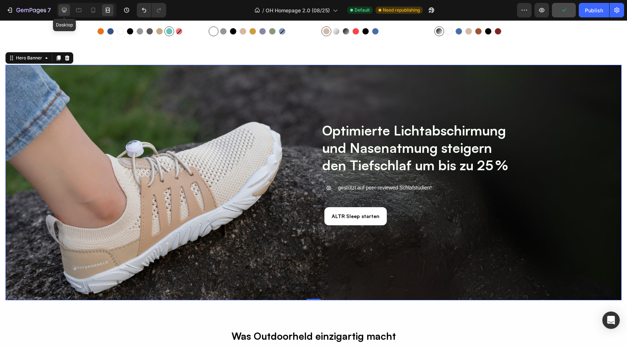
click at [63, 9] on icon at bounding box center [64, 10] width 7 height 7
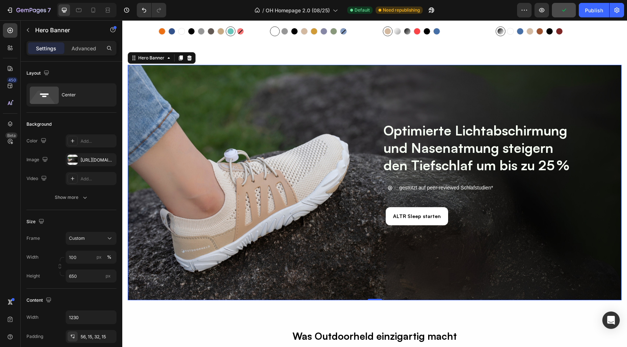
click at [224, 217] on div "Optimierte Lichtabschirmung und Nasenatmung steigern den Tiefschlaf um bis zu 2…" at bounding box center [374, 187] width 435 height 147
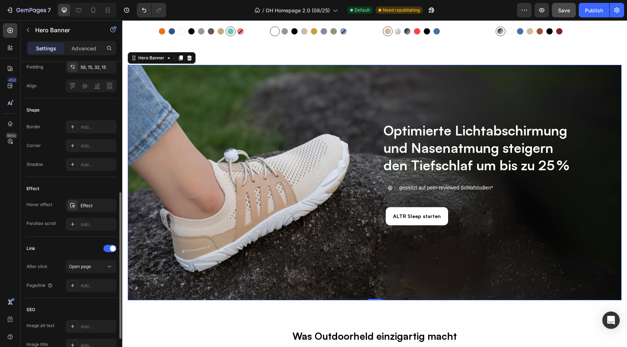
scroll to position [275, 0]
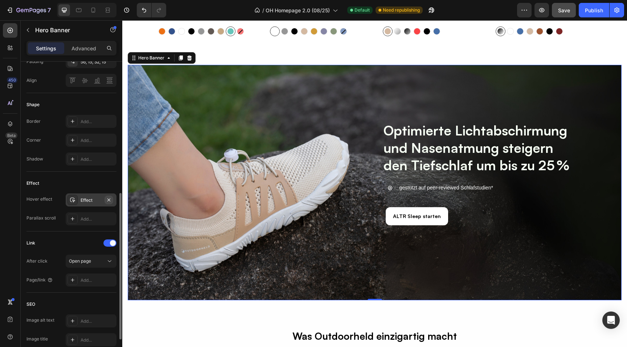
click at [109, 200] on icon "button" at bounding box center [108, 199] width 3 height 3
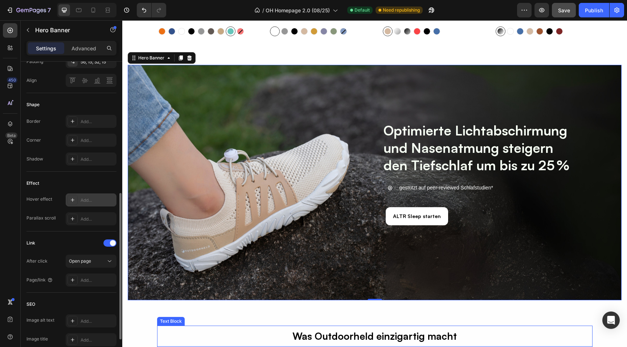
click at [229, 331] on p "Was Outdoorheld einzigartig macht" at bounding box center [375, 337] width 434 height 20
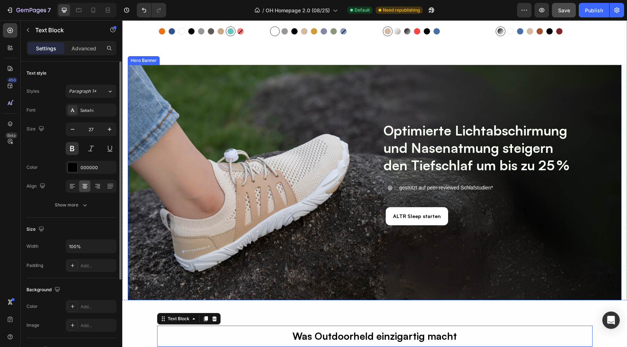
click at [232, 177] on div "Optimierte Lichtabschirmung und Nasenatmung steigern den Tiefschlaf um bis zu 2…" at bounding box center [374, 187] width 435 height 147
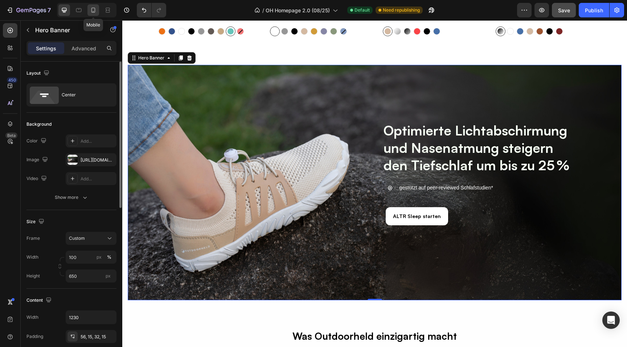
click at [92, 10] on icon at bounding box center [93, 10] width 7 height 7
type input "Auto"
type input "100%"
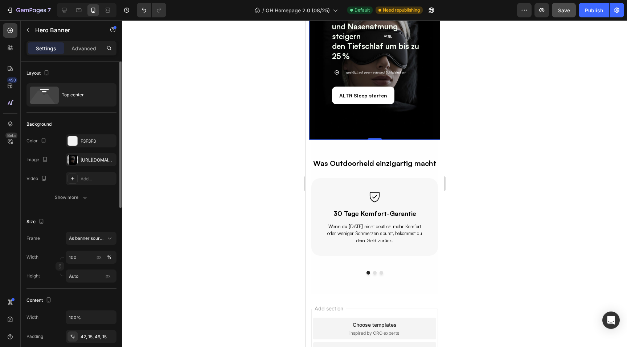
scroll to position [1512, 0]
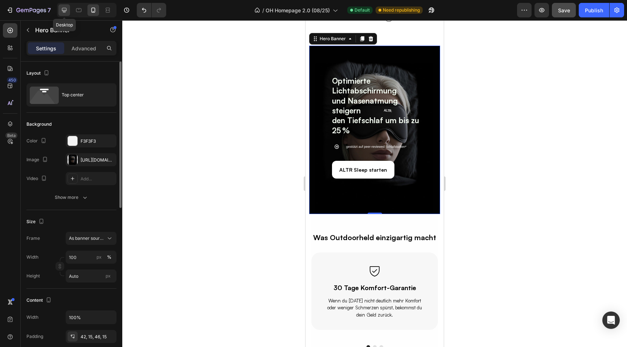
click at [65, 11] on icon at bounding box center [64, 10] width 7 height 7
type input "650"
type input "1230"
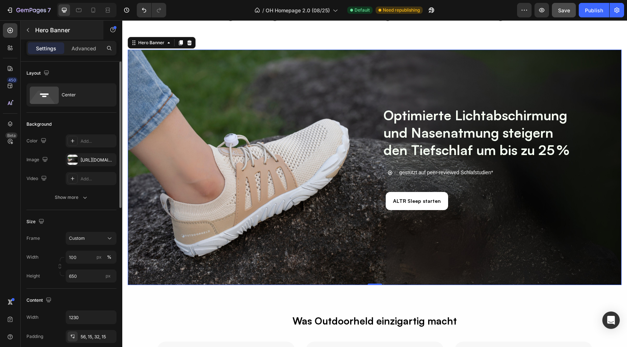
scroll to position [1594, 0]
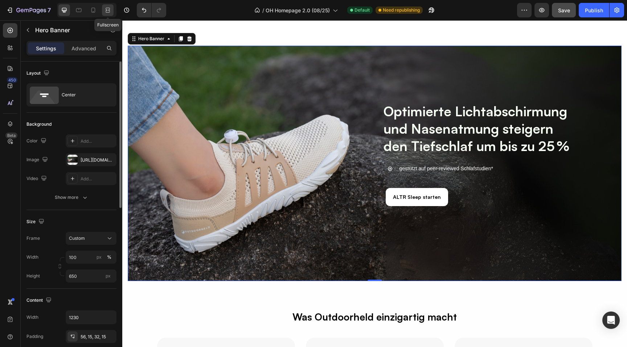
click at [111, 12] on icon at bounding box center [107, 10] width 7 height 7
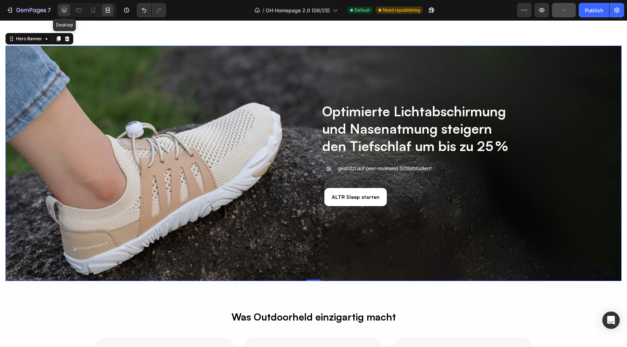
click at [62, 11] on icon at bounding box center [64, 10] width 5 height 5
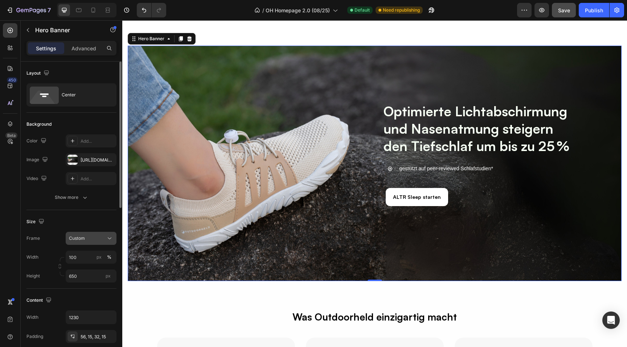
click at [83, 238] on span "Custom" at bounding box center [77, 238] width 16 height 7
click at [83, 253] on span "As banner source" at bounding box center [87, 256] width 36 height 7
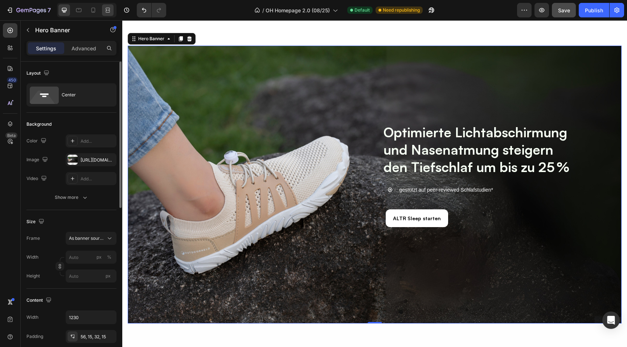
click at [110, 11] on icon at bounding box center [107, 10] width 7 height 7
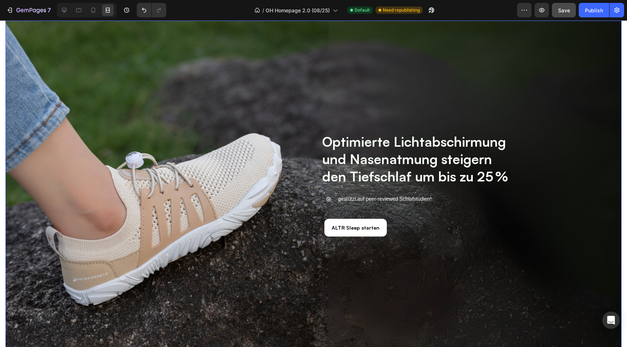
scroll to position [1626, 0]
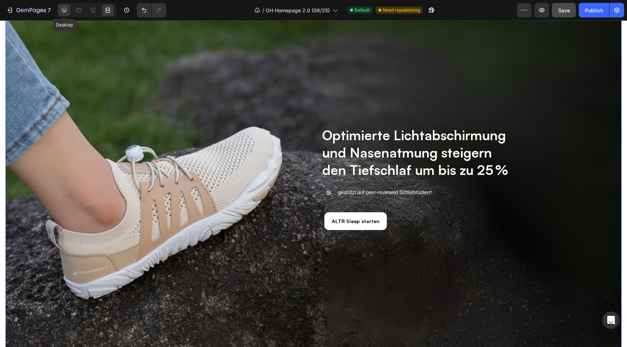
click at [65, 9] on icon at bounding box center [64, 10] width 7 height 7
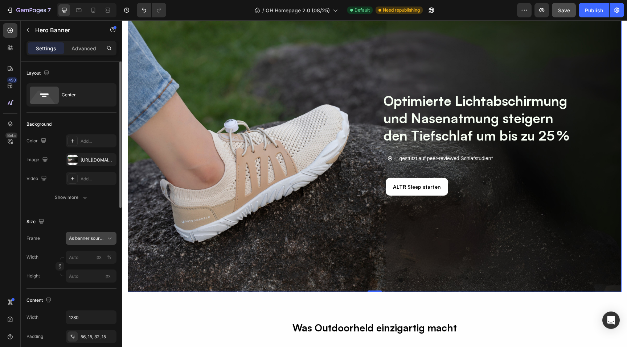
click at [89, 237] on span "As banner source" at bounding box center [87, 238] width 36 height 7
click at [82, 270] on span "Custom" at bounding box center [77, 269] width 16 height 7
click at [143, 7] on icon "Undo/Redo" at bounding box center [143, 10] width 7 height 7
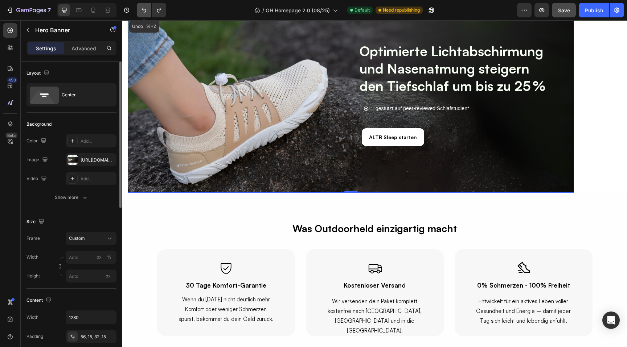
click at [143, 7] on icon "Undo/Redo" at bounding box center [143, 10] width 7 height 7
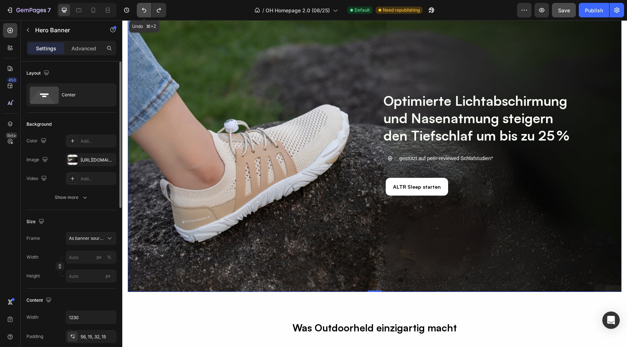
click at [143, 7] on icon "Undo/Redo" at bounding box center [143, 10] width 7 height 7
type input "100"
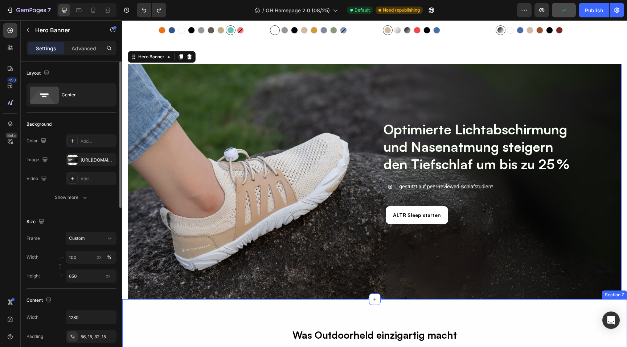
scroll to position [1576, 0]
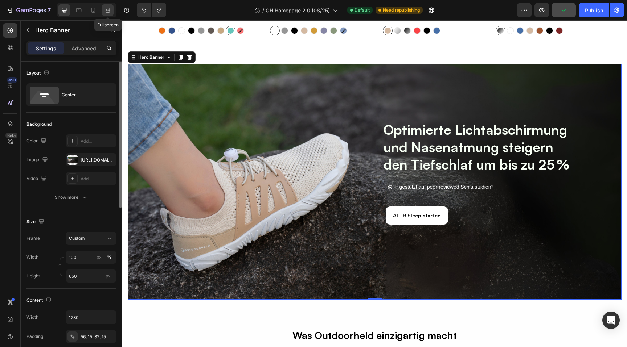
click at [108, 11] on icon at bounding box center [107, 10] width 2 height 2
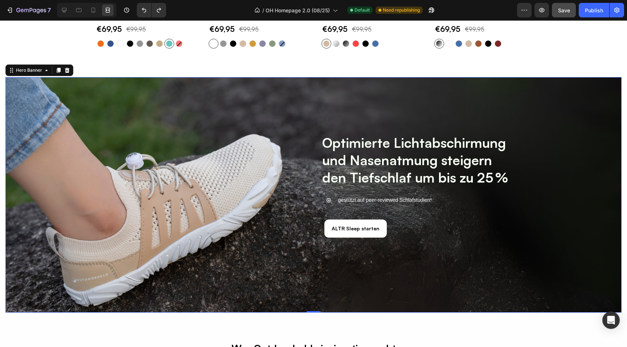
scroll to position [1562, 0]
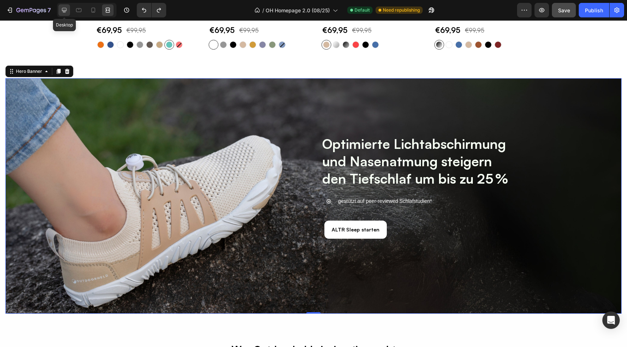
click at [65, 12] on icon at bounding box center [64, 10] width 7 height 7
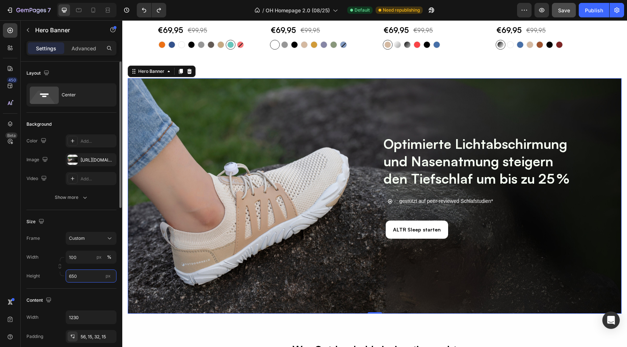
click at [86, 276] on input "650" at bounding box center [91, 276] width 51 height 13
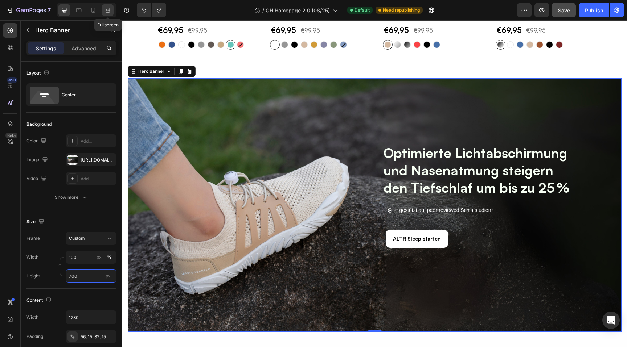
type input "700"
click at [107, 7] on icon at bounding box center [107, 10] width 7 height 7
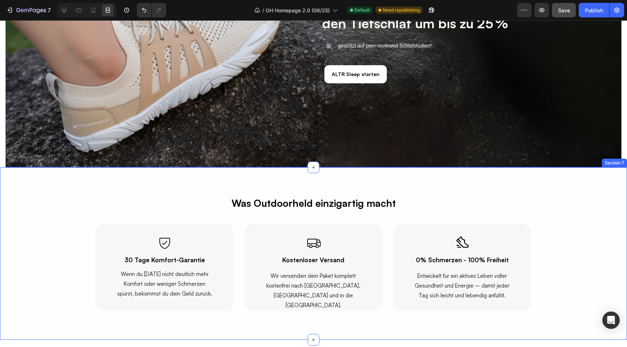
click at [81, 283] on div "Icon 30 Tage Komfort-Garantie Heading Wenn du nach 30 Tagen nicht deutlich mehr…" at bounding box center [313, 267] width 627 height 87
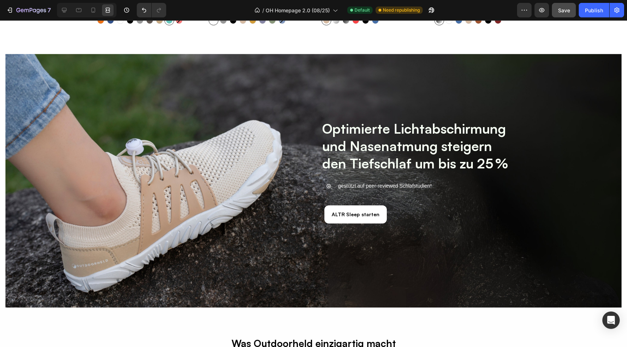
scroll to position [1609, 0]
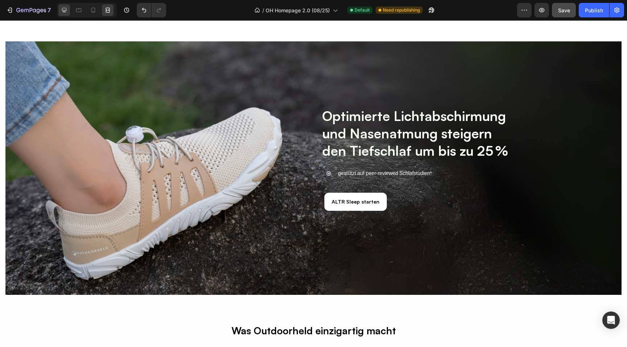
click at [66, 15] on div at bounding box center [64, 10] width 12 height 12
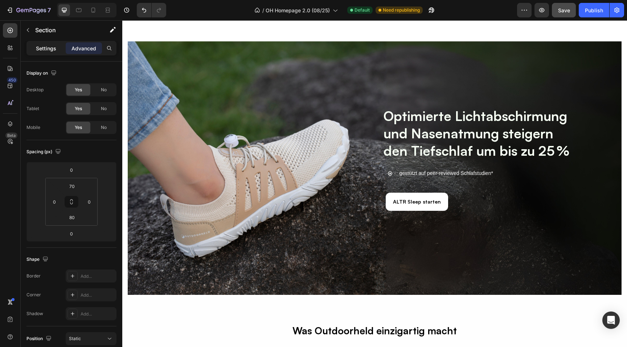
click at [46, 53] on div "Settings" at bounding box center [46, 48] width 36 height 12
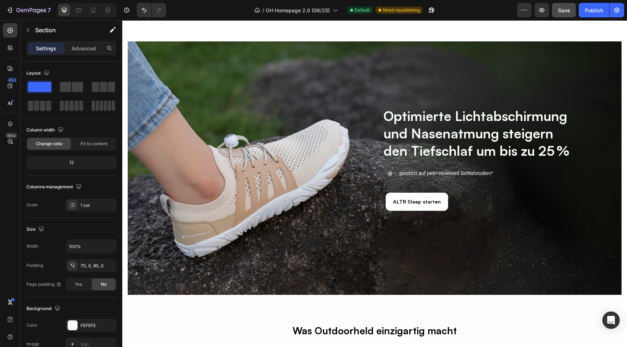
click at [170, 278] on div "Overlay" at bounding box center [375, 168] width 494 height 254
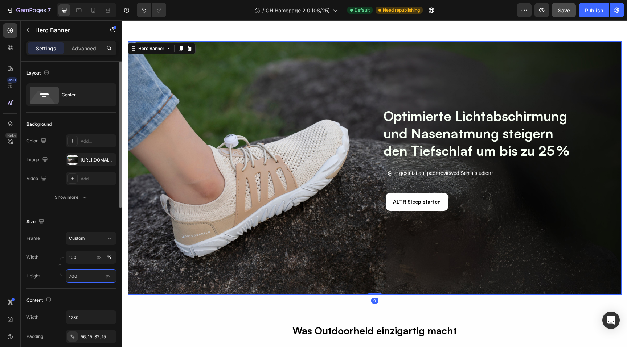
click at [84, 279] on input "700" at bounding box center [91, 276] width 51 height 13
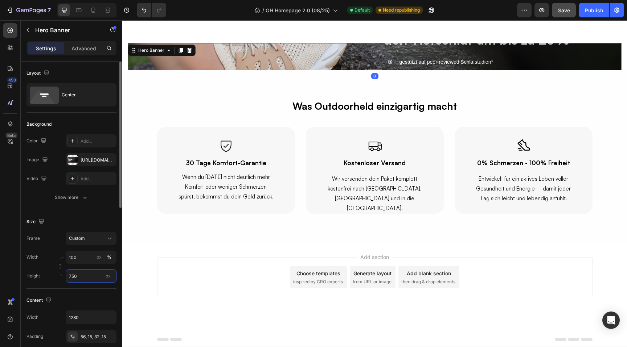
scroll to position [1609, 0]
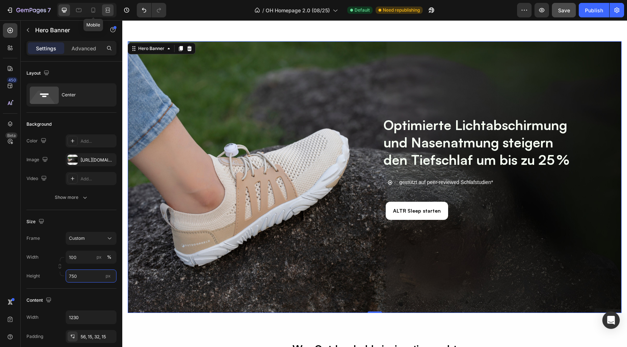
type input "750"
click at [113, 11] on div at bounding box center [108, 10] width 12 height 12
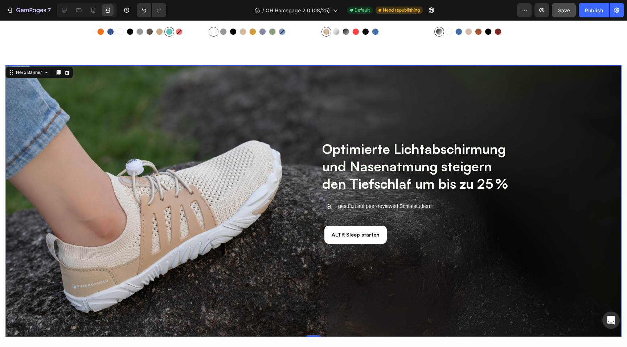
scroll to position [1583, 0]
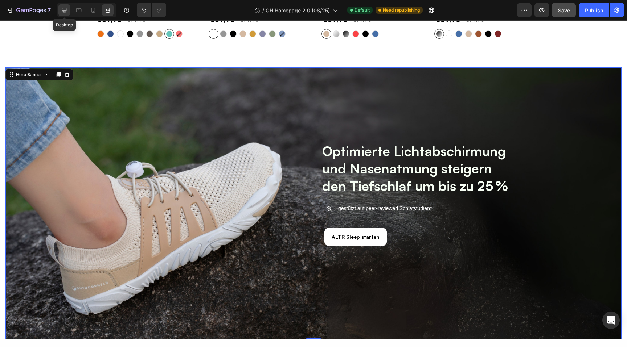
click at [66, 14] on div at bounding box center [64, 10] width 12 height 12
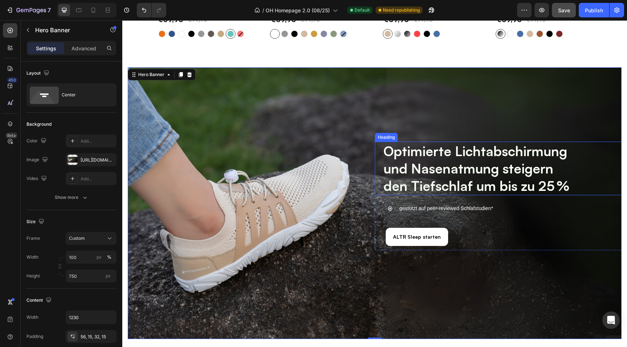
click at [437, 167] on strong "und Nasenatmung steigern" at bounding box center [468, 168] width 170 height 17
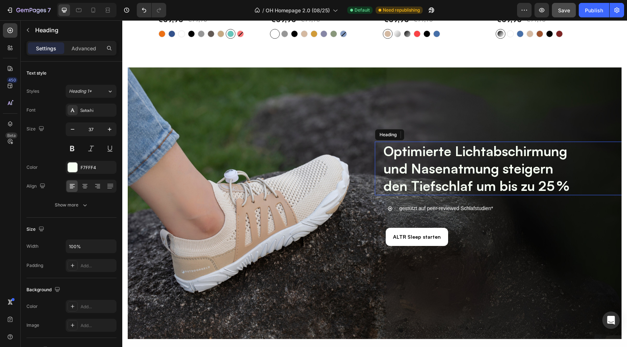
click at [437, 167] on strong "und Nasenatmung steigern" at bounding box center [468, 168] width 170 height 17
click at [512, 181] on strong "den Tiefschlaf um bis zu 25 %" at bounding box center [476, 186] width 186 height 17
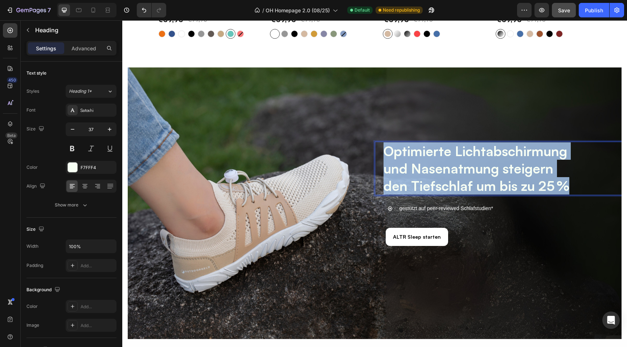
drag, startPoint x: 566, startPoint y: 185, endPoint x: 384, endPoint y: 152, distance: 185.3
click at [384, 152] on p "Optimierte Lichtabschirmung und Nasenatmung steigern den Tiefschlaf um bis zu 2…" at bounding box center [523, 169] width 281 height 52
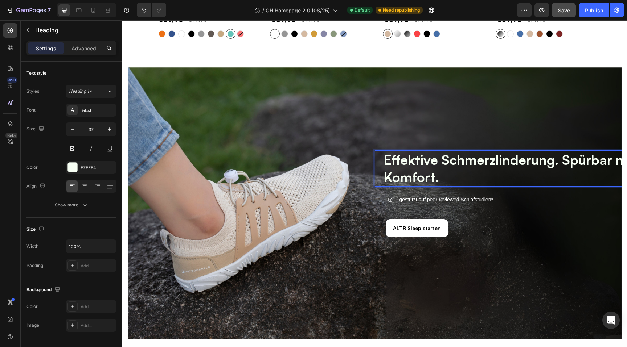
scroll to position [1592, 0]
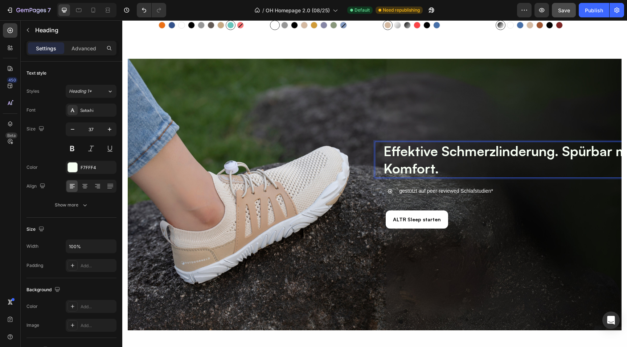
click at [562, 154] on strong "Effektive Schmerzlinderung. Spürbar mehr Komfort." at bounding box center [515, 160] width 265 height 34
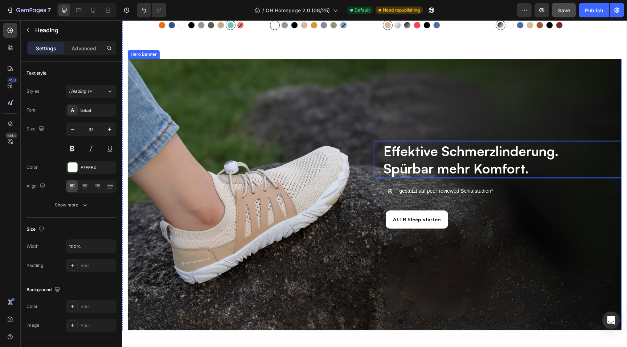
click at [371, 87] on div "Overlay" at bounding box center [375, 195] width 494 height 272
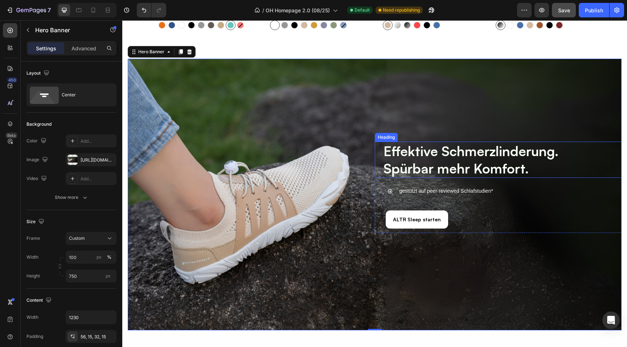
click at [416, 165] on strong "Spürbar mehr Komfort." at bounding box center [455, 168] width 145 height 17
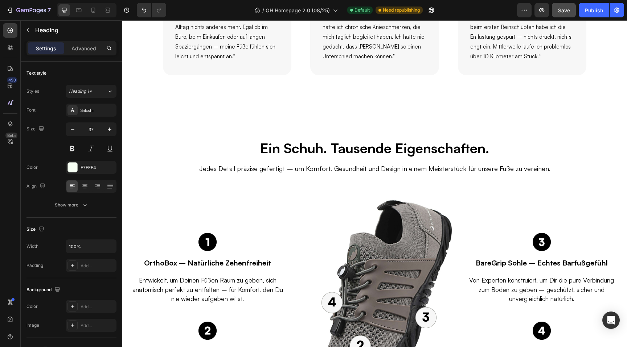
scroll to position [877, 0]
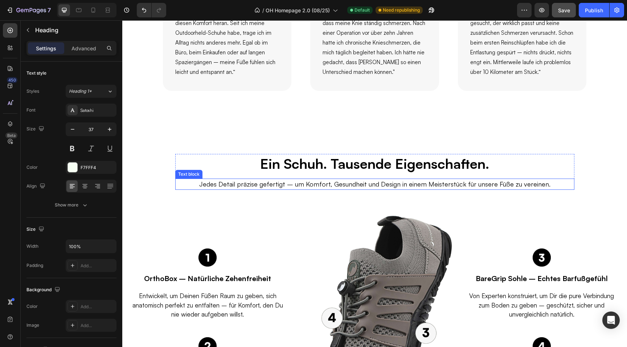
click at [339, 186] on p "Jedes Detail präzise gefertigt – um Komfort, Gesundheit und Design in einem Mei…" at bounding box center [375, 185] width 386 height 10
click at [223, 174] on icon at bounding box center [224, 172] width 6 height 6
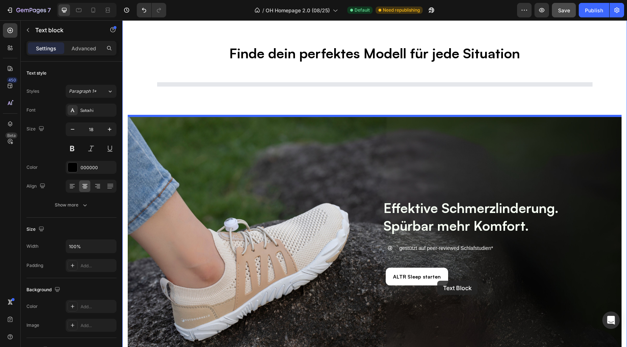
scroll to position [1450, 0]
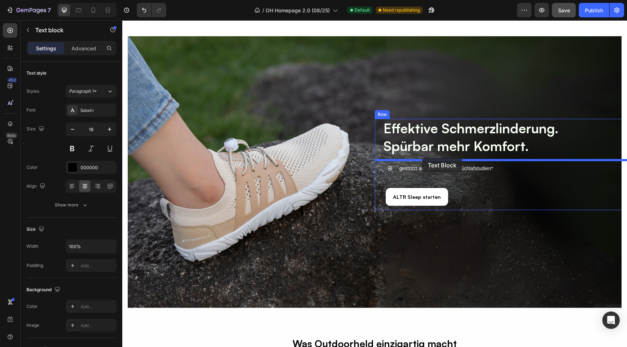
drag, startPoint x: 182, startPoint y: 182, endPoint x: 422, endPoint y: 158, distance: 241.3
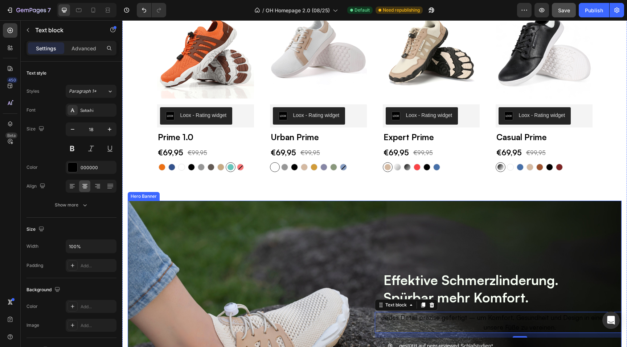
scroll to position [1493, 0]
